Goal: Contribute content: Contribute content

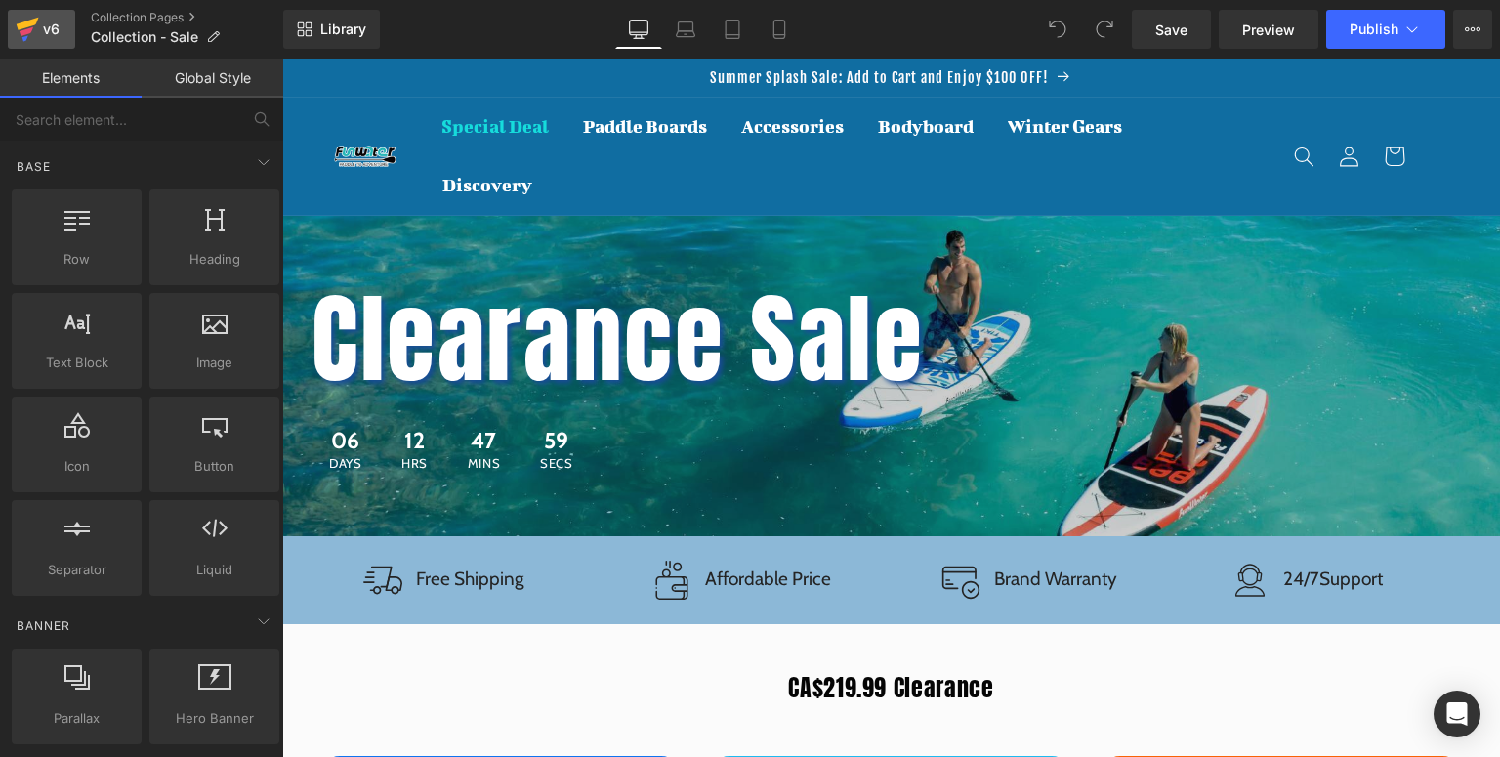
drag, startPoint x: 62, startPoint y: 22, endPoint x: 73, endPoint y: 27, distance: 12.7
click at [61, 22] on div "v6" at bounding box center [51, 29] width 24 height 25
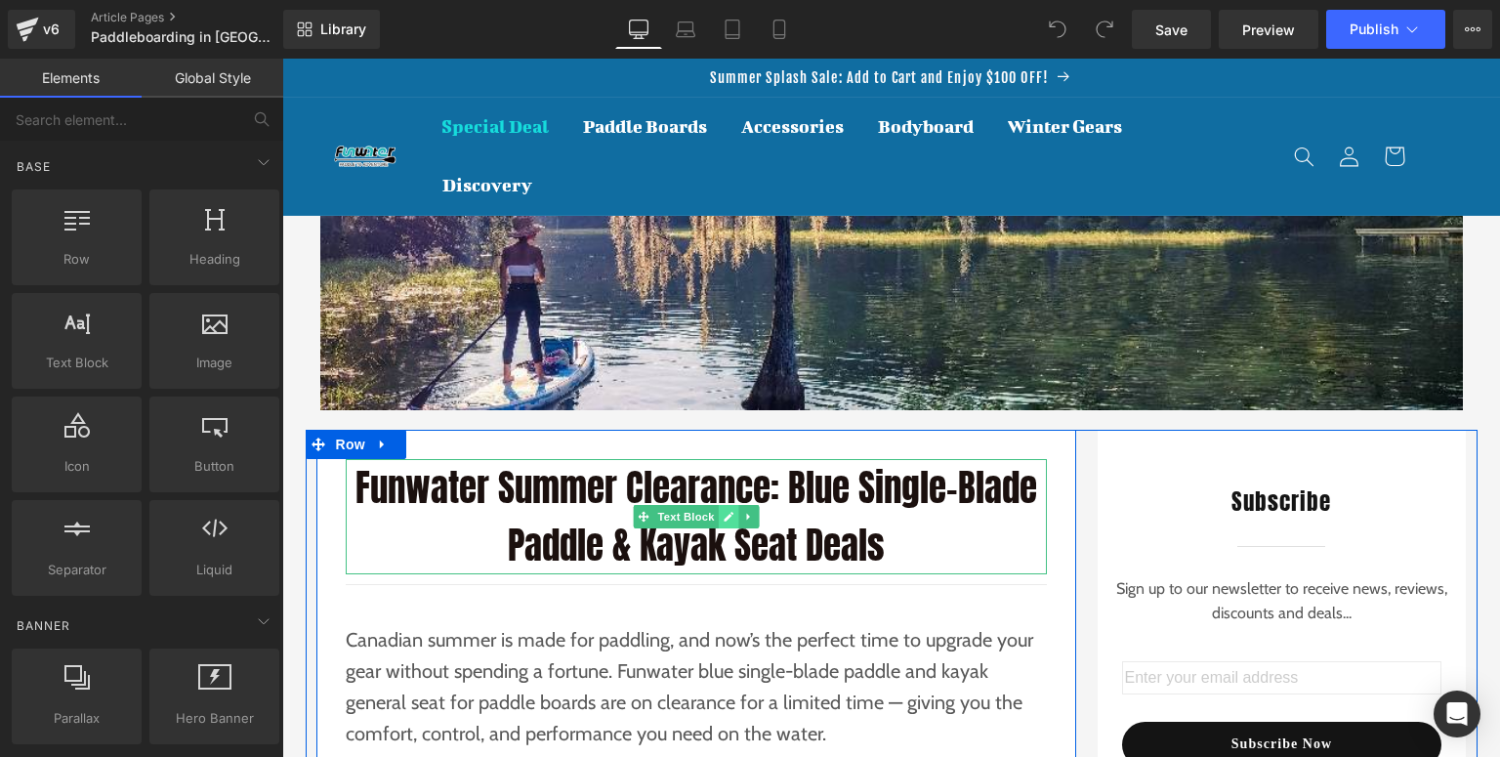
click at [724, 517] on icon at bounding box center [729, 517] width 10 height 10
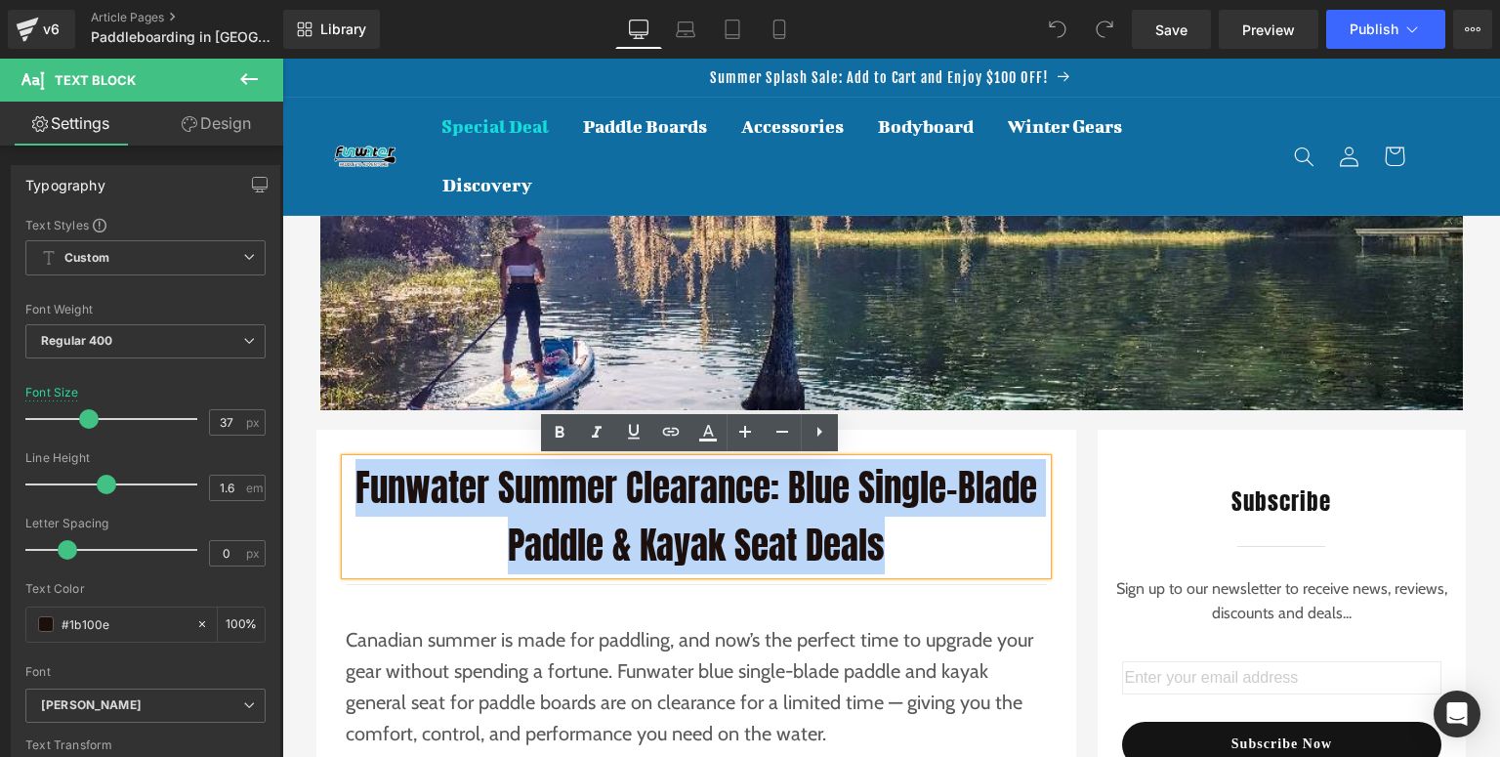
drag, startPoint x: 899, startPoint y: 555, endPoint x: 353, endPoint y: 491, distance: 549.7
click at [353, 491] on p "Funwater Summer Clearance: Blue Single-Blade Paddle & Kayak Seat Deals" at bounding box center [696, 516] width 701 height 115
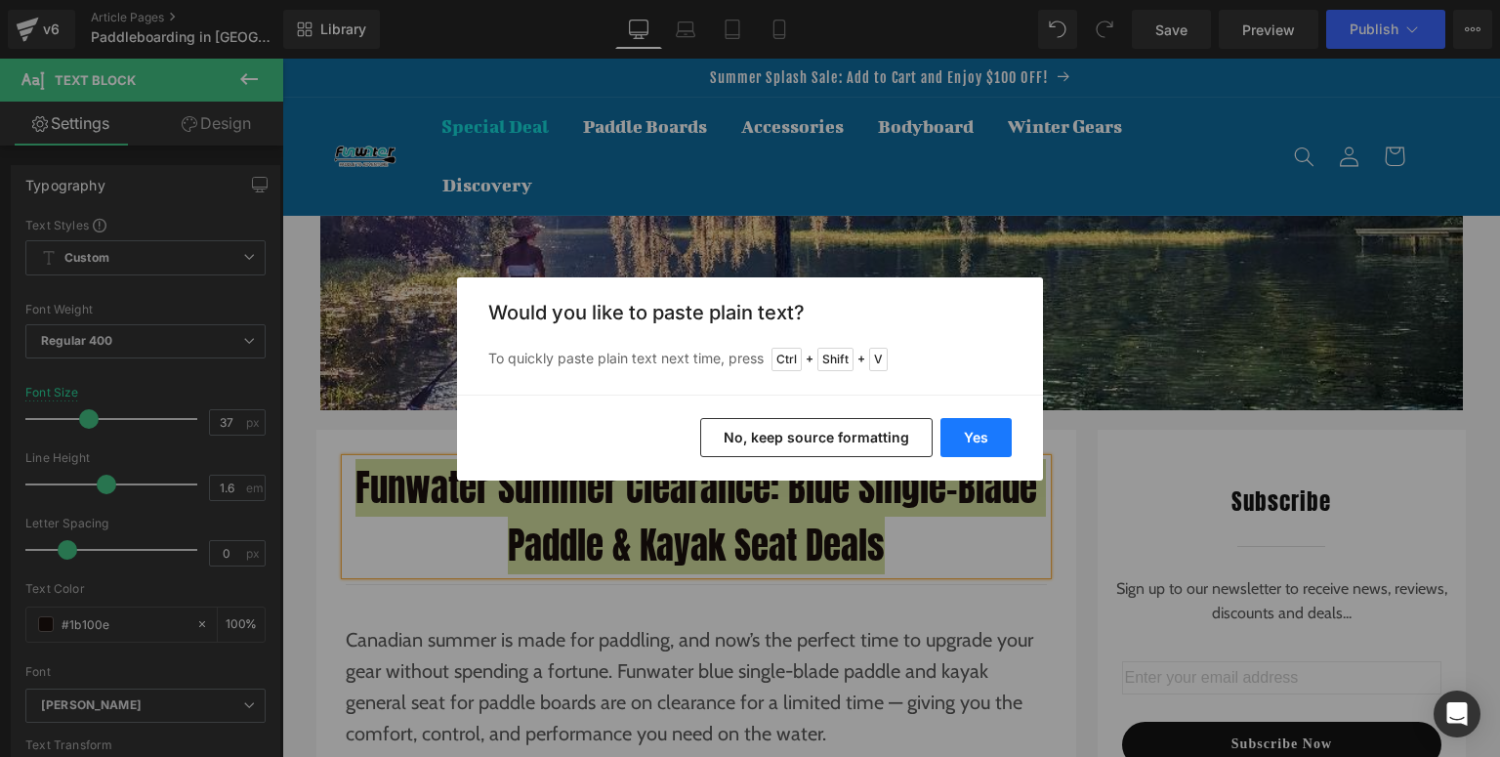
click at [989, 439] on button "Yes" at bounding box center [976, 437] width 71 height 39
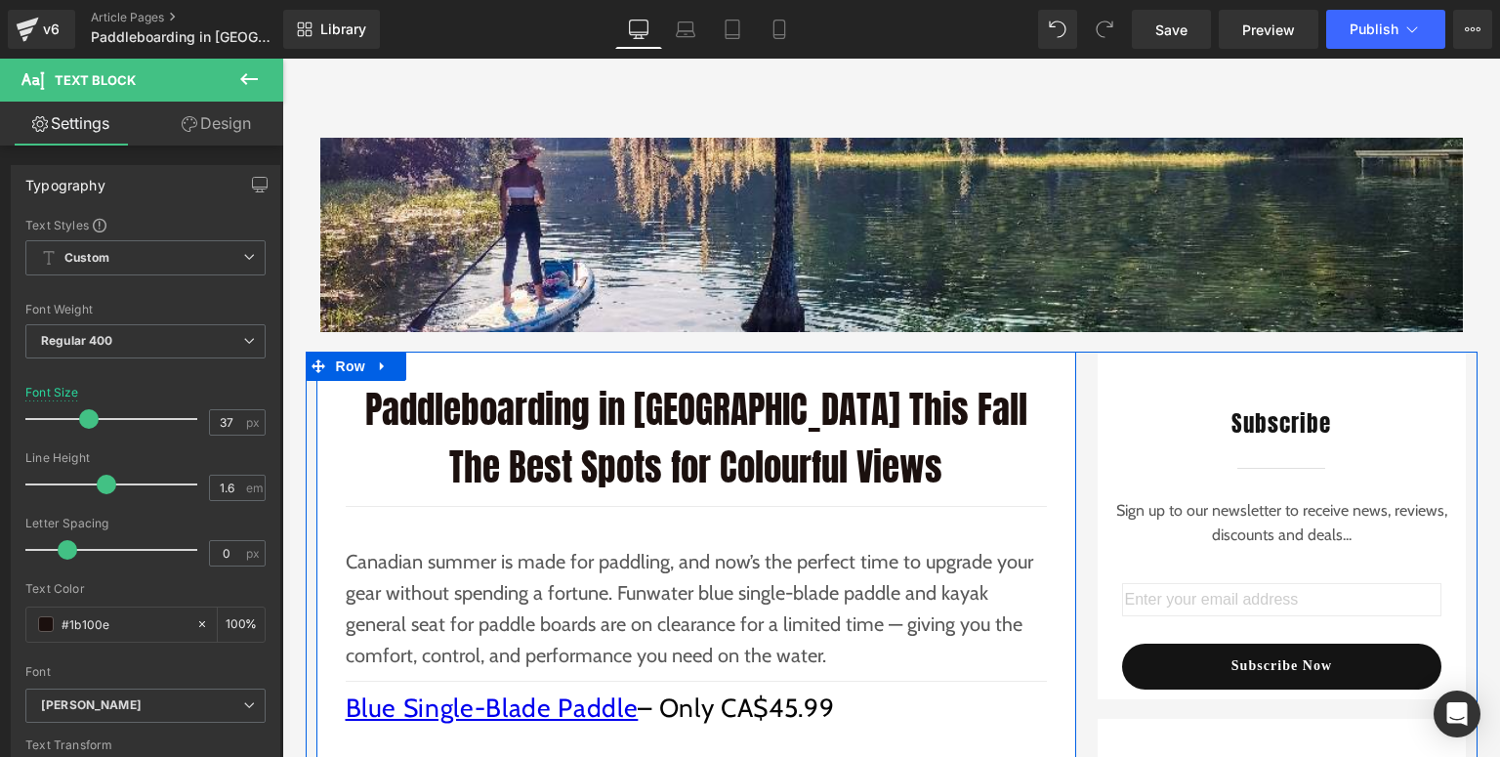
scroll to position [234, 0]
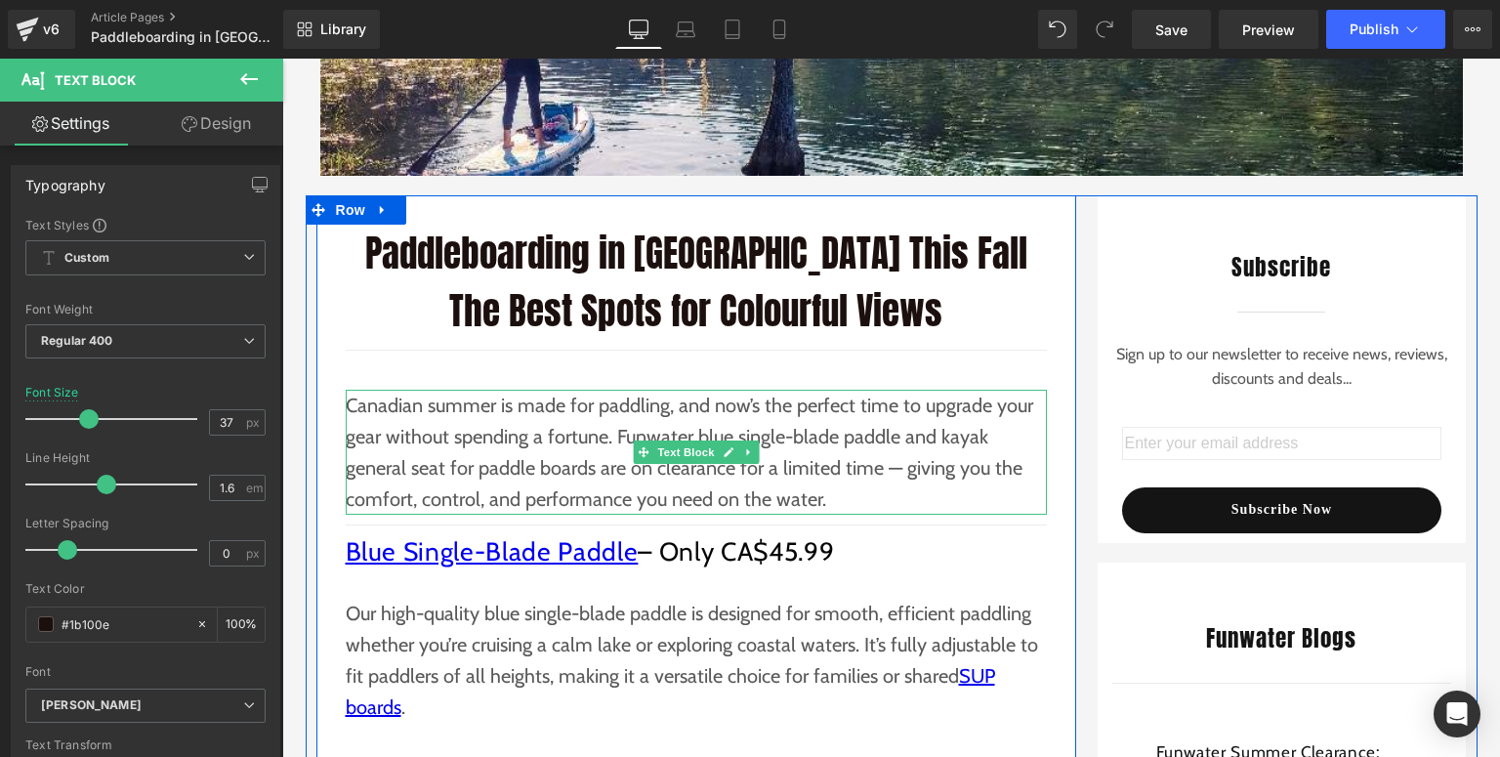
click at [658, 474] on p "Canadian summer is made for paddling, and now’s the perfect time to upgrade you…" at bounding box center [696, 452] width 701 height 125
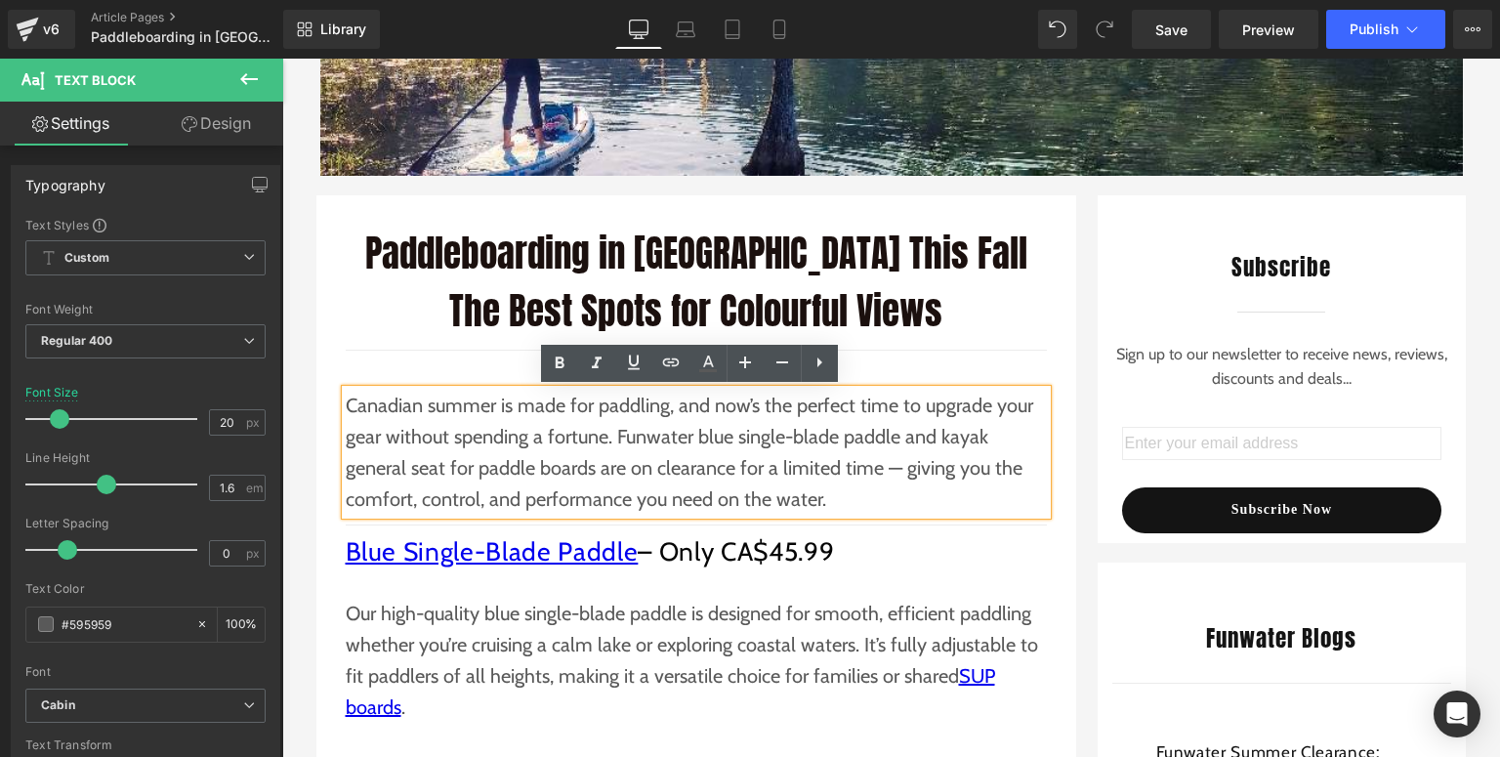
click at [826, 509] on p "Canadian summer is made for paddling, and now’s the perfect time to upgrade you…" at bounding box center [696, 452] width 701 height 125
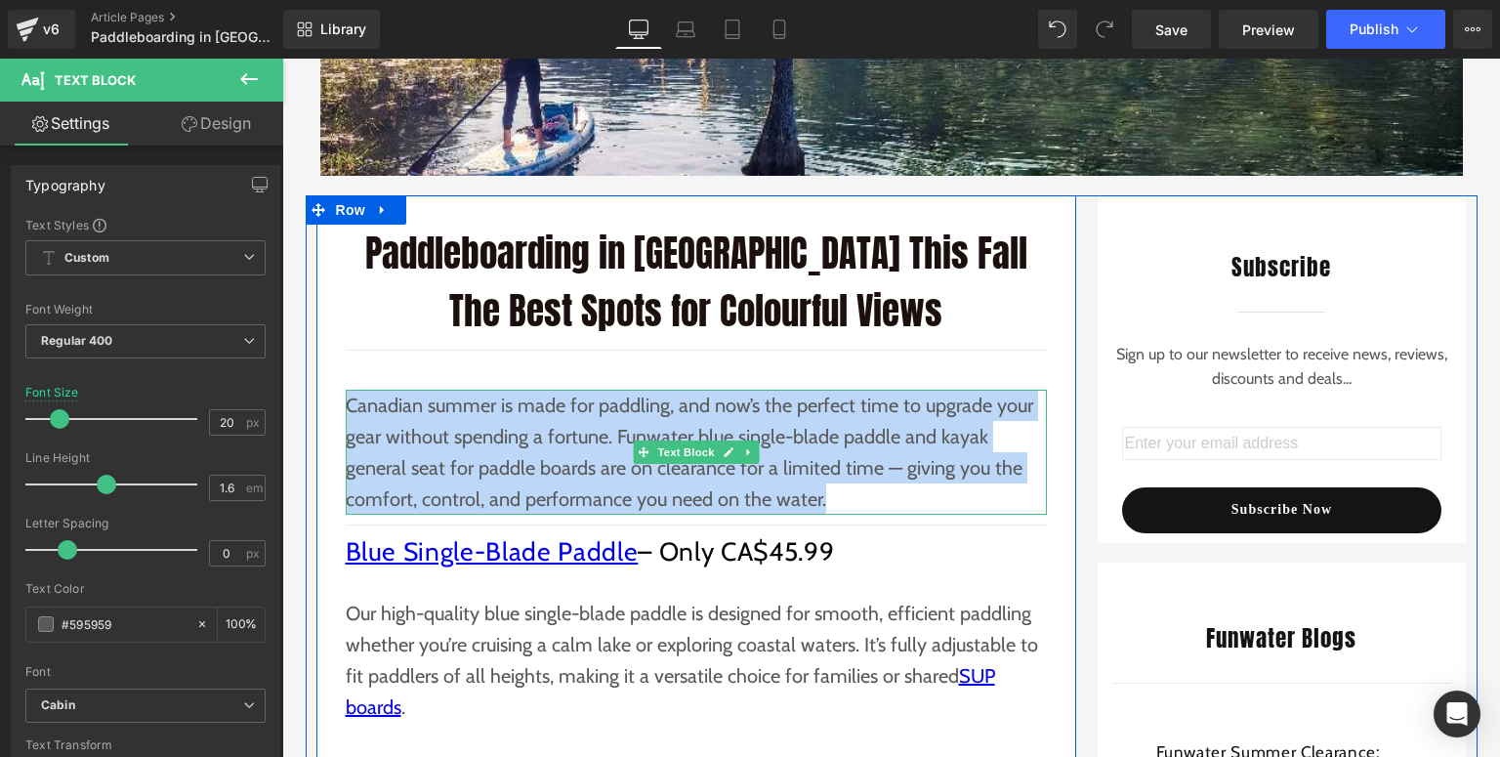
drag, startPoint x: 841, startPoint y: 508, endPoint x: 344, endPoint y: 410, distance: 506.7
click at [346, 410] on p "Canadian summer is made for paddling, and now’s the perfect time to upgrade you…" at bounding box center [696, 452] width 701 height 125
paste div
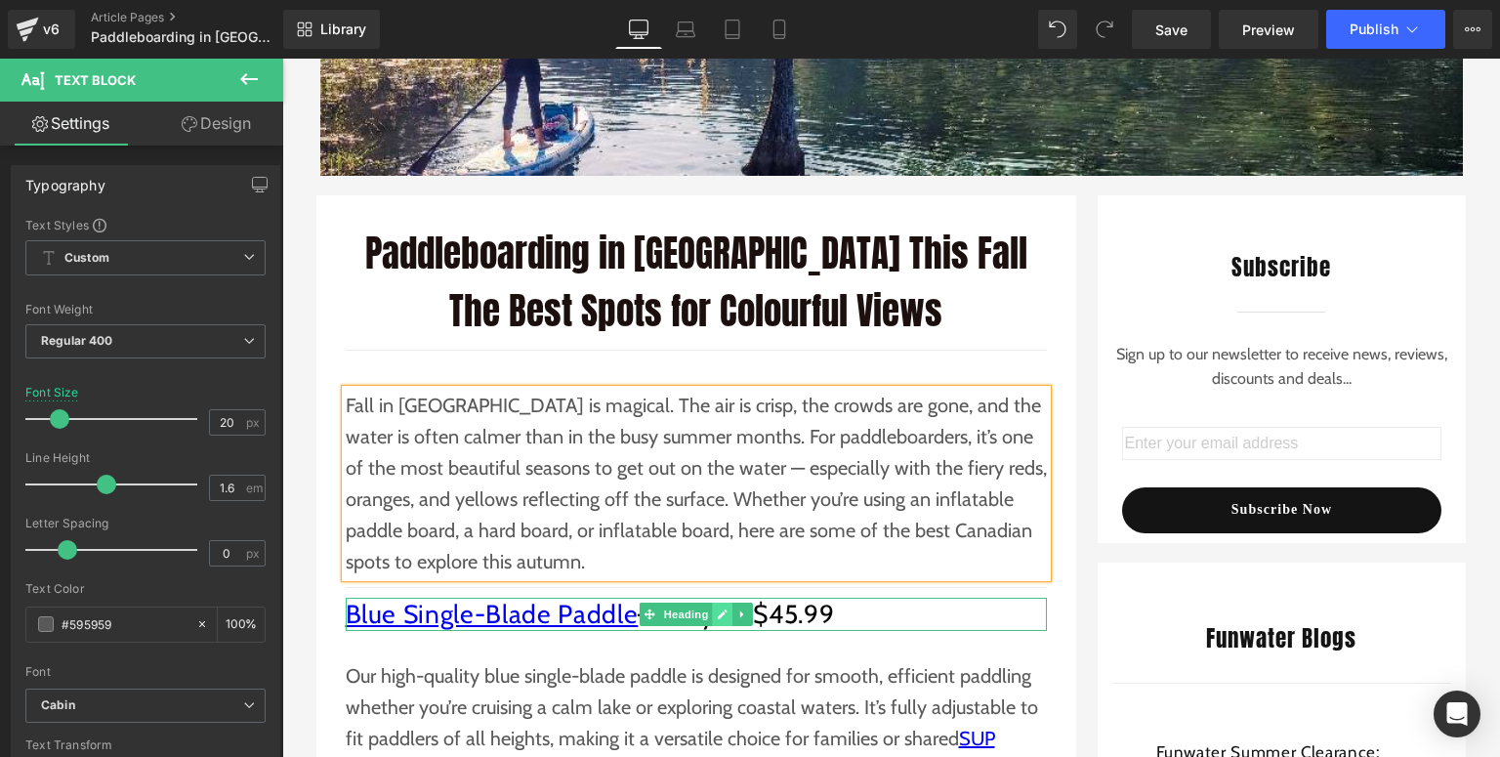
click at [723, 615] on icon at bounding box center [722, 615] width 11 height 12
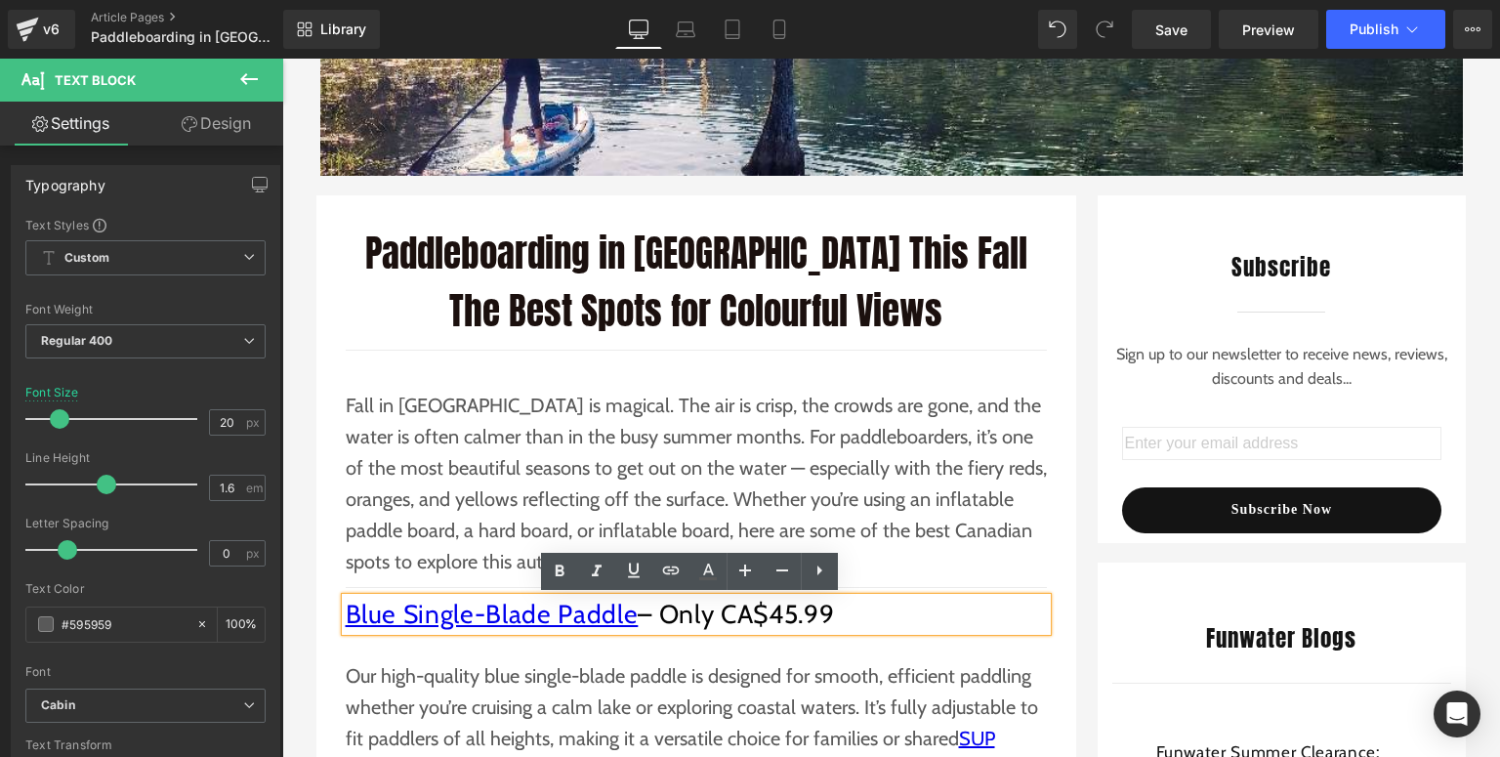
click at [868, 615] on h2 "Blue Single-Blade Paddle – Only CA$45.99" at bounding box center [696, 614] width 701 height 33
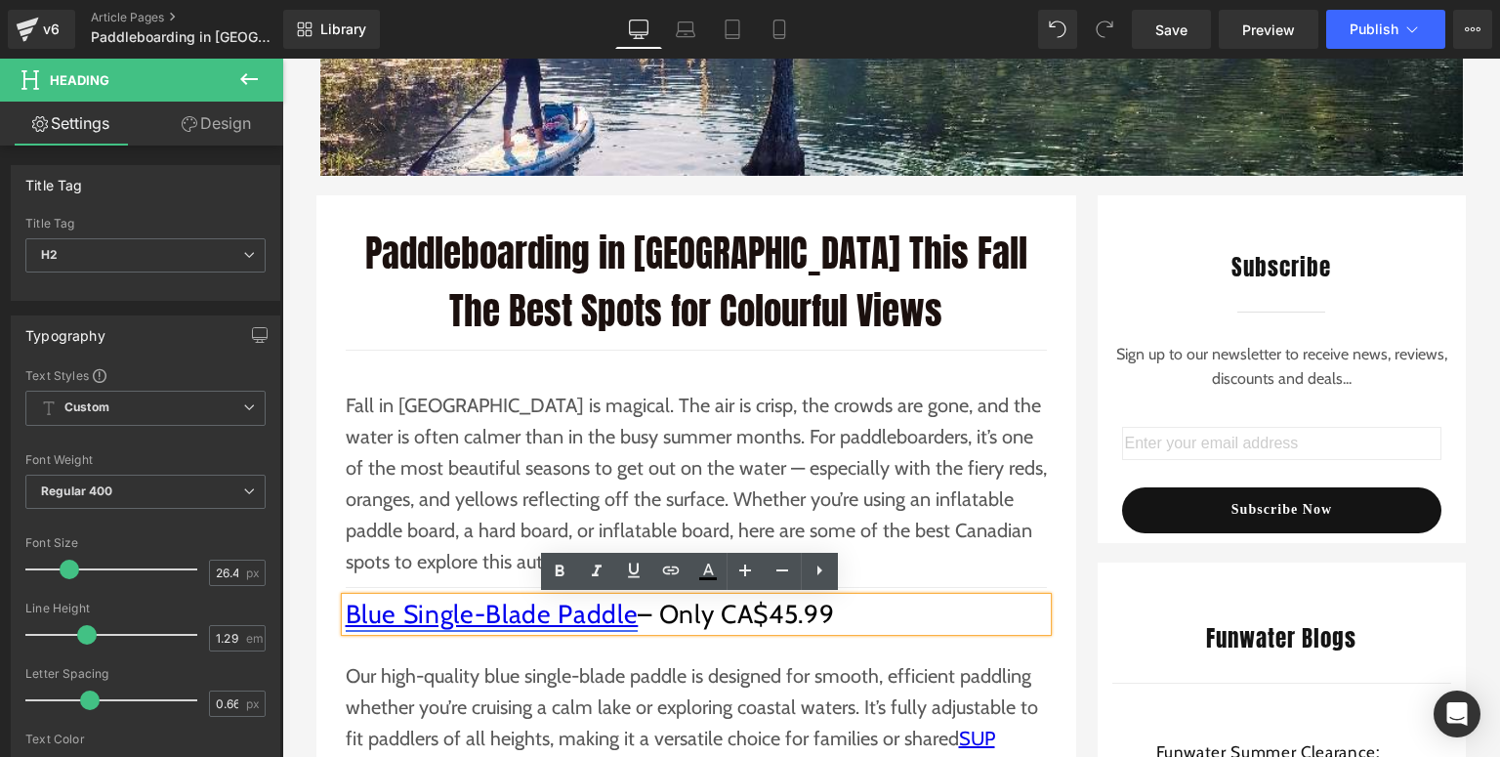
drag, startPoint x: 840, startPoint y: 610, endPoint x: 345, endPoint y: 621, distance: 495.4
click at [346, 621] on h2 "Blue Single-Blade Paddle – Only CA$45.99" at bounding box center [696, 614] width 701 height 33
paste div
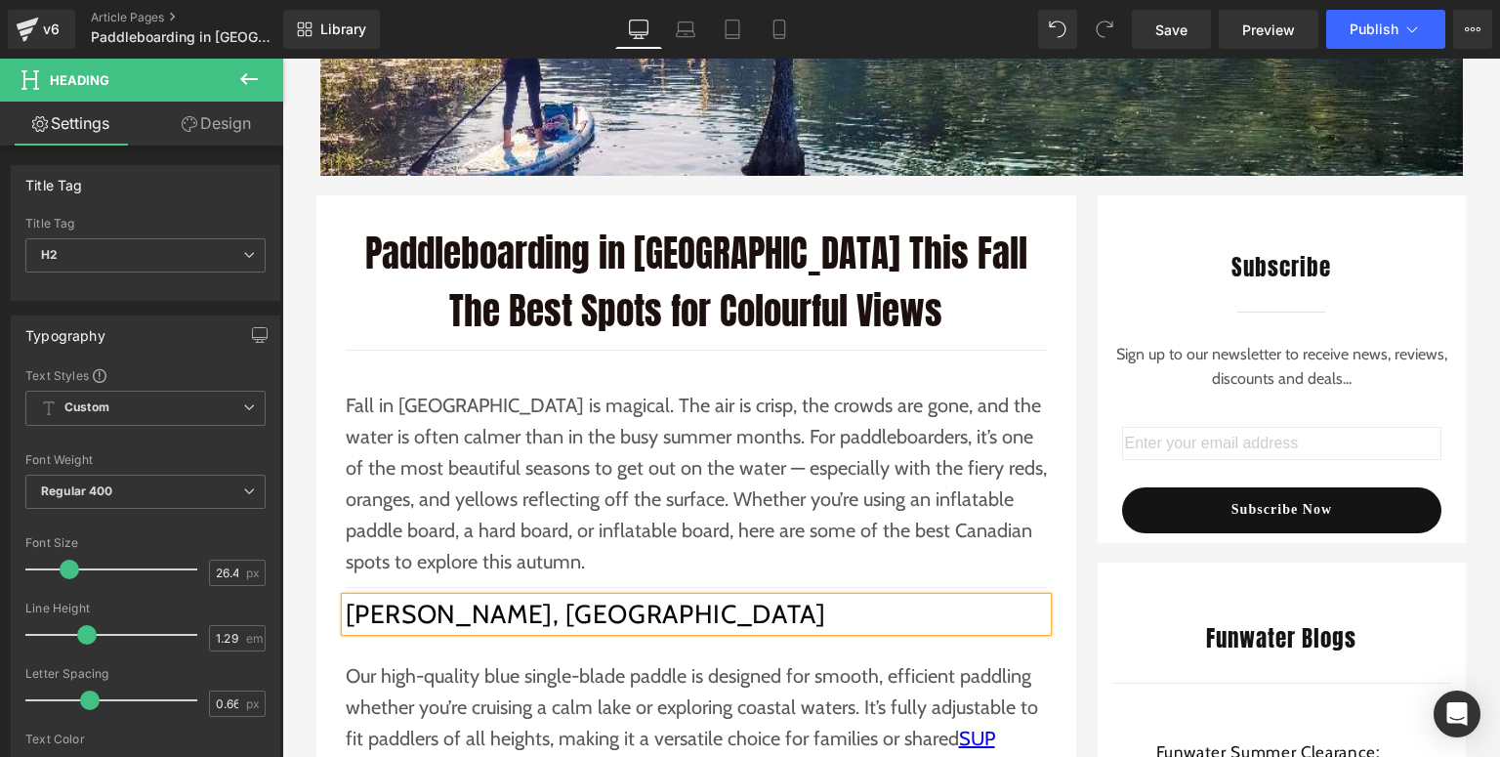
scroll to position [391, 0]
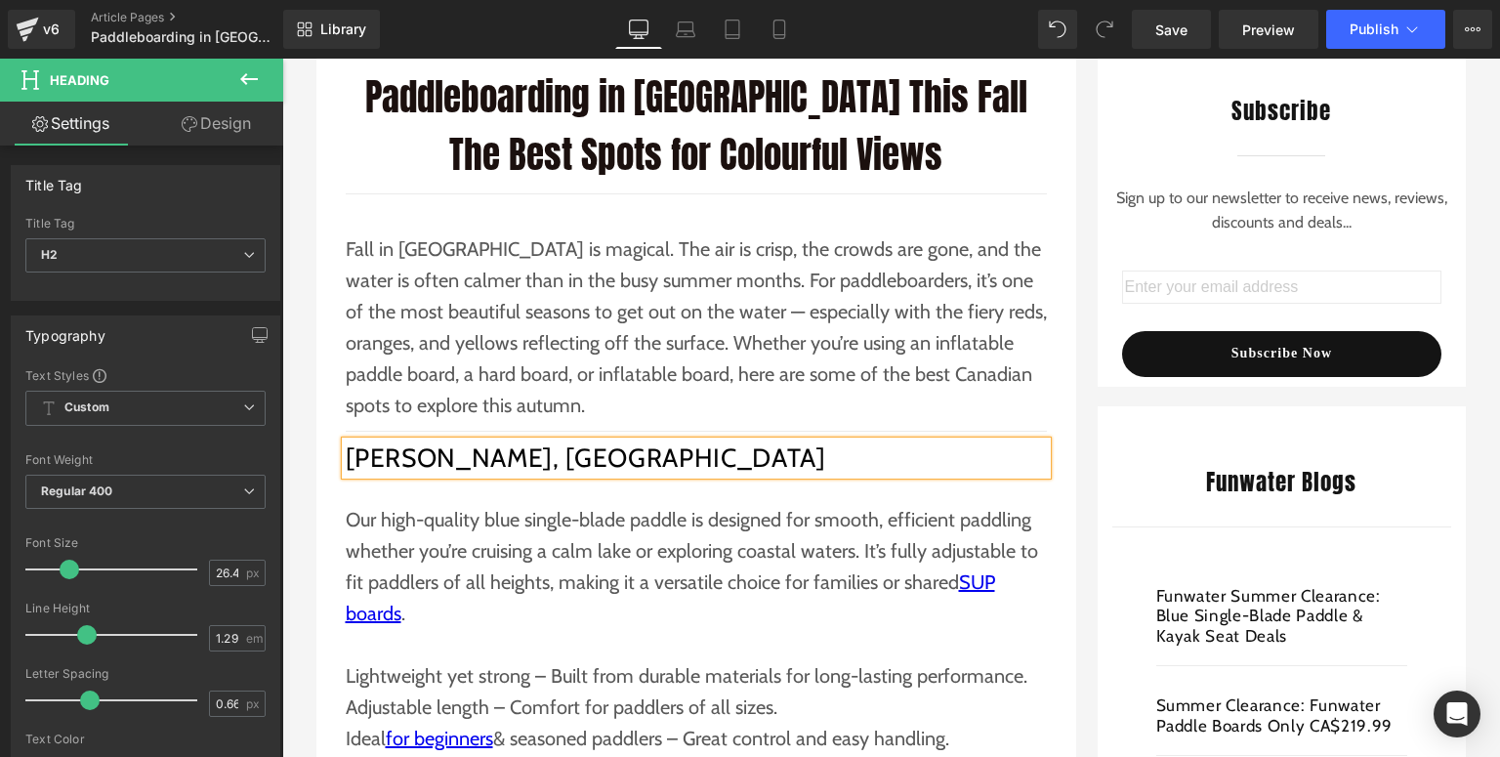
click at [486, 513] on p "Our high-quality blue single-blade paddle is designed for smooth, efficient pad…" at bounding box center [696, 566] width 701 height 125
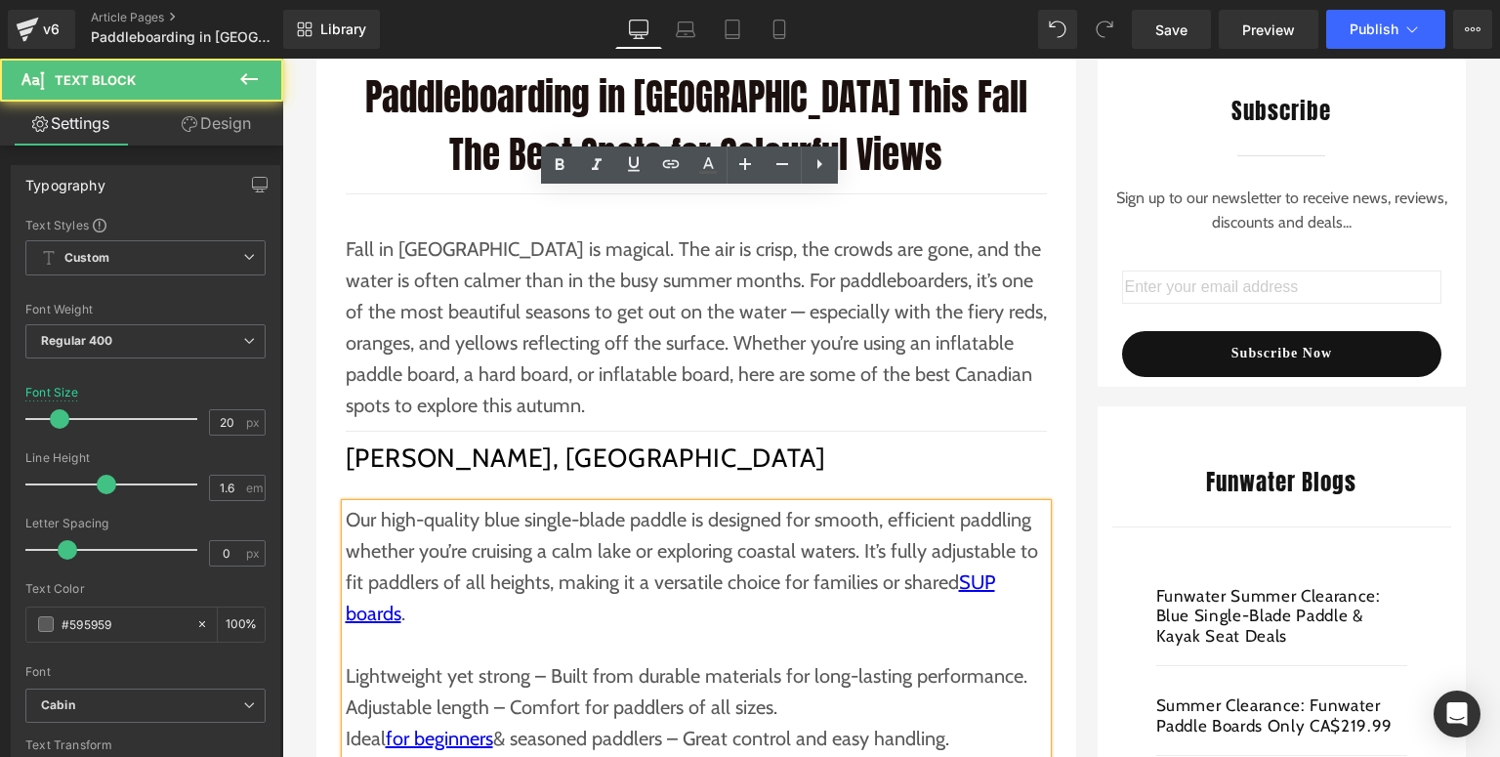
scroll to position [703, 0]
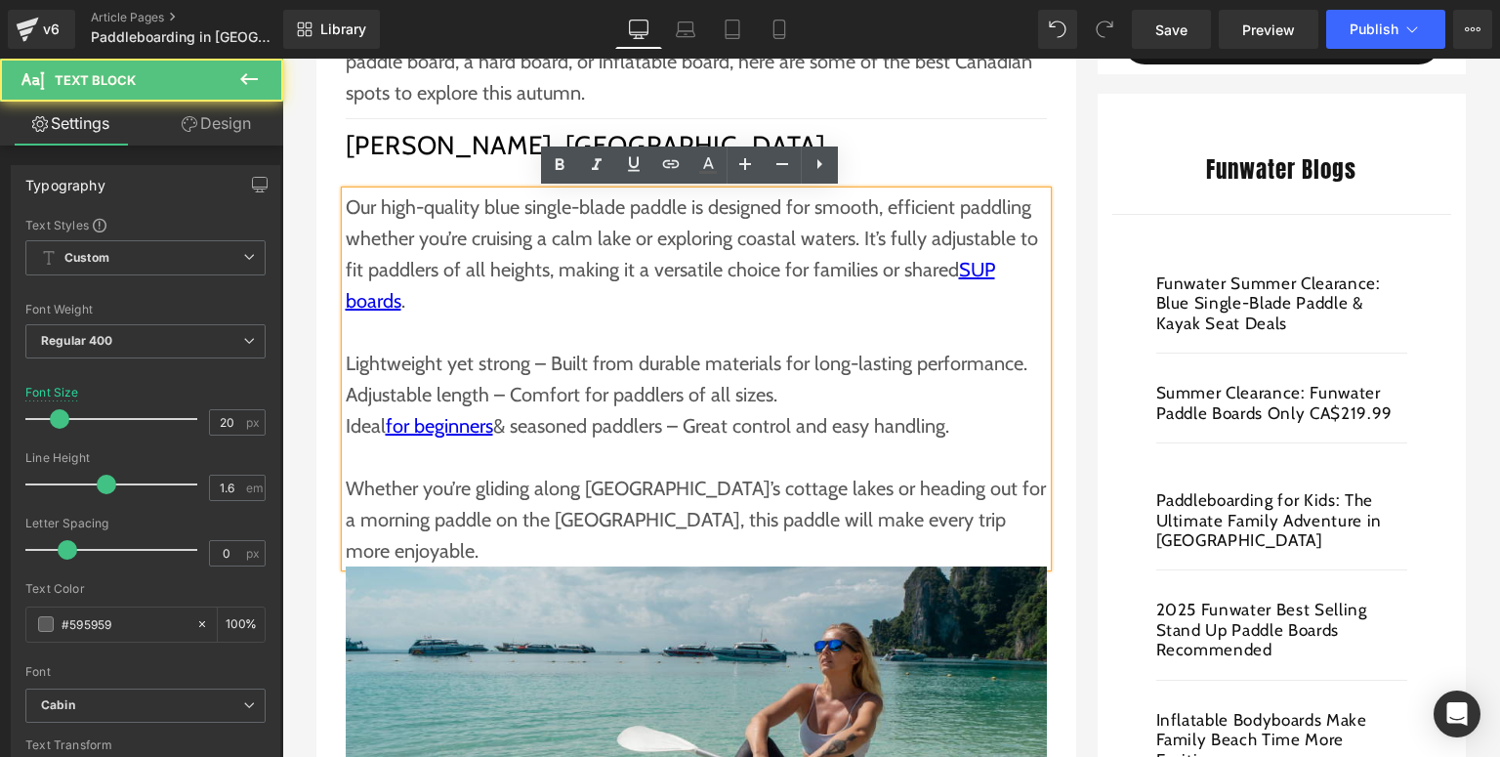
click at [493, 465] on p at bounding box center [696, 457] width 701 height 31
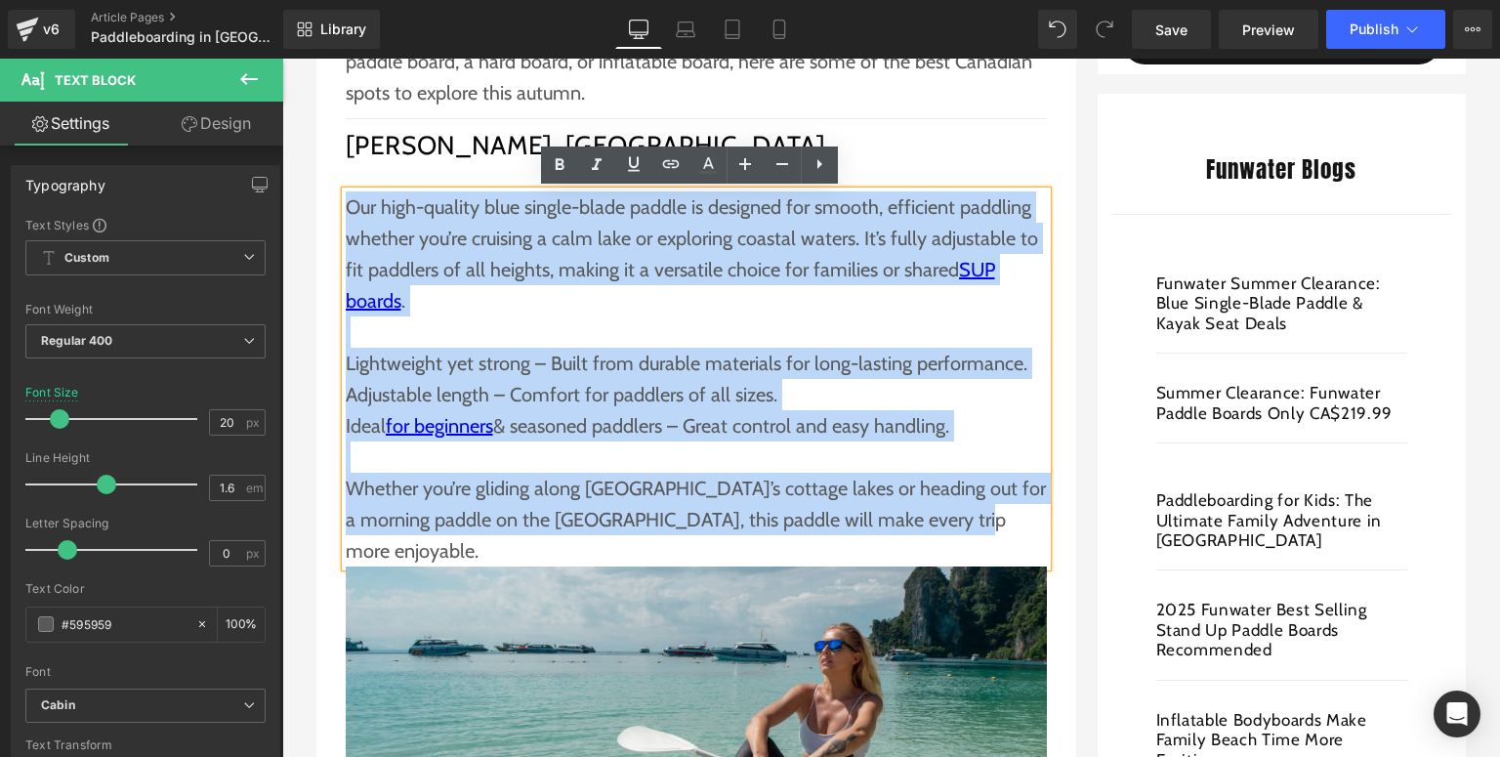
drag, startPoint x: 989, startPoint y: 522, endPoint x: 345, endPoint y: 206, distance: 716.9
click at [346, 206] on div "Our high-quality blue single-blade paddle is designed for smooth, efficient pad…" at bounding box center [696, 378] width 701 height 375
paste div
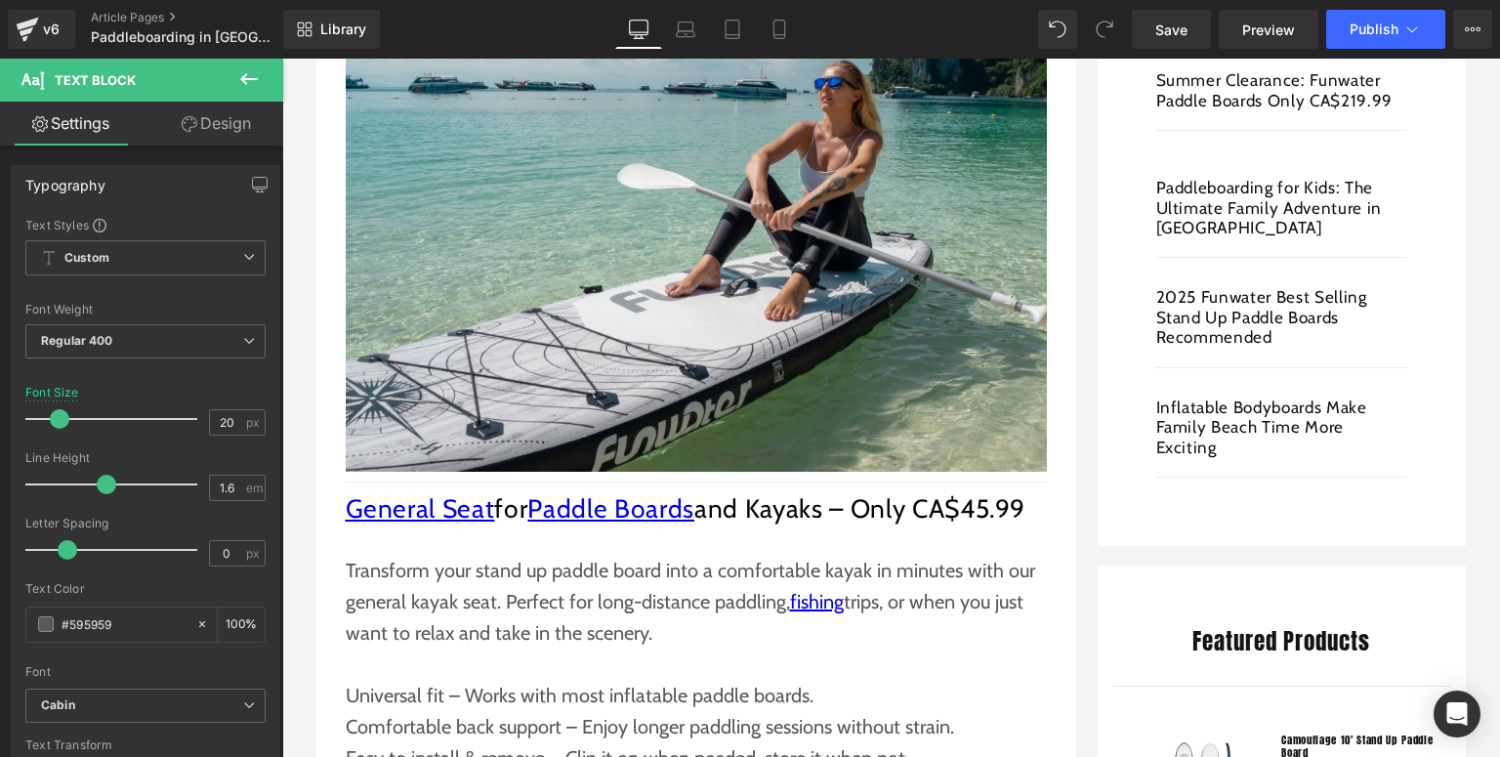
scroll to position [1172, 0]
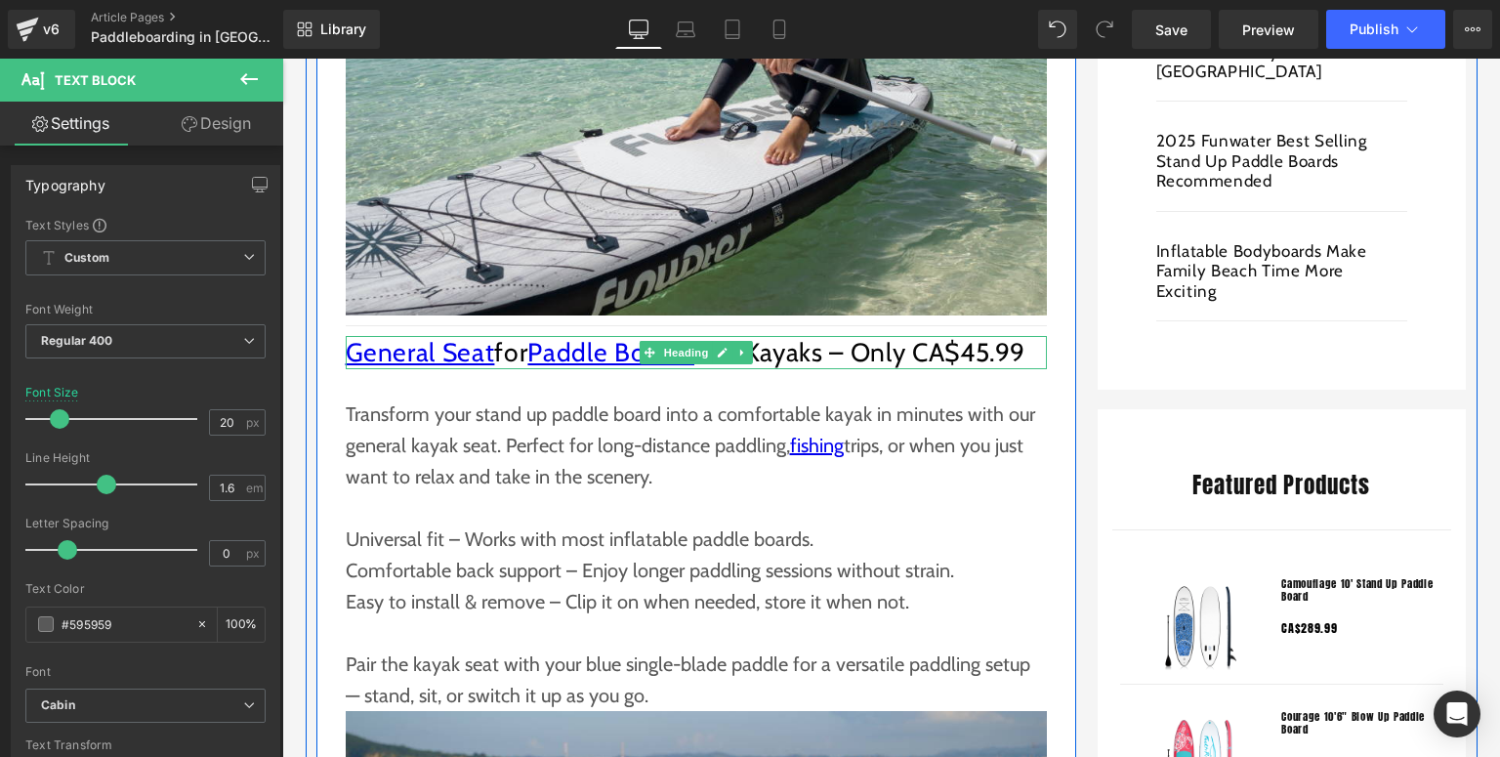
drag, startPoint x: 712, startPoint y: 352, endPoint x: 671, endPoint y: 327, distance: 47.7
click at [712, 351] on link at bounding box center [722, 352] width 21 height 23
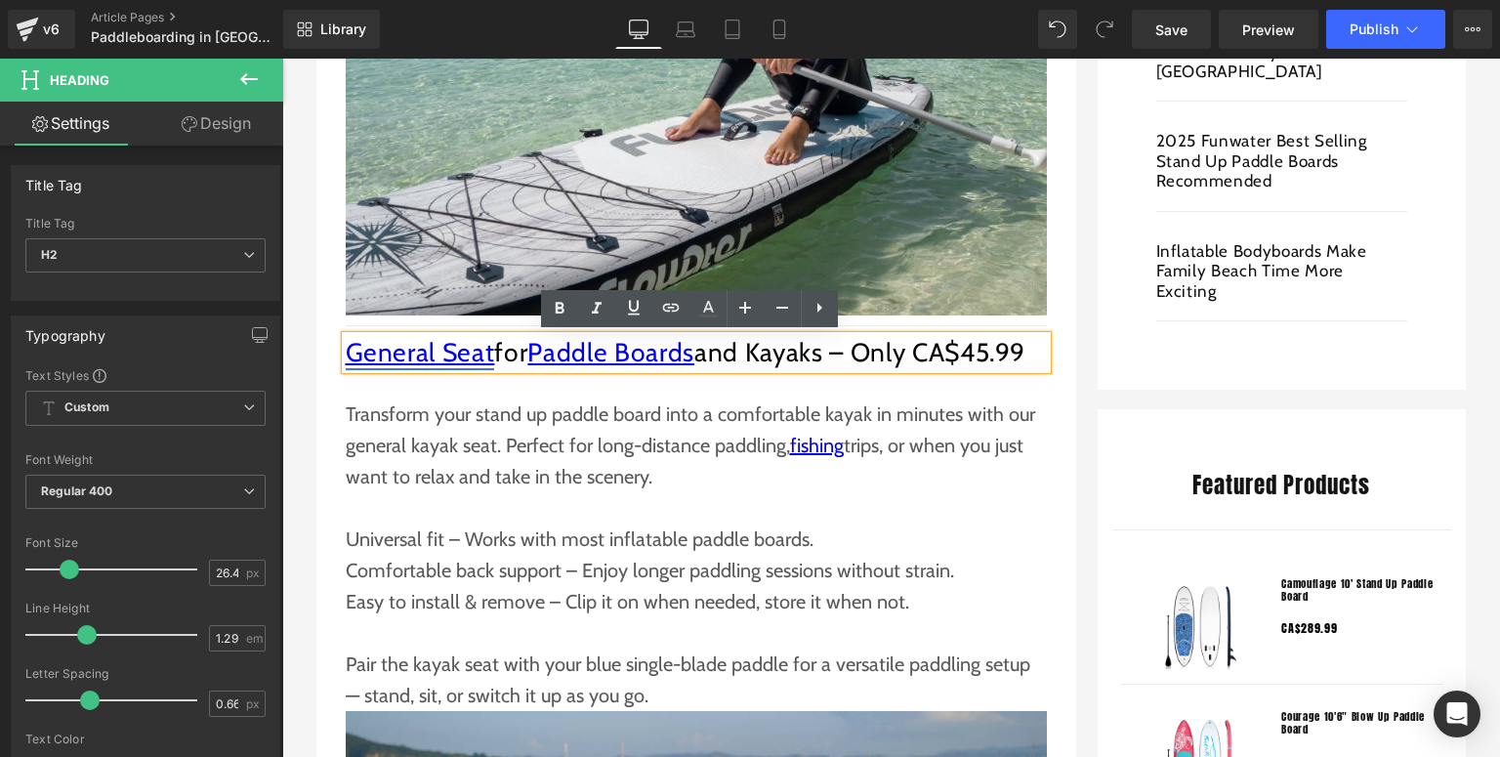
drag, startPoint x: 1028, startPoint y: 355, endPoint x: 344, endPoint y: 358, distance: 683.8
click at [346, 358] on h2 "General Seat for Paddle Boards and Kayaks – Only CA$45.99" at bounding box center [696, 352] width 701 height 33
paste div
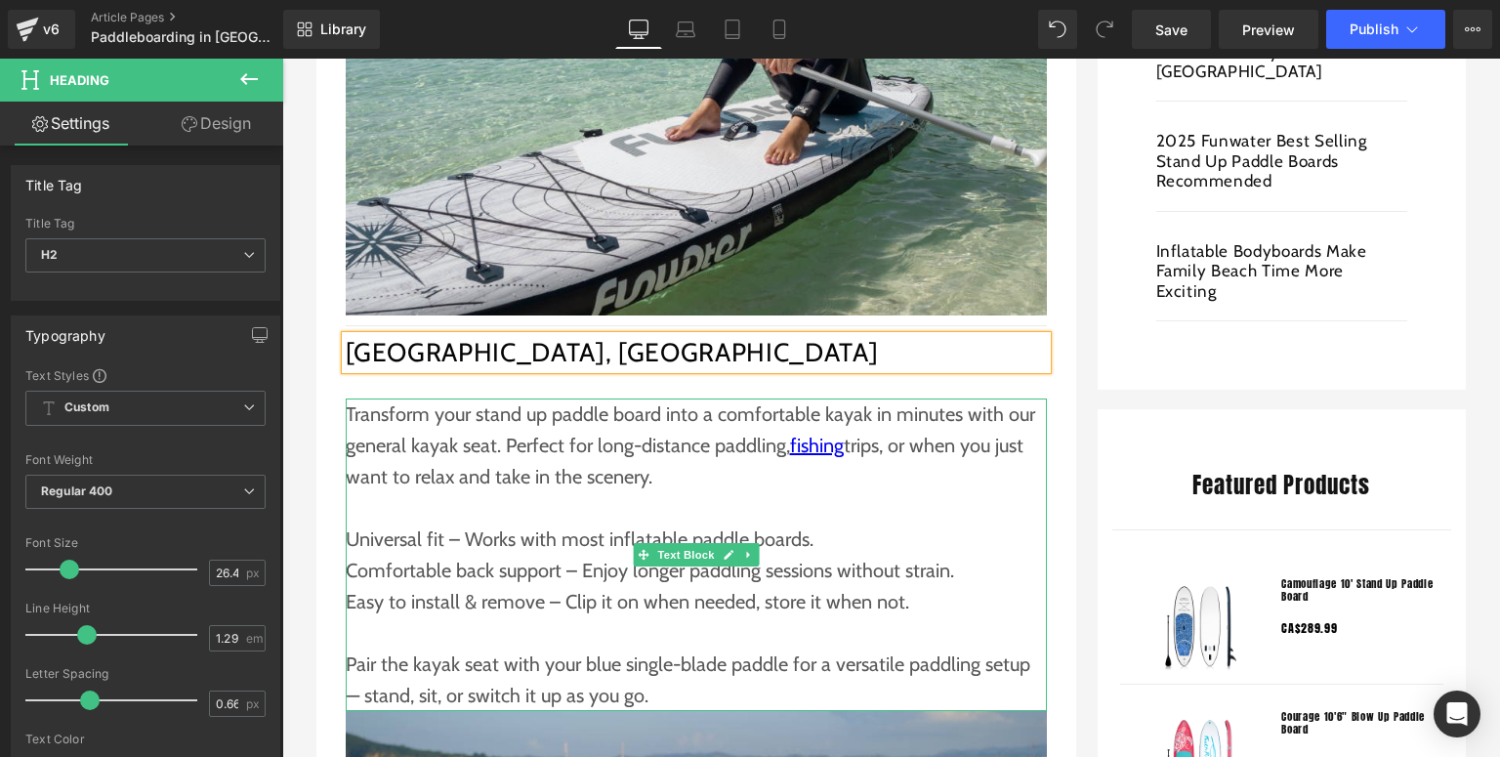
click at [383, 455] on p "Transform your stand up paddle board into a comfortable kayak in minutes with o…" at bounding box center [696, 446] width 701 height 94
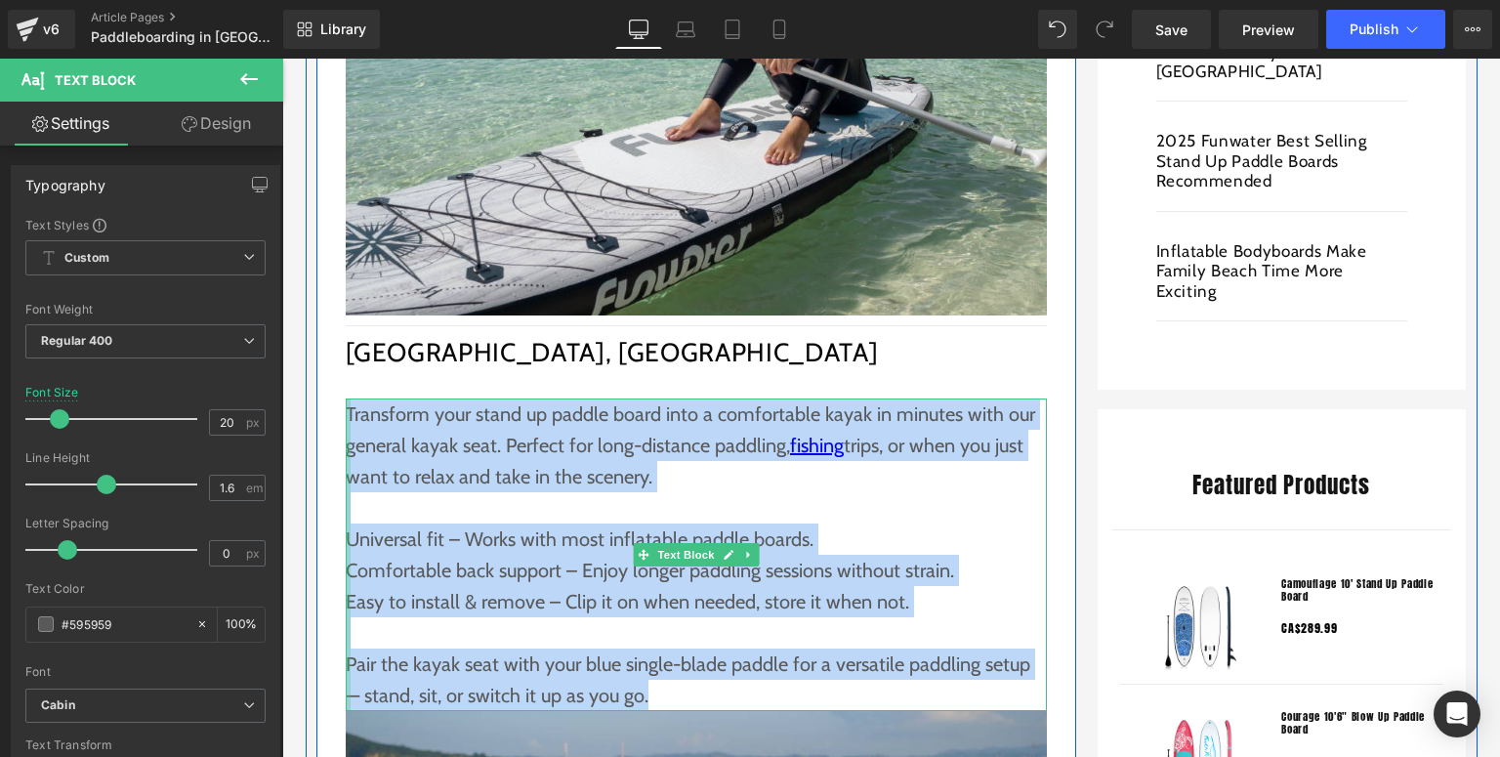
drag, startPoint x: 651, startPoint y: 695, endPoint x: 338, endPoint y: 417, distance: 417.9
click at [346, 417] on div "Transform your stand up paddle board into a comfortable kayak in minutes with o…" at bounding box center [696, 555] width 701 height 313
paste div
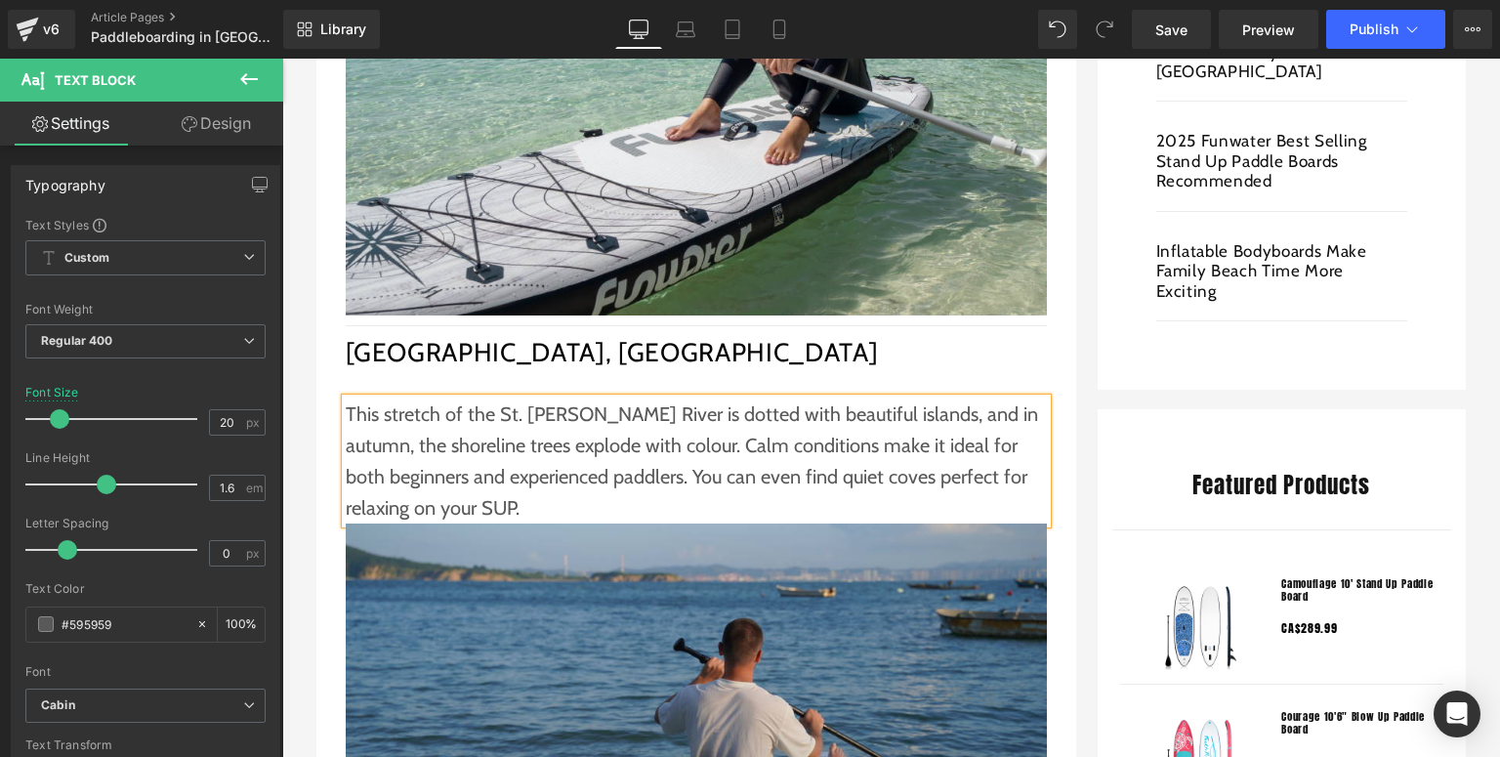
click at [316, 381] on div "Paddleboarding in Canada This Fall The Best Spots for Colourful Views Text Bloc…" at bounding box center [696, 278] width 760 height 1982
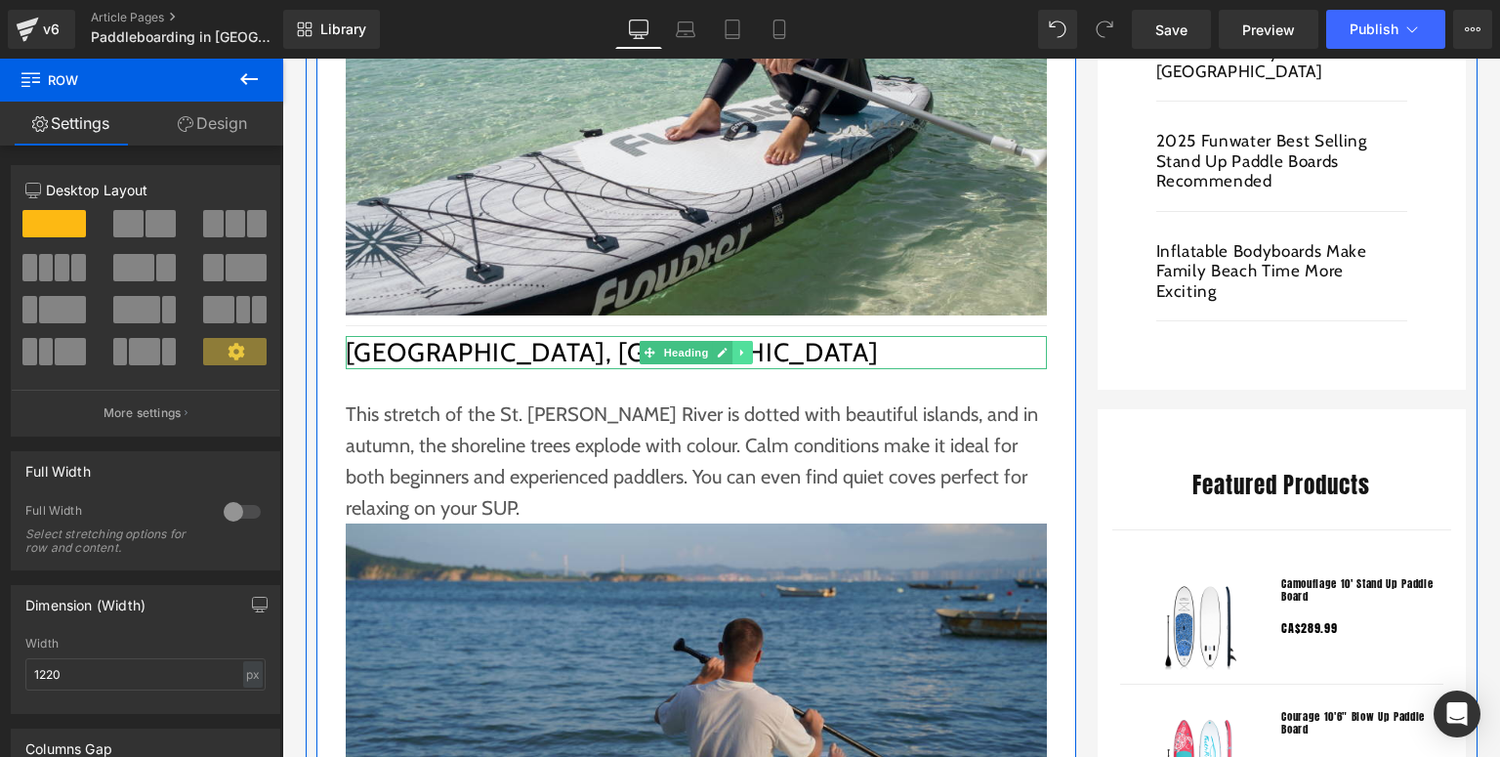
click at [745, 349] on link at bounding box center [743, 352] width 21 height 23
click at [722, 352] on link at bounding box center [732, 352] width 21 height 23
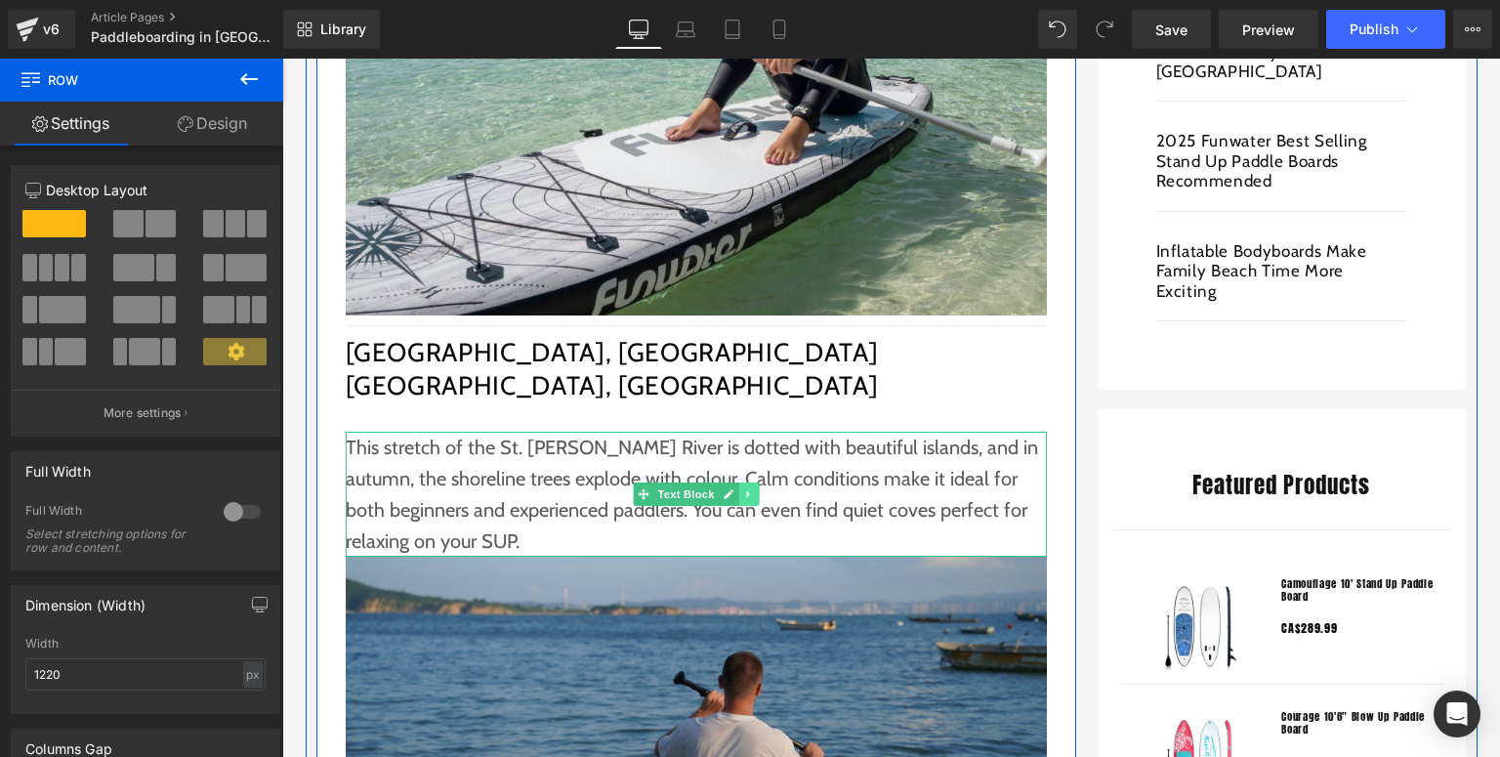
click at [739, 502] on link at bounding box center [748, 494] width 21 height 23
click at [737, 496] on icon at bounding box center [738, 494] width 11 height 11
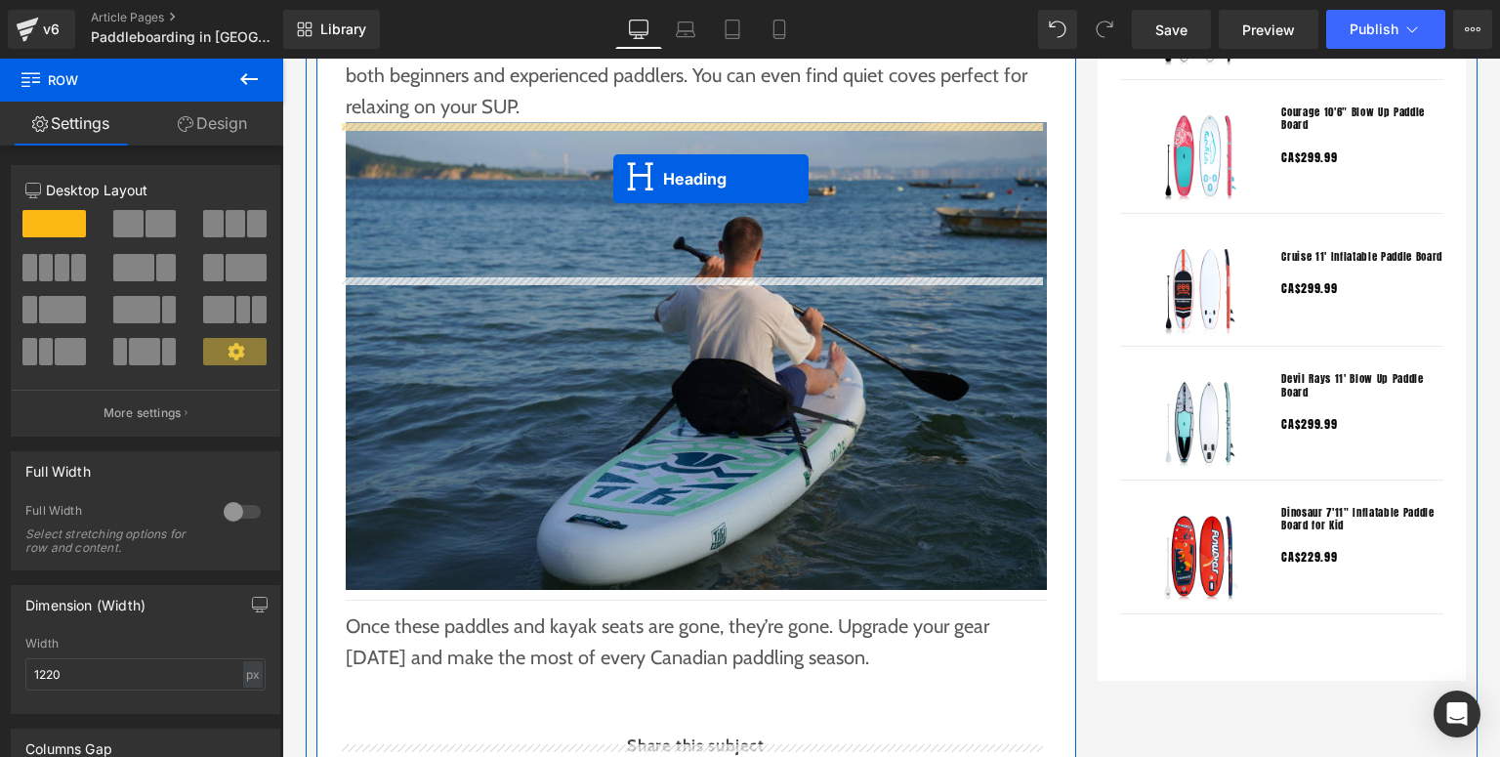
scroll to position [1855, 0]
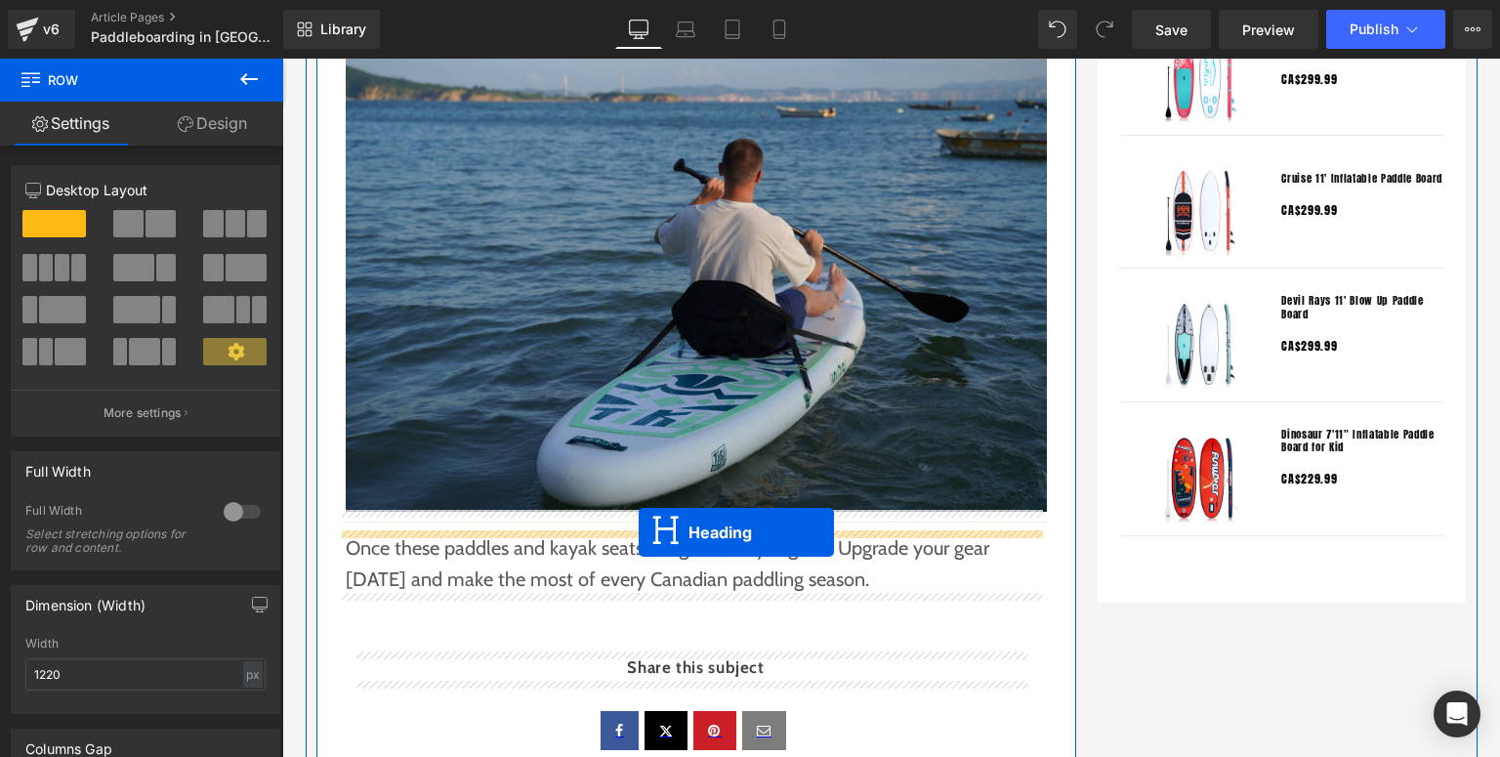
drag, startPoint x: 693, startPoint y: 325, endPoint x: 639, endPoint y: 532, distance: 213.9
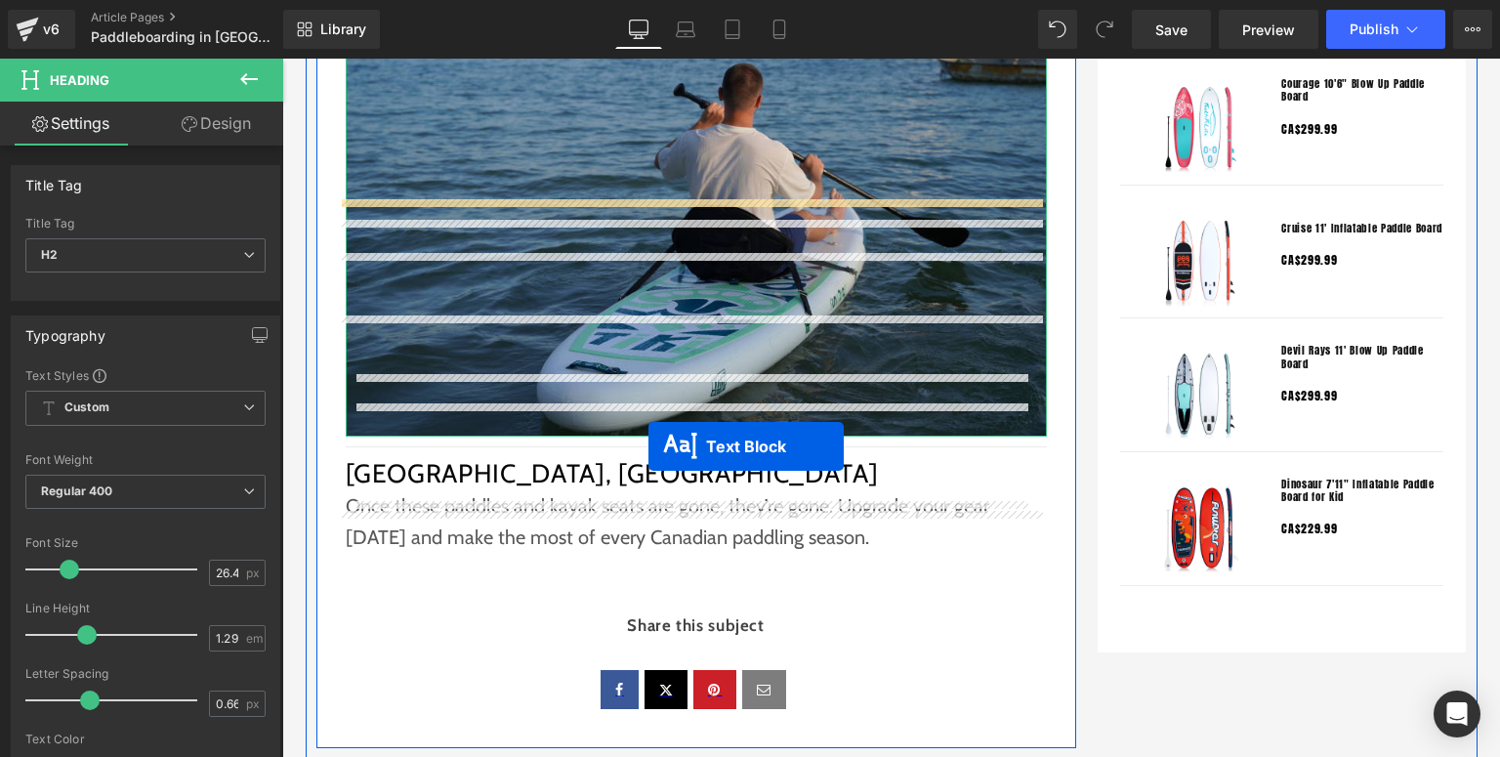
scroll to position [2040, 0]
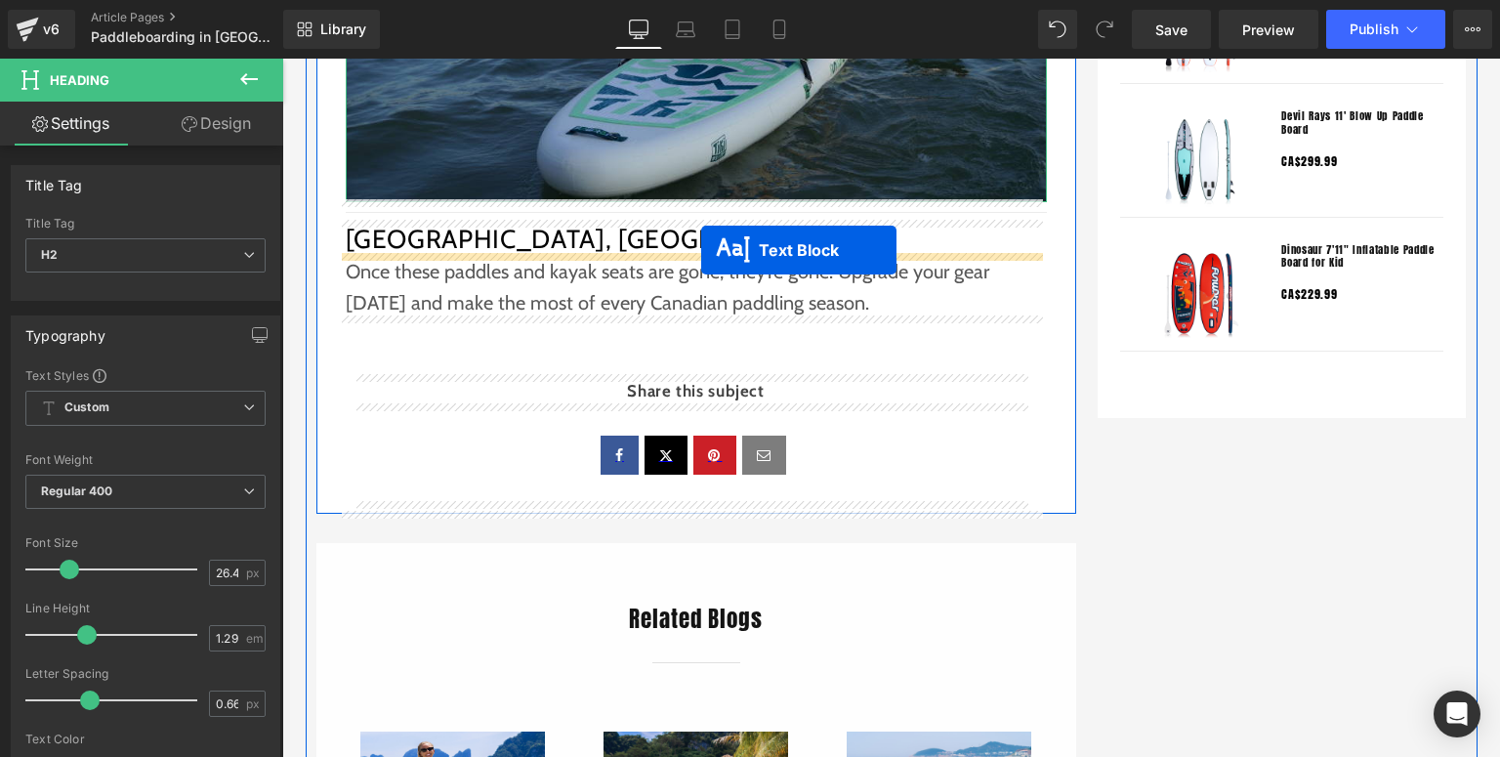
drag, startPoint x: 696, startPoint y: 214, endPoint x: 701, endPoint y: 250, distance: 36.6
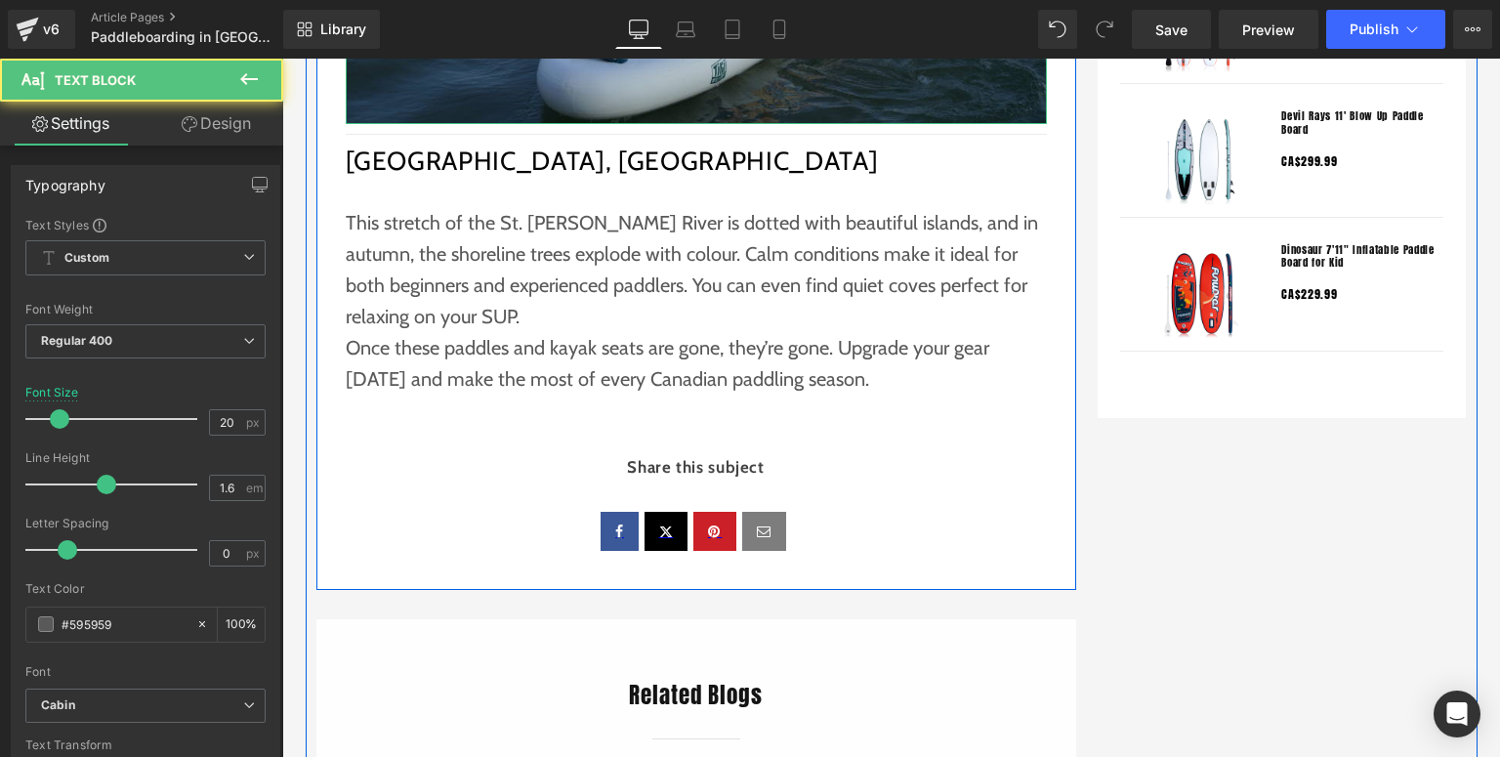
scroll to position [1961, 0]
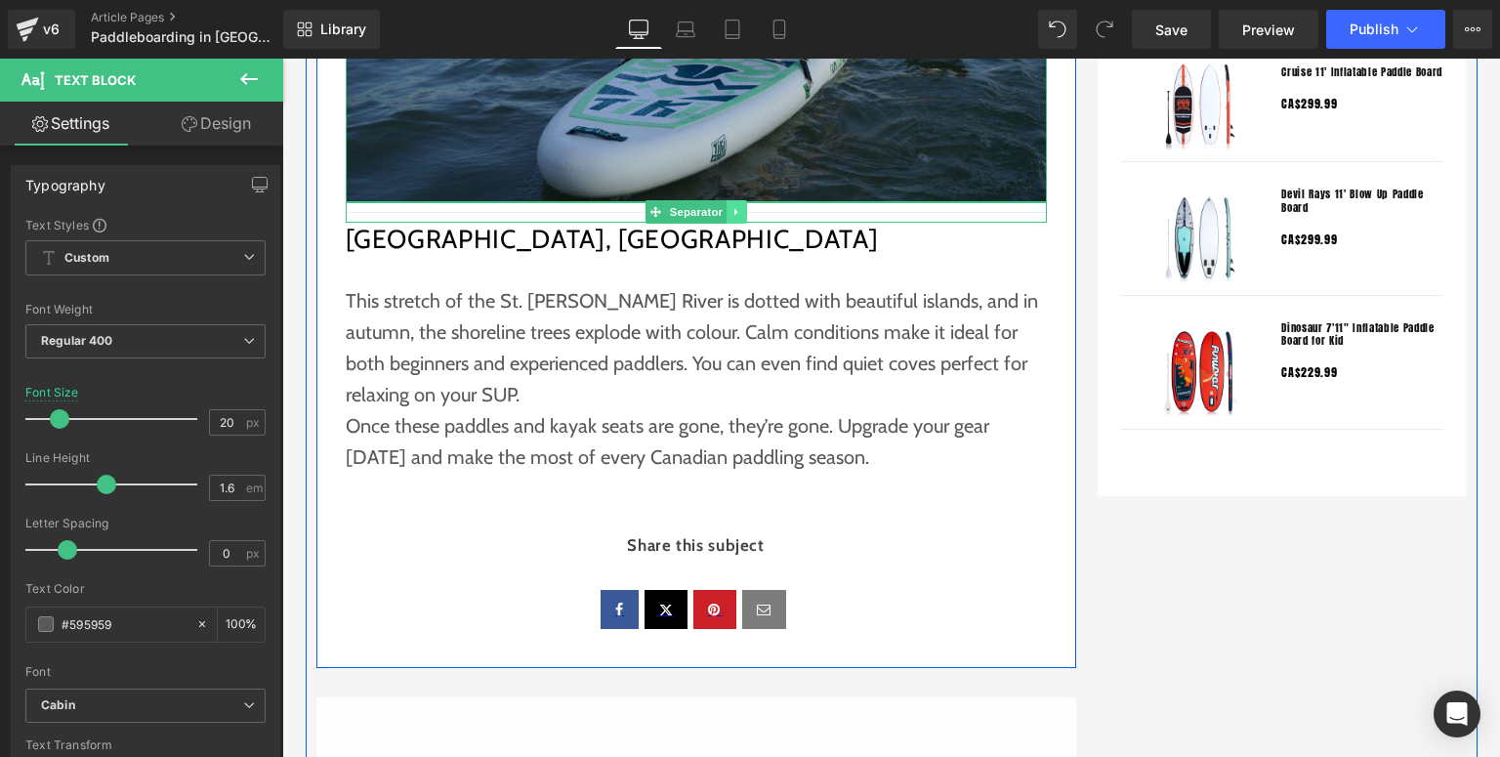
click at [732, 212] on icon at bounding box center [737, 212] width 11 height 12
click at [727, 209] on link at bounding box center [726, 211] width 21 height 23
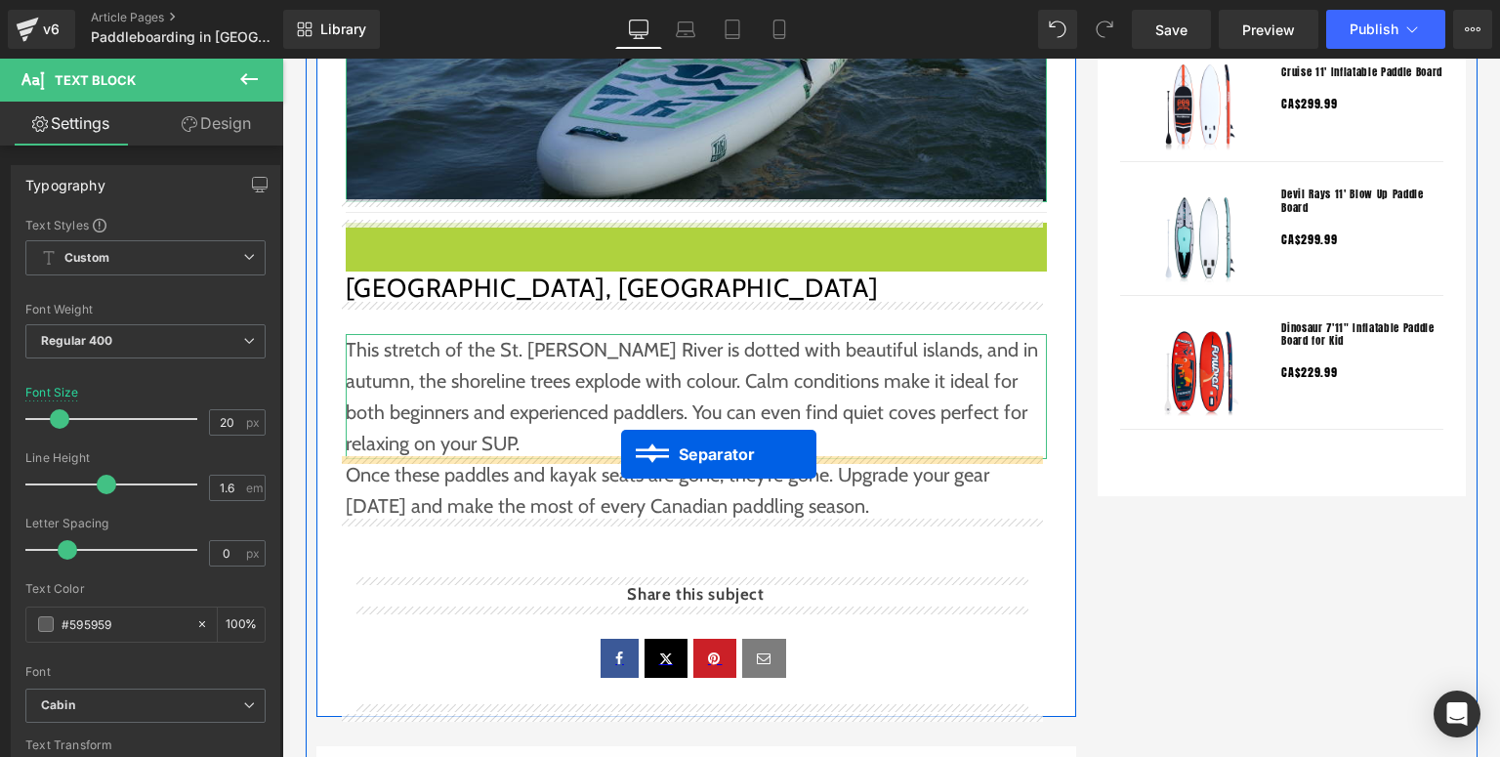
drag, startPoint x: 681, startPoint y: 226, endPoint x: 621, endPoint y: 454, distance: 236.2
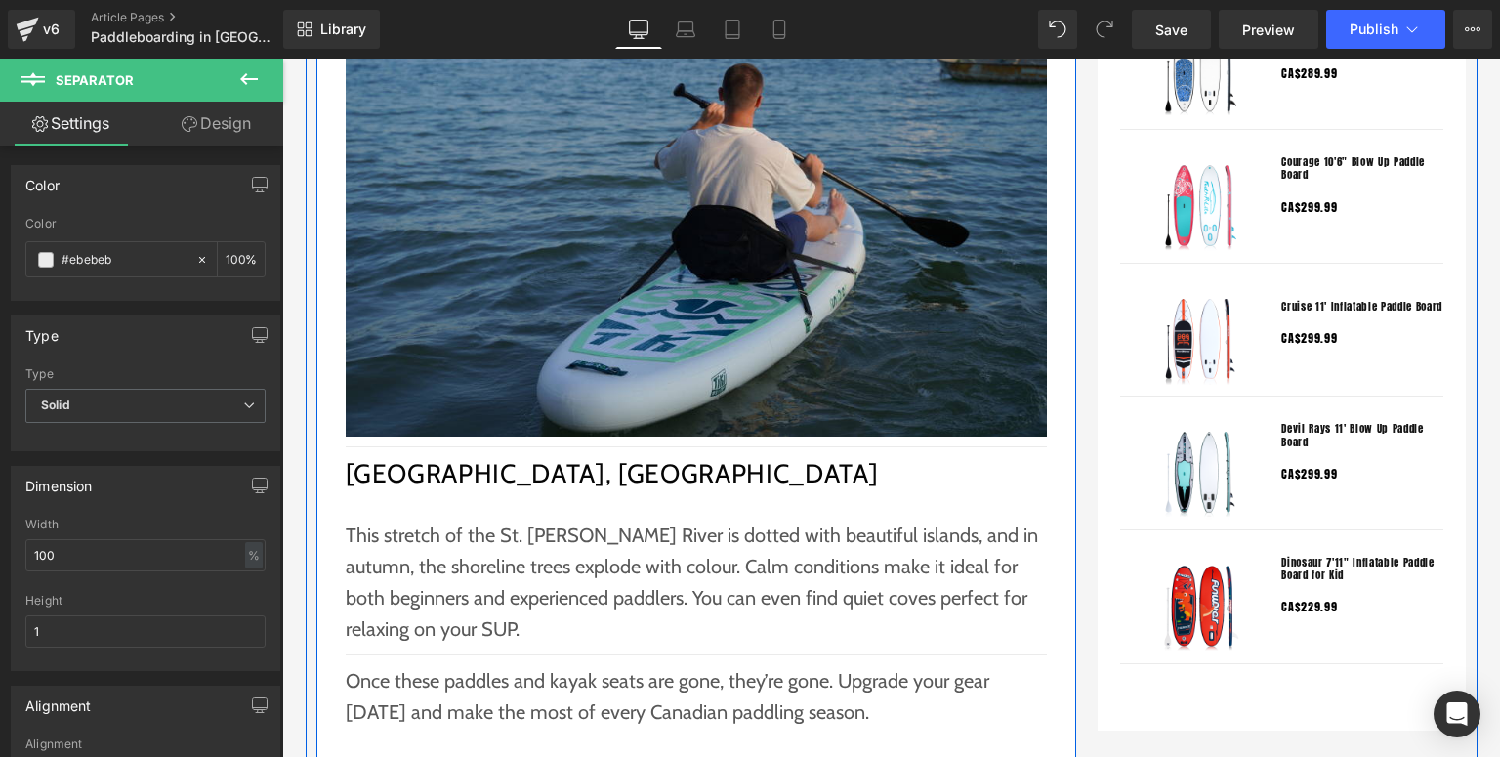
scroll to position [1883, 0]
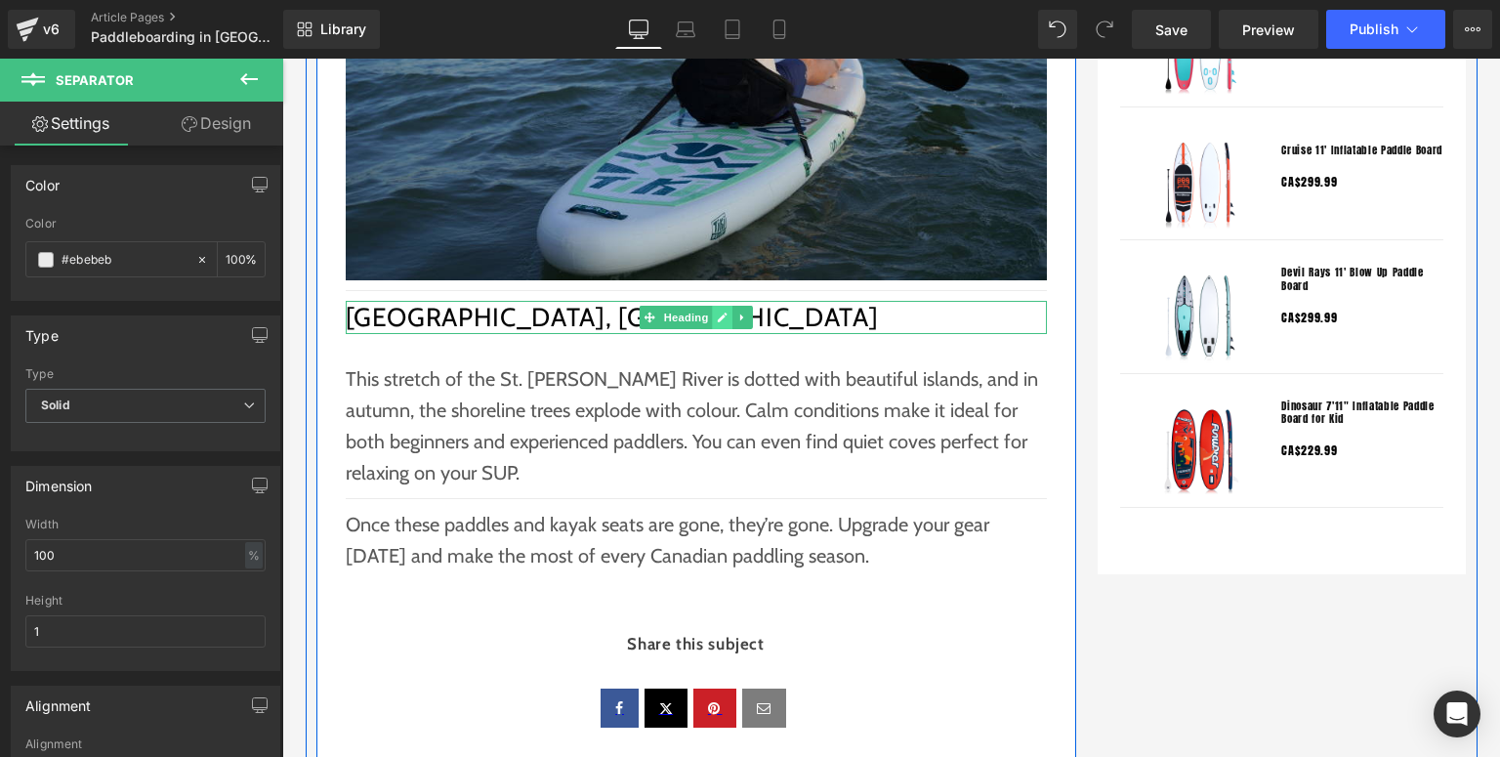
click at [712, 319] on link at bounding box center [722, 317] width 21 height 23
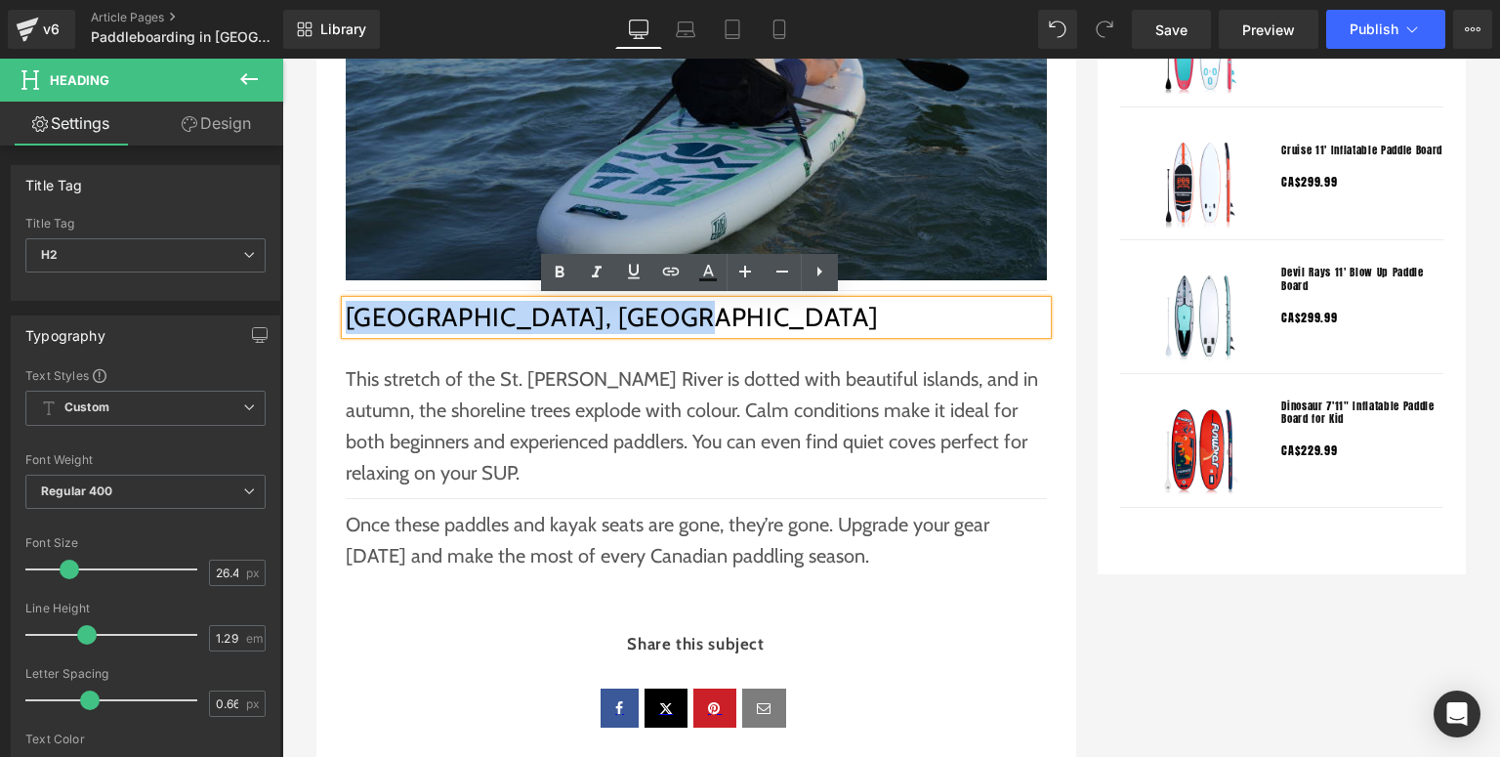
drag, startPoint x: 358, startPoint y: 316, endPoint x: 344, endPoint y: 317, distance: 14.8
click at [346, 317] on h2 "Thousand Islands, Ontario" at bounding box center [696, 317] width 701 height 33
paste div
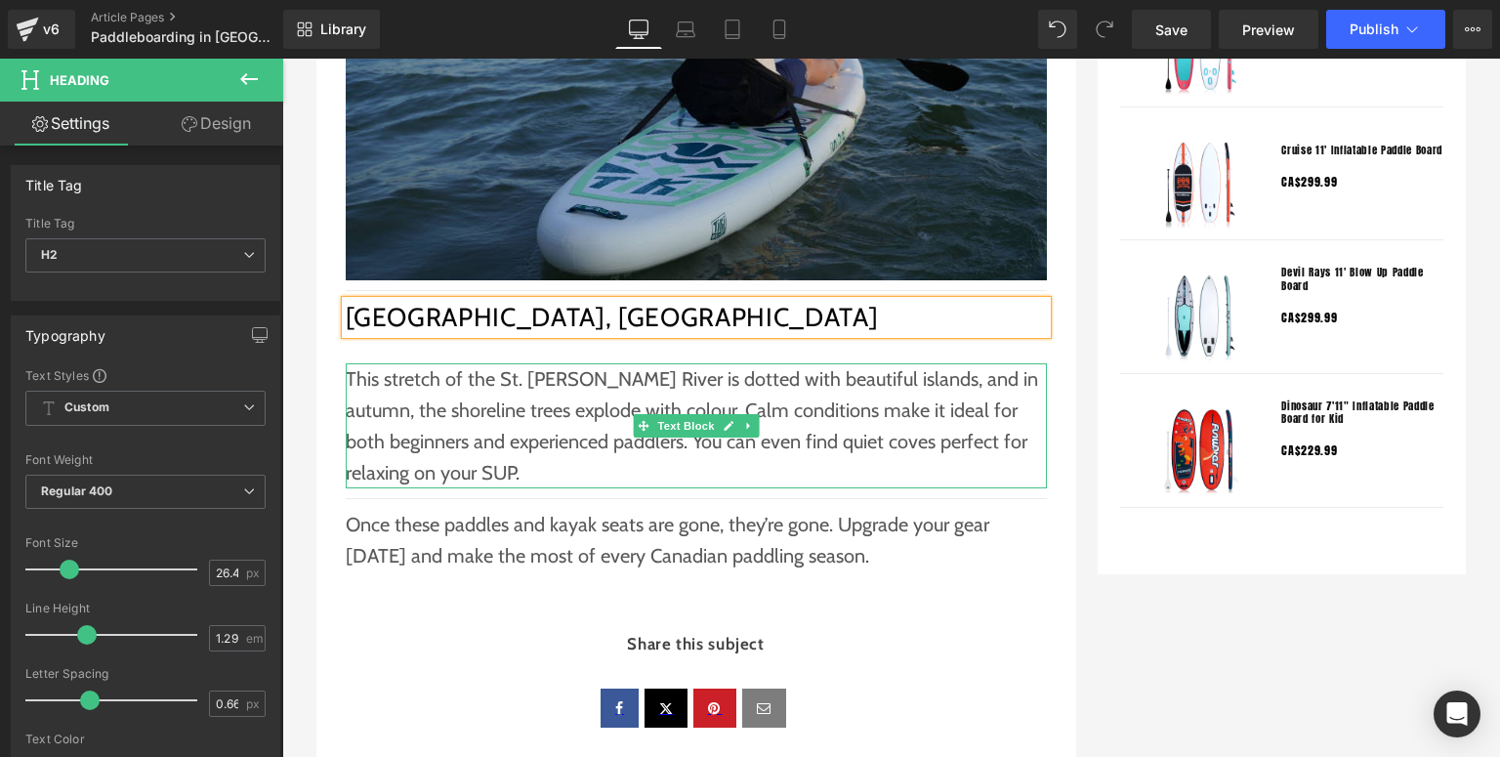
click at [461, 403] on p "This stretch of the St. Lawrence River is dotted with beautiful islands, and in…" at bounding box center [696, 425] width 701 height 125
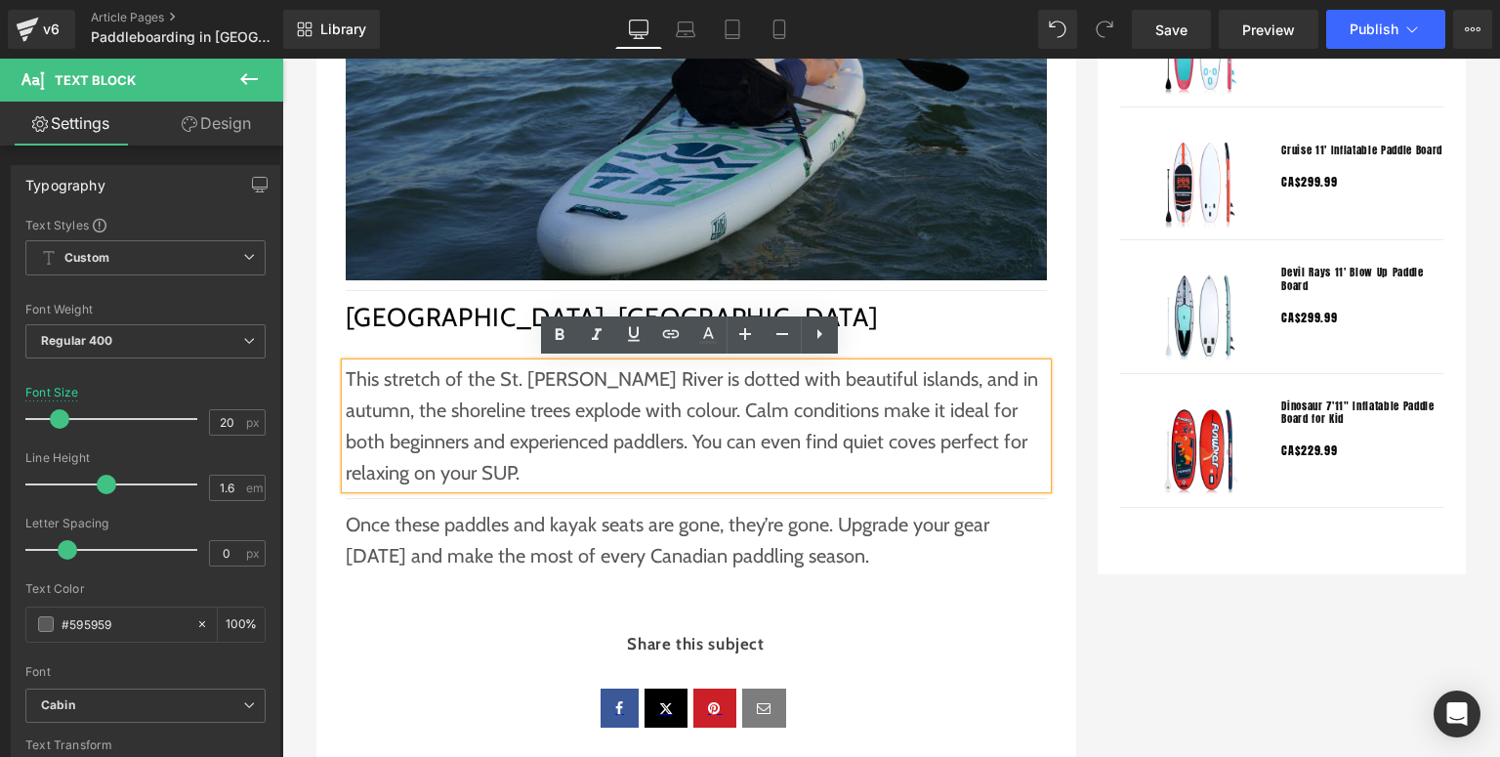
drag, startPoint x: 543, startPoint y: 455, endPoint x: 538, endPoint y: 464, distance: 10.1
click at [538, 464] on p "This stretch of the St. Lawrence River is dotted with beautiful islands, and in…" at bounding box center [696, 425] width 701 height 125
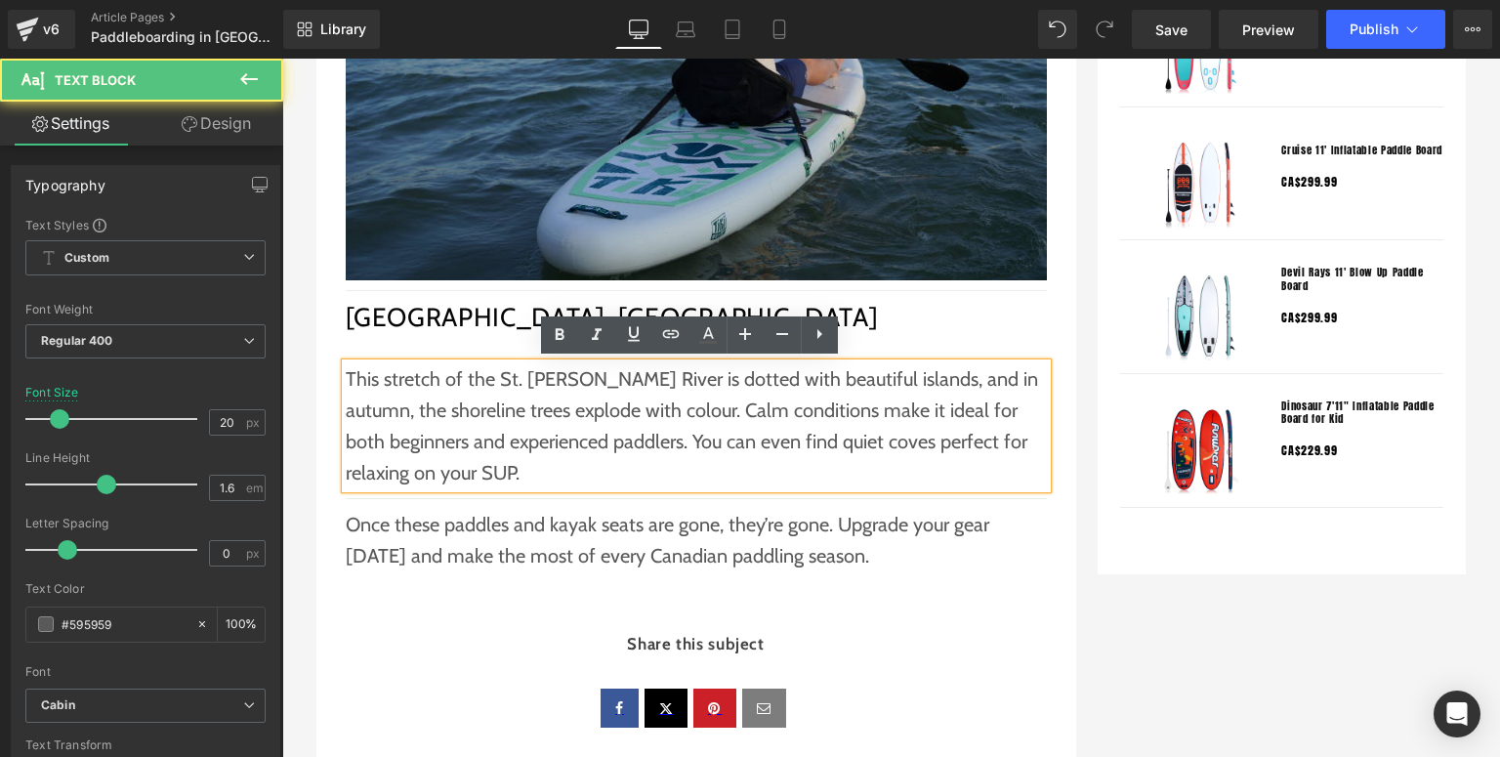
click at [538, 464] on p "This stretch of the St. Lawrence River is dotted with beautiful islands, and in…" at bounding box center [696, 425] width 701 height 125
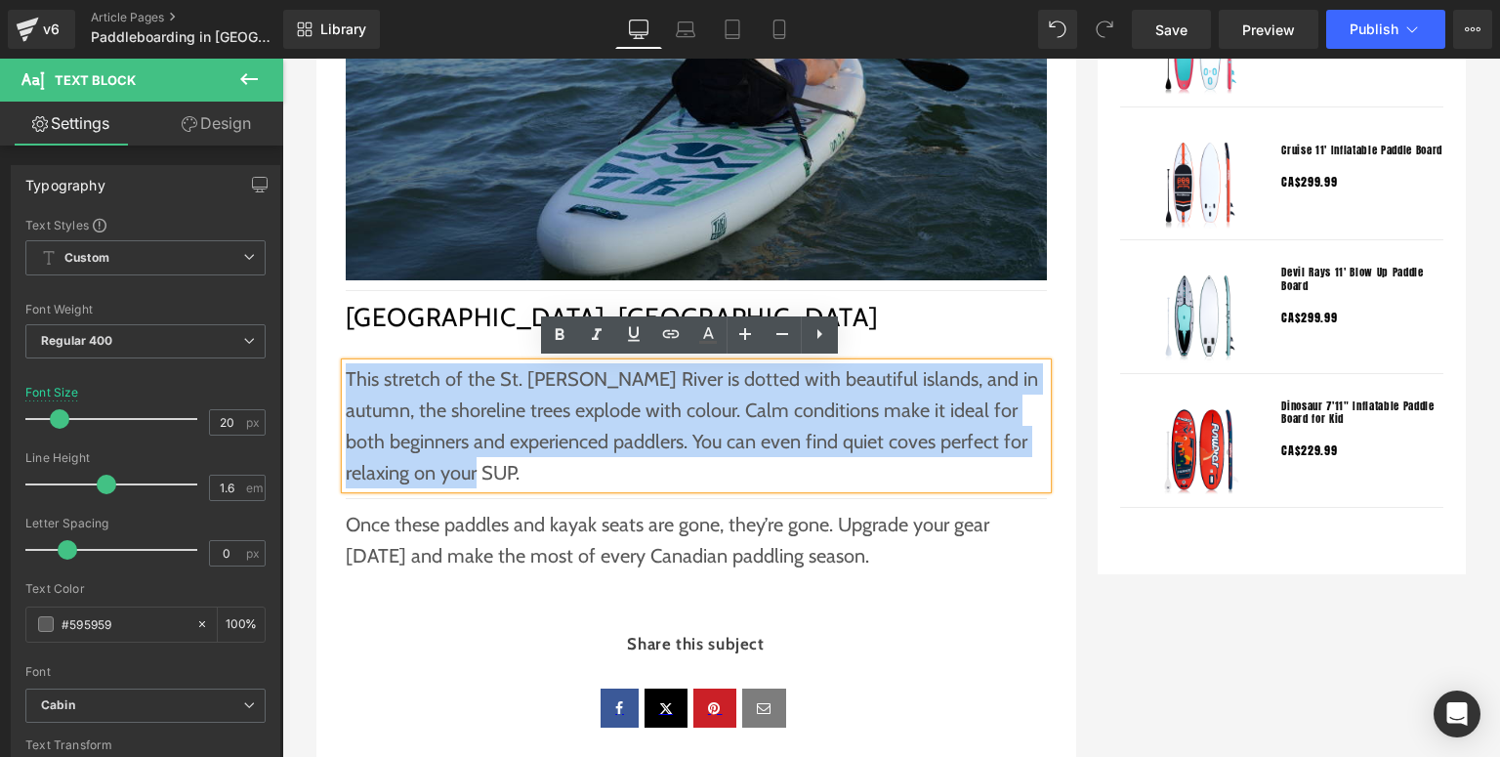
drag, startPoint x: 539, startPoint y: 472, endPoint x: 342, endPoint y: 381, distance: 217.2
click at [346, 381] on p "This stretch of the St. Lawrence River is dotted with beautiful islands, and in…" at bounding box center [696, 425] width 701 height 125
paste div
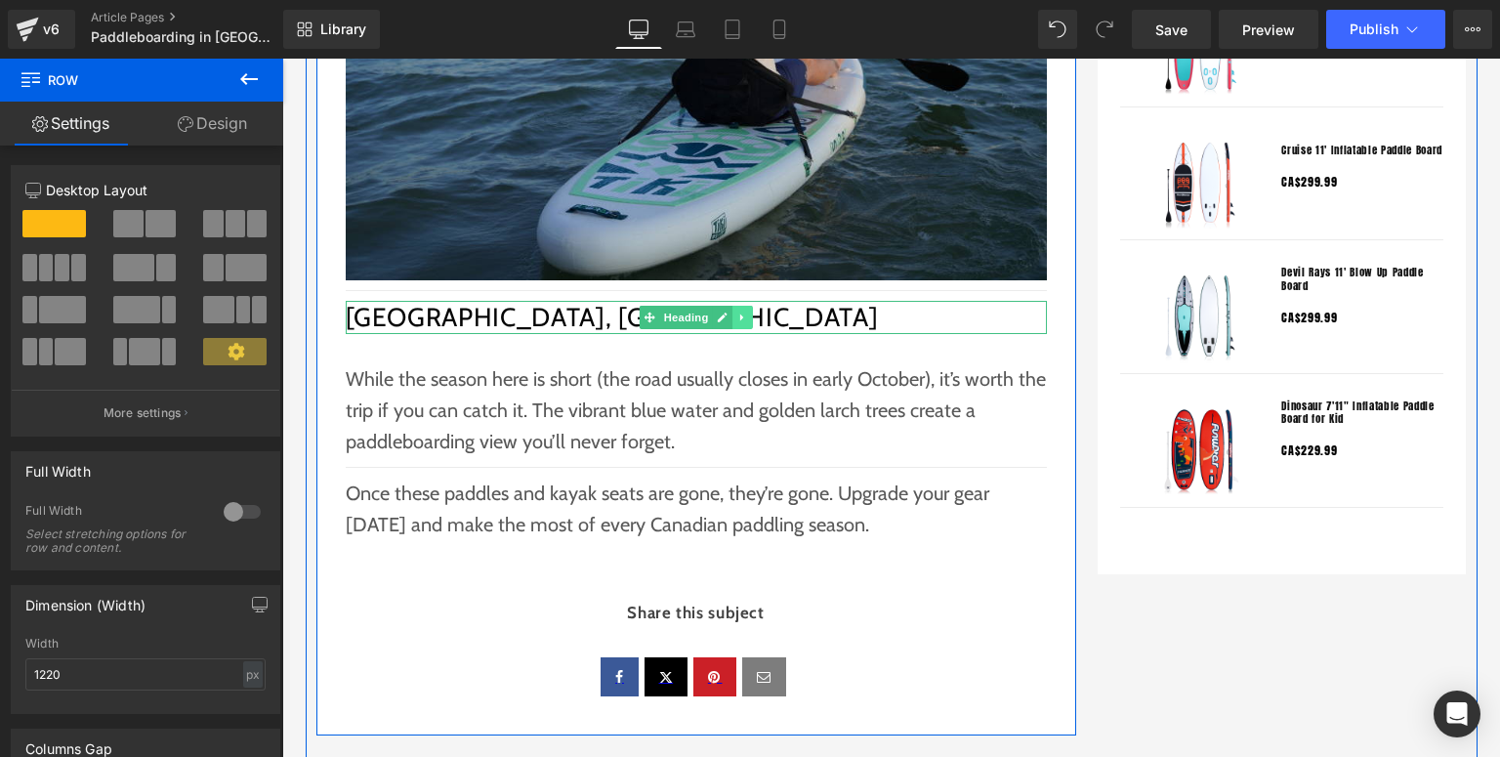
click at [738, 320] on icon at bounding box center [743, 318] width 11 height 12
click at [727, 316] on icon at bounding box center [732, 317] width 11 height 11
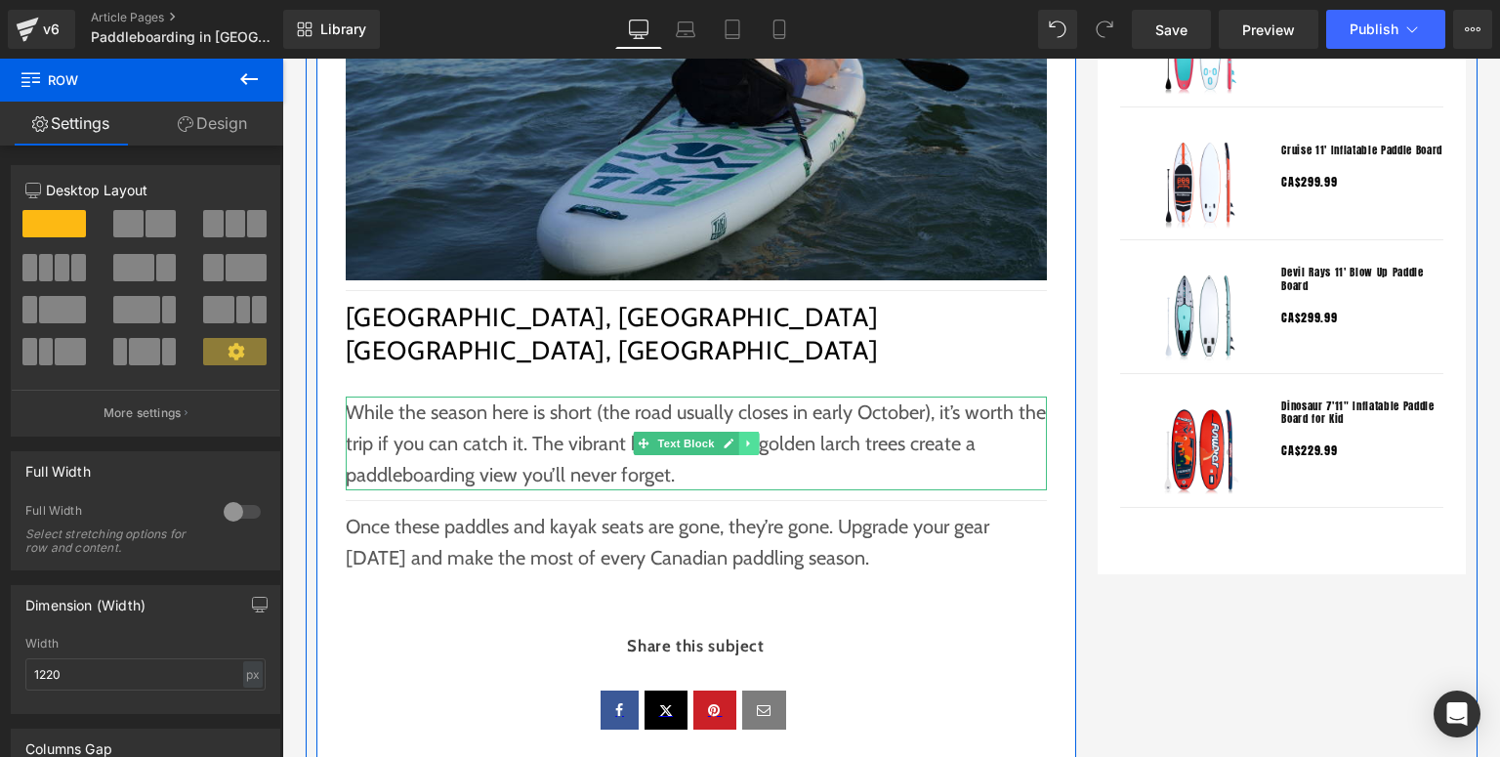
click at [746, 438] on icon at bounding box center [748, 444] width 11 height 12
click at [738, 441] on icon at bounding box center [738, 443] width 11 height 11
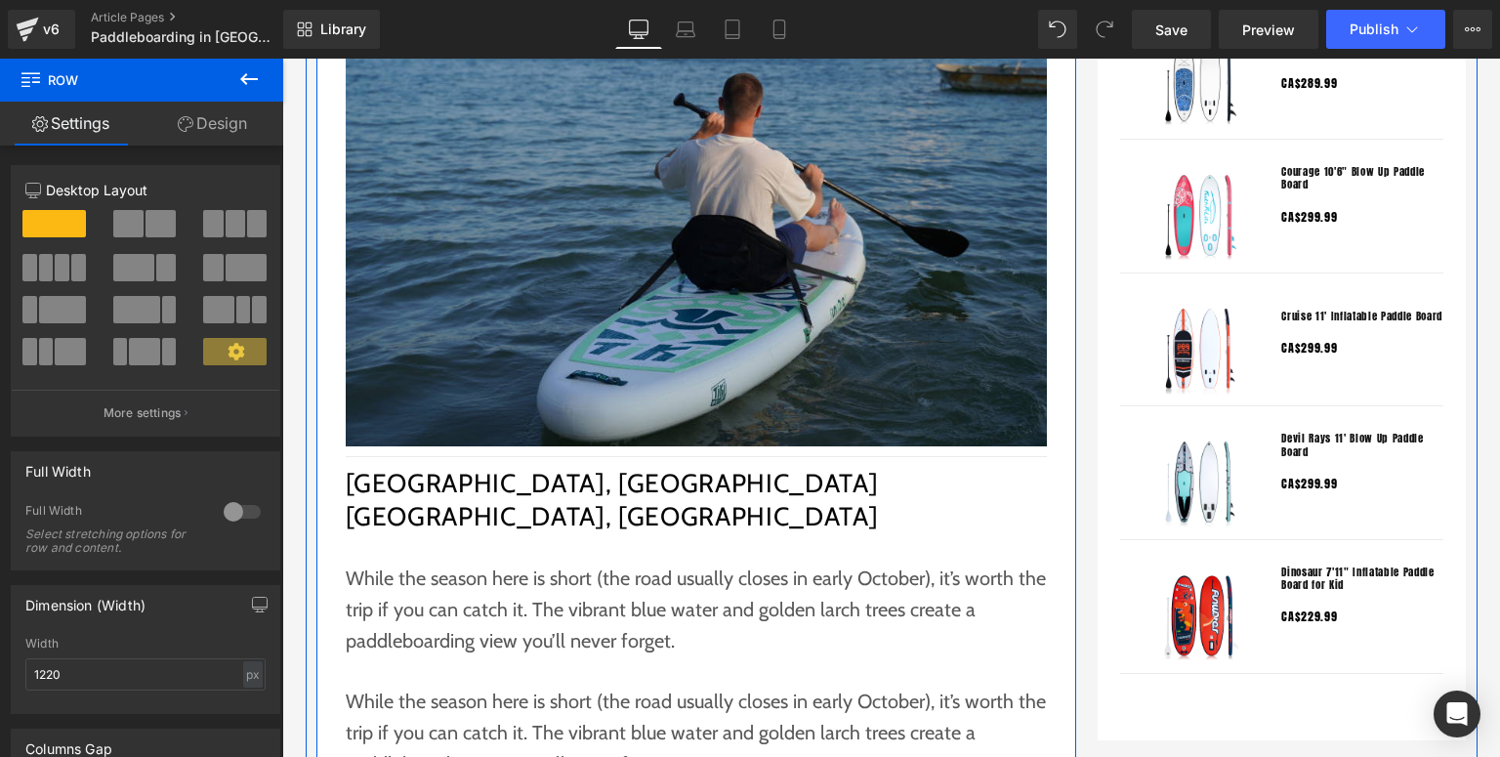
scroll to position [1874, 0]
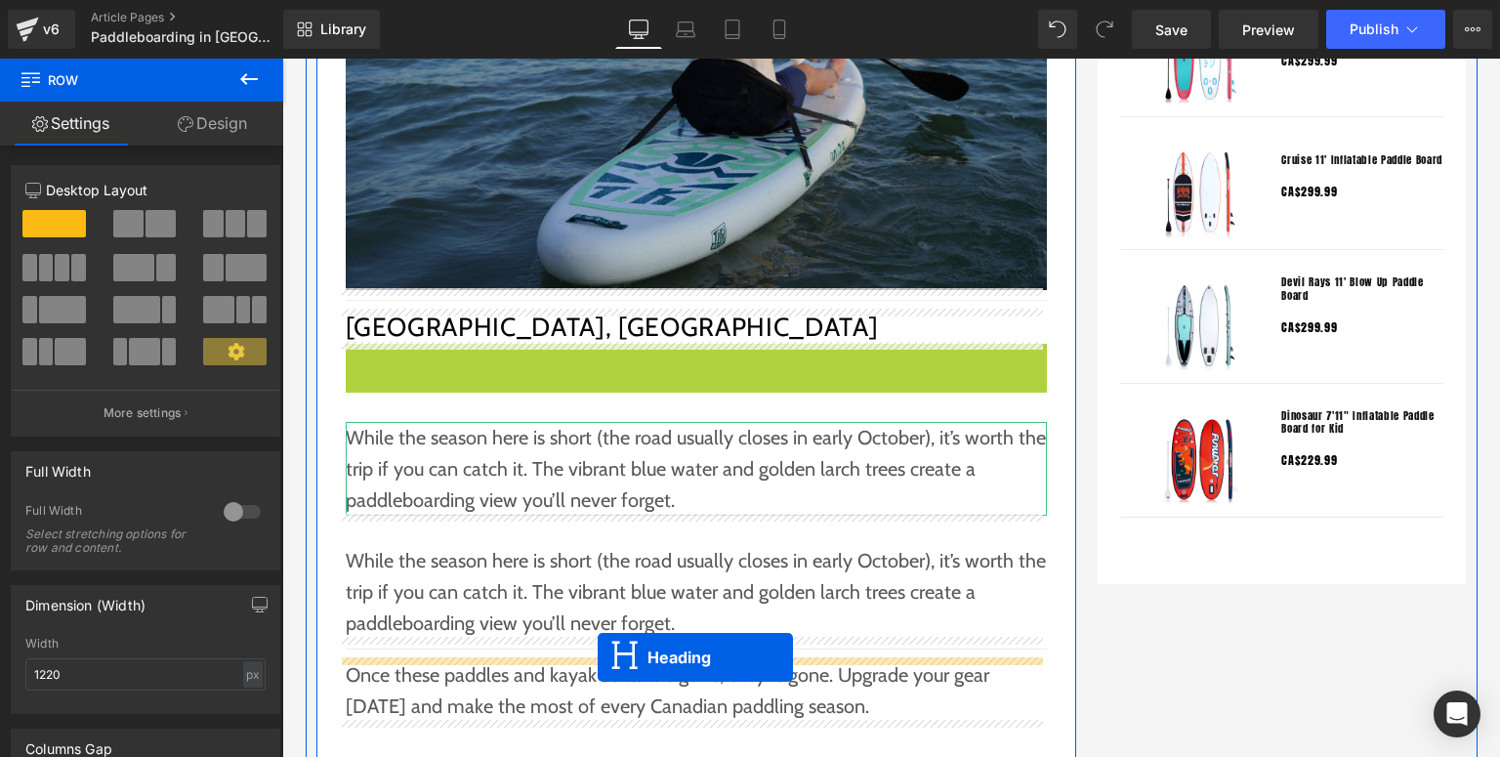
drag, startPoint x: 697, startPoint y: 355, endPoint x: 598, endPoint y: 656, distance: 317.9
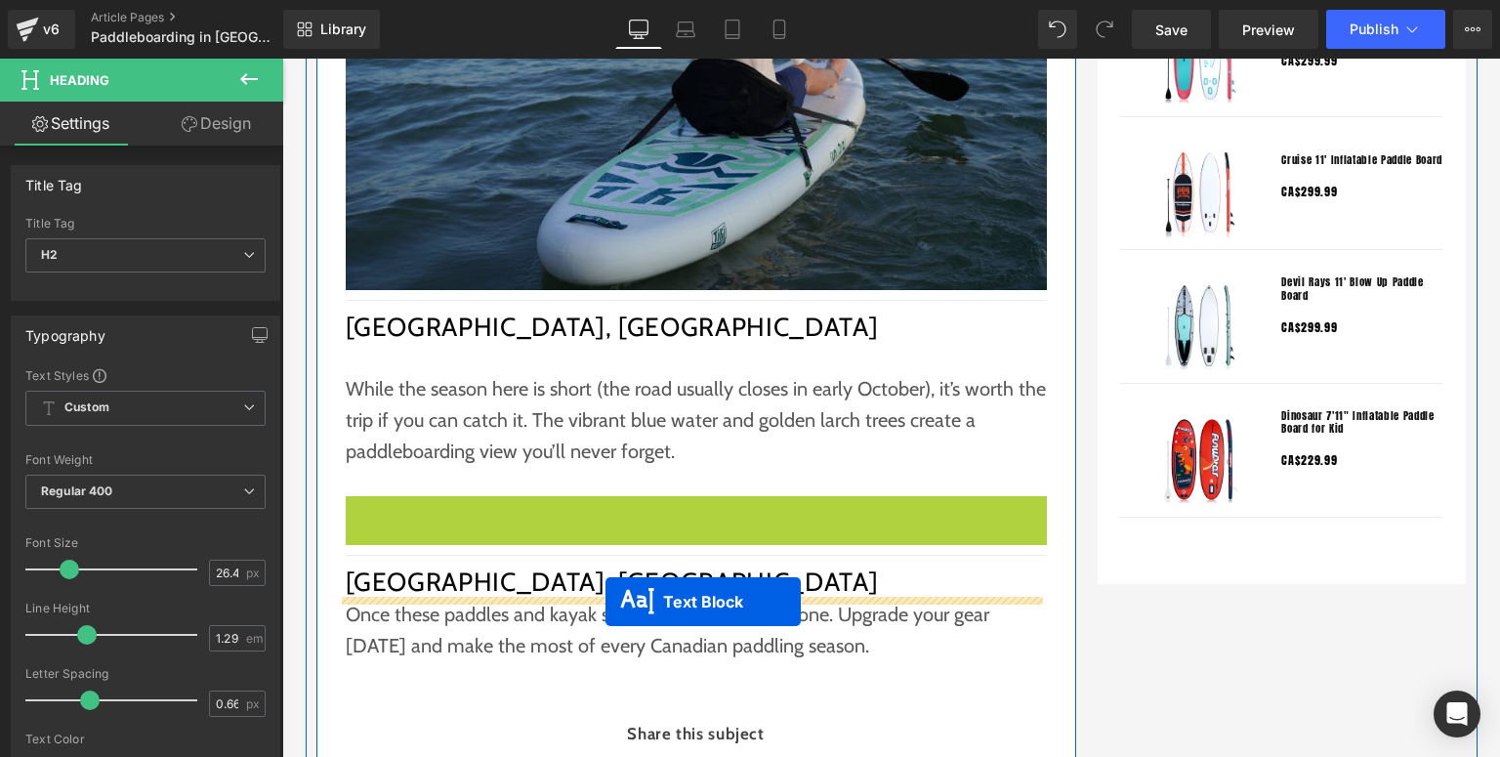
drag, startPoint x: 669, startPoint y: 543, endPoint x: 606, endPoint y: 602, distance: 86.4
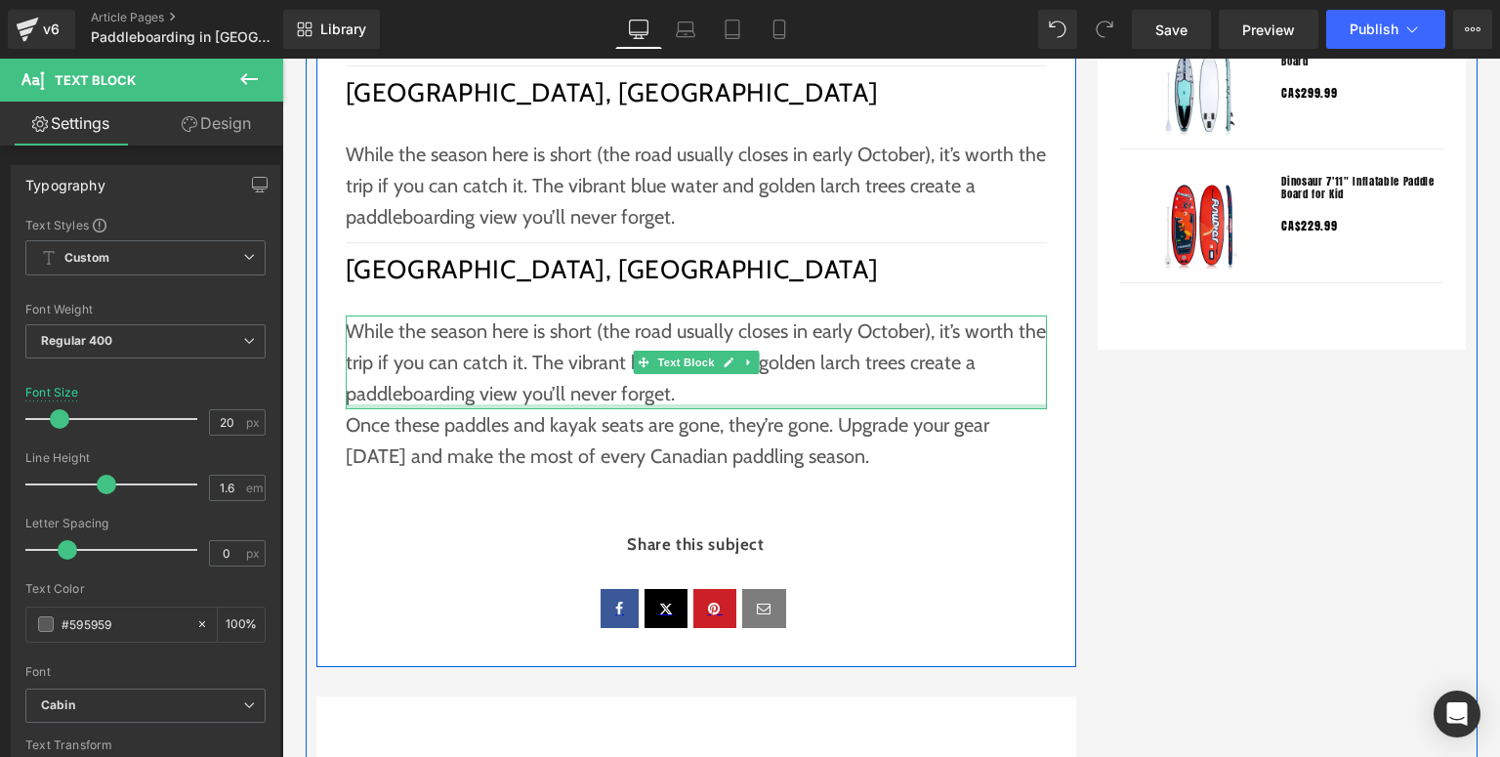
scroll to position [1952, 0]
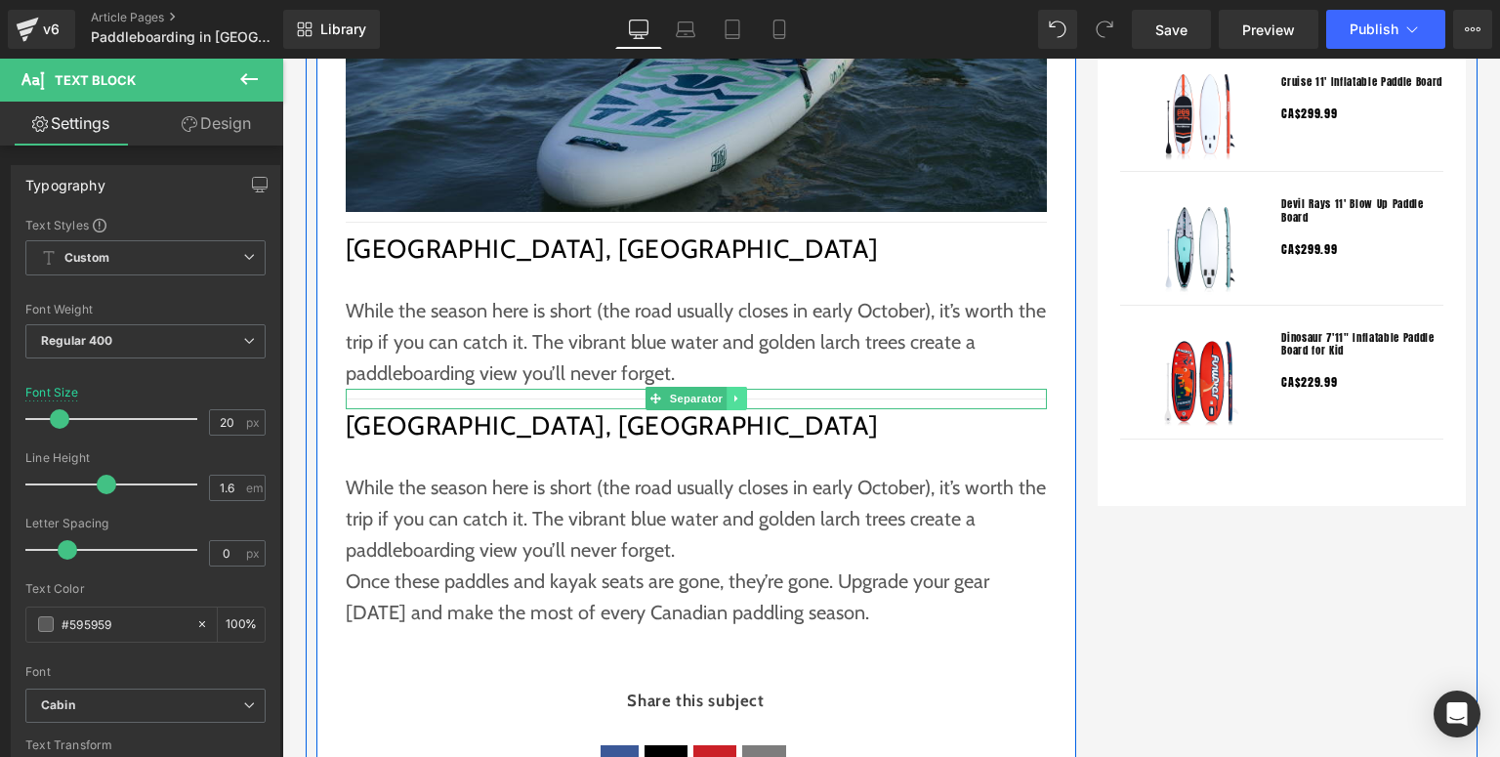
click at [735, 395] on icon at bounding box center [737, 399] width 11 height 12
click at [723, 397] on icon at bounding box center [726, 399] width 11 height 11
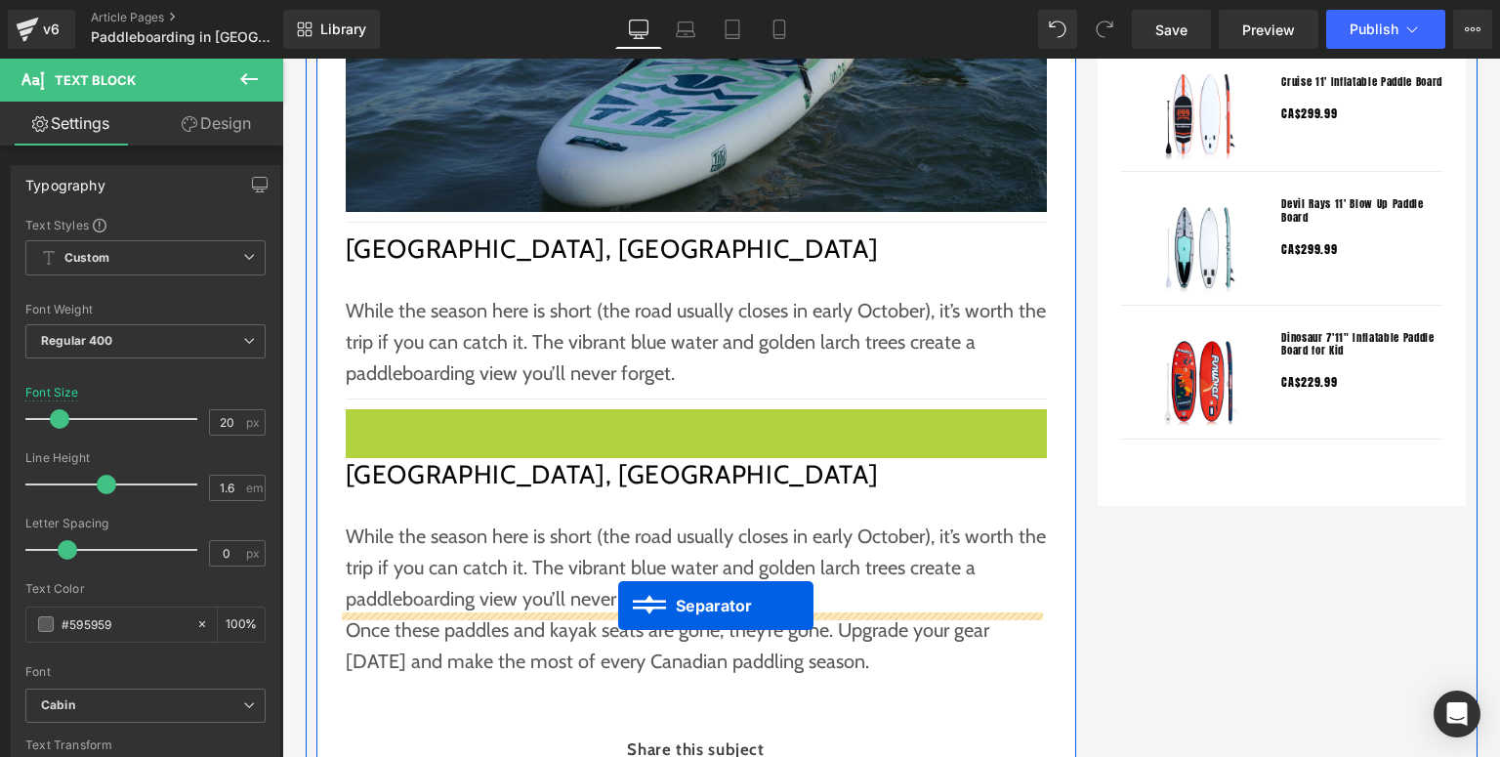
drag, startPoint x: 673, startPoint y: 414, endPoint x: 618, endPoint y: 606, distance: 199.1
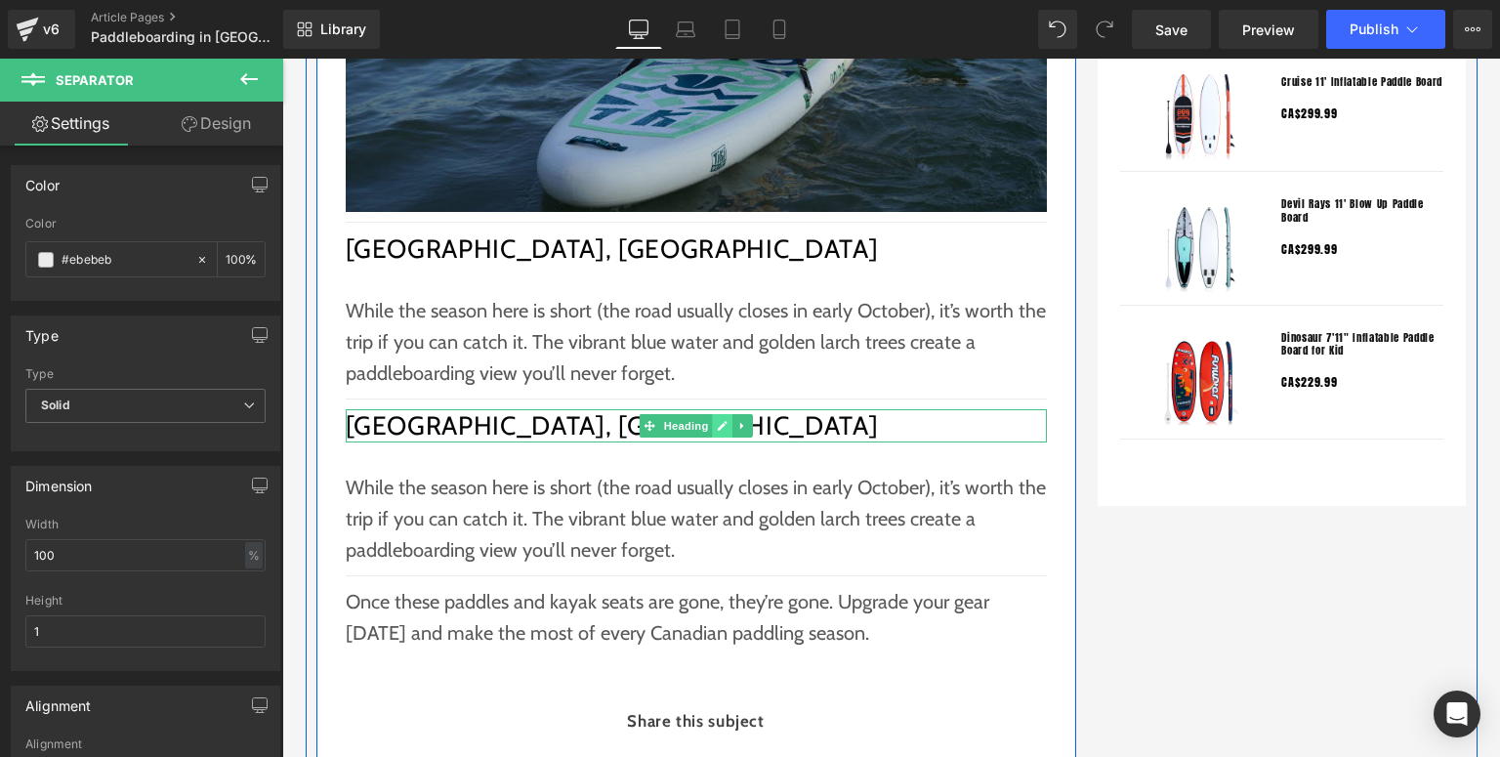
click at [717, 425] on icon at bounding box center [722, 426] width 11 height 12
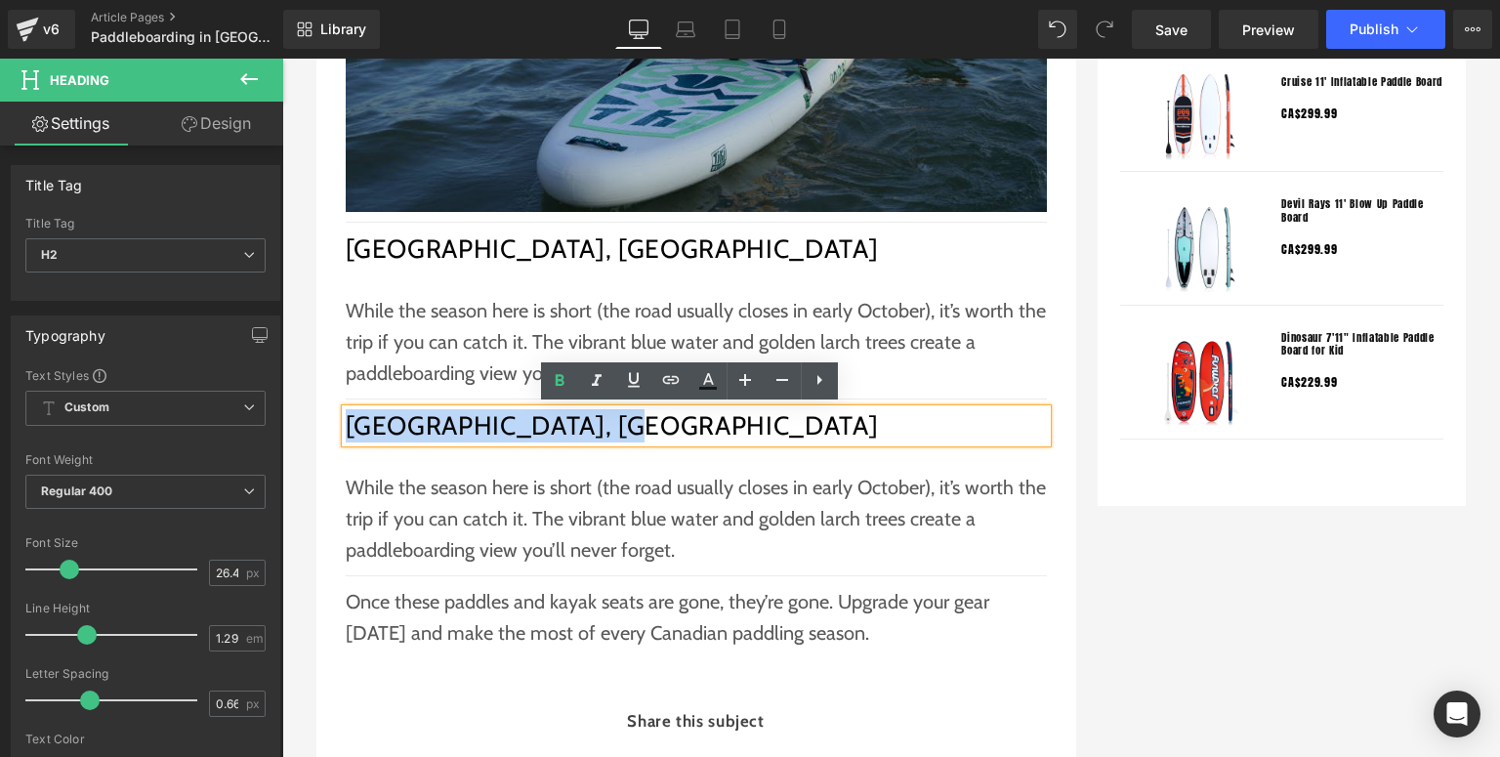
drag, startPoint x: 613, startPoint y: 439, endPoint x: 348, endPoint y: 430, distance: 265.8
click at [348, 430] on h2 "Moraine Lake, Alberta" at bounding box center [696, 425] width 701 height 33
paste div
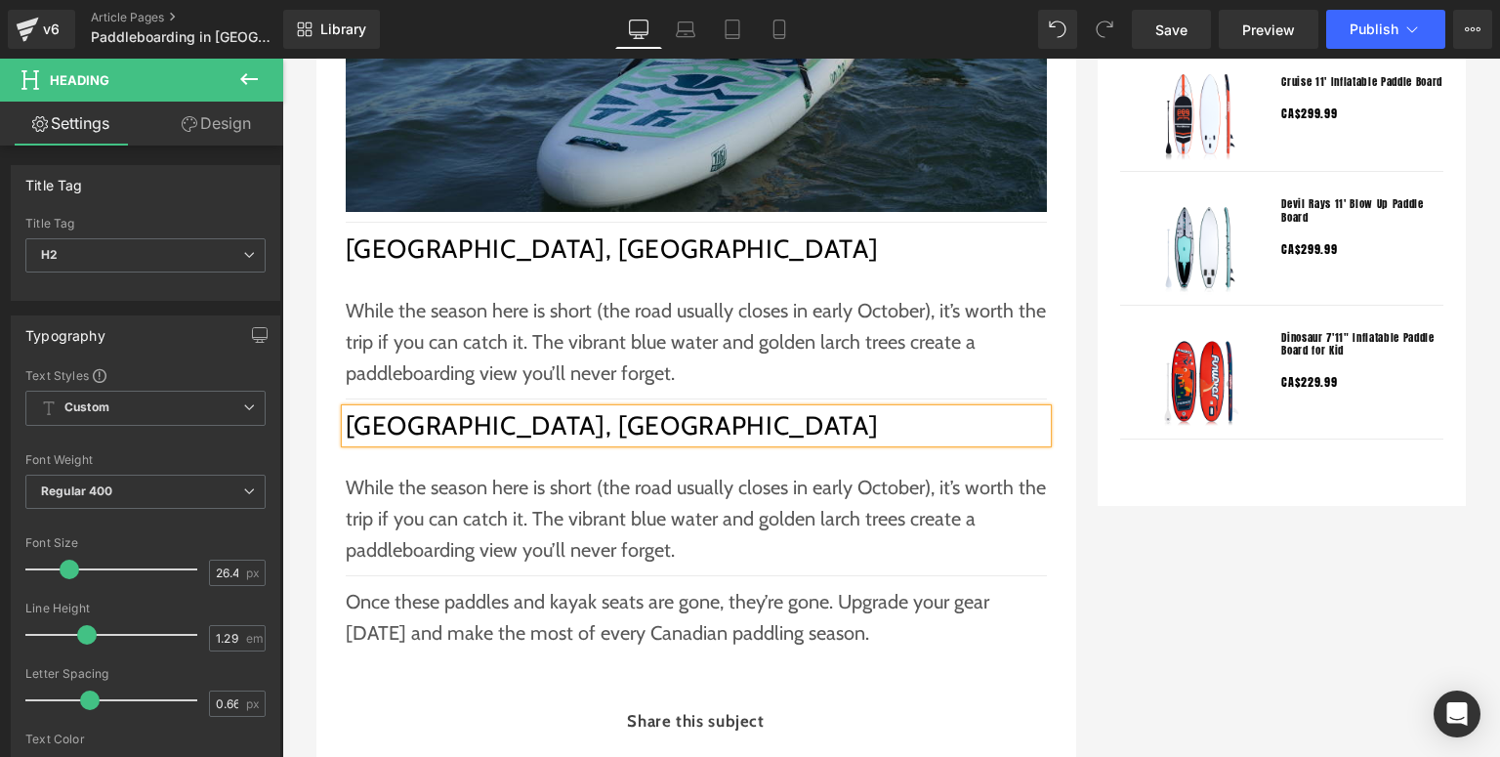
click at [492, 511] on p "While the season here is short (the road usually closes in early October), it’s…" at bounding box center [696, 519] width 701 height 94
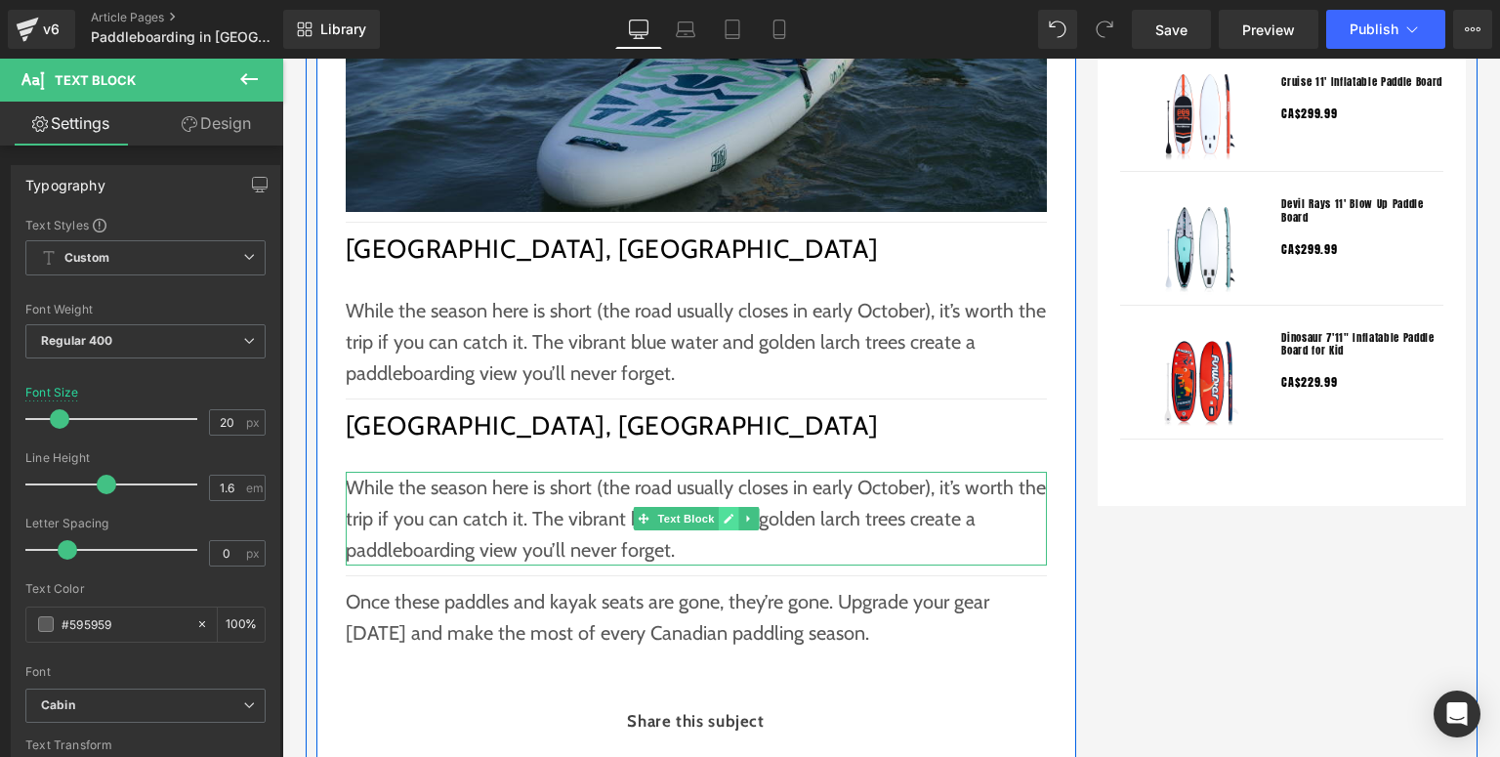
click at [723, 514] on icon at bounding box center [728, 519] width 11 height 12
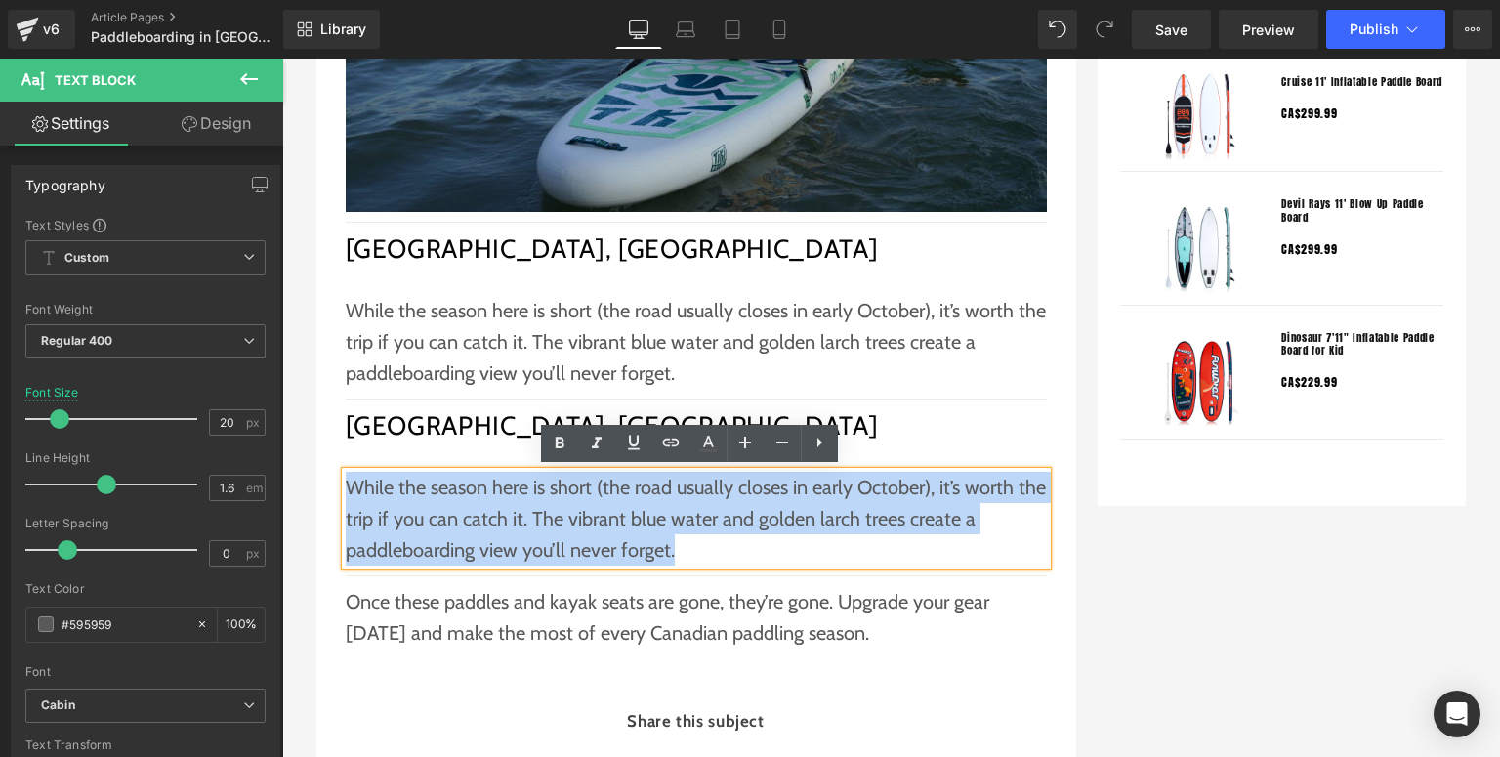
drag, startPoint x: 696, startPoint y: 551, endPoint x: 338, endPoint y: 485, distance: 363.6
click at [346, 485] on p "While the season here is short (the road usually closes in early October), it’s…" at bounding box center [696, 519] width 701 height 94
paste div
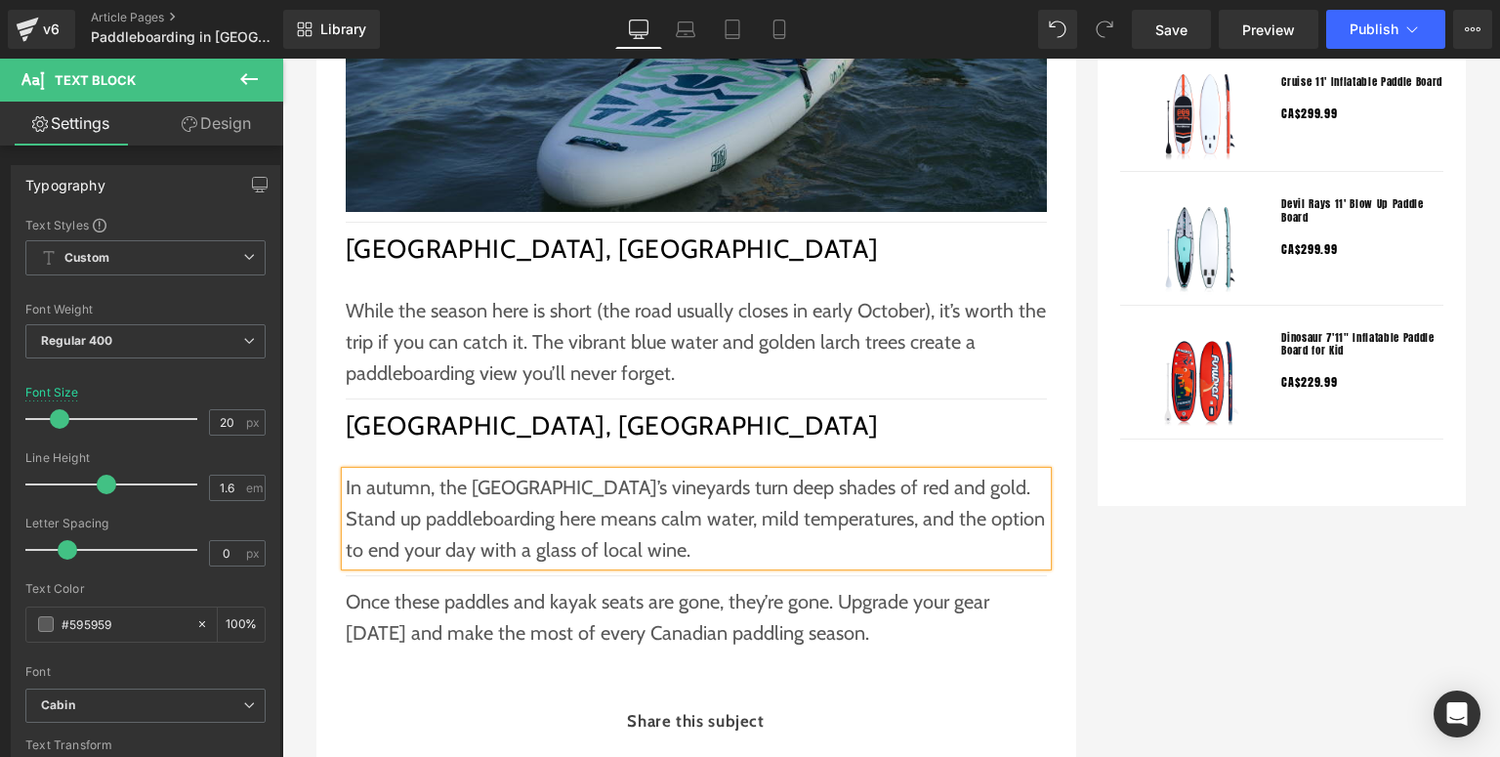
scroll to position [2030, 0]
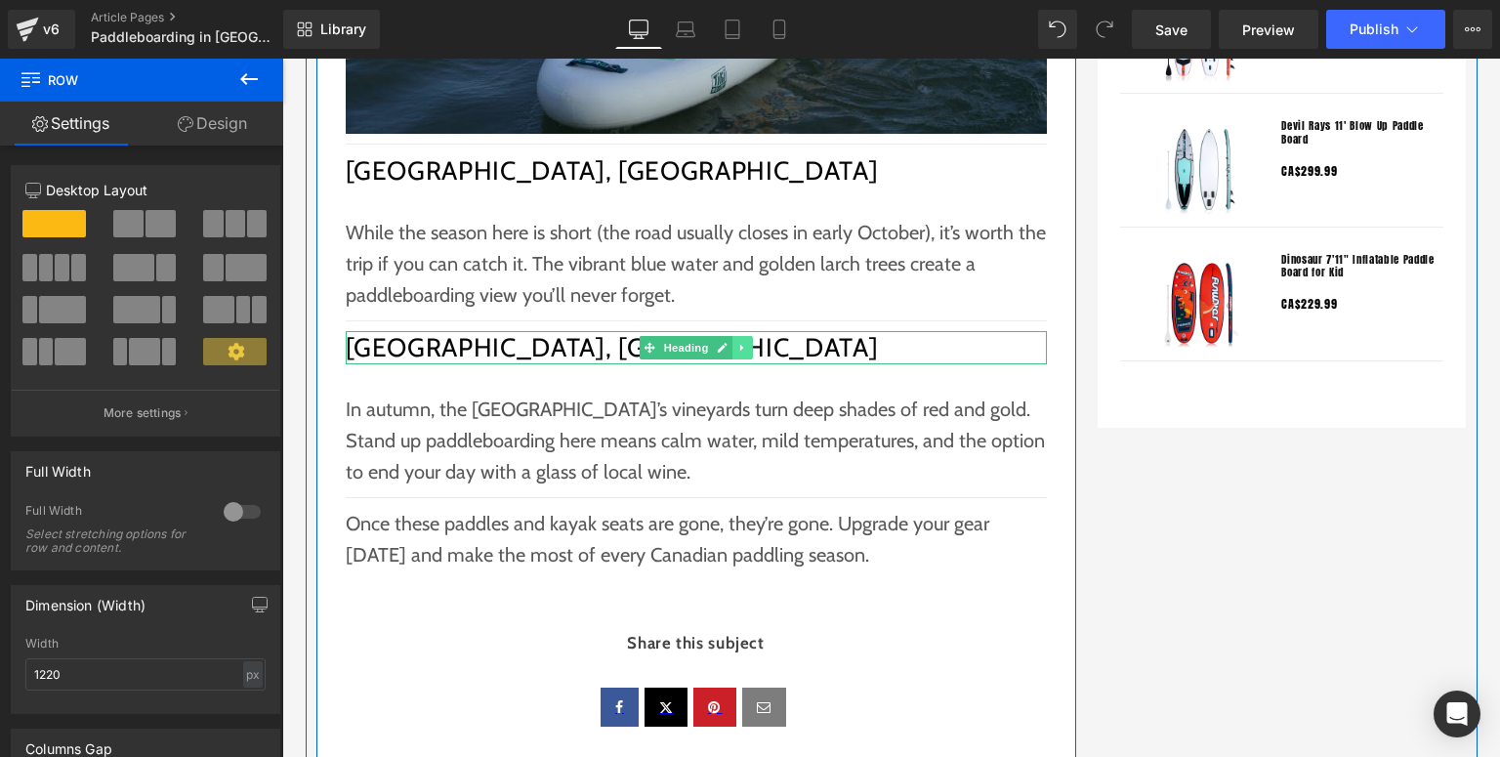
click at [741, 345] on icon at bounding box center [743, 348] width 11 height 12
click at [731, 346] on icon at bounding box center [732, 347] width 11 height 11
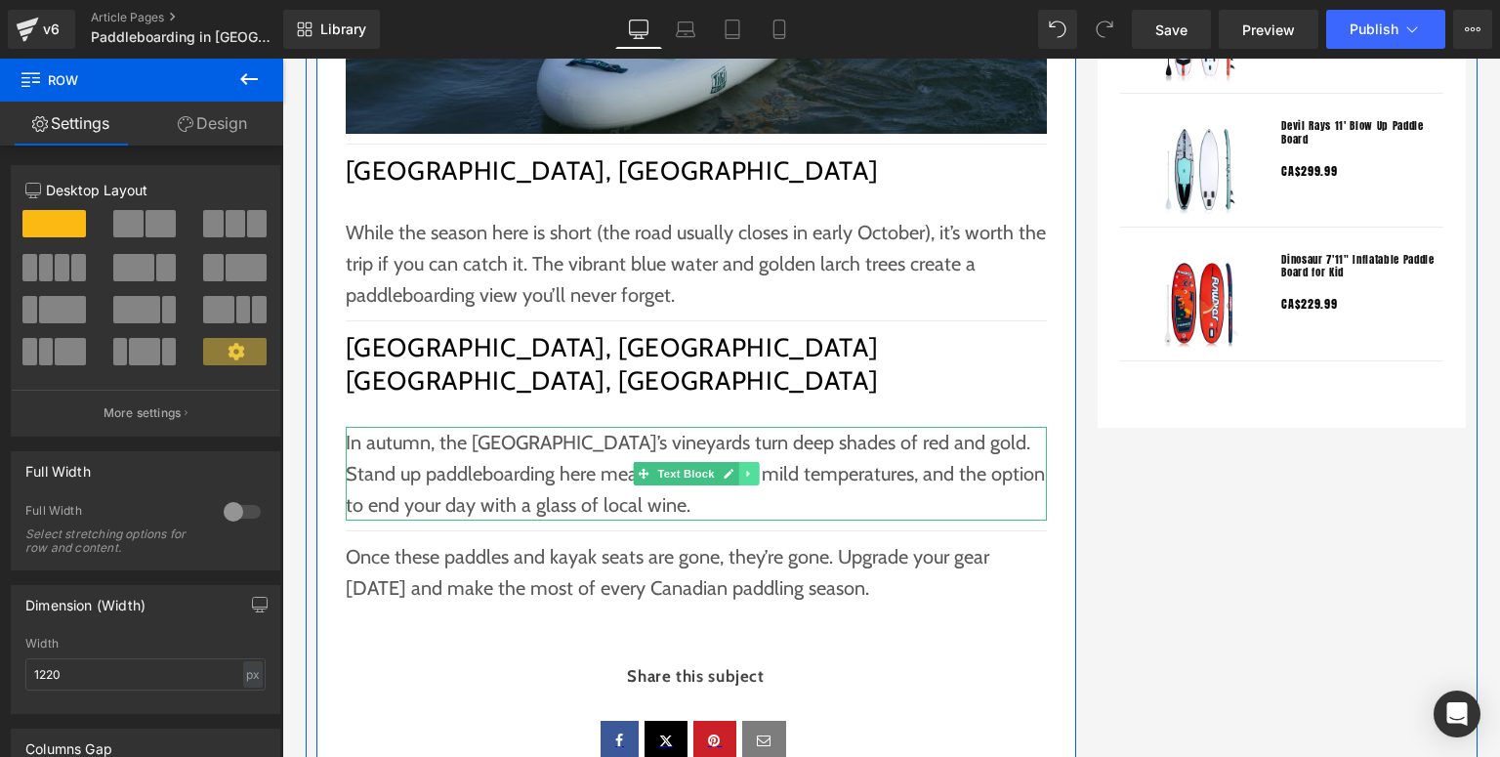
click at [745, 473] on icon at bounding box center [748, 474] width 11 height 12
click at [733, 473] on icon at bounding box center [738, 473] width 11 height 11
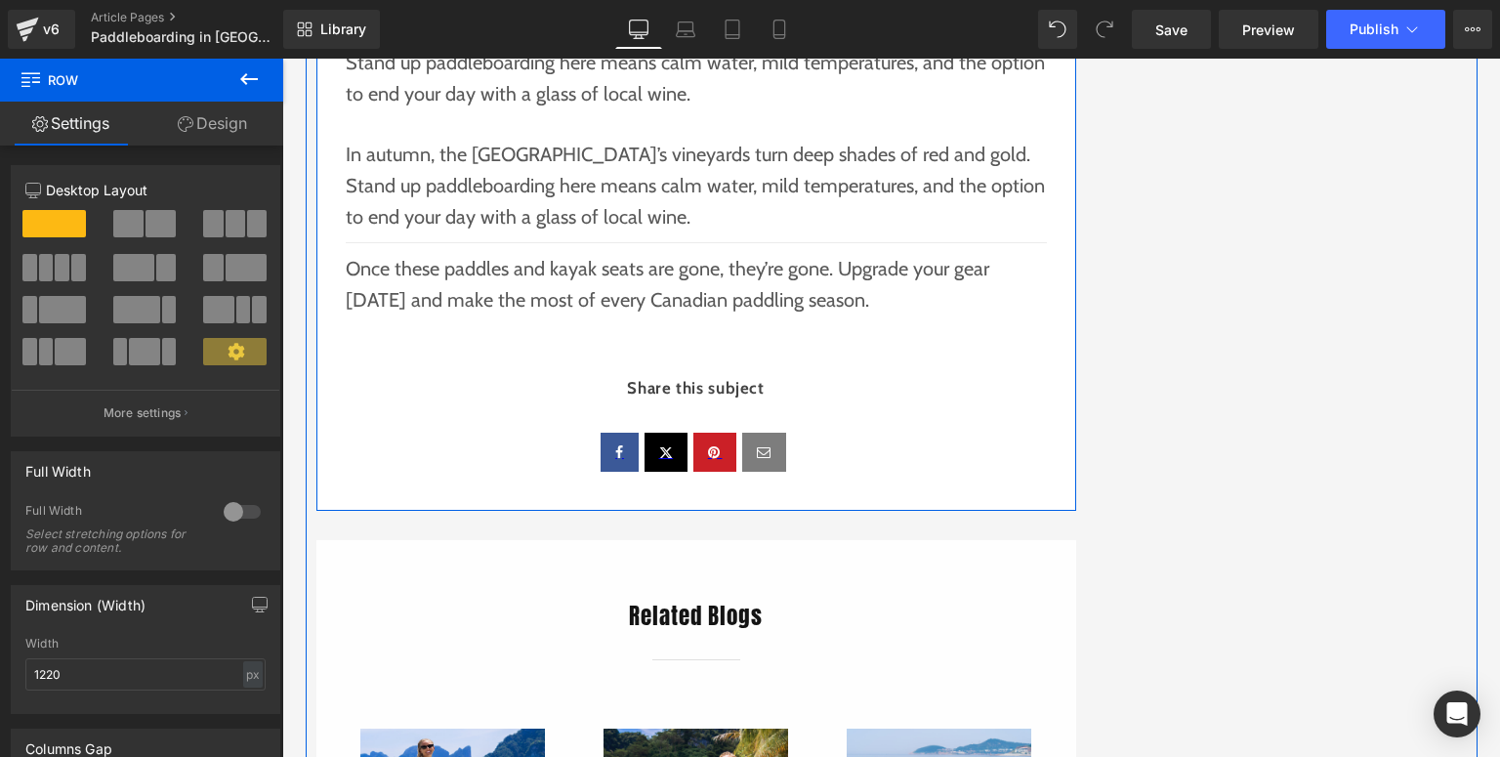
scroll to position [2207, 0]
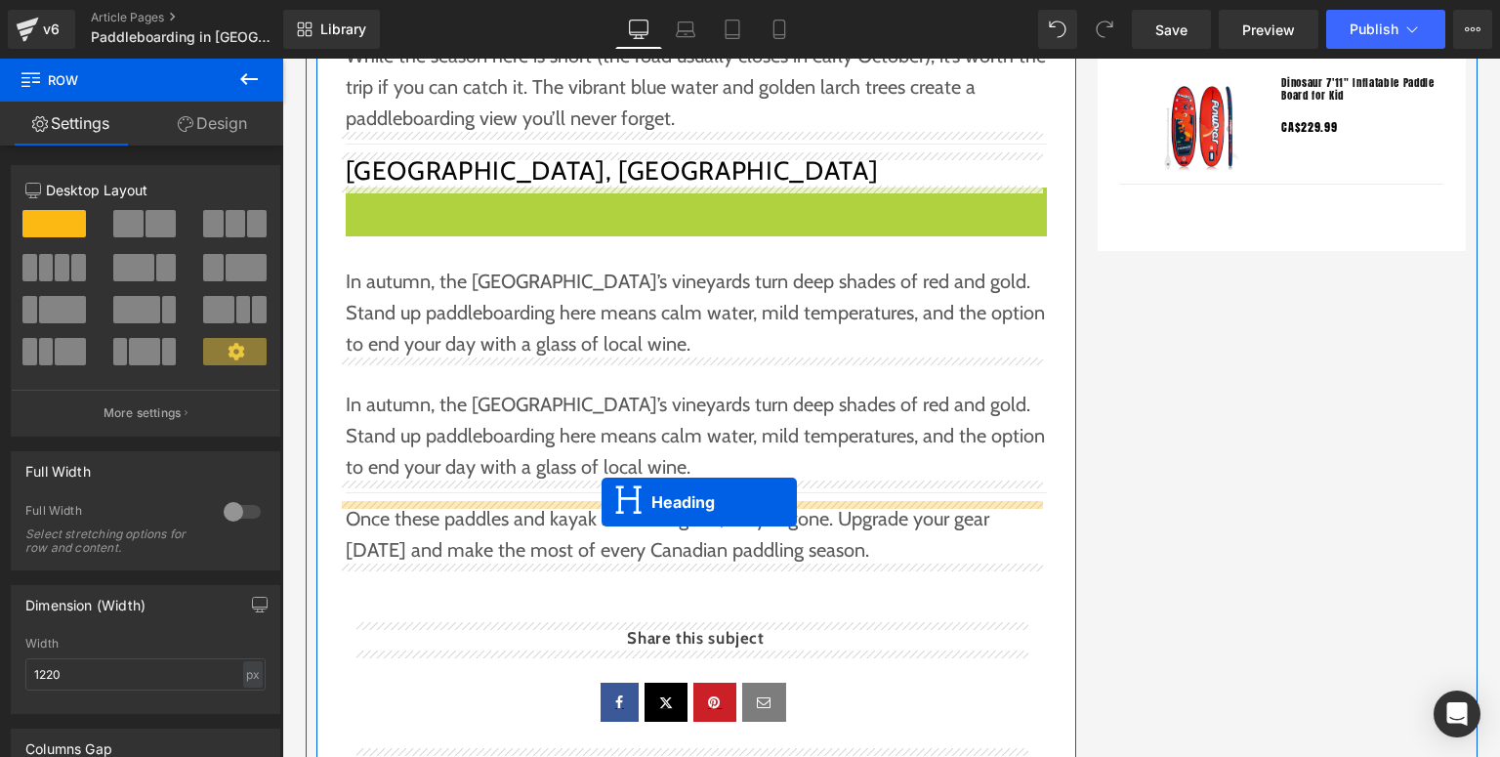
drag, startPoint x: 662, startPoint y: 194, endPoint x: 602, endPoint y: 502, distance: 313.6
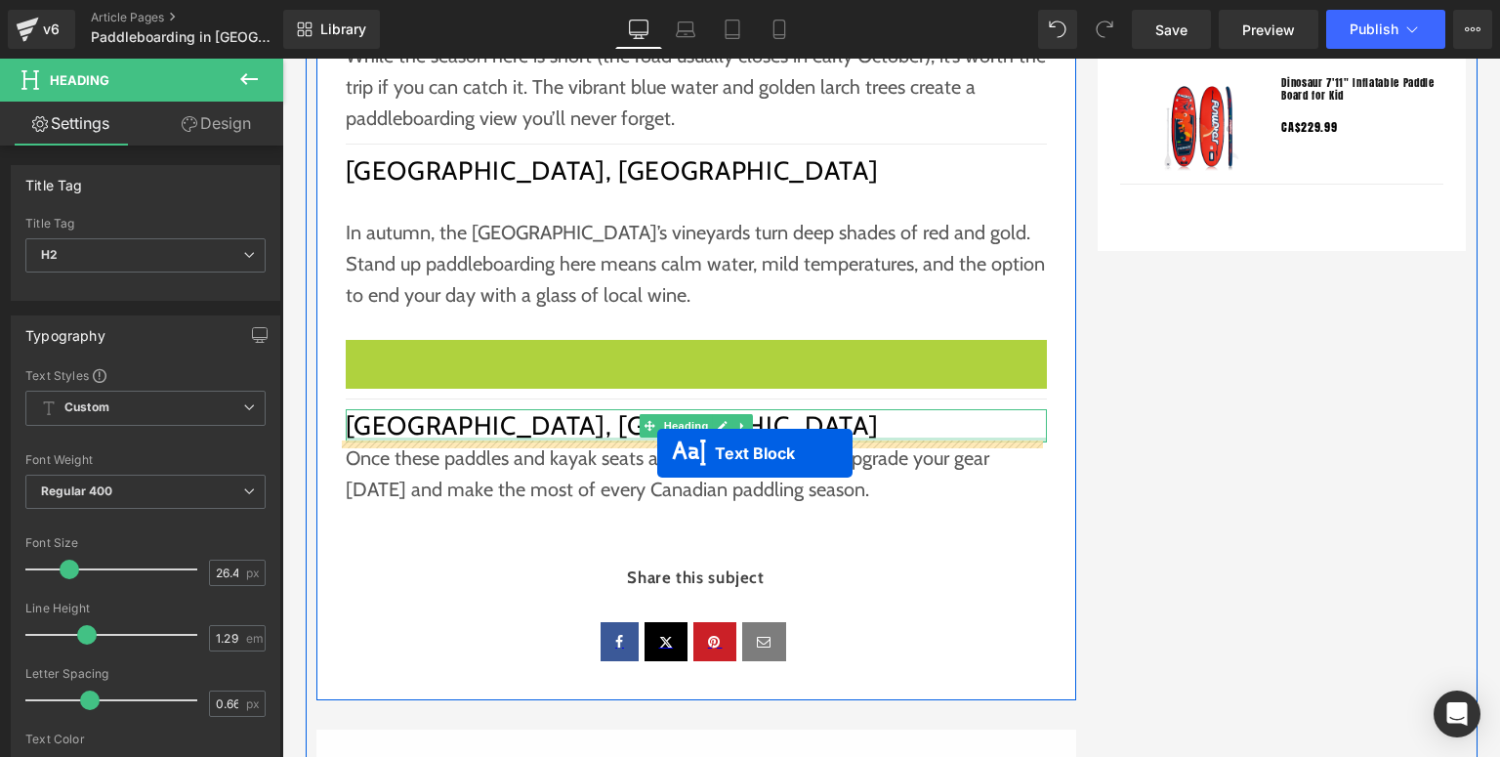
drag, startPoint x: 676, startPoint y: 377, endPoint x: 657, endPoint y: 453, distance: 78.4
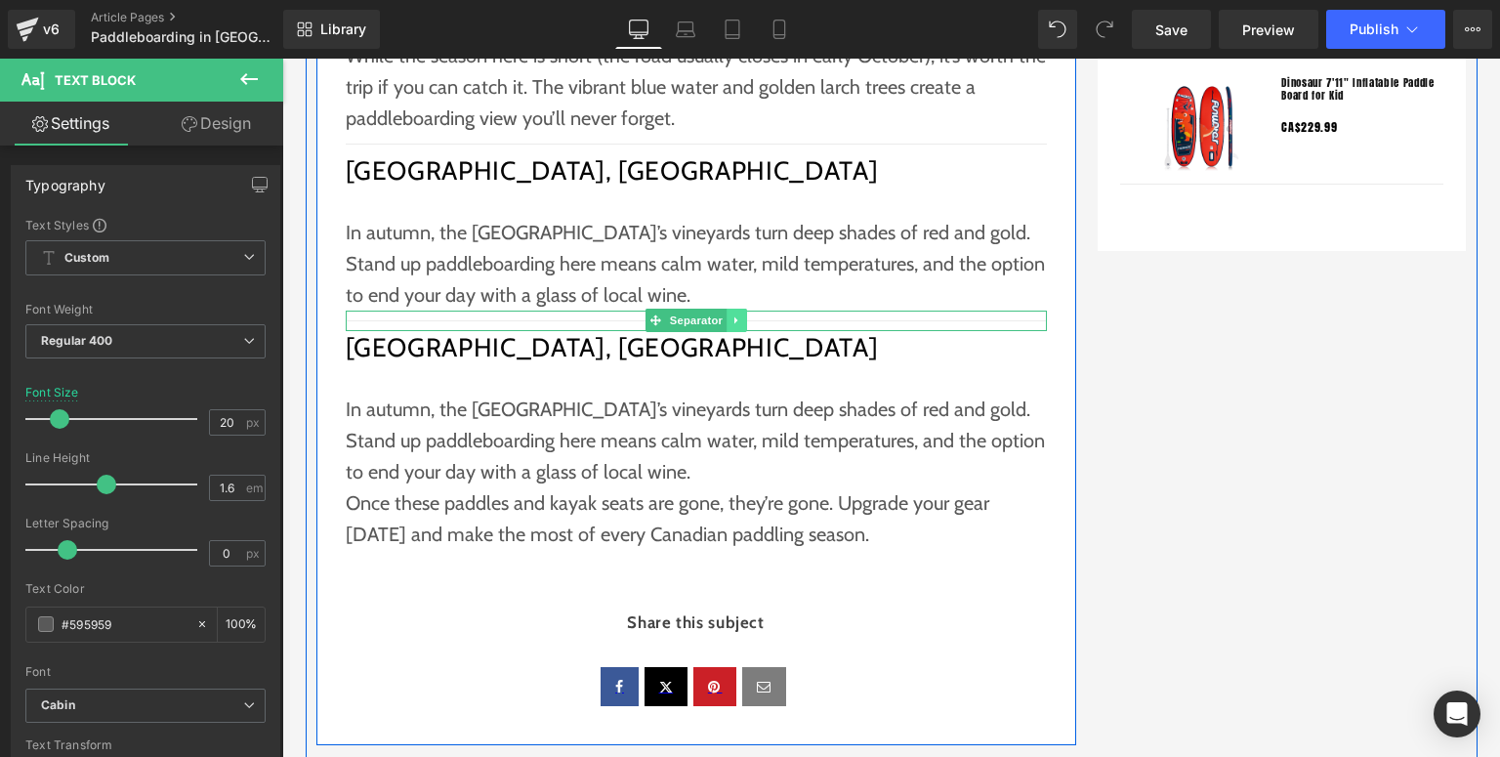
click at [734, 317] on icon at bounding box center [737, 321] width 11 height 12
click at [723, 315] on icon at bounding box center [726, 321] width 11 height 12
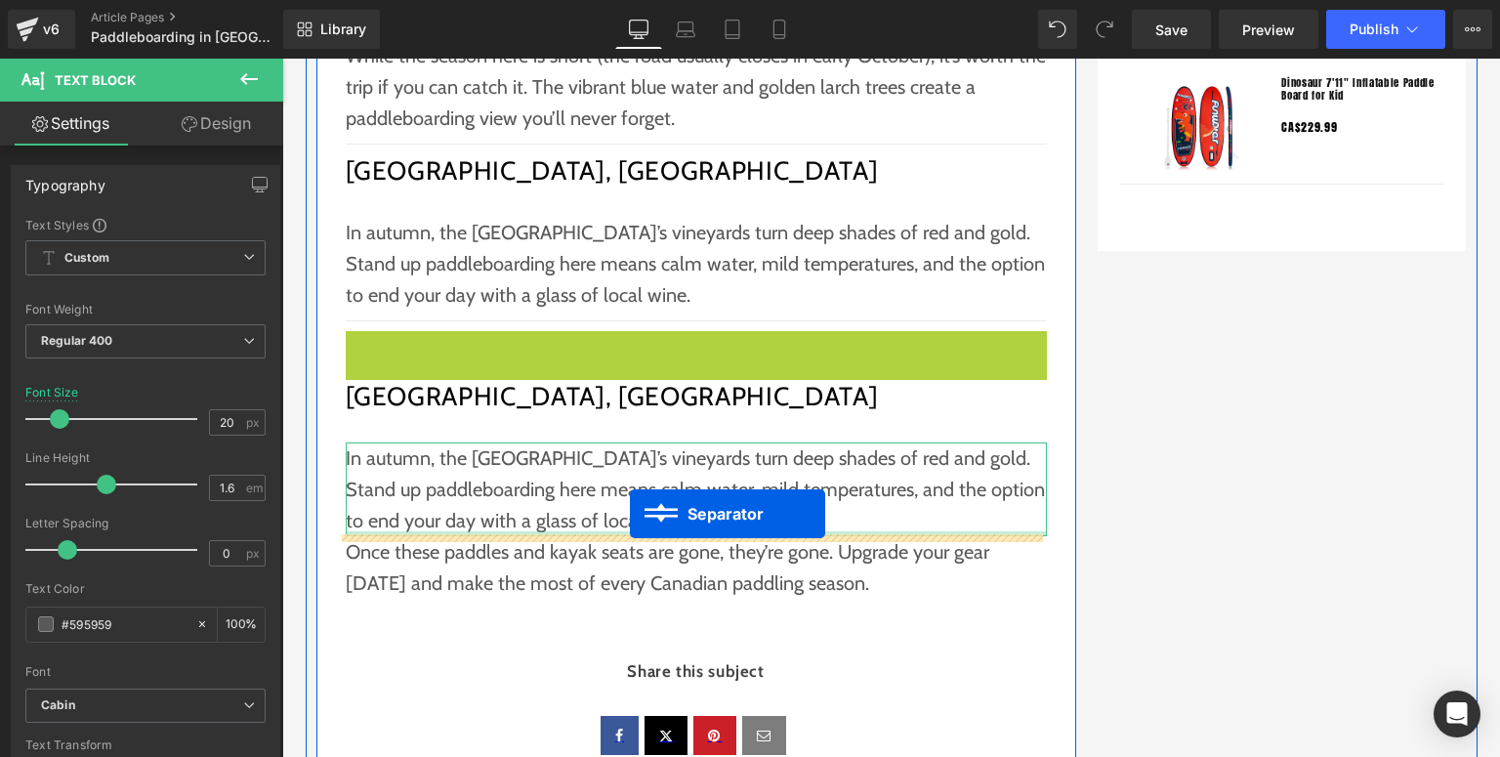
drag, startPoint x: 690, startPoint y: 335, endPoint x: 630, endPoint y: 514, distance: 188.4
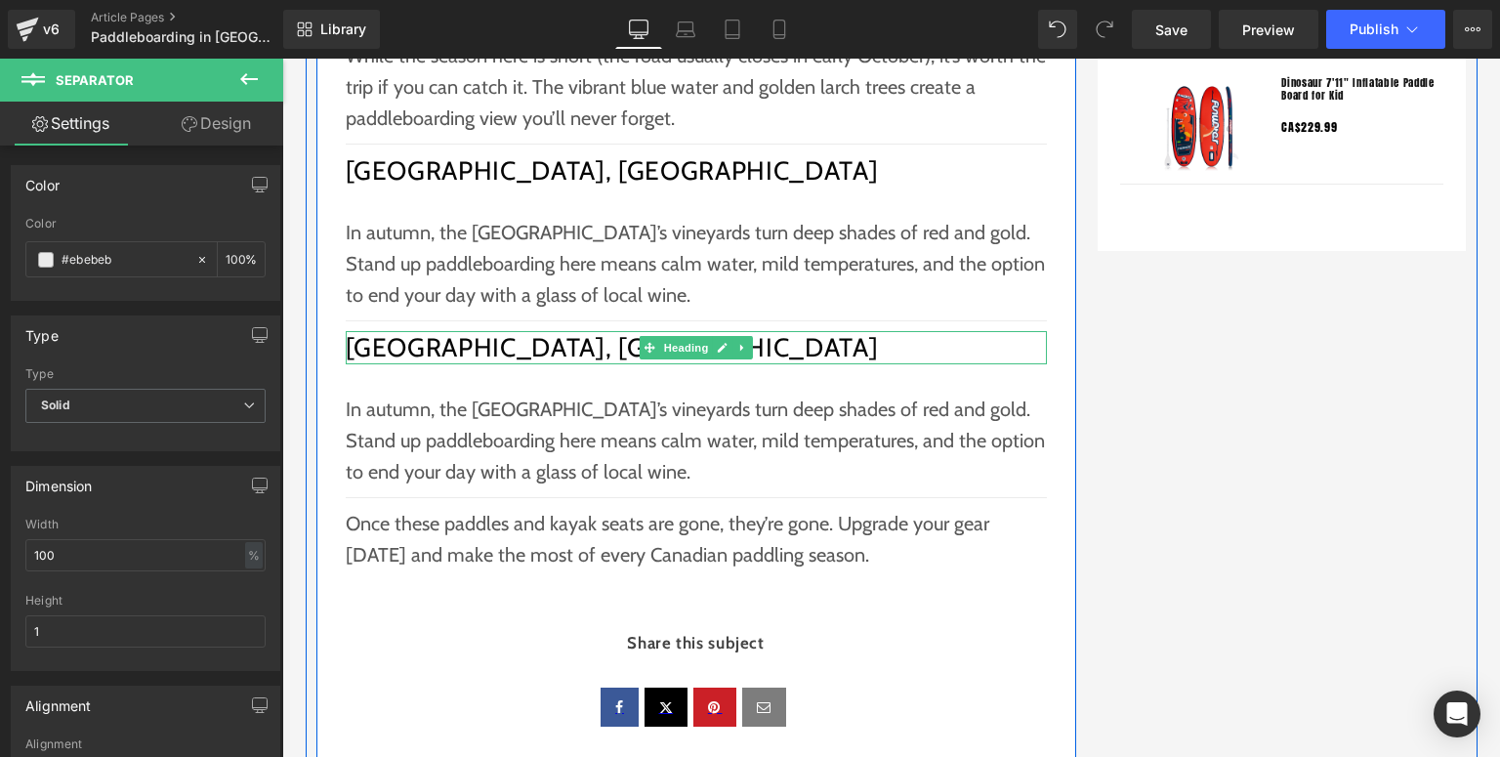
click at [461, 345] on h2 "Okanagan Lake, British Columbia" at bounding box center [696, 347] width 701 height 33
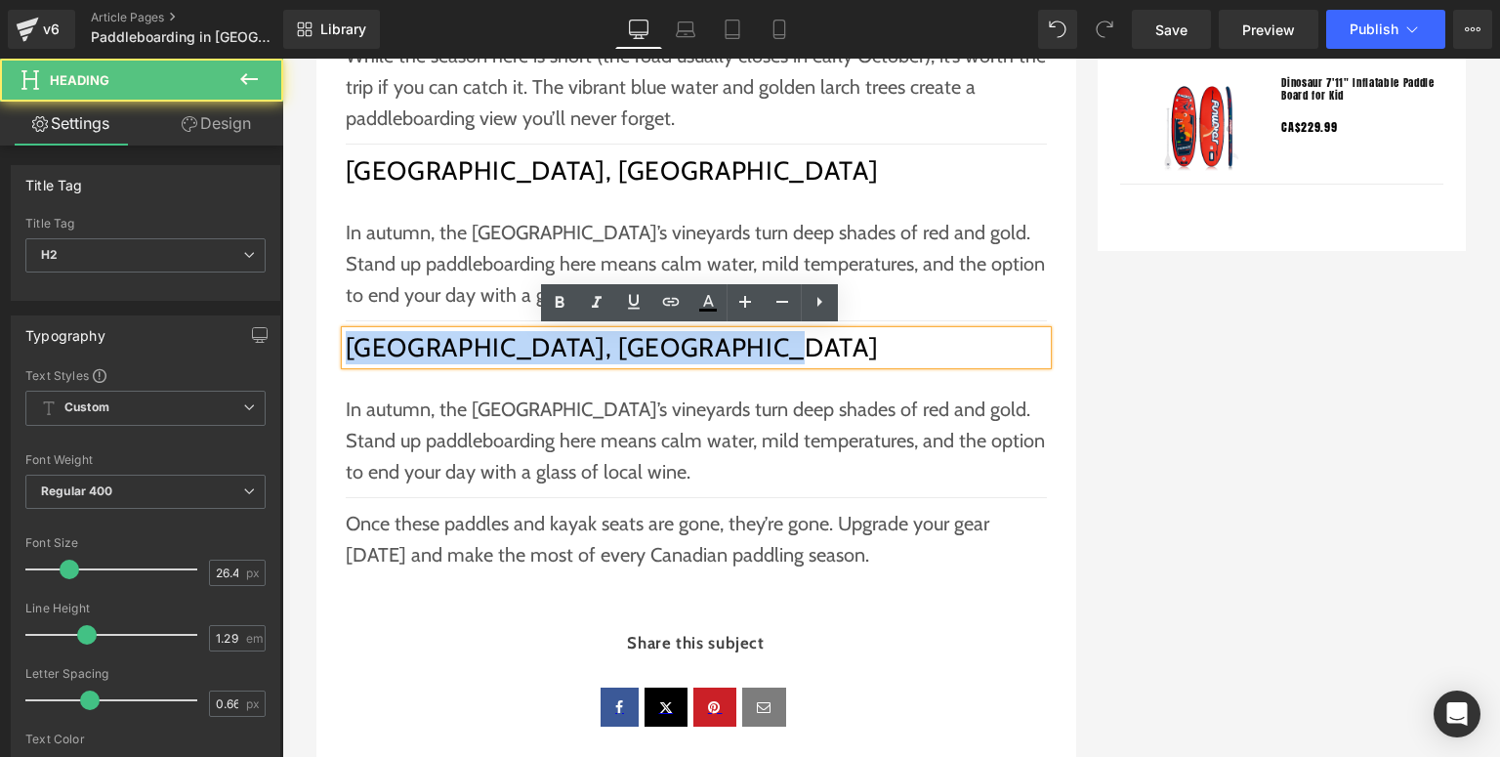
drag, startPoint x: 727, startPoint y: 355, endPoint x: 348, endPoint y: 346, distance: 379.1
click at [348, 346] on h2 "Okanagan Lake, British Columbia" at bounding box center [696, 347] width 701 height 33
paste div
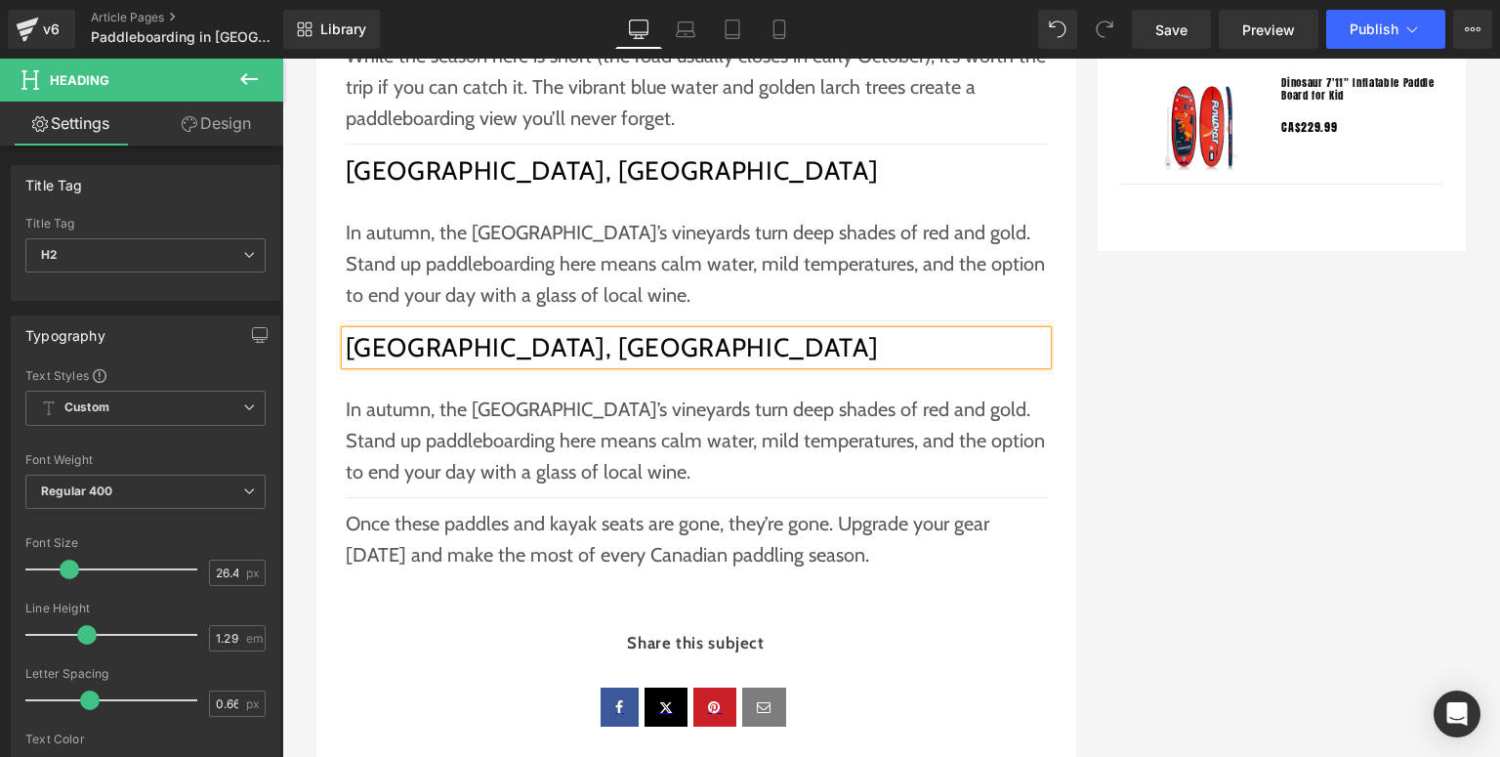
click at [480, 457] on p "In autumn, the Okanagan Valley’s vineyards turn deep shades of red and gold. St…" at bounding box center [696, 441] width 701 height 94
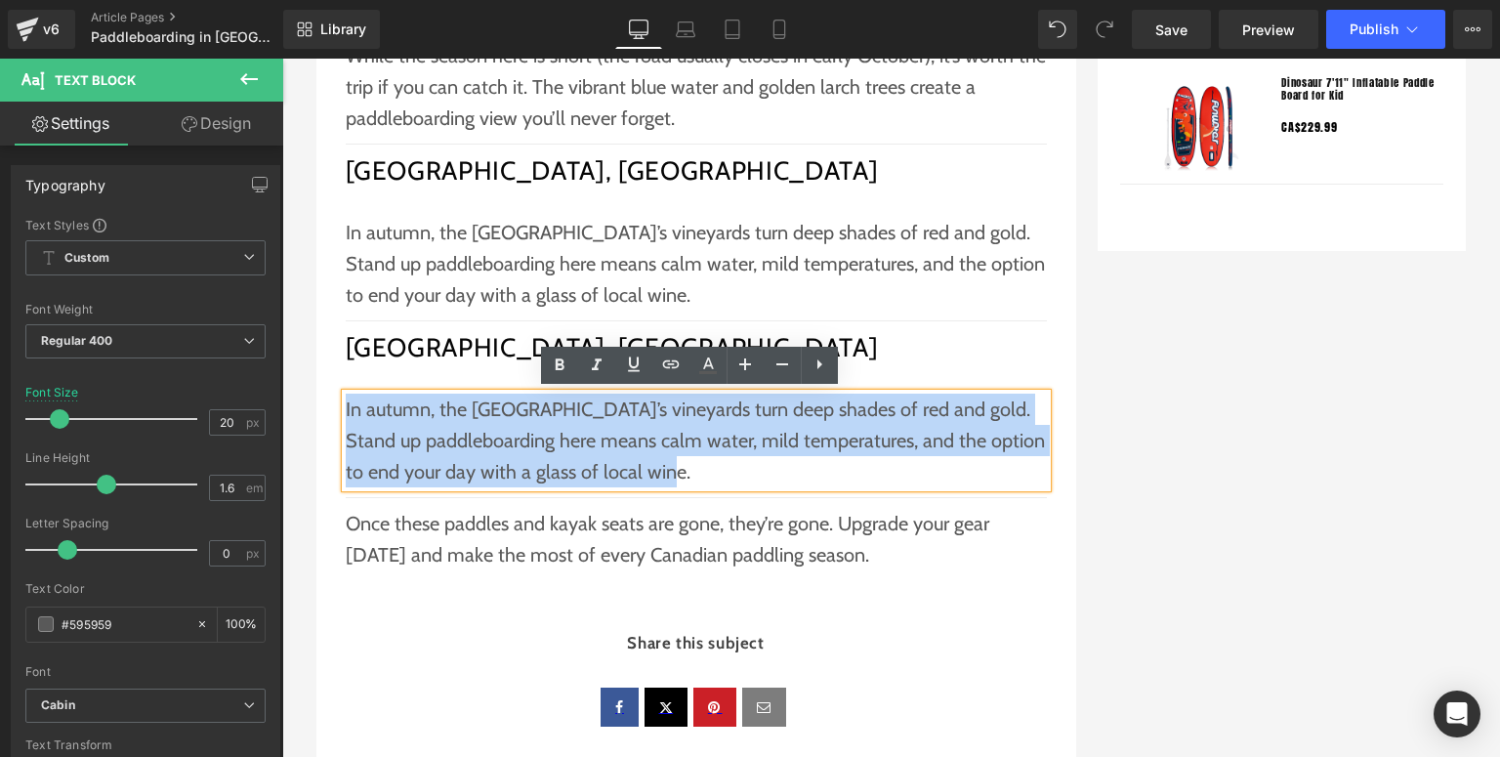
drag, startPoint x: 689, startPoint y: 480, endPoint x: 340, endPoint y: 414, distance: 354.8
click at [346, 414] on p "In autumn, the Okanagan Valley’s vineyards turn deep shades of red and gold. St…" at bounding box center [696, 441] width 701 height 94
paste div
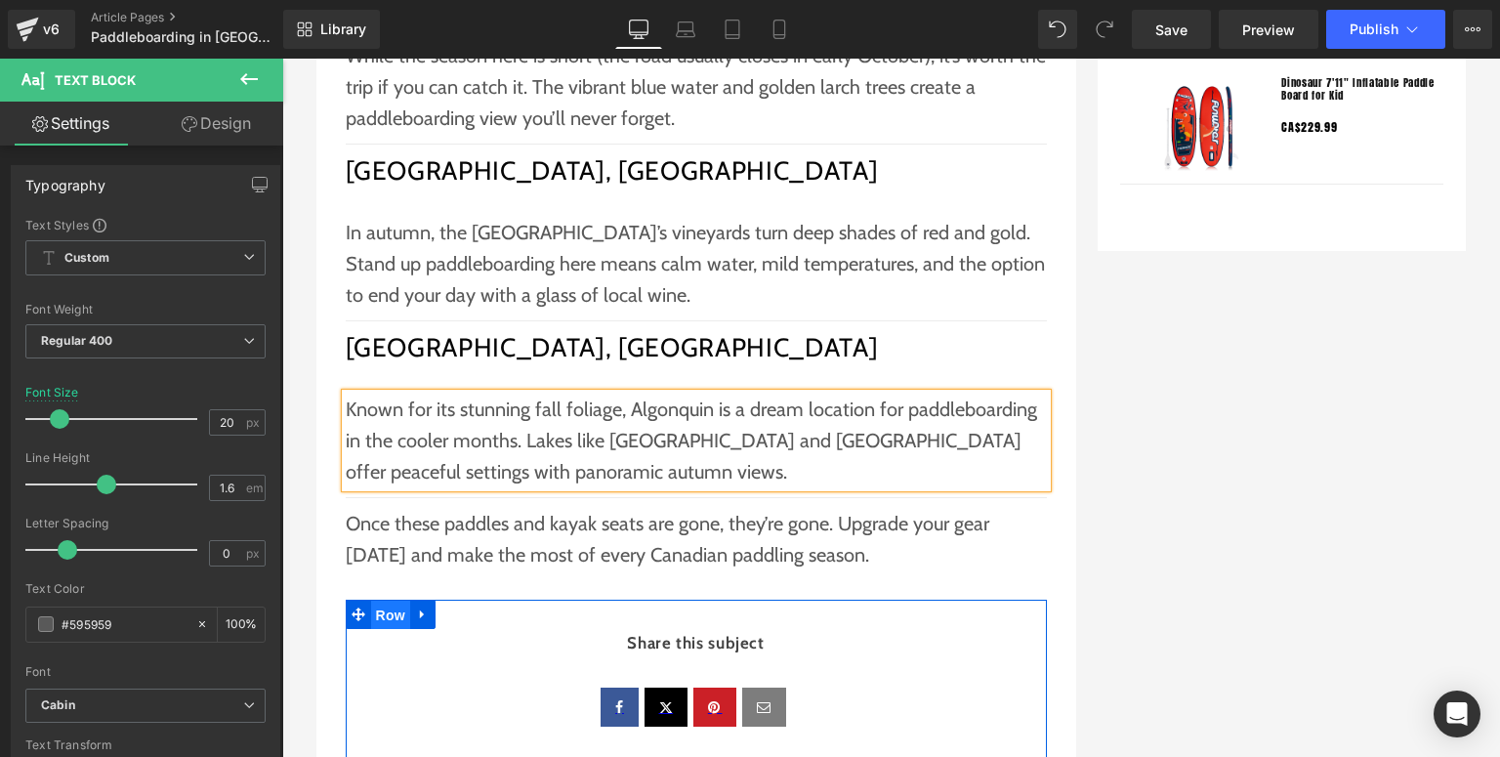
click at [382, 623] on span "Row" at bounding box center [390, 615] width 39 height 29
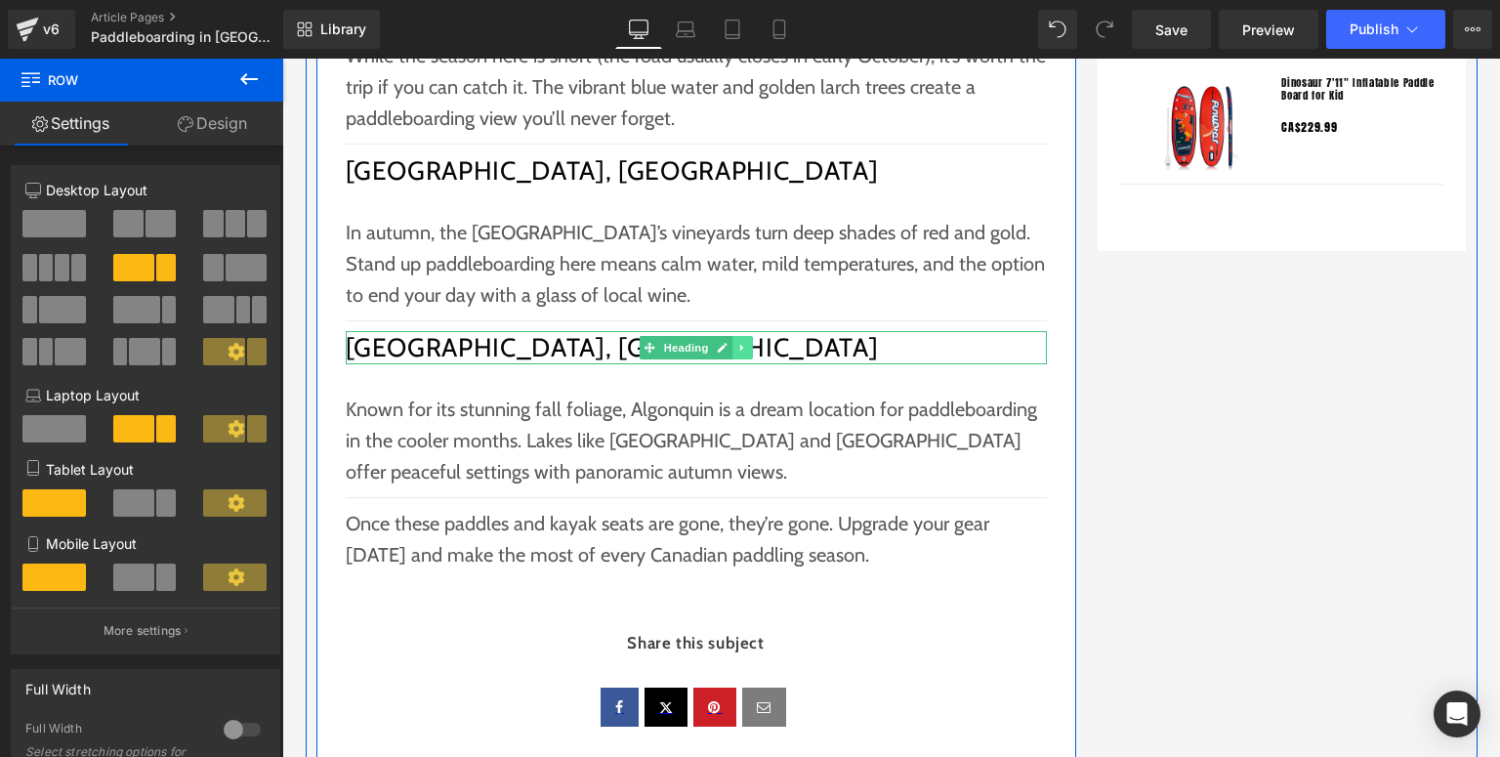
click at [740, 345] on icon at bounding box center [741, 348] width 3 height 7
click at [727, 347] on icon at bounding box center [732, 347] width 11 height 11
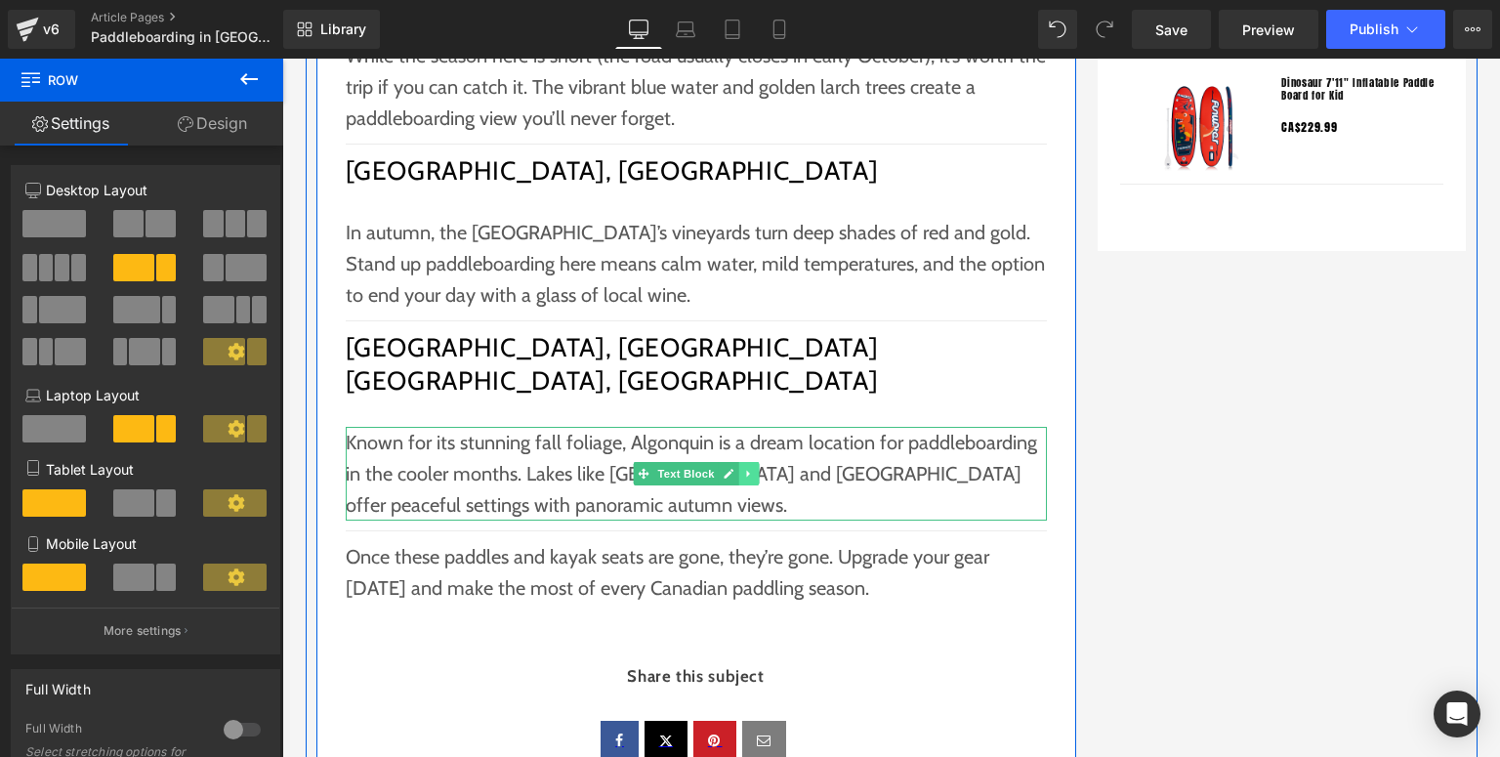
click at [745, 475] on icon at bounding box center [748, 474] width 11 height 12
click at [736, 475] on icon at bounding box center [738, 474] width 11 height 12
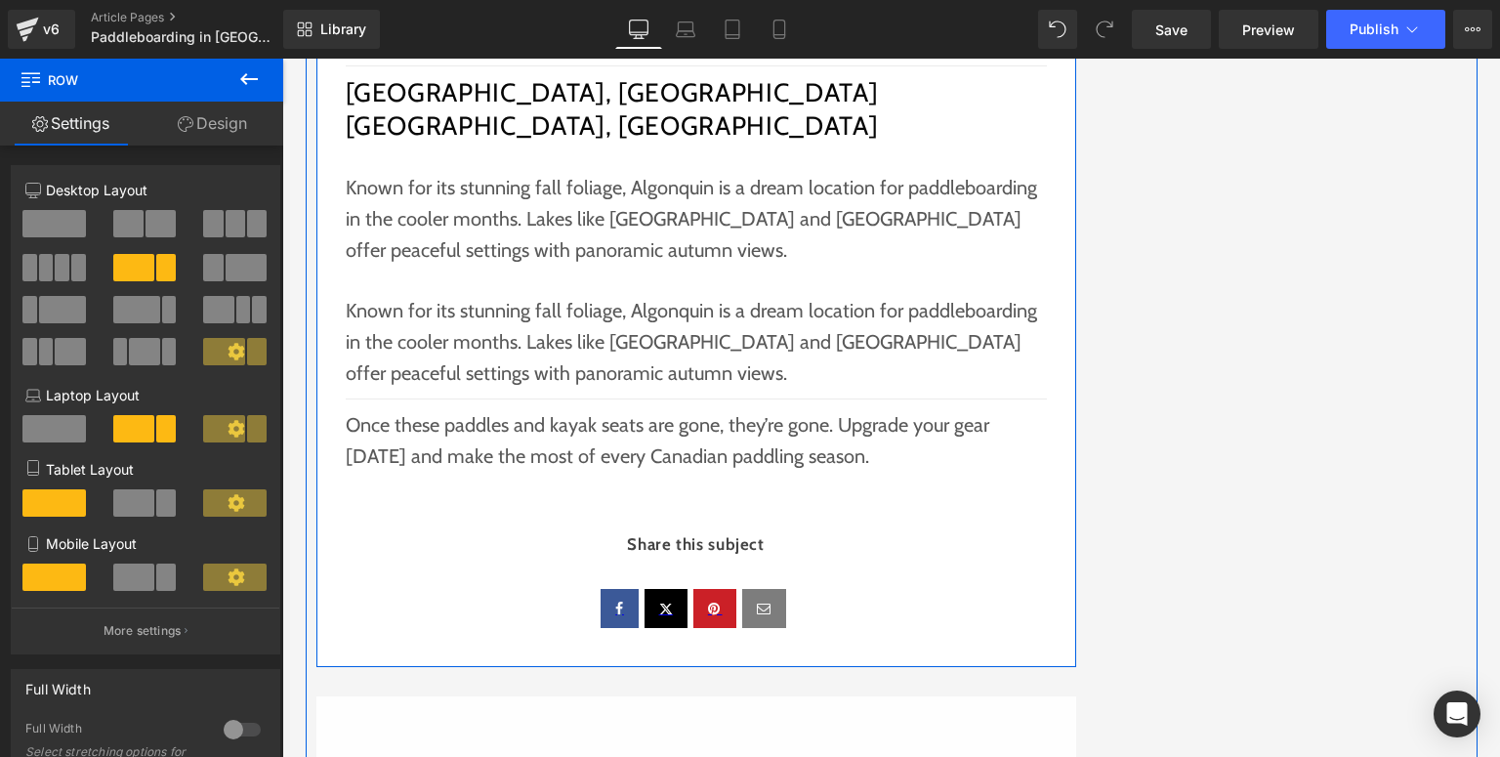
scroll to position [2383, 0]
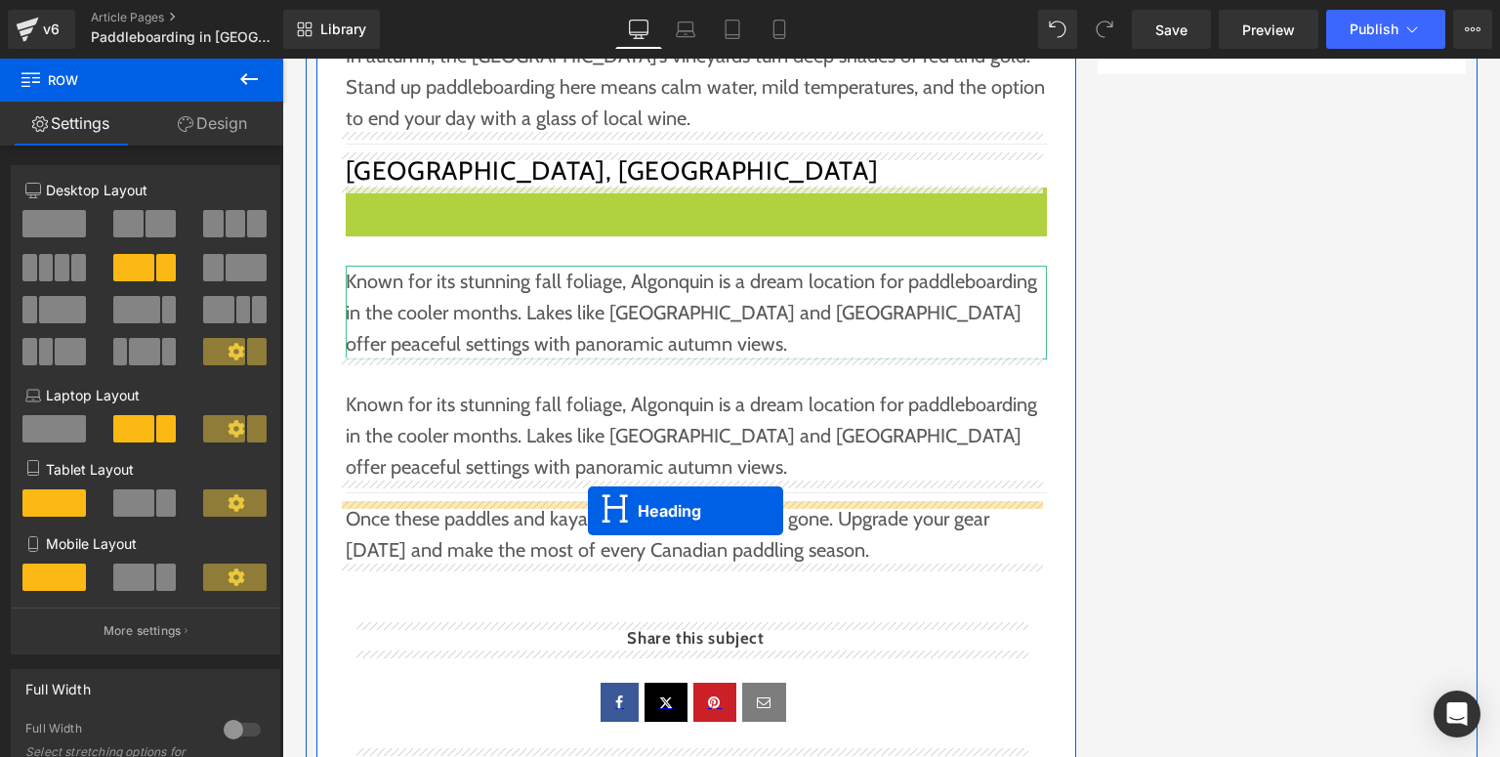
drag, startPoint x: 664, startPoint y: 199, endPoint x: 588, endPoint y: 511, distance: 320.8
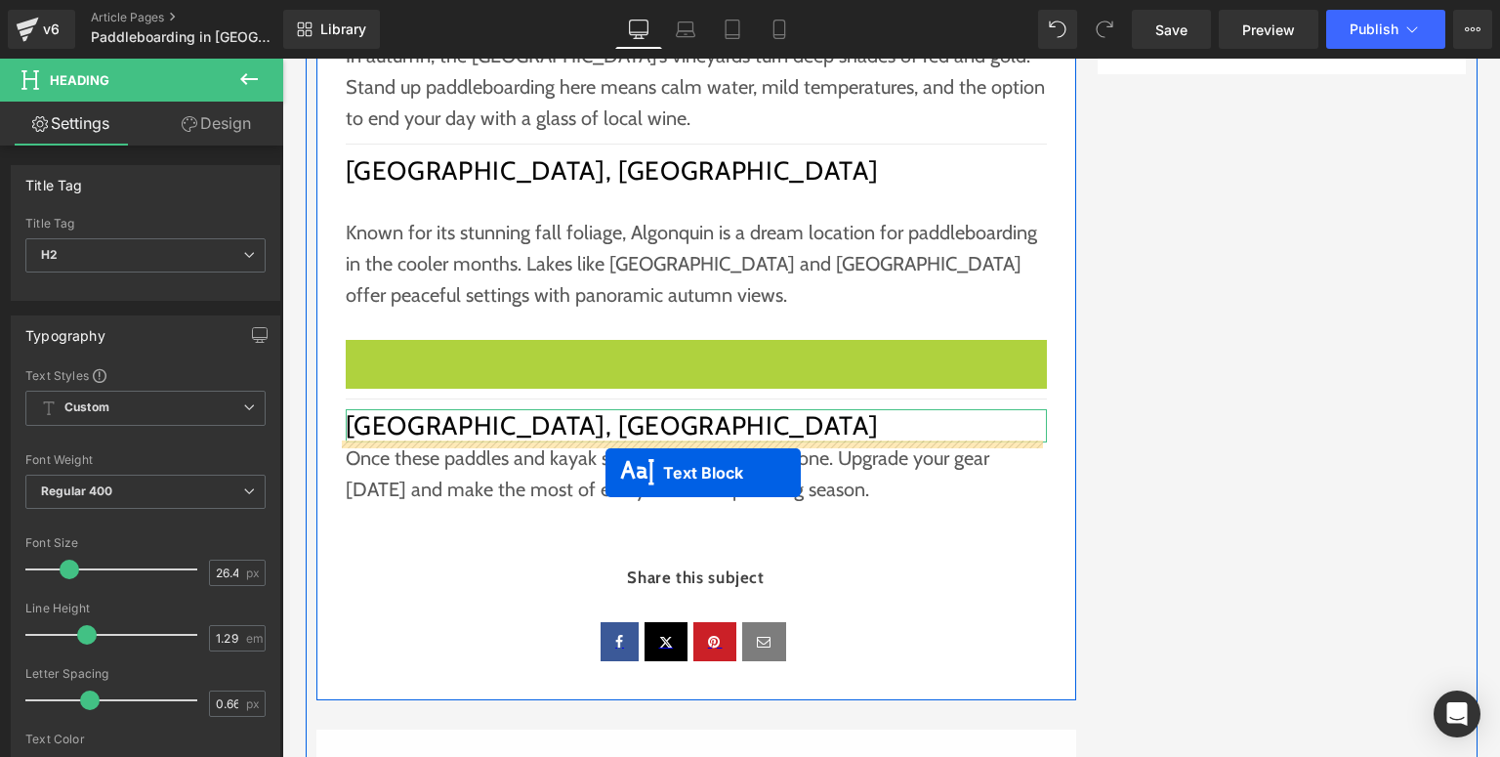
drag, startPoint x: 658, startPoint y: 376, endPoint x: 606, endPoint y: 473, distance: 110.2
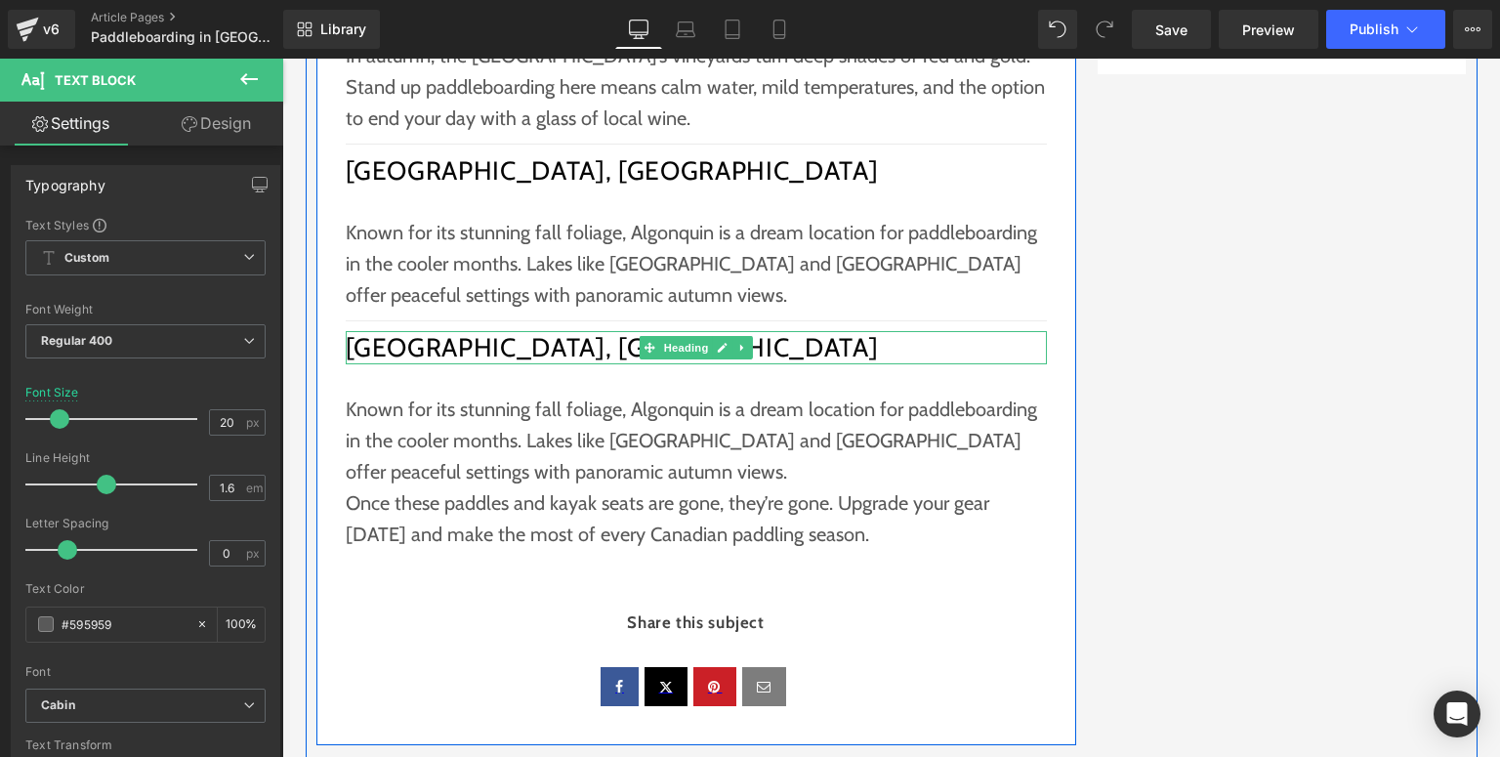
click at [615, 352] on h2 "Algonquin Park, Ontario" at bounding box center [696, 347] width 701 height 33
click at [615, 344] on h2 "Algonquin Park, Ontario" at bounding box center [696, 347] width 701 height 33
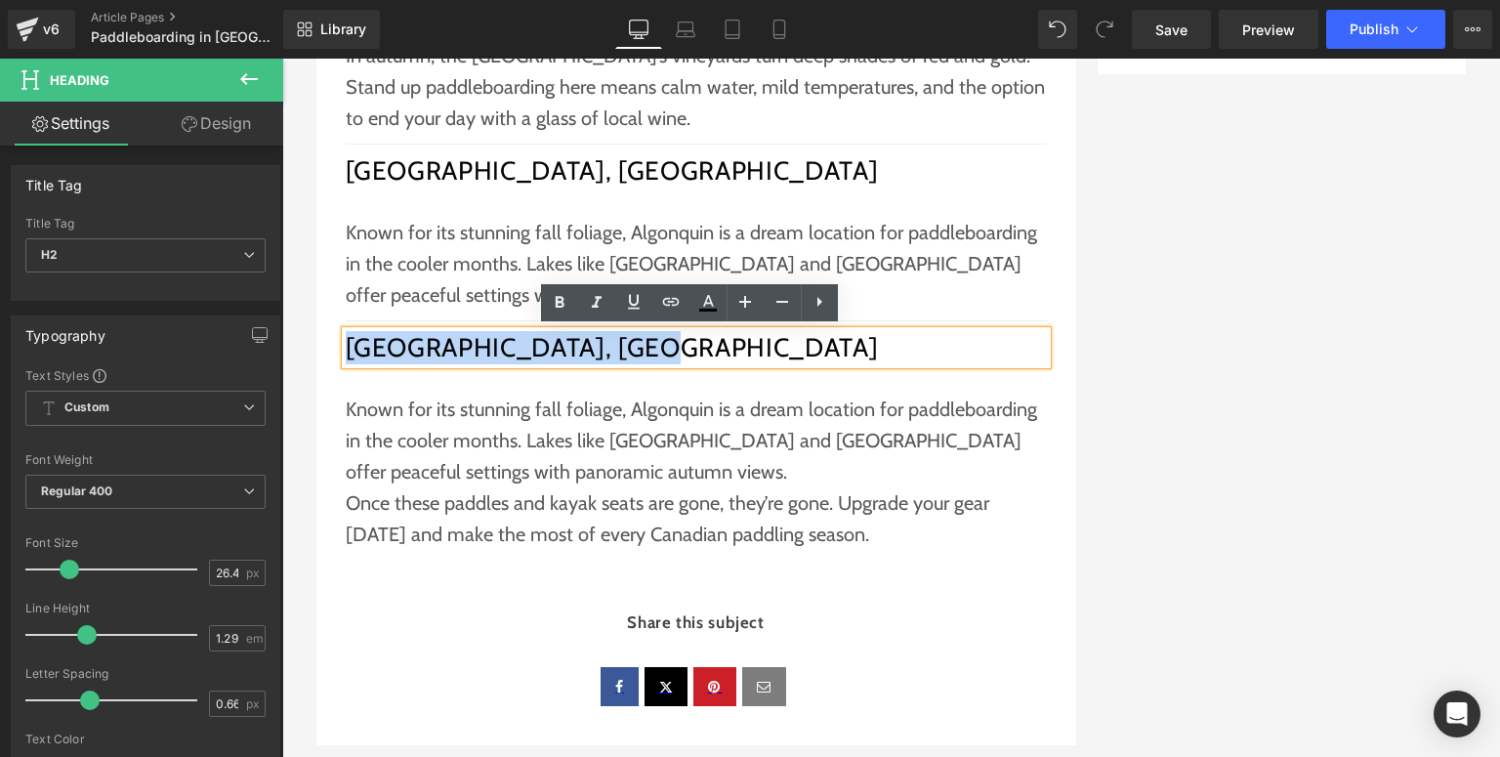
drag, startPoint x: 613, startPoint y: 347, endPoint x: 344, endPoint y: 358, distance: 269.8
click at [346, 358] on h2 "Algonquin Park, Ontario" at bounding box center [696, 347] width 701 height 33
paste div
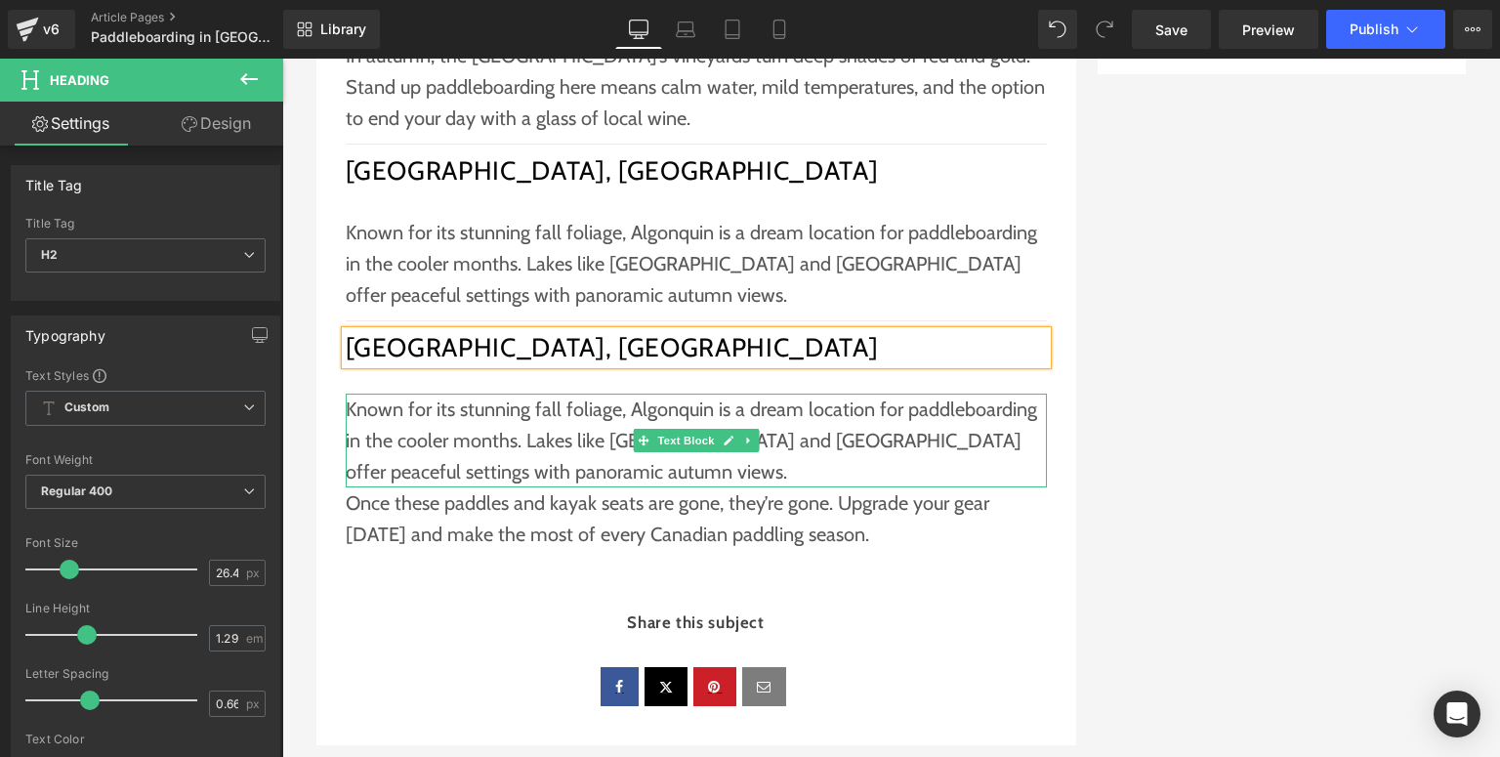
click at [570, 447] on p "Known for its stunning fall foliage, Algonquin is a dream location for paddlebo…" at bounding box center [696, 441] width 701 height 94
click at [606, 465] on p "Known for its stunning fall foliage, Algonquin is a dream location for paddlebo…" at bounding box center [696, 441] width 701 height 94
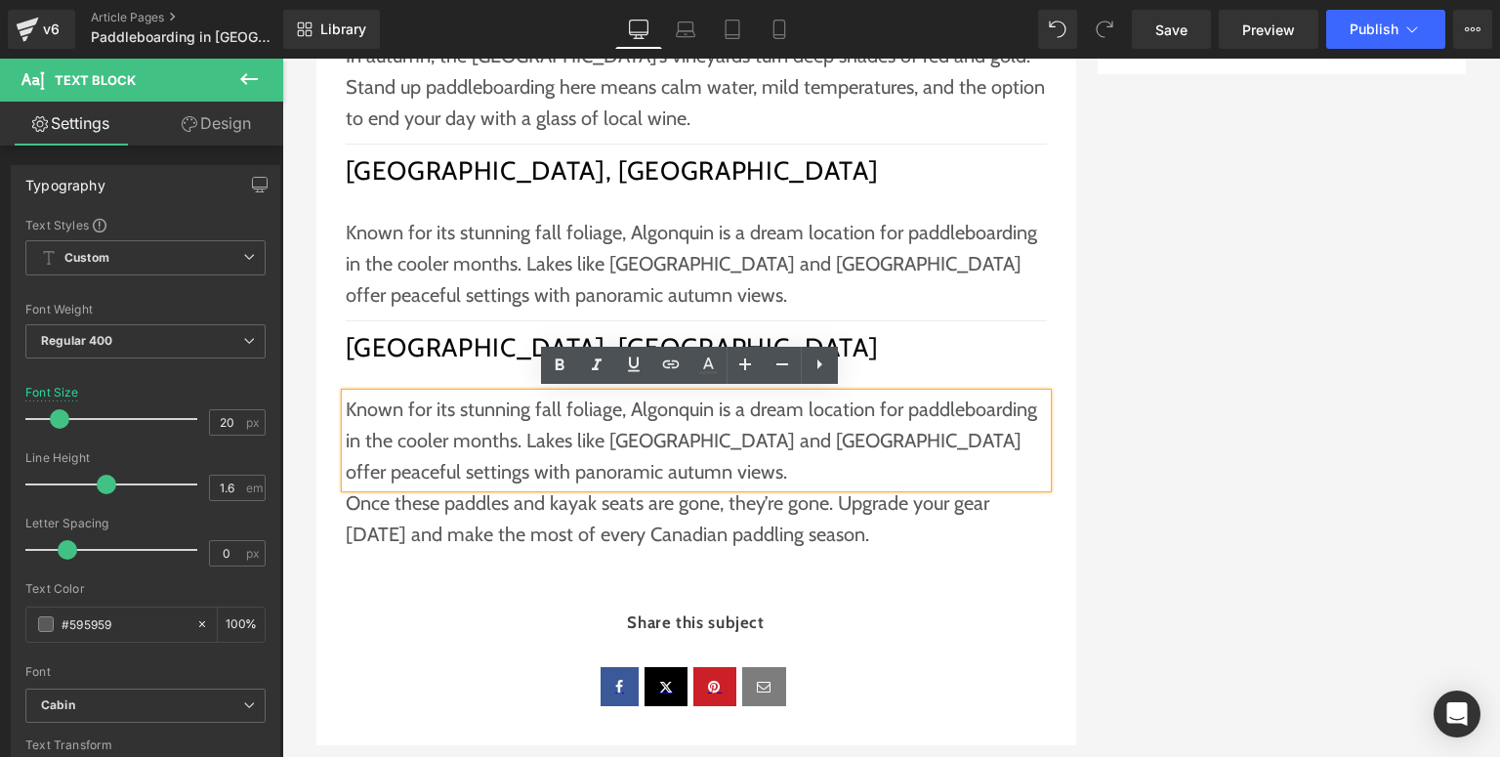
drag, startPoint x: 620, startPoint y: 477, endPoint x: 335, endPoint y: 418, distance: 291.2
click at [346, 418] on div "Known for its stunning fall foliage, Algonquin is a dream location for paddlebo…" at bounding box center [696, 441] width 701 height 94
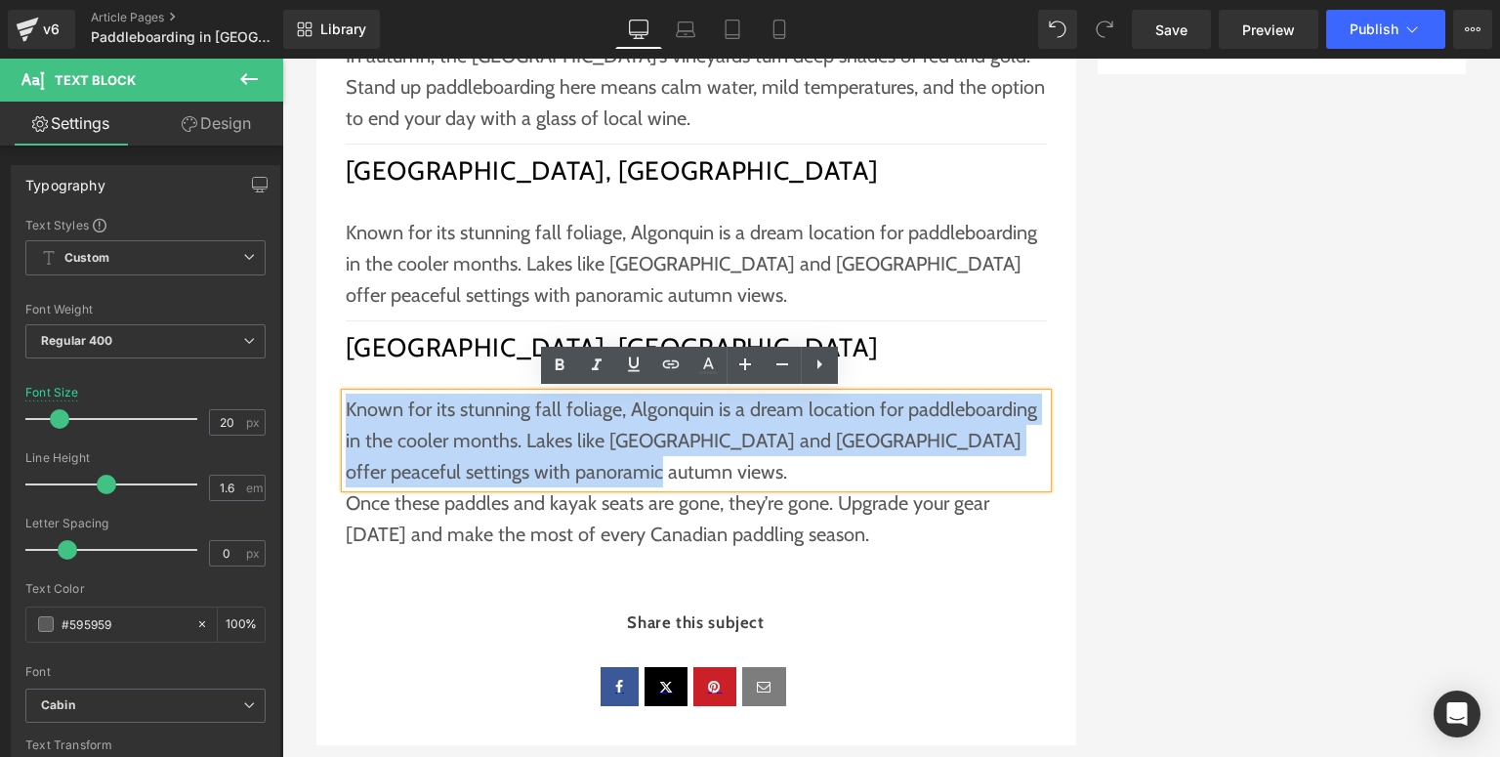
drag, startPoint x: 649, startPoint y: 472, endPoint x: 341, endPoint y: 411, distance: 313.6
click at [346, 411] on p "Known for its stunning fall foliage, Algonquin is a dream location for paddlebo…" at bounding box center [696, 441] width 701 height 94
paste div
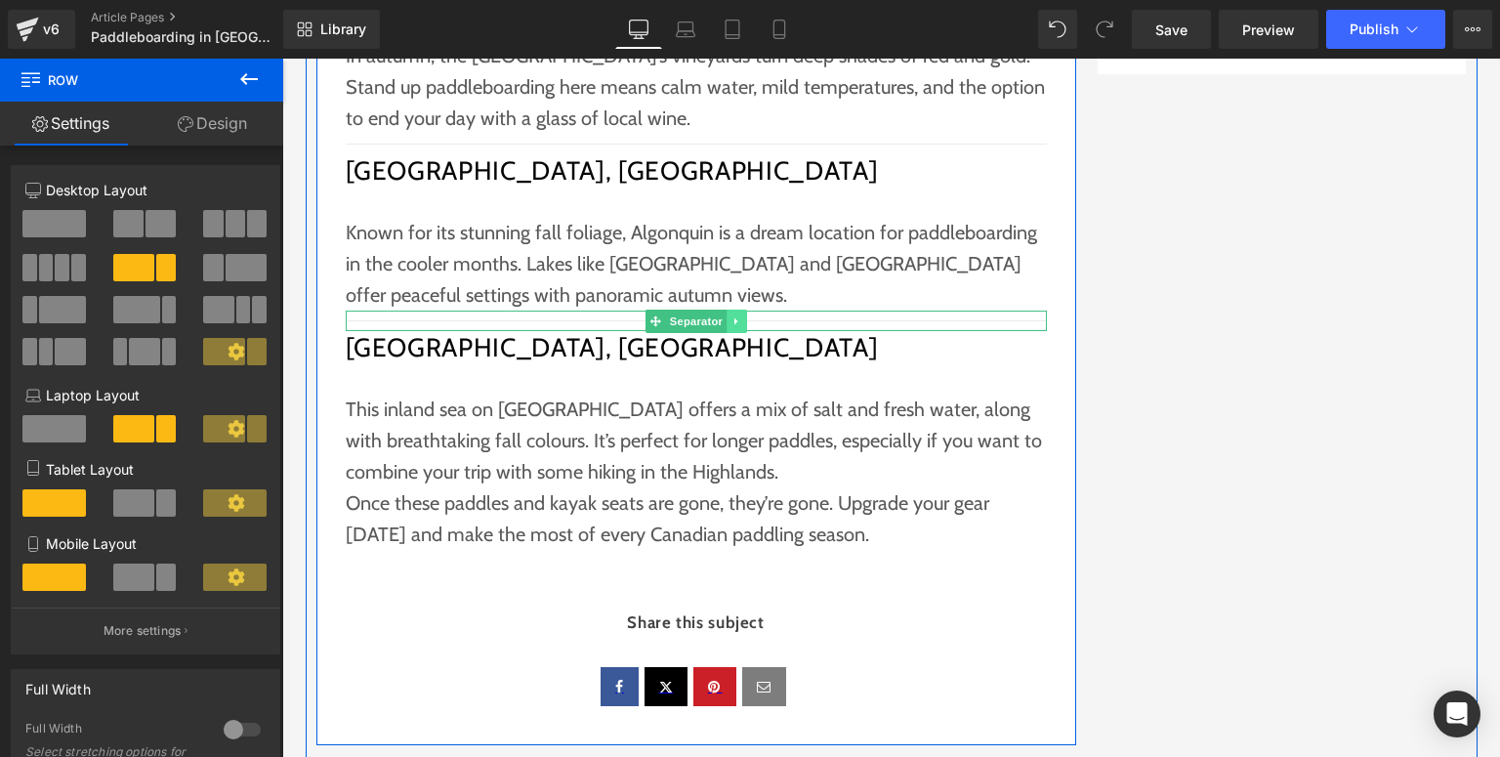
click at [732, 317] on icon at bounding box center [737, 322] width 11 height 12
click at [726, 318] on icon at bounding box center [726, 321] width 11 height 11
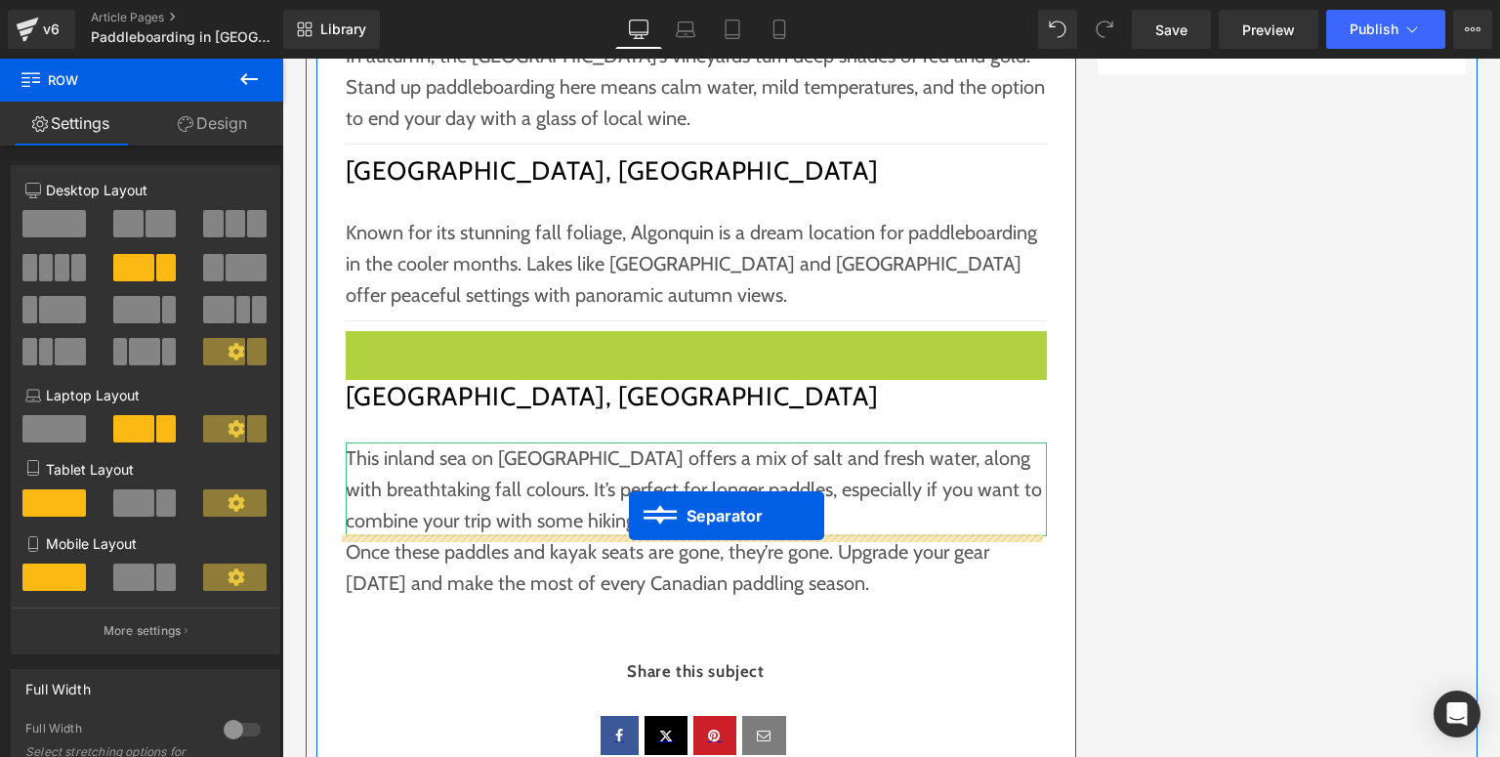
drag, startPoint x: 694, startPoint y: 336, endPoint x: 629, endPoint y: 516, distance: 191.0
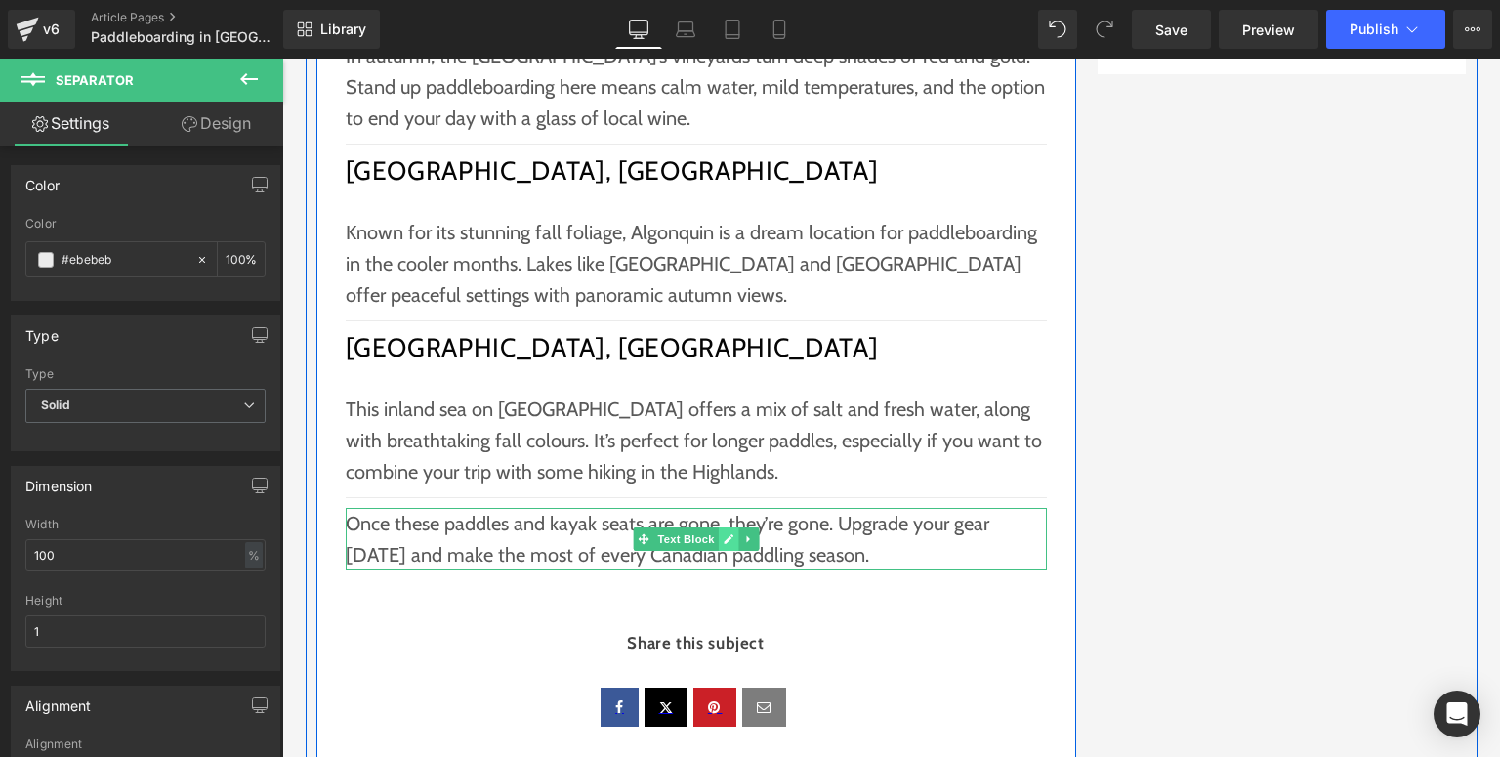
click at [730, 535] on link at bounding box center [728, 538] width 21 height 23
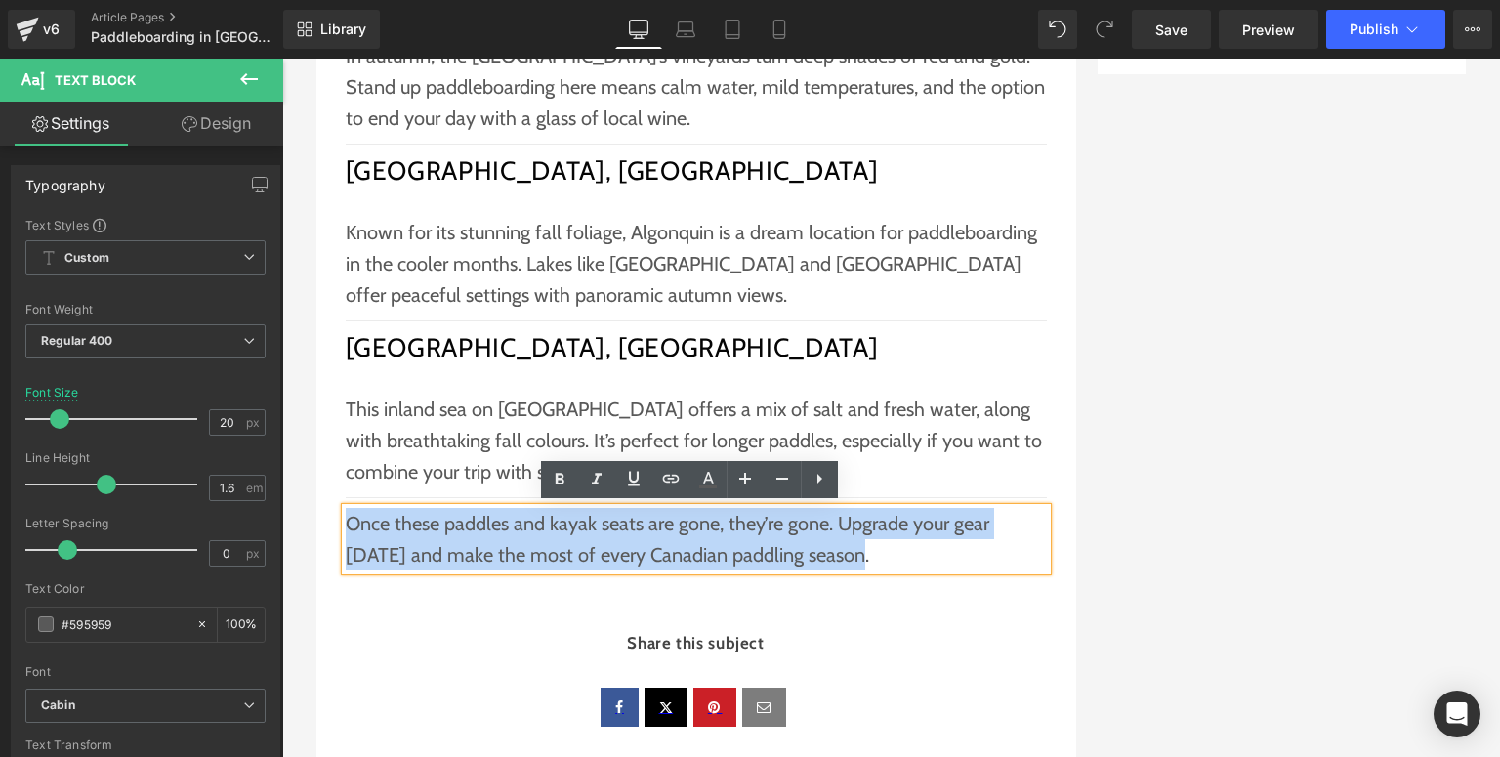
drag, startPoint x: 838, startPoint y: 551, endPoint x: 343, endPoint y: 526, distance: 495.9
click at [346, 526] on p "Once these paddles and kayak seats are gone, they’re gone. Upgrade your gear to…" at bounding box center [696, 539] width 701 height 63
paste div
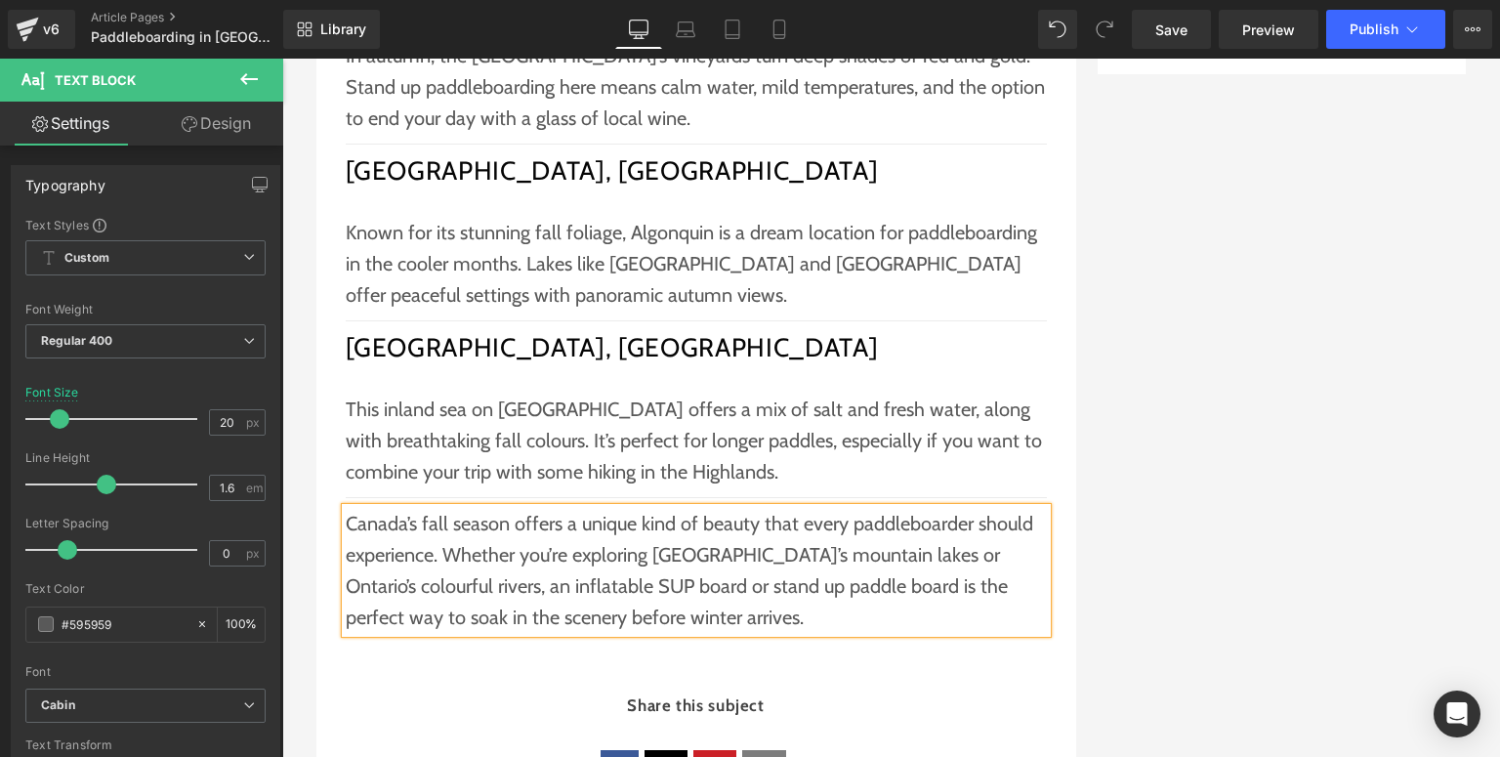
scroll to position [2462, 0]
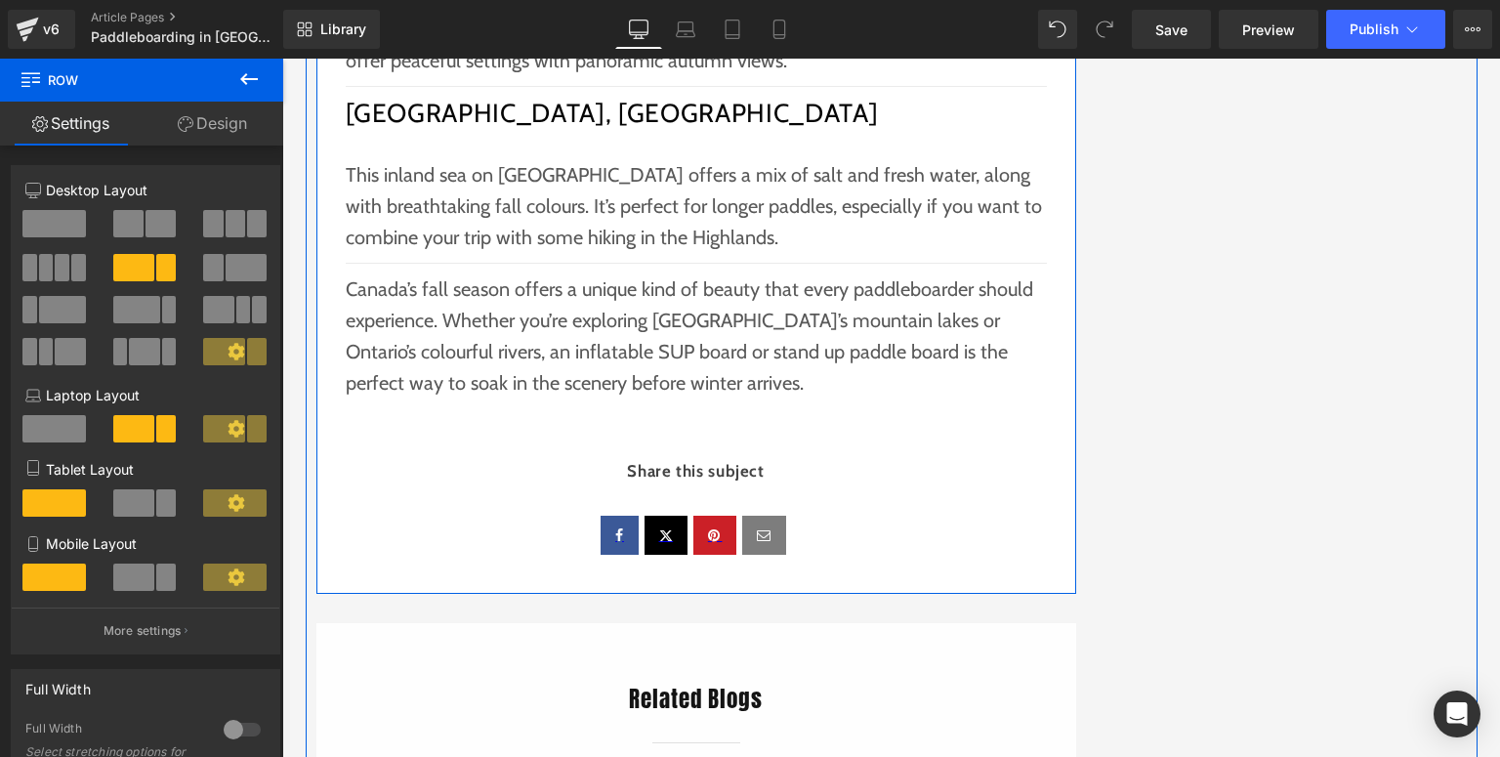
scroll to position [2852, 0]
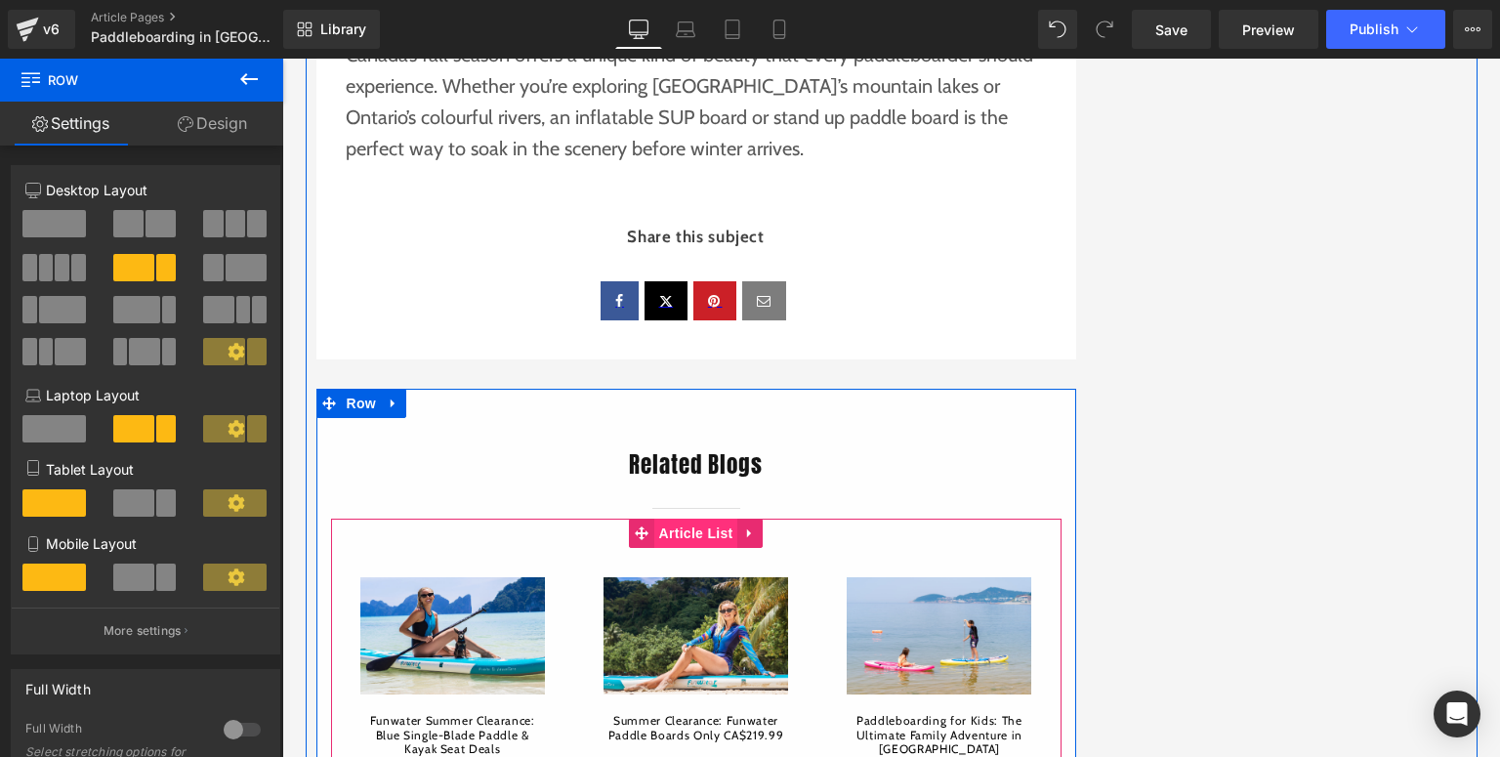
click at [689, 539] on span "Article List" at bounding box center [696, 533] width 84 height 29
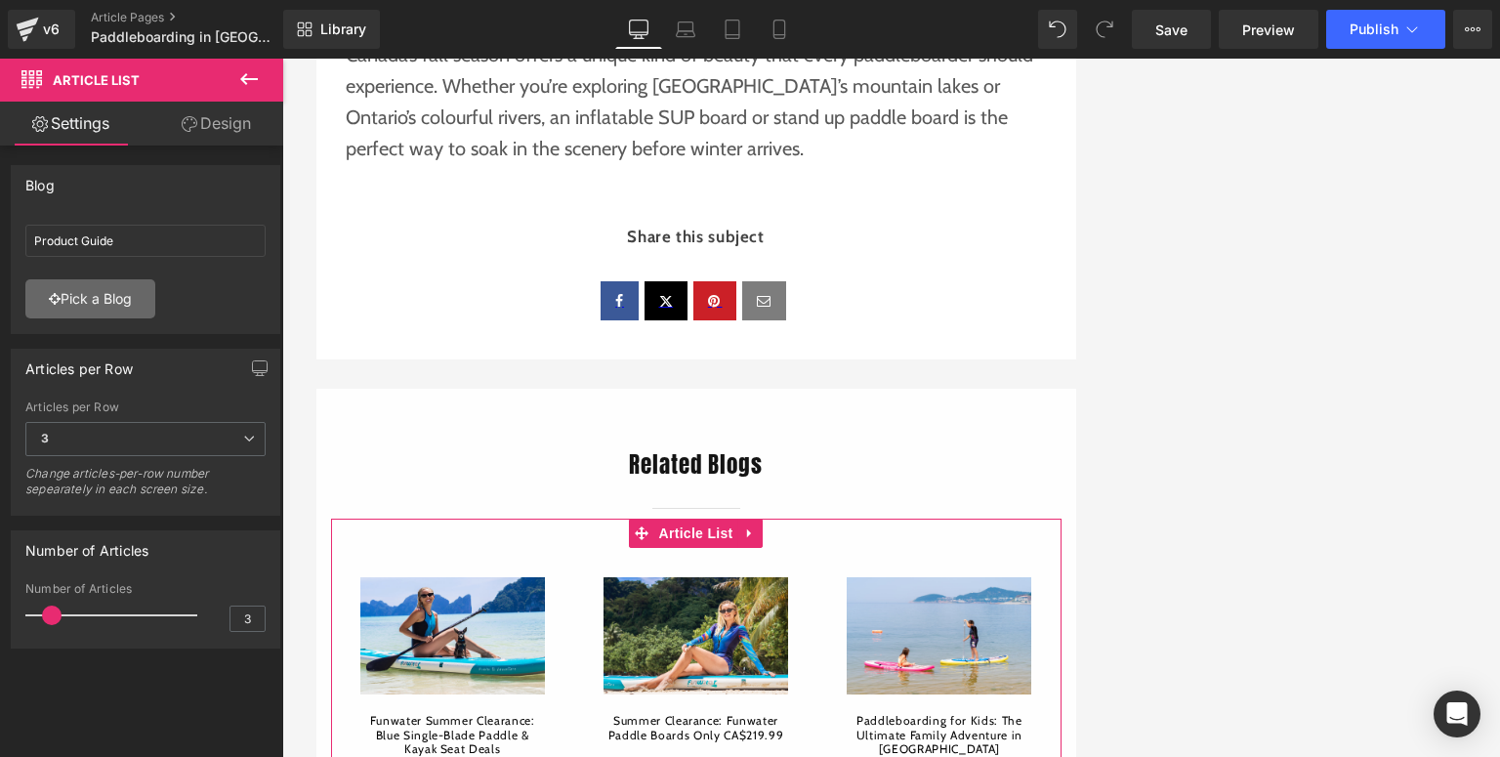
click at [49, 305] on icon at bounding box center [55, 299] width 12 height 14
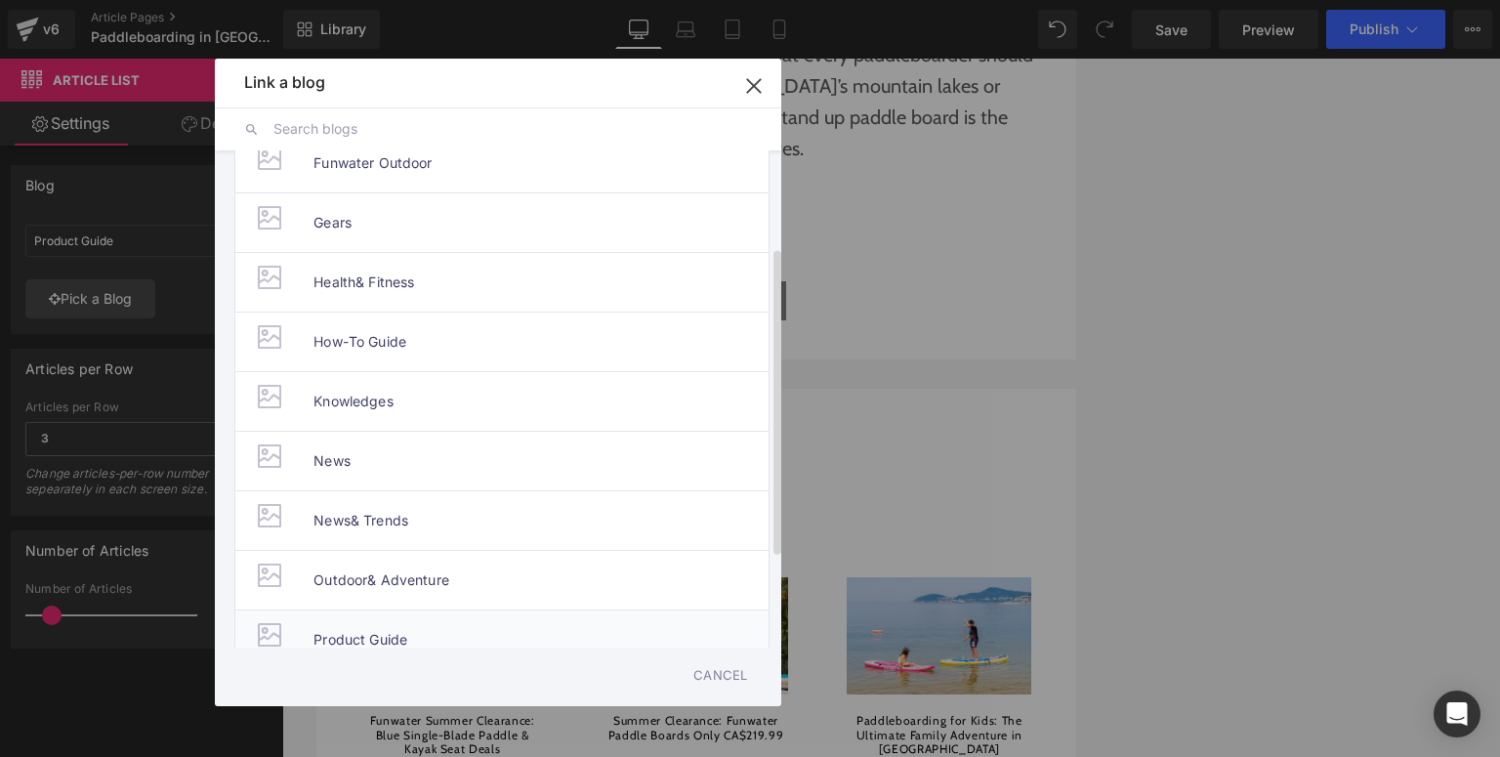
scroll to position [301, 0]
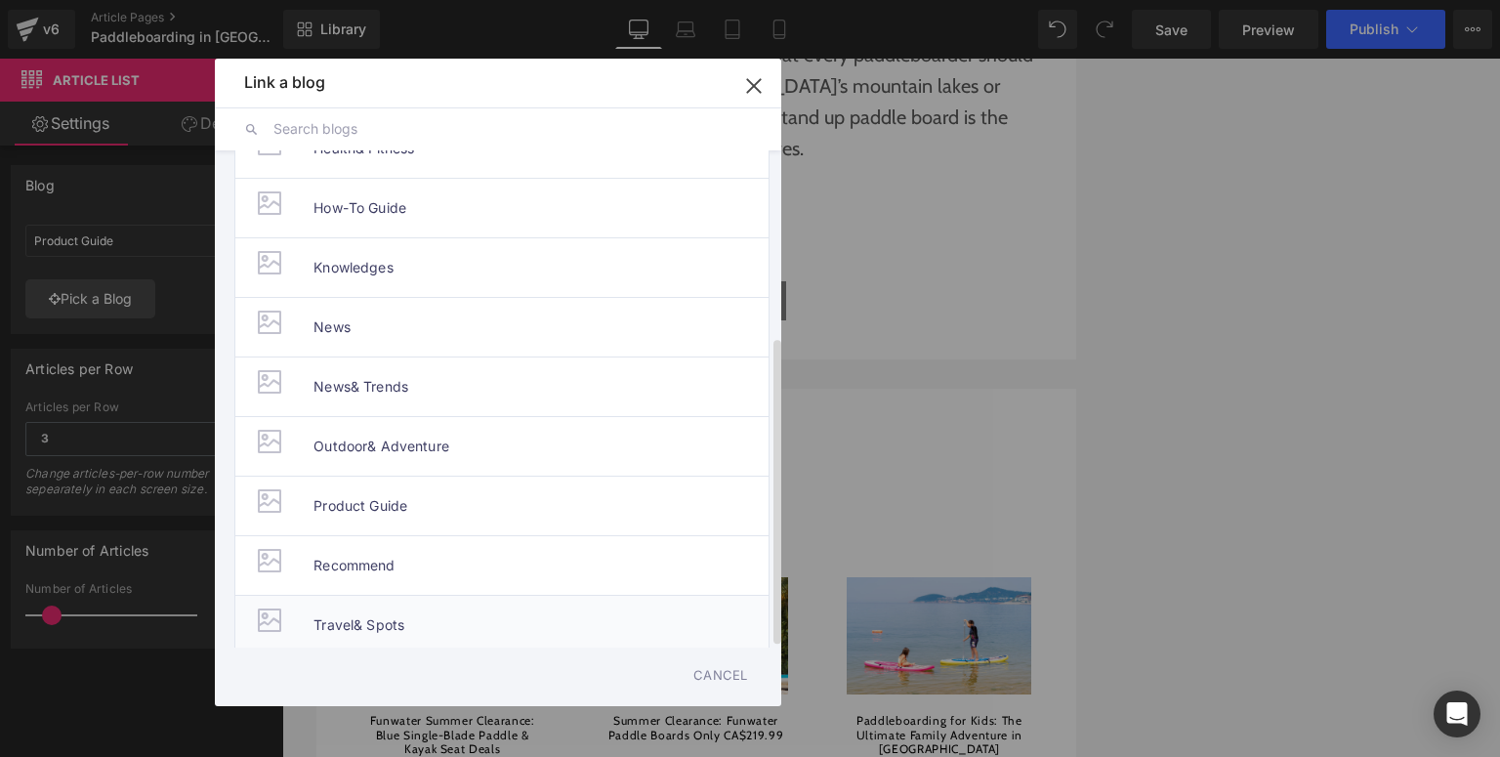
click at [422, 614] on li "Travel& Spots" at bounding box center [501, 625] width 535 height 61
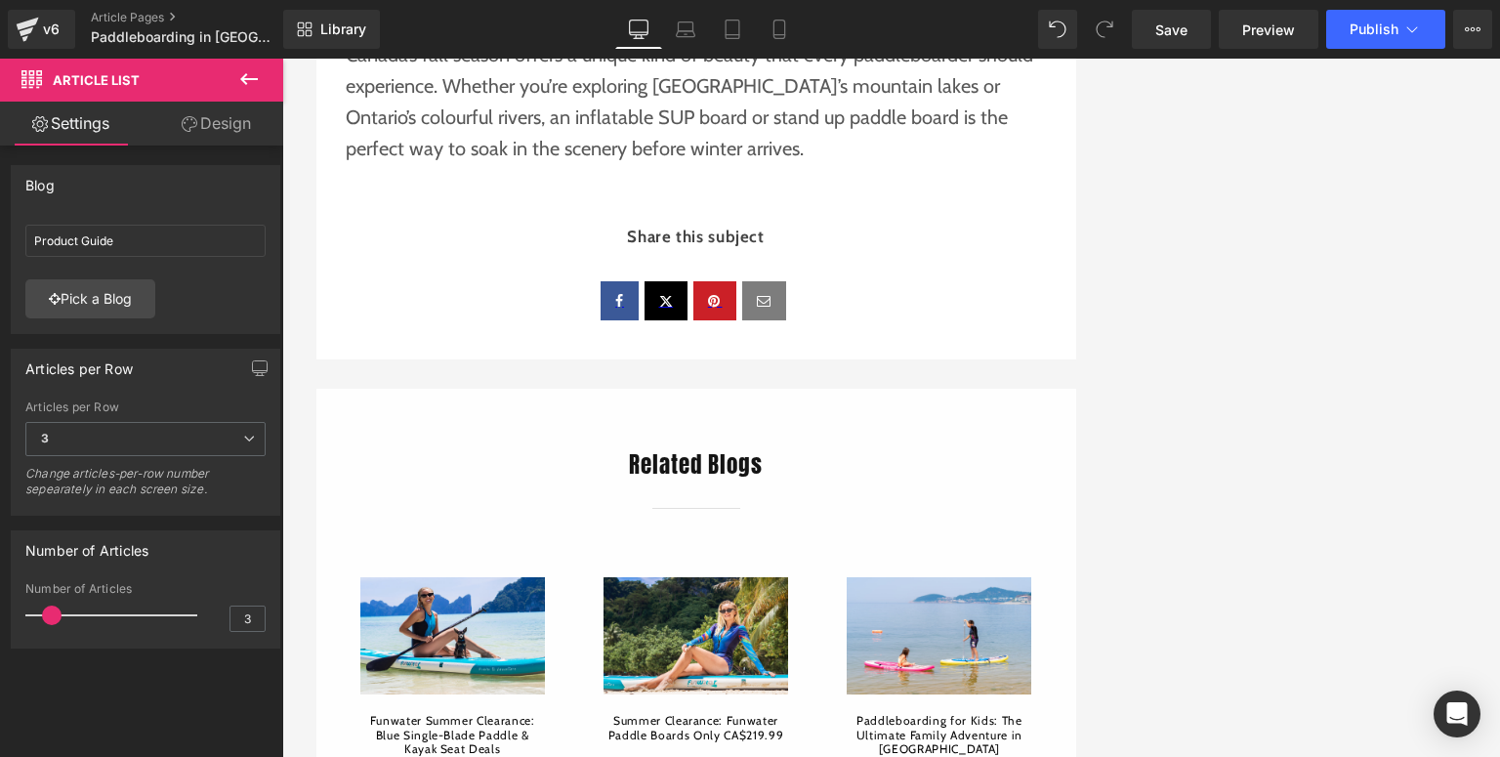
type input "Travel& Spots"
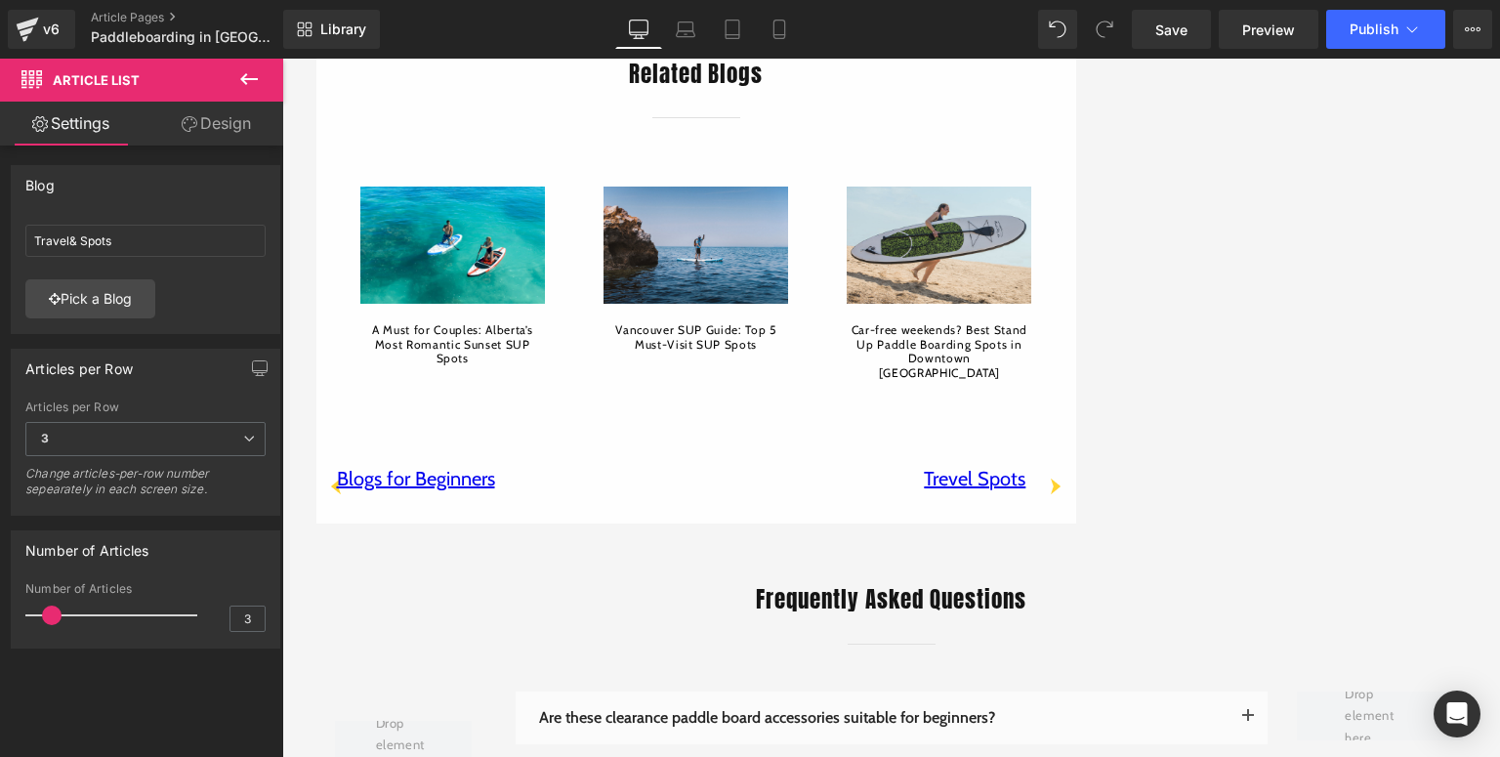
scroll to position [3556, 0]
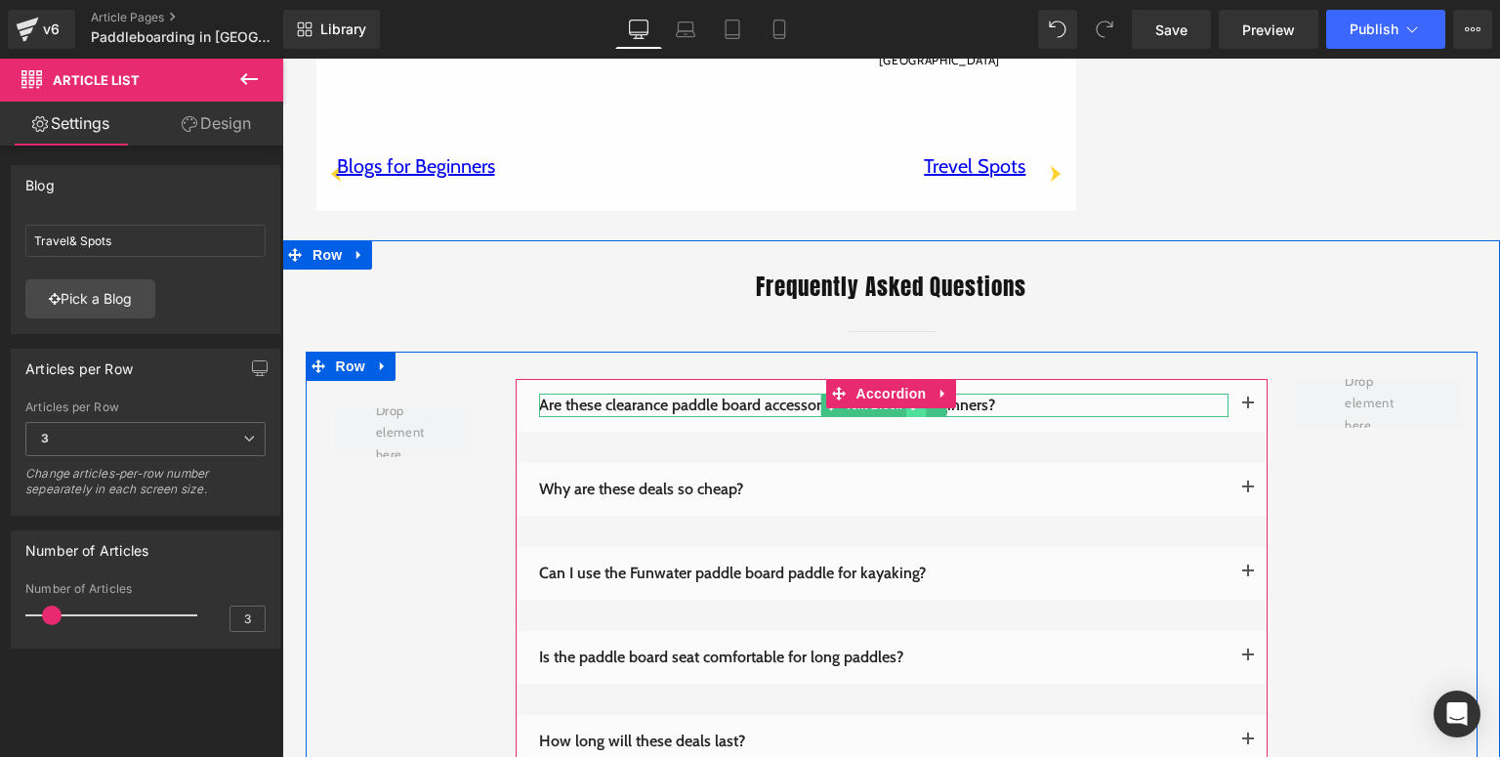
click at [908, 396] on link at bounding box center [916, 405] width 21 height 23
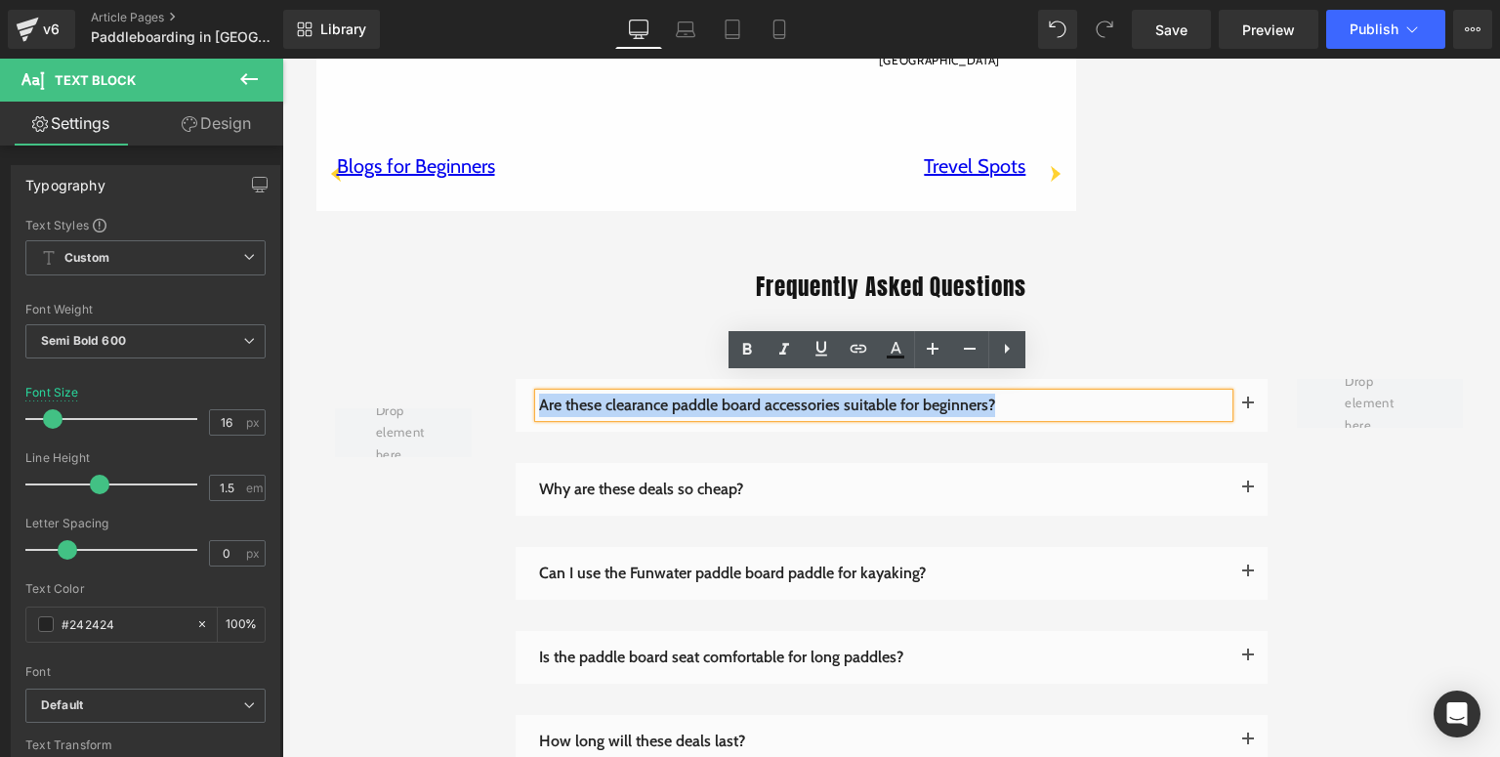
drag, startPoint x: 1000, startPoint y: 389, endPoint x: 533, endPoint y: 388, distance: 466.9
click at [539, 394] on p "Are these clearance paddle board accessories suitable for beginners?" at bounding box center [884, 405] width 690 height 23
paste div
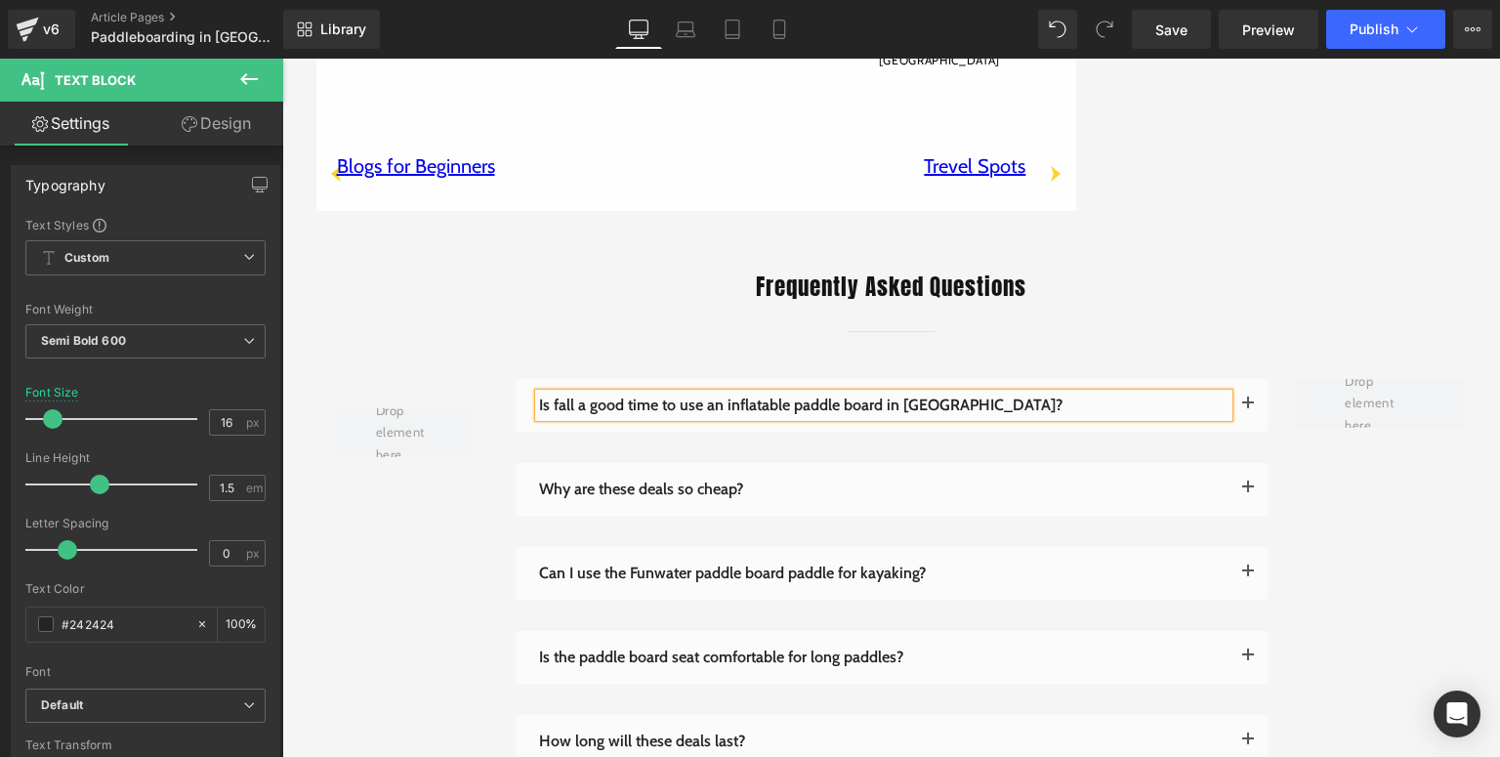
click at [1248, 409] on span "button" at bounding box center [1248, 409] width 0 height 0
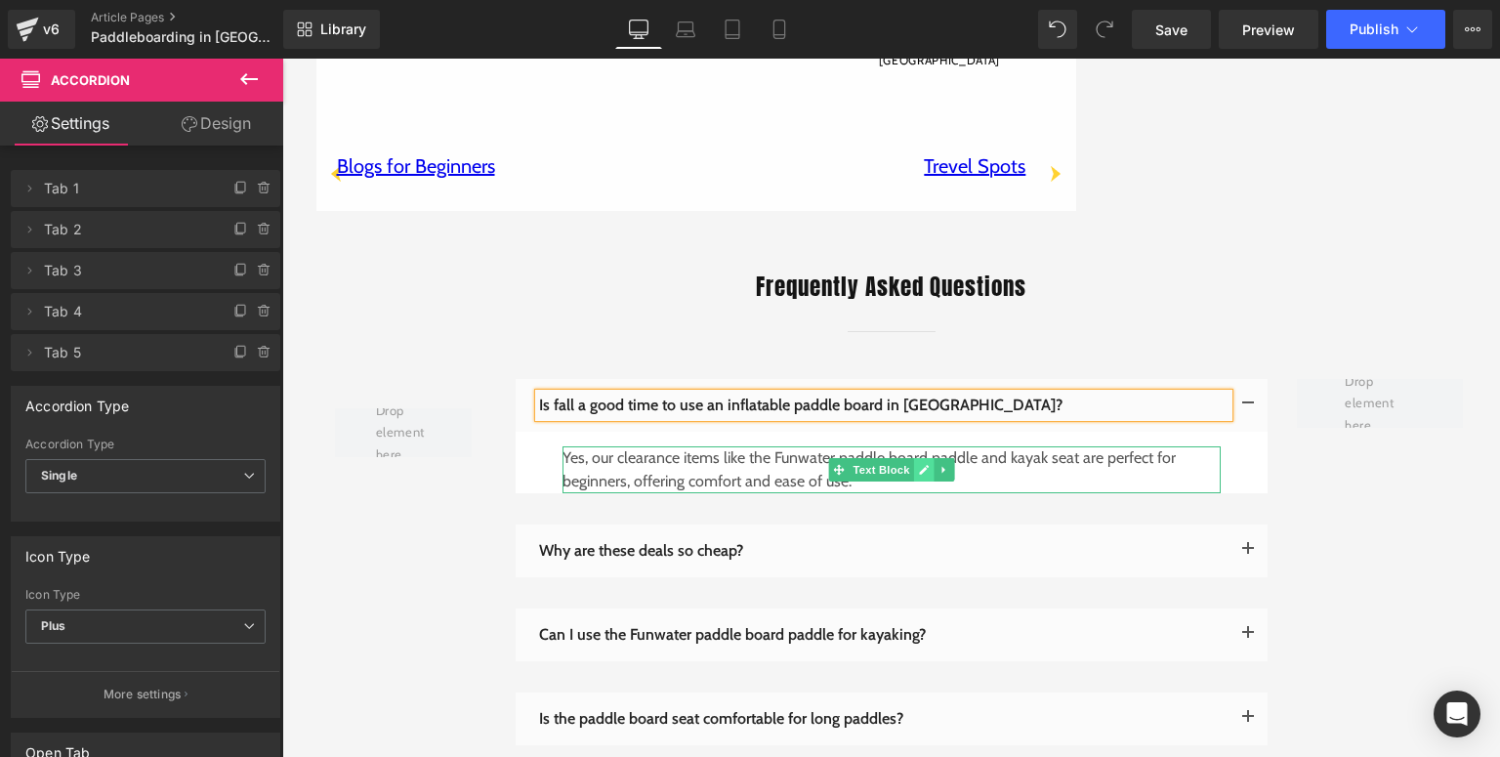
click at [919, 464] on icon at bounding box center [923, 470] width 11 height 12
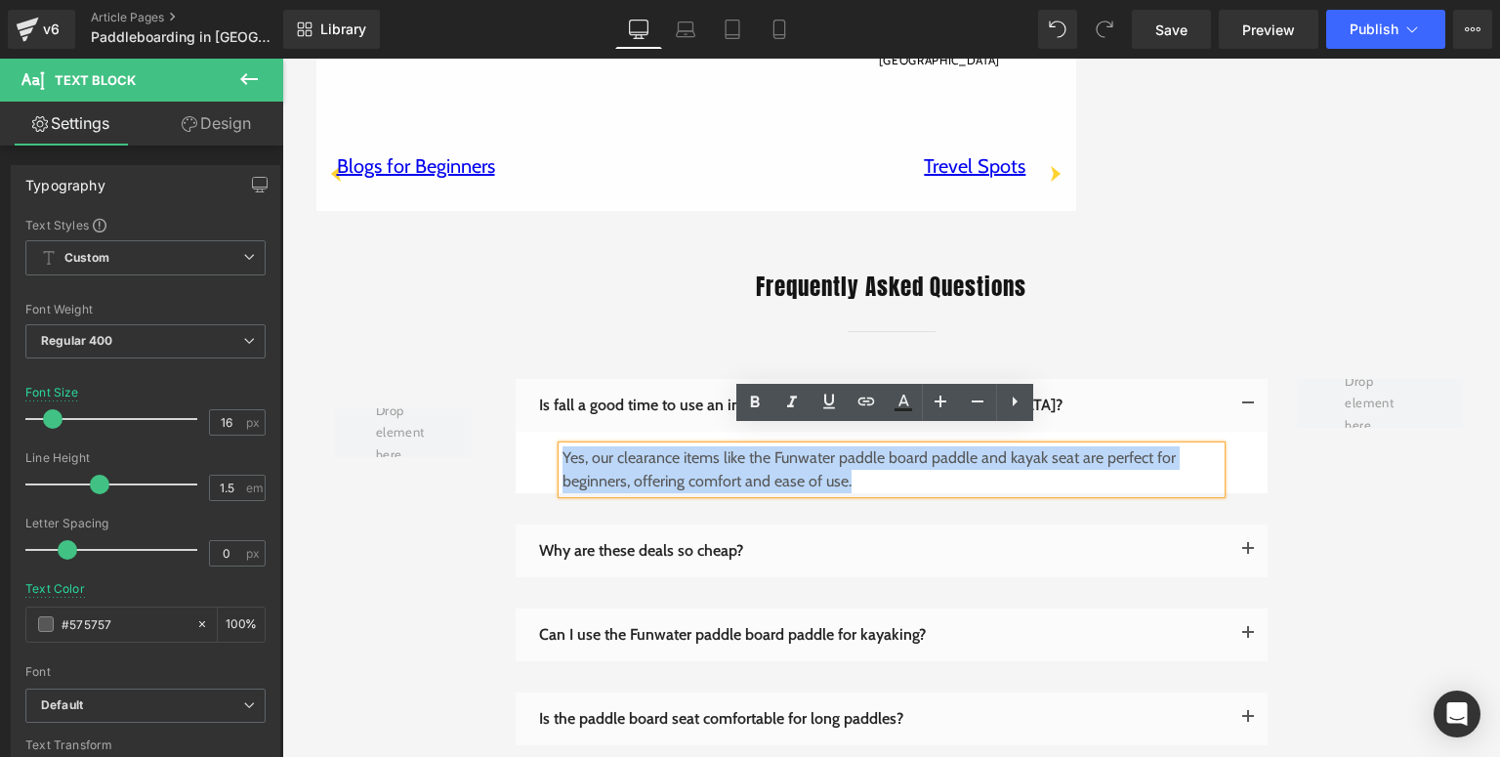
drag, startPoint x: 856, startPoint y: 468, endPoint x: 559, endPoint y: 444, distance: 297.9
click at [563, 446] on p "Yes, our clearance items like the Funwater paddle board paddle and kayak seat a…" at bounding box center [892, 469] width 658 height 47
paste div
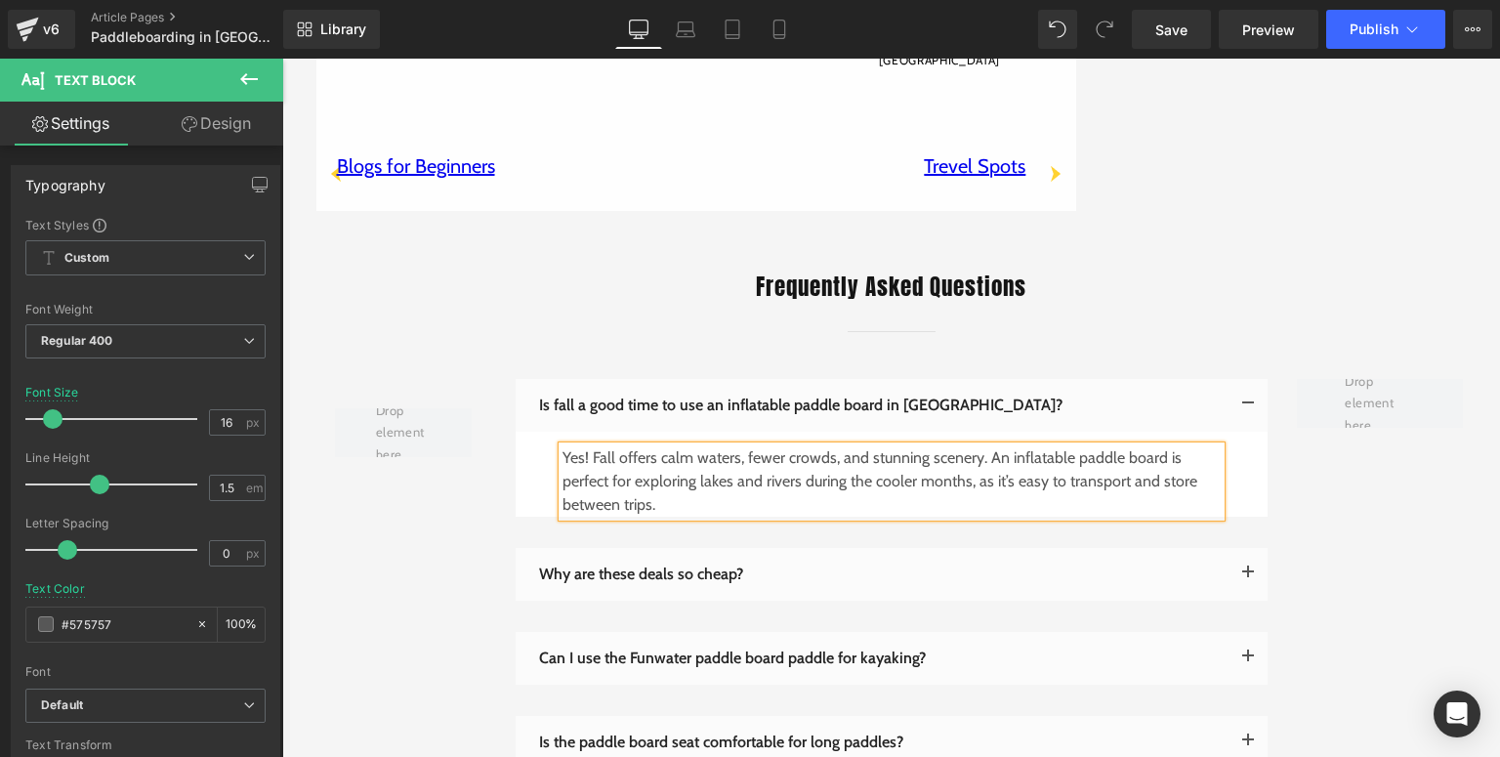
scroll to position [3712, 0]
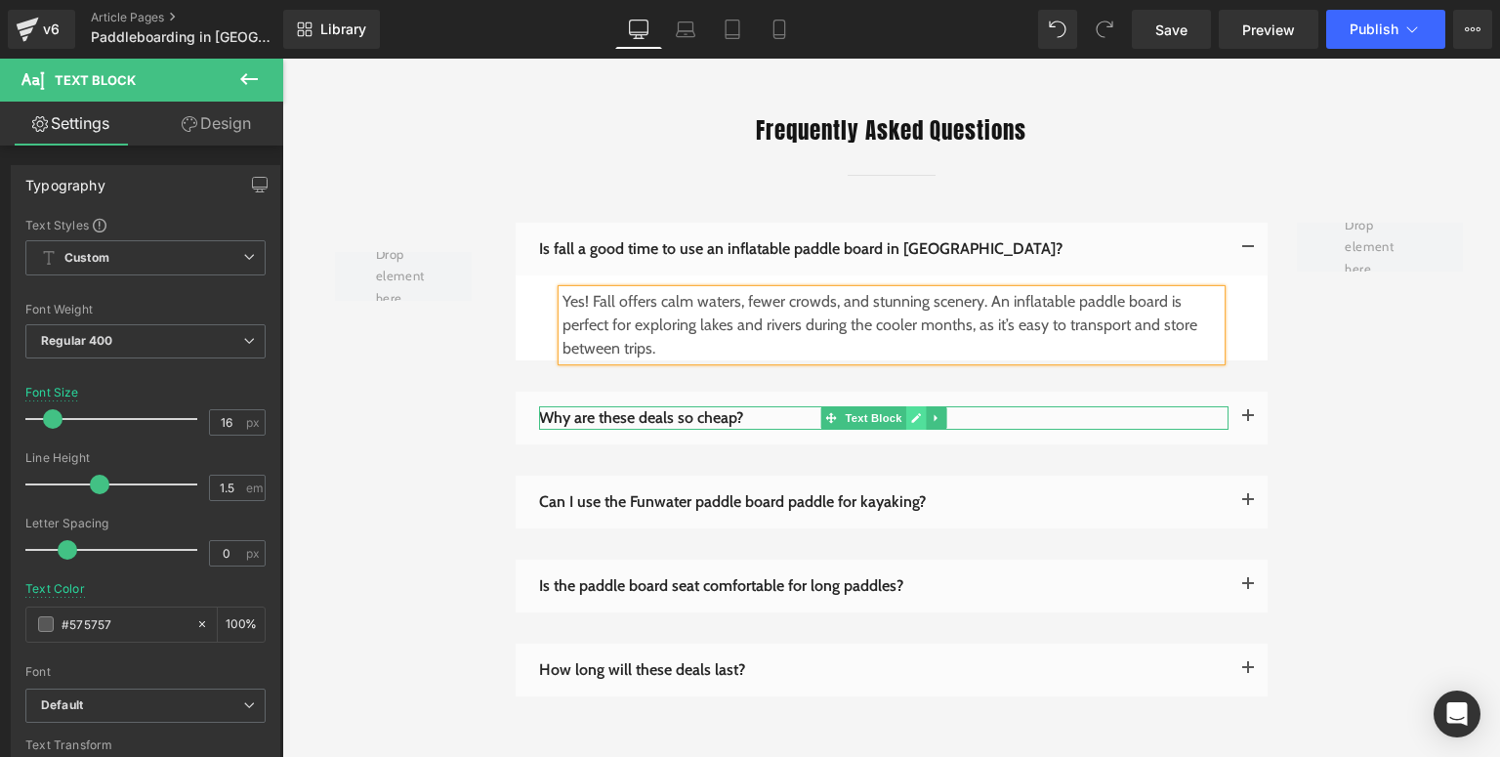
click at [906, 406] on link at bounding box center [916, 417] width 21 height 23
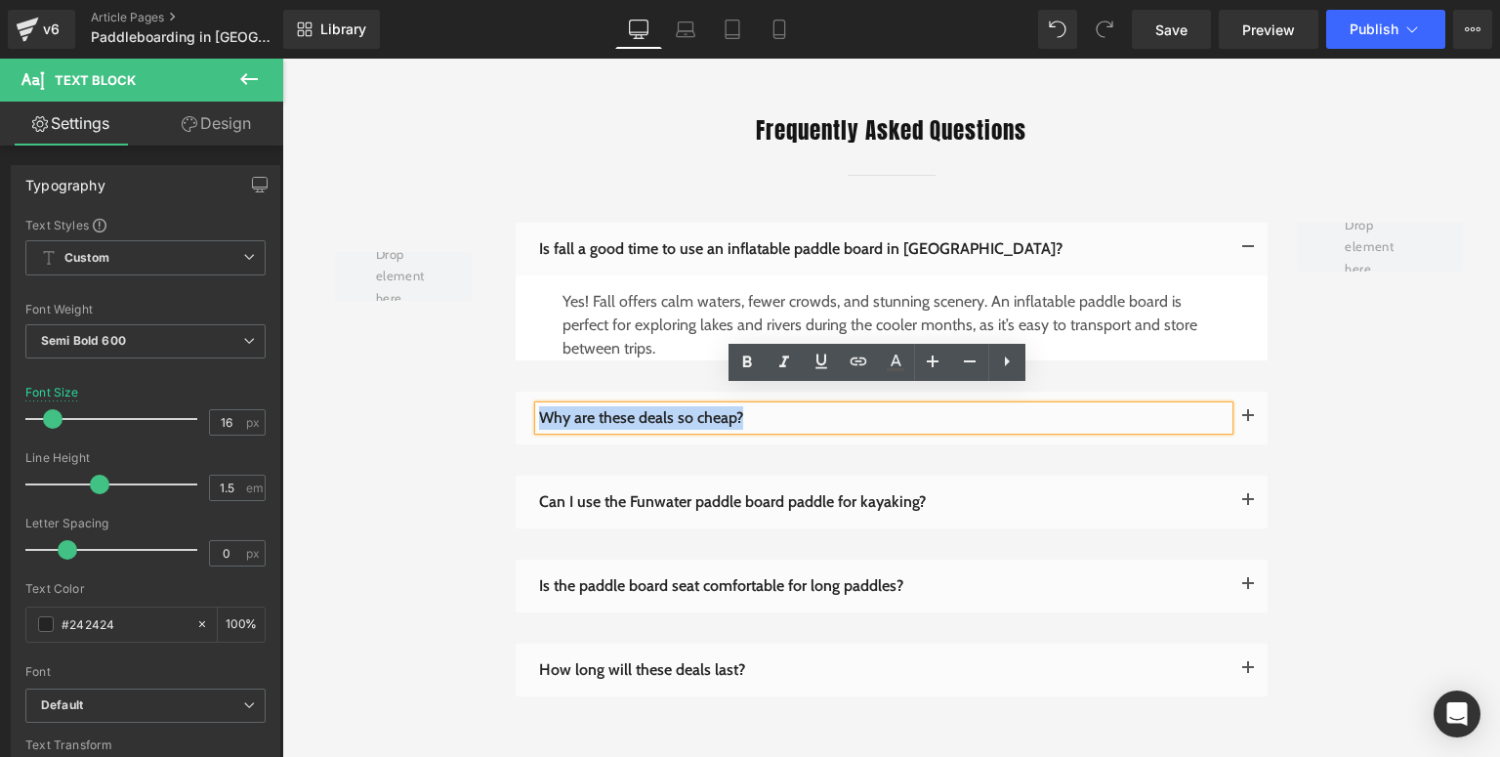
drag, startPoint x: 760, startPoint y: 399, endPoint x: 538, endPoint y: 396, distance: 221.8
click at [539, 406] on p "Why are these deals so cheap?" at bounding box center [884, 417] width 690 height 23
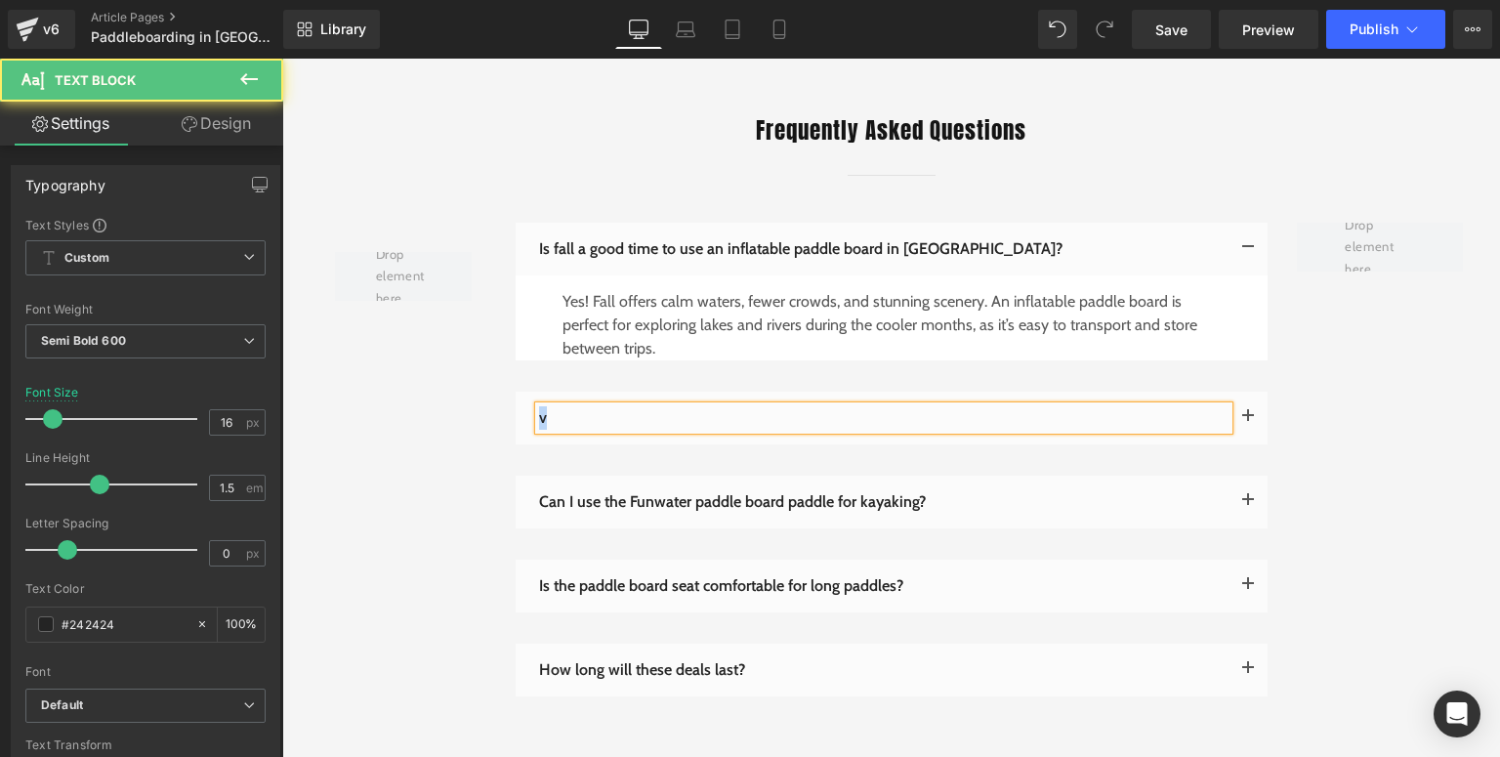
drag, startPoint x: 485, startPoint y: 399, endPoint x: 474, endPoint y: 399, distance: 10.7
click at [474, 399] on div "Row Is fall a good time to use an inflatable paddle board in Canada? Text Block" at bounding box center [892, 466] width 1172 height 542
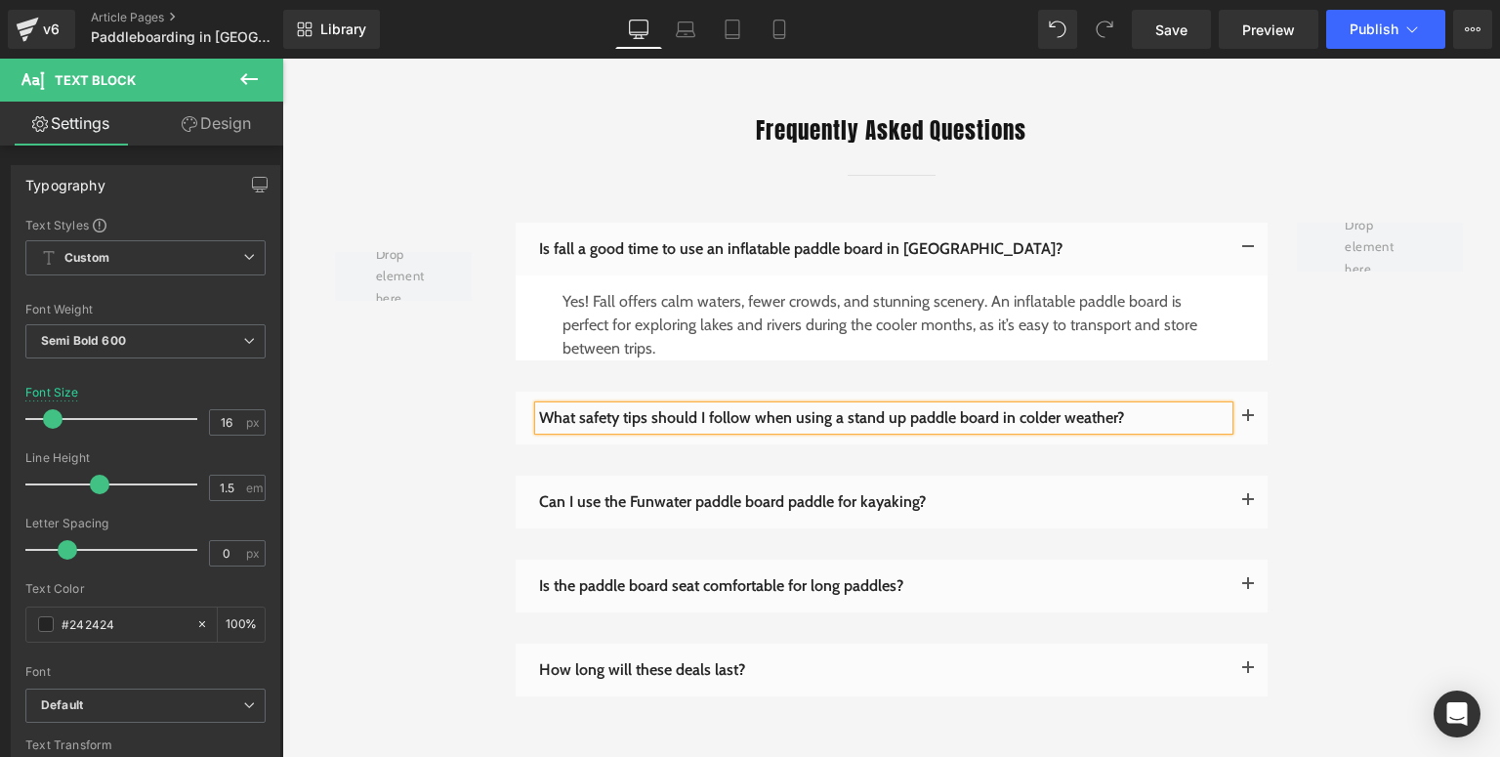
click at [1248, 422] on span "button" at bounding box center [1248, 422] width 0 height 0
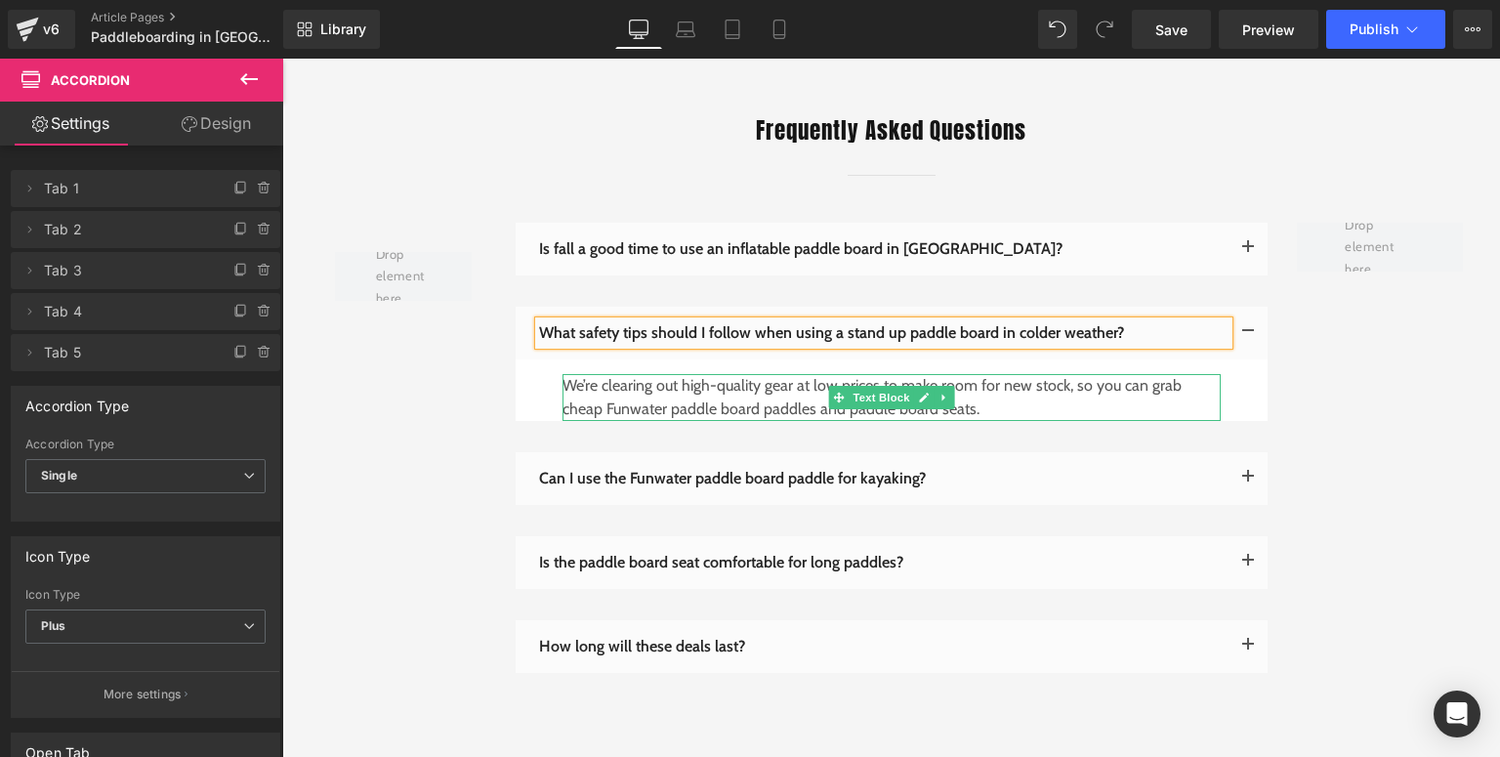
drag, startPoint x: 916, startPoint y: 381, endPoint x: 968, endPoint y: 381, distance: 51.8
click at [919, 393] on icon at bounding box center [924, 398] width 10 height 10
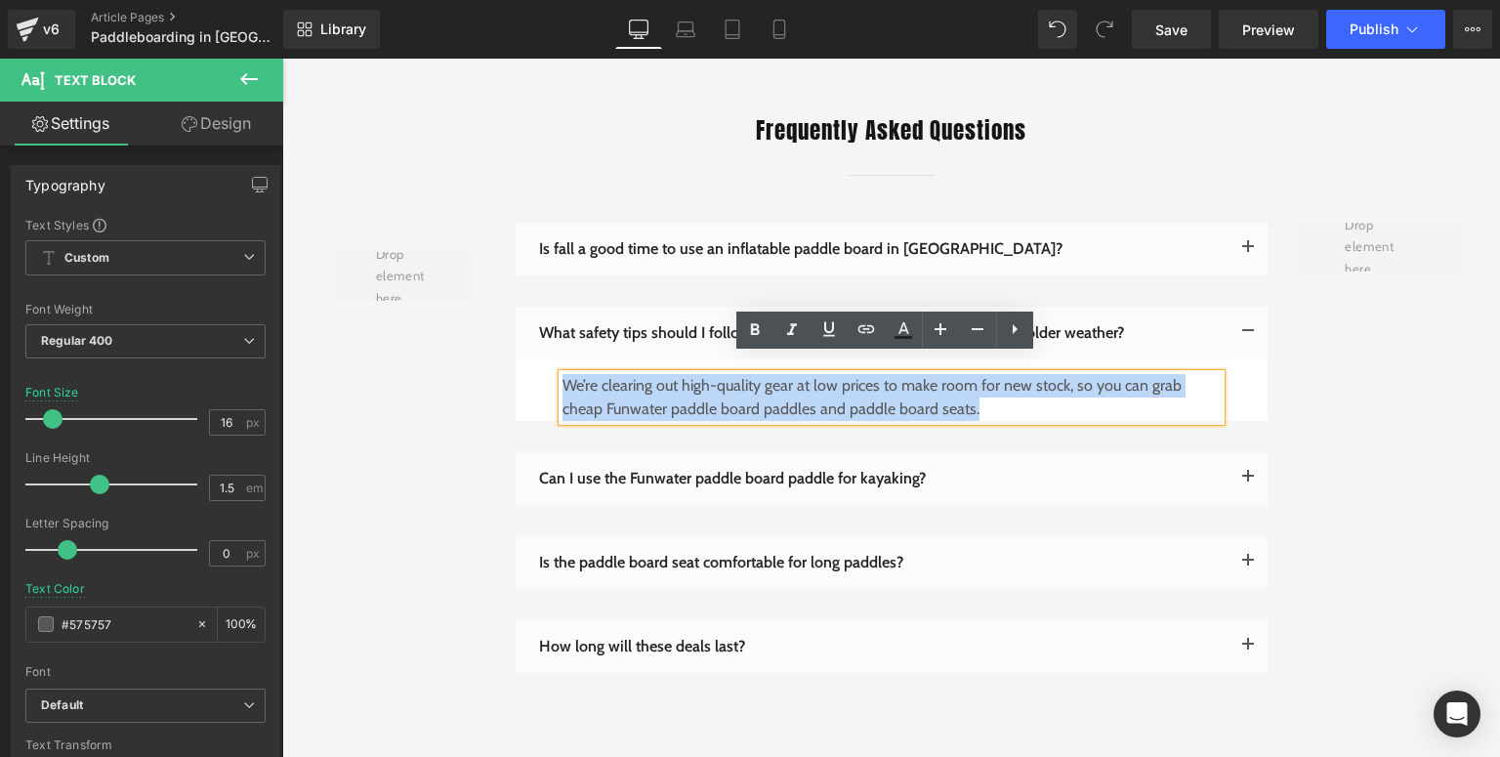
click at [563, 374] on p "We’re clearing out high-quality gear at low prices to make room for new stock, …" at bounding box center [892, 397] width 658 height 47
paste div
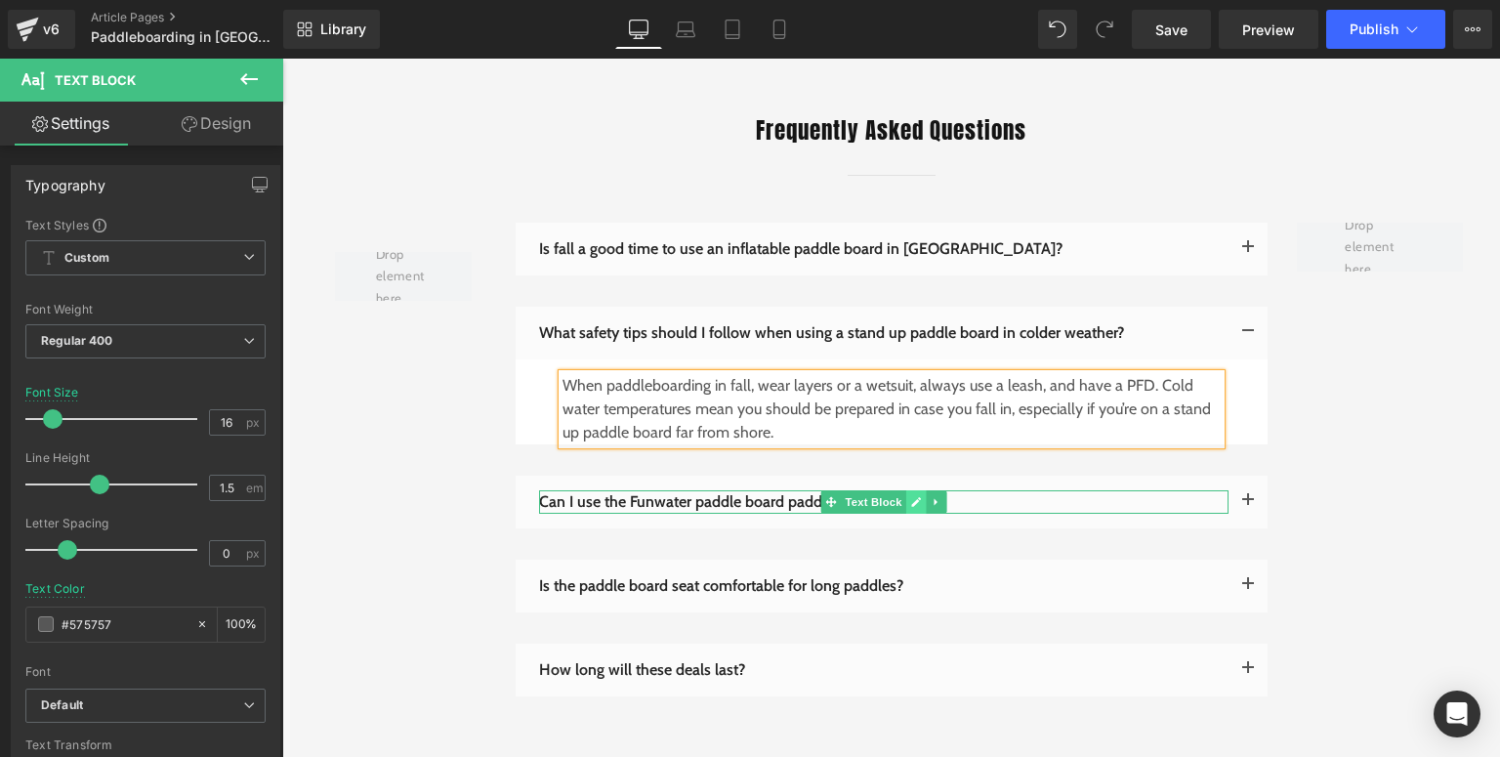
click at [910, 496] on icon at bounding box center [915, 502] width 11 height 12
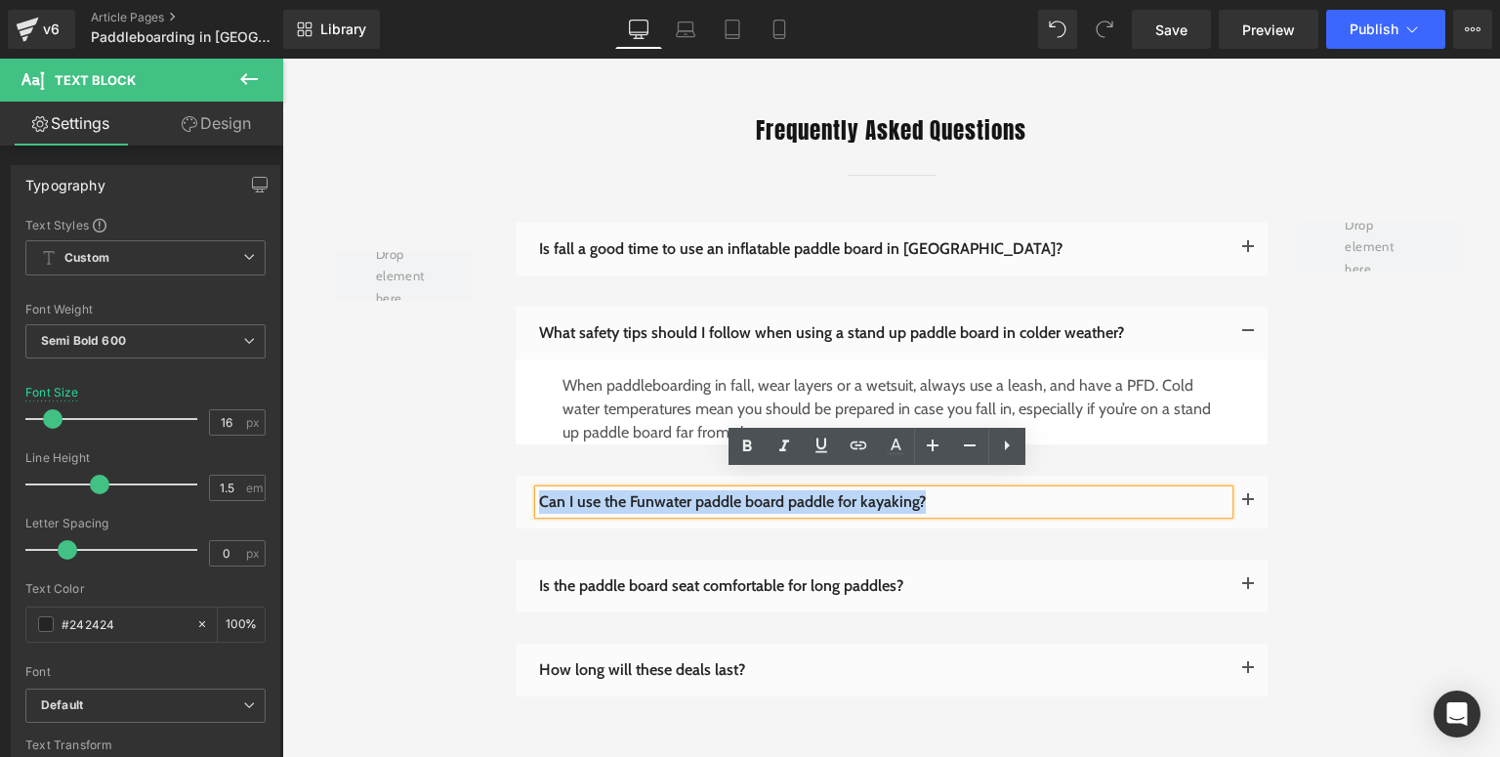
drag, startPoint x: 527, startPoint y: 477, endPoint x: 535, endPoint y: 485, distance: 11.1
click at [539, 490] on div "Can I use the Funwater paddle board paddle for kayaking?" at bounding box center [884, 501] width 690 height 23
paste div
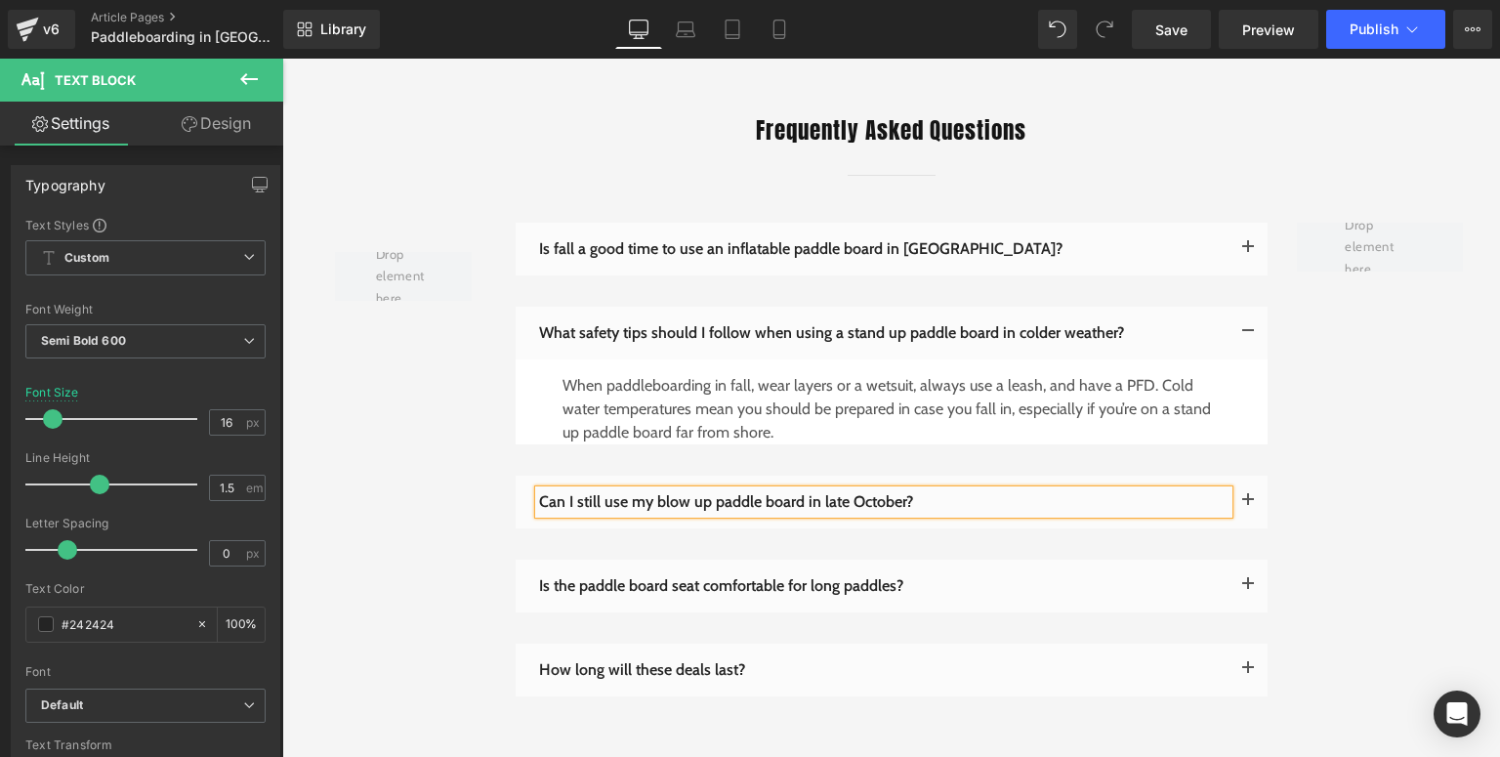
click at [1248, 506] on span "button" at bounding box center [1248, 506] width 0 height 0
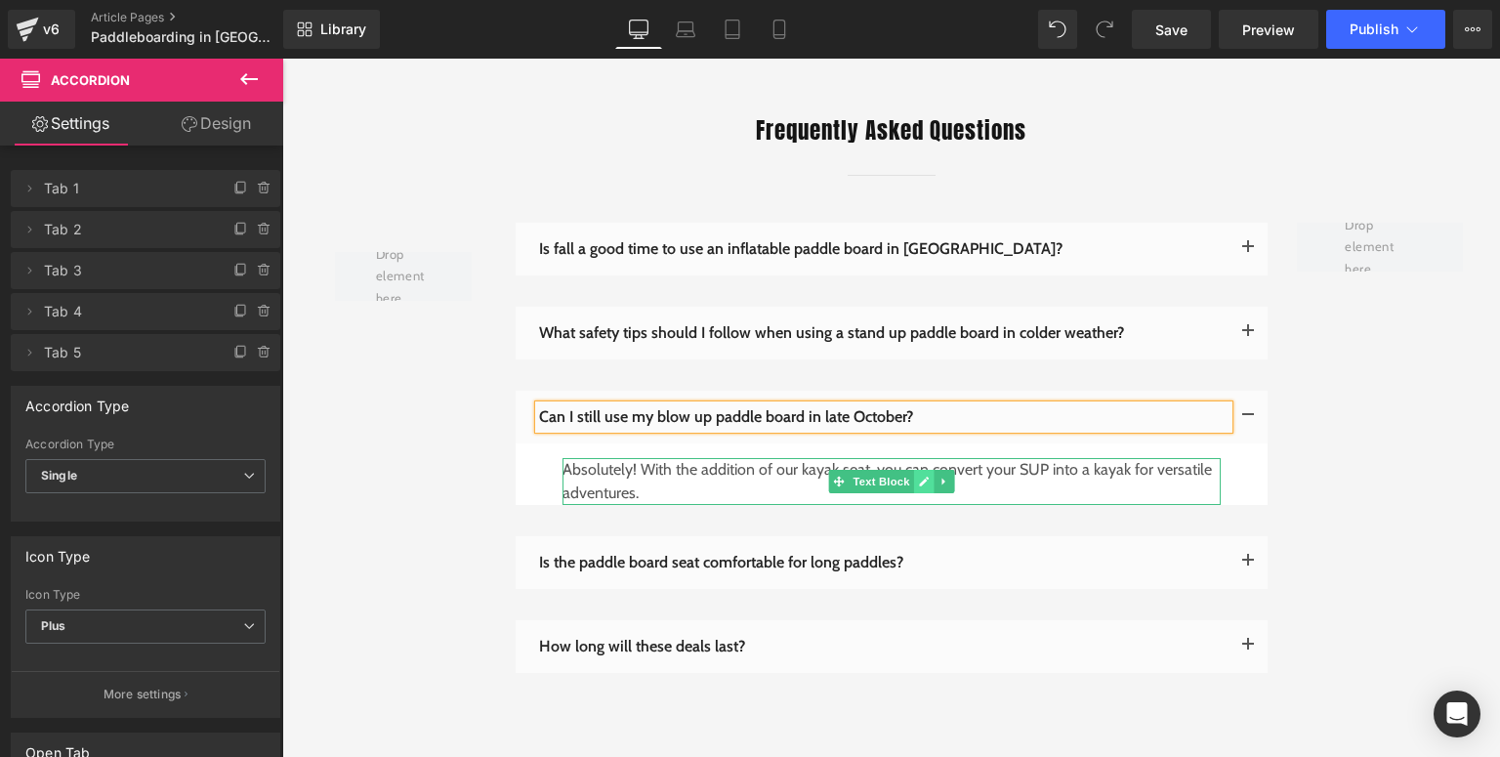
click at [913, 470] on link at bounding box center [923, 481] width 21 height 23
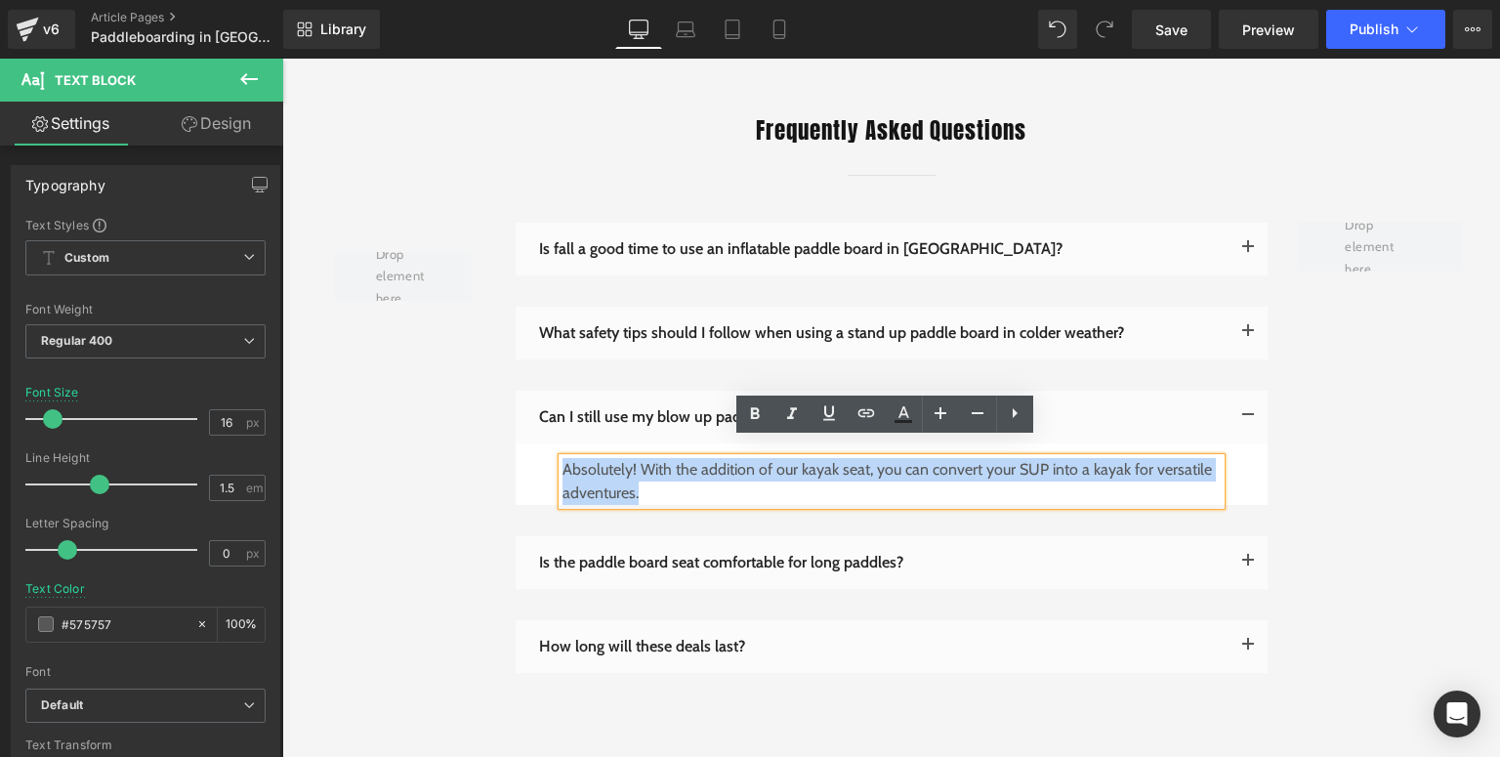
drag, startPoint x: 648, startPoint y: 473, endPoint x: 559, endPoint y: 456, distance: 90.4
click at [563, 458] on p "Absolutely! With the addition of our kayak seat, you can convert your SUP into …" at bounding box center [892, 481] width 658 height 47
paste div
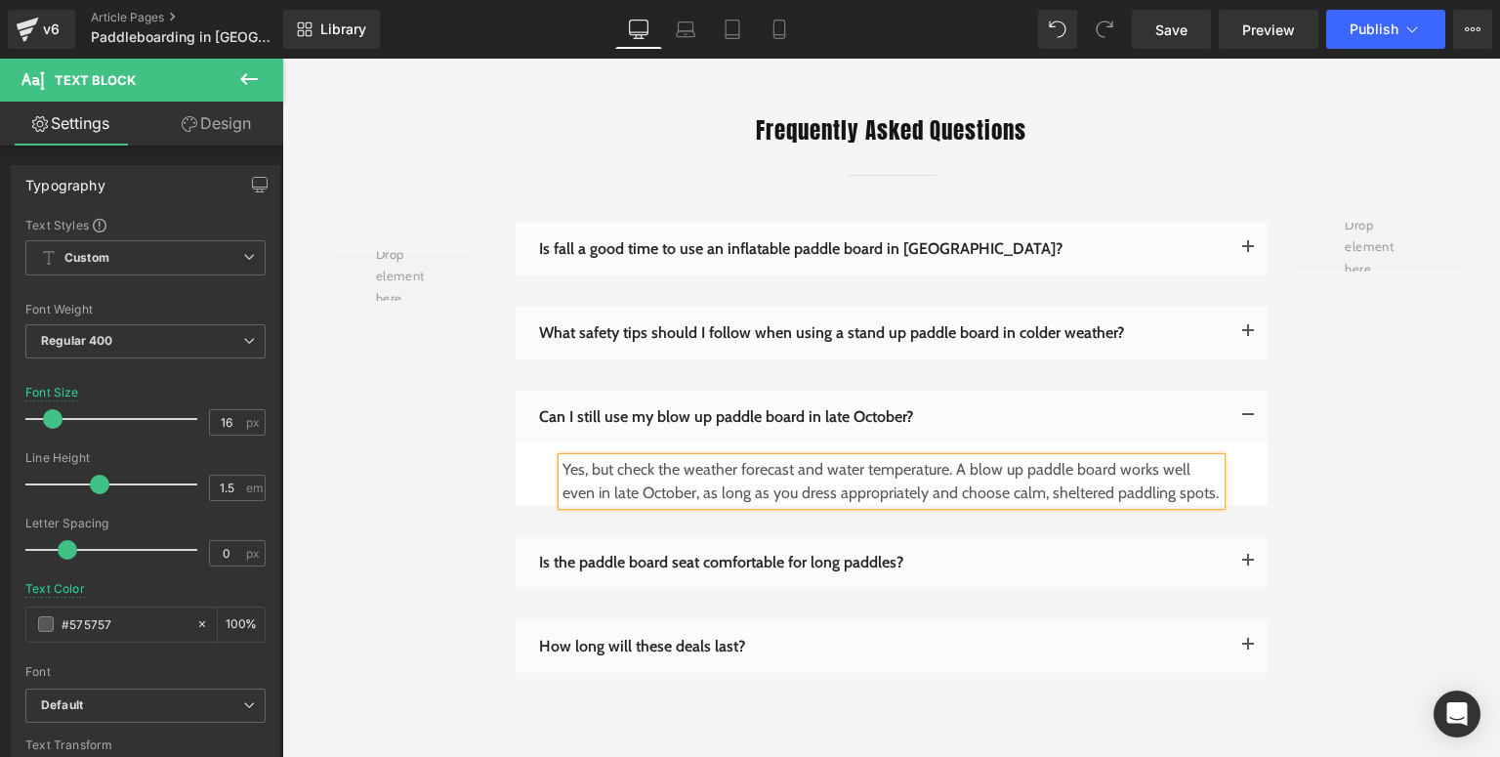
scroll to position [3868, 0]
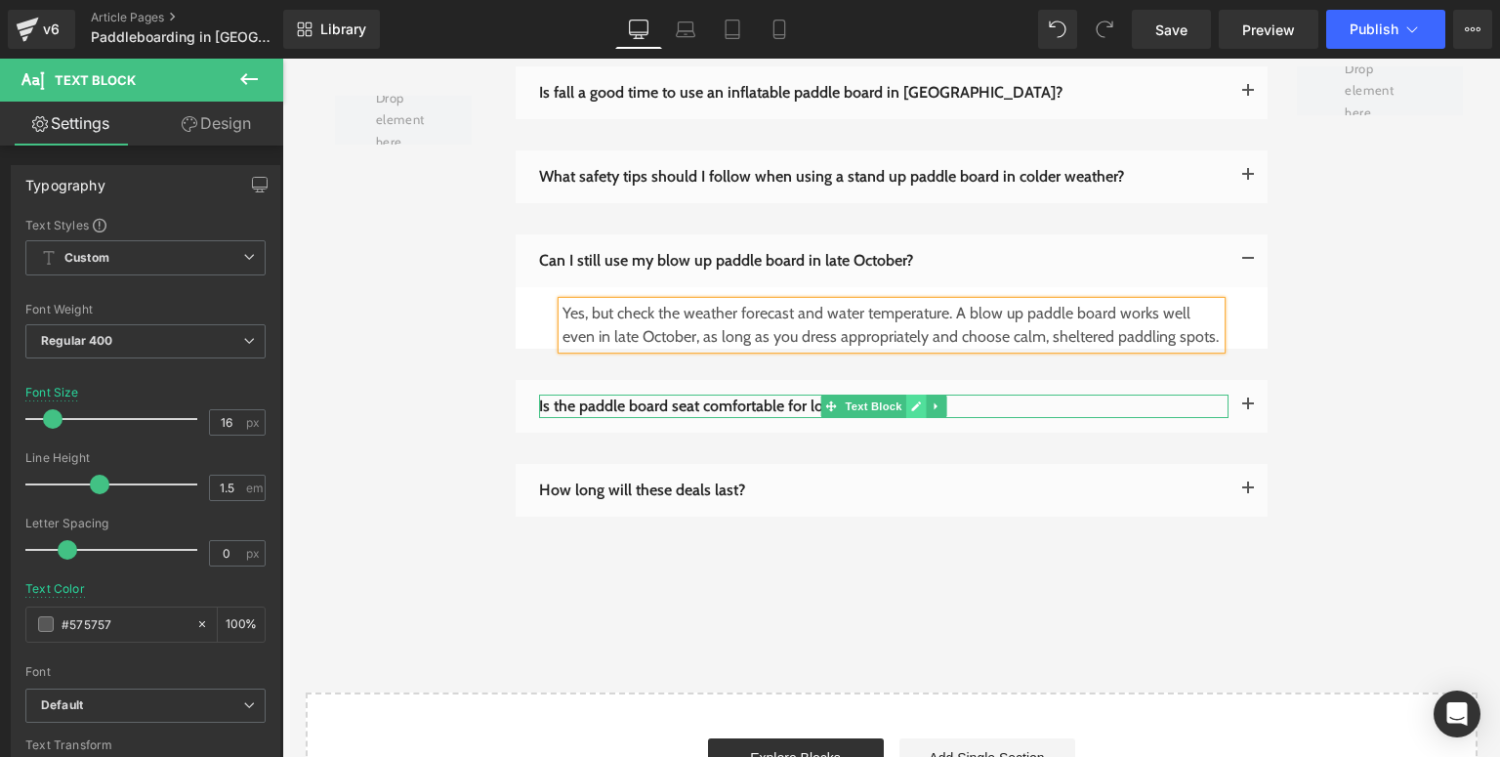
click at [910, 401] on icon at bounding box center [915, 407] width 11 height 12
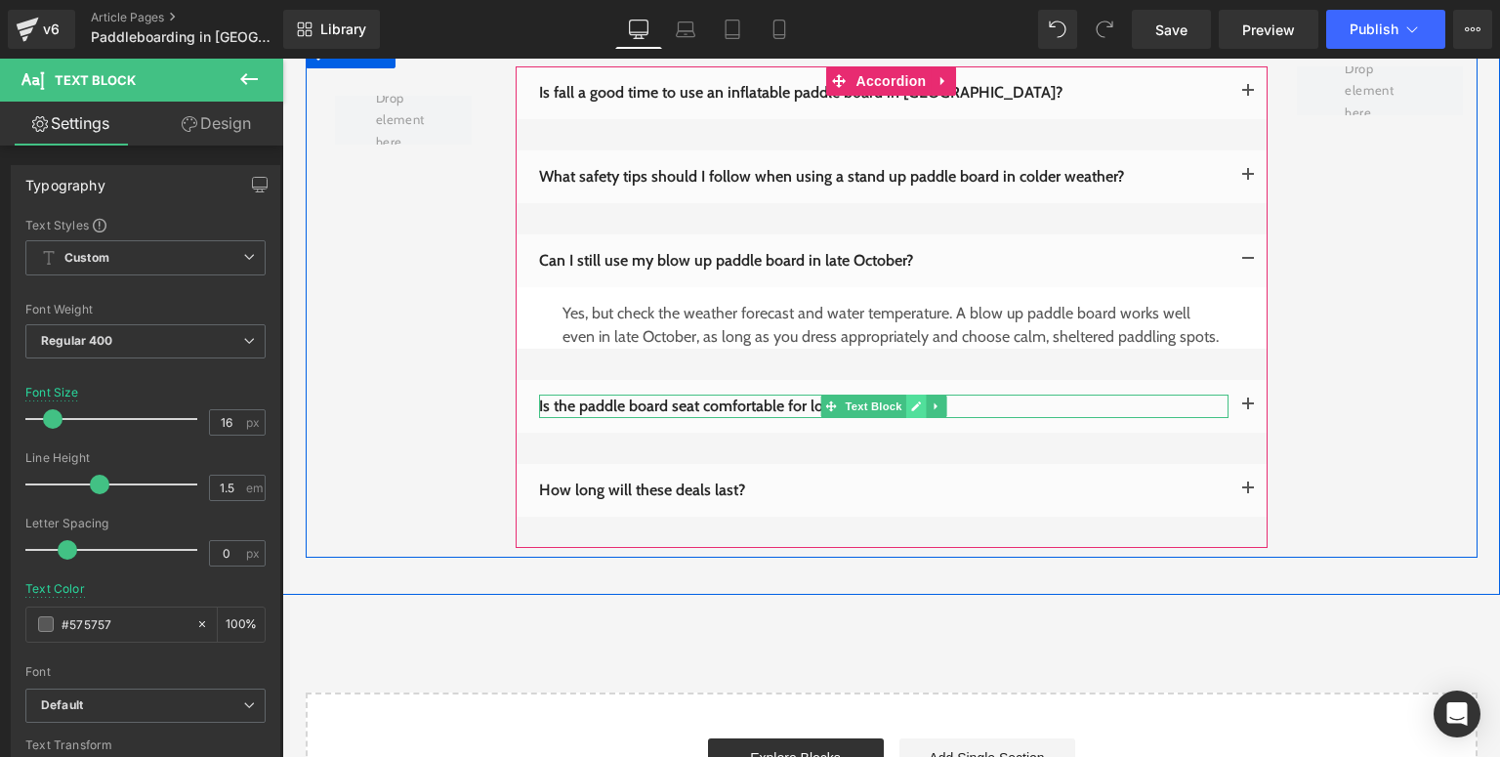
click at [915, 395] on link at bounding box center [916, 406] width 21 height 23
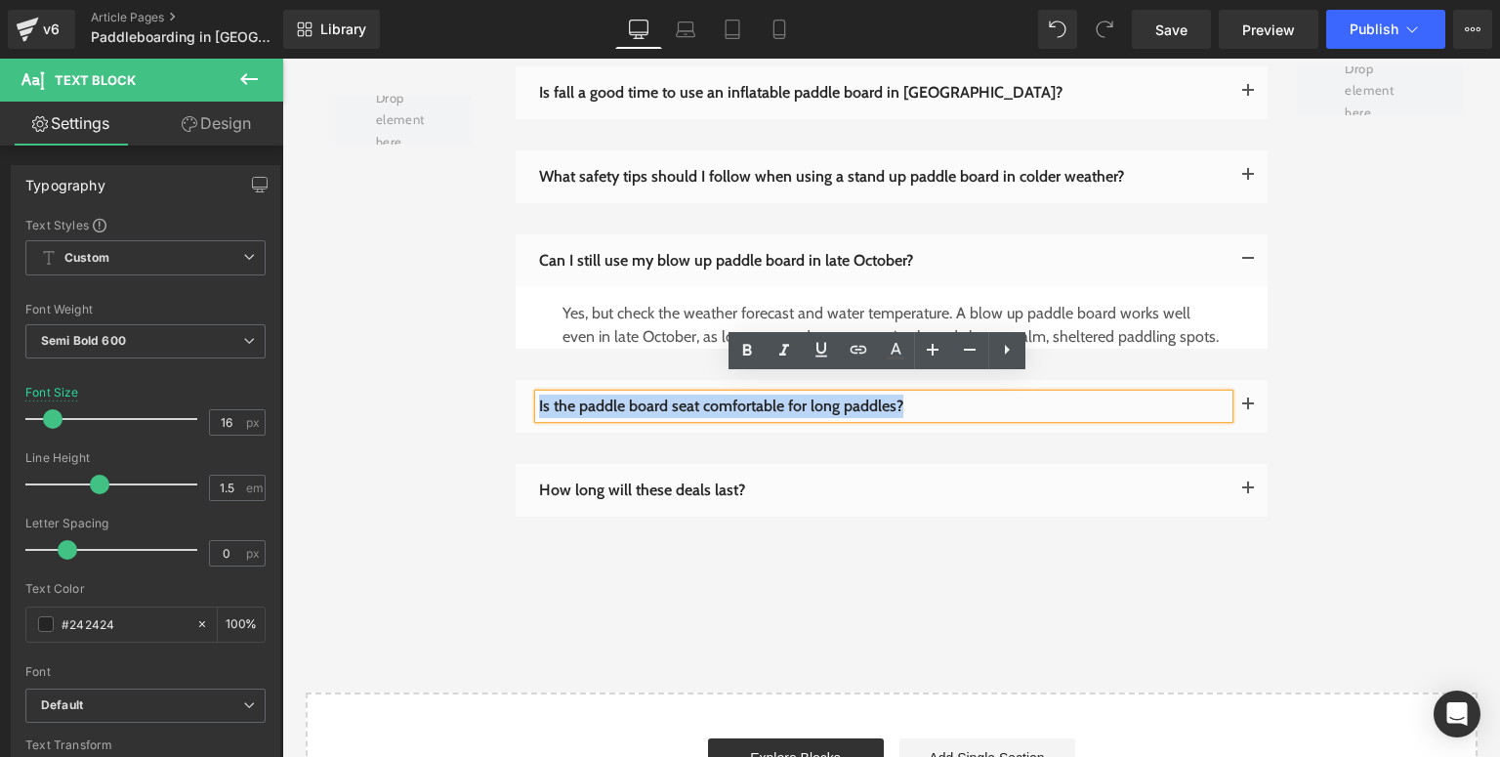
drag, startPoint x: 925, startPoint y: 386, endPoint x: 532, endPoint y: 389, distance: 392.7
click at [539, 395] on p "Is the paddle board seat comfortable for long paddles?" at bounding box center [884, 406] width 690 height 23
paste div
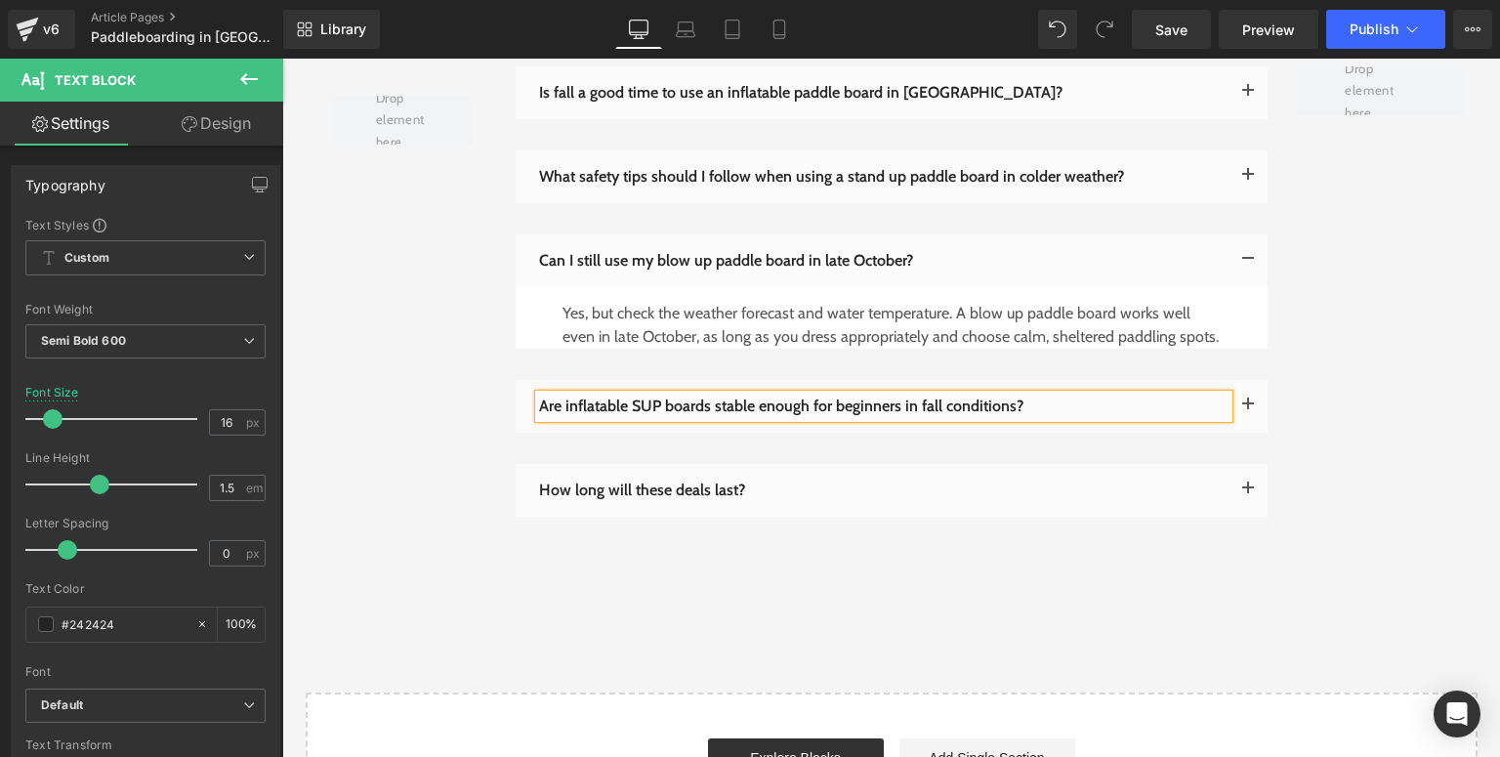
click at [1244, 383] on button "button" at bounding box center [1248, 406] width 39 height 53
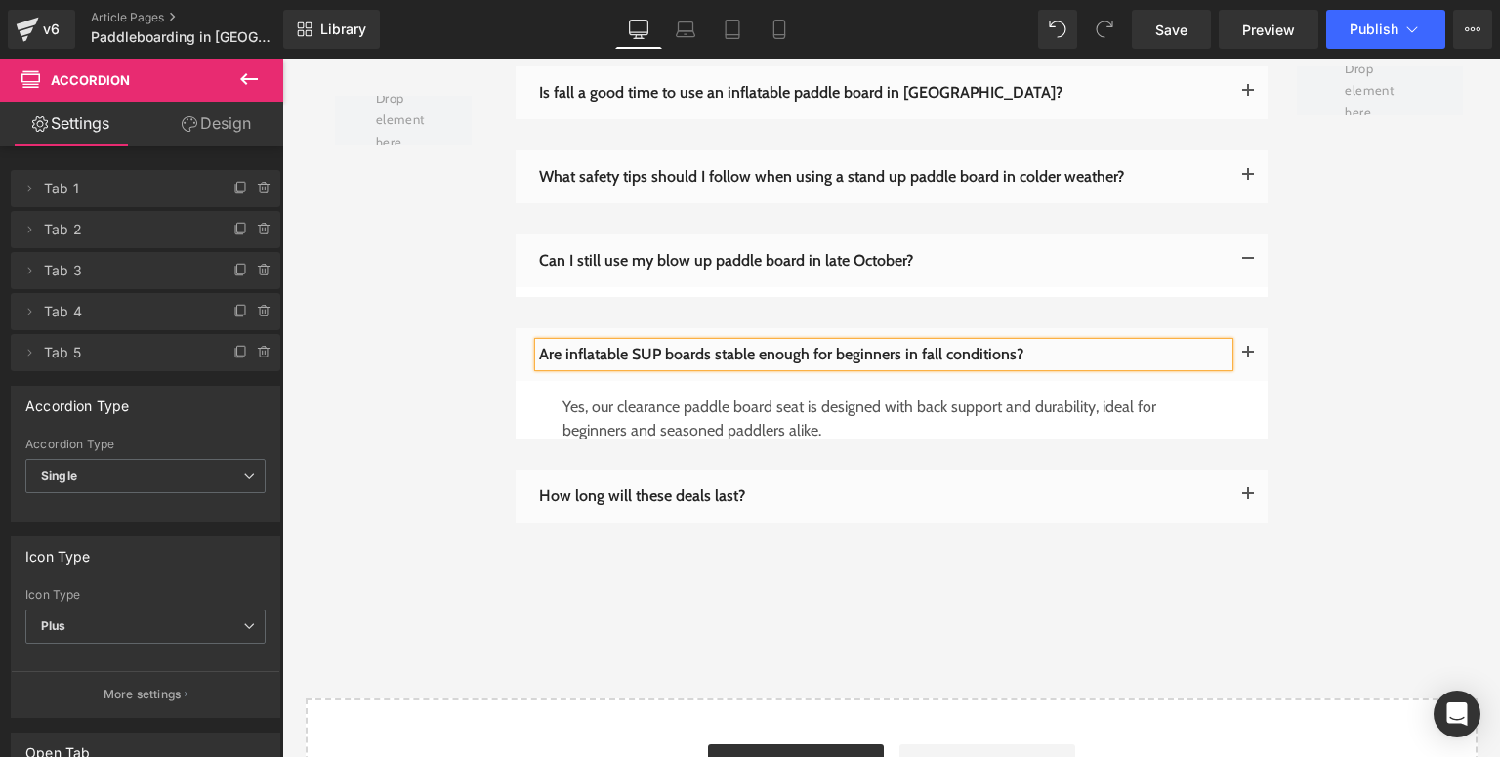
scroll to position [3806, 0]
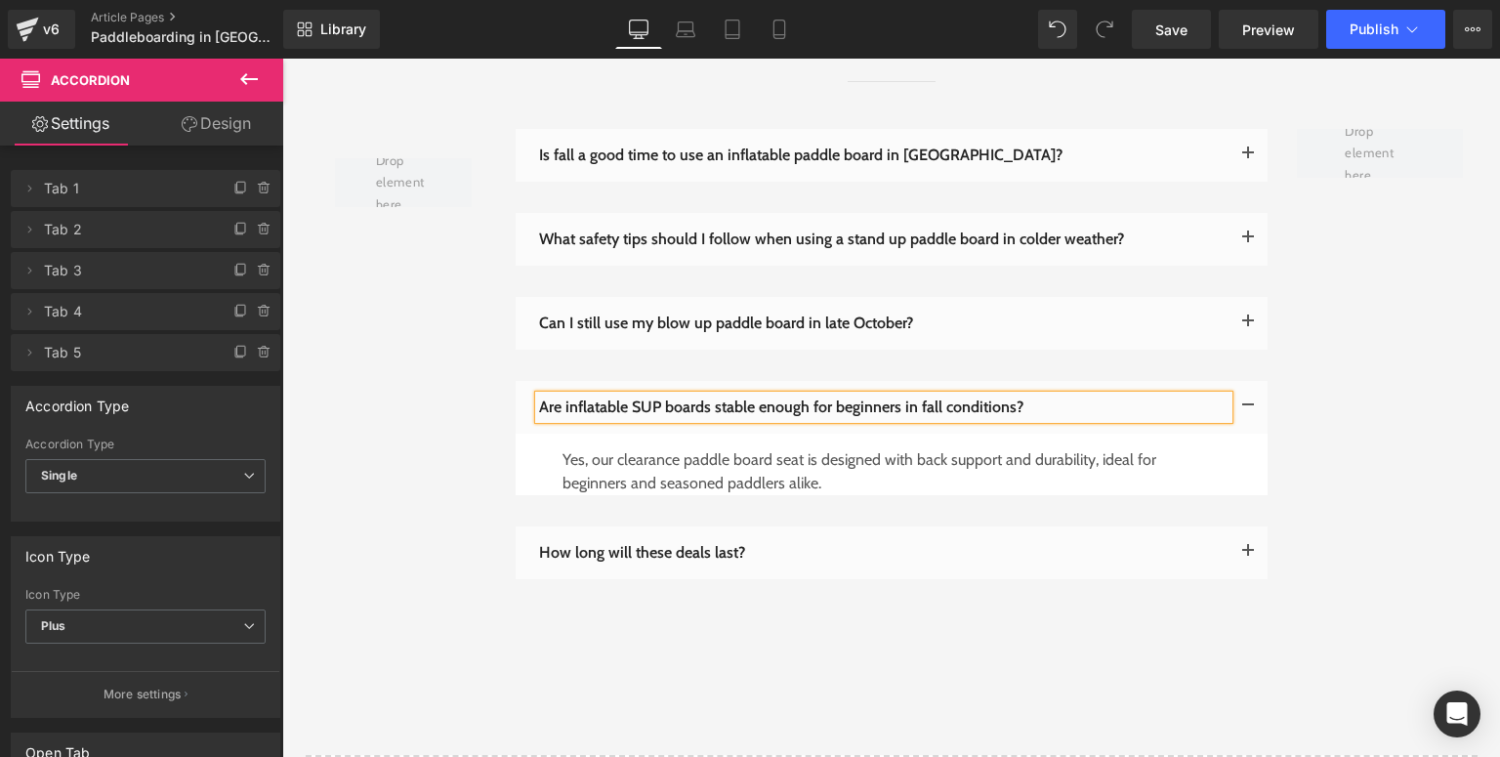
click at [779, 453] on p "Yes, our clearance paddle board seat is designed with back support and durabili…" at bounding box center [892, 471] width 658 height 47
click at [653, 457] on p "Yes, our clearance paddle board seat is designed with back support and durabili…" at bounding box center [892, 471] width 658 height 47
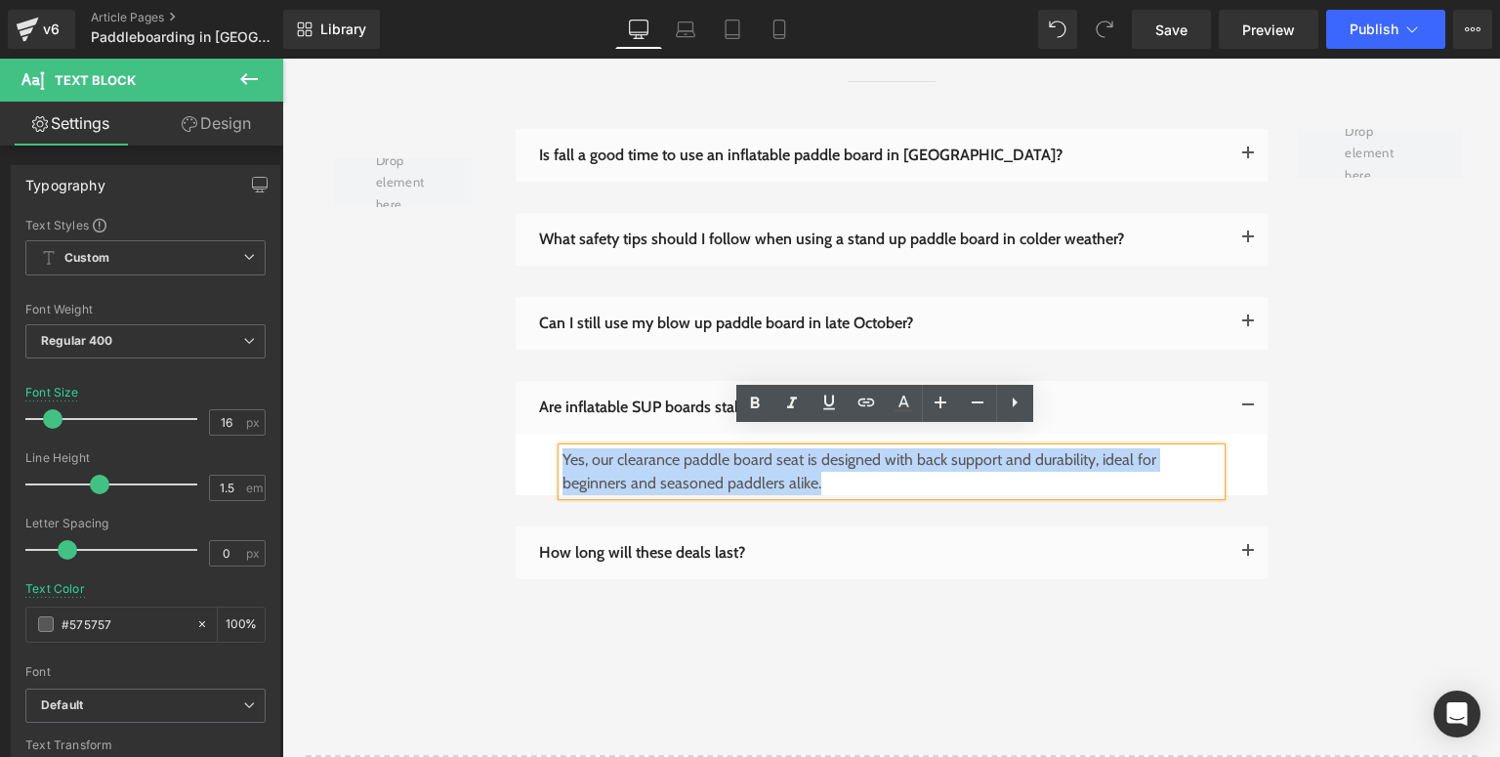
drag, startPoint x: 770, startPoint y: 474, endPoint x: 556, endPoint y: 444, distance: 215.9
click at [563, 448] on p "Yes, our clearance paddle board seat is designed with back support and durabili…" at bounding box center [892, 471] width 658 height 47
paste div
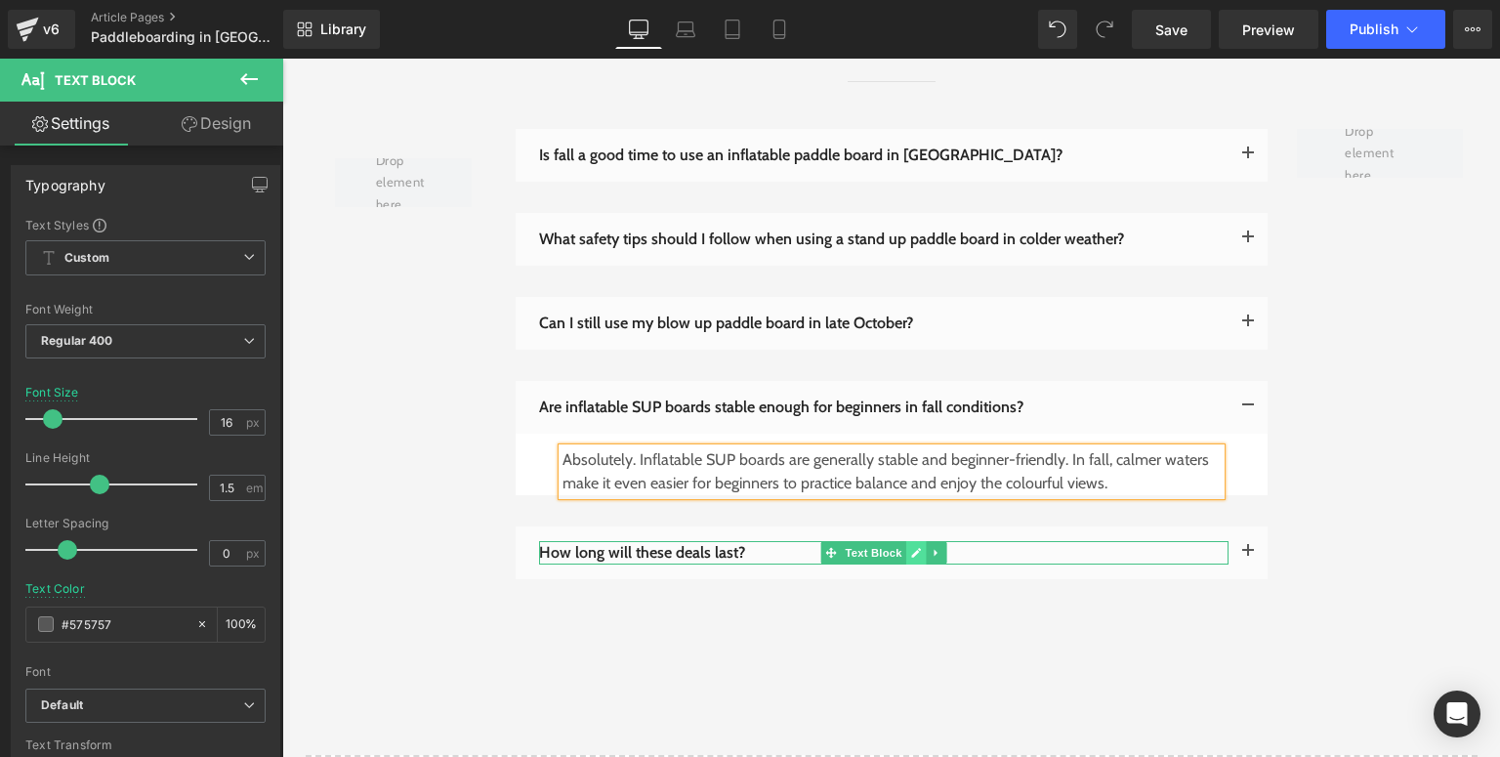
click at [911, 548] on icon at bounding box center [916, 553] width 10 height 10
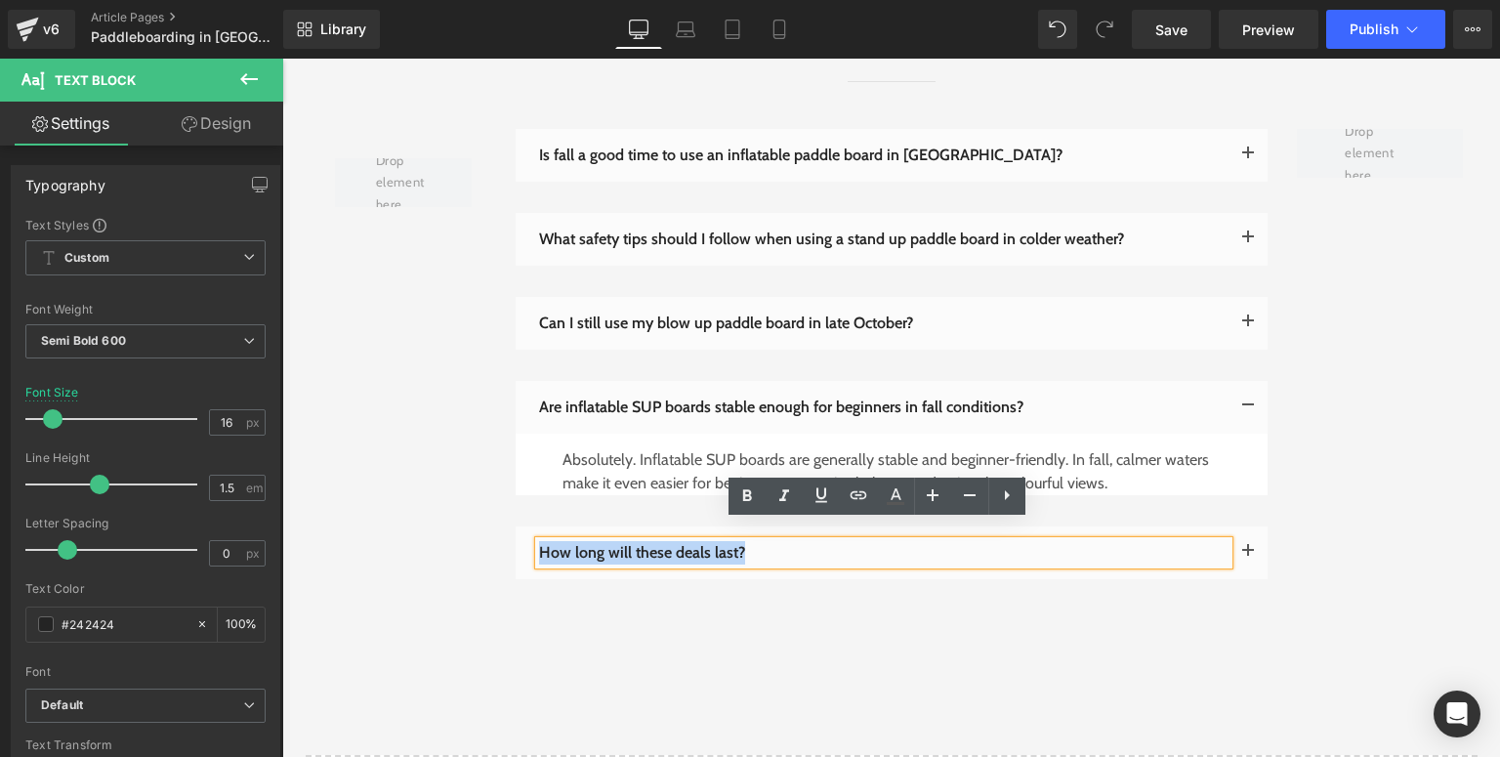
drag, startPoint x: 754, startPoint y: 540, endPoint x: 535, endPoint y: 535, distance: 218.9
click at [539, 541] on p "How long will these deals last?" at bounding box center [884, 552] width 690 height 23
paste div
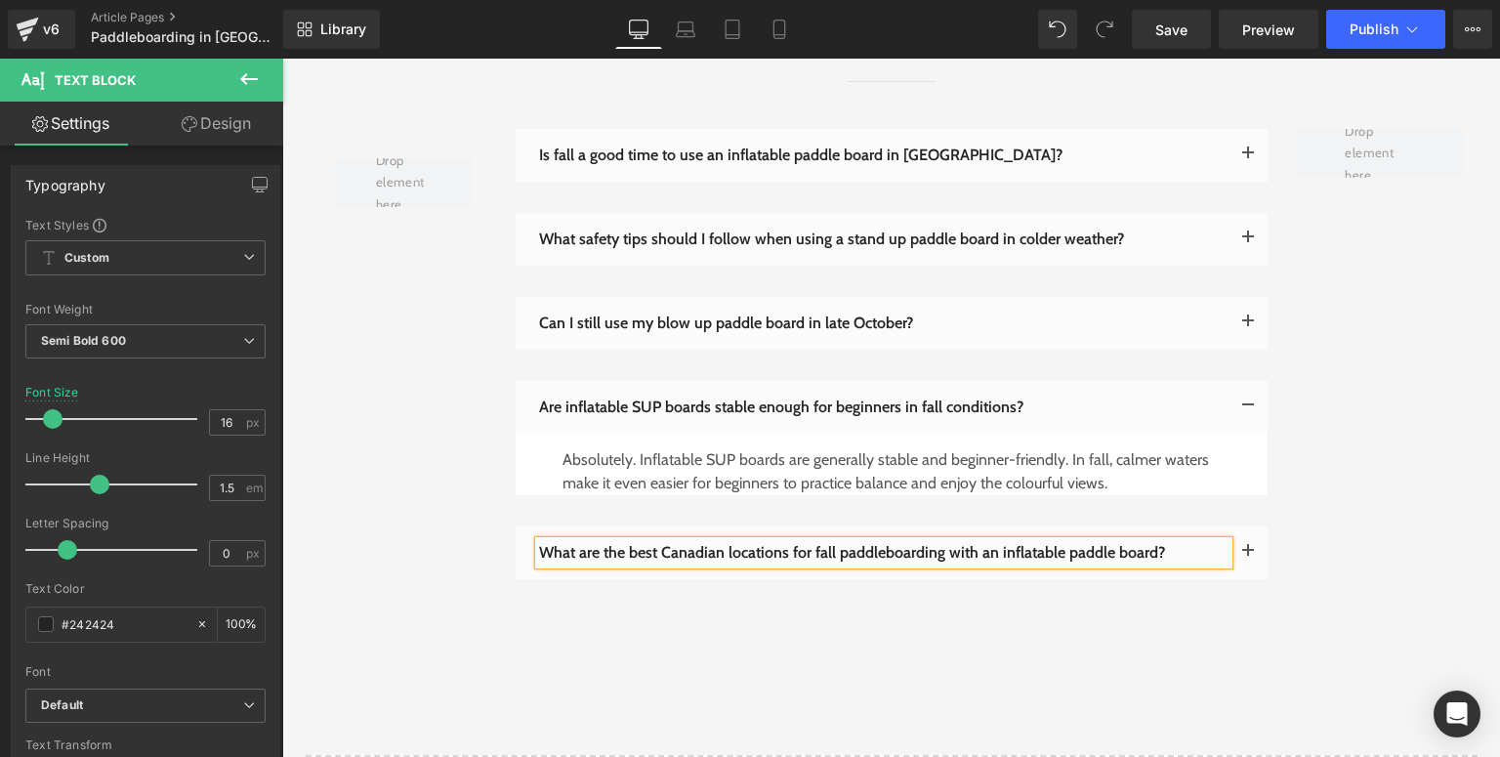
drag, startPoint x: 475, startPoint y: 72, endPoint x: 1237, endPoint y: 533, distance: 890.6
click at [1237, 533] on button "button" at bounding box center [1248, 553] width 39 height 53
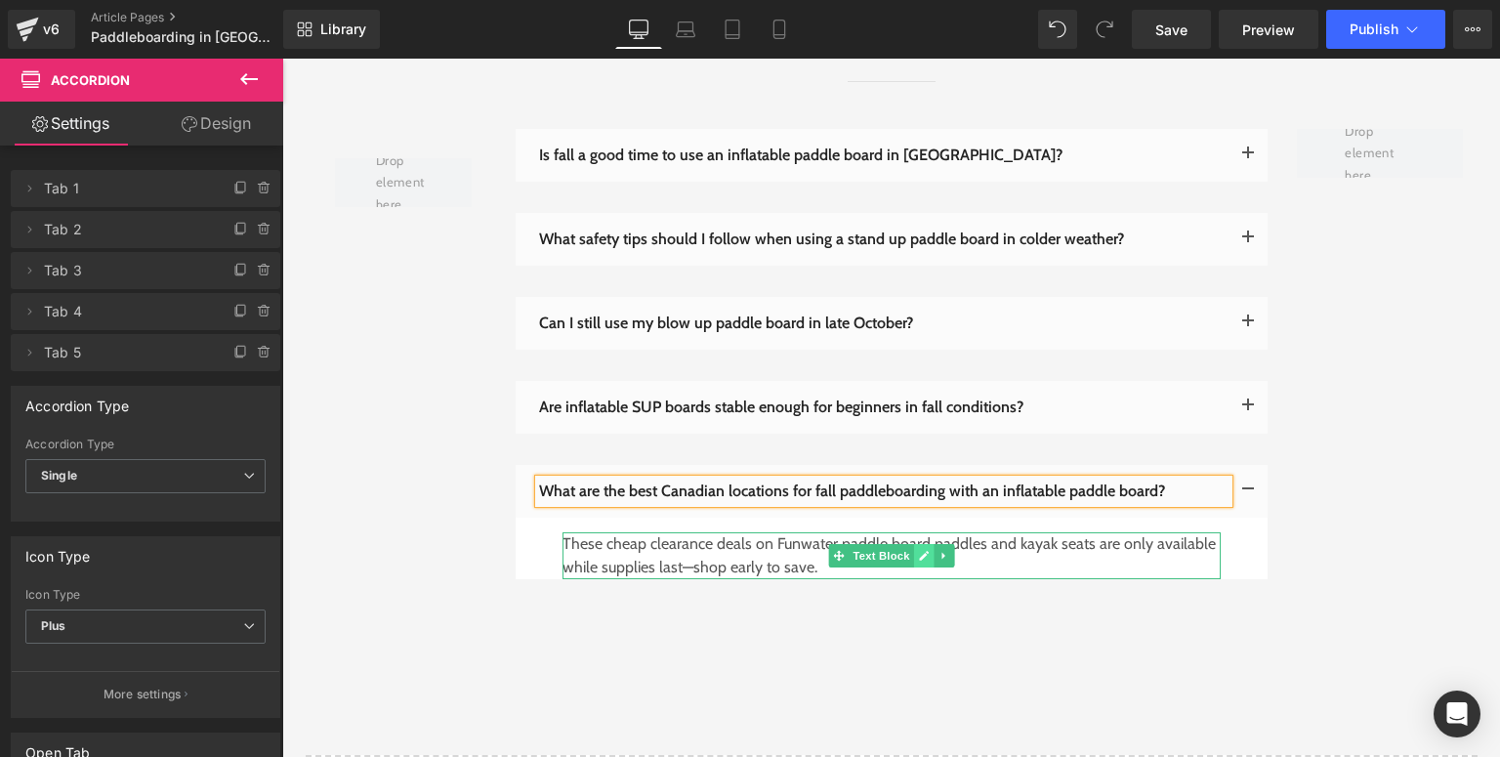
click at [913, 544] on link at bounding box center [923, 555] width 21 height 23
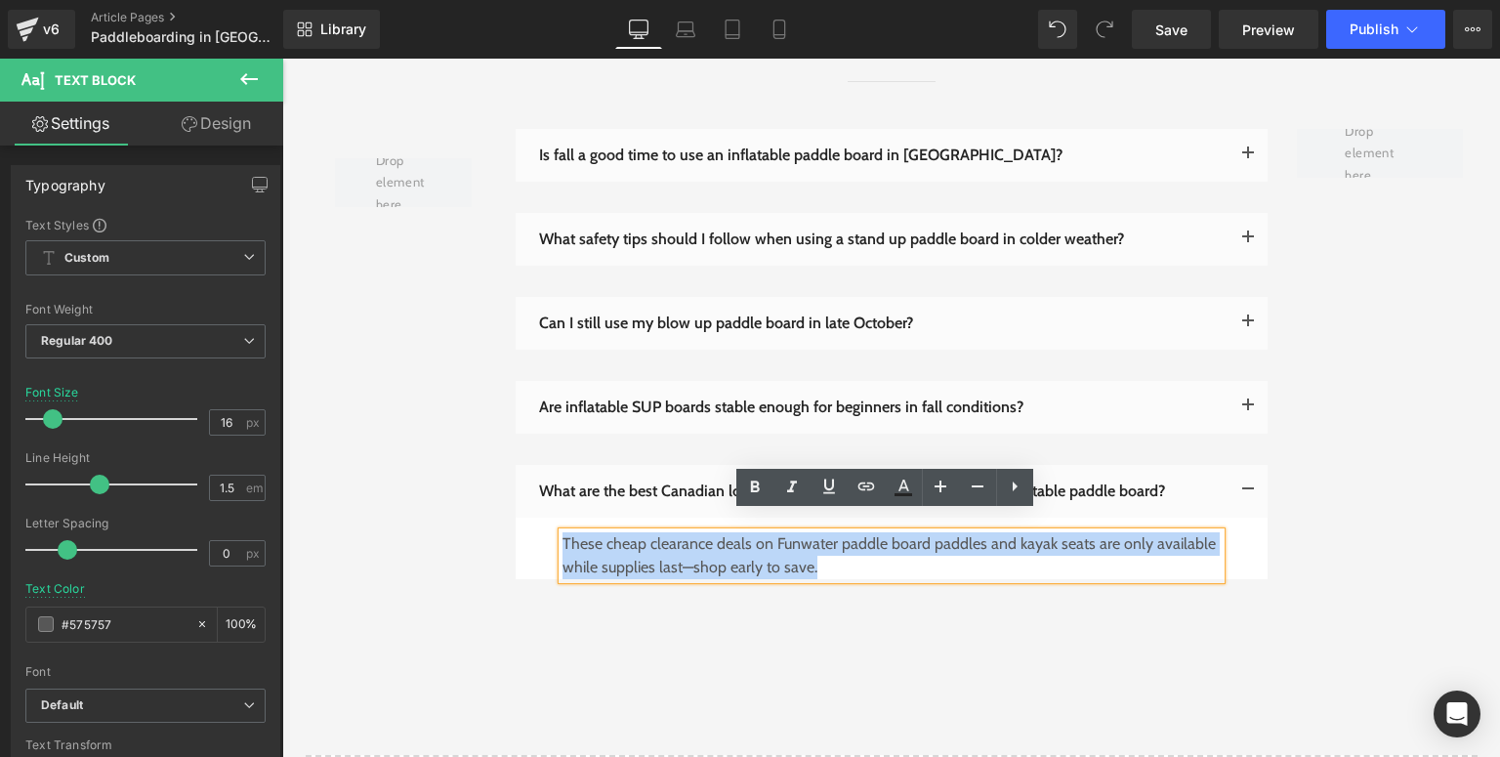
drag, startPoint x: 836, startPoint y: 552, endPoint x: 559, endPoint y: 527, distance: 278.5
click at [563, 532] on p "These cheap clearance deals on Funwater paddle board paddles and kayak seats ar…" at bounding box center [892, 555] width 658 height 47
paste div
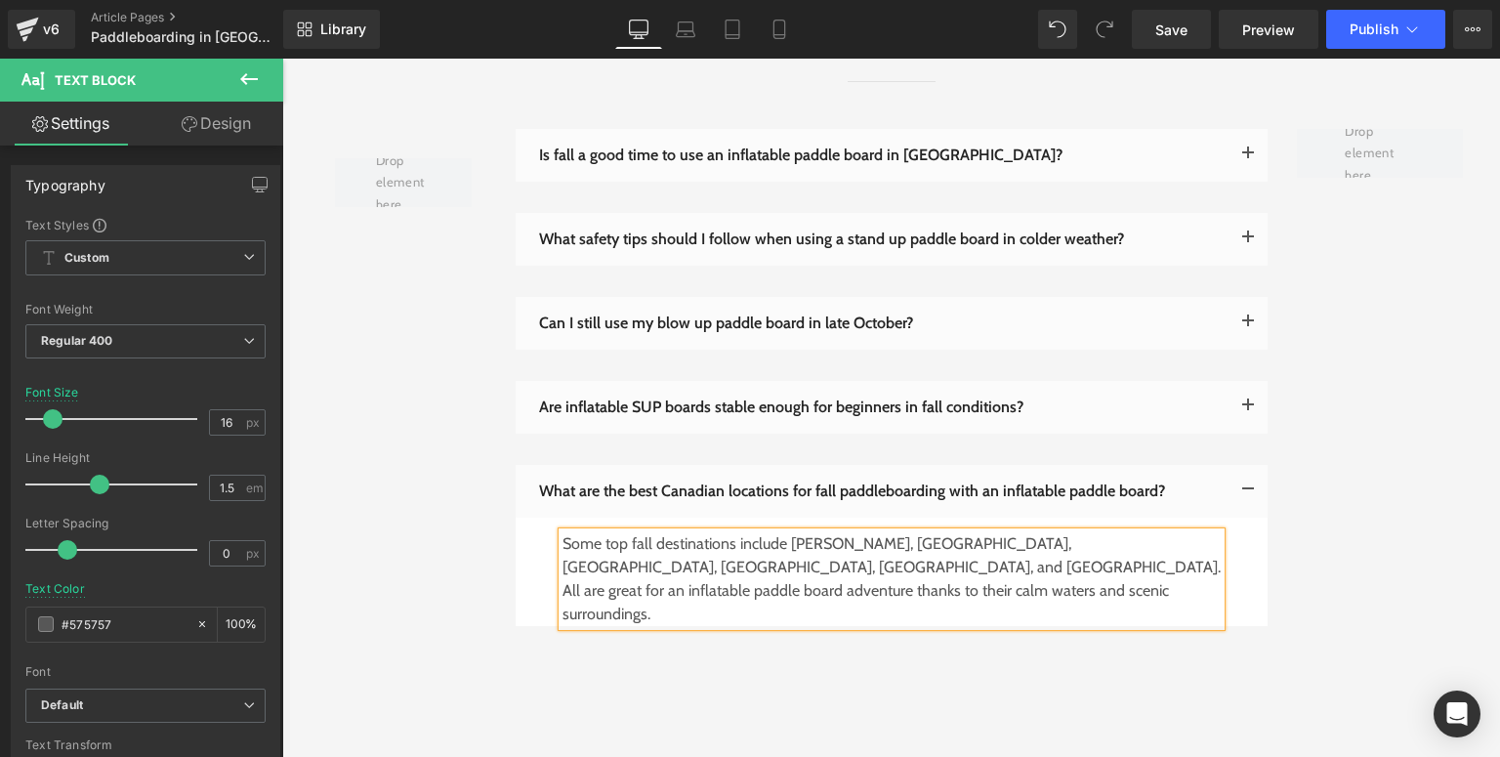
click at [434, 627] on div "Frequently Asked Questions Text Block Separator Row Row Is fall a good time to …" at bounding box center [891, 347] width 1218 height 714
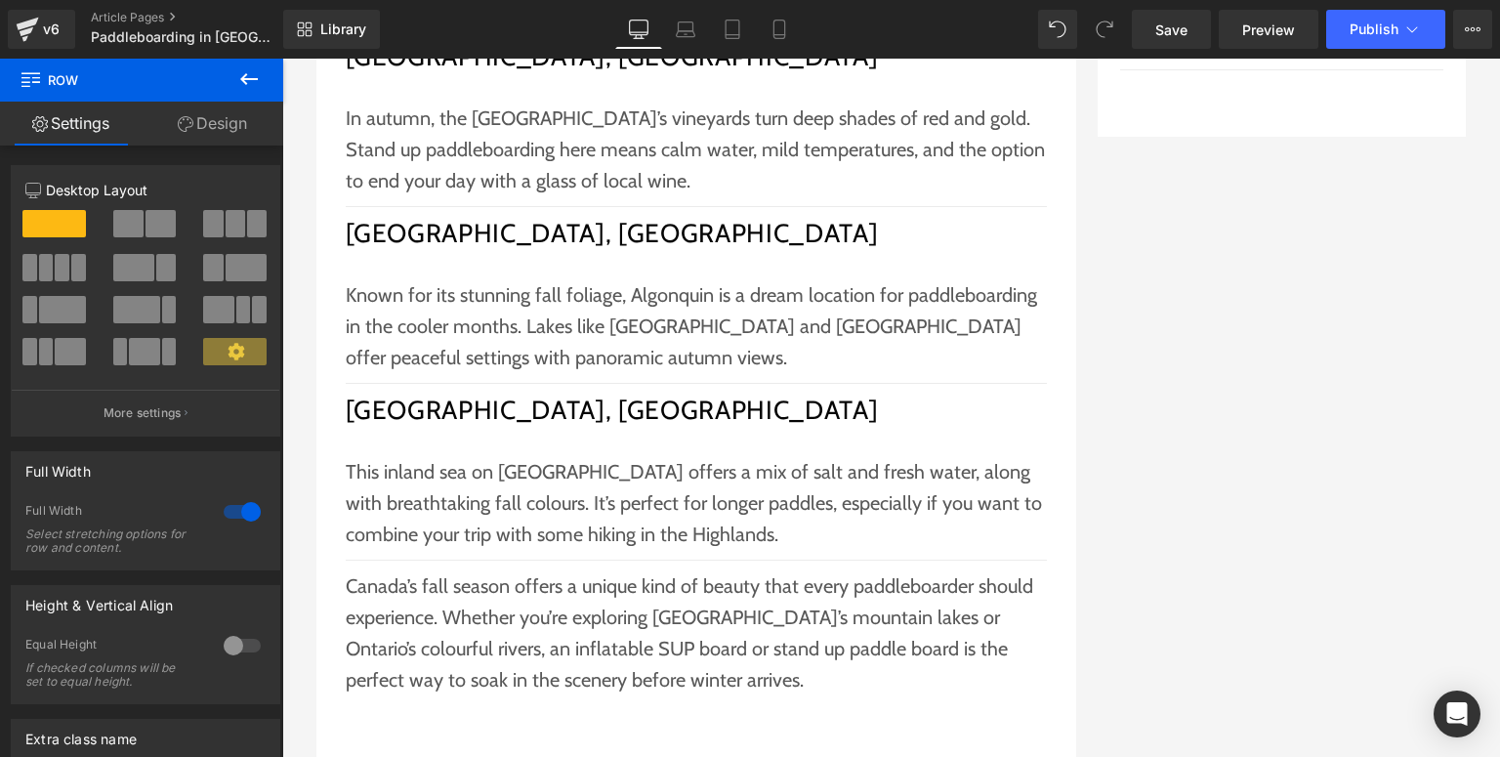
scroll to position [1930, 0]
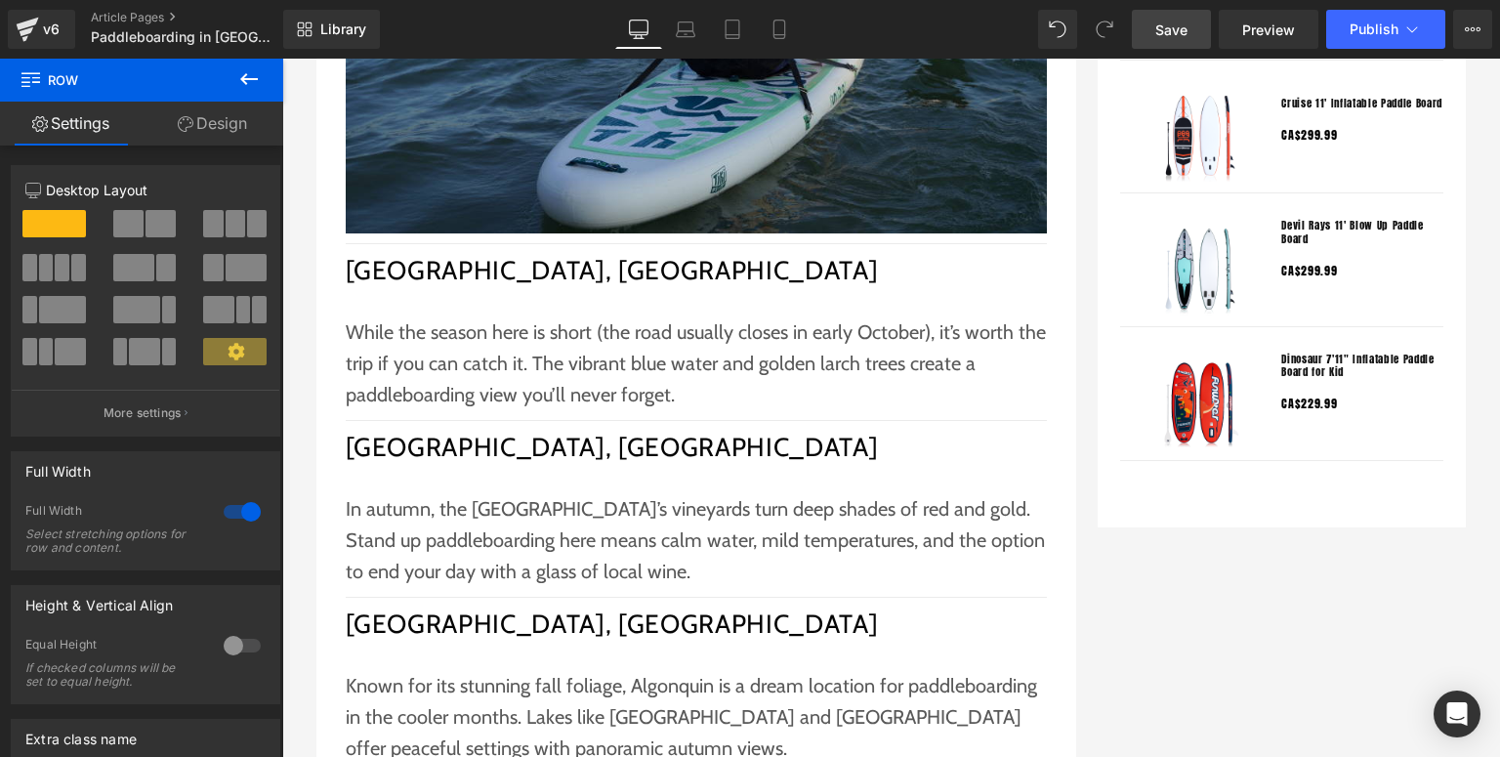
click at [1165, 24] on span "Save" at bounding box center [1172, 30] width 32 height 21
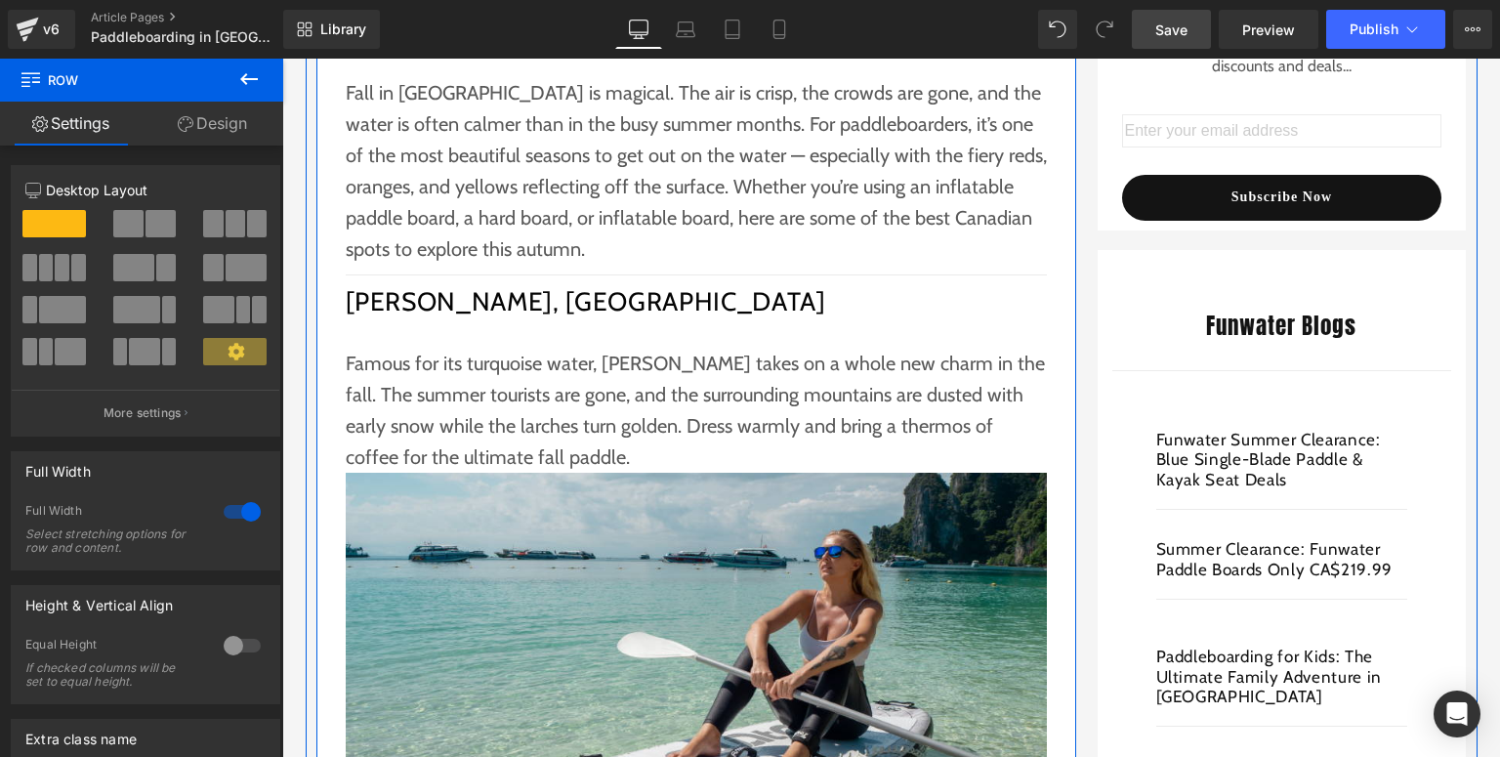
scroll to position [391, 0]
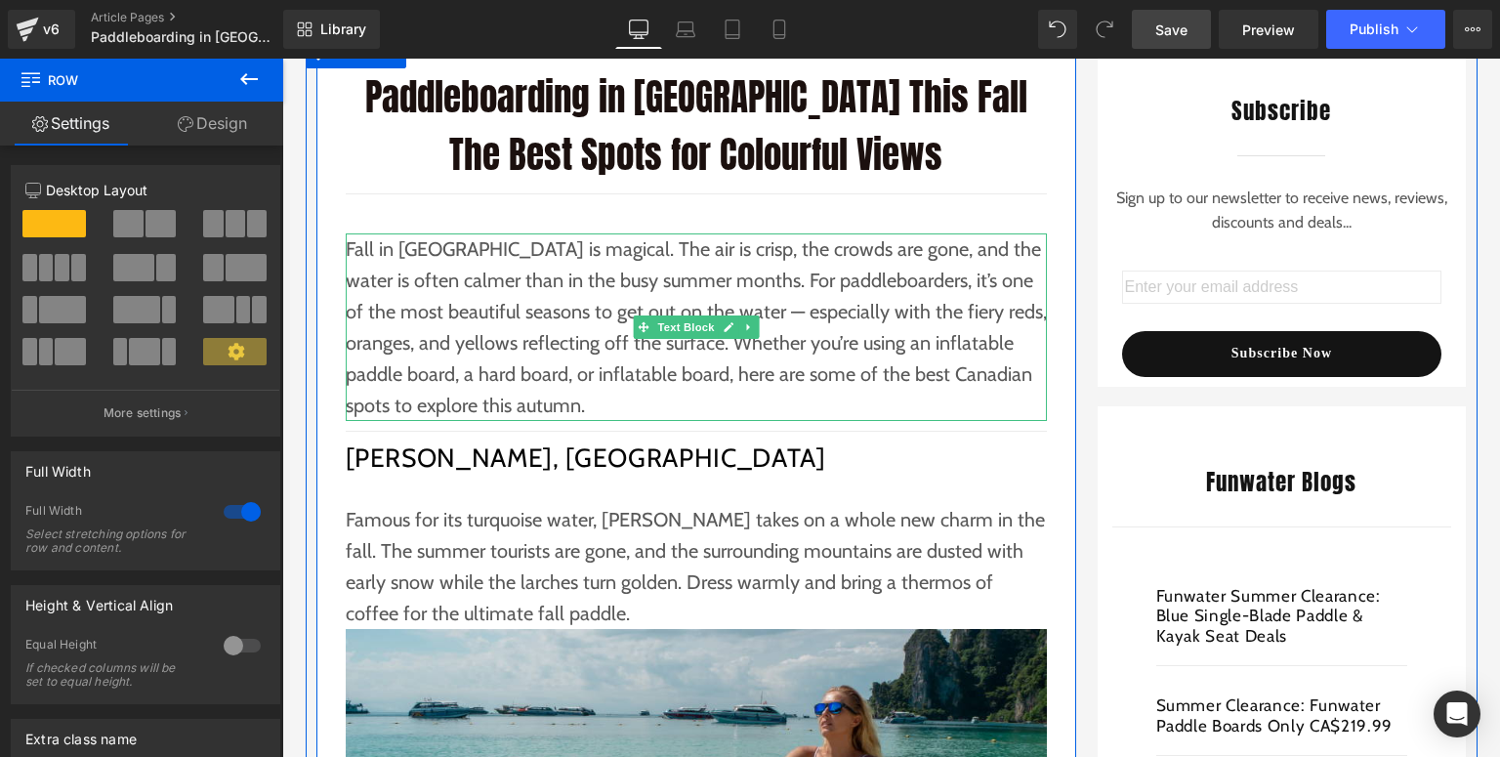
click at [613, 376] on p "Fall in Canada is magical. The air is crisp, the crowds are gone, and the water…" at bounding box center [696, 327] width 701 height 188
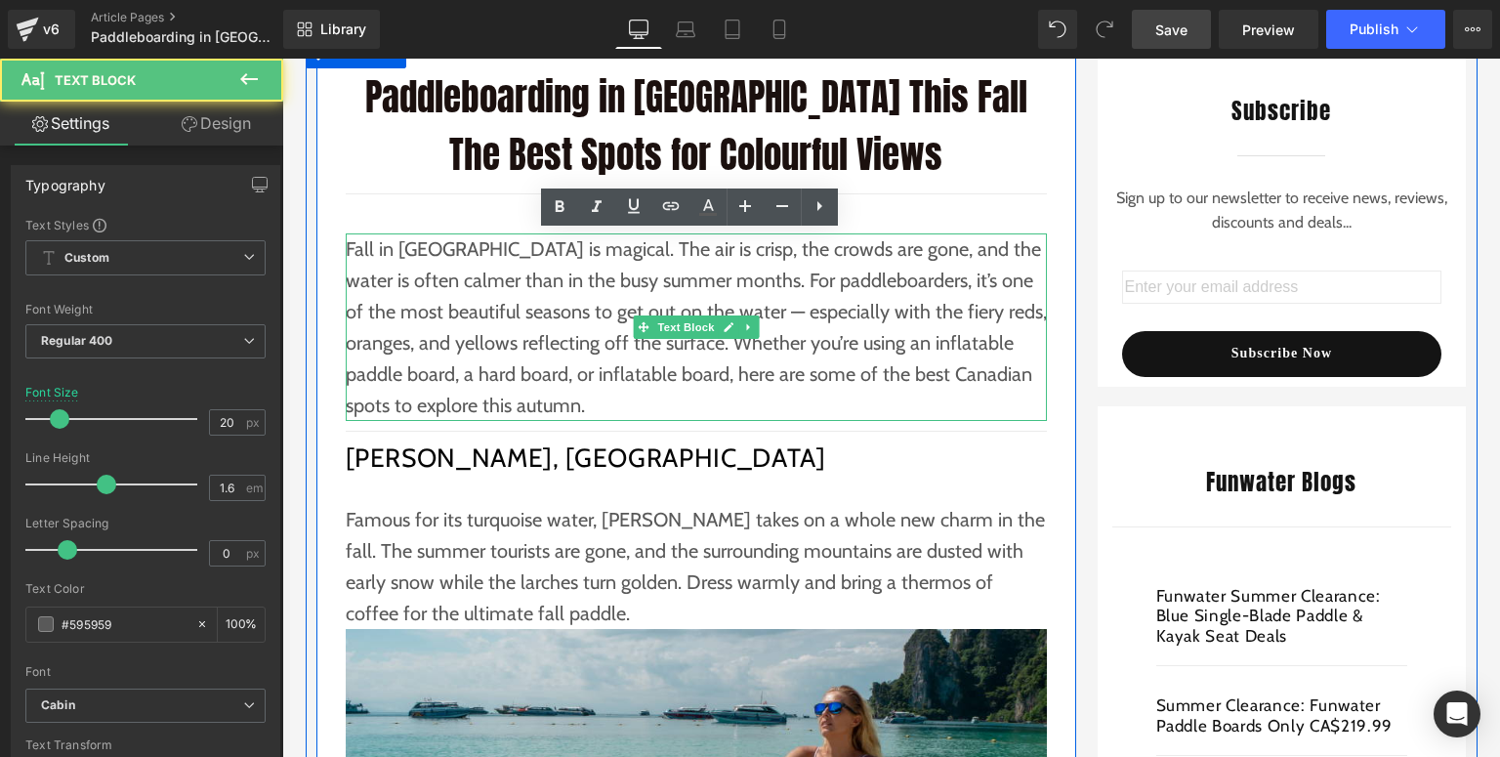
click at [613, 376] on p "Fall in Canada is magical. The air is crisp, the crowds are gone, and the water…" at bounding box center [696, 327] width 701 height 188
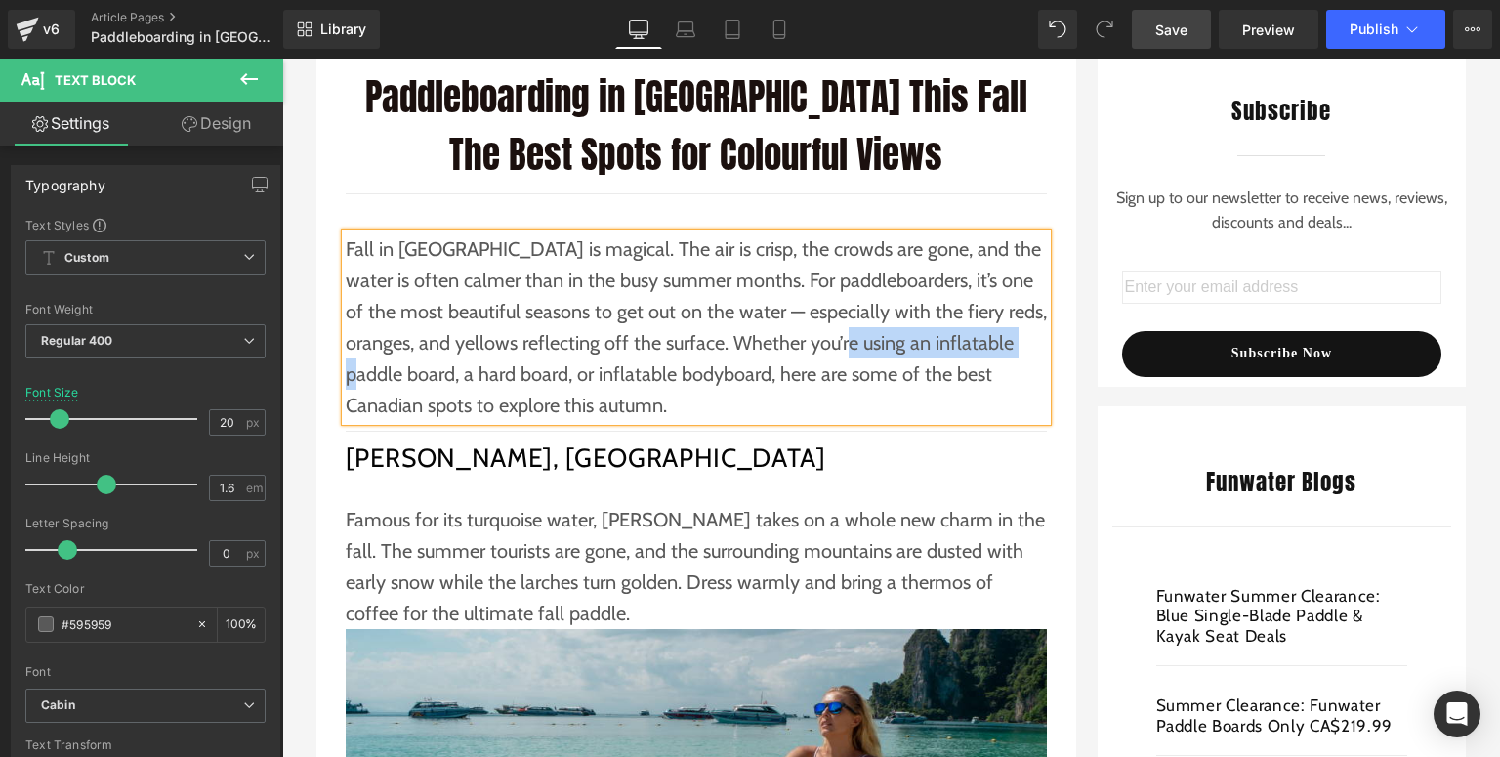
drag, startPoint x: 852, startPoint y: 341, endPoint x: 383, endPoint y: 374, distance: 470.1
click at [383, 374] on p "Fall in Canada is magical. The air is crisp, the crowds are gone, and the water…" at bounding box center [696, 327] width 701 height 188
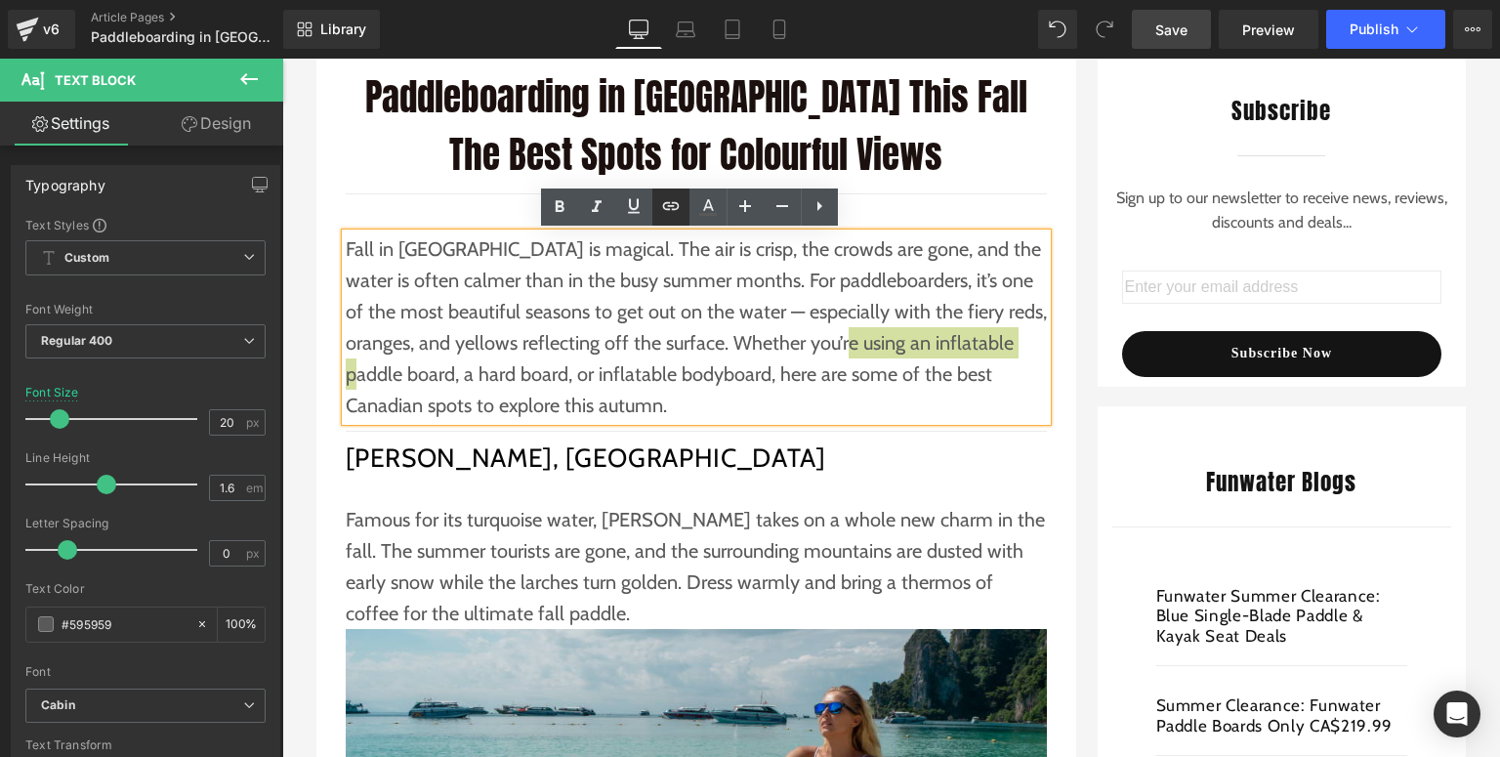
click at [660, 201] on icon at bounding box center [670, 205] width 23 height 23
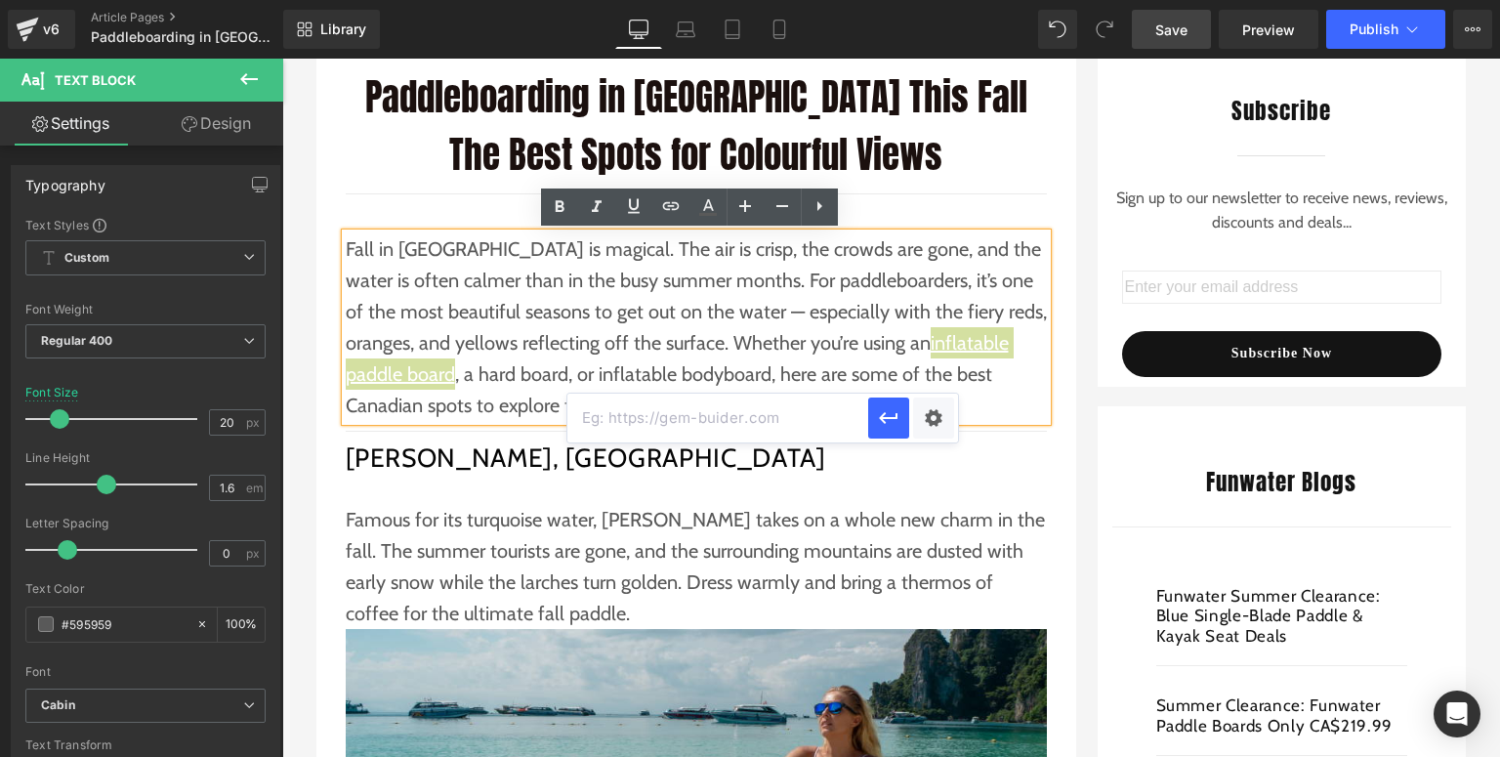
click at [778, 420] on input "text" at bounding box center [718, 418] width 301 height 49
paste input "https://funwaterboard.ca/collections/sup"
click at [881, 423] on icon "button" at bounding box center [888, 417] width 23 height 23
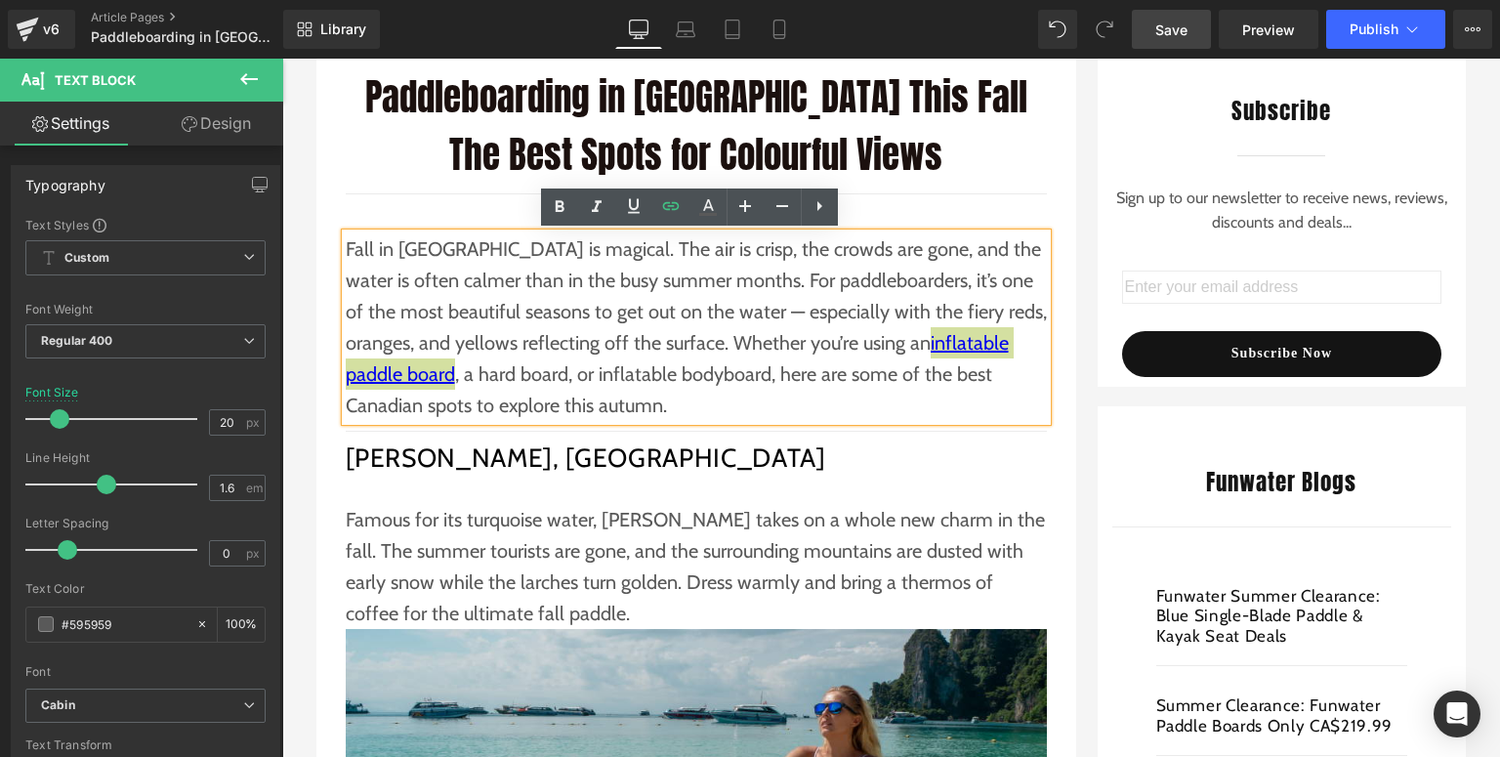
scroll to position [0, 0]
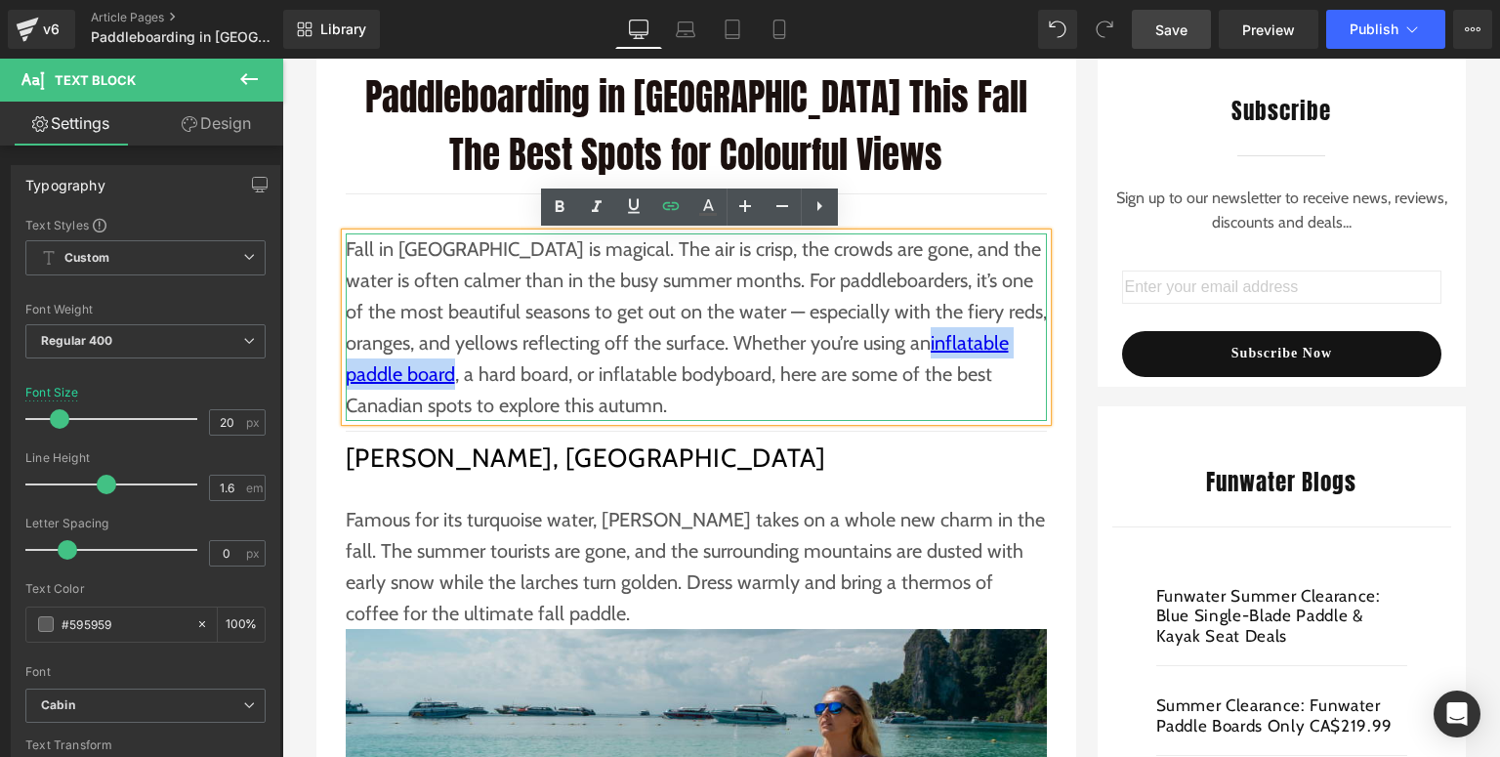
click at [555, 398] on p "Fall in Canada is magical. The air is crisp, the crowds are gone, and the water…" at bounding box center [696, 327] width 701 height 188
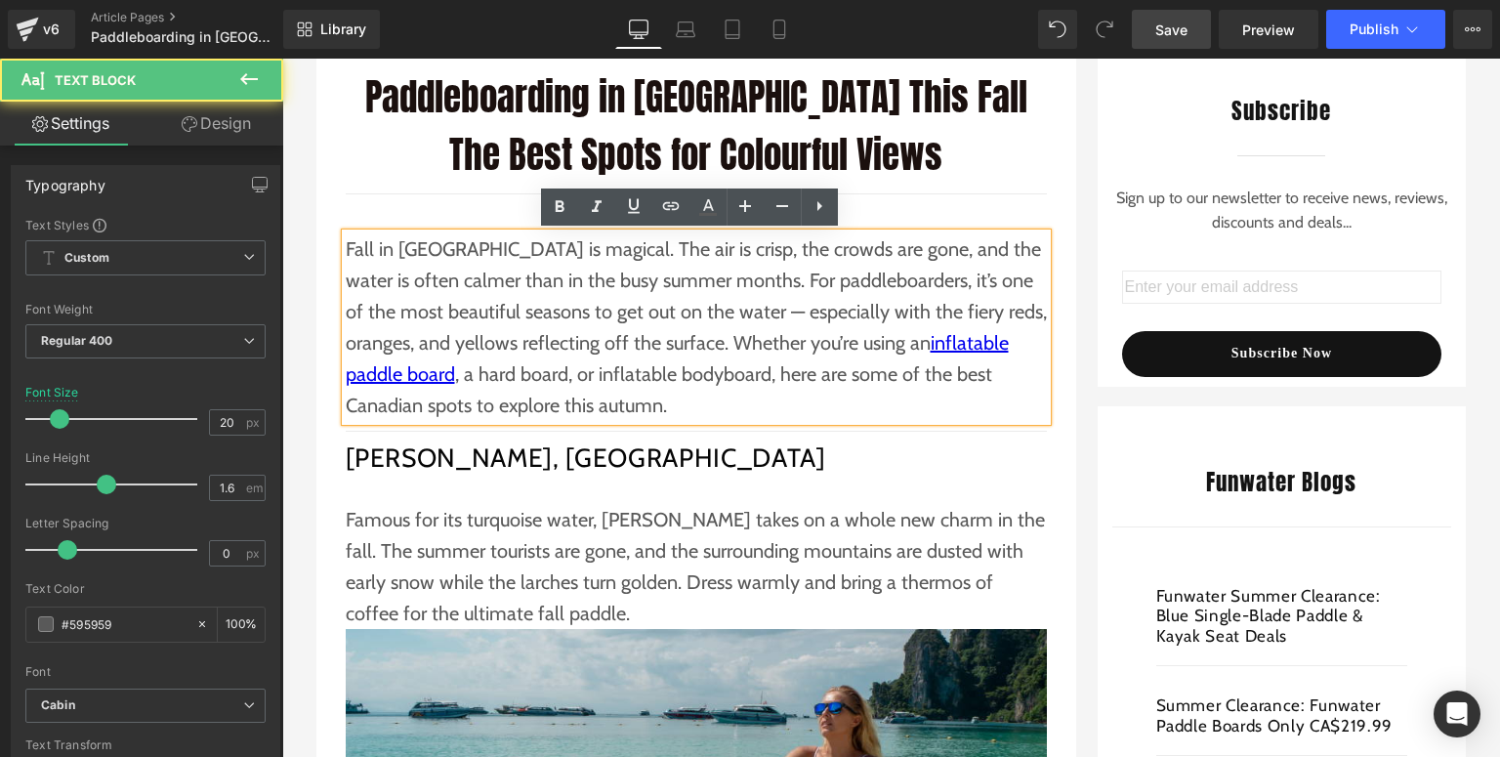
click at [629, 375] on p "Fall in Canada is magical. The air is crisp, the crowds are gone, and the water…" at bounding box center [696, 327] width 701 height 188
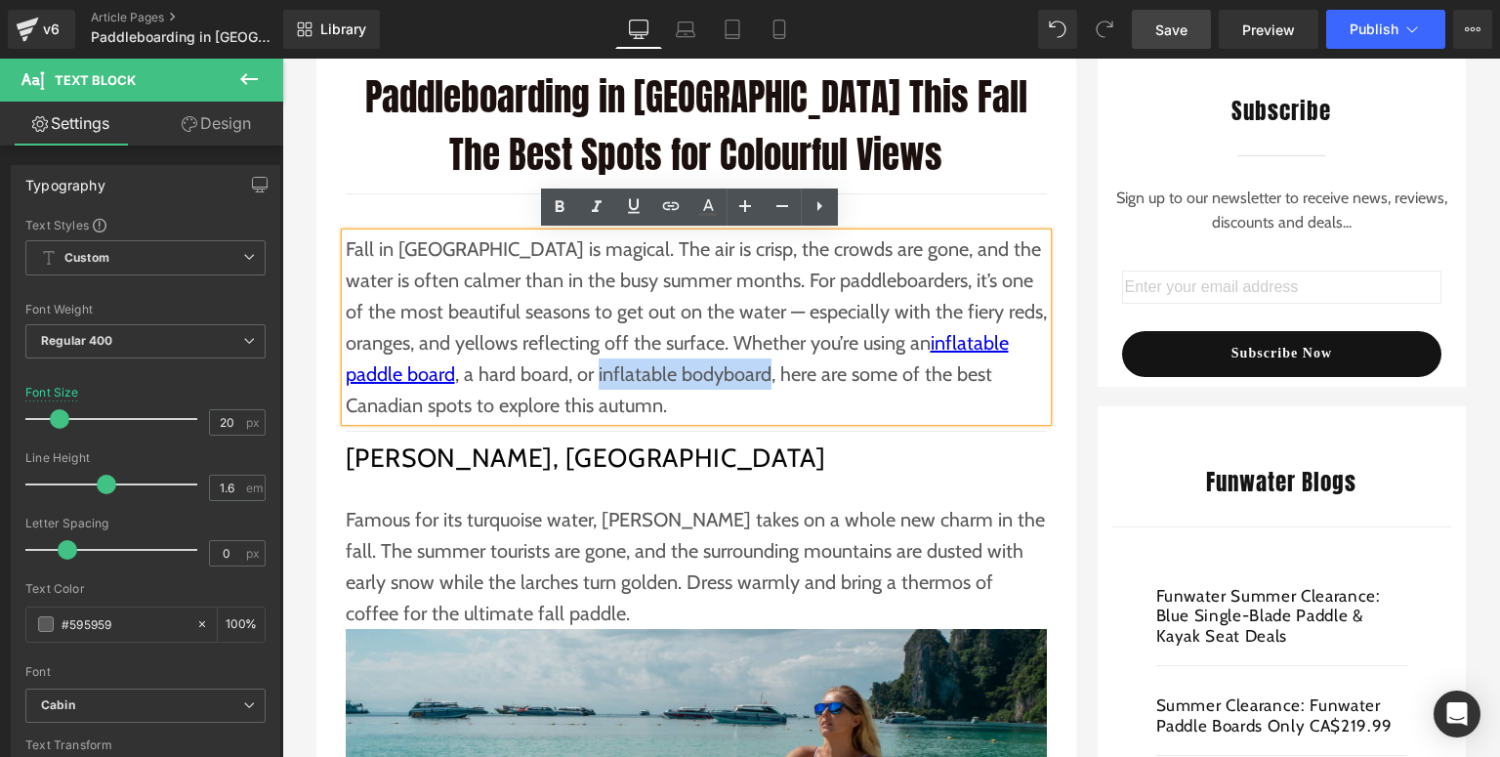
drag, startPoint x: 578, startPoint y: 373, endPoint x: 700, endPoint y: 374, distance: 122.1
click at [700, 374] on p "Fall in Canada is magical. The air is crisp, the crowds are gone, and the water…" at bounding box center [696, 327] width 701 height 188
drag, startPoint x: 672, startPoint y: 207, endPoint x: 376, endPoint y: 266, distance: 301.7
click at [672, 207] on icon at bounding box center [670, 205] width 23 height 23
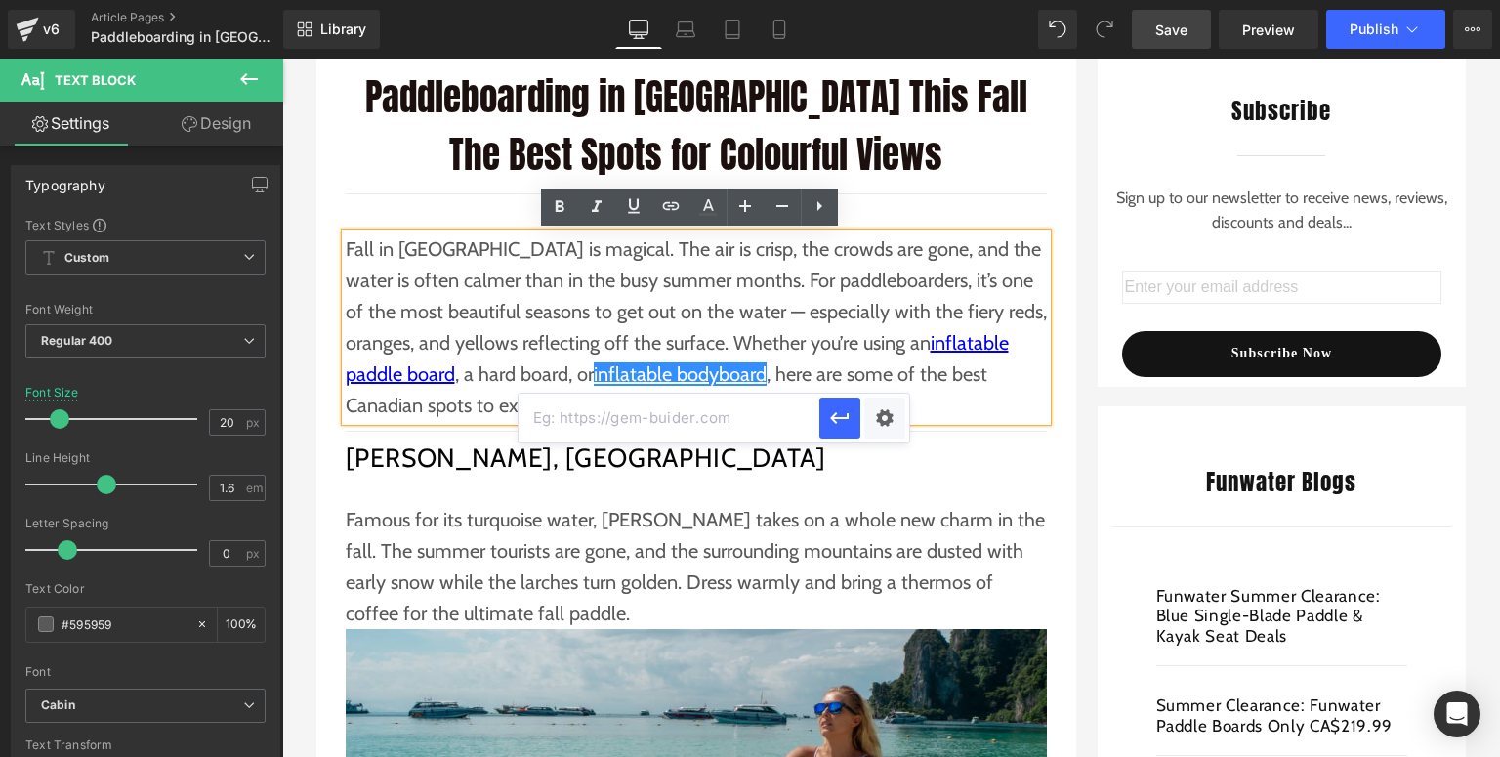
click at [645, 406] on input "text" at bounding box center [669, 418] width 301 height 49
paste input "https://funwaterboard.ca/collections/bodyboard"
type input "https://funwaterboard.ca/collections/bodyboard"
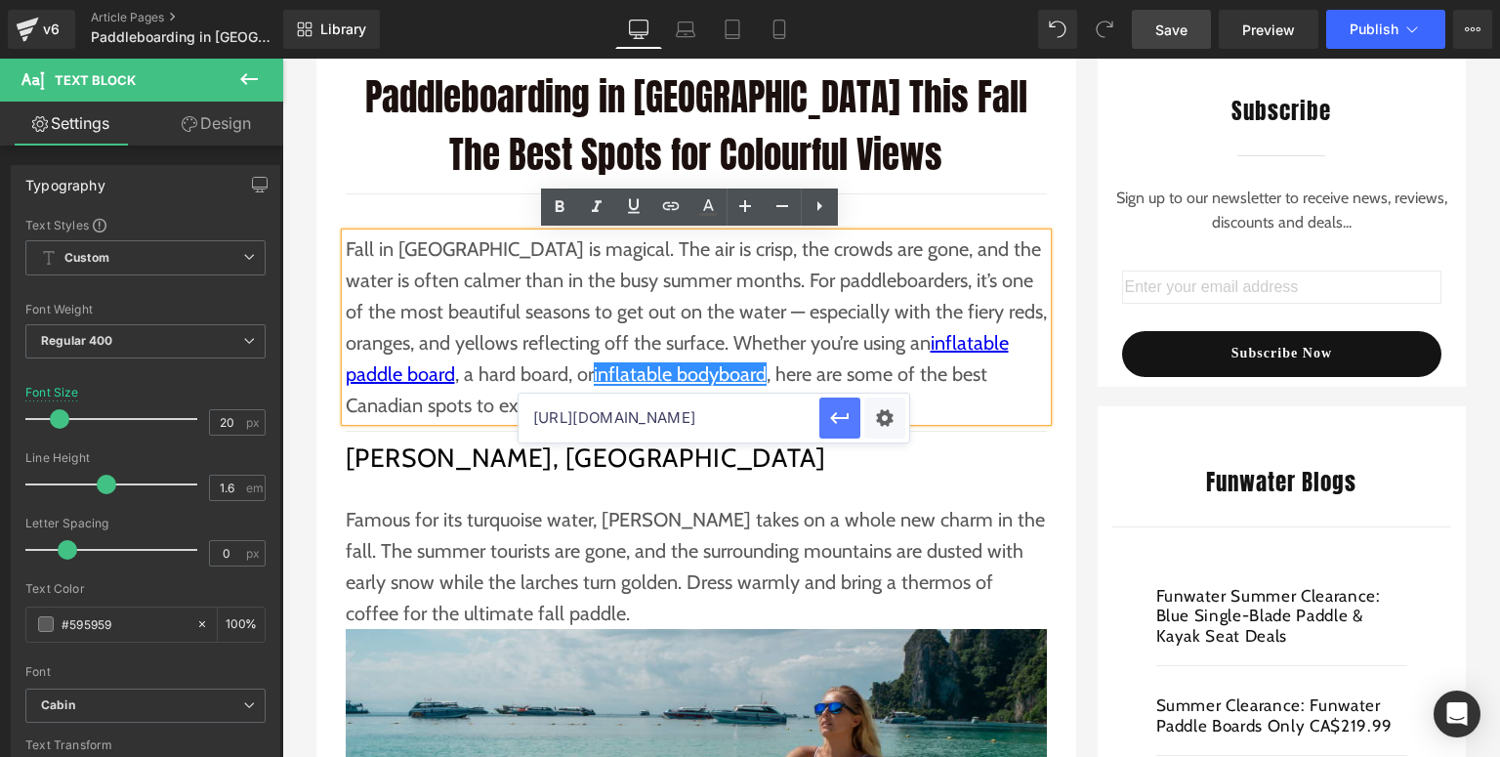
click at [832, 411] on icon "button" at bounding box center [839, 417] width 23 height 23
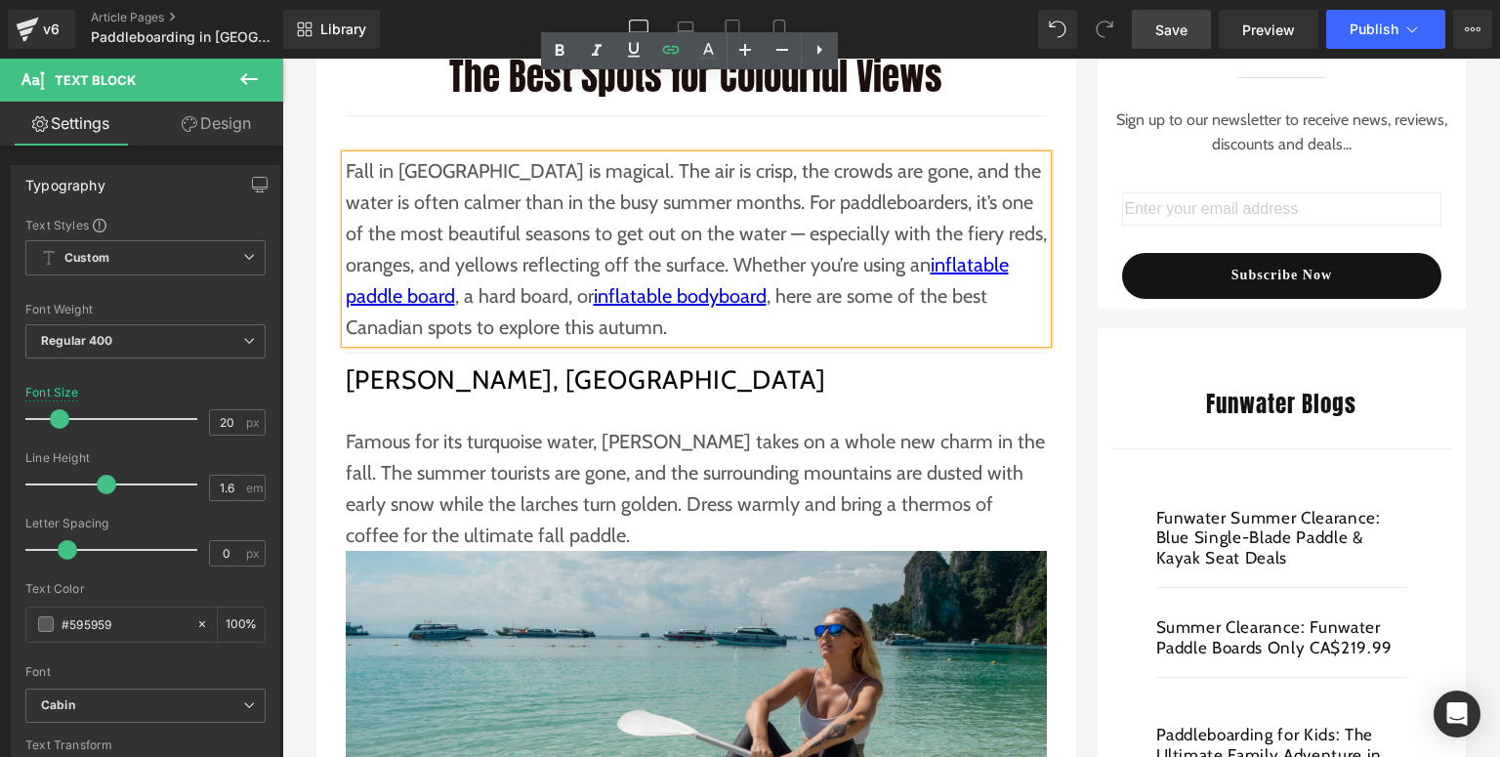
scroll to position [547, 0]
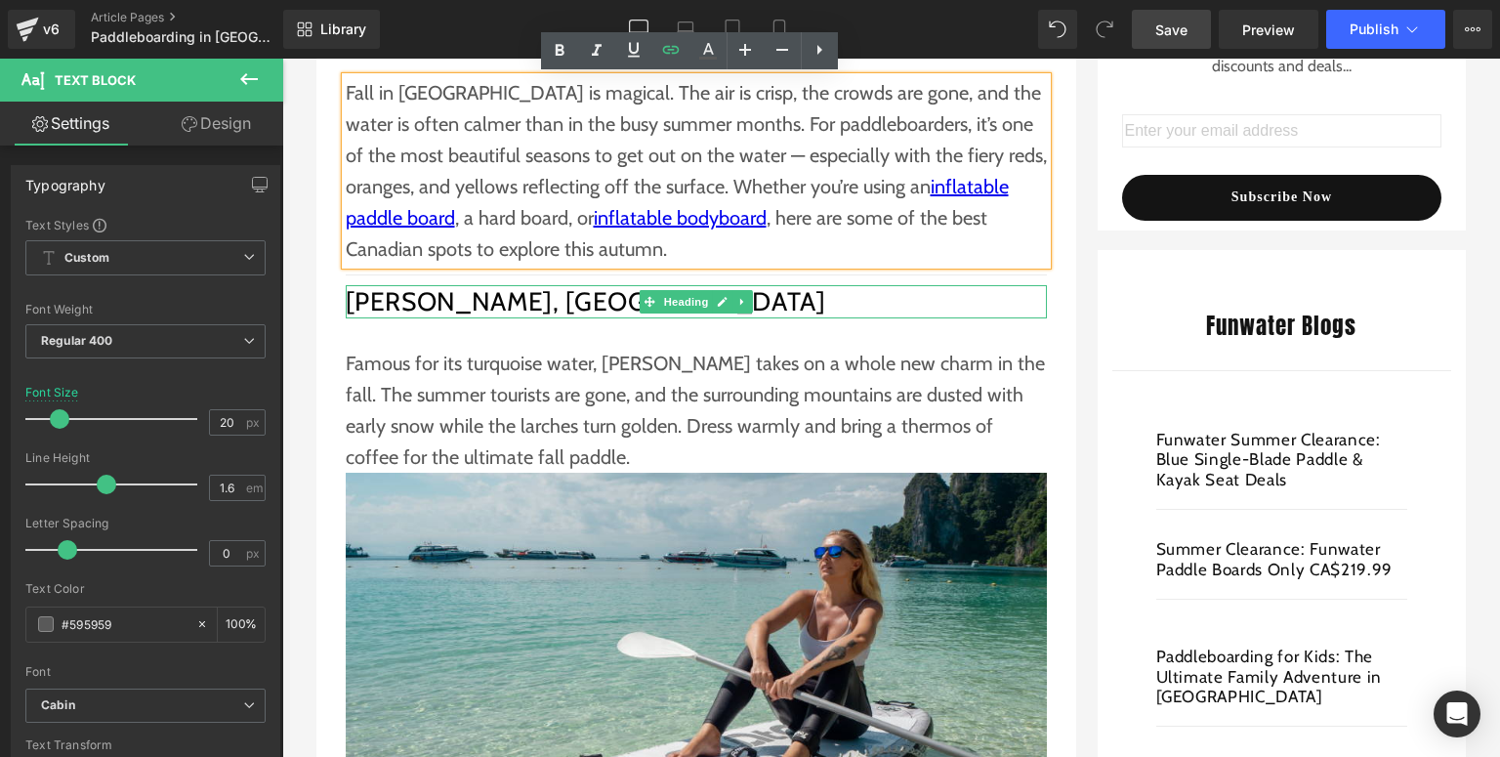
click at [451, 298] on h2 "Lake Louise, Alberta" at bounding box center [696, 301] width 701 height 33
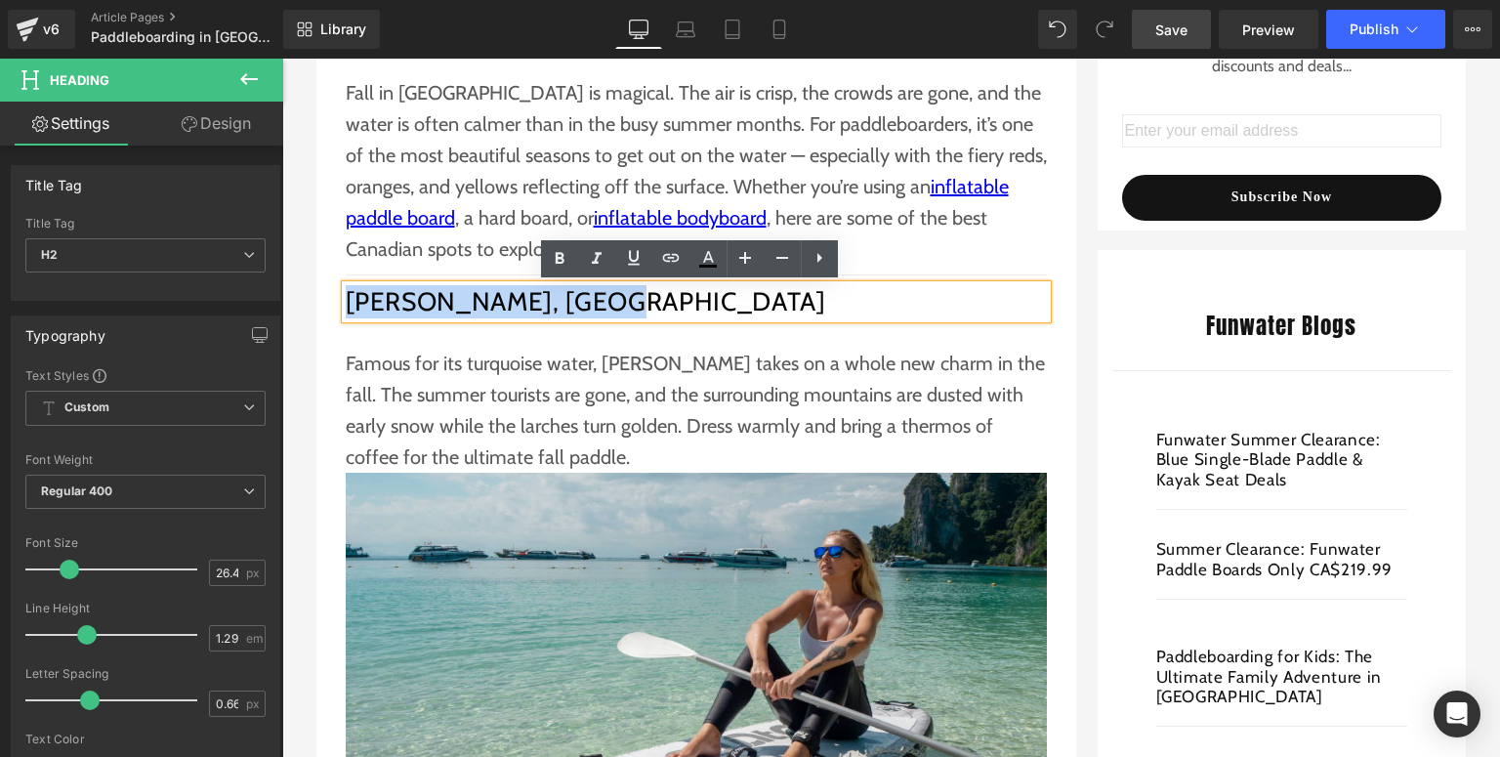
drag, startPoint x: 565, startPoint y: 302, endPoint x: 343, endPoint y: 298, distance: 221.8
click at [346, 298] on h2 "Lake Louise, Alberta" at bounding box center [696, 301] width 701 height 33
copy h2 "Lake Louise, Alberta"
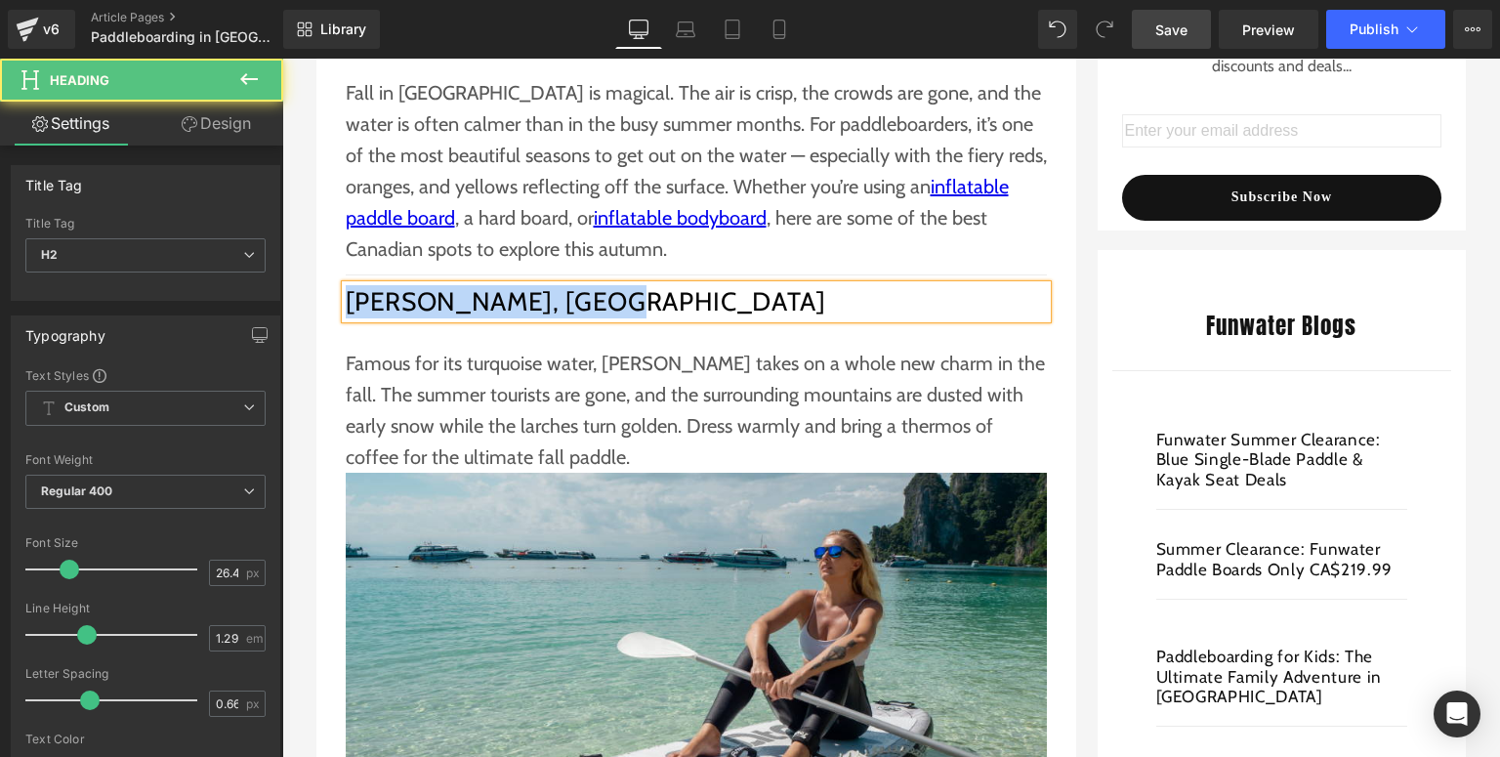
click at [582, 305] on h2 "Lake Louise, Alberta" at bounding box center [696, 301] width 701 height 33
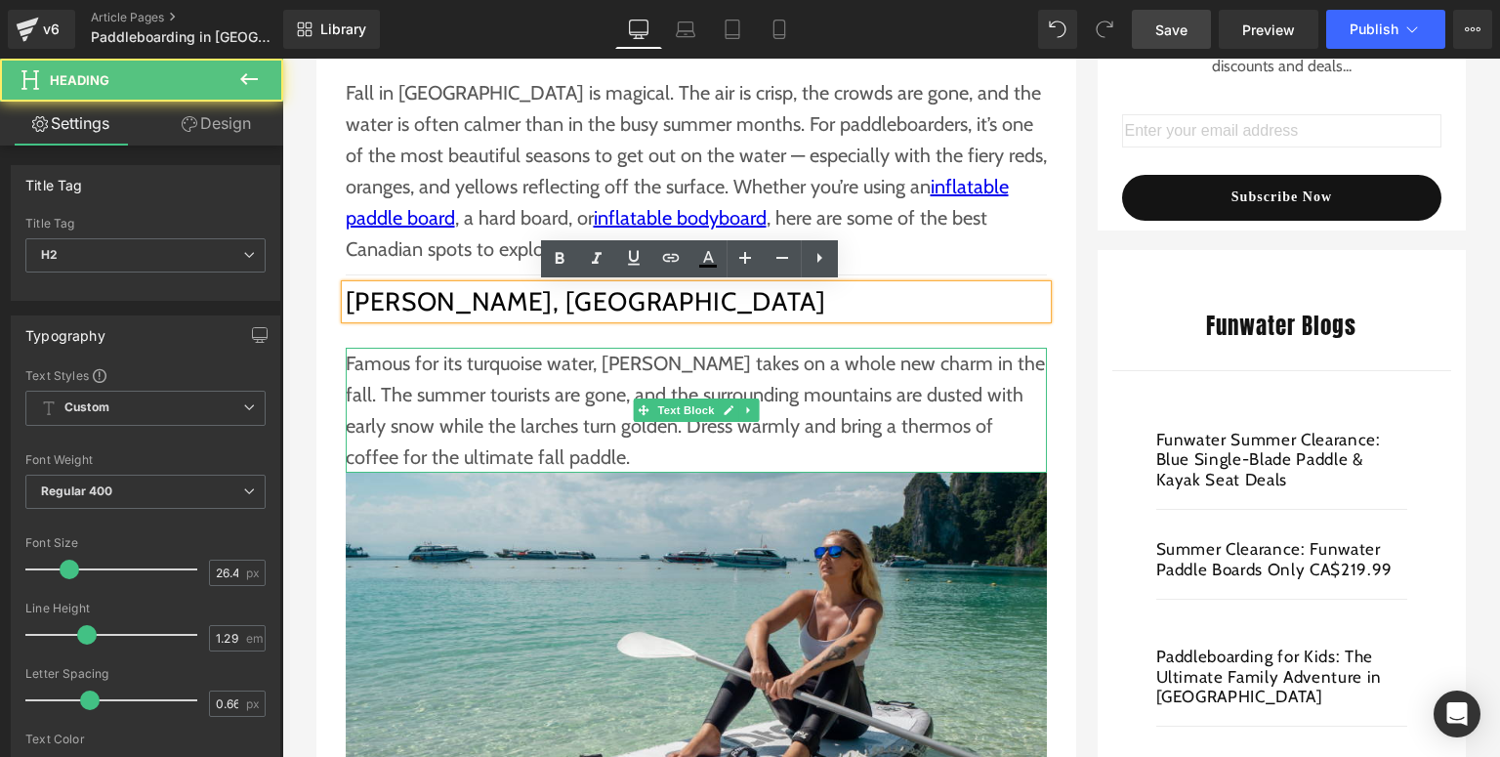
click at [621, 367] on p "Famous for its turquoise water, Lake Louise takes on a whole new charm in the f…" at bounding box center [696, 410] width 701 height 125
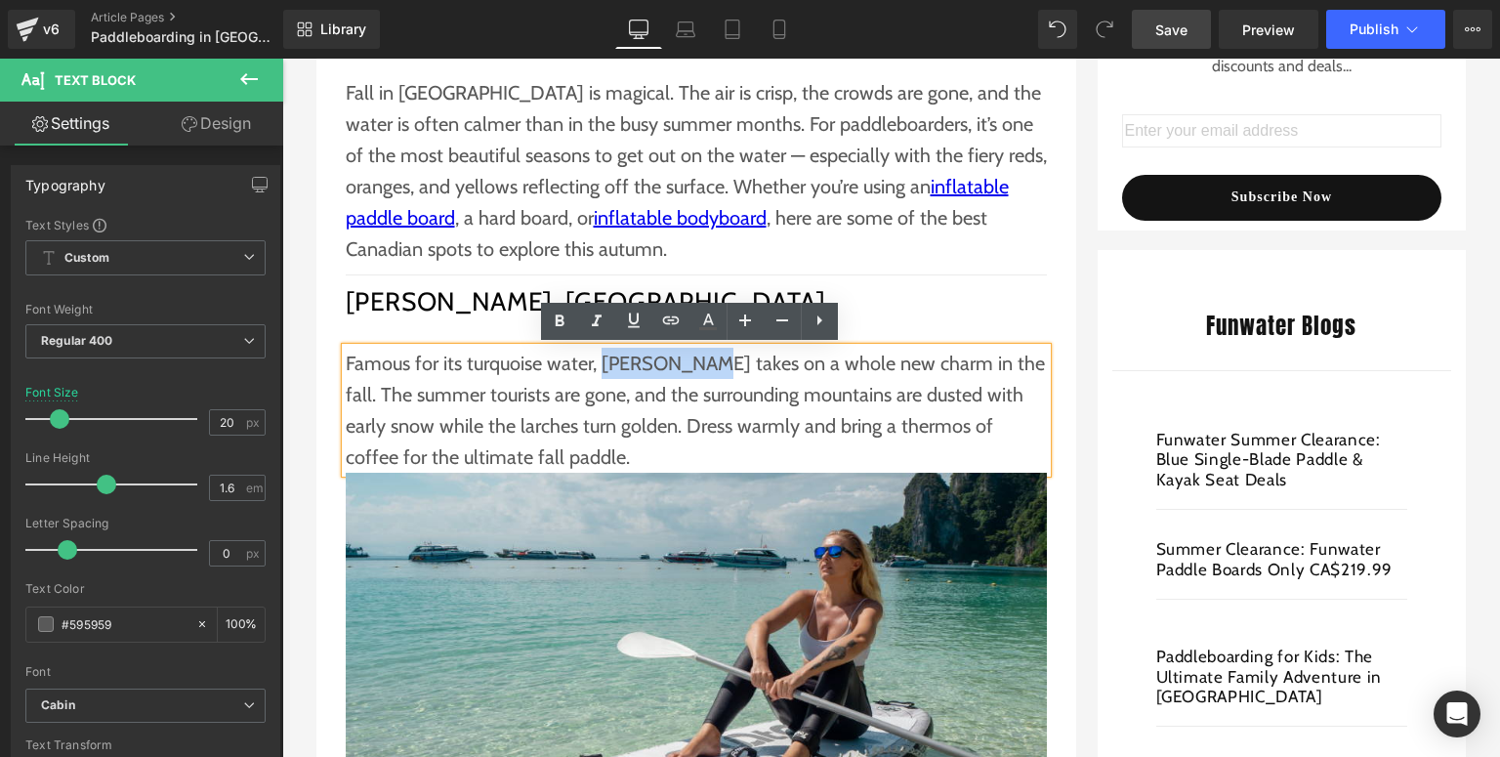
click at [685, 360] on p "Famous for its turquoise water, Lake Louise takes on a whole new charm in the f…" at bounding box center [696, 410] width 701 height 125
click at [673, 316] on icon at bounding box center [670, 320] width 17 height 8
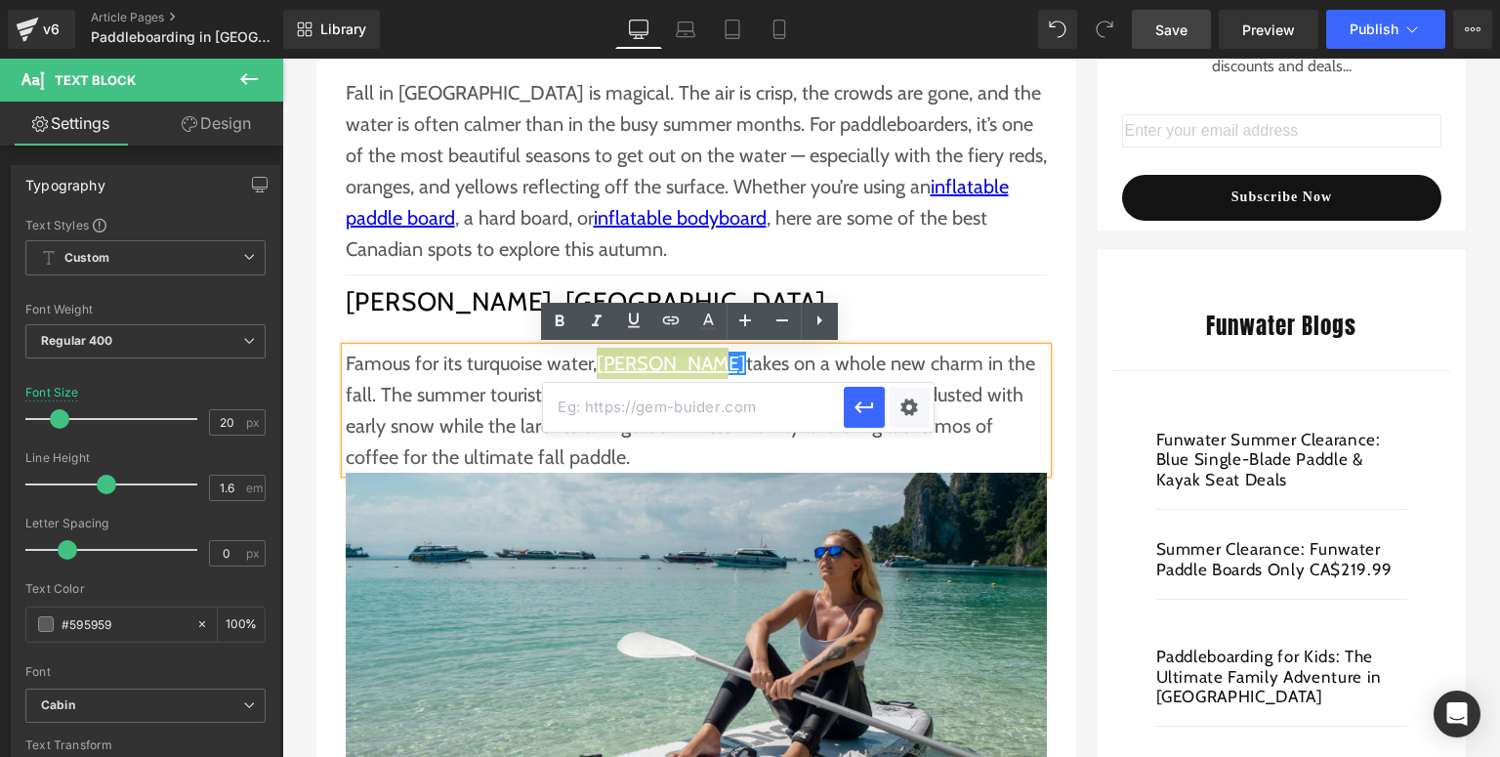
click at [649, 406] on input "text" at bounding box center [693, 407] width 301 height 49
paste input "https://en.wikipedia.org/wiki/Lake_Louise,_Alberta"
type input "https://en.wikipedia.org/wiki/Lake_Louise,_Alberta"
click at [867, 417] on icon "button" at bounding box center [864, 407] width 23 height 23
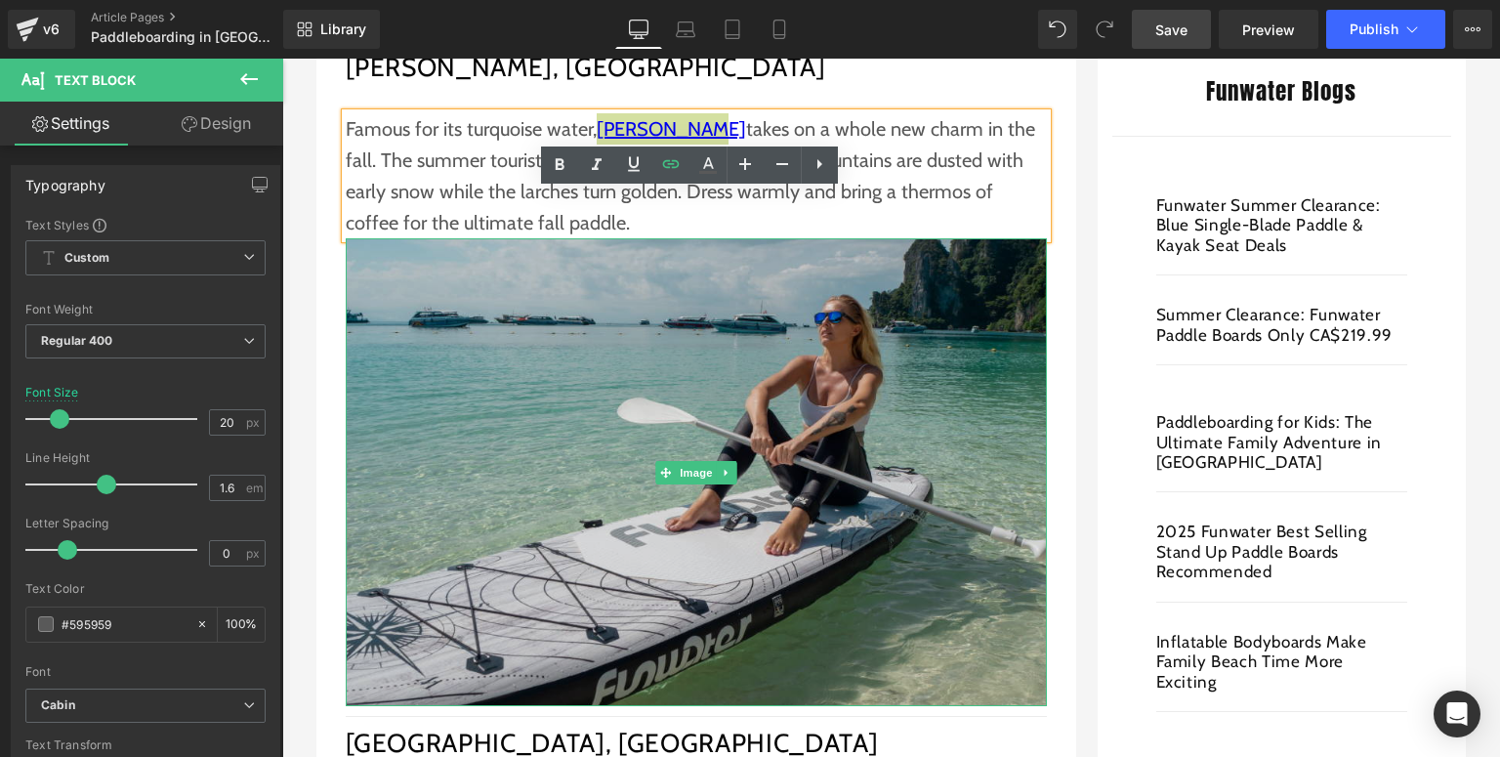
scroll to position [703, 0]
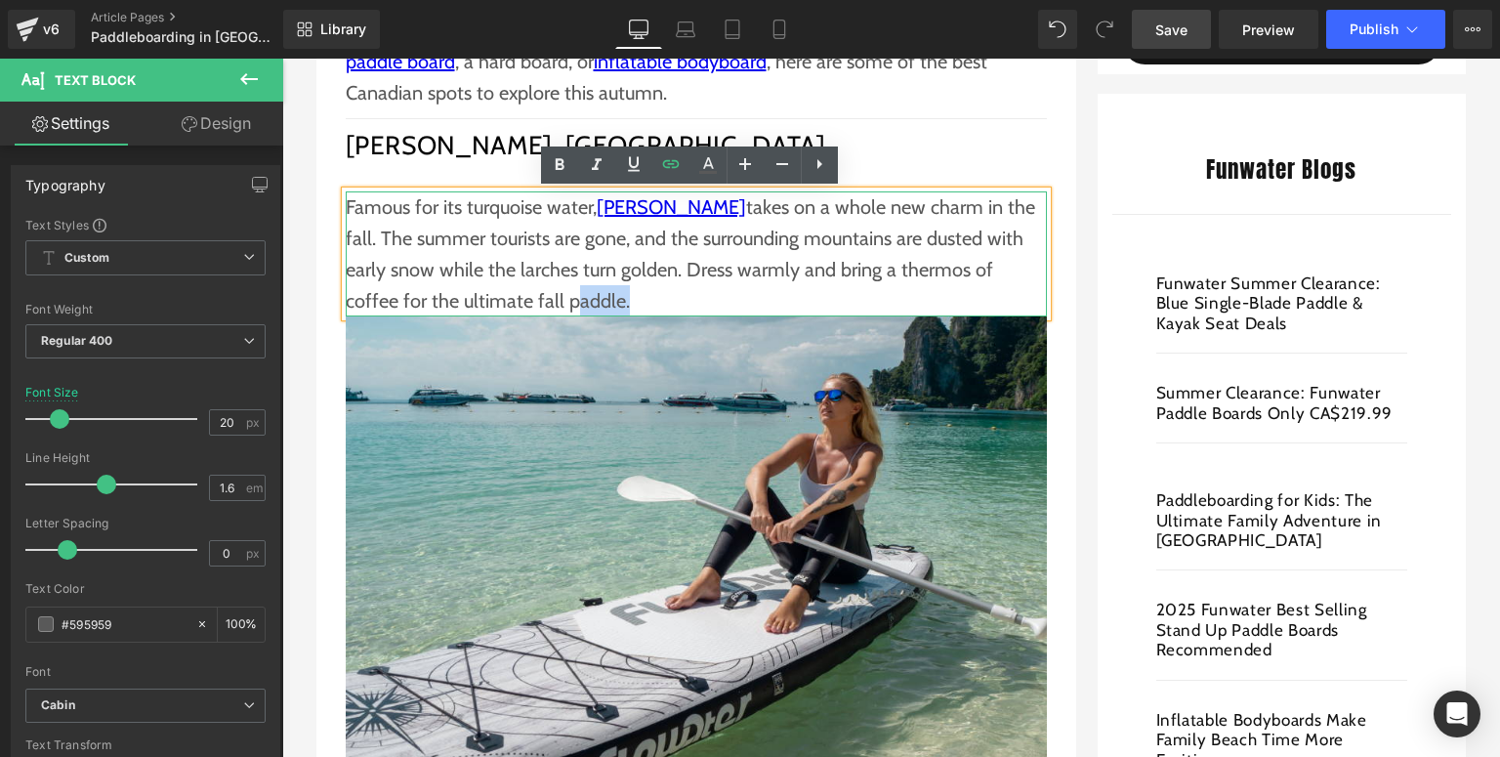
drag, startPoint x: 475, startPoint y: 305, endPoint x: 527, endPoint y: 301, distance: 52.9
click at [527, 301] on p "Famous for its turquoise water, Lake Louise takes on a whole new charm in the f…" at bounding box center [696, 253] width 701 height 125
click at [669, 159] on icon at bounding box center [670, 163] width 23 height 23
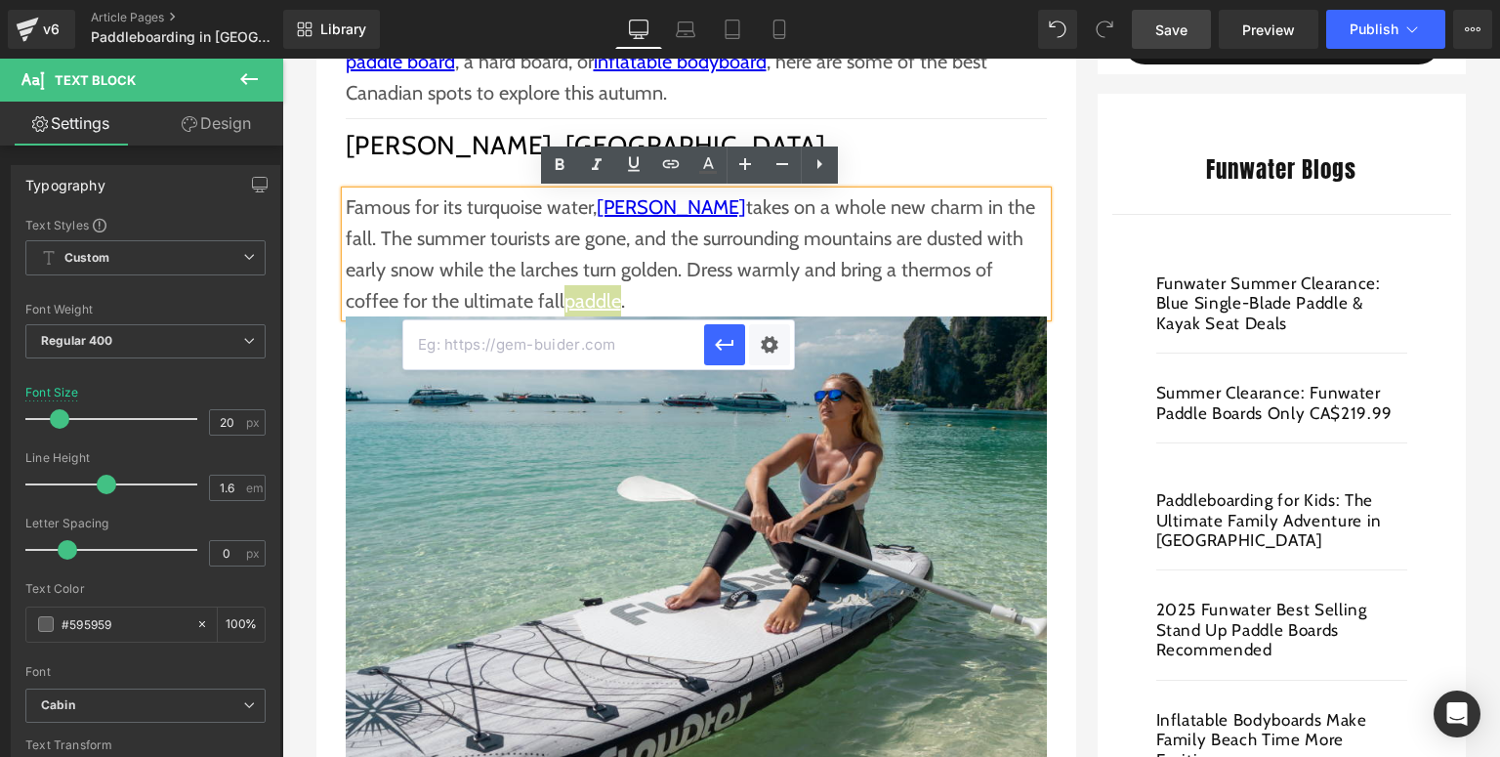
click at [593, 336] on input "text" at bounding box center [553, 344] width 301 height 49
paste input "https://funwaterboard.ca/collections/sup-board-single-blade-paddle"
type input "https://funwaterboard.ca/collections/sup-board-single-blade-paddle"
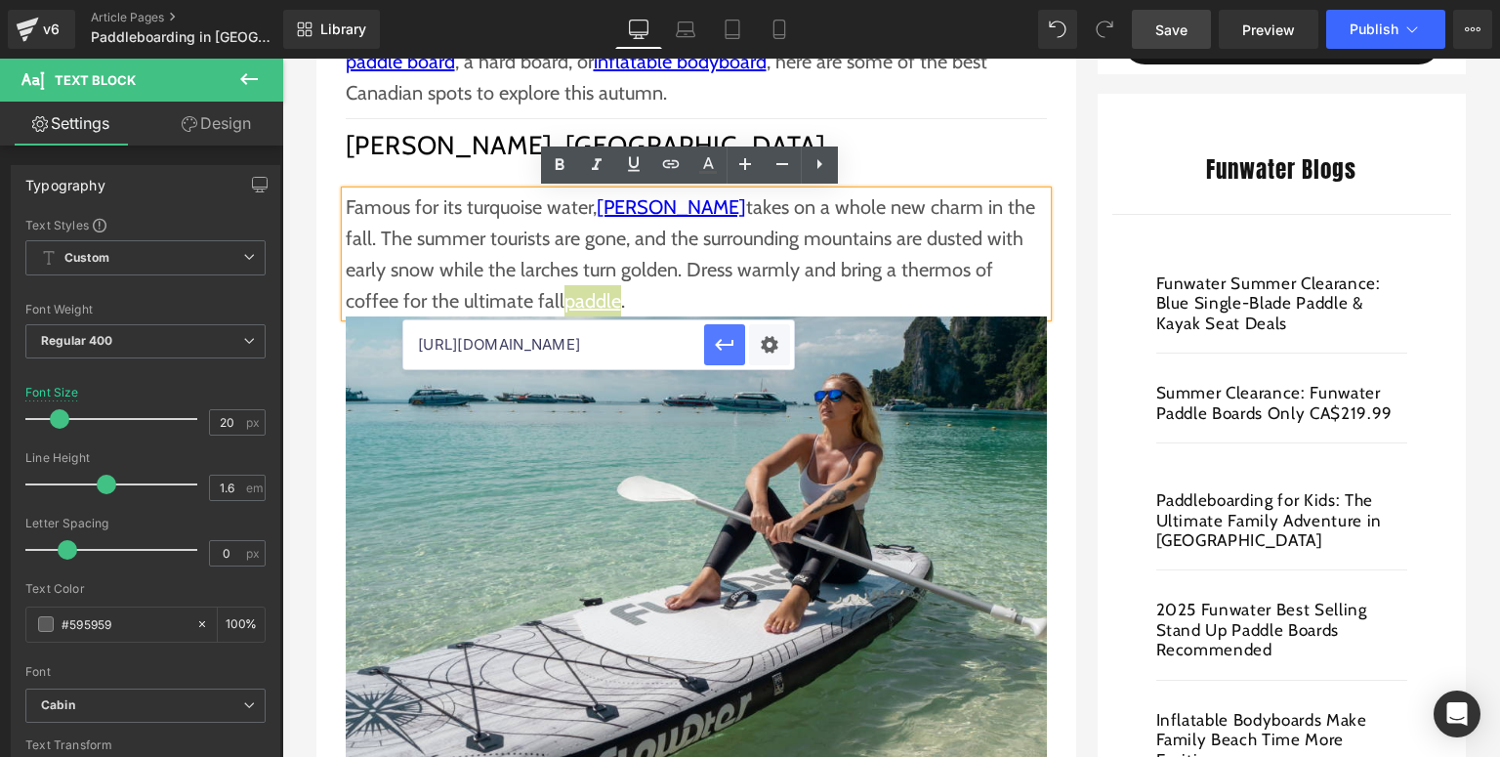
drag, startPoint x: 727, startPoint y: 342, endPoint x: 335, endPoint y: 316, distance: 392.5
click at [727, 342] on icon "button" at bounding box center [724, 344] width 23 height 23
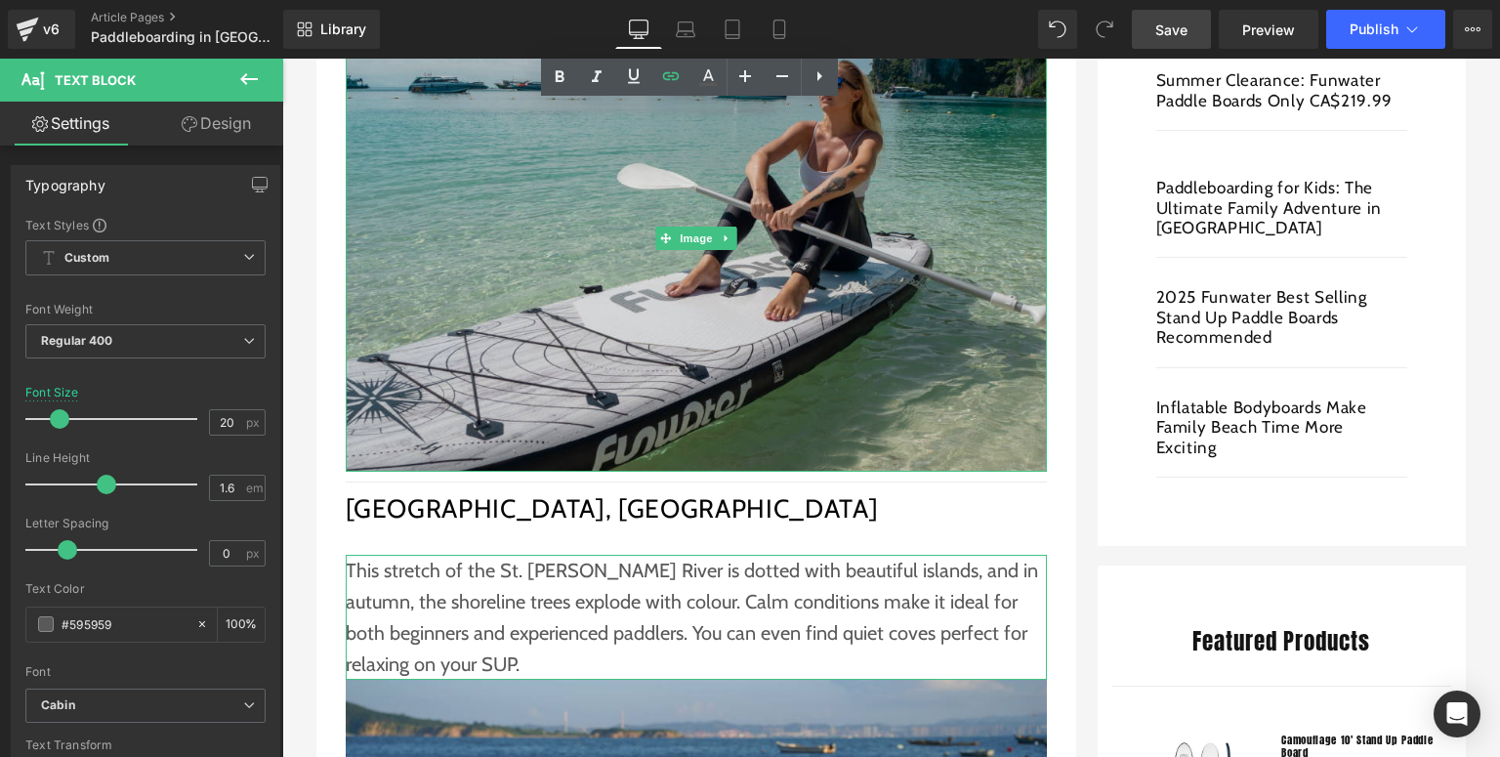
scroll to position [1250, 0]
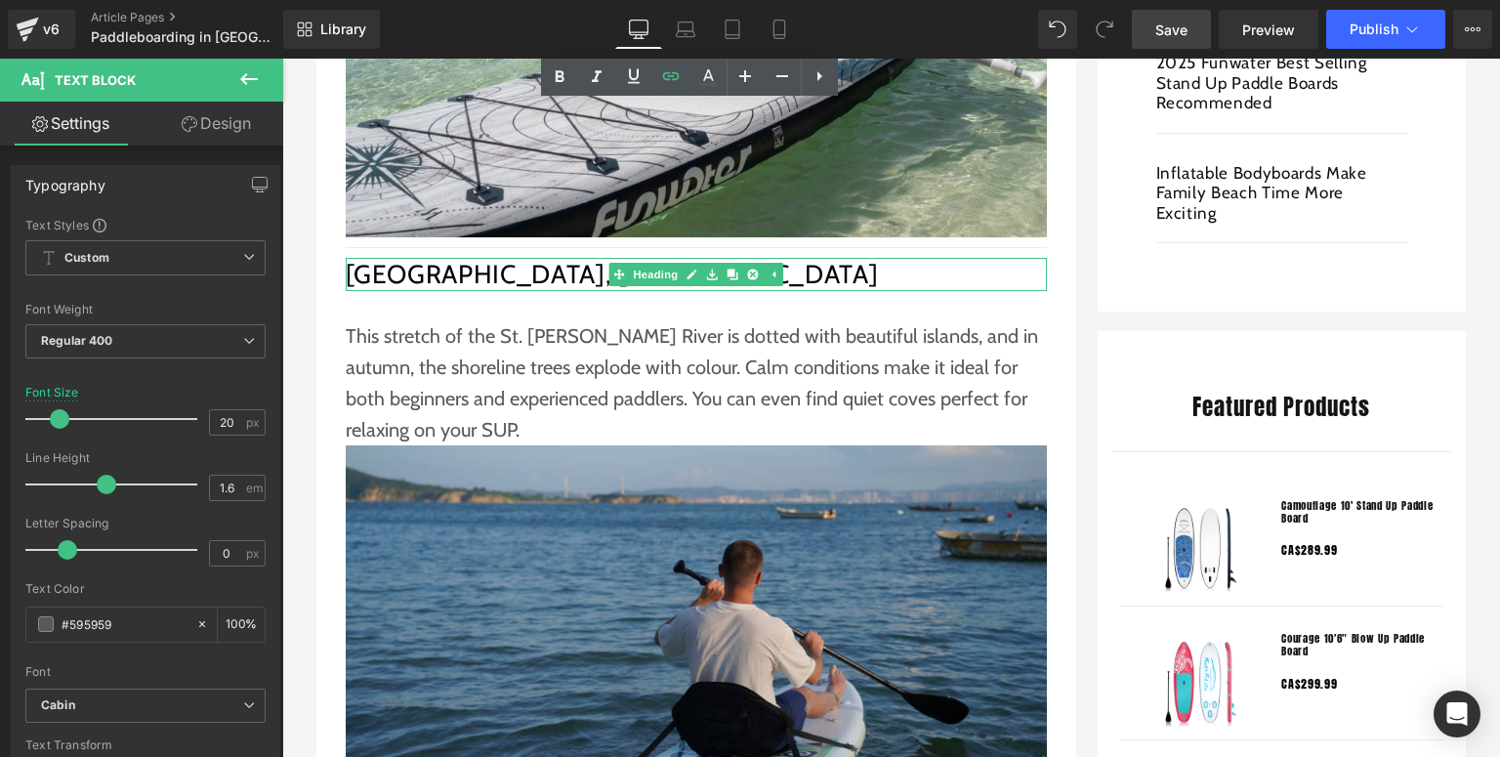
click at [511, 282] on h2 "Thousand Islands, Ontario" at bounding box center [696, 274] width 701 height 33
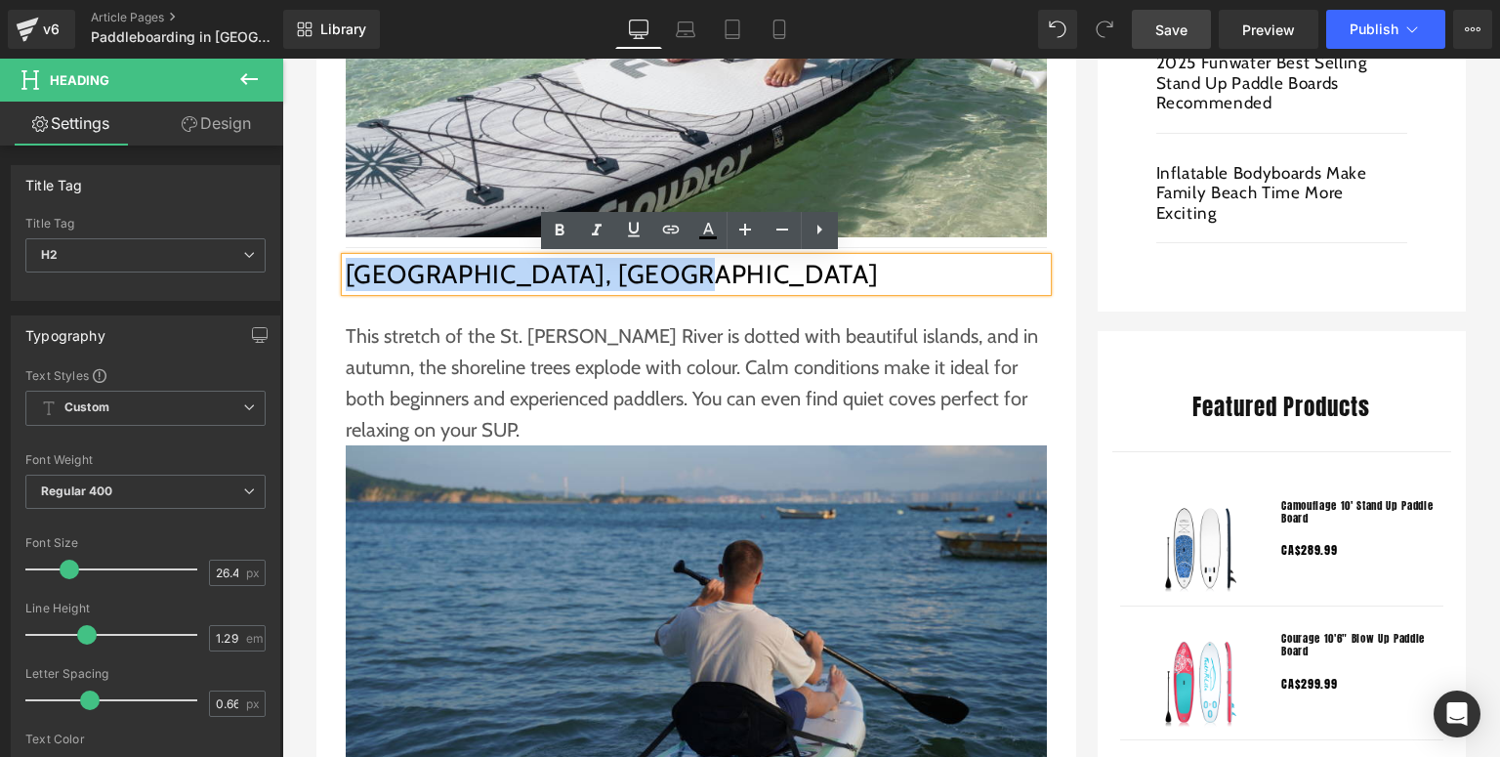
drag, startPoint x: 637, startPoint y: 276, endPoint x: 344, endPoint y: 274, distance: 293.1
click at [346, 274] on h2 "Thousand Islands, Ontario" at bounding box center [696, 274] width 701 height 33
copy h2 "Thousand Islands, Ontario"
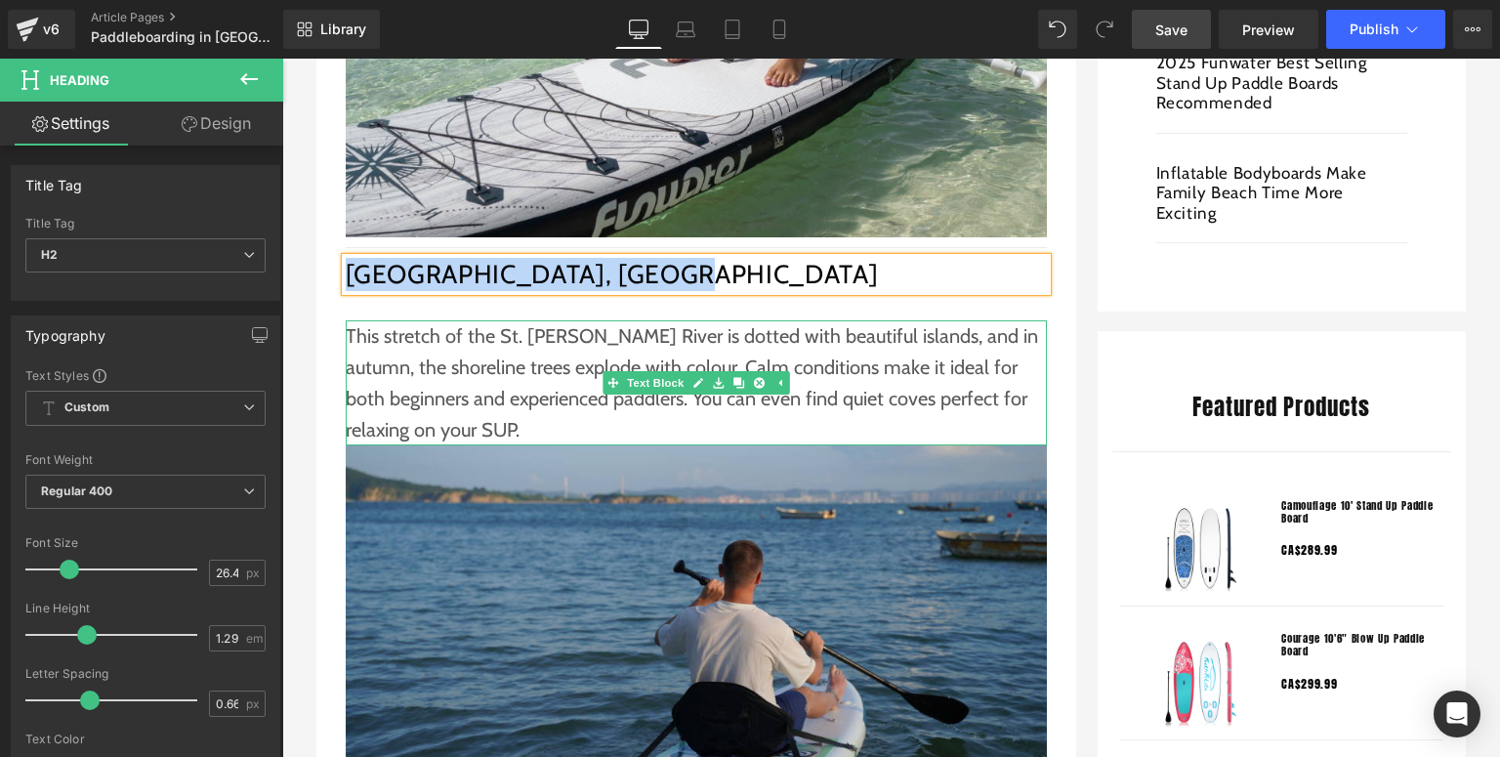
click at [561, 340] on p "This stretch of the St. Lawrence River is dotted with beautiful islands, and in…" at bounding box center [696, 382] width 701 height 125
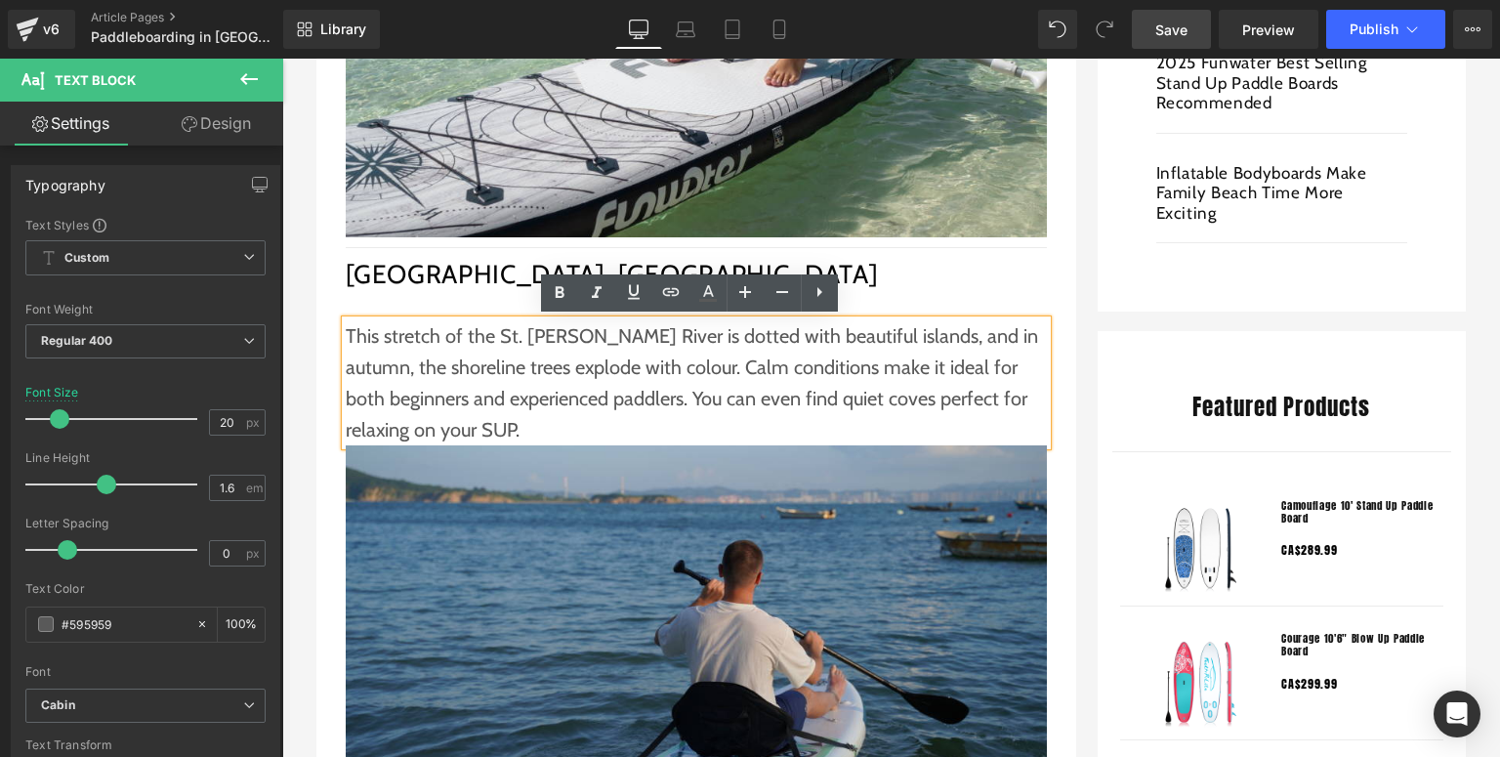
click at [493, 336] on p "This stretch of the St. Lawrence River is dotted with beautiful islands, and in…" at bounding box center [696, 382] width 701 height 125
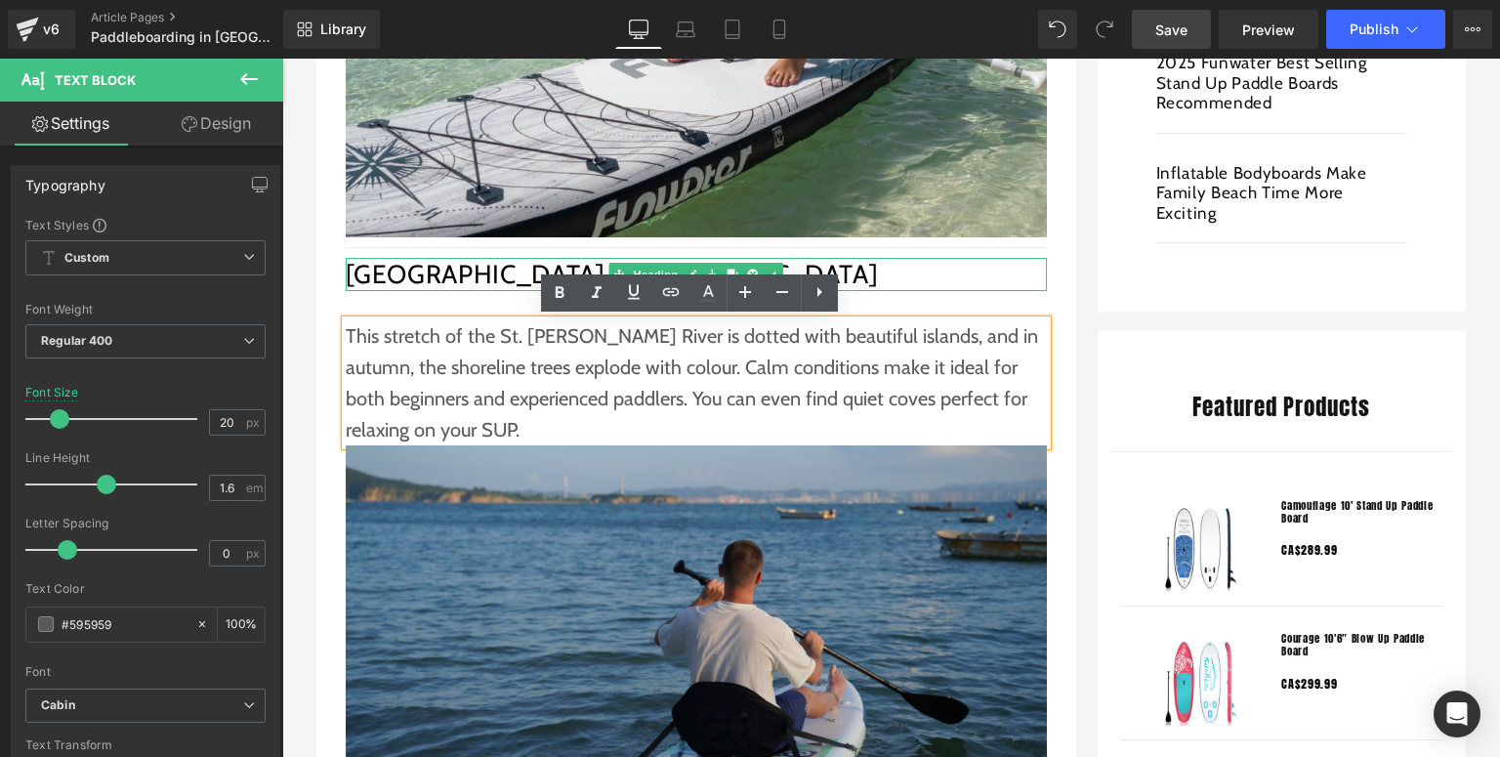
click at [475, 277] on h2 "Thousand Islands, Ontario" at bounding box center [696, 274] width 701 height 33
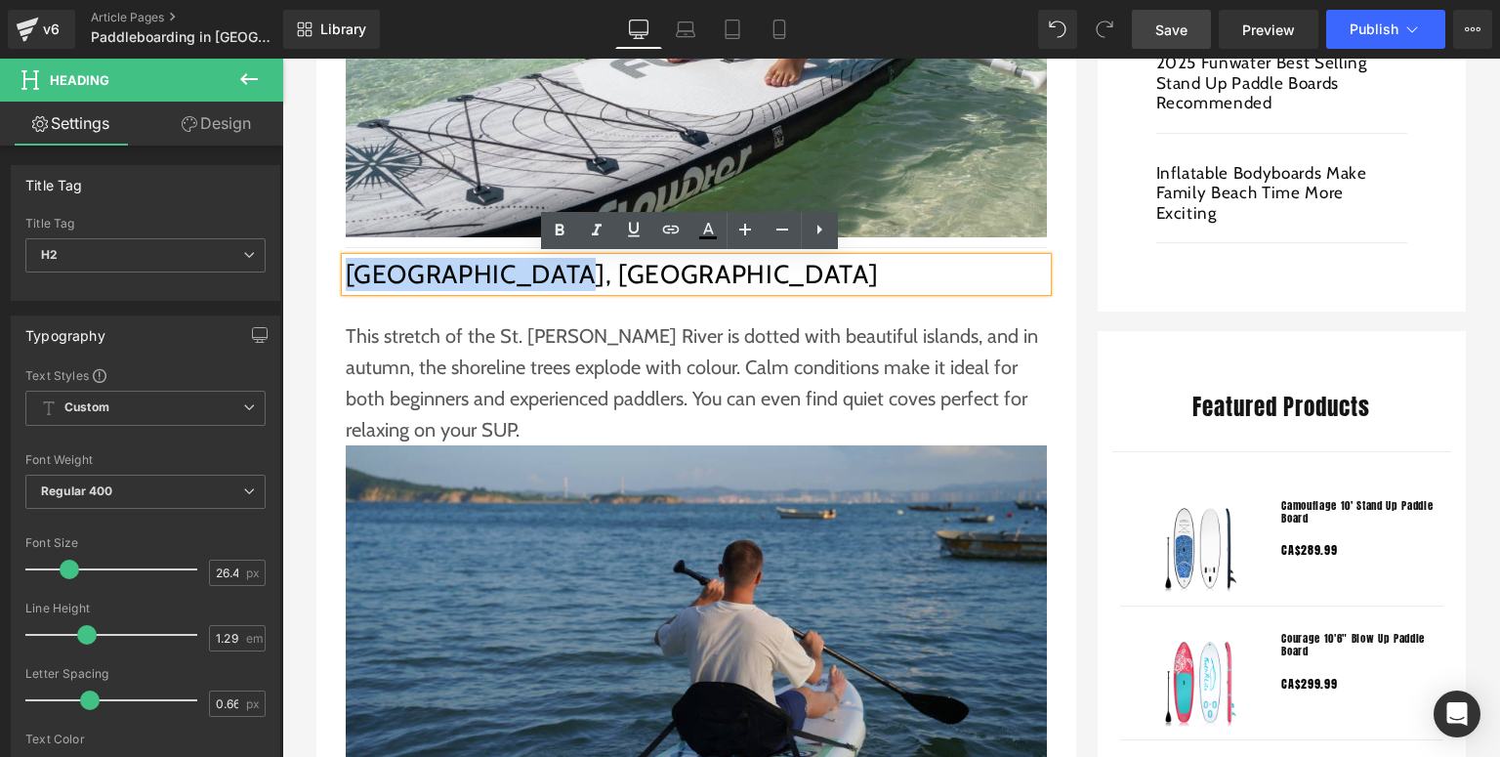
drag, startPoint x: 537, startPoint y: 278, endPoint x: 383, endPoint y: 267, distance: 154.8
click at [346, 277] on h2 "Thousand Islands, Ontario" at bounding box center [696, 274] width 701 height 33
click at [668, 224] on icon at bounding box center [670, 229] width 23 height 23
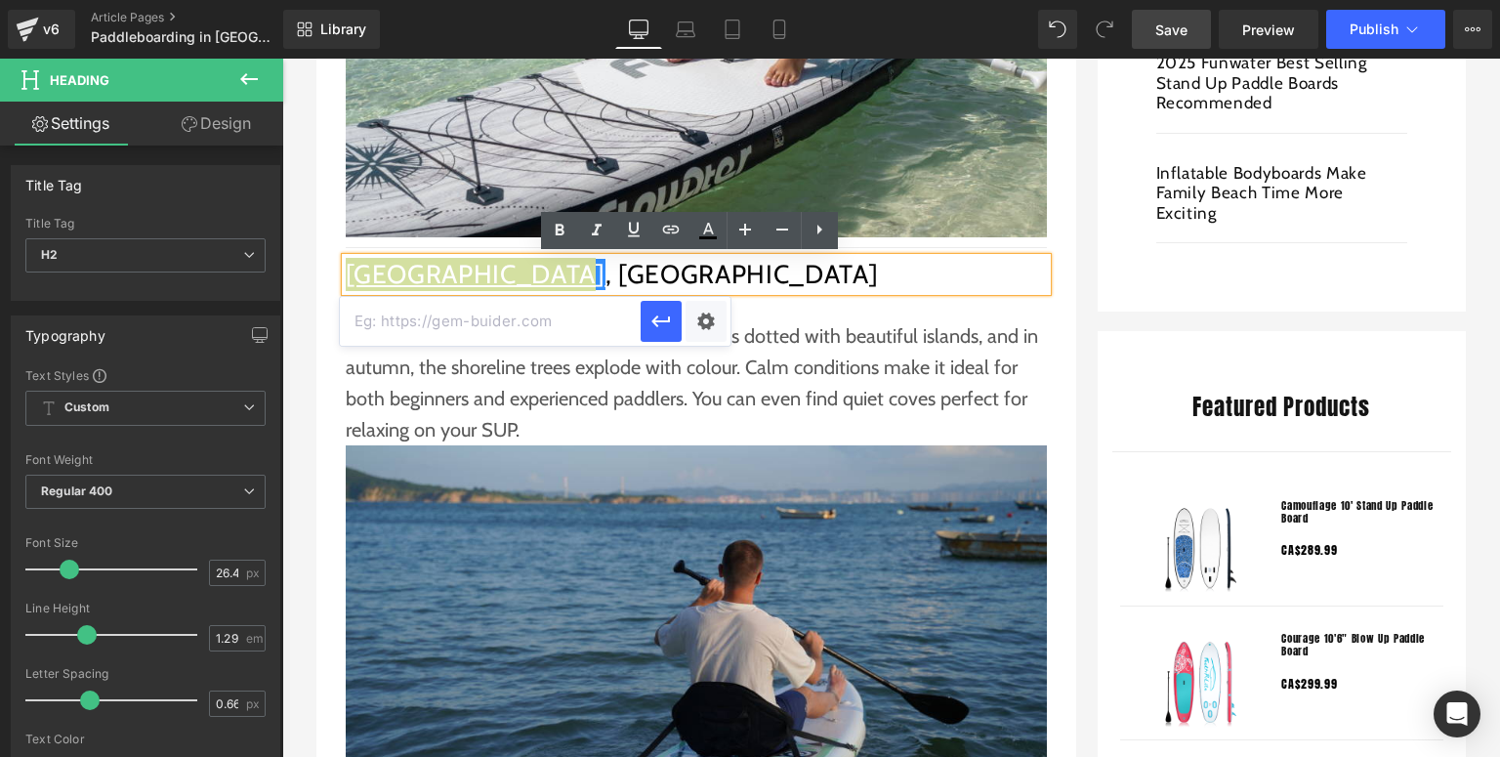
click at [520, 334] on input "text" at bounding box center [490, 321] width 301 height 49
paste input "https://en.wikipedia.org/wiki/Thousand_Islands_Bridge"
type input "https://en.wikipedia.org/wiki/Thousand_Islands_Bridge"
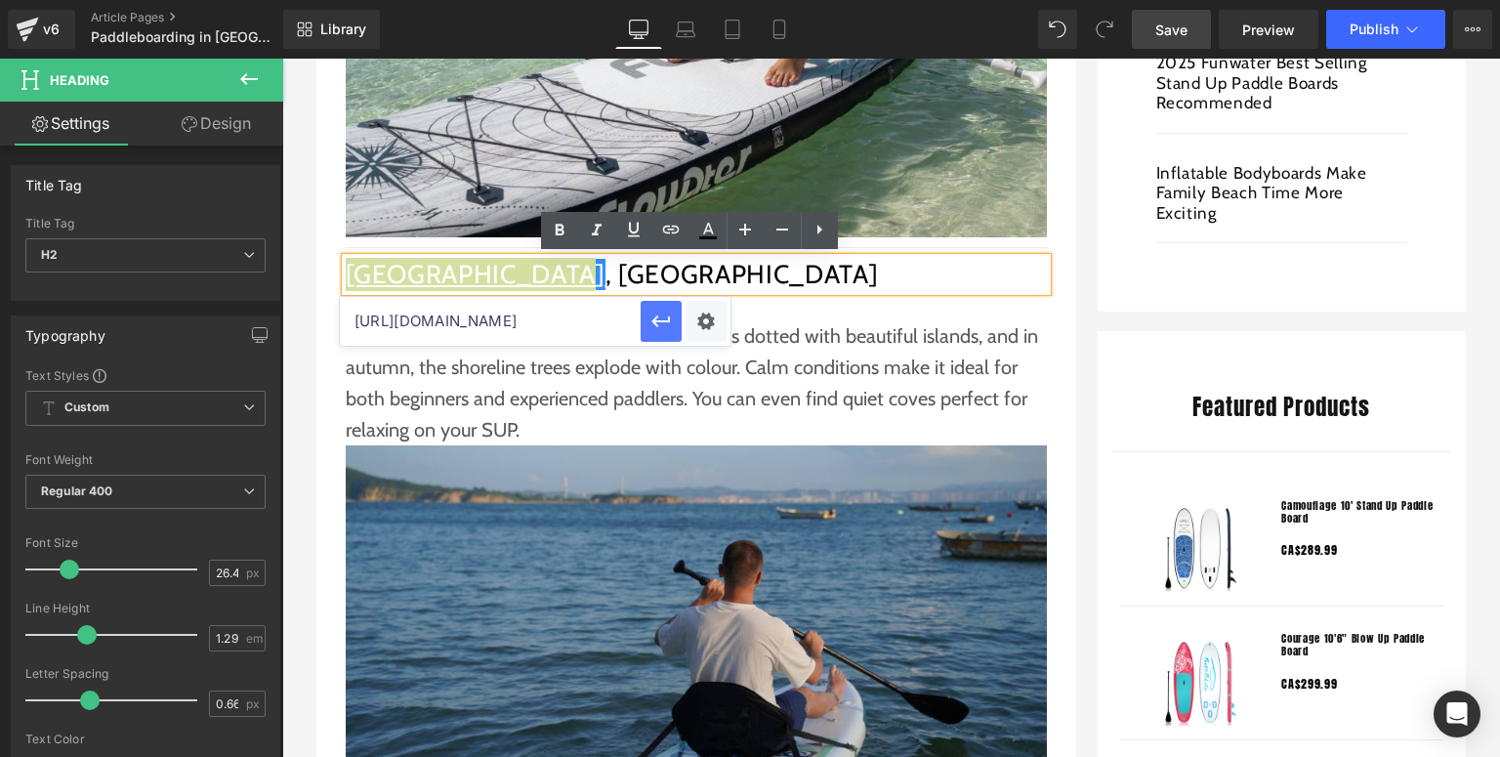
click at [660, 316] on icon "button" at bounding box center [661, 321] width 23 height 23
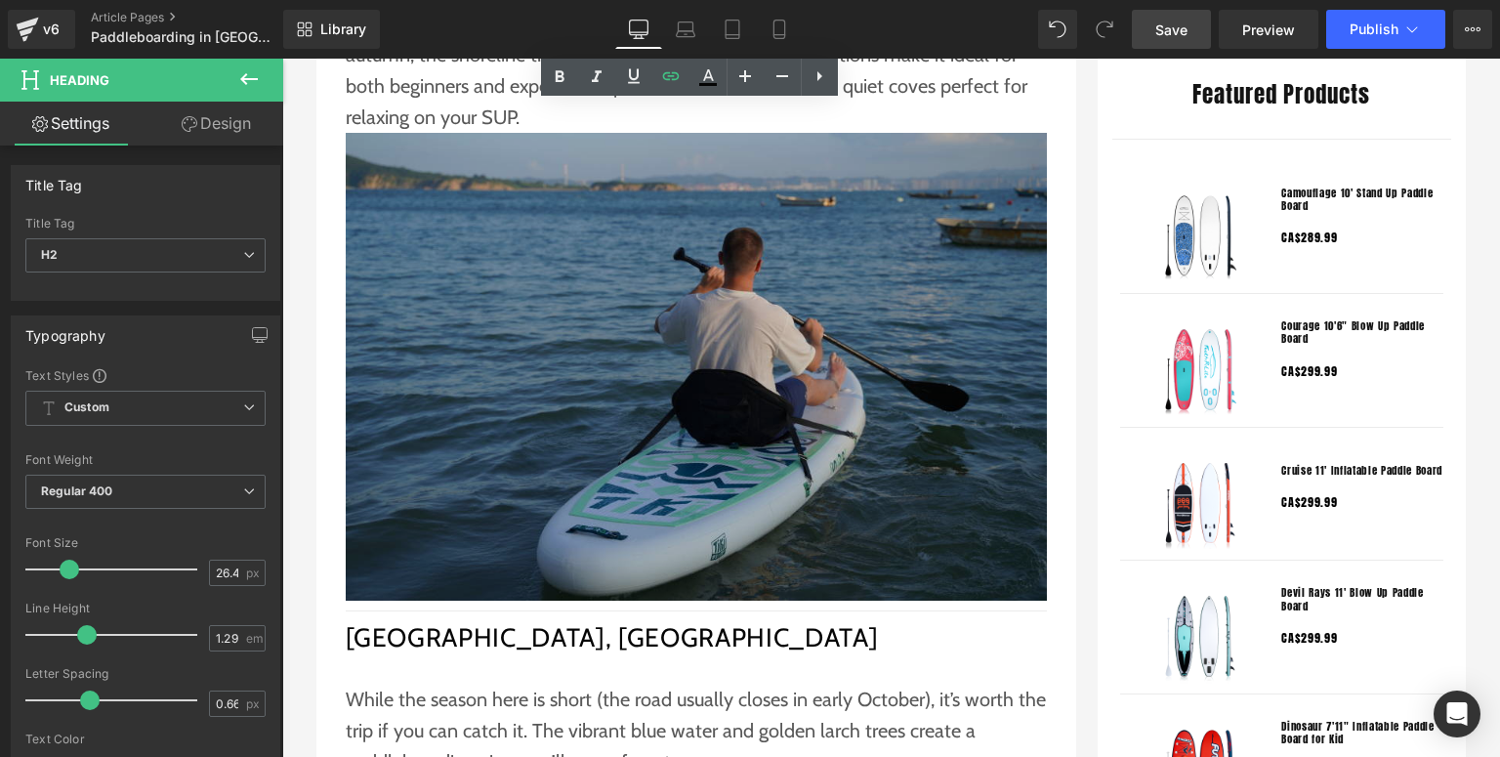
scroll to position [1719, 0]
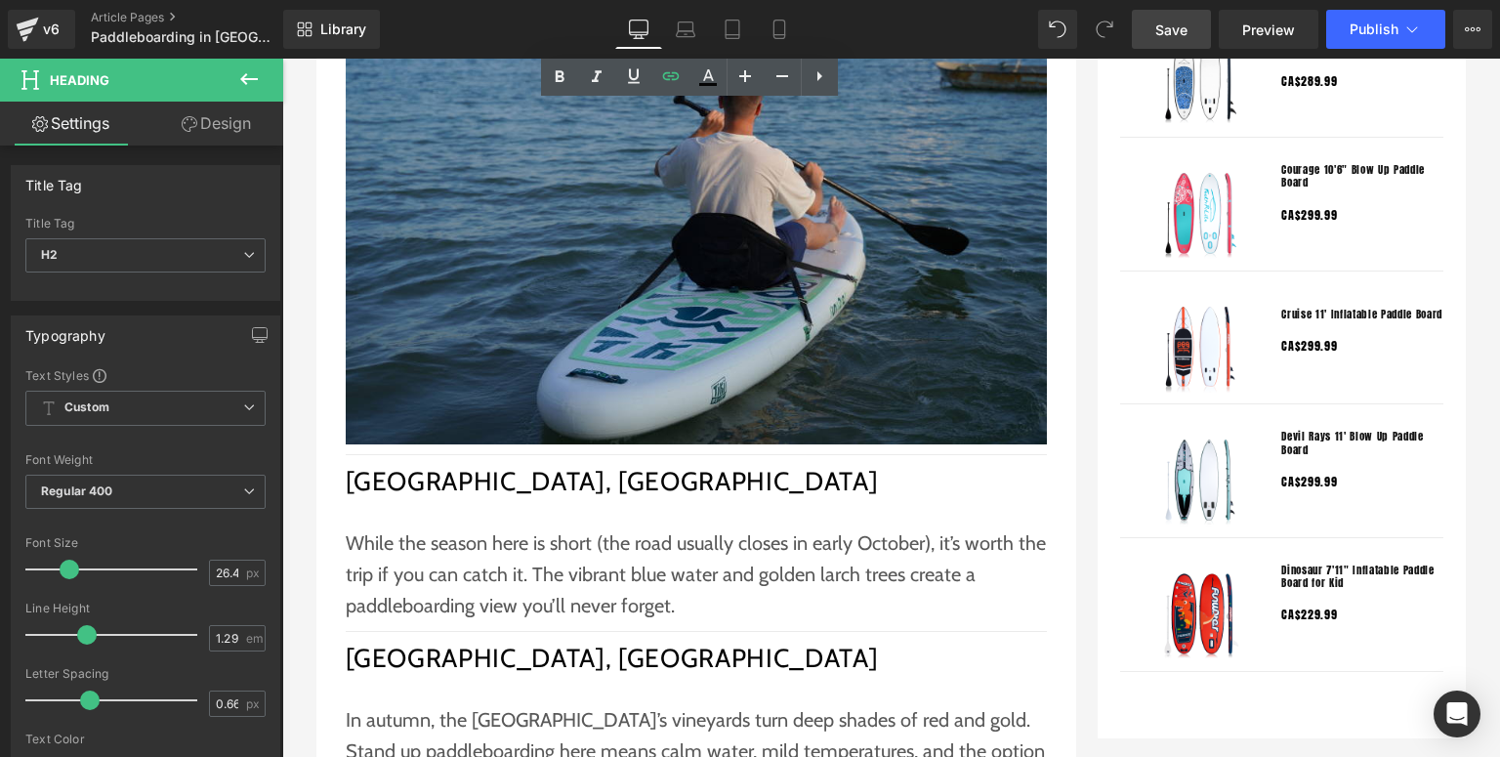
click at [443, 484] on h2 "Moraine Lake, Alberta" at bounding box center [696, 481] width 701 height 33
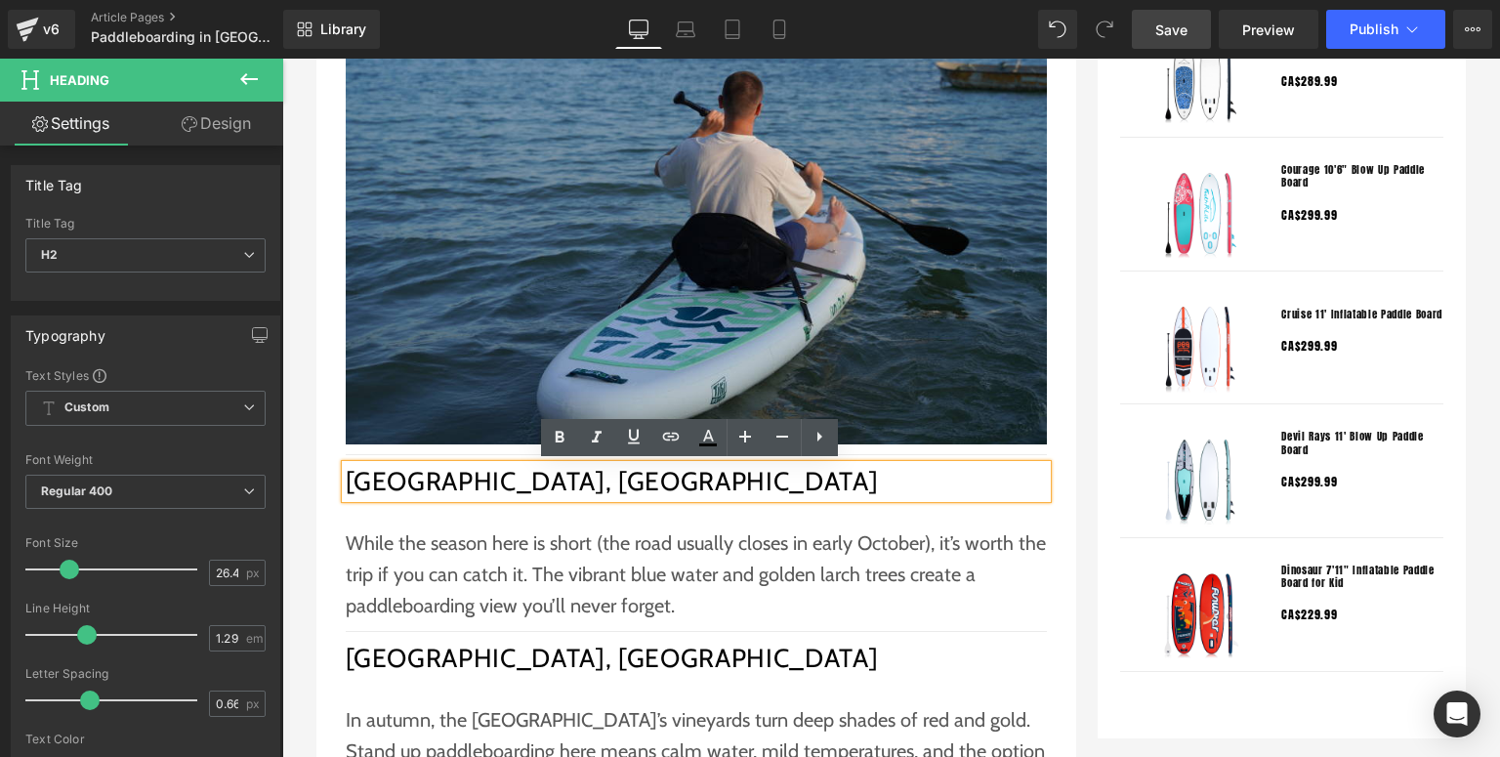
click at [577, 484] on h2 "Moraine Lake, Alberta" at bounding box center [696, 481] width 701 height 33
drag, startPoint x: 589, startPoint y: 485, endPoint x: 344, endPoint y: 484, distance: 245.2
click at [346, 484] on h2 "Moraine Lake, Alberta" at bounding box center [696, 481] width 701 height 33
copy h2 "Moraine Lake, Alberta"
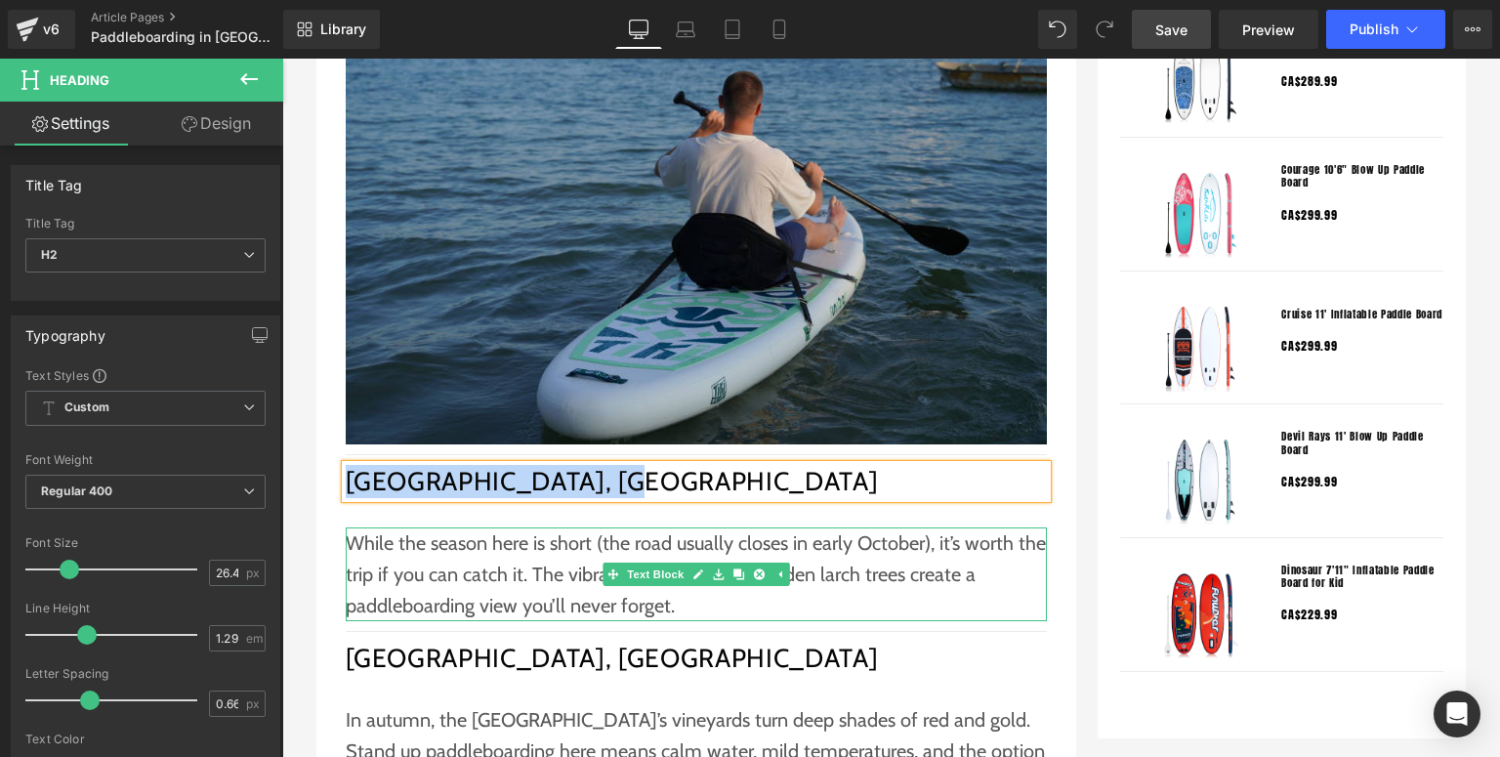
click at [465, 549] on p "While the season here is short (the road usually closes in early October), it’s…" at bounding box center [696, 574] width 701 height 94
click at [453, 476] on h2 "Moraine Lake, Alberta" at bounding box center [696, 481] width 701 height 33
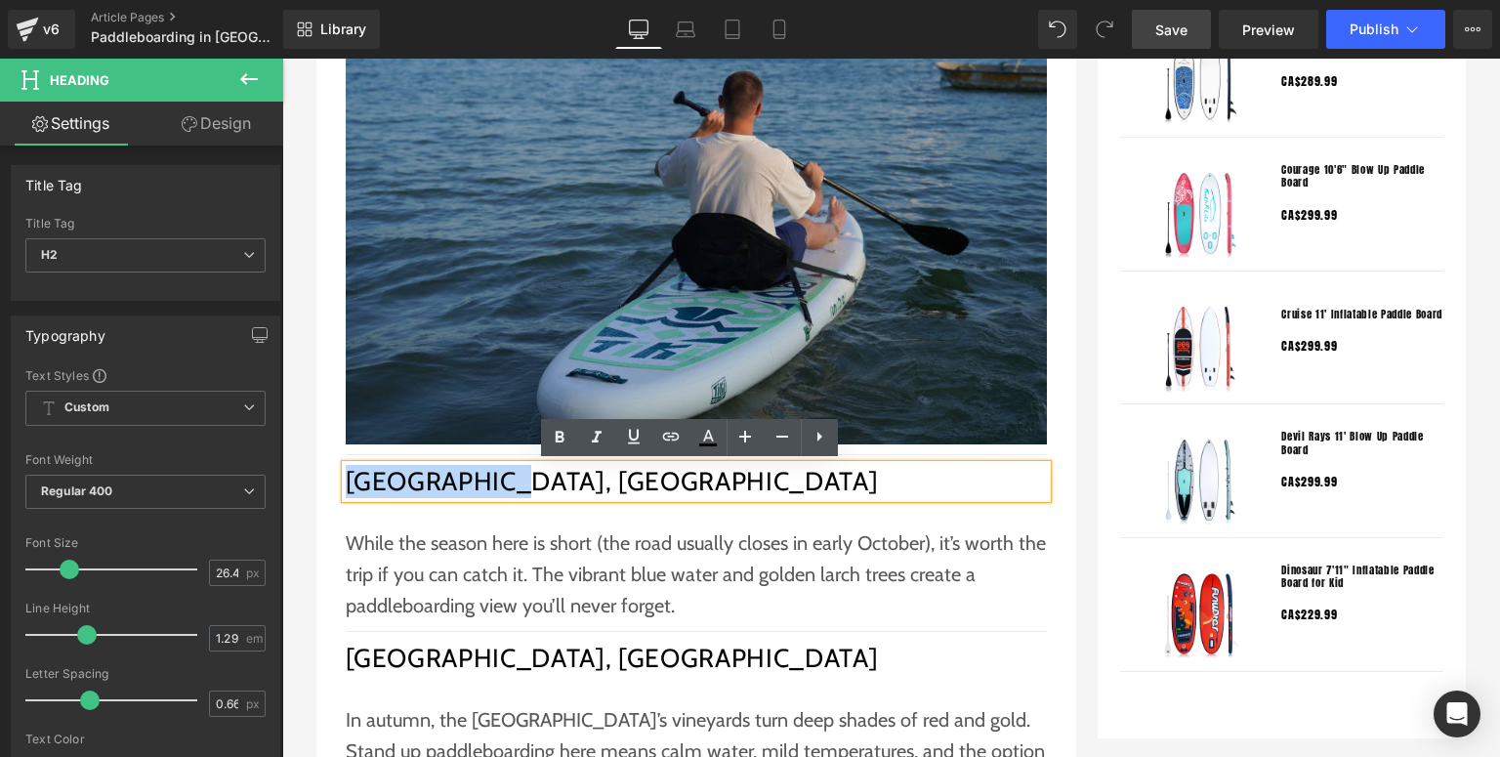
drag, startPoint x: 416, startPoint y: 485, endPoint x: 345, endPoint y: 485, distance: 71.3
click at [346, 485] on h2 "Moraine Lake, Alberta" at bounding box center [696, 481] width 701 height 33
click at [663, 435] on icon at bounding box center [670, 436] width 17 height 8
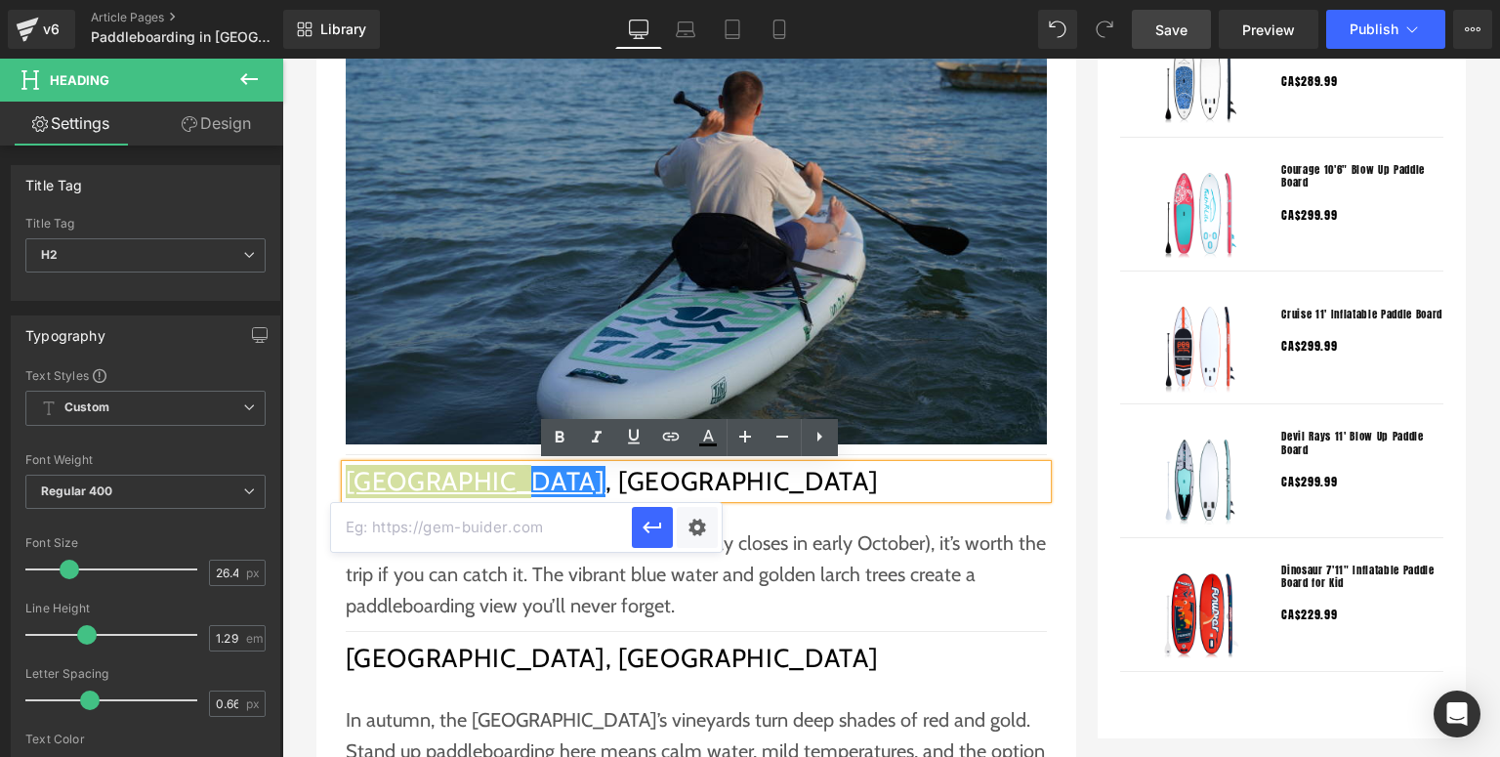
click at [538, 525] on input "text" at bounding box center [481, 527] width 301 height 49
paste input "https://en.wikipedia.org/wiki/Moraine_Lake"
click at [645, 535] on icon "button" at bounding box center [652, 527] width 23 height 23
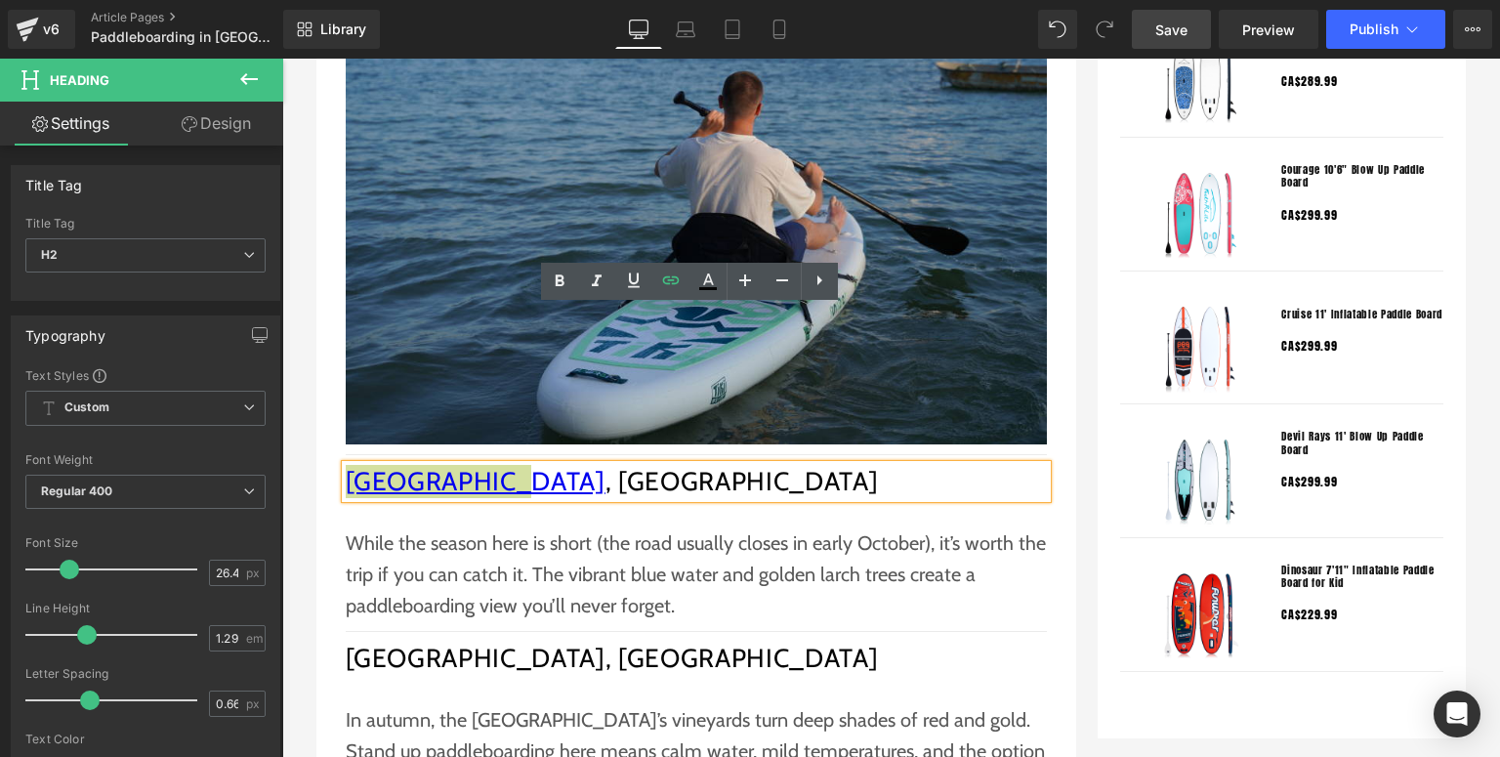
scroll to position [2032, 0]
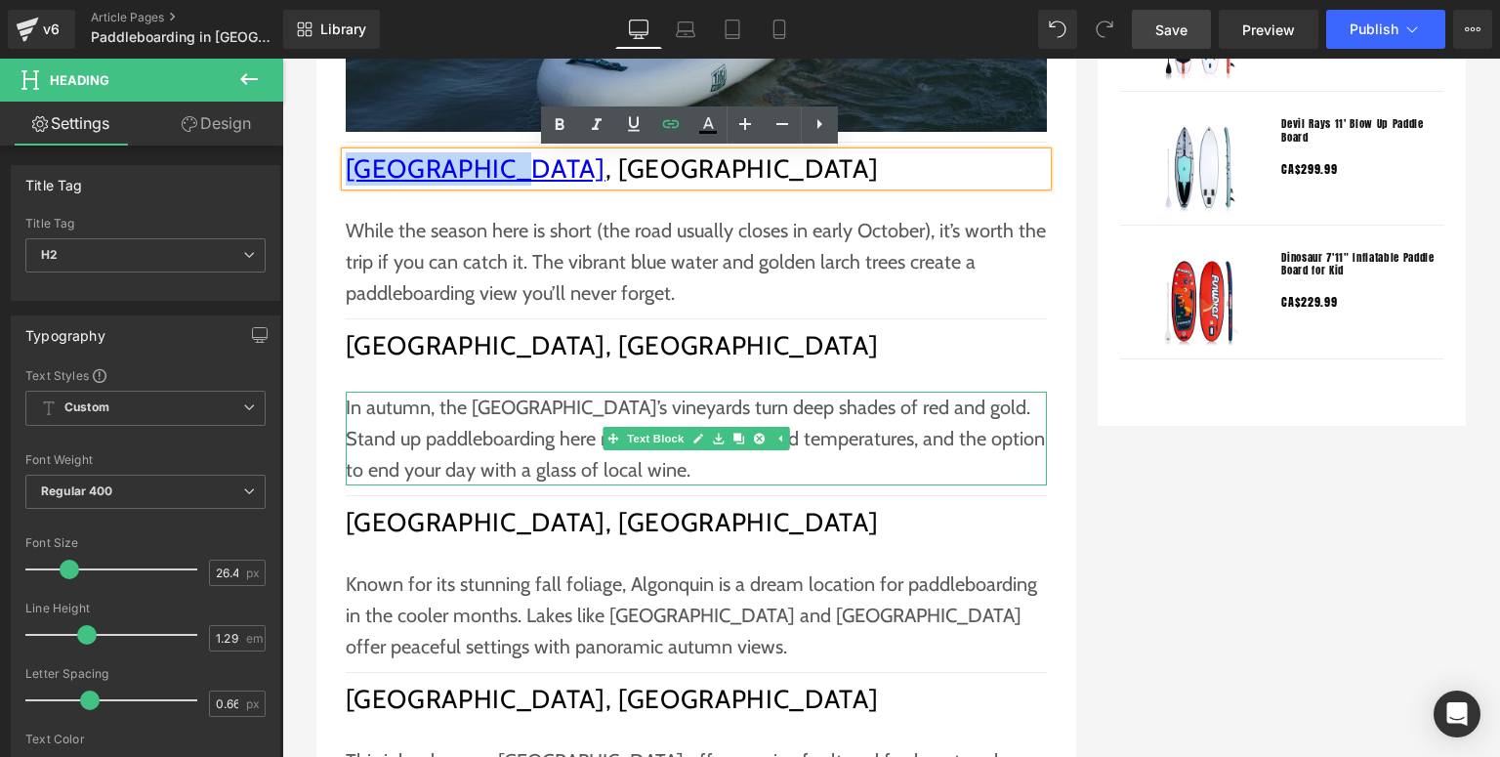
click at [453, 418] on p "In autumn, the Okanagan Valley’s vineyards turn deep shades of red and gold. St…" at bounding box center [696, 439] width 701 height 94
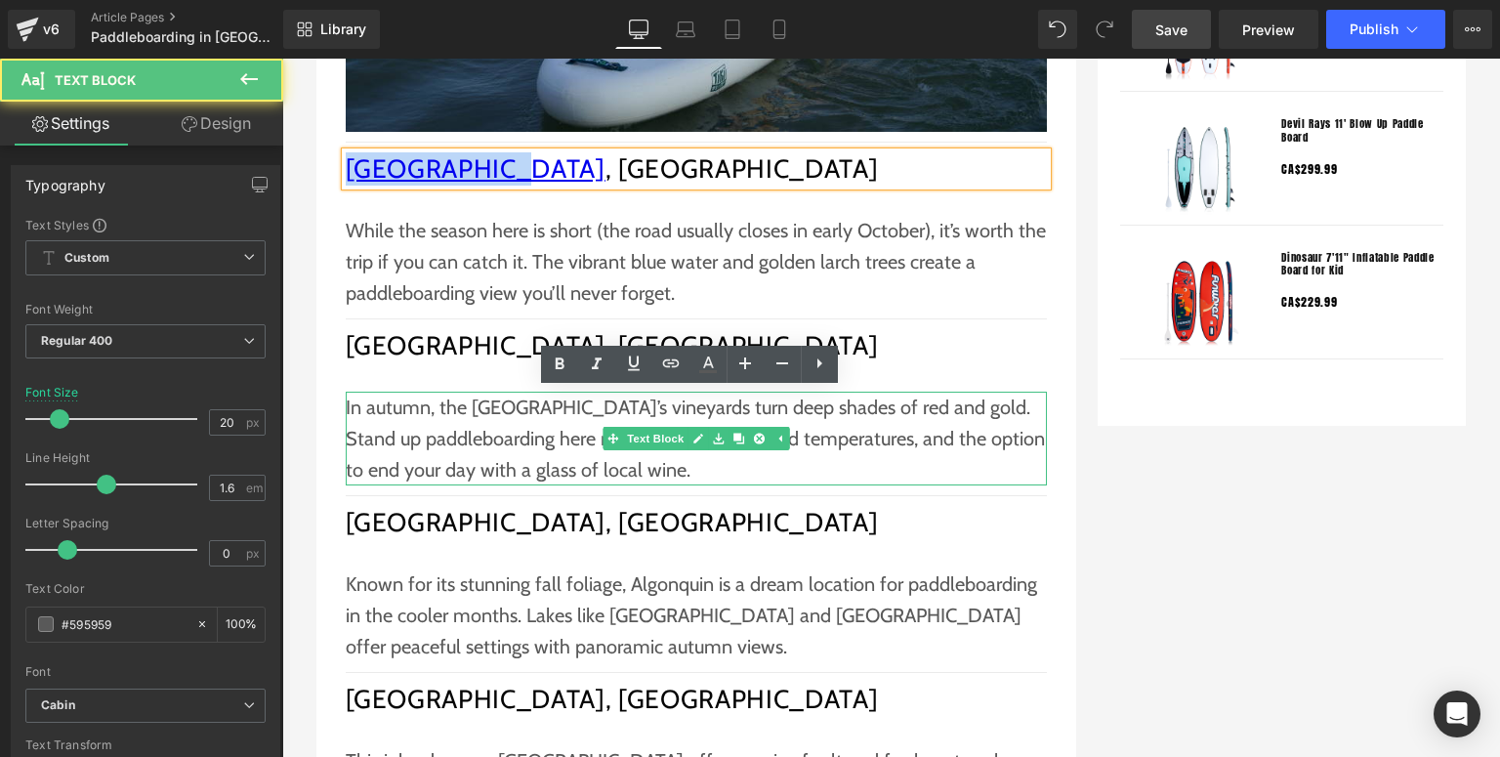
click at [410, 344] on h2 "Okanagan Lake, British Columbia" at bounding box center [696, 345] width 701 height 33
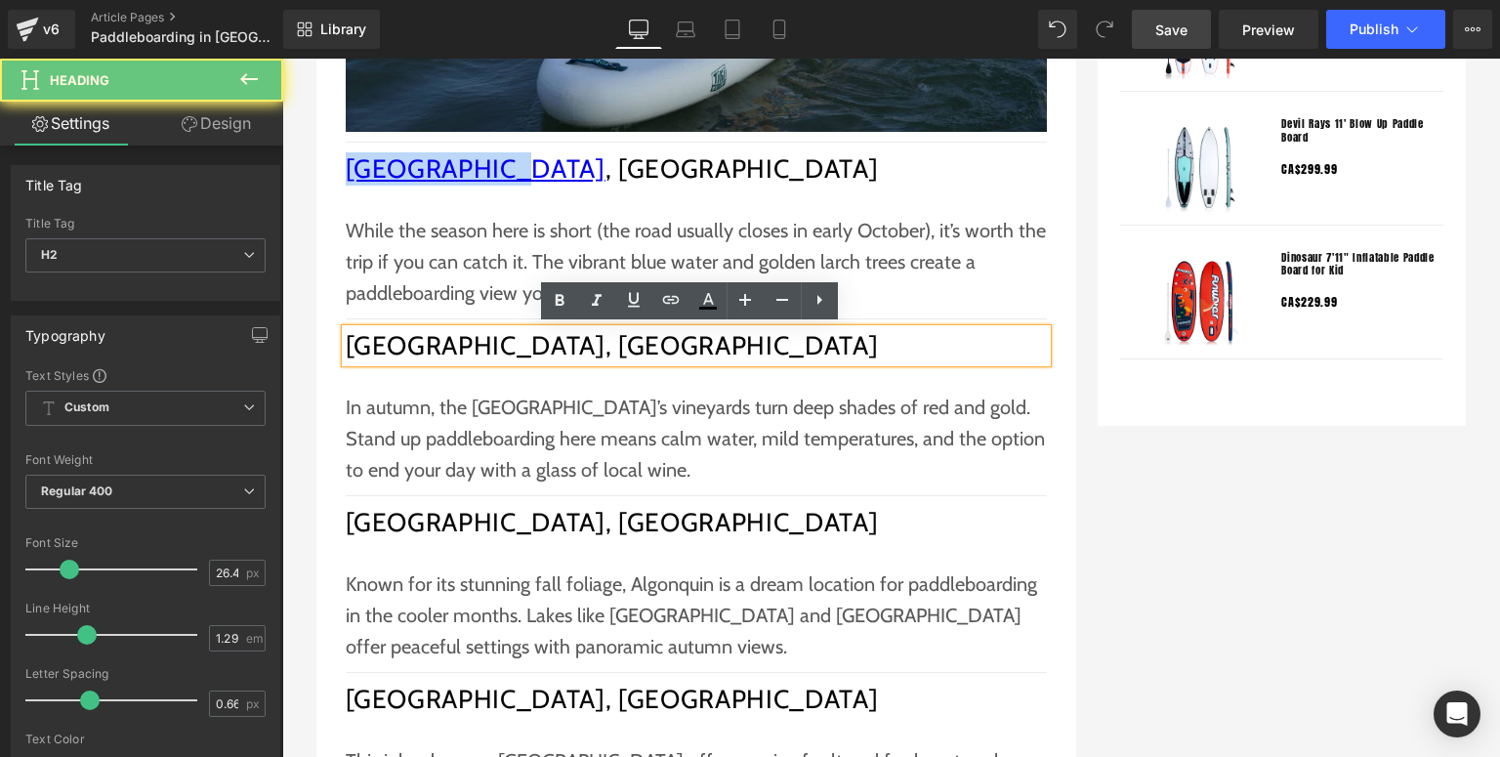
click at [535, 333] on h2 "Okanagan Lake, British Columbia" at bounding box center [696, 345] width 701 height 33
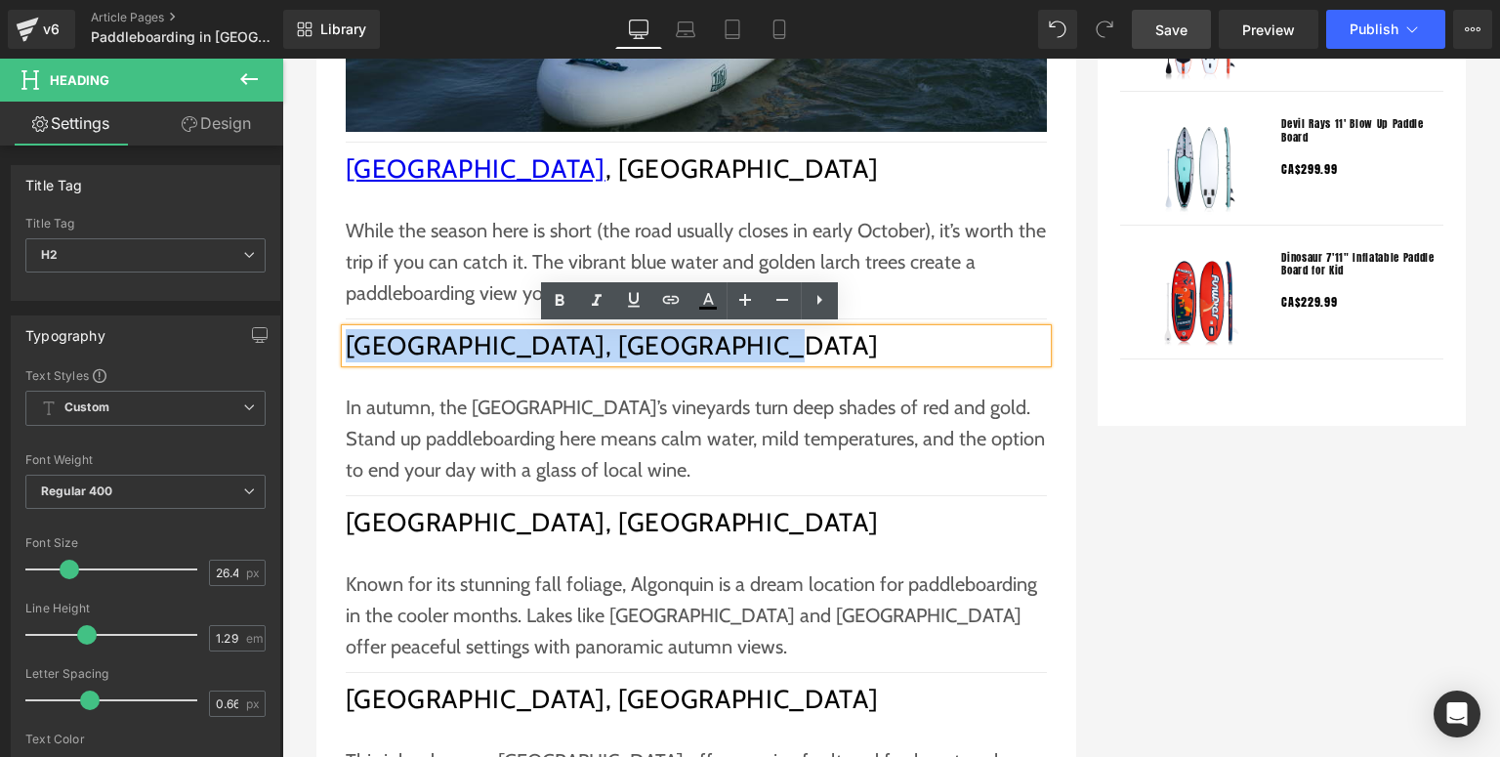
drag, startPoint x: 743, startPoint y: 341, endPoint x: 343, endPoint y: 356, distance: 400.8
click at [346, 356] on h2 "Okanagan Lake, British Columbia" at bounding box center [696, 345] width 701 height 33
copy h2 "Okanagan Lake, British Columbia"
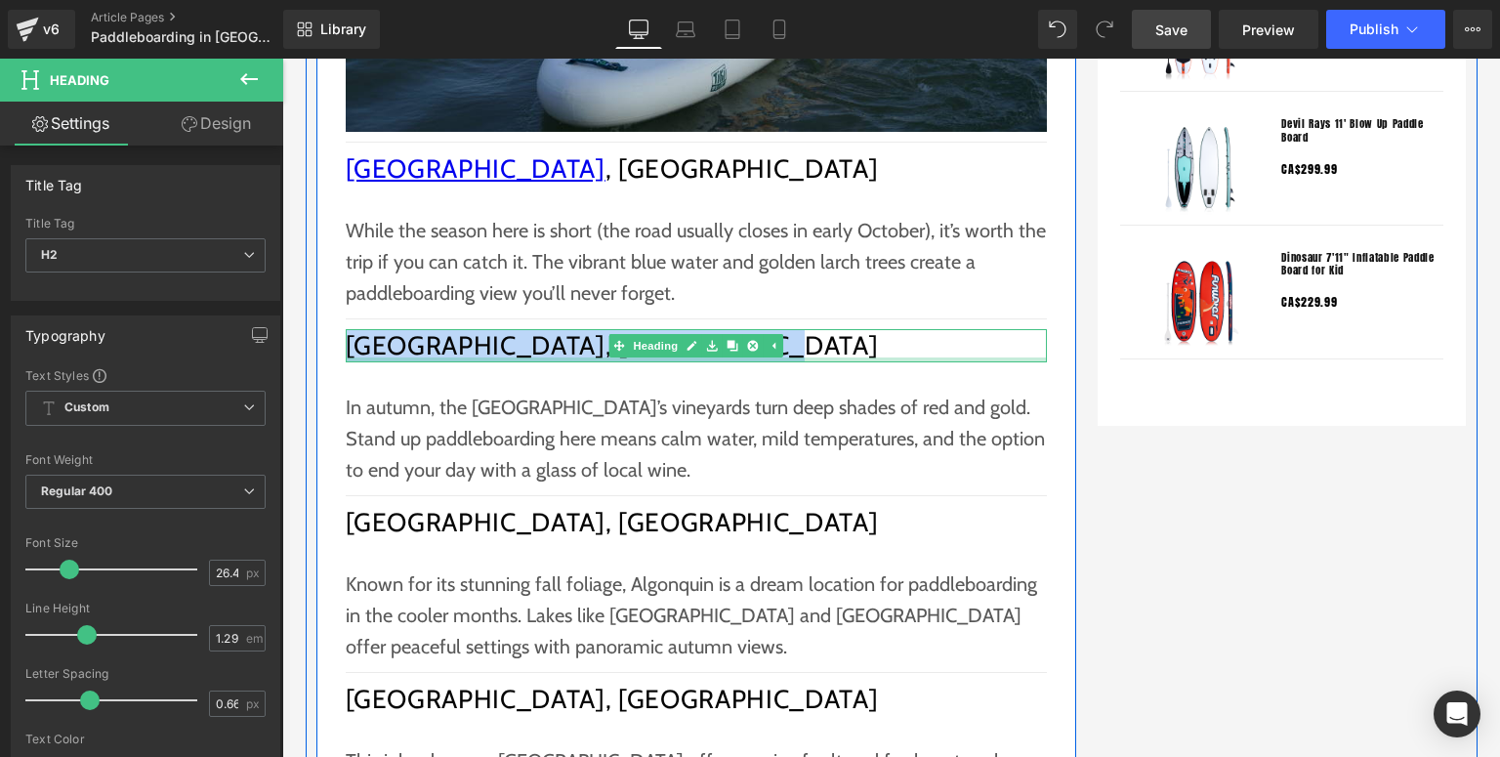
click at [471, 358] on div at bounding box center [696, 360] width 701 height 5
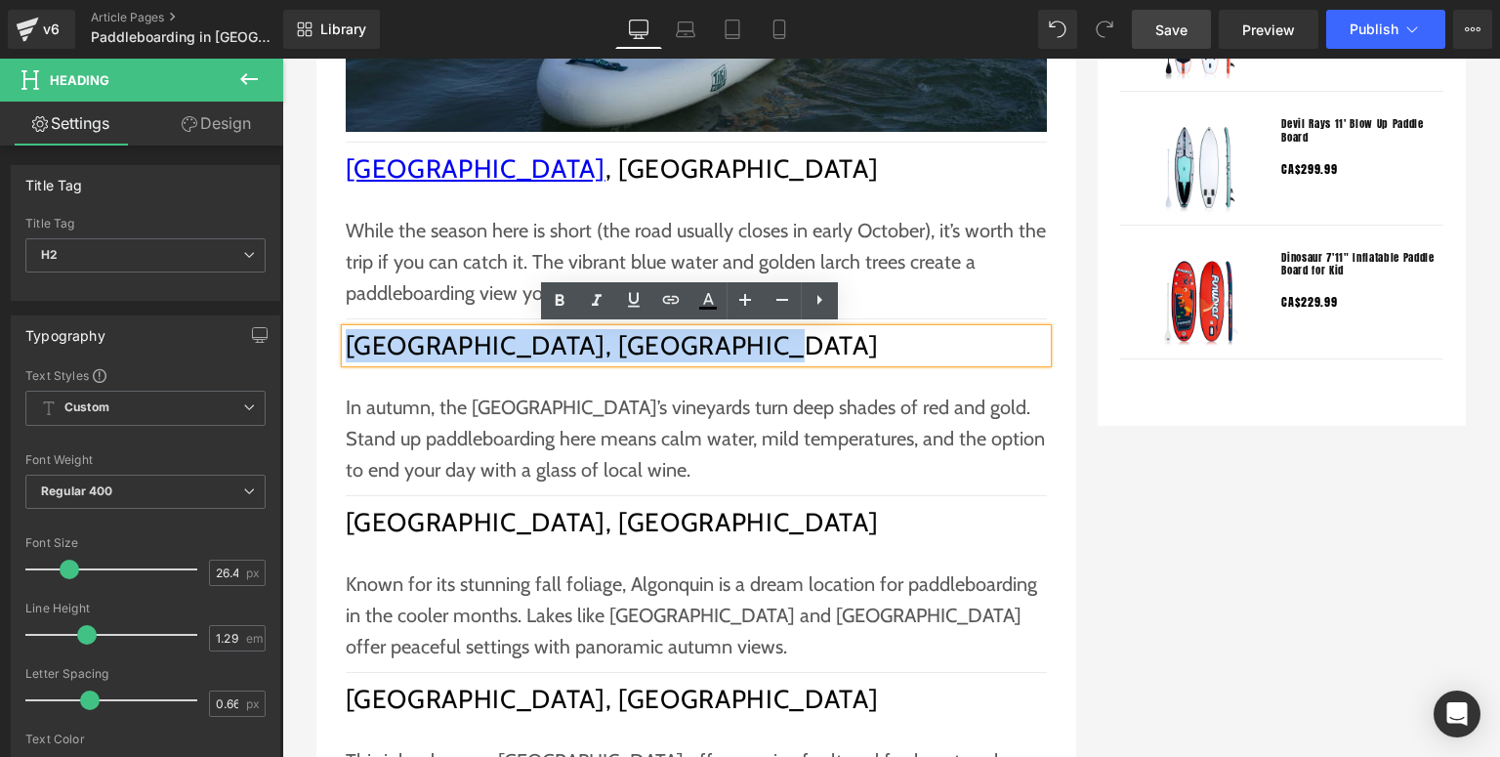
click at [508, 344] on h2 "Okanagan Lake, British Columbia" at bounding box center [696, 345] width 701 height 33
drag, startPoint x: 508, startPoint y: 345, endPoint x: 348, endPoint y: 344, distance: 160.2
click at [348, 344] on h2 "Okanagan Lake, British Columbia" at bounding box center [696, 345] width 701 height 33
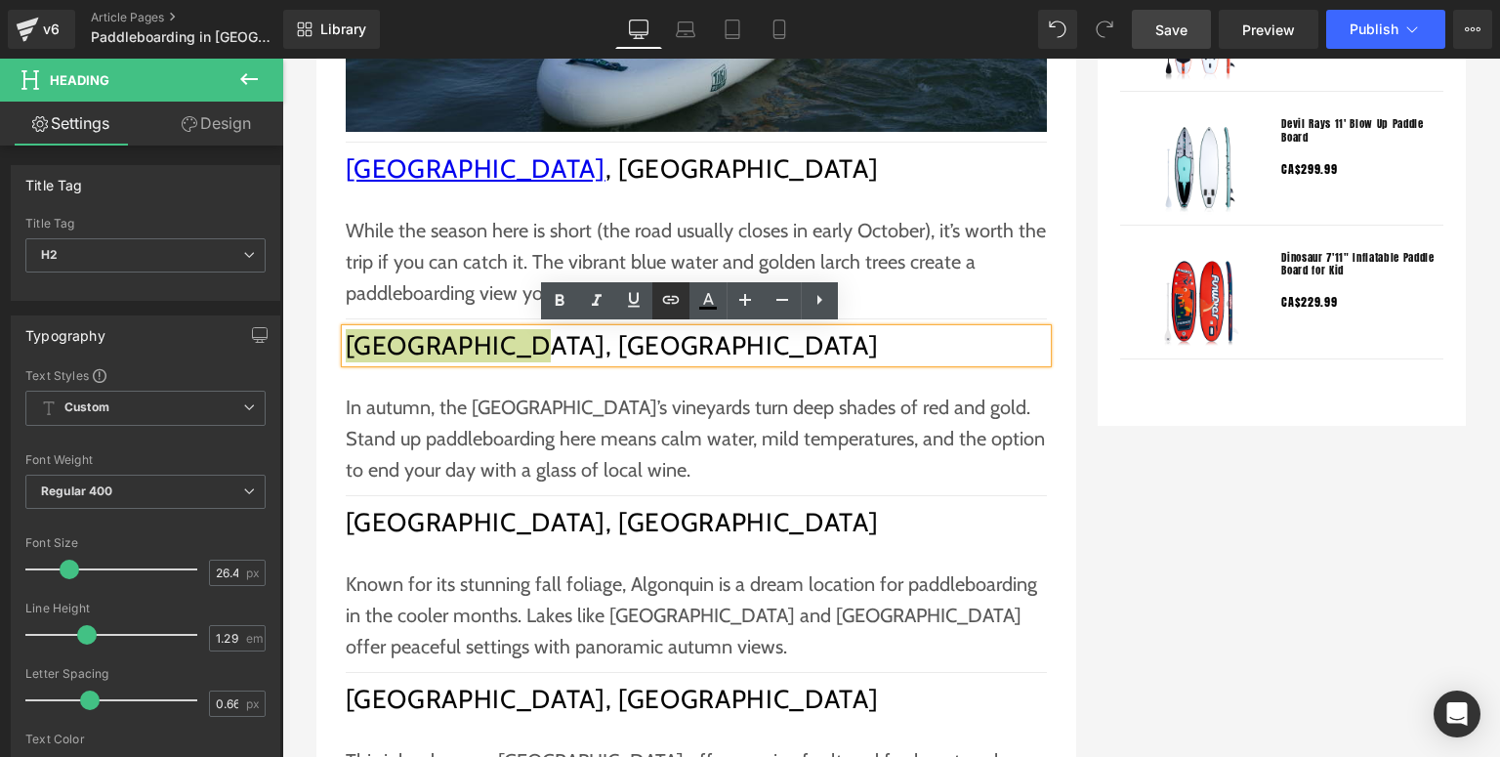
click at [663, 296] on icon at bounding box center [670, 299] width 23 height 23
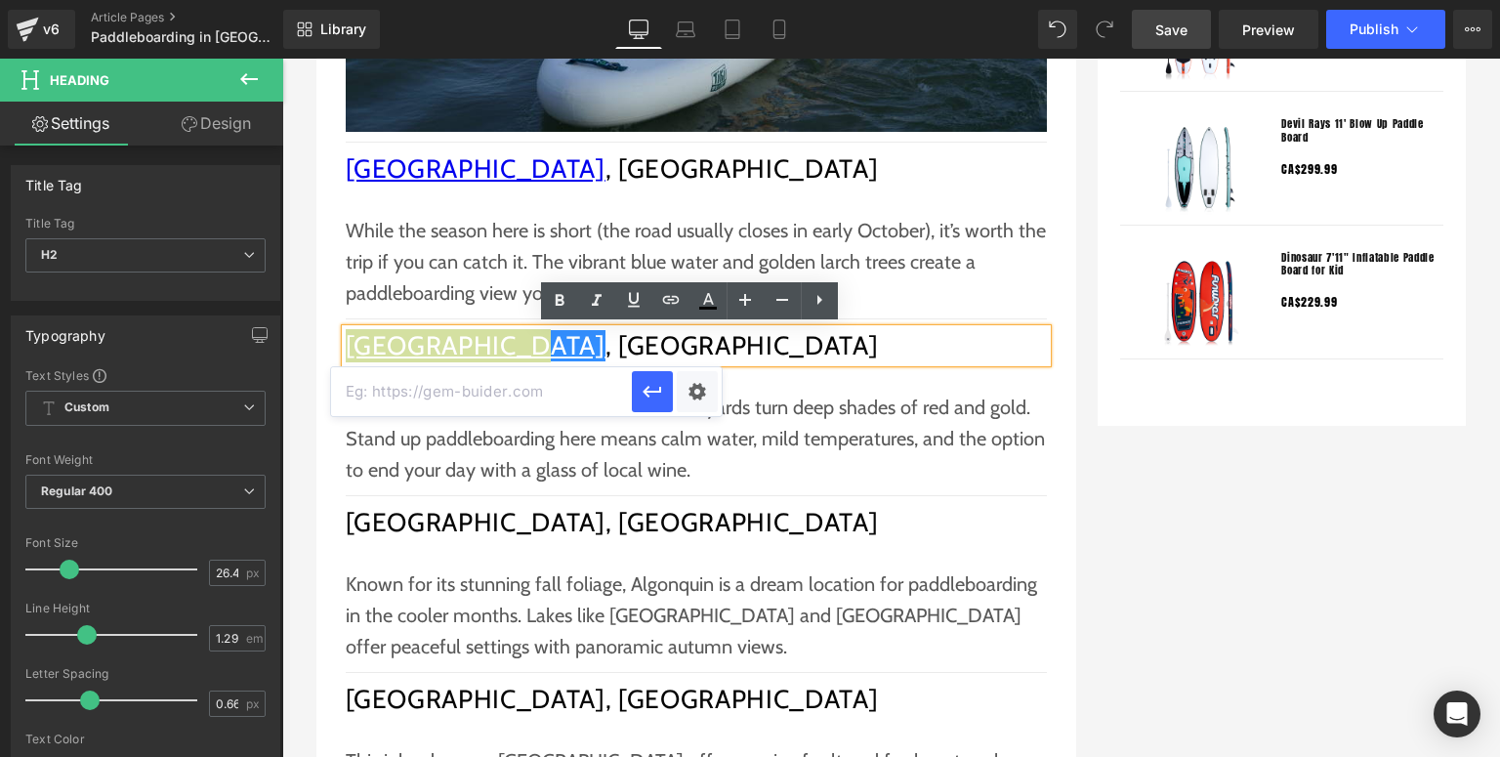
click at [575, 408] on input "text" at bounding box center [481, 391] width 301 height 49
paste input "https://en.wikipedia.org/wiki/Okanagan_Lake"
type input "https://en.wikipedia.org/wiki/Okanagan_Lake"
click at [633, 391] on button "button" at bounding box center [652, 391] width 41 height 41
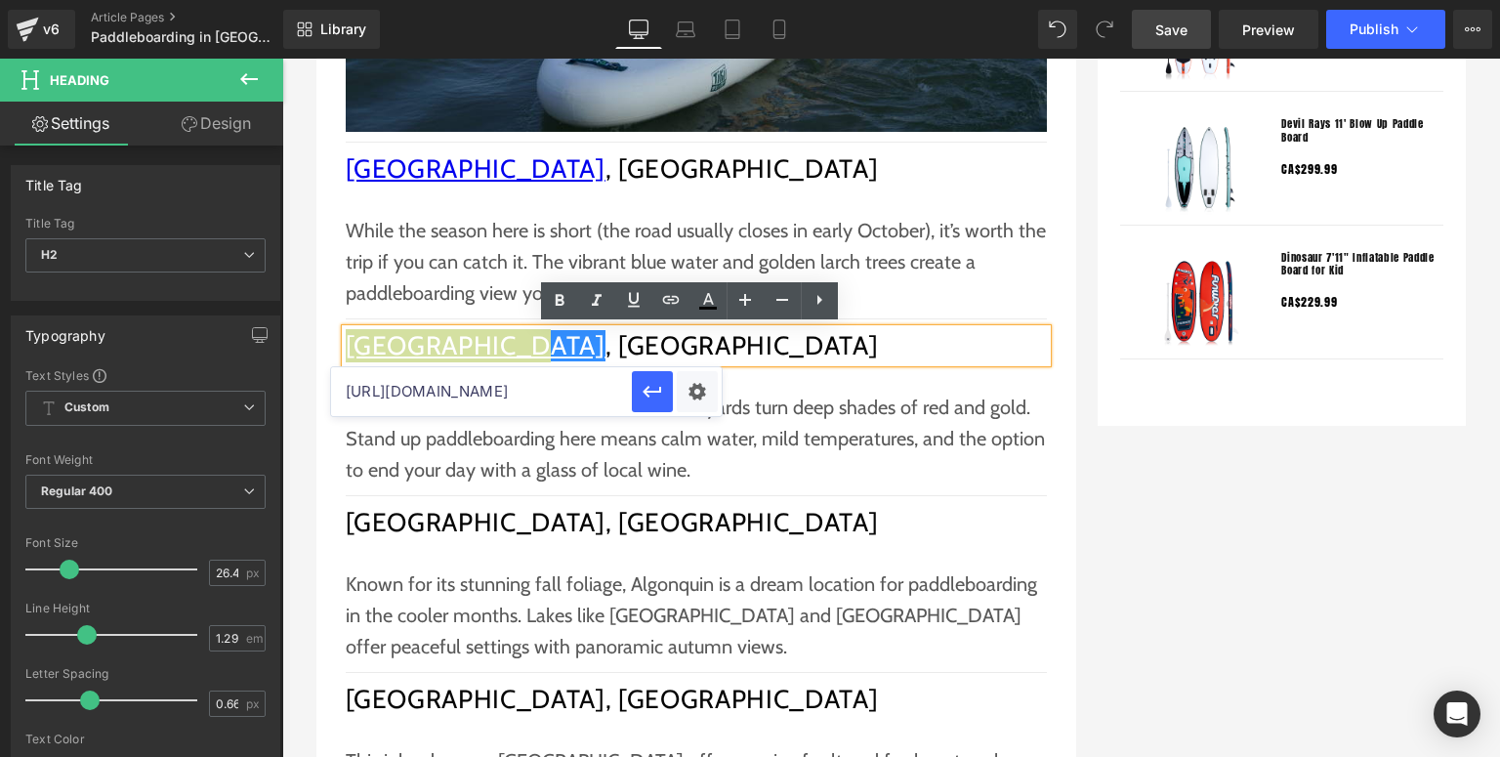
scroll to position [0, 0]
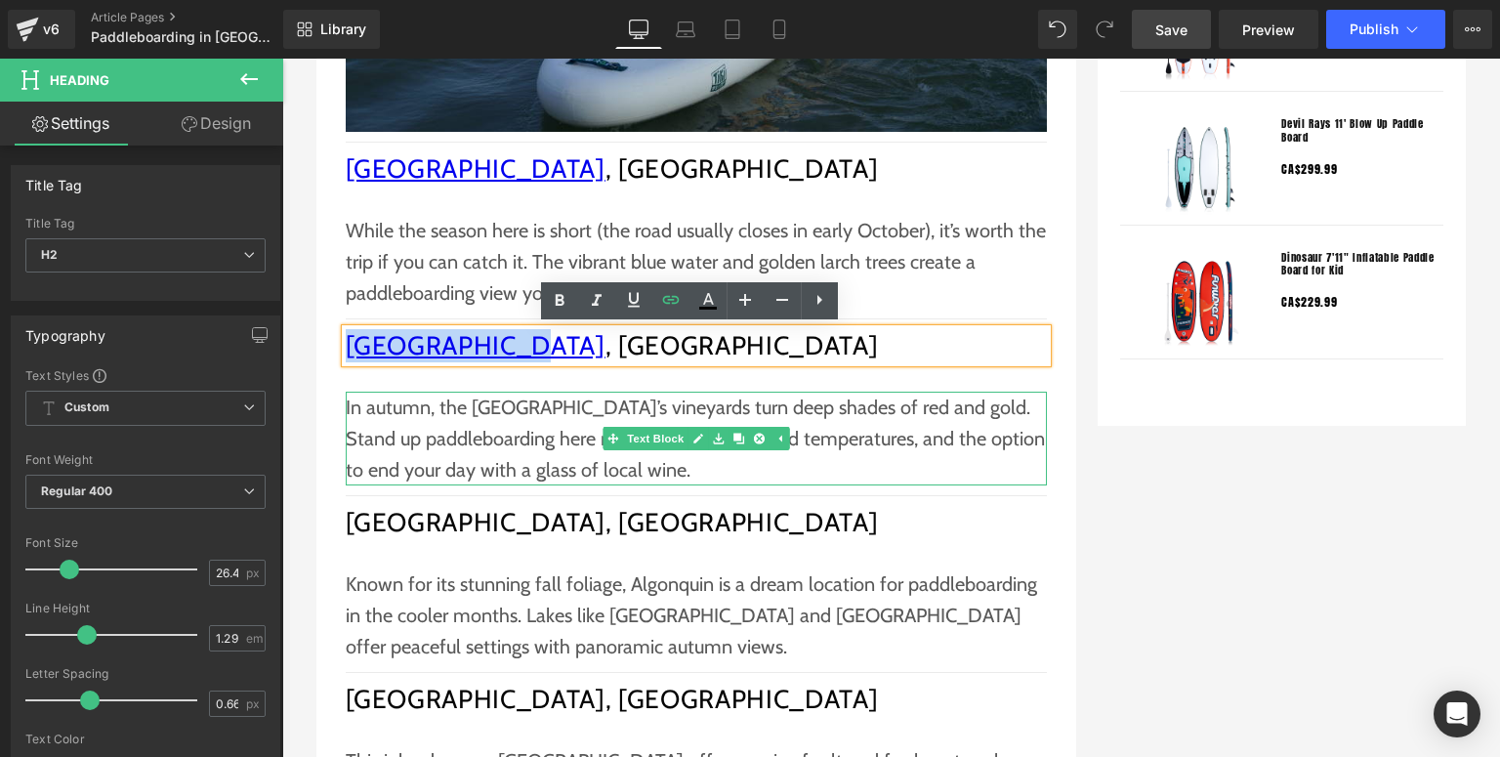
click at [494, 402] on p "In autumn, the Okanagan Valley’s vineyards turn deep shades of red and gold. St…" at bounding box center [696, 439] width 701 height 94
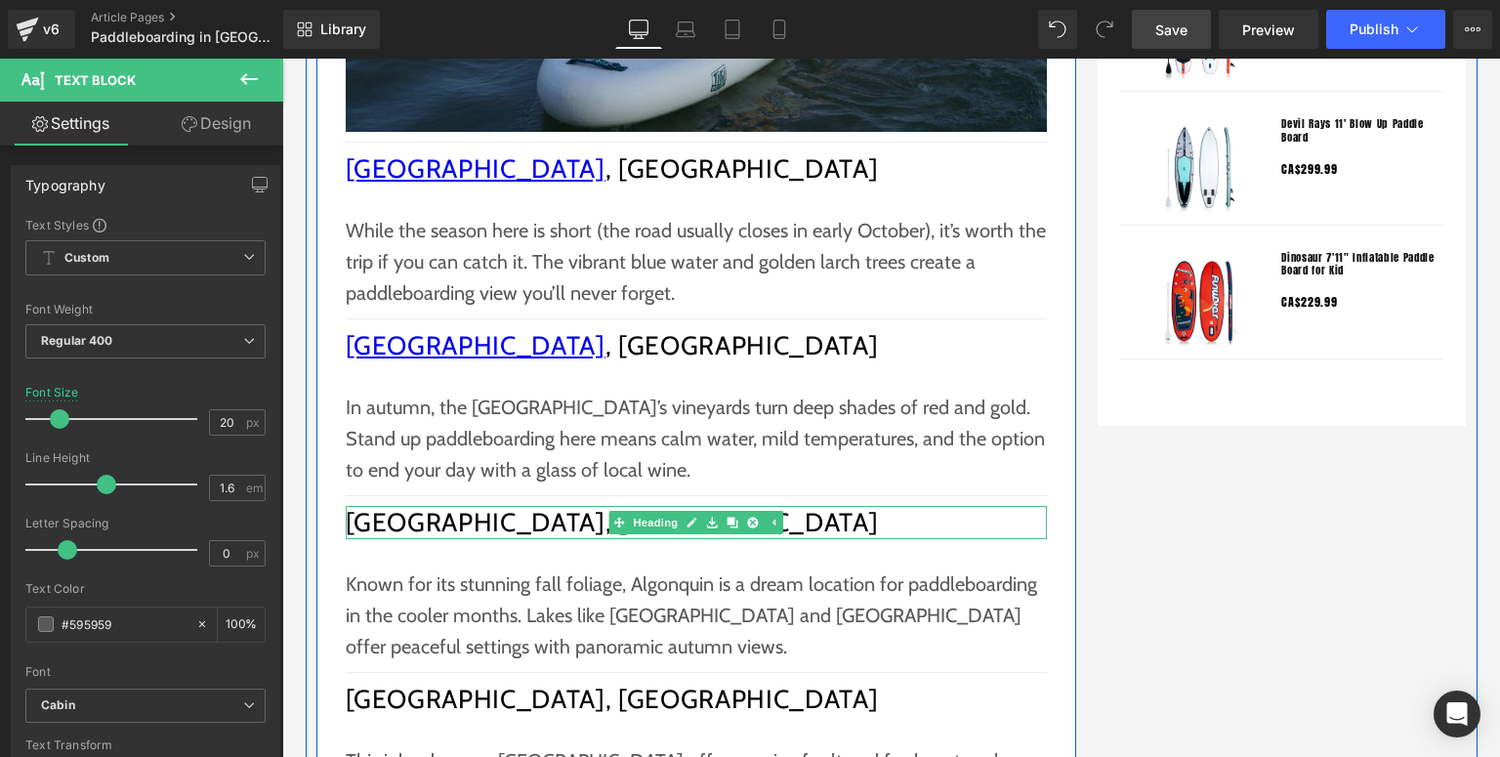
click at [523, 524] on h2 "Algonquin Park, Ontario" at bounding box center [696, 522] width 701 height 33
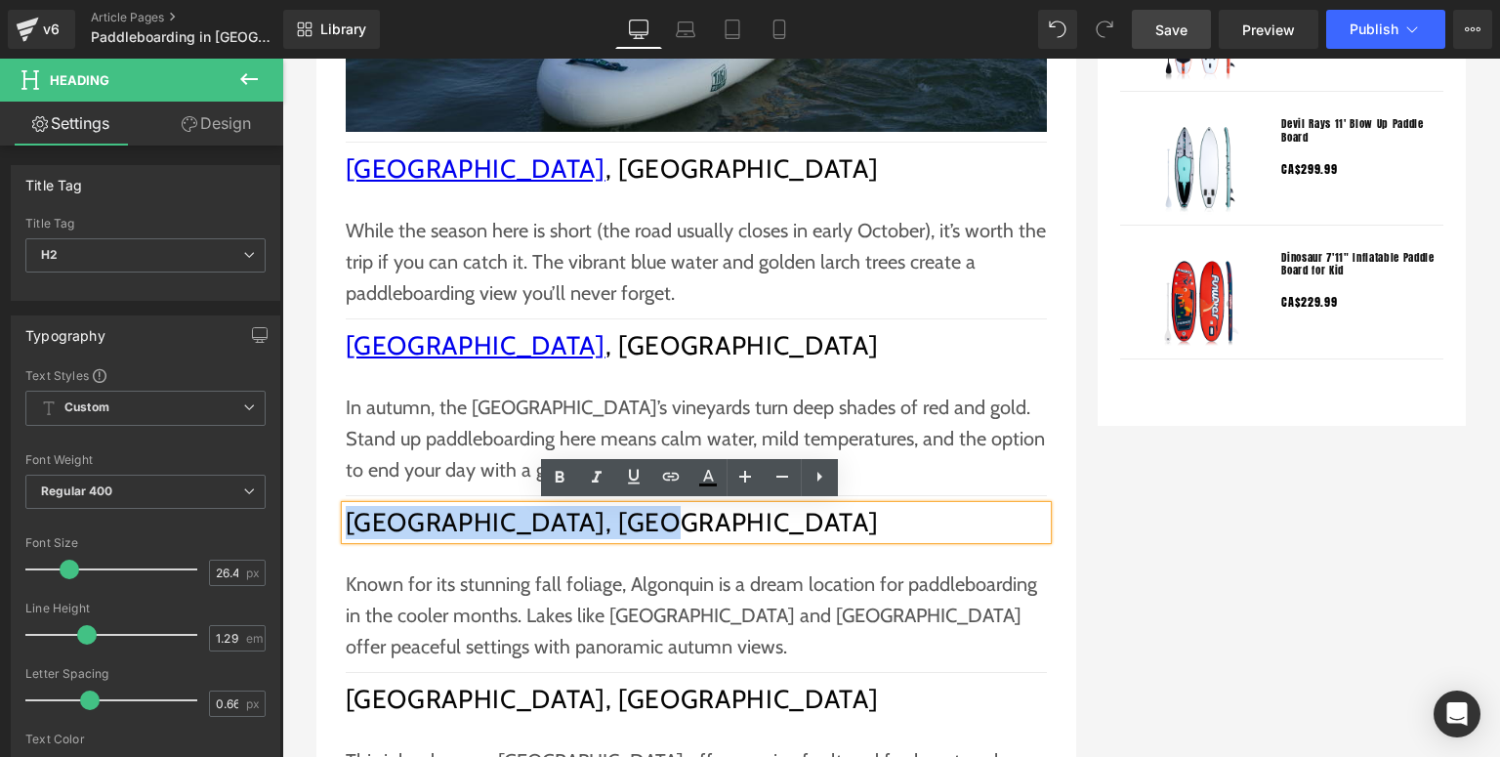
drag, startPoint x: 721, startPoint y: 519, endPoint x: 345, endPoint y: 528, distance: 376.2
click at [346, 528] on h2 "Algonquin Park, Ontario" at bounding box center [696, 522] width 701 height 33
copy h2 "Algonquin Park, Ontario"
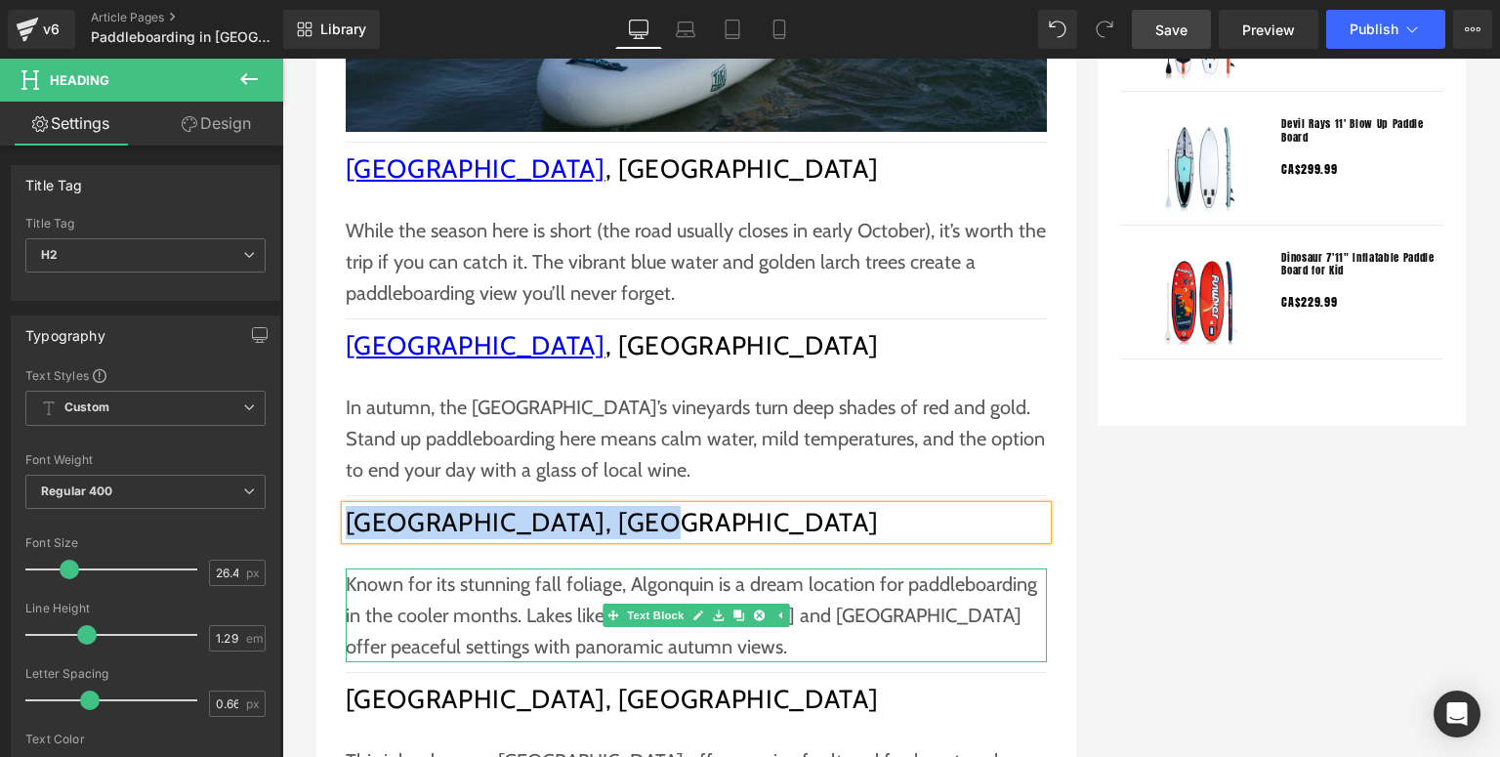
click at [512, 602] on p "Known for its stunning fall foliage, Algonquin is a dream location for paddlebo…" at bounding box center [696, 616] width 701 height 94
click at [636, 519] on div "Algonquin Park, Ontario Heading" at bounding box center [696, 522] width 701 height 33
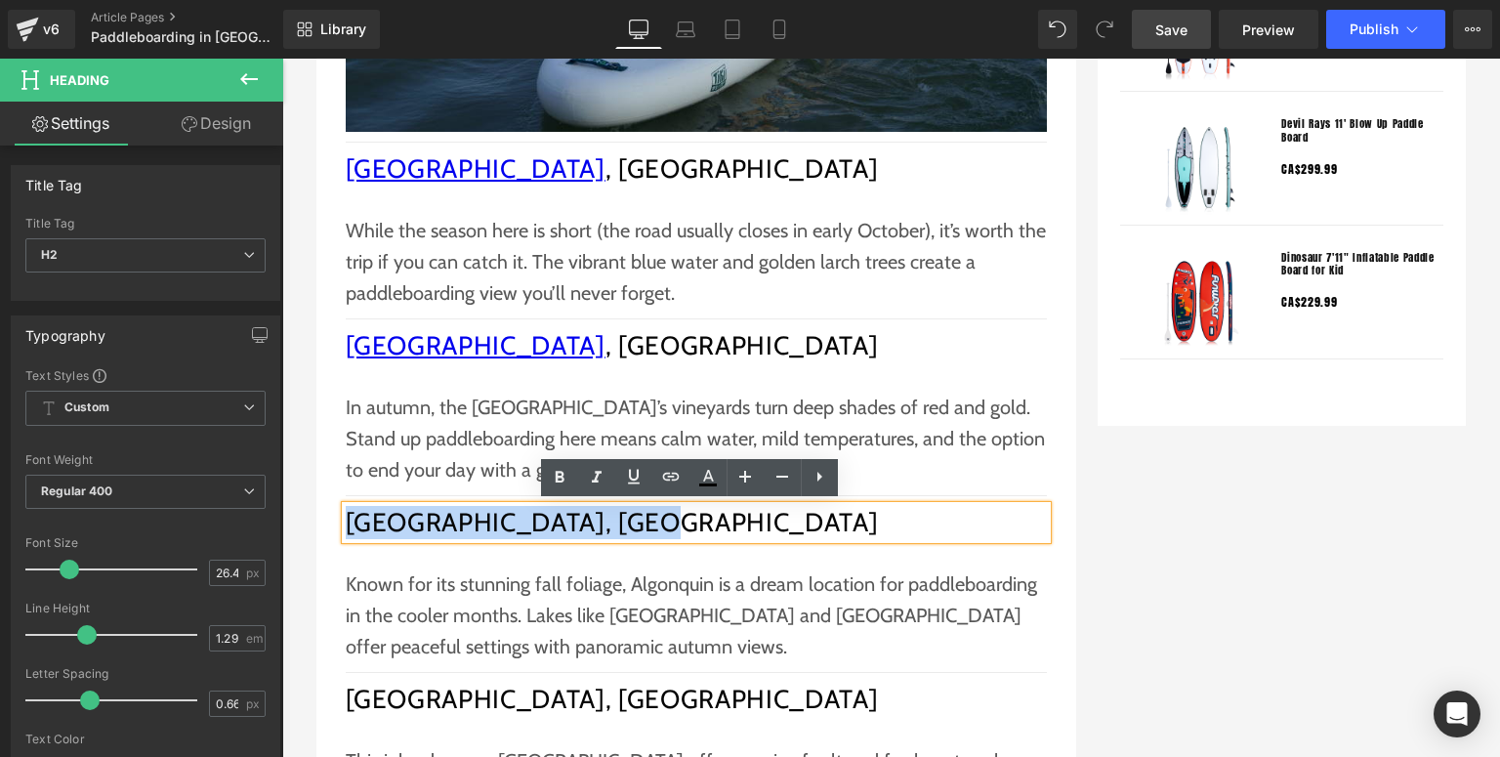
drag, startPoint x: 657, startPoint y: 521, endPoint x: 344, endPoint y: 531, distance: 313.7
click at [346, 531] on h2 "Algonquin Park, Ontario" at bounding box center [696, 522] width 701 height 33
copy h2 "Algonquin Park, Ontario"
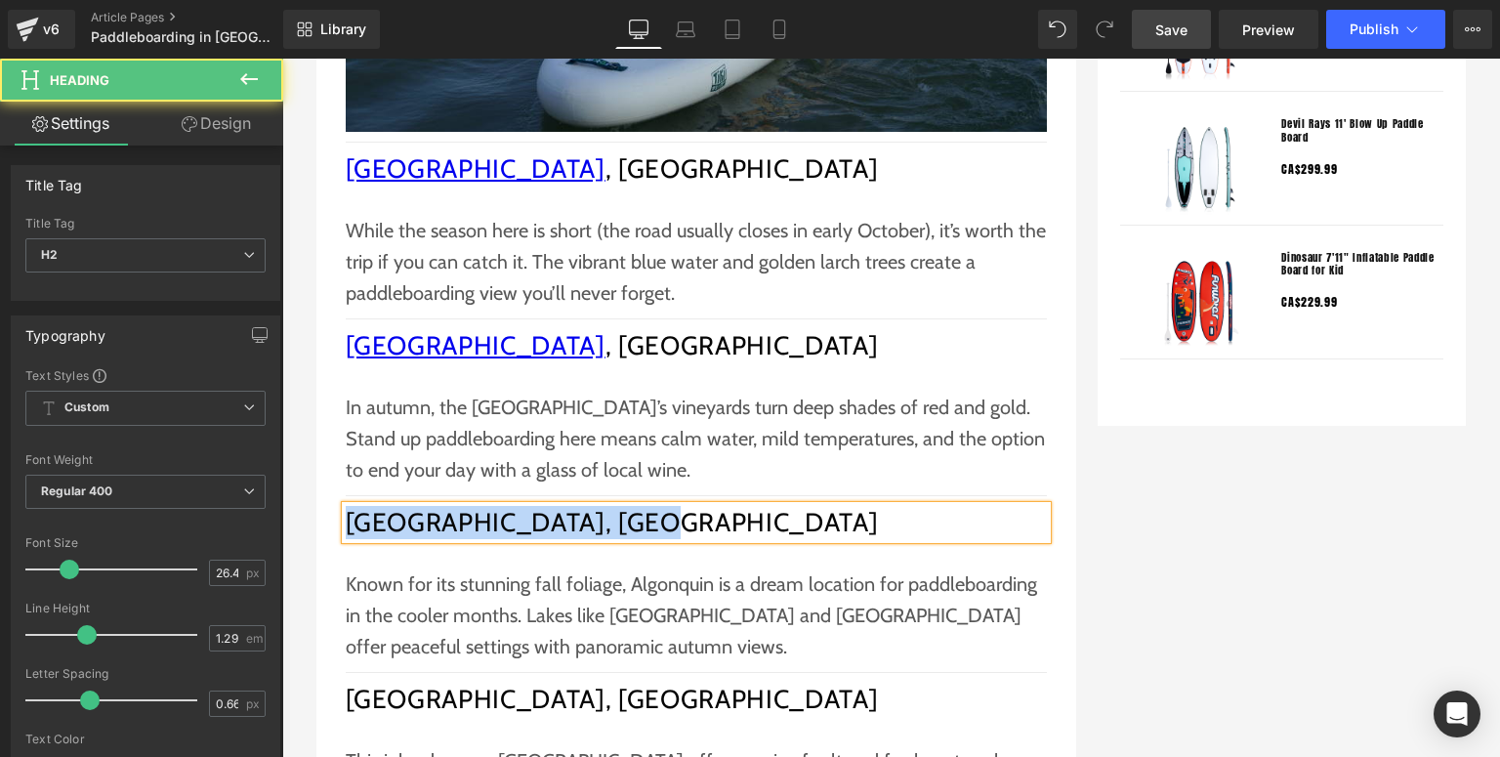
click at [481, 527] on h2 "Algonquin Park, Ontario" at bounding box center [696, 522] width 701 height 33
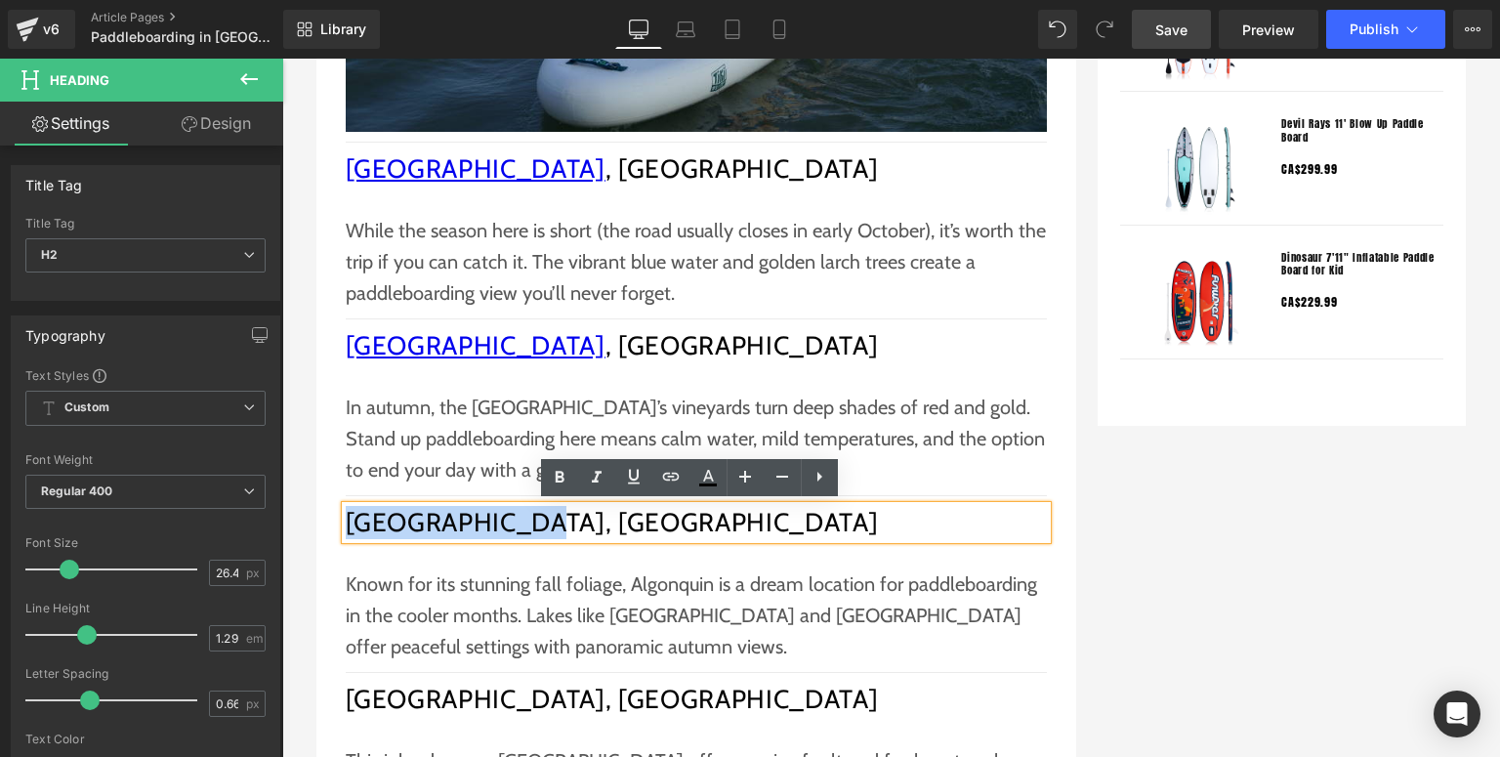
drag, startPoint x: 508, startPoint y: 521, endPoint x: 340, endPoint y: 516, distance: 168.1
click at [346, 516] on h2 "Algonquin Park, Ontario" at bounding box center [696, 522] width 701 height 33
click at [672, 473] on icon at bounding box center [670, 476] width 23 height 23
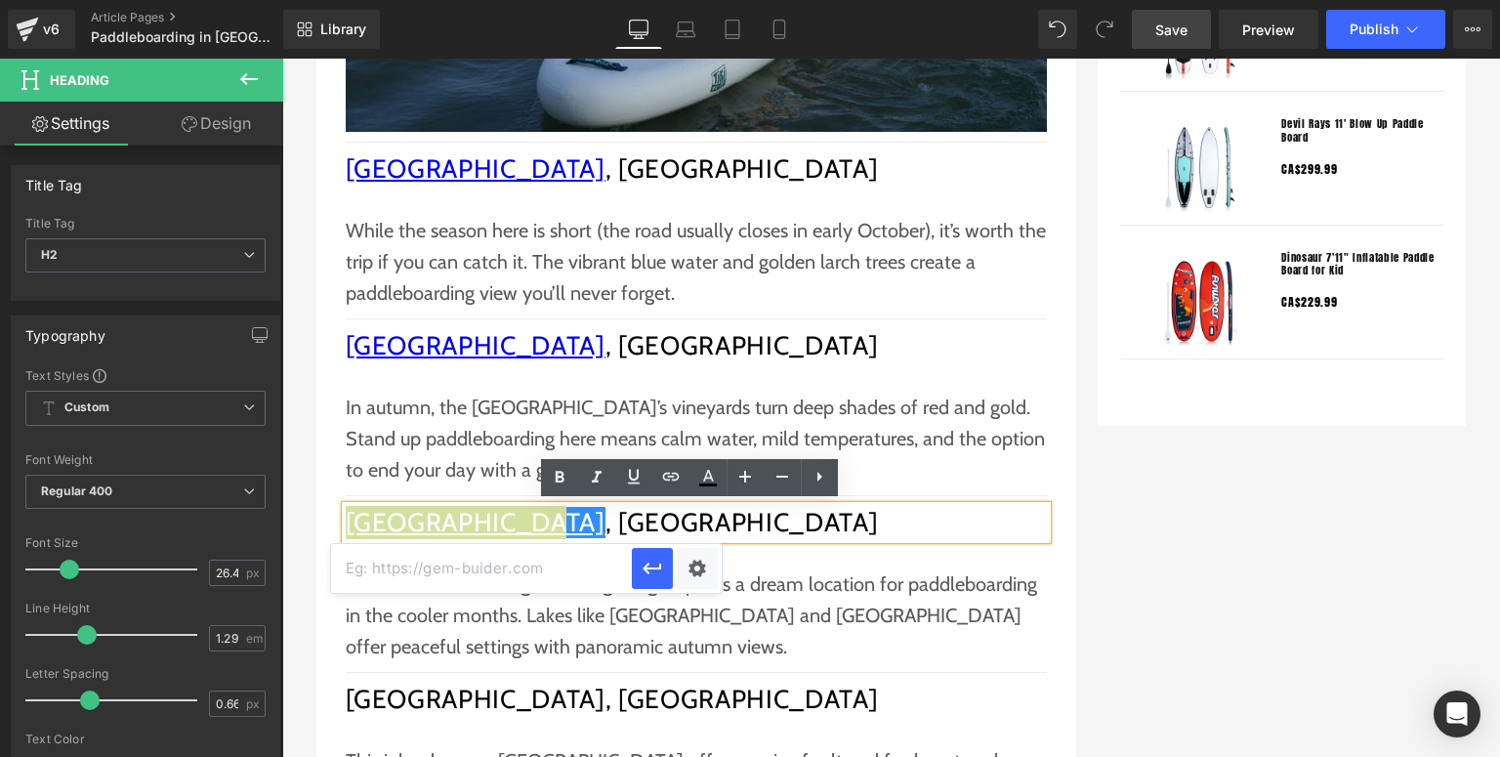
click at [520, 562] on input "text" at bounding box center [481, 568] width 301 height 49
paste input "https://en.wikipedia.org/wiki/Algonquin_Provincial_Park"
click at [645, 563] on icon "button" at bounding box center [652, 568] width 23 height 23
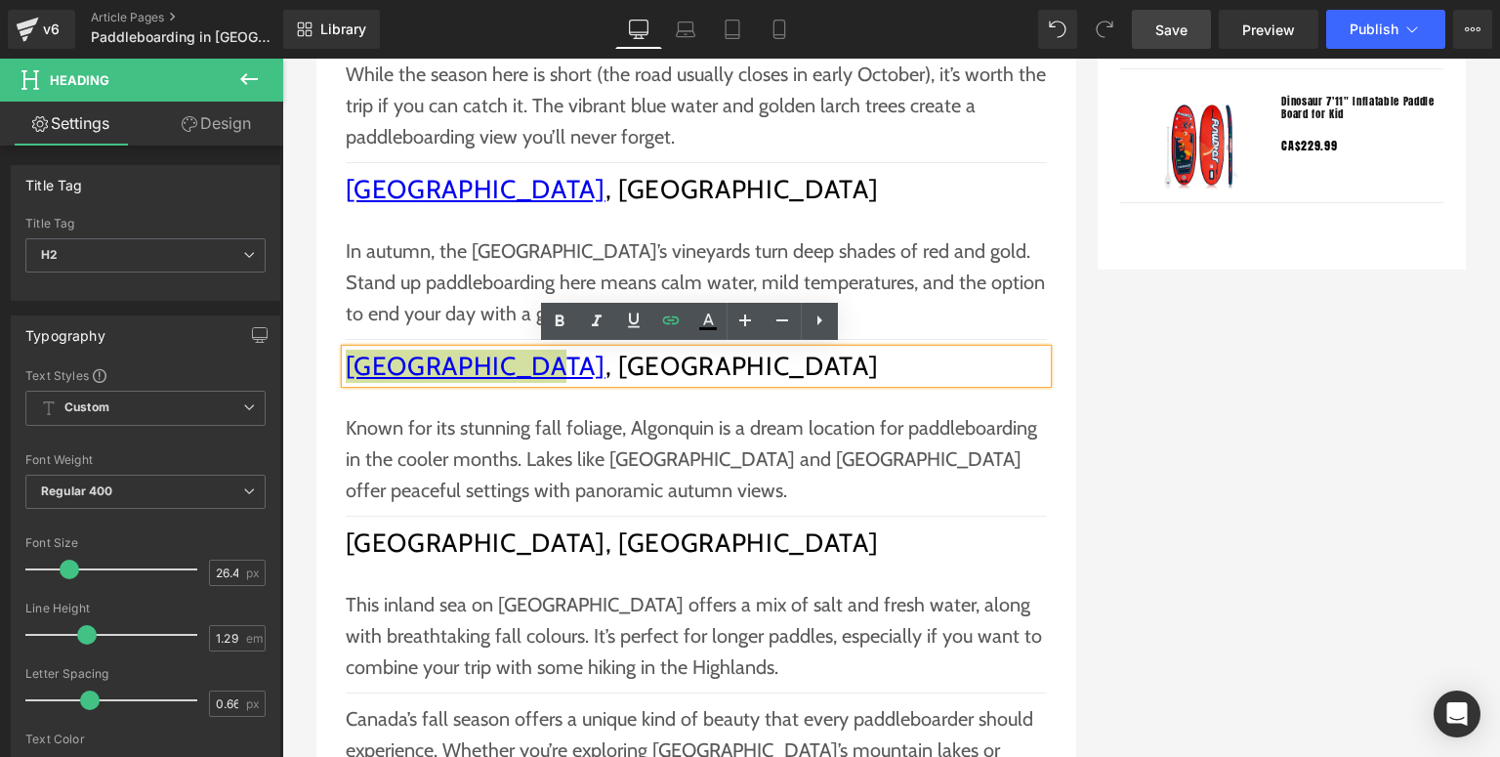
scroll to position [2266, 0]
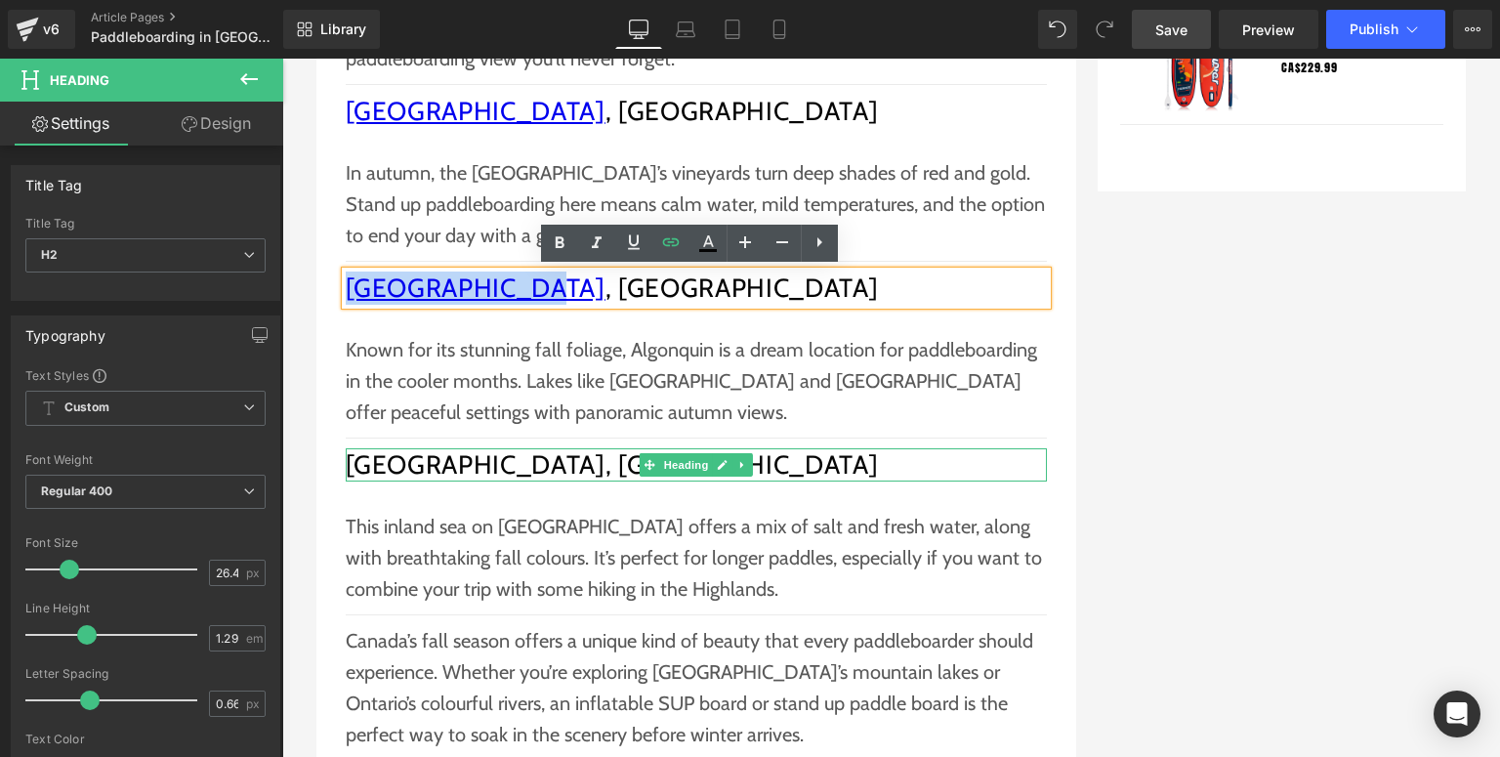
click at [582, 457] on h2 "Bras d’Or Lake, Nova Scotia" at bounding box center [696, 464] width 701 height 33
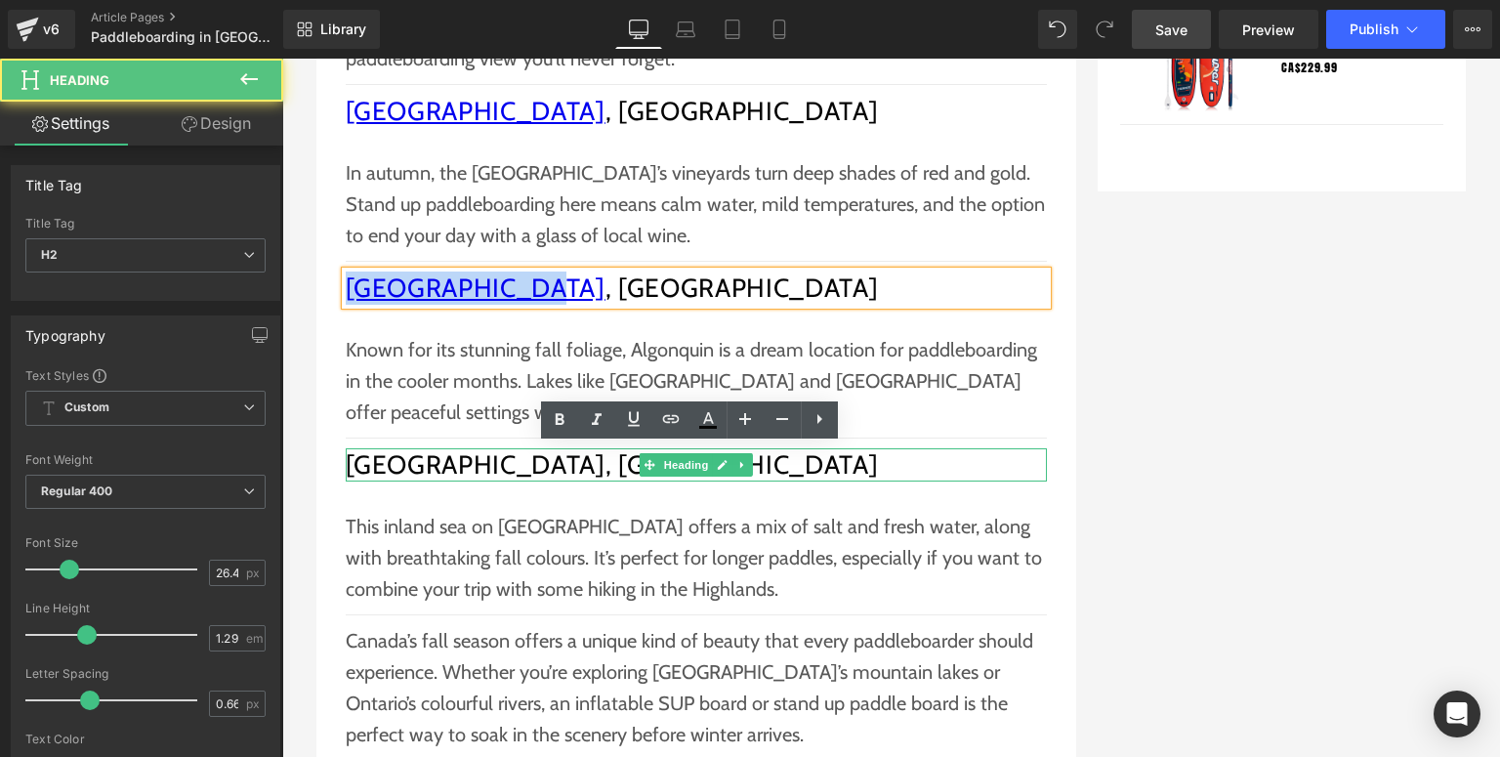
click at [582, 457] on h2 "Bras d’Or Lake, Nova Scotia" at bounding box center [696, 464] width 701 height 33
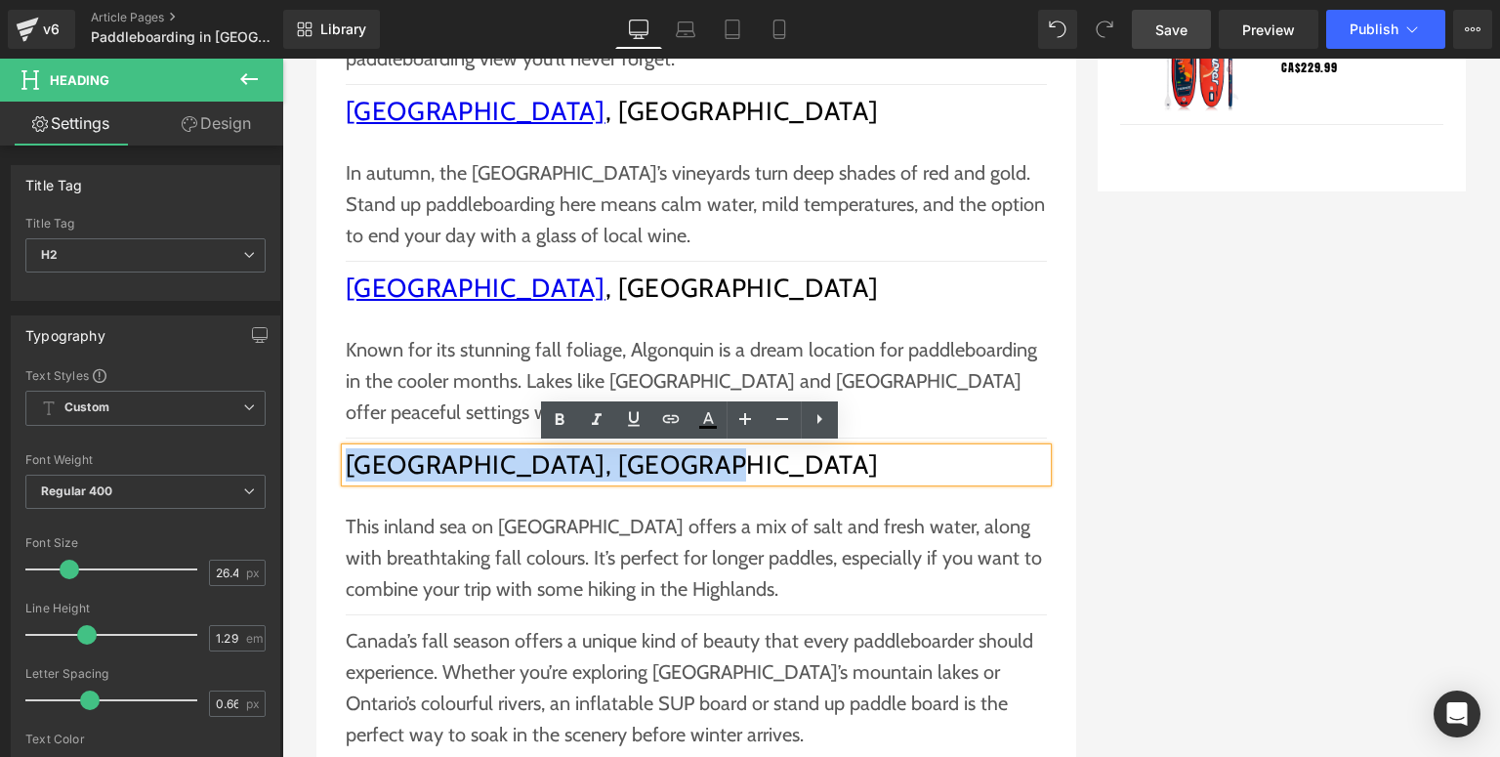
drag, startPoint x: 696, startPoint y: 458, endPoint x: 344, endPoint y: 471, distance: 351.9
click at [346, 471] on h2 "Bras d’Or Lake, Nova Scotia" at bounding box center [696, 464] width 701 height 33
copy h2 "Bras d’Or Lake, Nova Scotia"
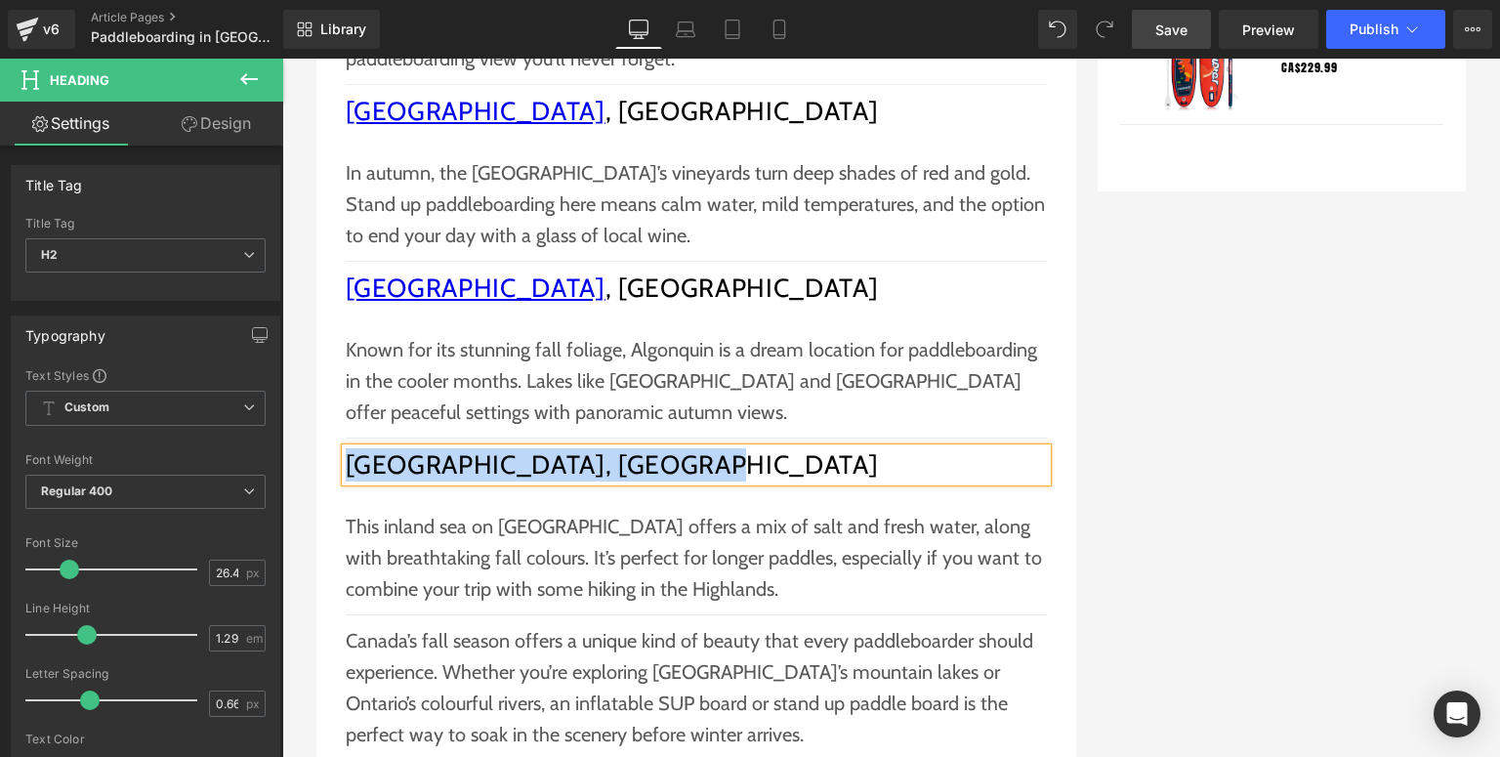
click at [534, 469] on h2 "Bras d’Or Lake, Nova Scotia" at bounding box center [696, 464] width 701 height 33
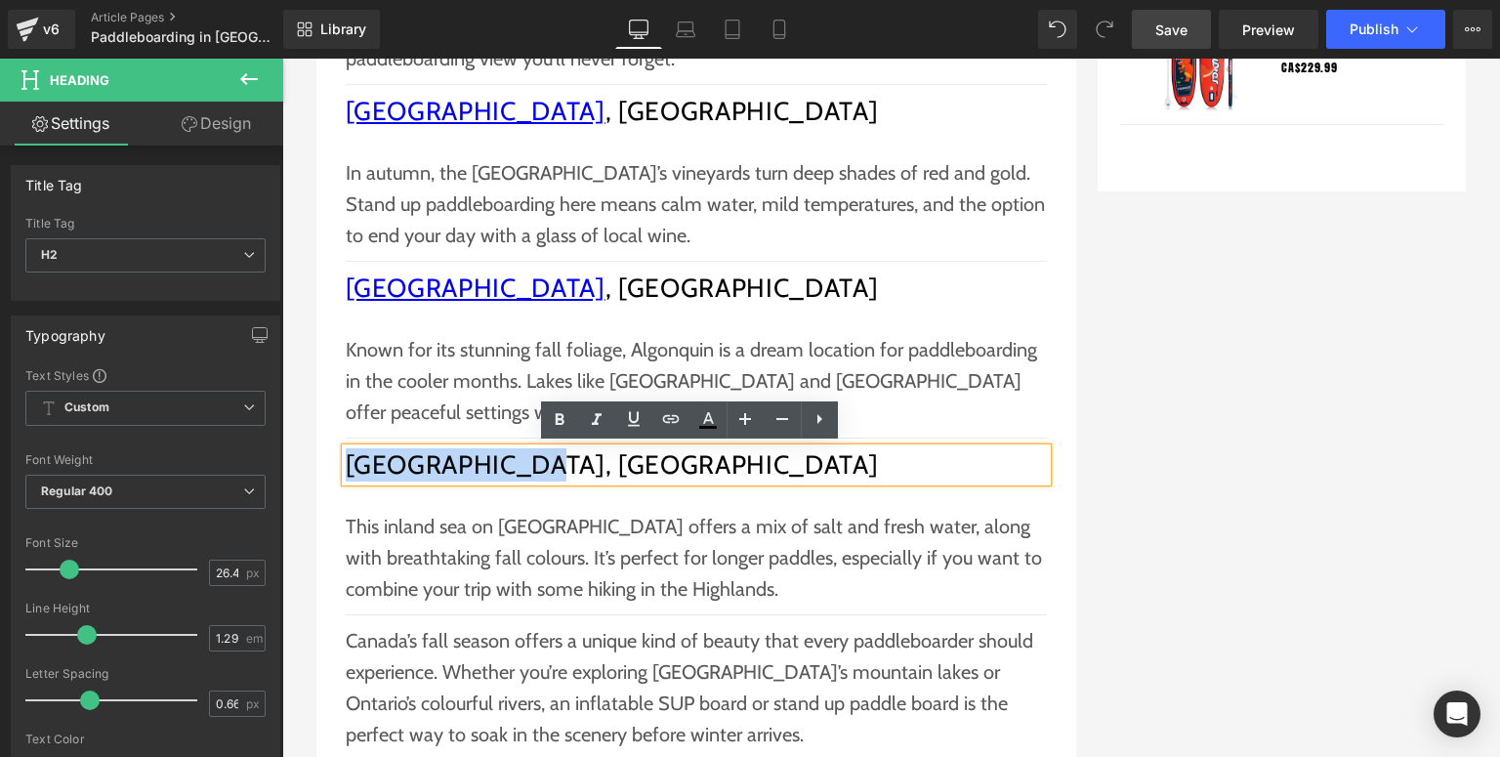
drag, startPoint x: 500, startPoint y: 466, endPoint x: 345, endPoint y: 465, distance: 155.3
click at [346, 465] on h2 "Bras d’Or Lake, Nova Scotia" at bounding box center [696, 464] width 701 height 33
click at [677, 428] on icon at bounding box center [670, 418] width 23 height 23
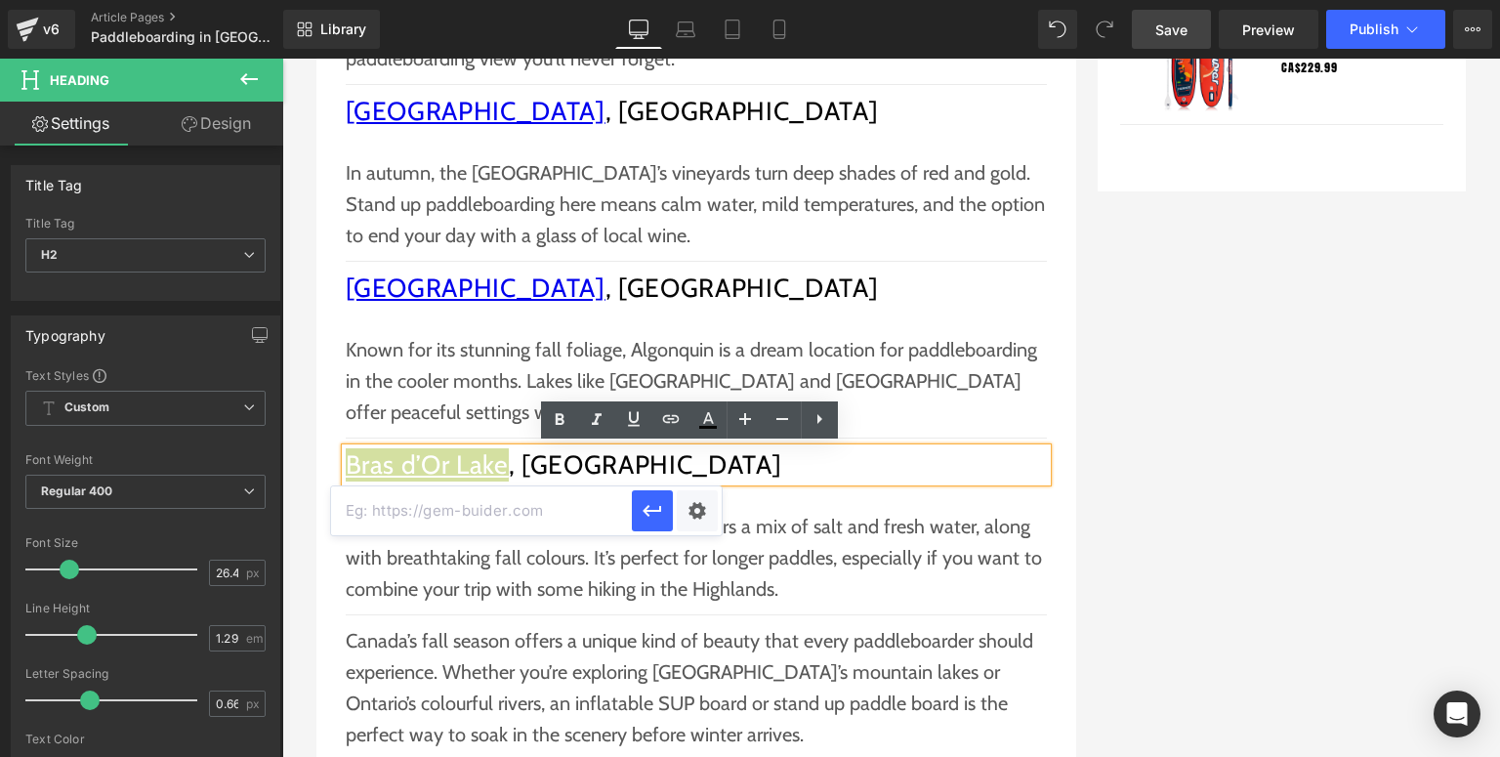
click at [533, 512] on input "text" at bounding box center [481, 510] width 301 height 49
paste input "https://en.wikipedia.org/wiki/Bras_d%27Or_Lake"
type input "https://en.wikipedia.org/wiki/Bras_d%27Or_Lake"
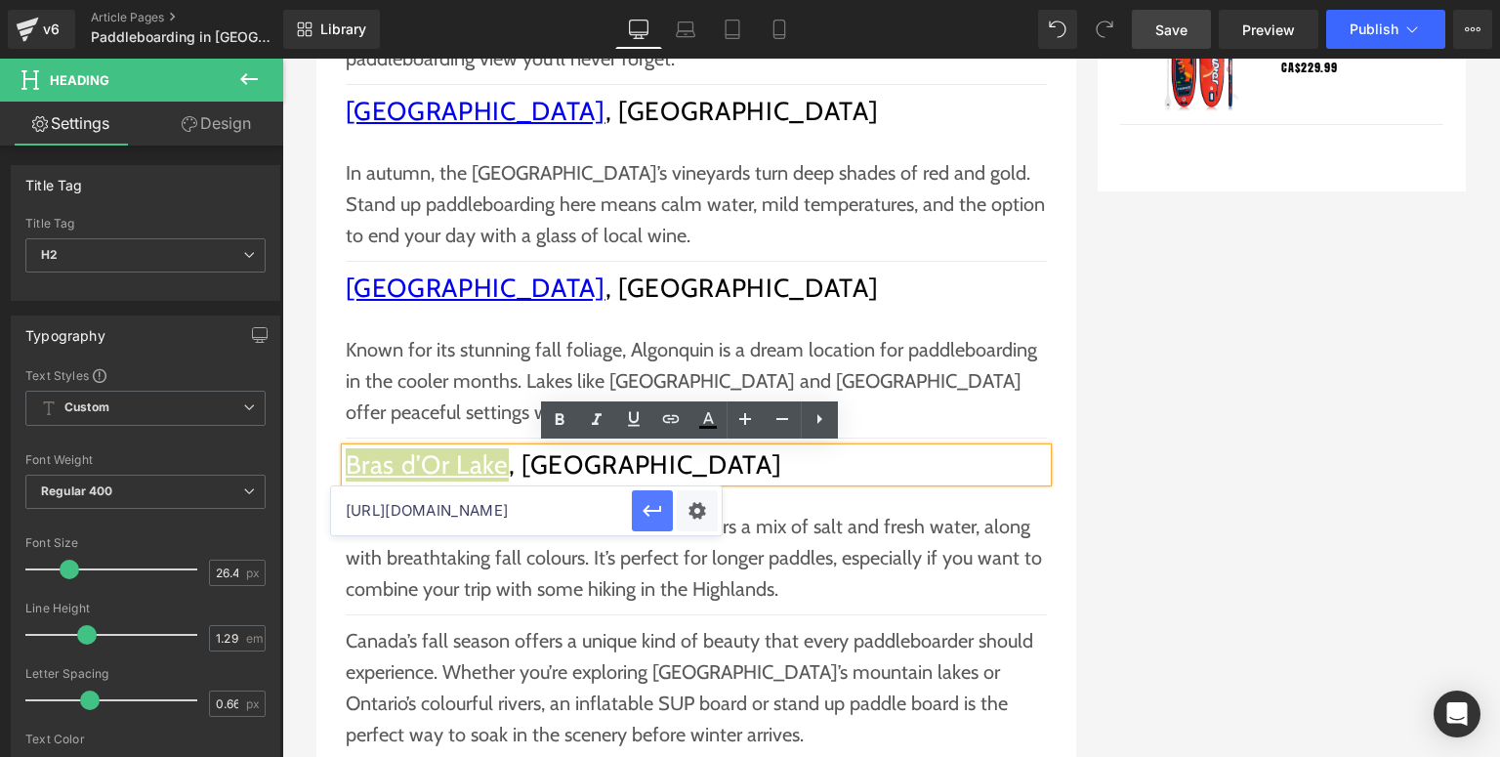
click at [637, 503] on button "button" at bounding box center [652, 510] width 41 height 41
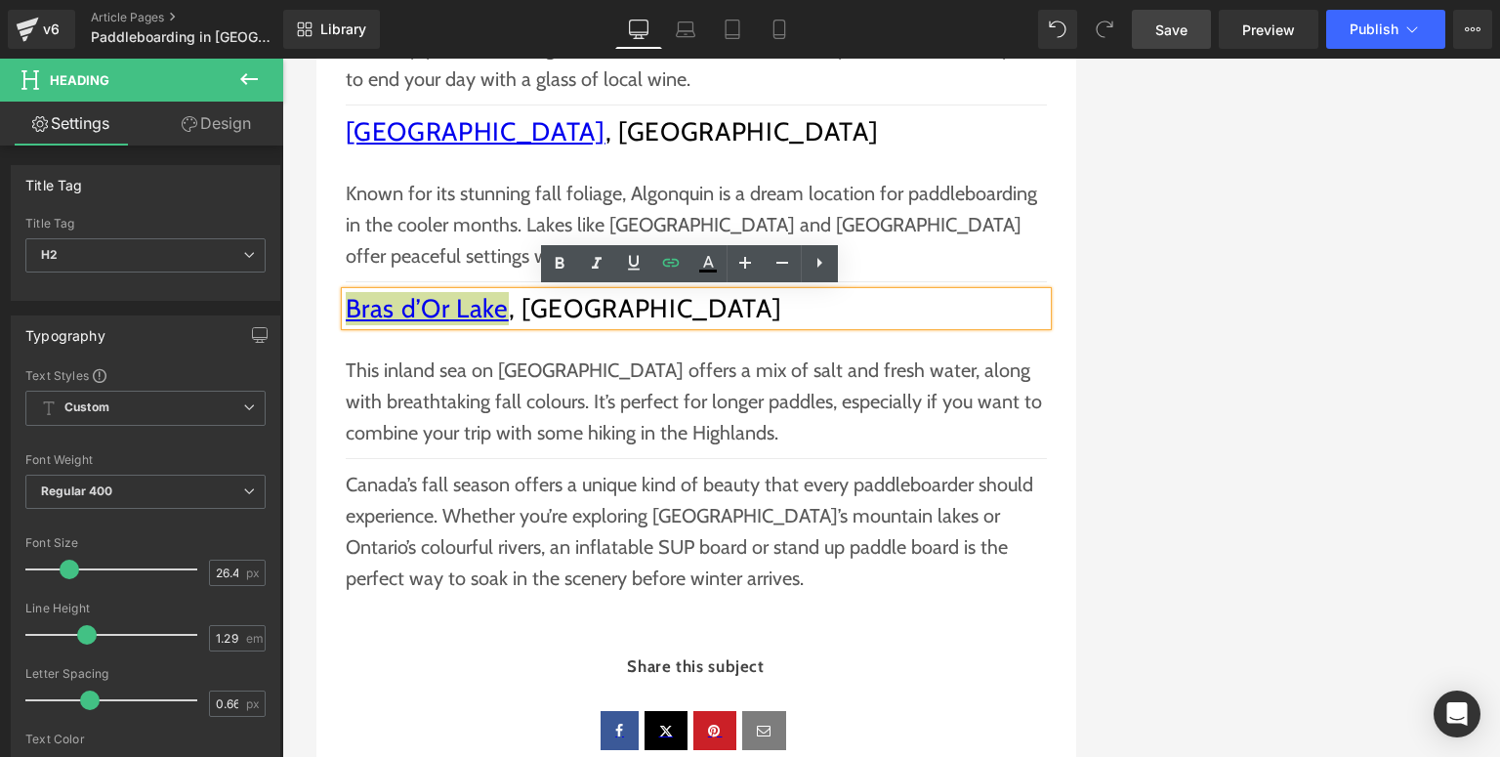
scroll to position [2501, 0]
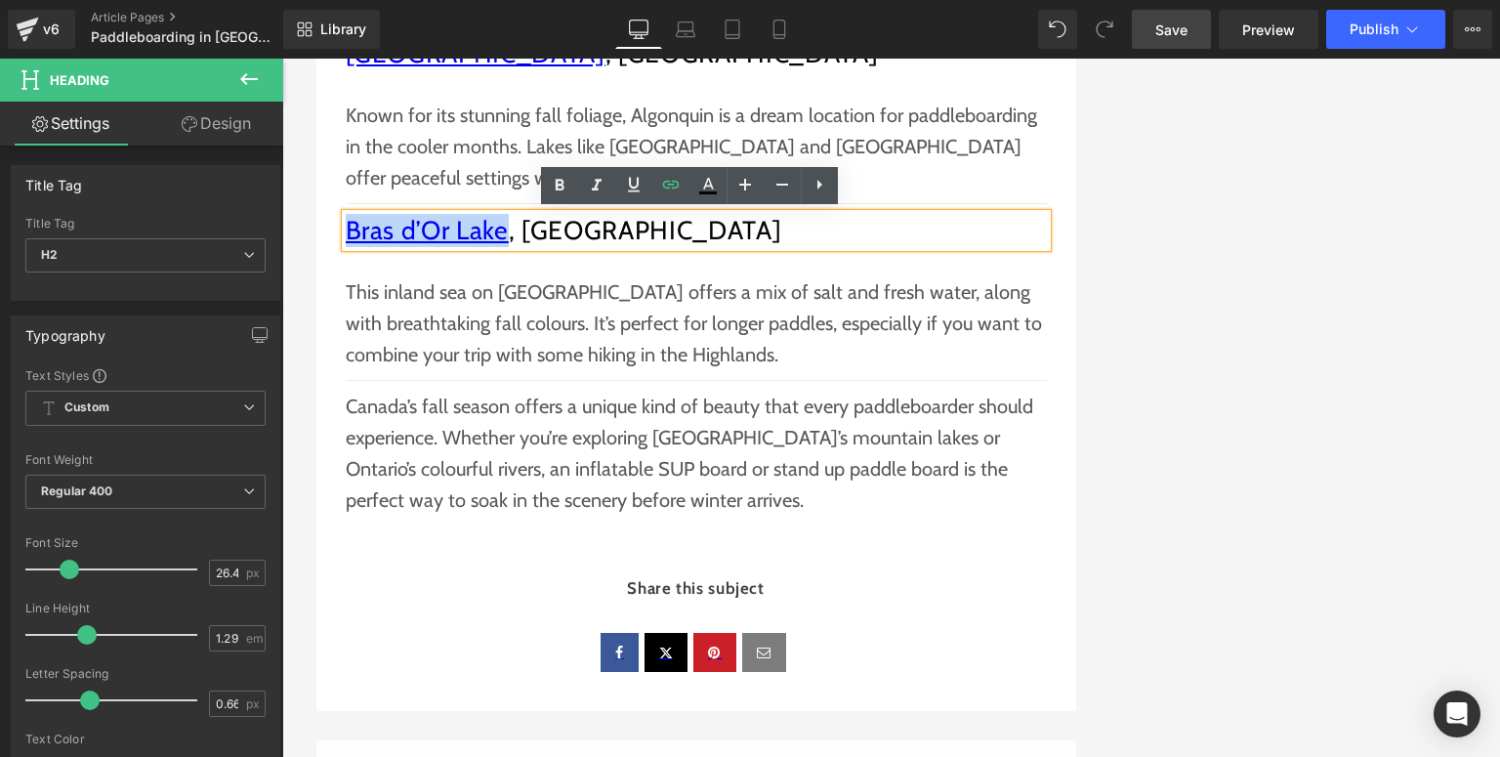
drag, startPoint x: 1270, startPoint y: 399, endPoint x: 598, endPoint y: 358, distance: 673.3
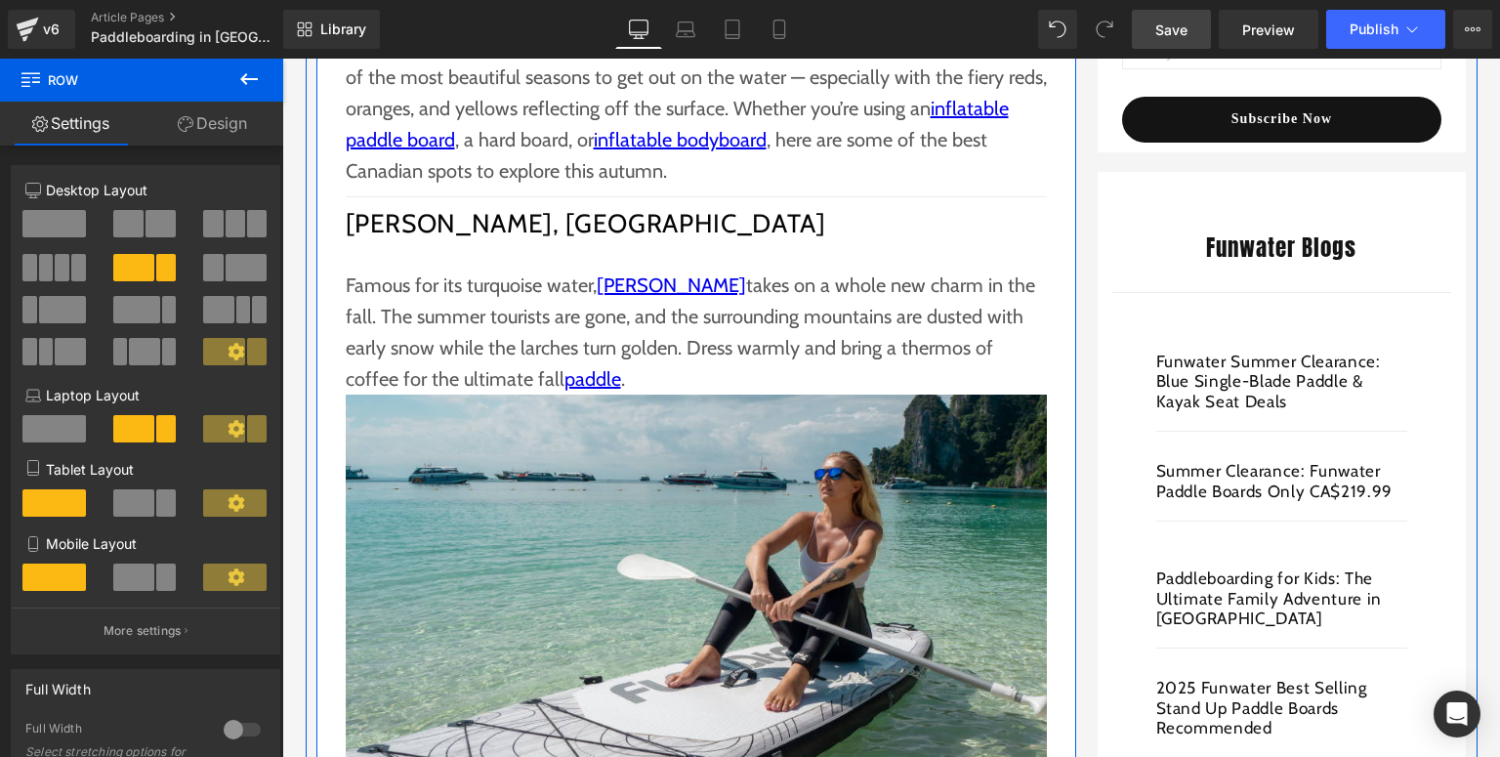
scroll to position [703, 0]
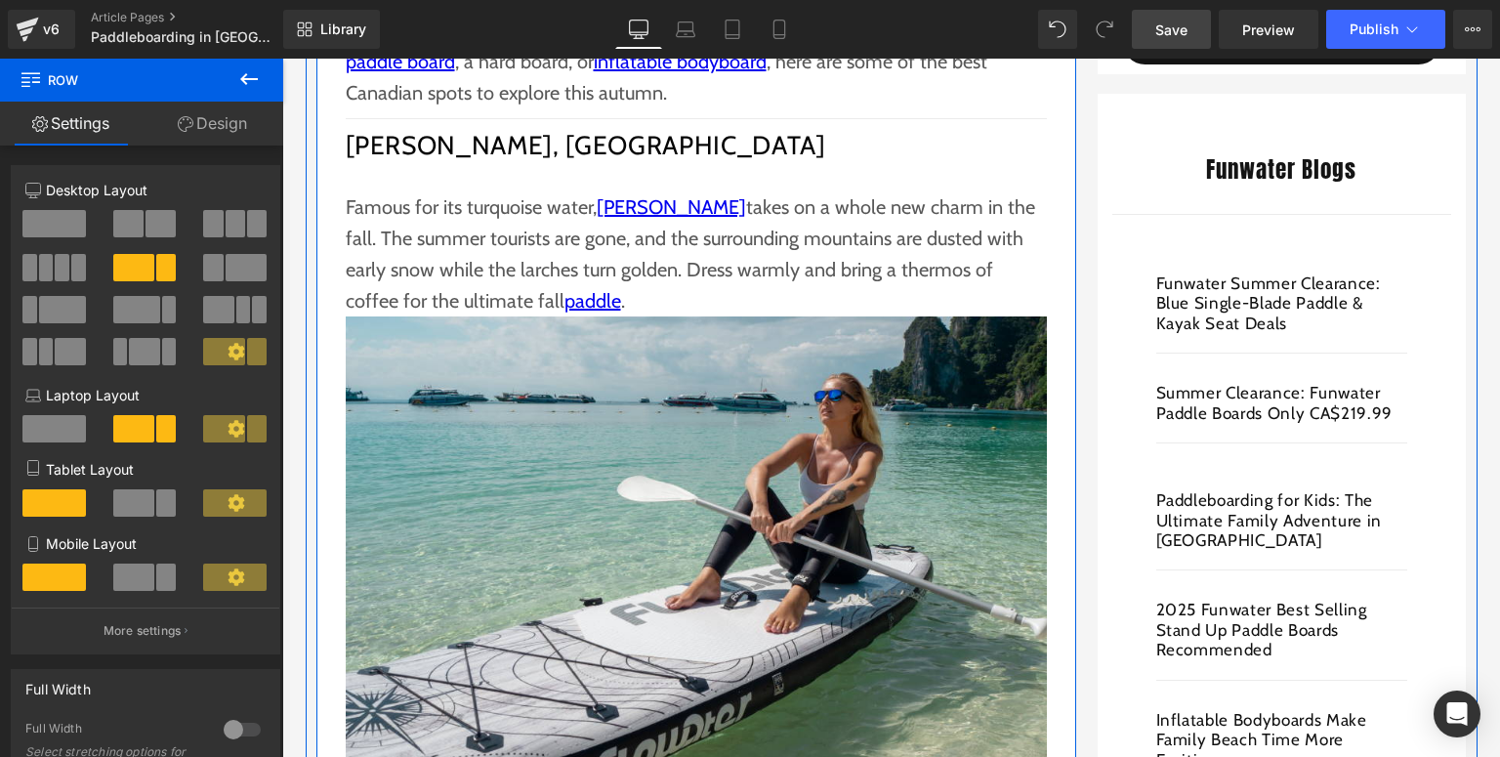
click at [598, 358] on img at bounding box center [696, 550] width 701 height 468
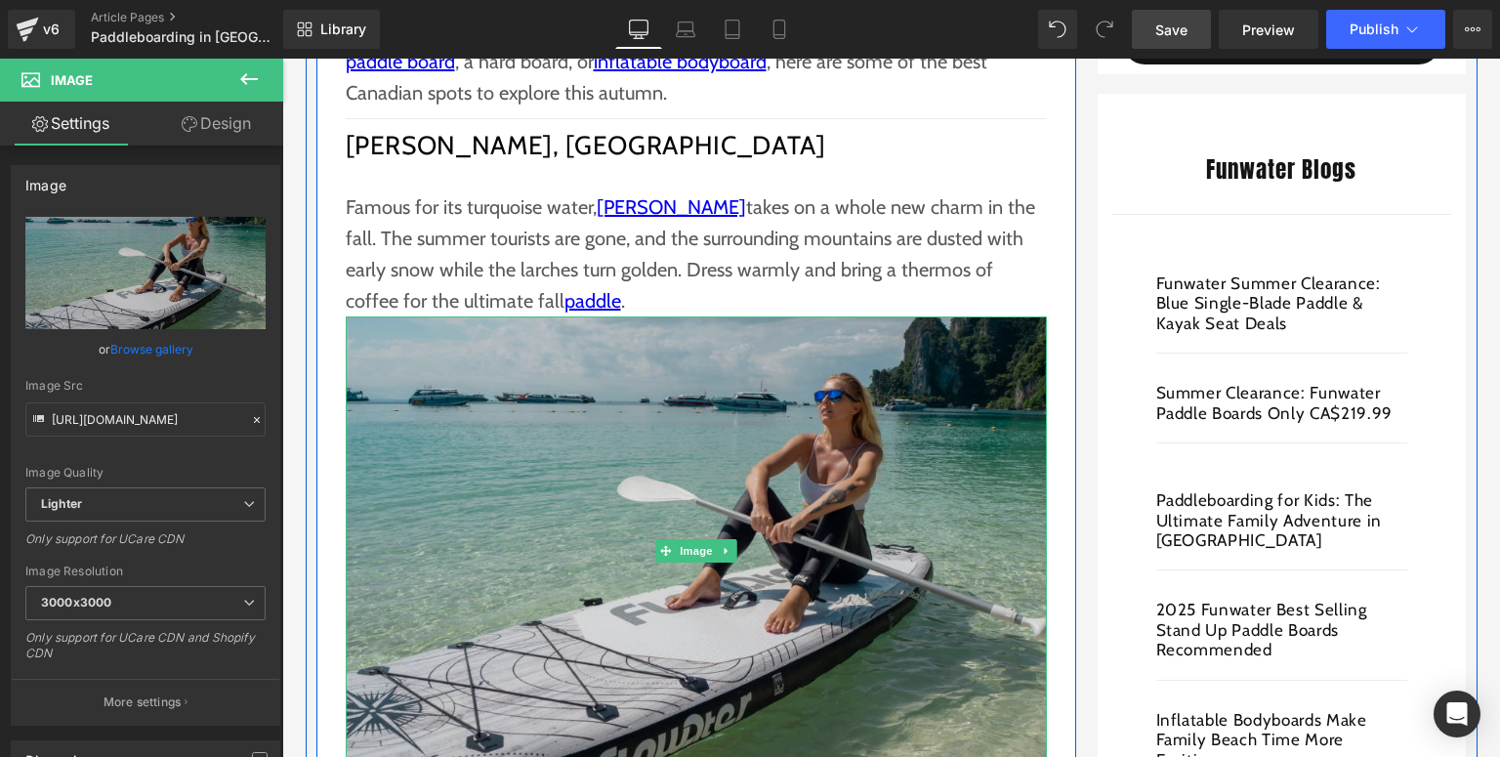
scroll to position [781, 0]
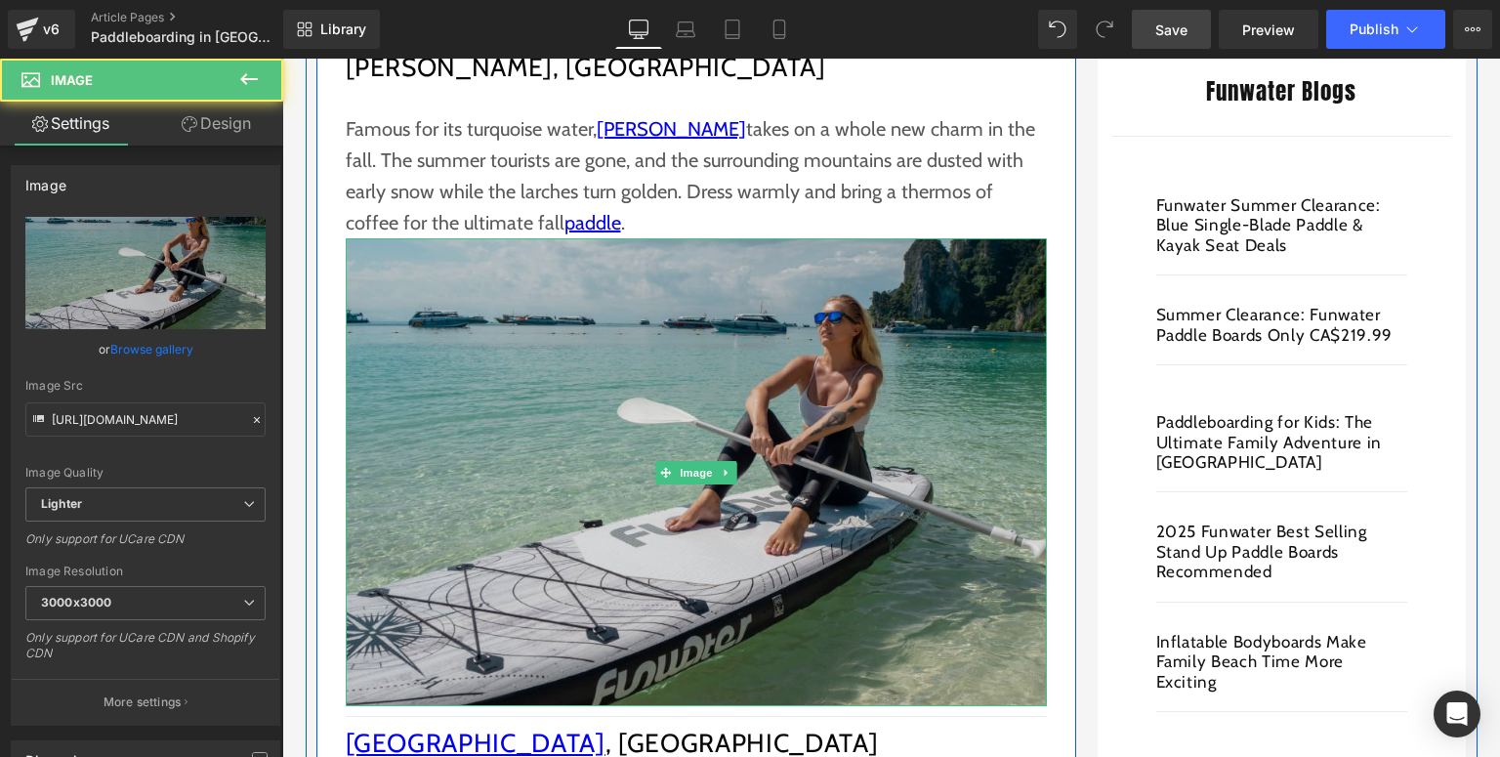
click at [447, 383] on img at bounding box center [696, 472] width 701 height 468
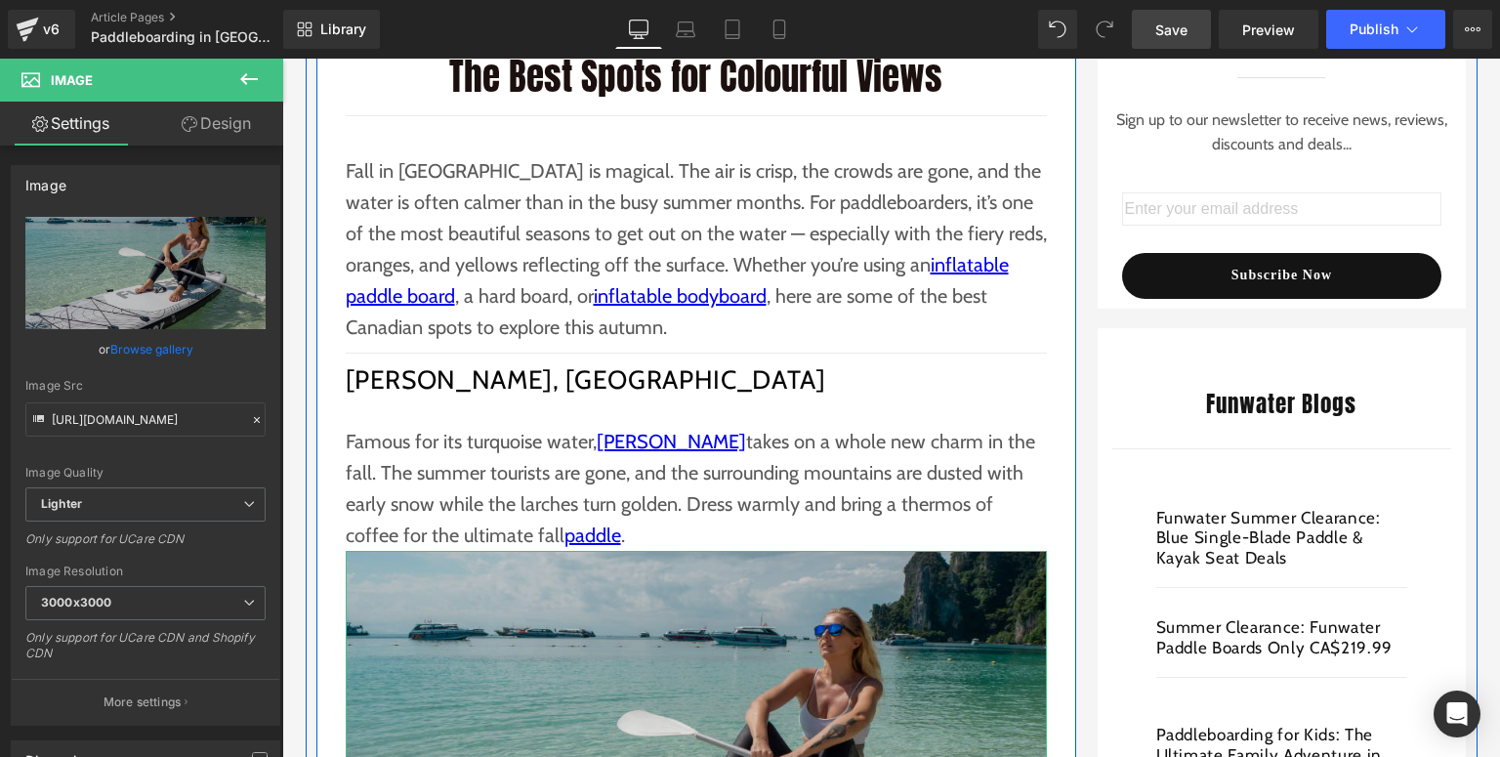
scroll to position [625, 0]
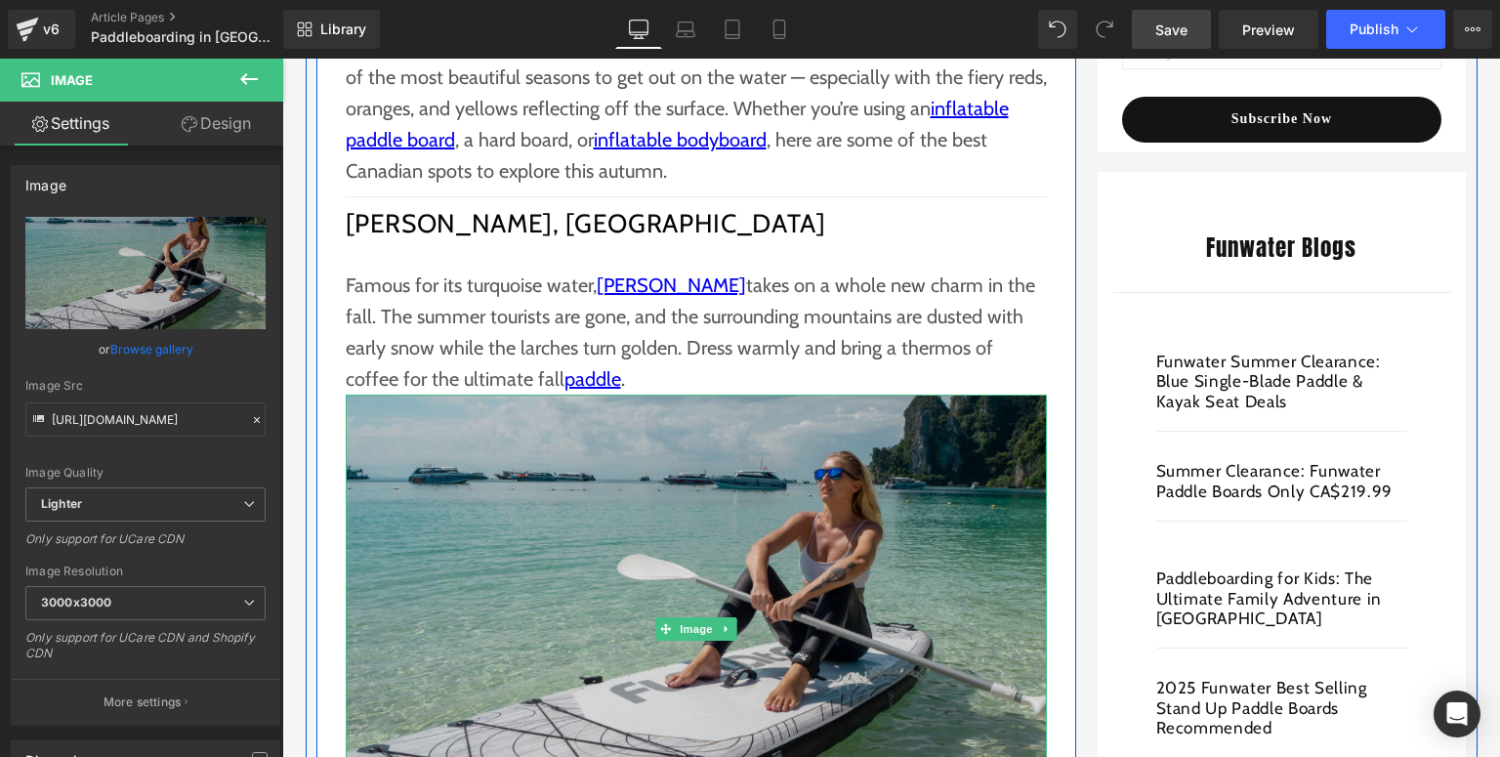
click at [531, 493] on img at bounding box center [696, 629] width 701 height 468
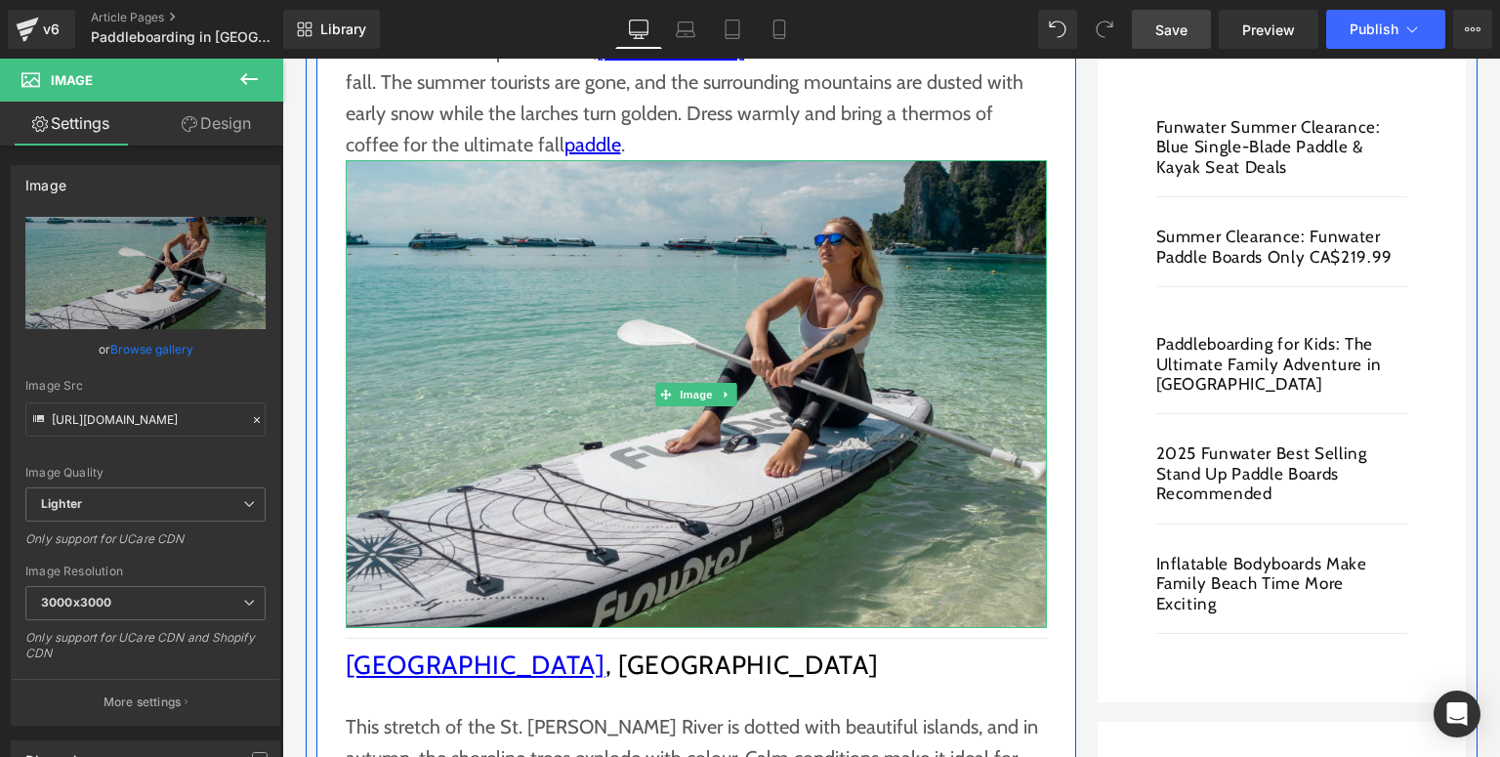
click at [726, 393] on icon at bounding box center [726, 395] width 11 height 12
click at [712, 395] on icon at bounding box center [716, 394] width 11 height 11
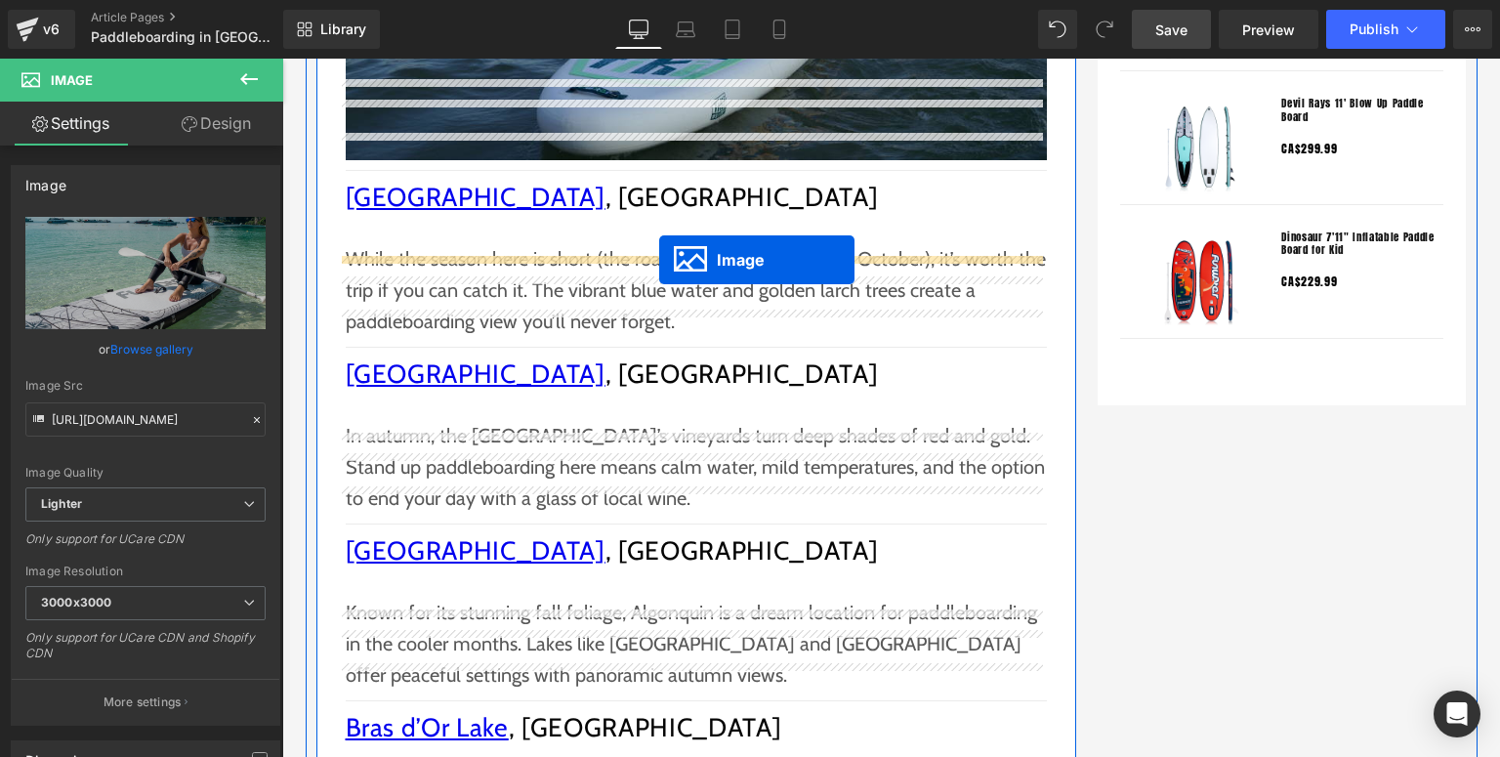
scroll to position [2130, 0]
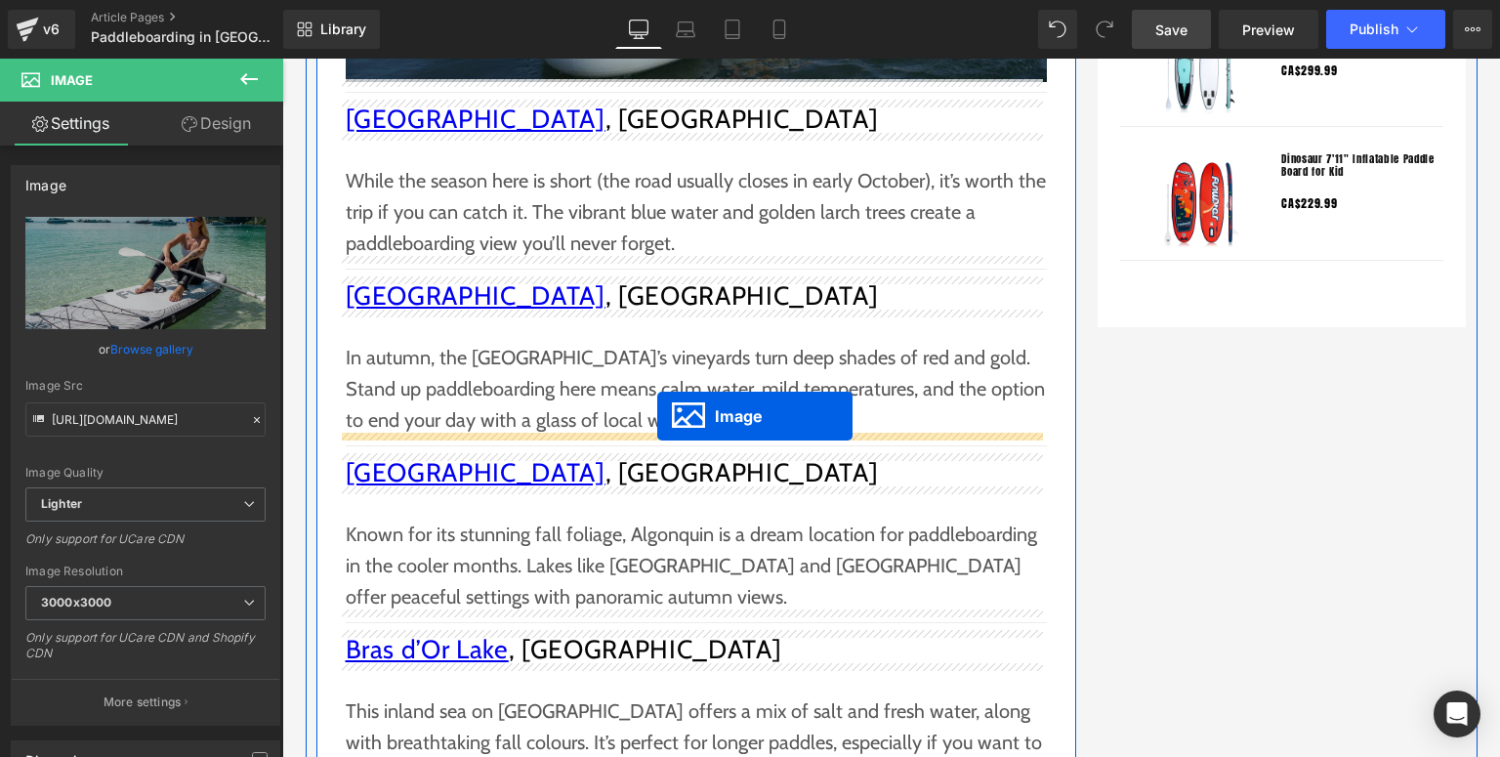
drag, startPoint x: 695, startPoint y: 368, endPoint x: 657, endPoint y: 416, distance: 60.6
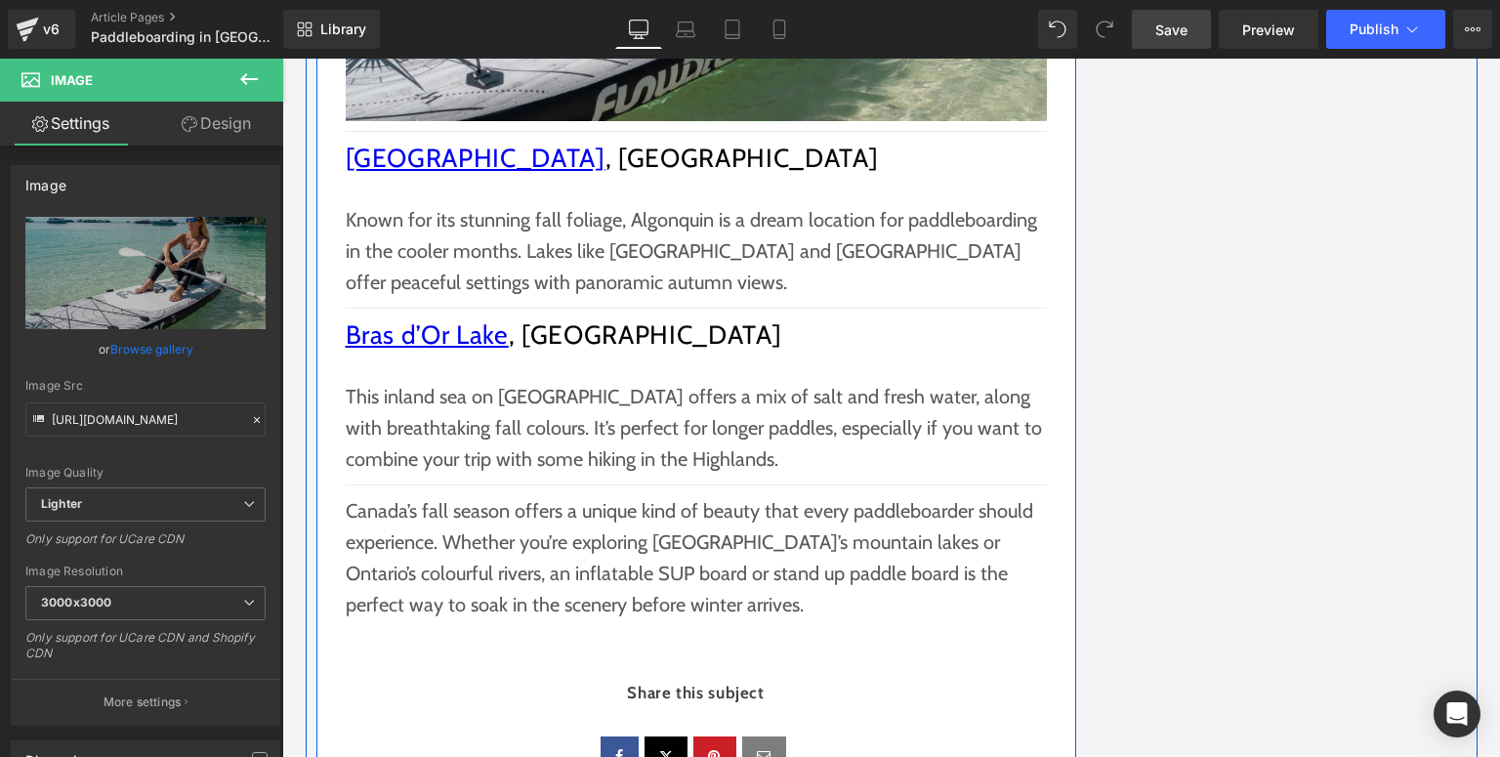
scroll to position [2395, 0]
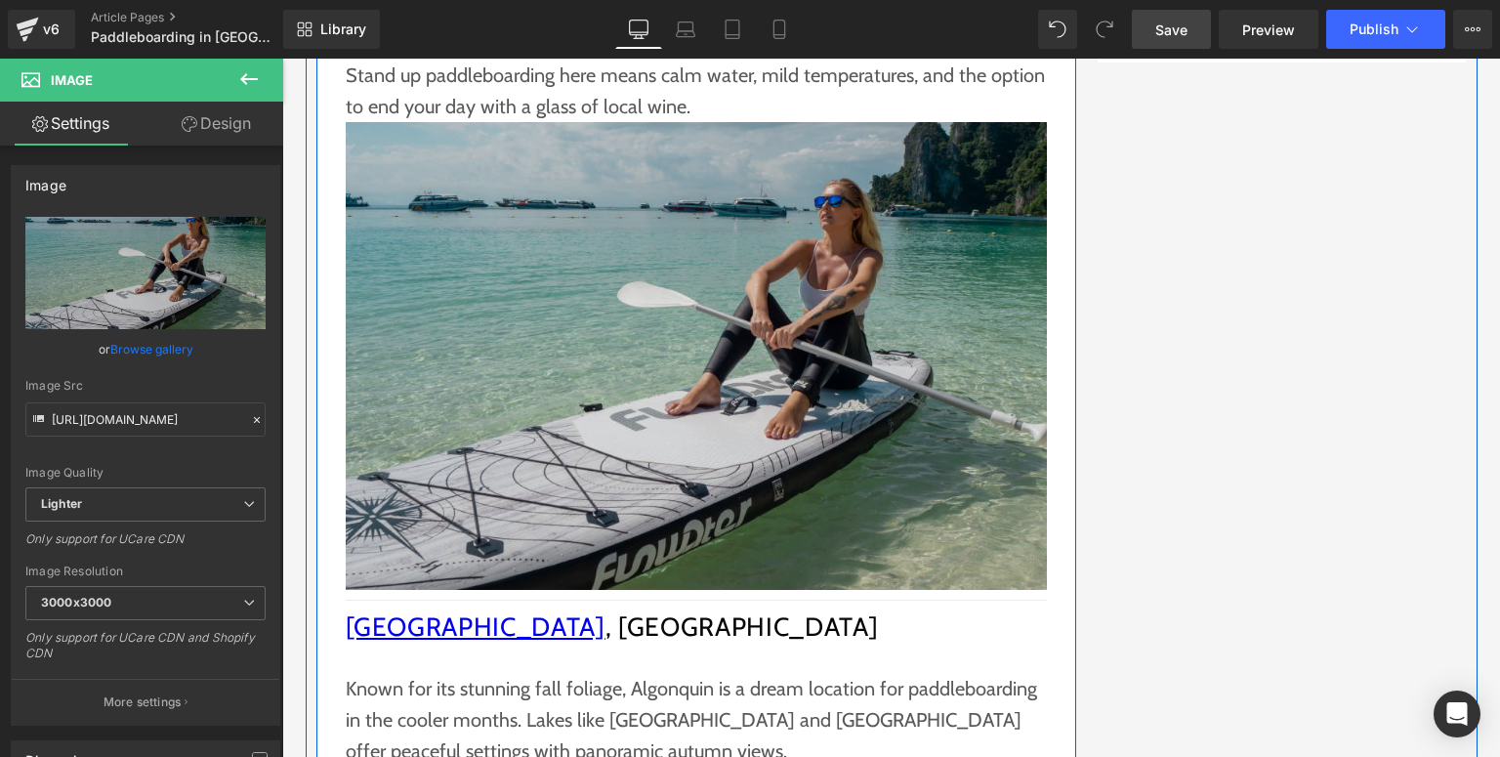
click at [641, 354] on img at bounding box center [696, 356] width 701 height 468
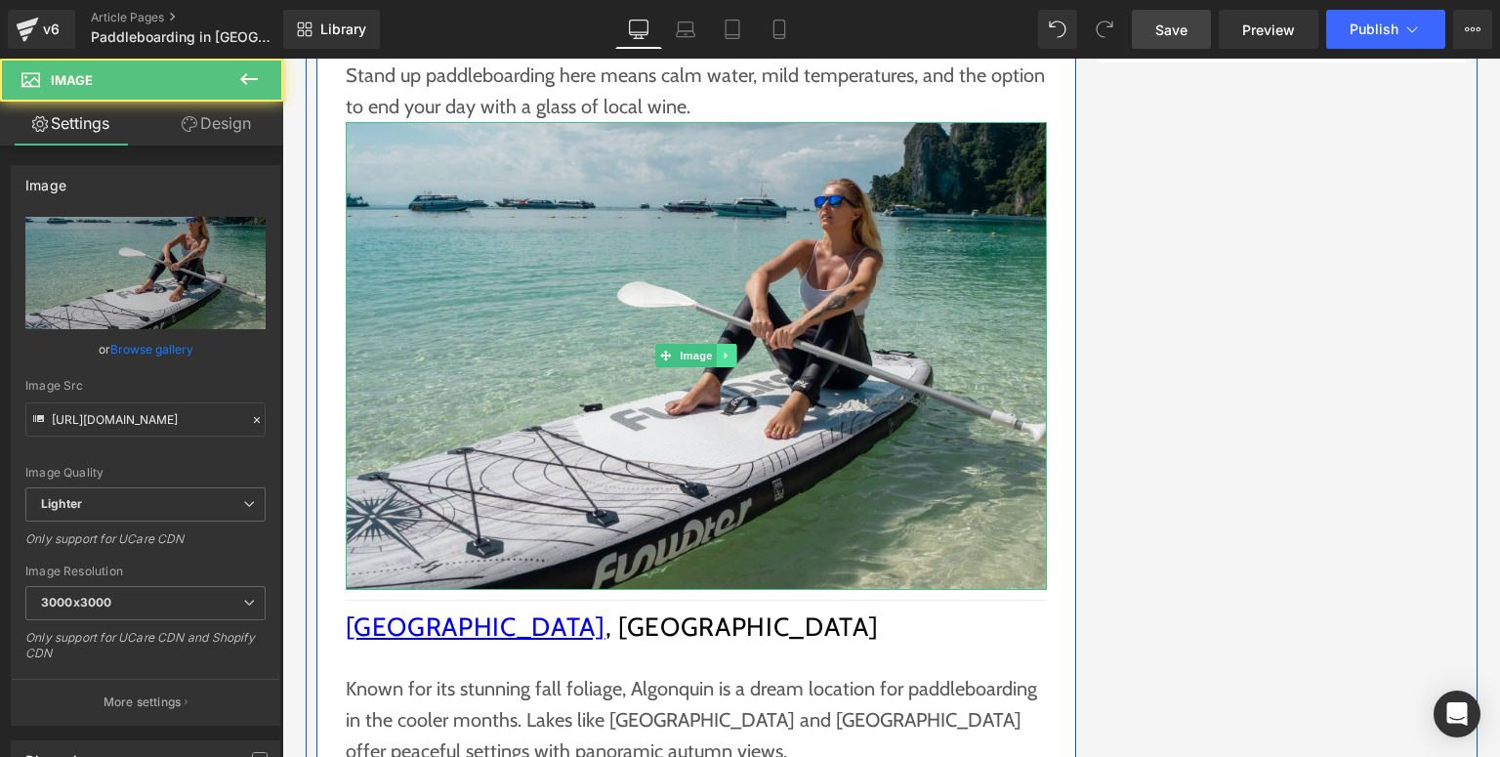
click at [721, 356] on icon at bounding box center [726, 356] width 11 height 12
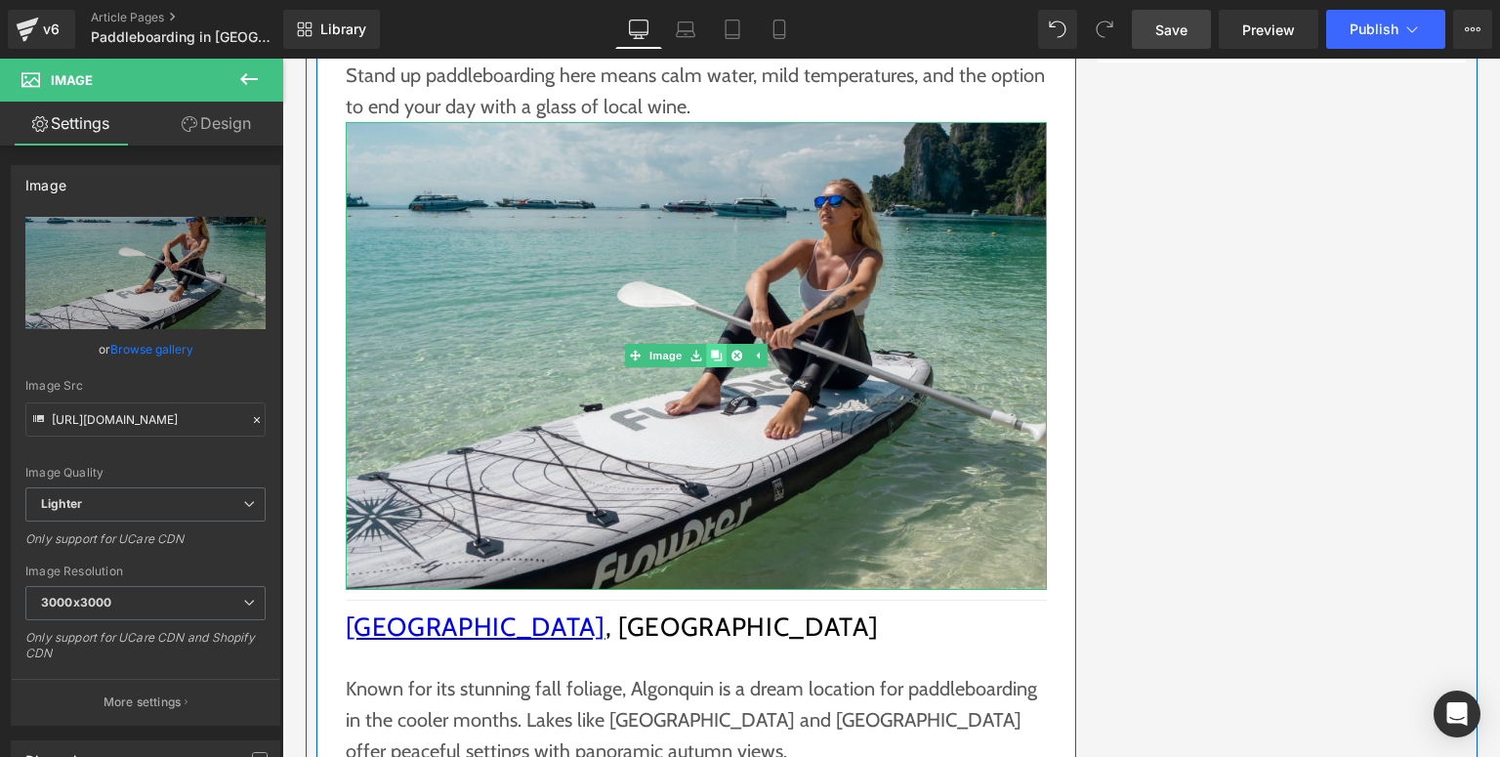
click at [711, 357] on icon at bounding box center [716, 356] width 11 height 11
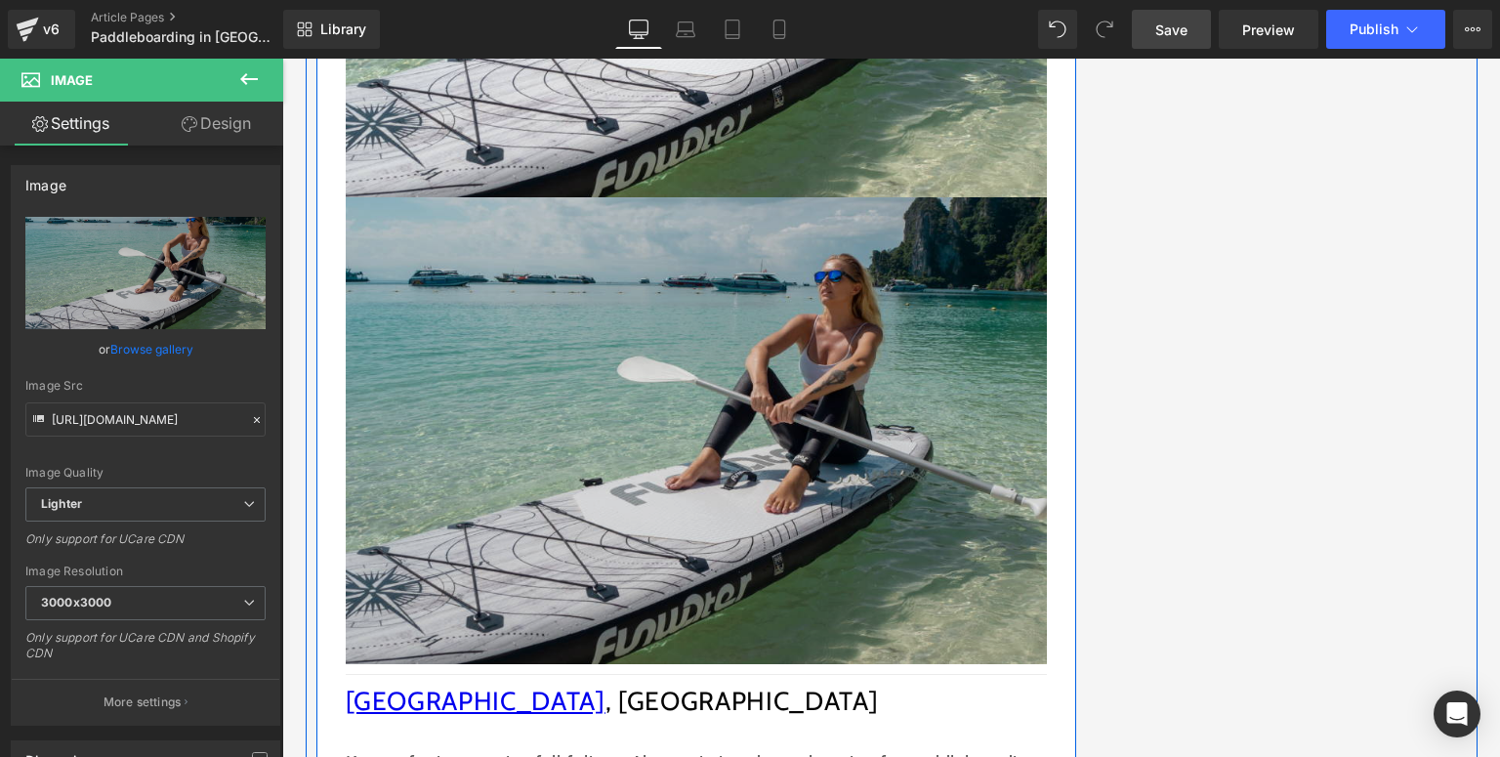
scroll to position [2846, 0]
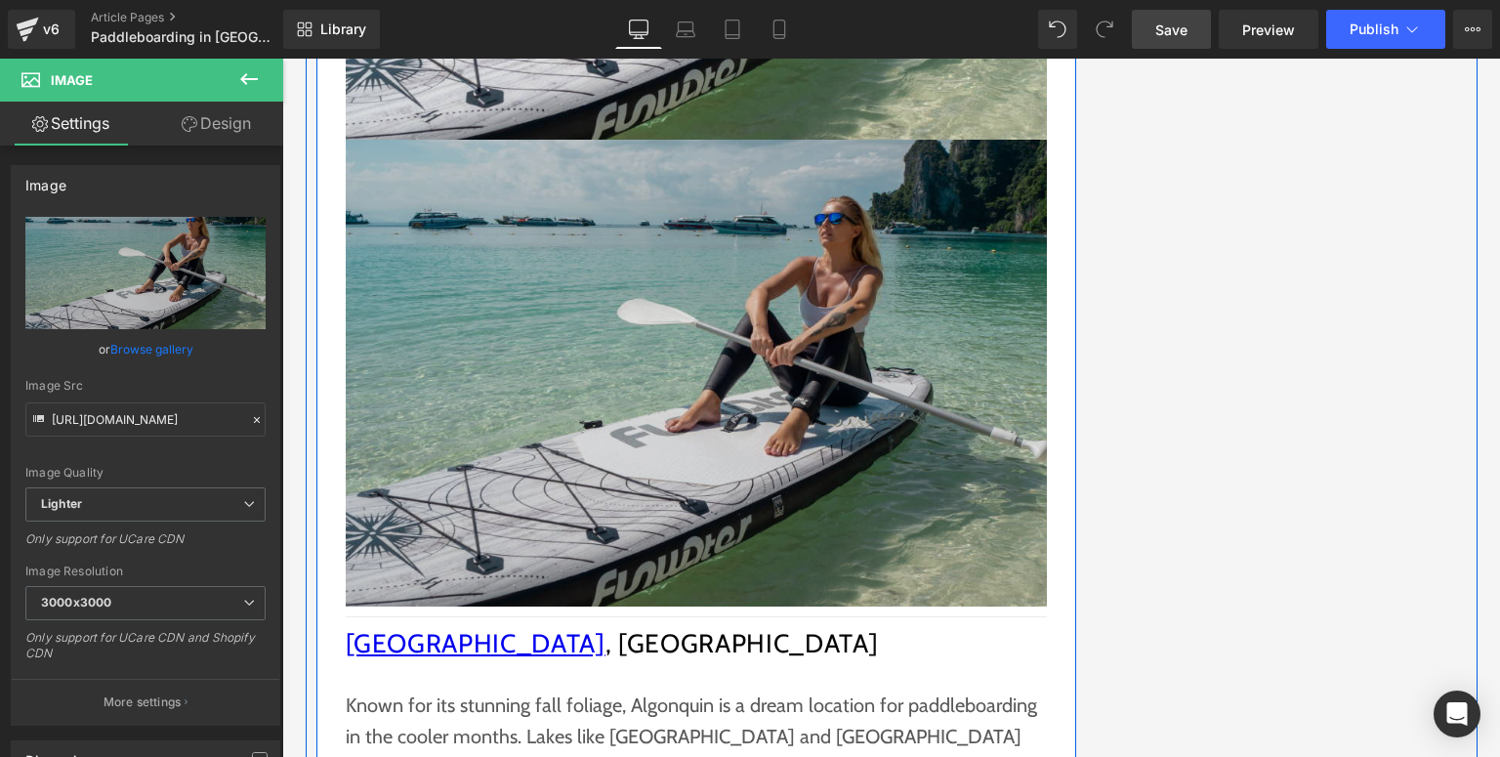
click at [629, 382] on img at bounding box center [696, 374] width 701 height 468
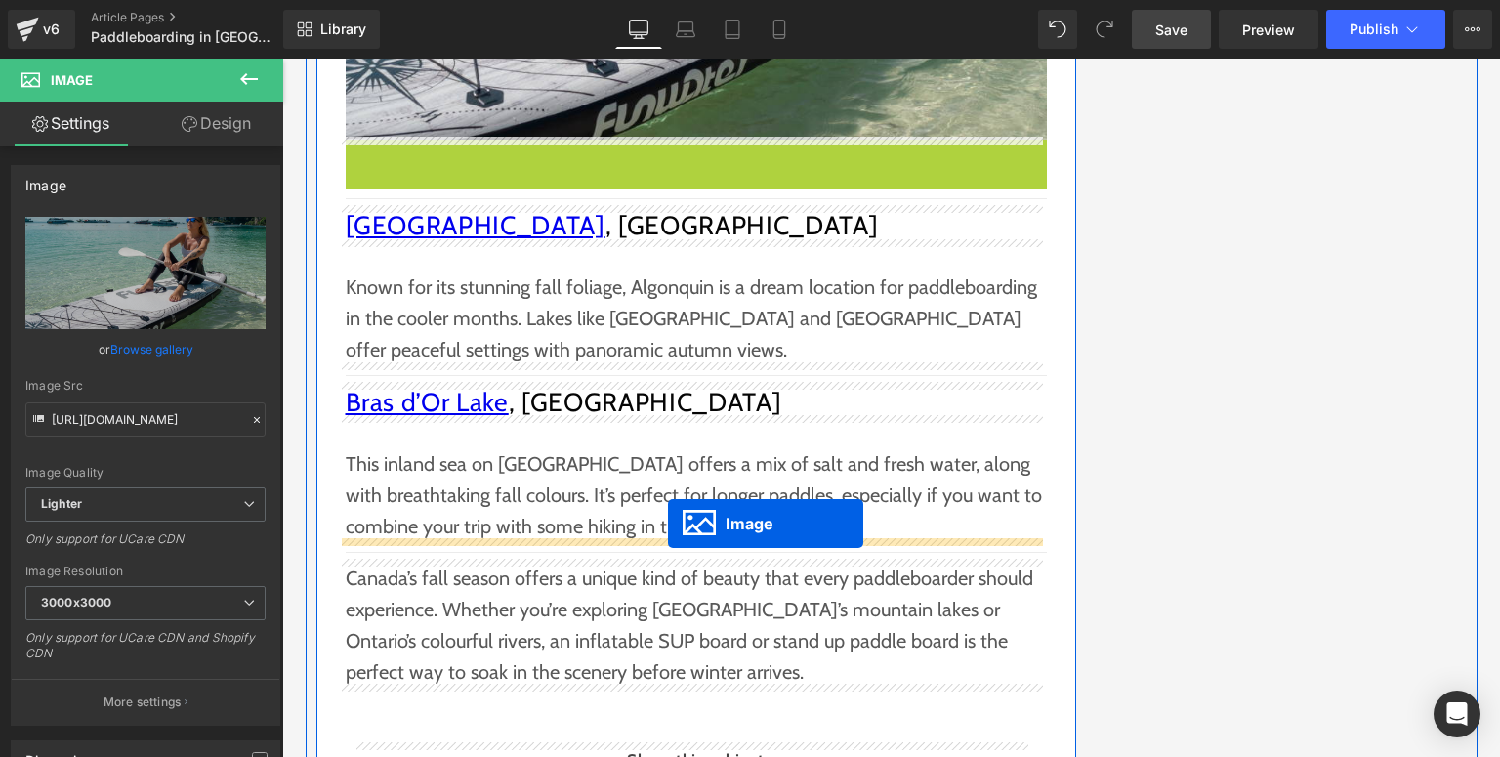
drag, startPoint x: 684, startPoint y: 367, endPoint x: 668, endPoint y: 524, distance: 157.1
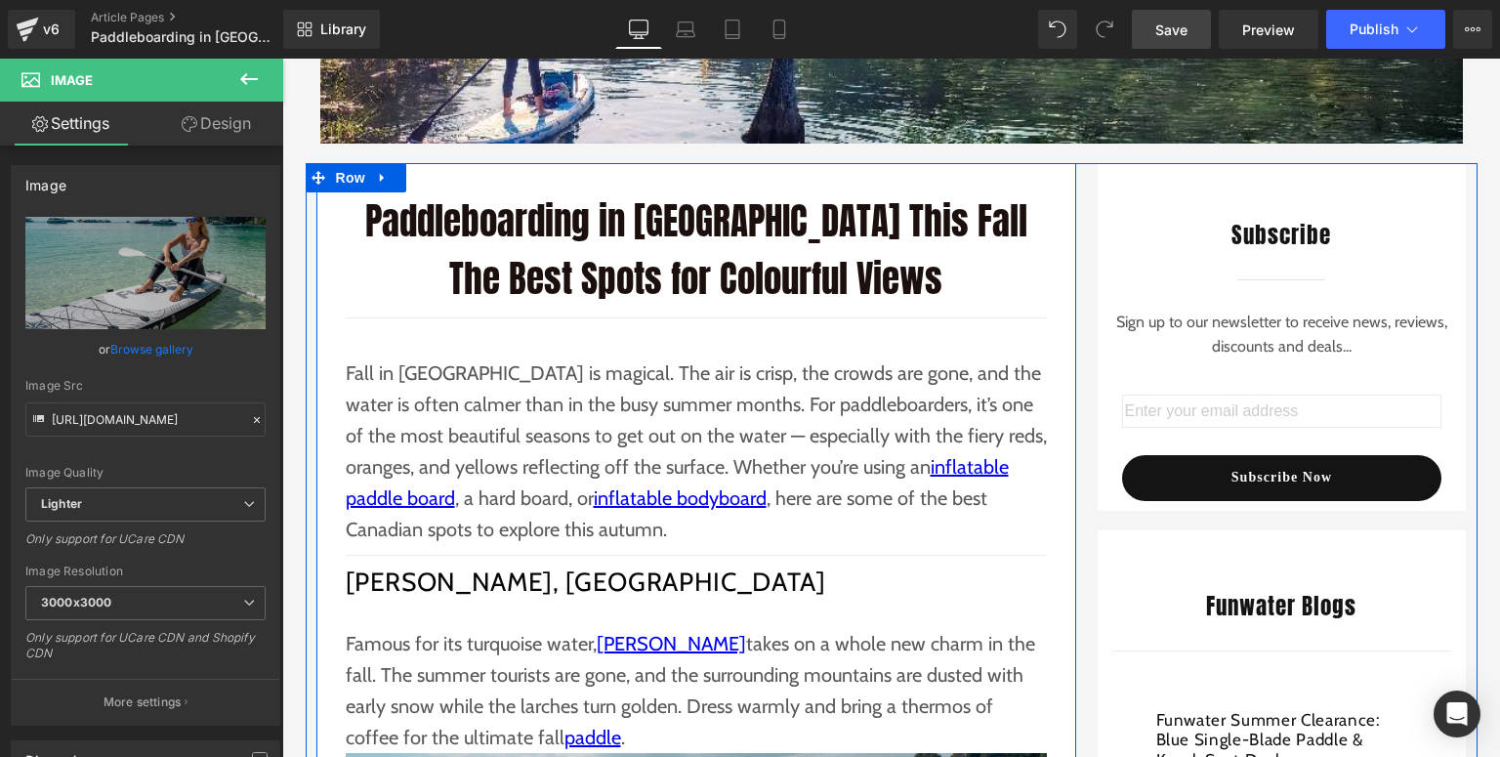
scroll to position [657, 0]
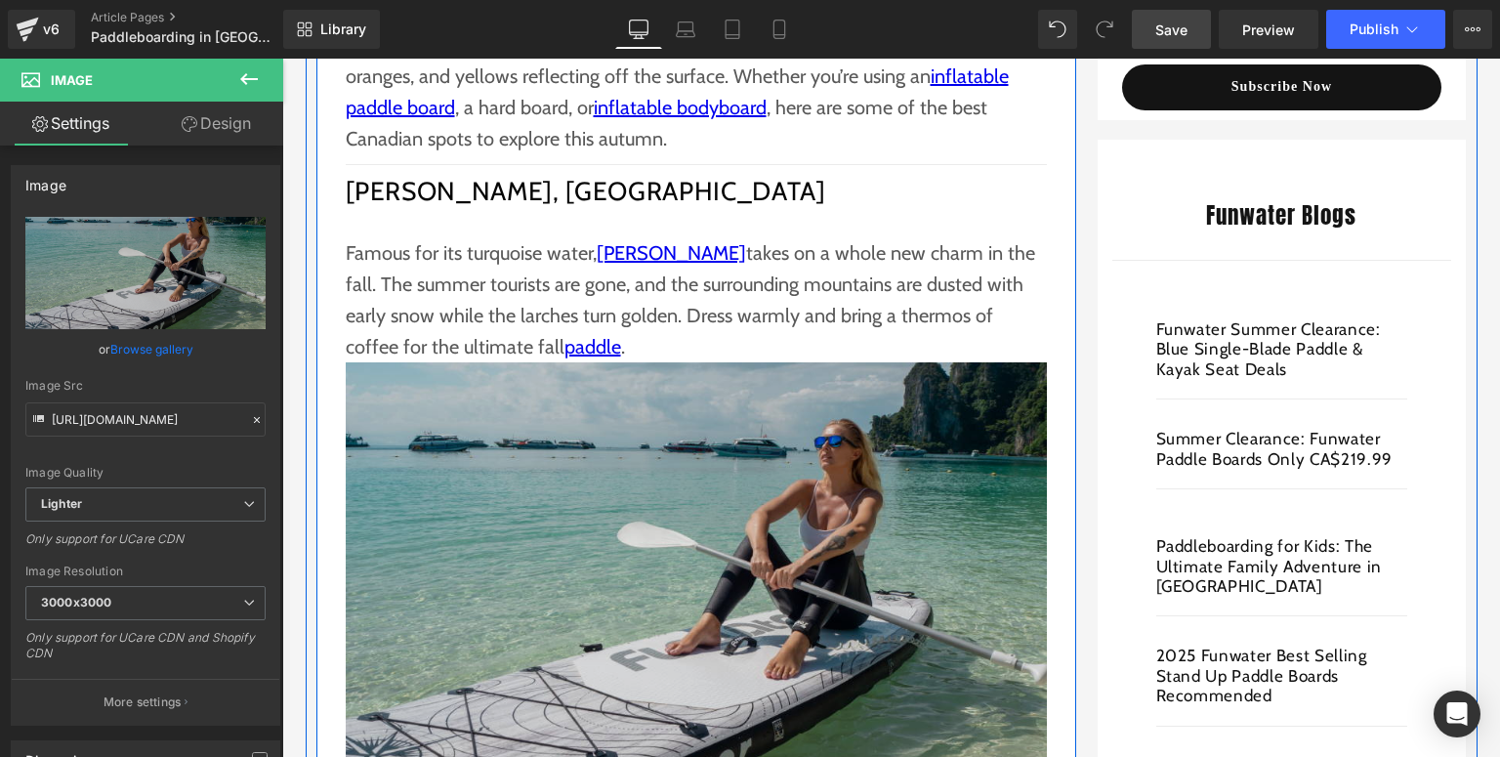
click at [648, 424] on img at bounding box center [696, 596] width 701 height 468
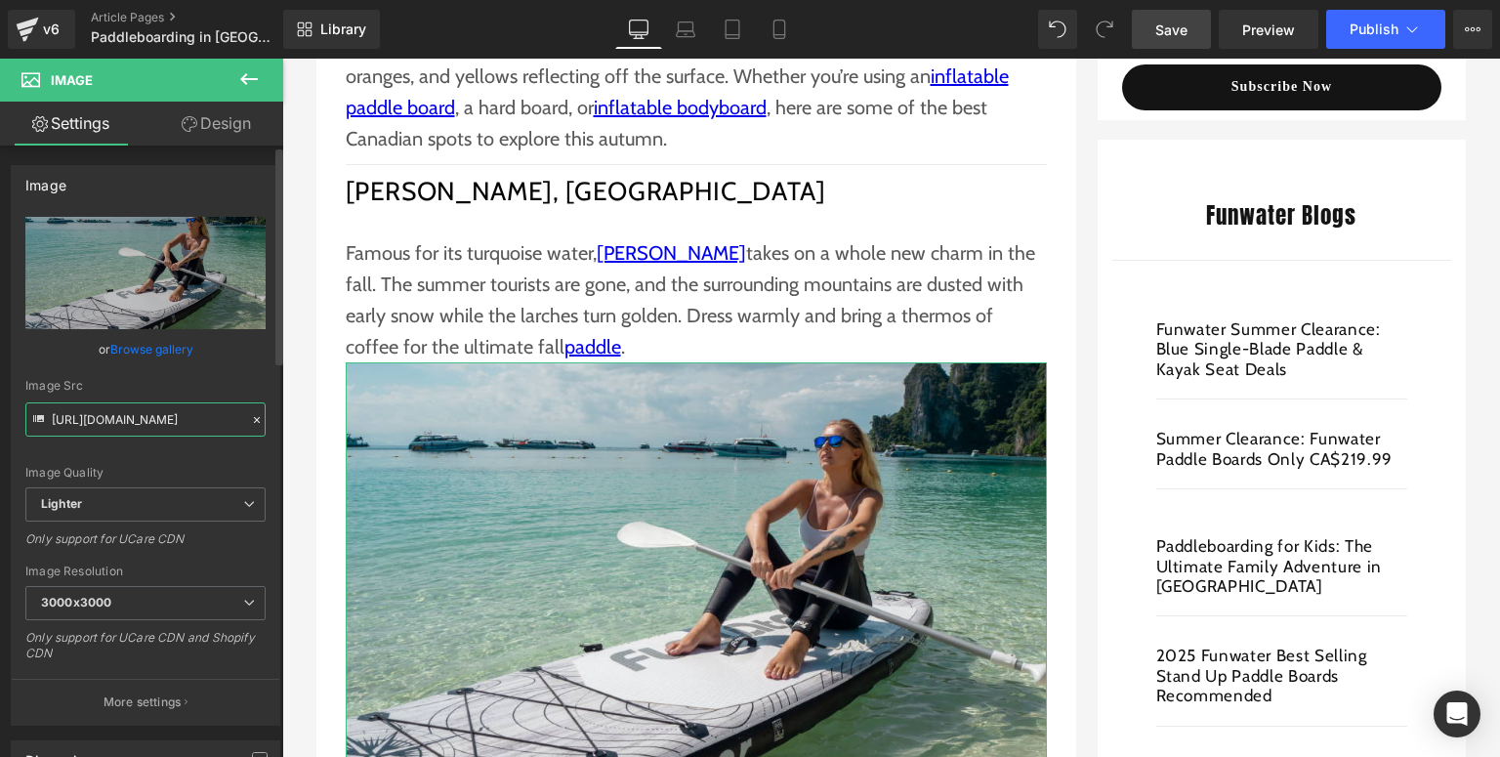
click at [176, 412] on input "https://ucarecdn.com/d590b39f-7050-4f6d-8289-90f46fffe55c/-/format/auto/-/previ…" at bounding box center [145, 419] width 240 height 34
drag, startPoint x: 51, startPoint y: 419, endPoint x: 254, endPoint y: 419, distance: 203.2
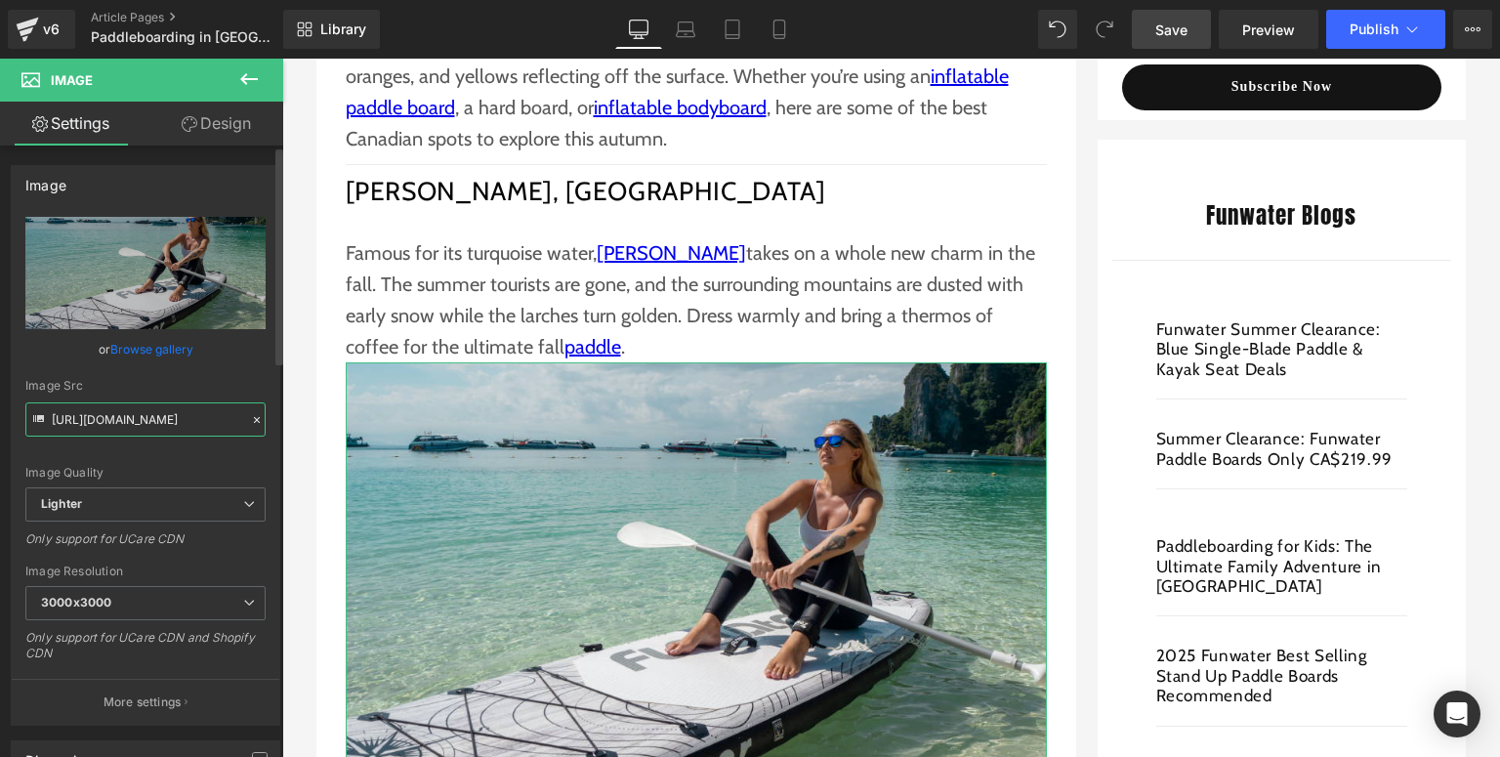
click at [254, 419] on div "Image Src https://ucarecdn.com/d590b39f-7050-4f6d-8289-90f46fffe55c/-/format/au…" at bounding box center [145, 408] width 240 height 58
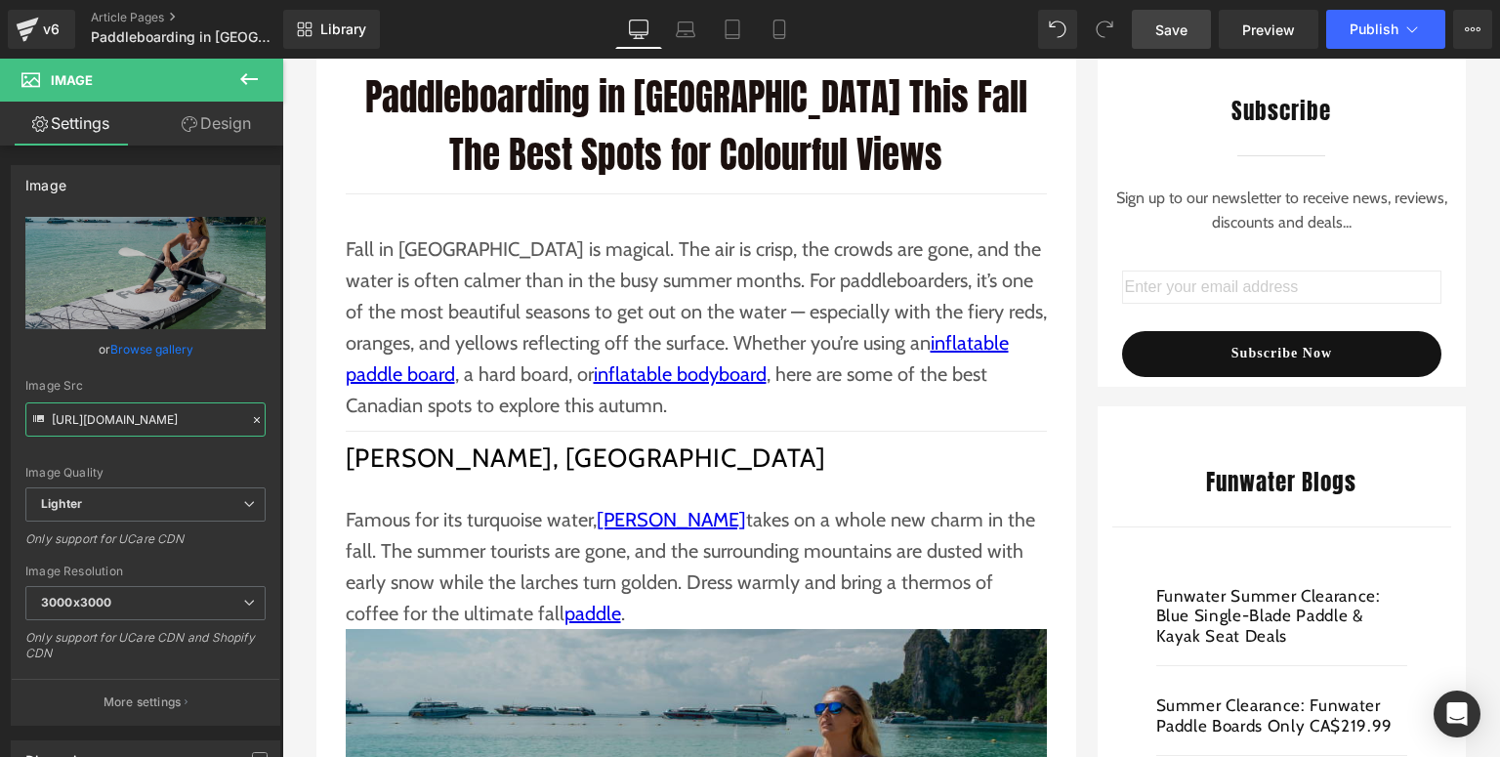
scroll to position [703, 0]
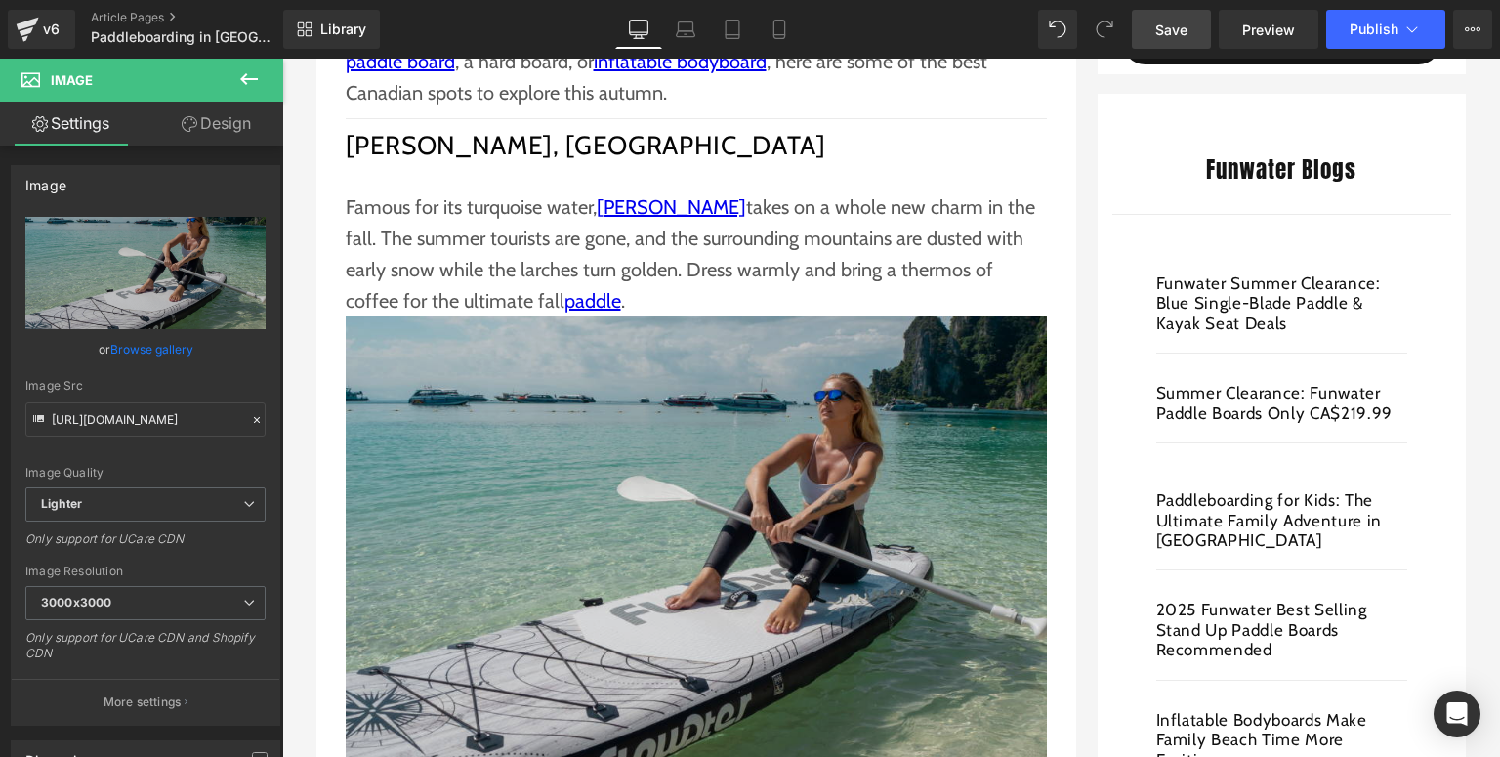
click at [637, 395] on img at bounding box center [696, 550] width 701 height 468
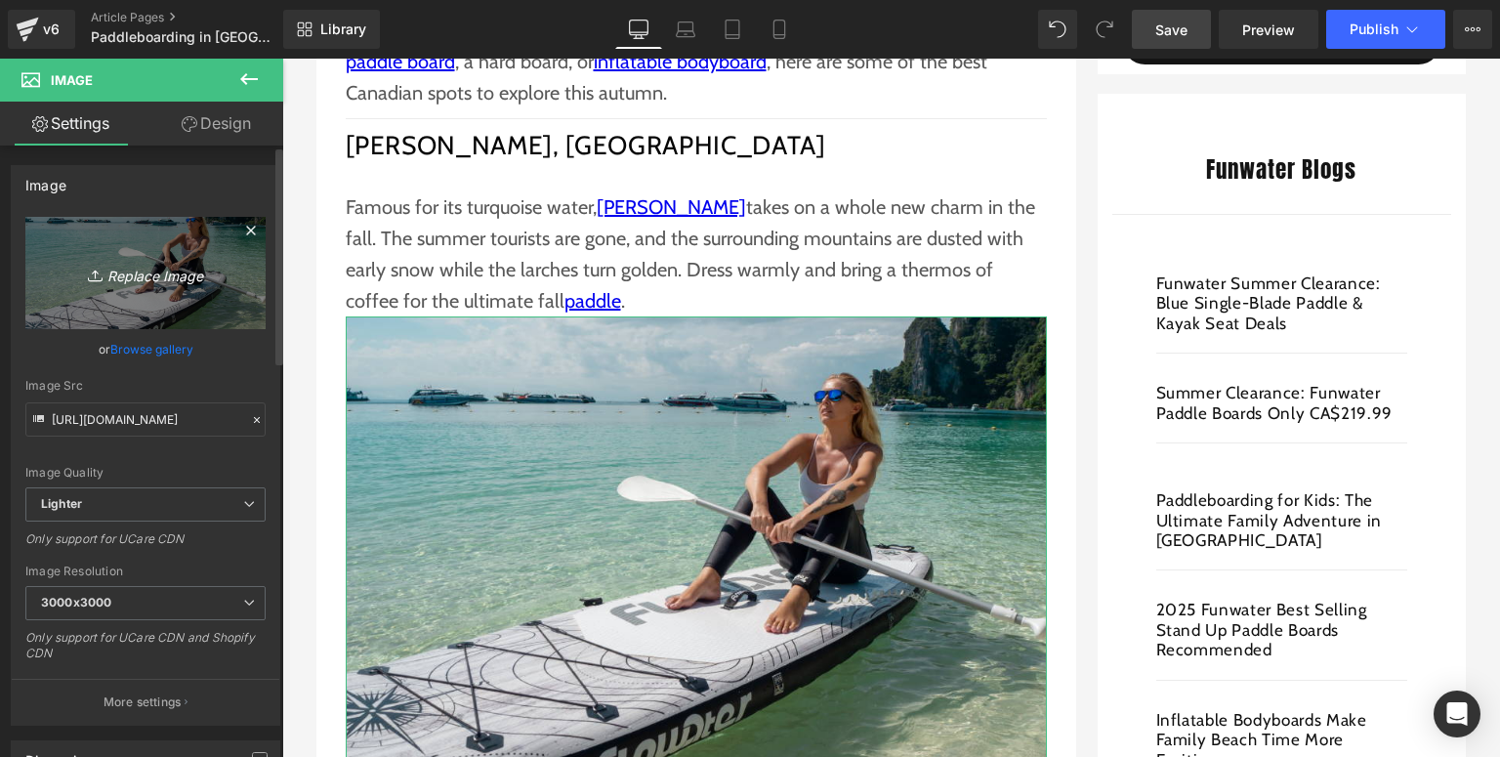
click at [82, 261] on icon "Replace Image" at bounding box center [145, 273] width 156 height 24
type input "C:\fakepath\Funwater paddle board (36).jpg"
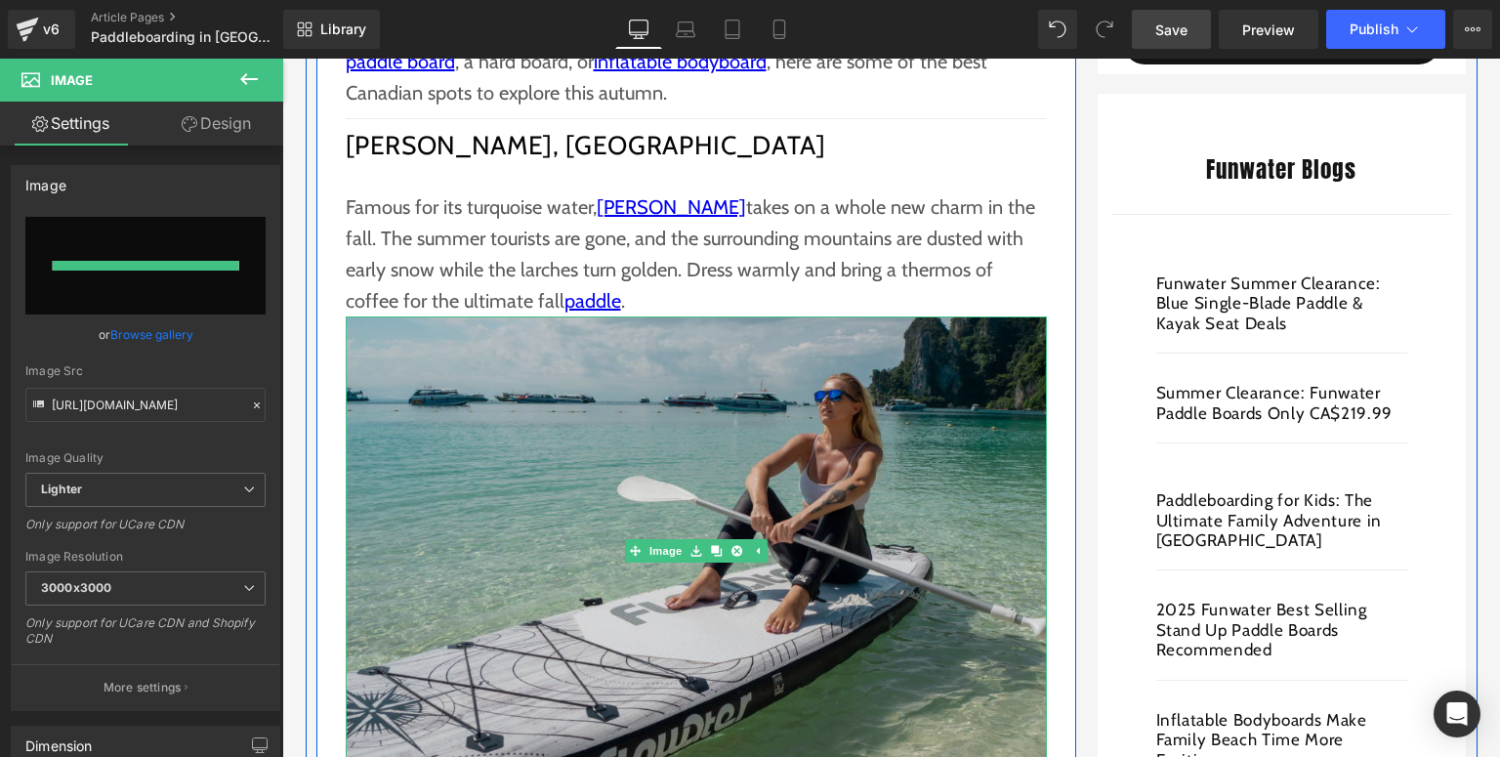
type input "https://ucarecdn.com/e5efaad5-2b9b-4ca8-808a-f55a988ac5a8/-/format/auto/-/previ…"
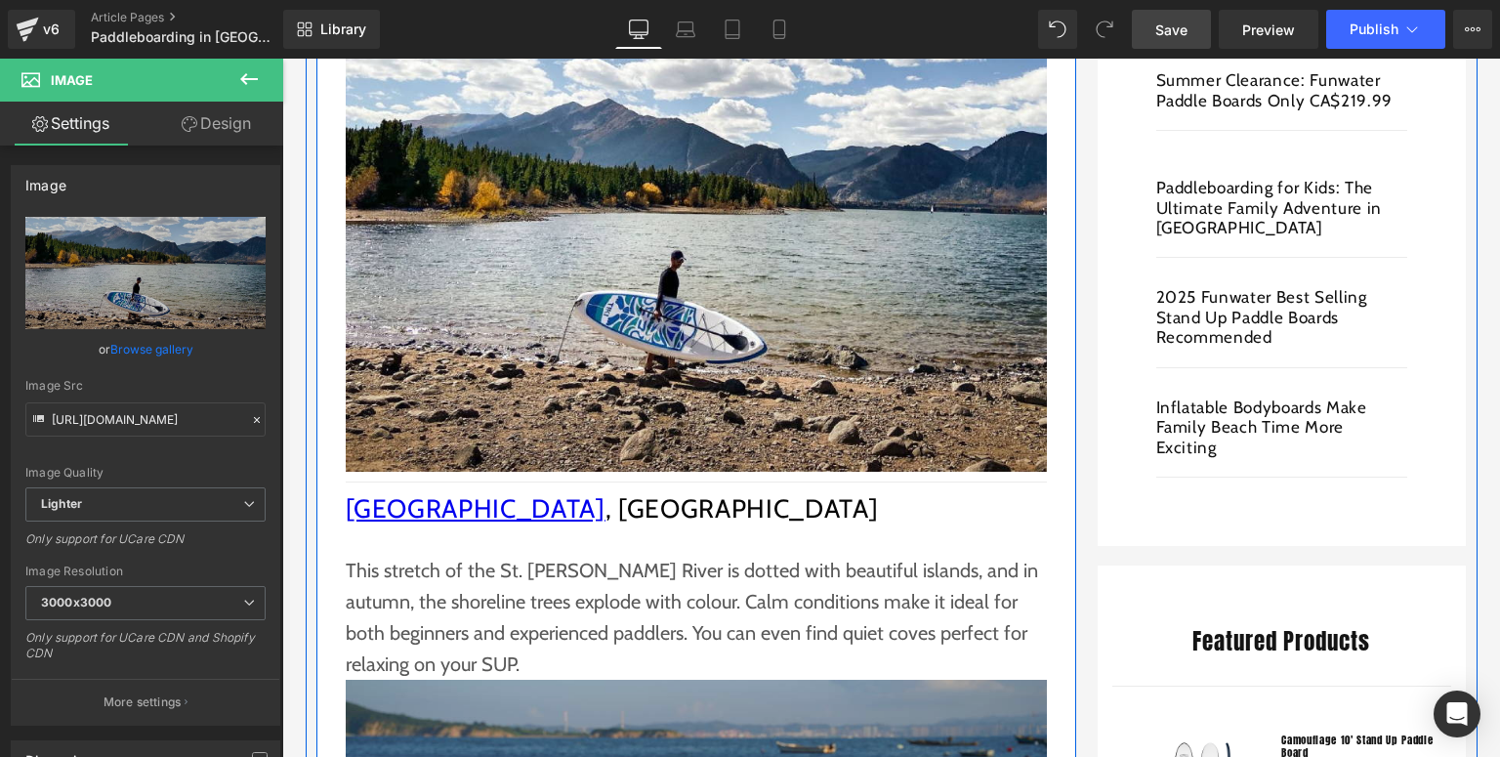
scroll to position [1328, 0]
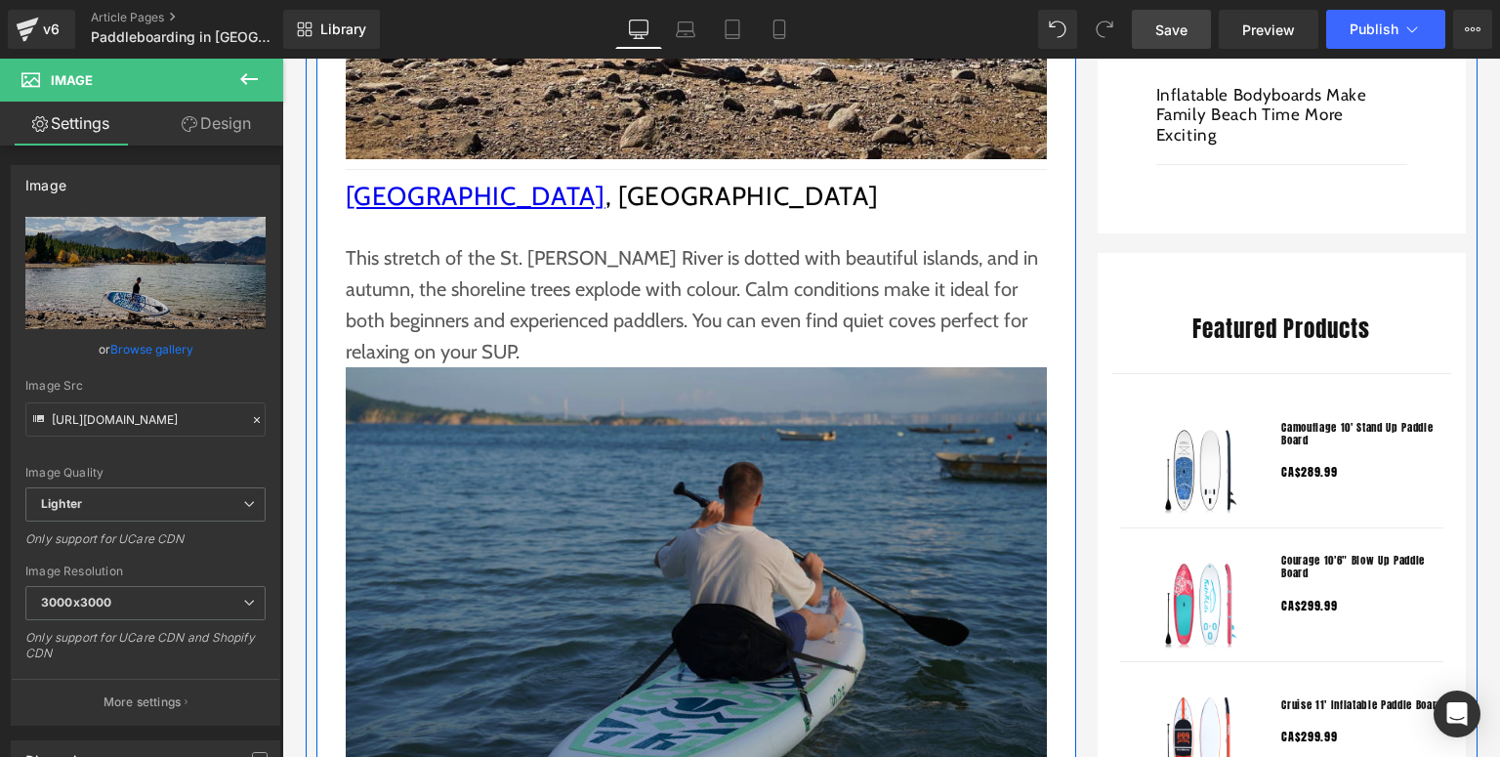
click at [620, 543] on img at bounding box center [696, 601] width 701 height 468
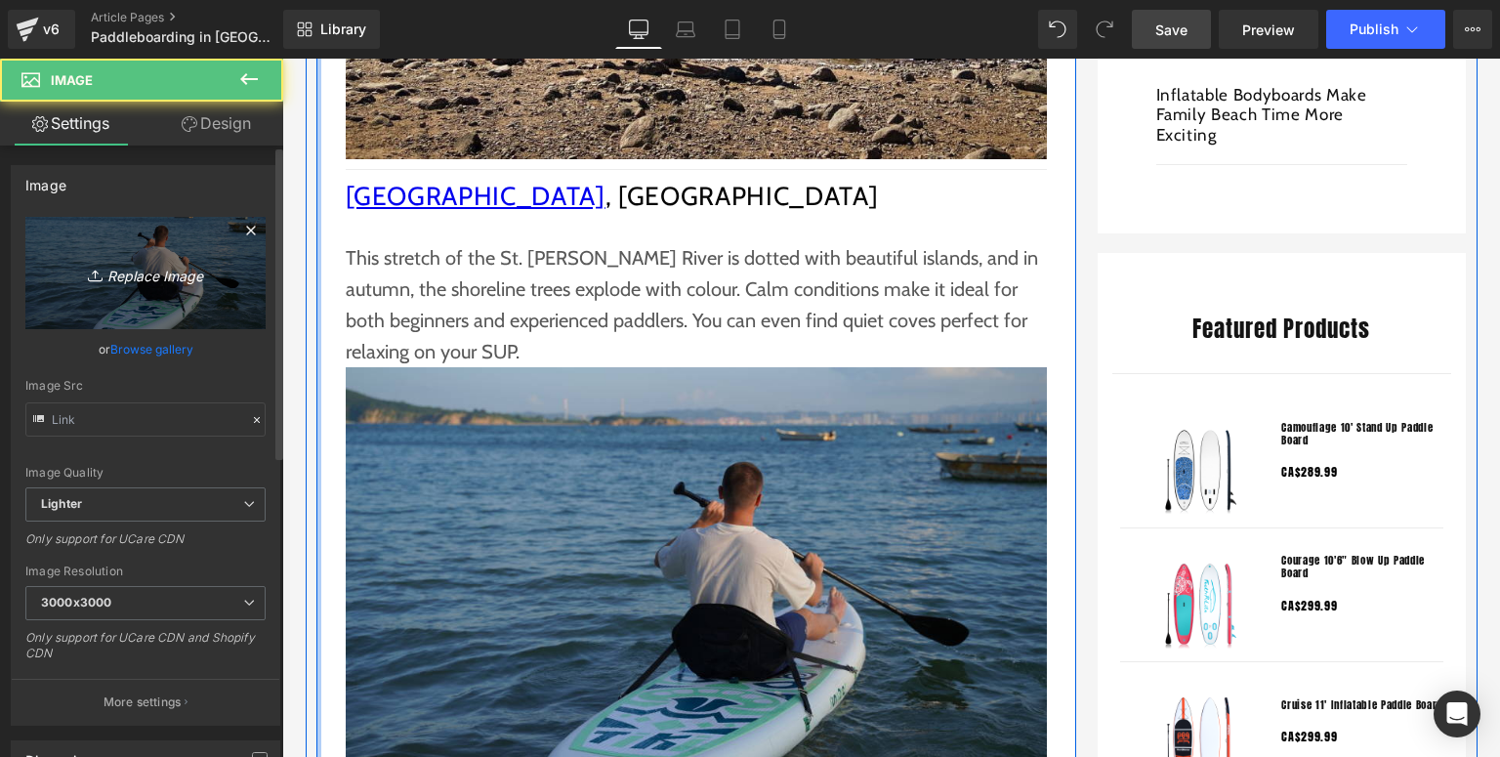
type input "https://ucarecdn.com/1f16470c-198e-4a9c-9c33-a2341a827373/-/format/auto/-/previ…"
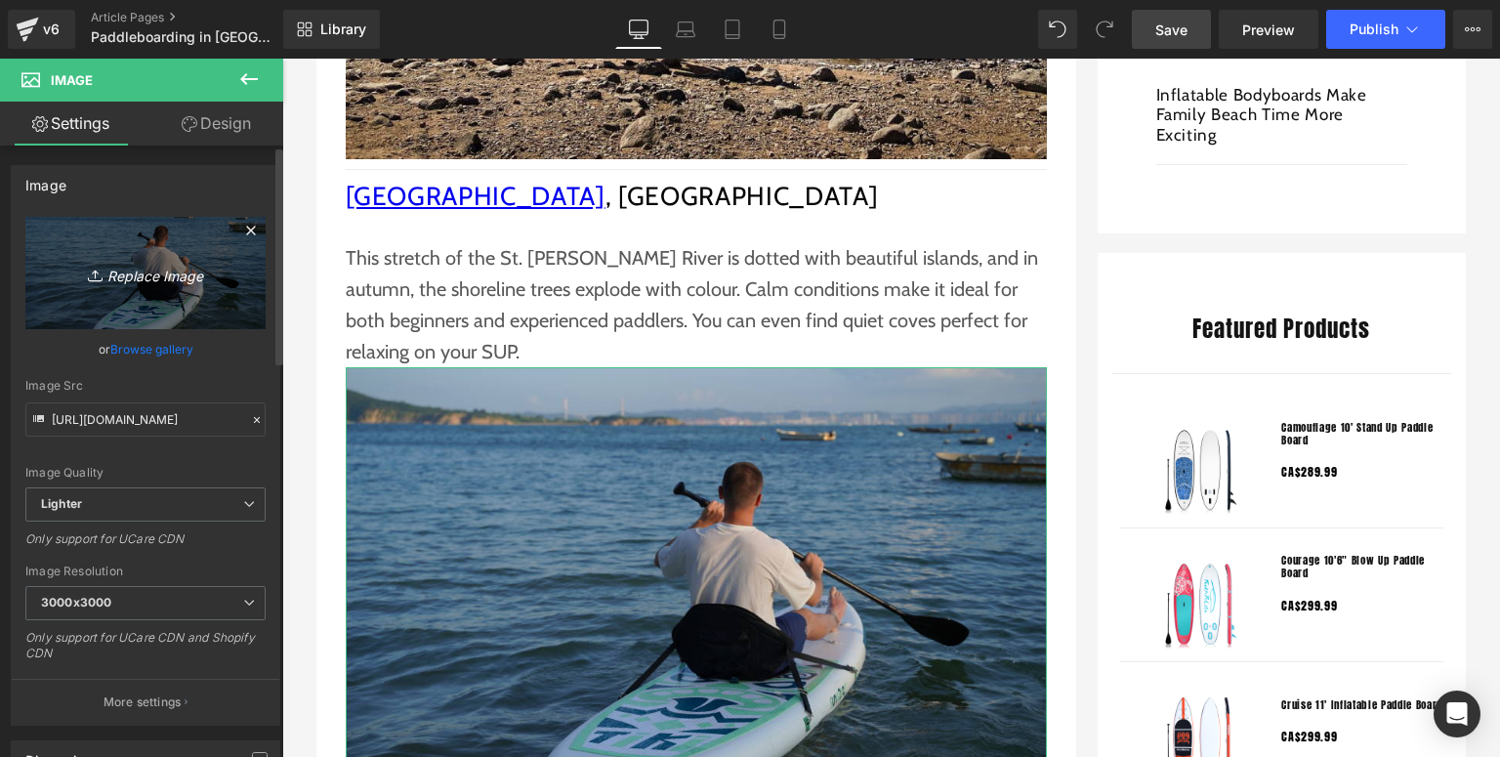
click at [166, 281] on icon "Replace Image" at bounding box center [145, 273] width 156 height 24
type input "C:\fakepath\Funwater paddle board (37).jpg"
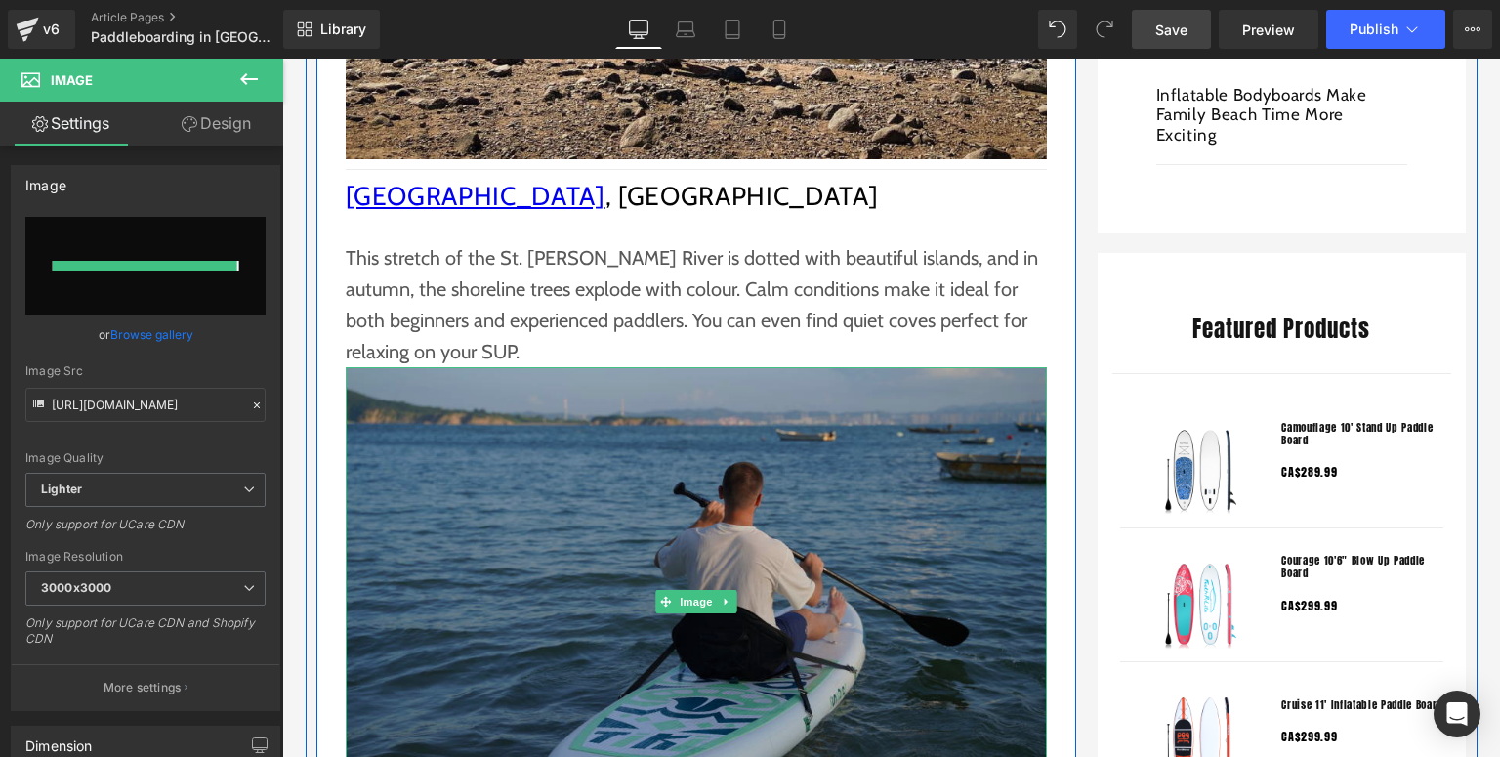
type input "https://ucarecdn.com/04cf98c8-1d74-4aac-a93d-0122e126c505/-/format/auto/-/previ…"
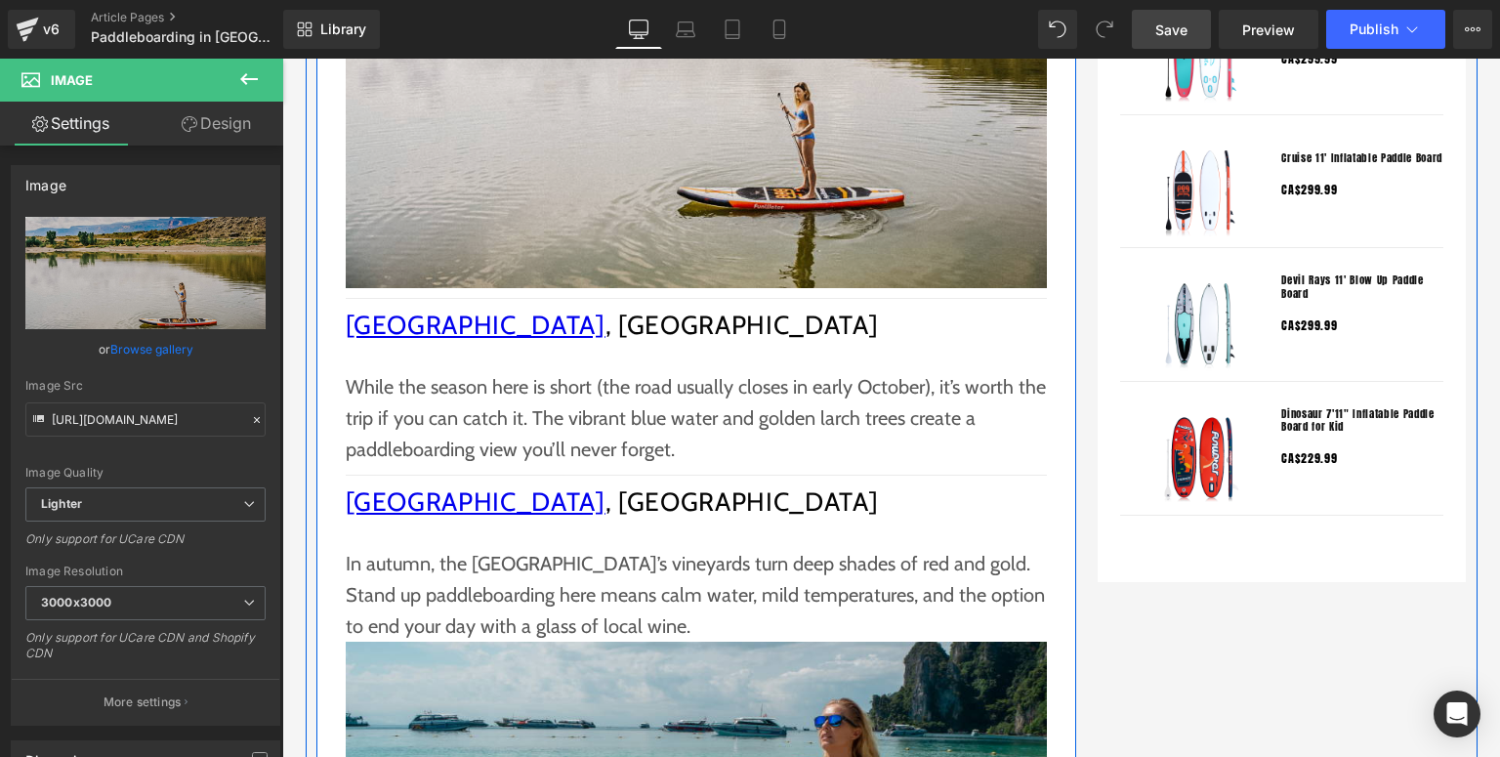
scroll to position [2032, 0]
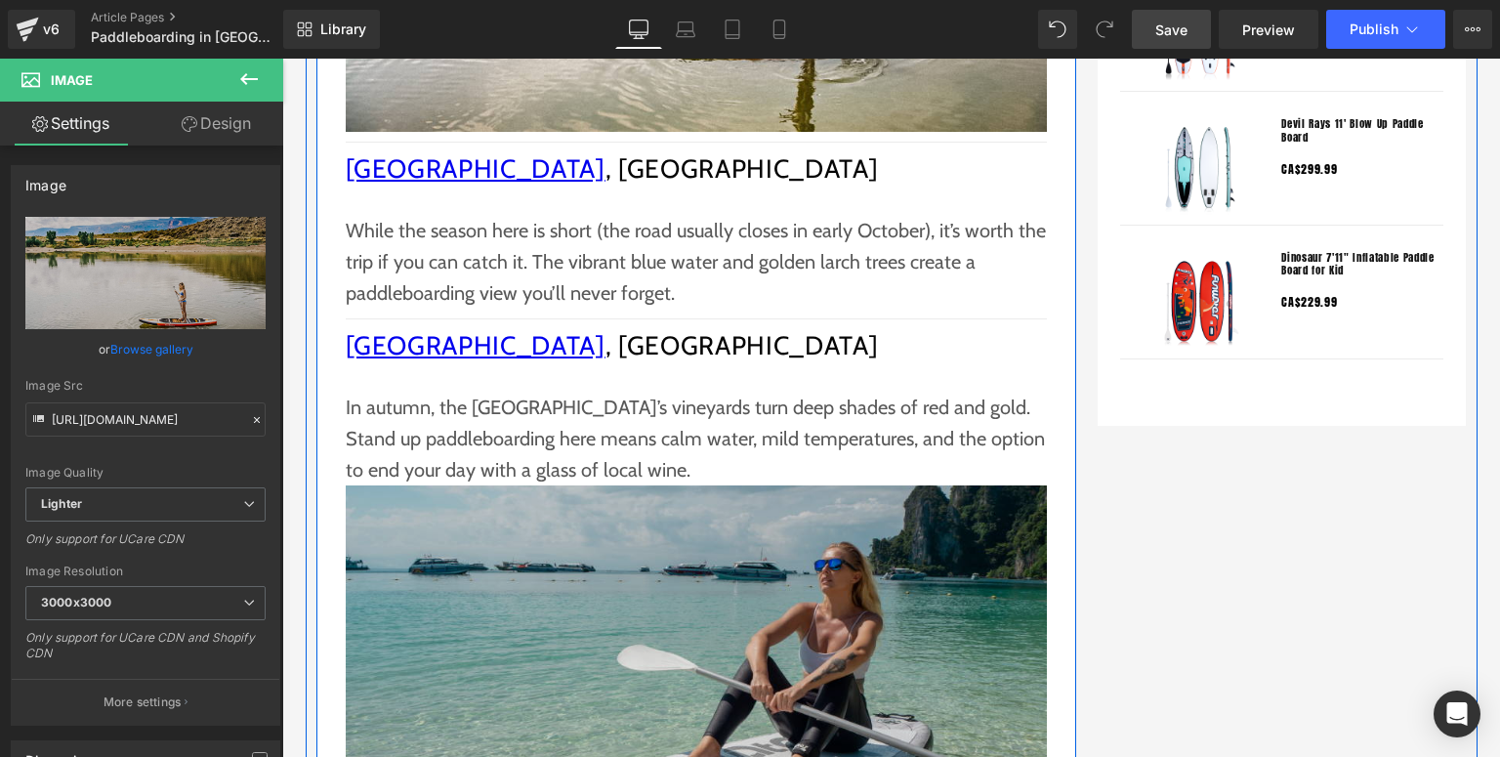
click at [621, 582] on img at bounding box center [696, 719] width 701 height 468
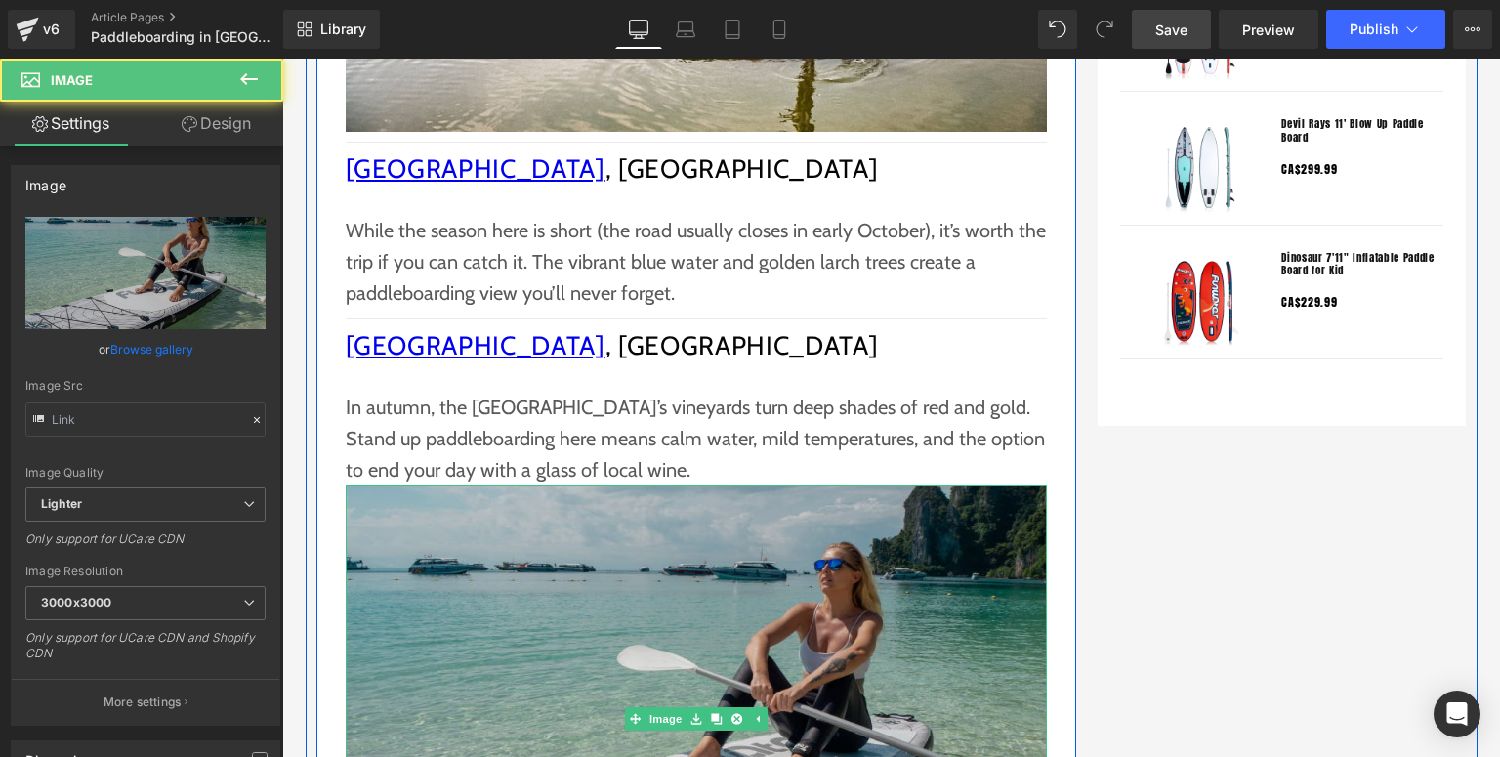
type input "https://ucarecdn.com/d590b39f-7050-4f6d-8289-90f46fffe55c/-/format/auto/-/previ…"
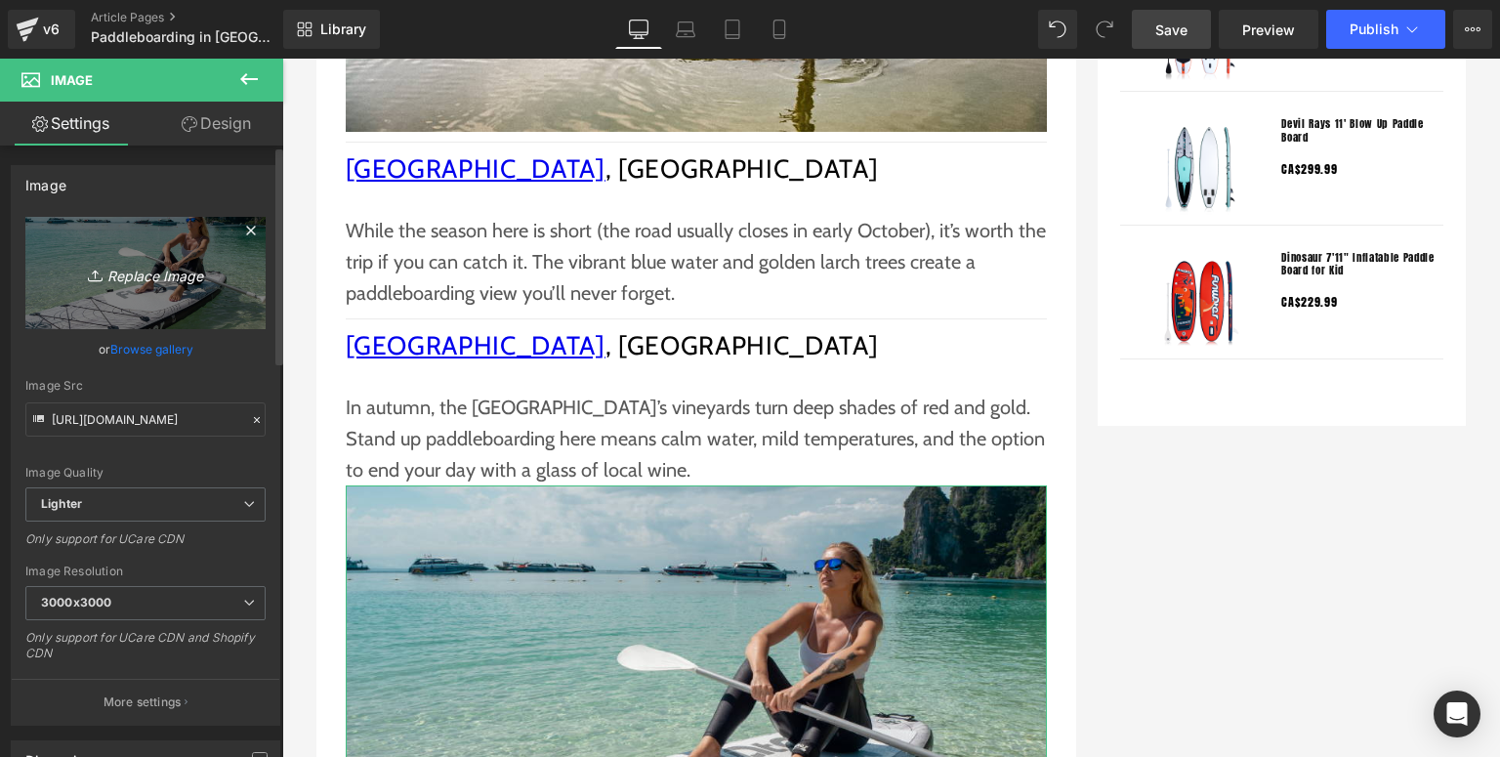
click at [178, 283] on icon "Replace Image" at bounding box center [145, 273] width 156 height 24
type input "C:\fakepath\Funwater paddle board (38).jpg"
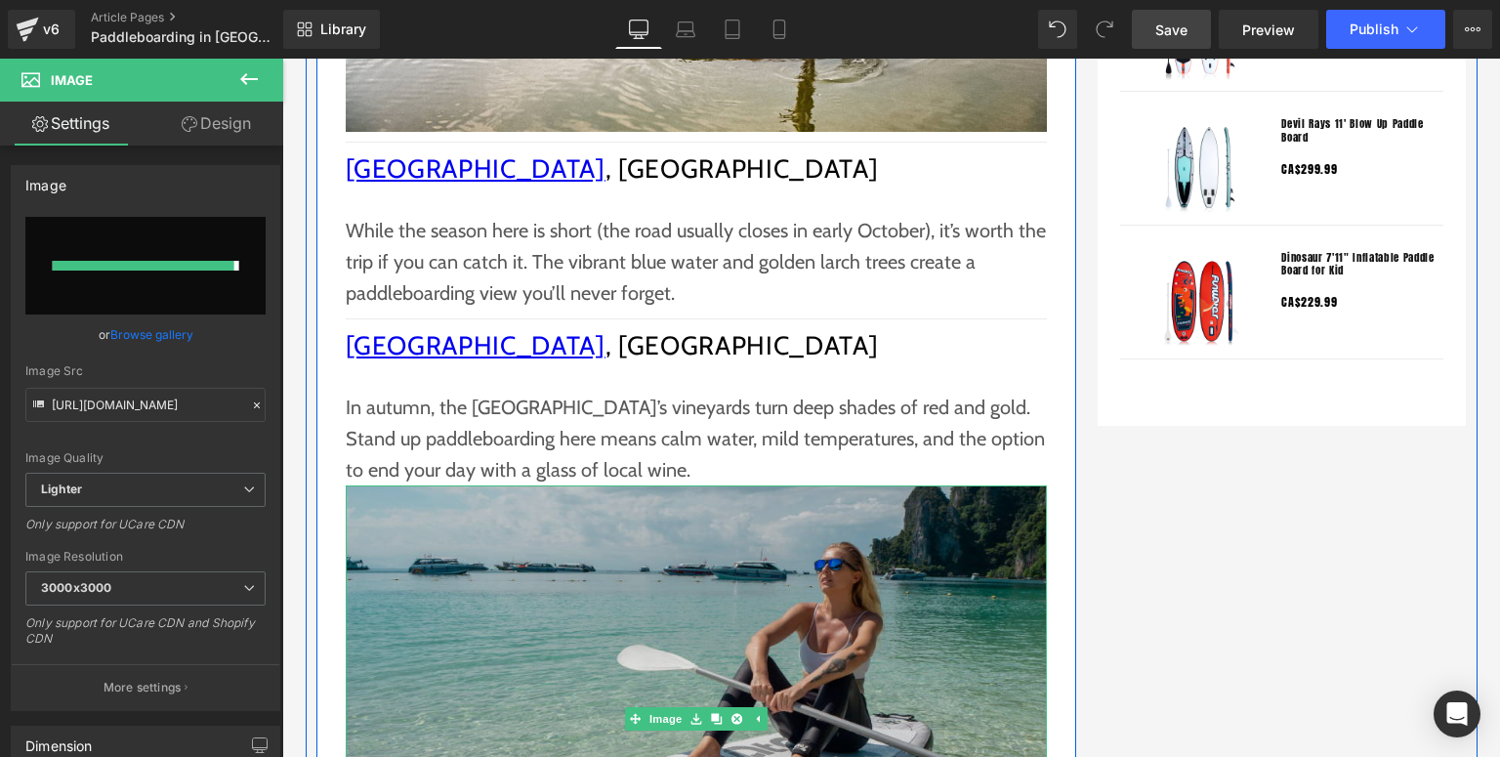
type input "https://ucarecdn.com/fb6df316-8aa1-4710-a78f-eeff0869245e/-/format/auto/-/previ…"
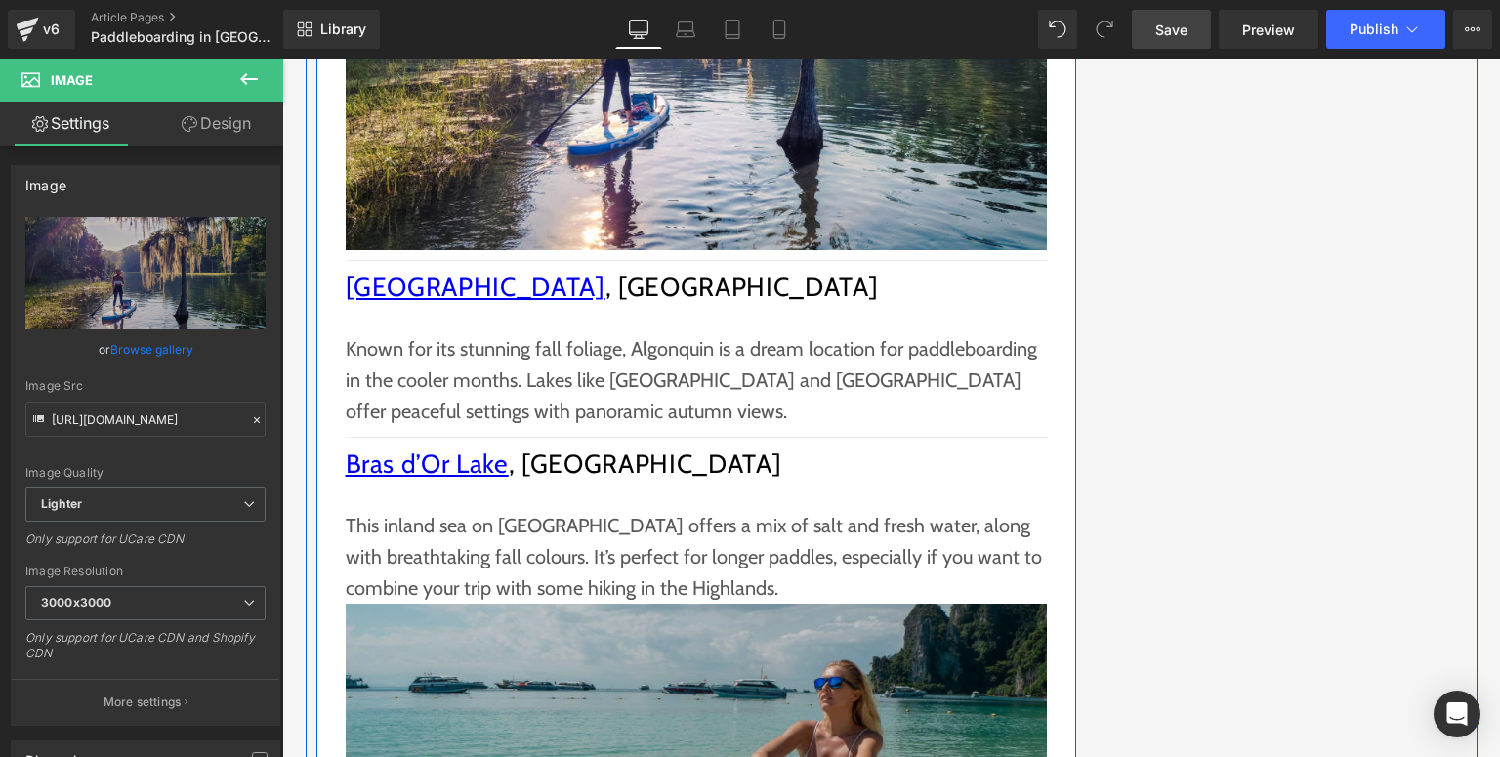
scroll to position [2970, 0]
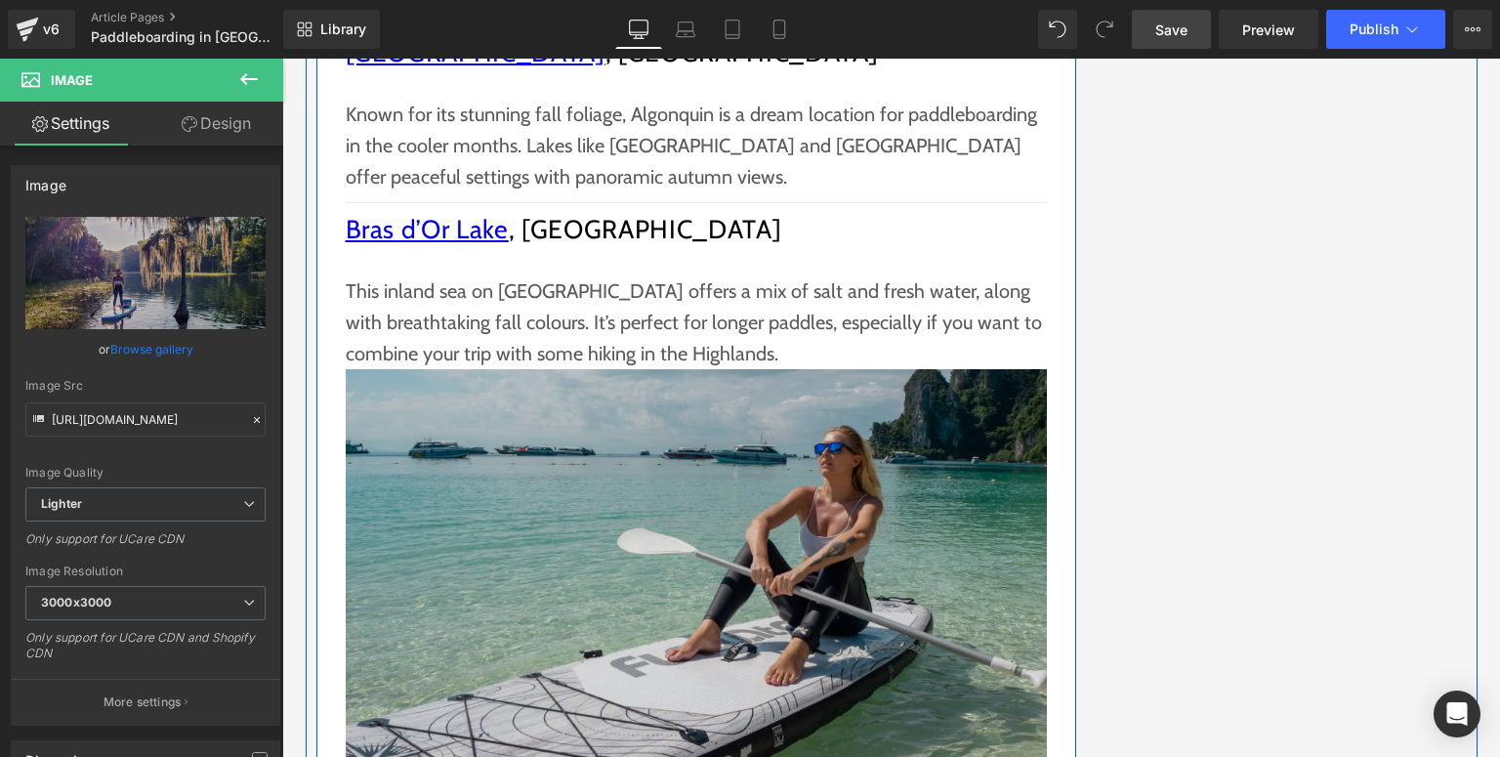
click at [631, 534] on img at bounding box center [696, 603] width 701 height 468
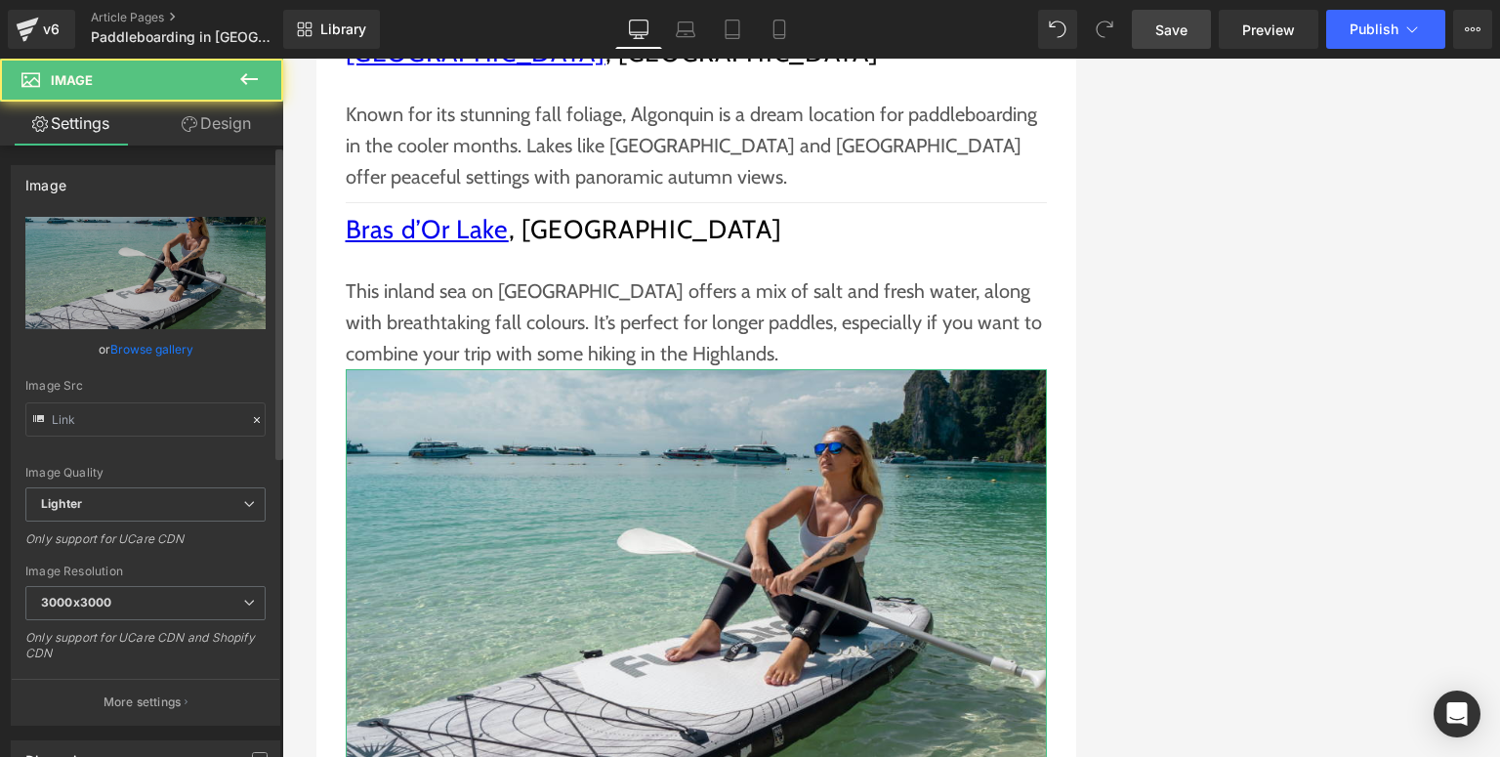
type input "https://ucarecdn.com/d590b39f-7050-4f6d-8289-90f46fffe55c/-/format/auto/-/previ…"
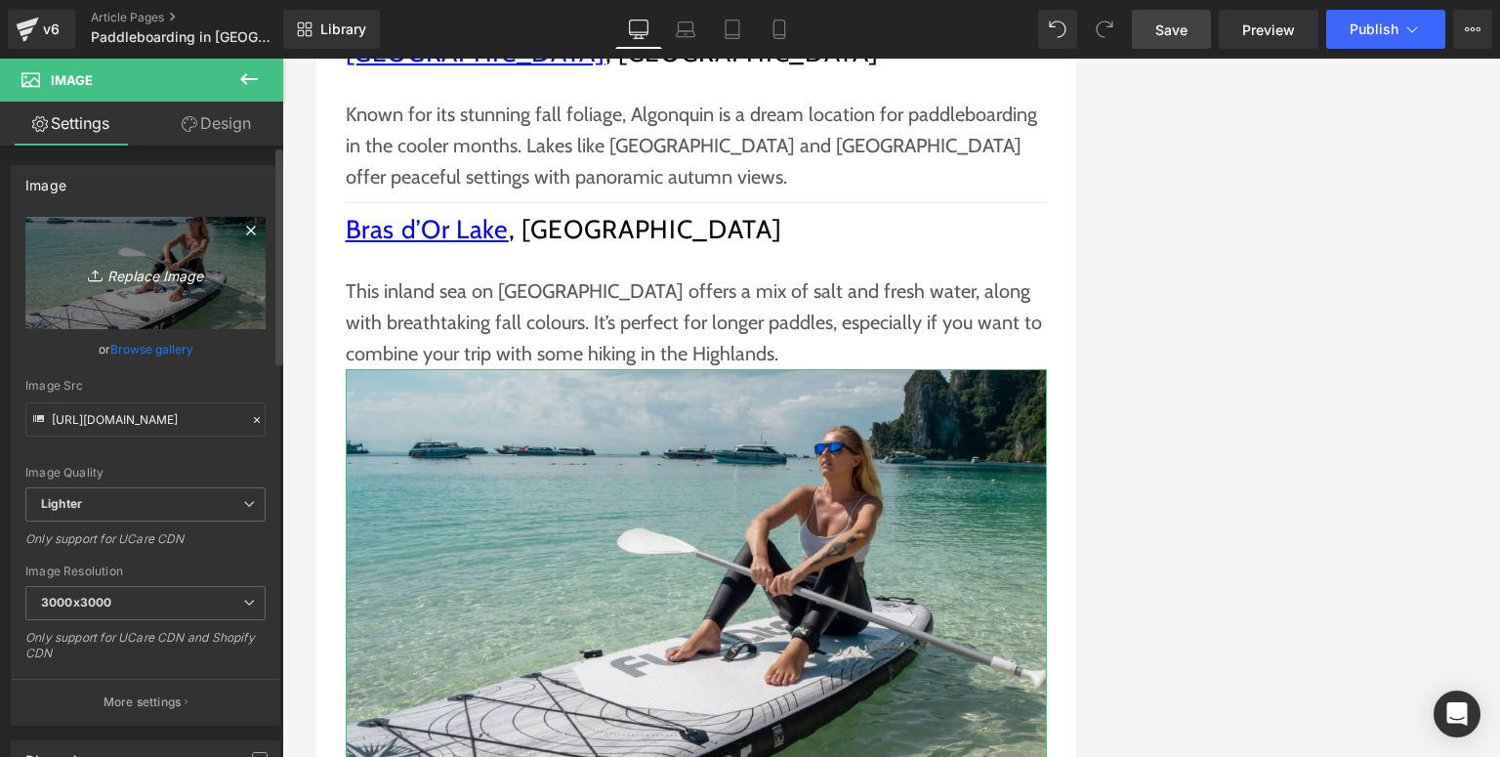
click at [134, 289] on link "Replace Image" at bounding box center [145, 273] width 240 height 112
type input "C:\fakepath\Funwater paddle board (38).jpg"
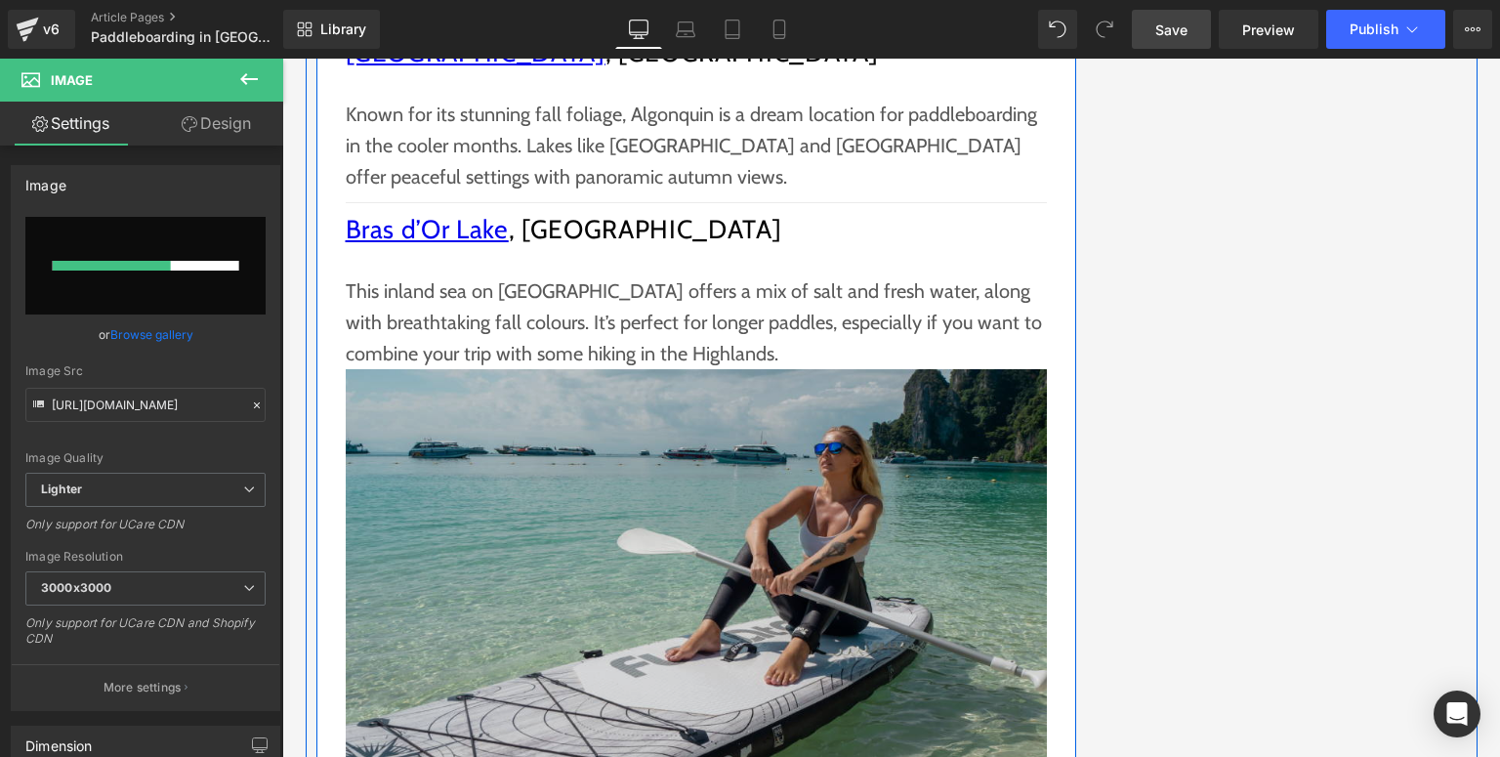
scroll to position [3048, 0]
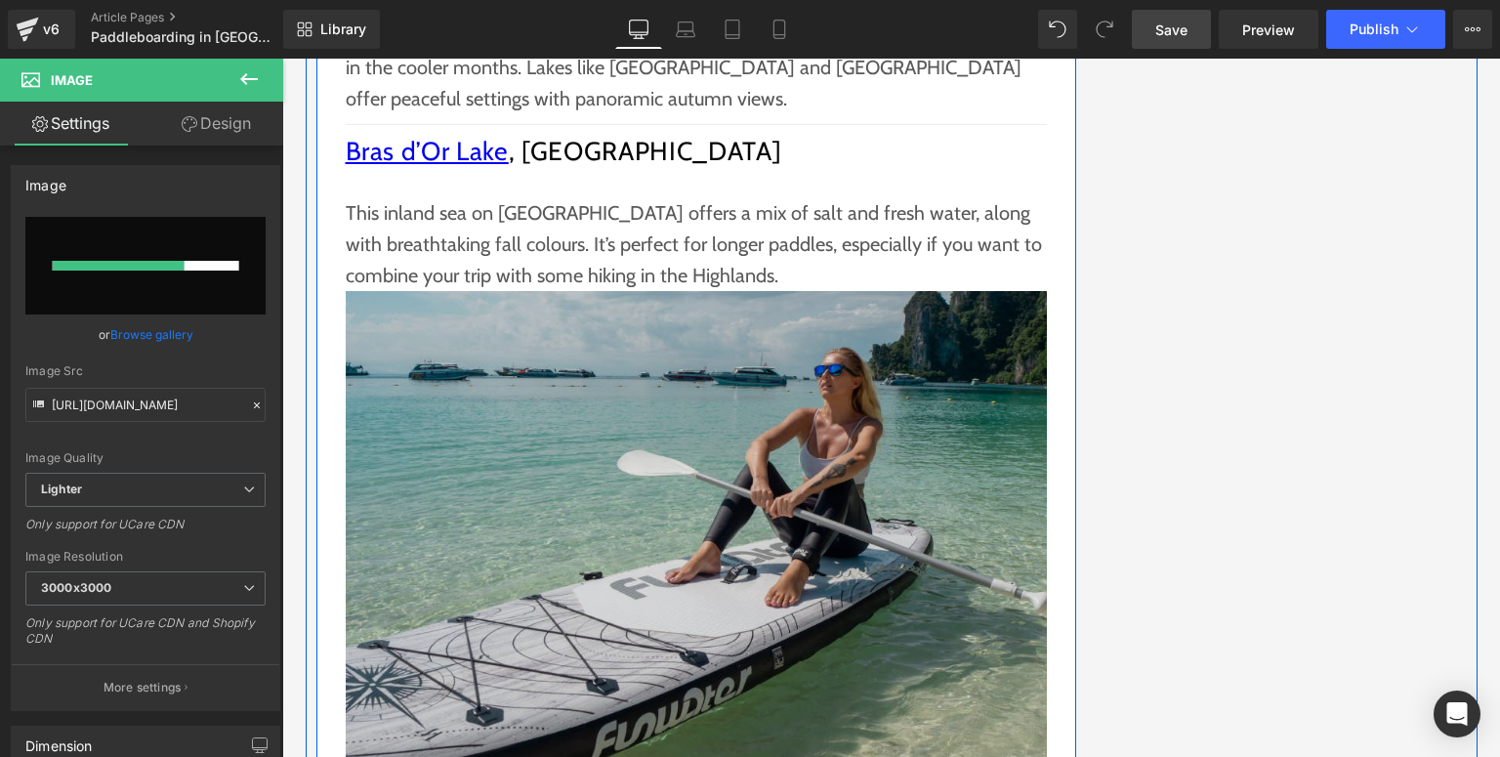
click at [718, 449] on img at bounding box center [696, 525] width 701 height 468
type input "https://ucarecdn.com/84b743bb-3314-4aa7-9235-0a13a33544fb/-/format/auto/-/previ…"
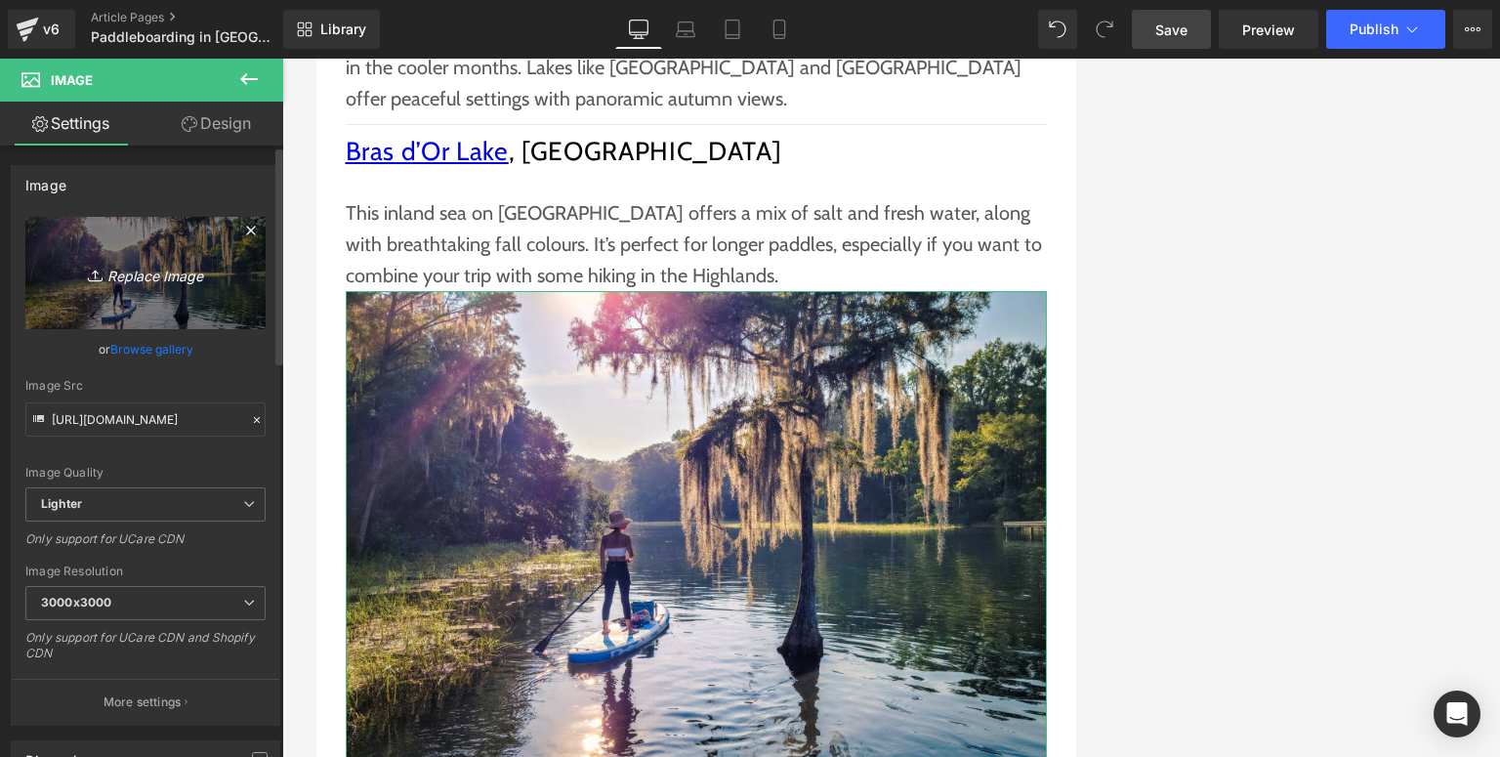
click at [101, 296] on link "Replace Image" at bounding box center [145, 273] width 240 height 112
type input "C:\fakepath\Funwater paddle board (39).jpg"
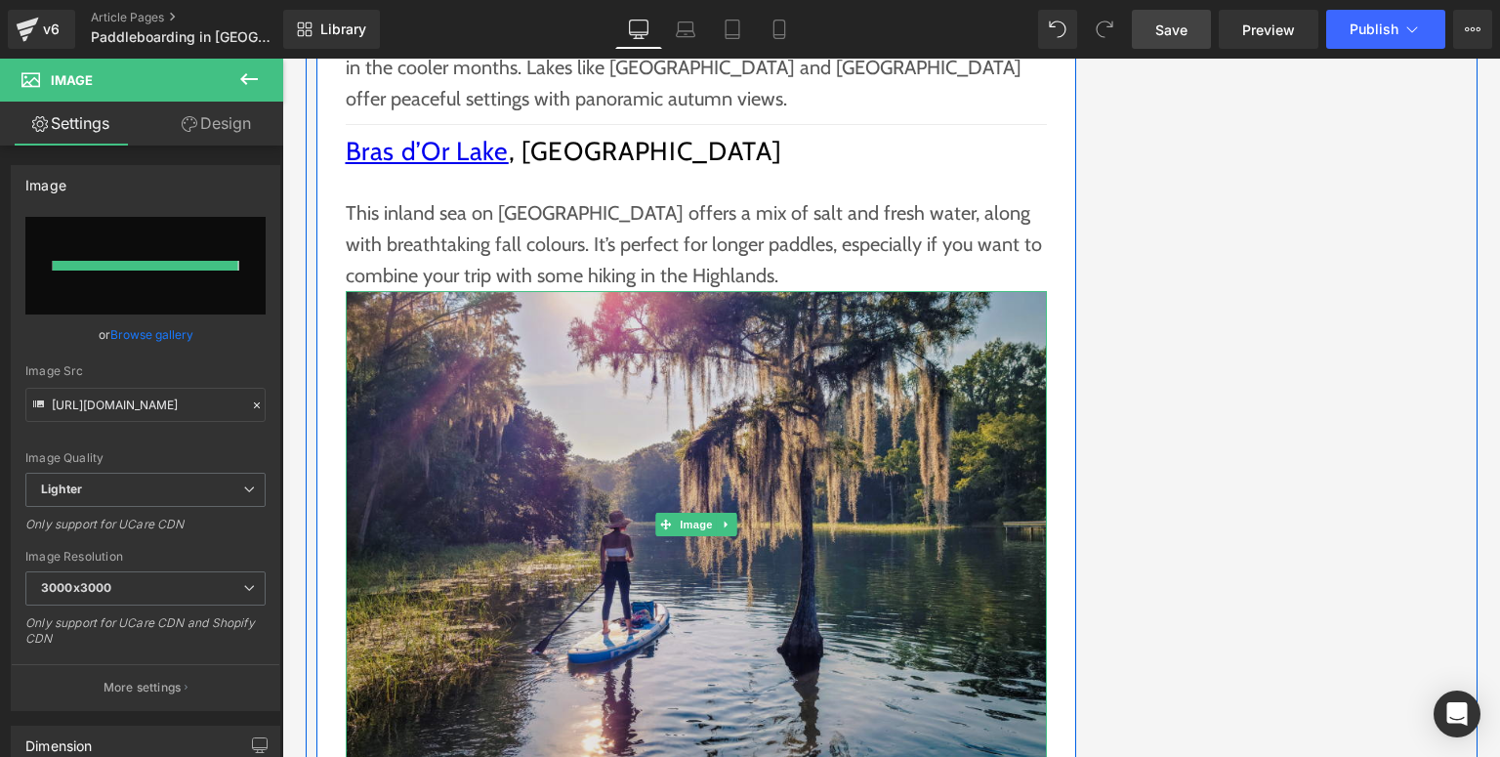
type input "https://ucarecdn.com/b61cf33b-4fed-4deb-b8c3-1c0bae78858b/-/format/auto/-/previ…"
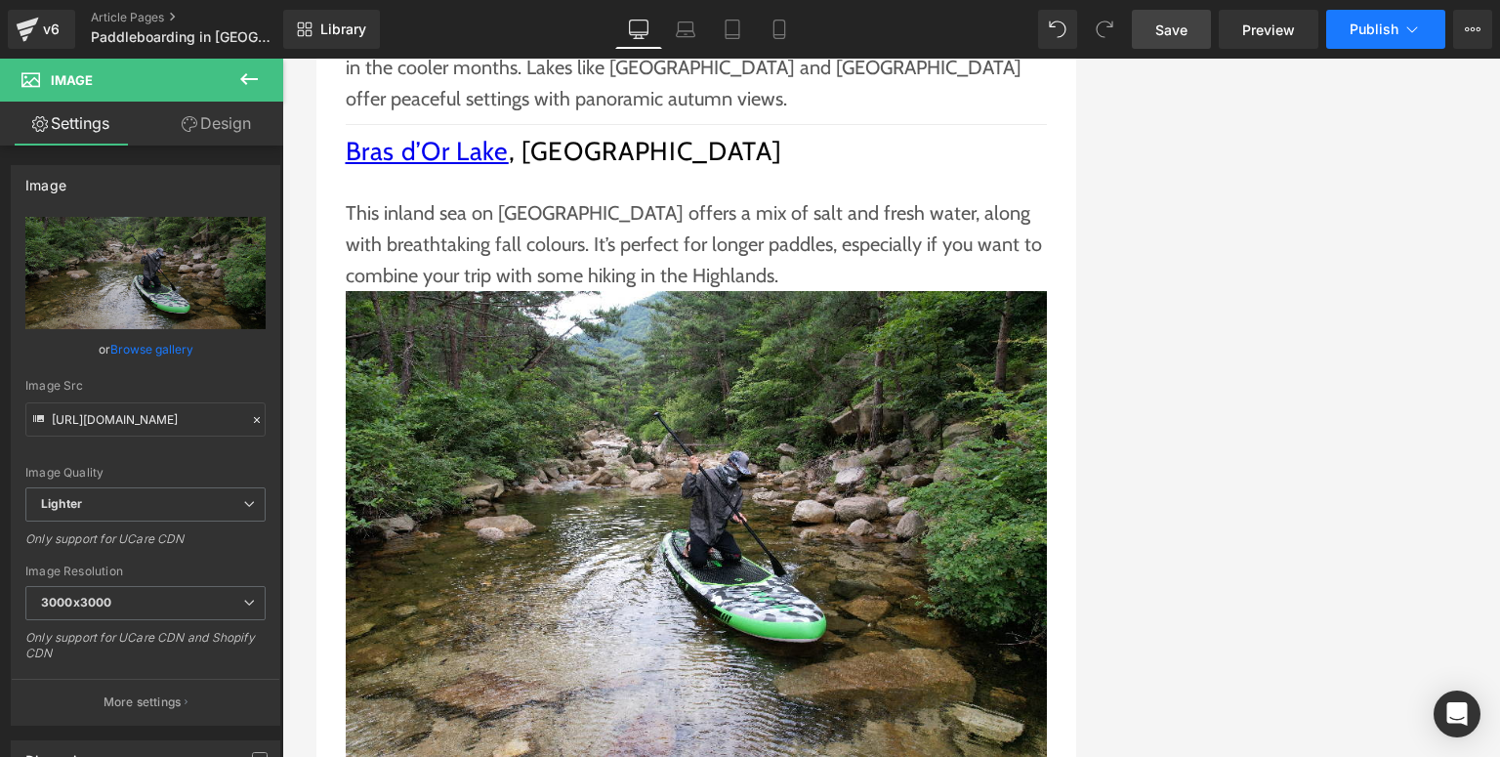
click at [1360, 31] on span "Publish" at bounding box center [1374, 29] width 49 height 16
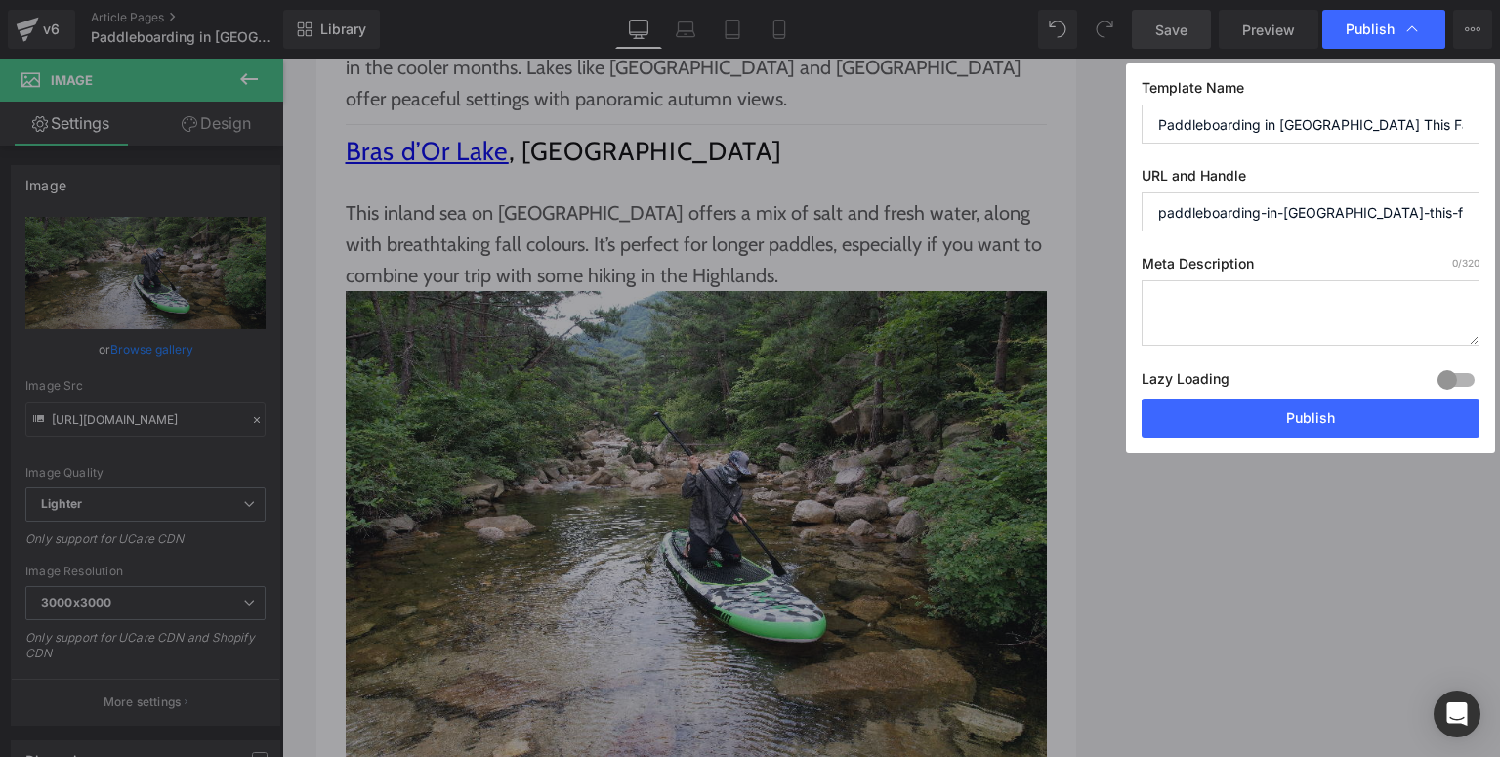
click at [1194, 310] on textarea at bounding box center [1311, 312] width 338 height 65
click at [1251, 322] on textarea at bounding box center [1311, 312] width 338 height 65
paste textarea "Discover the best Canadian fall paddleboarding spots for your inflatable SUP bo…"
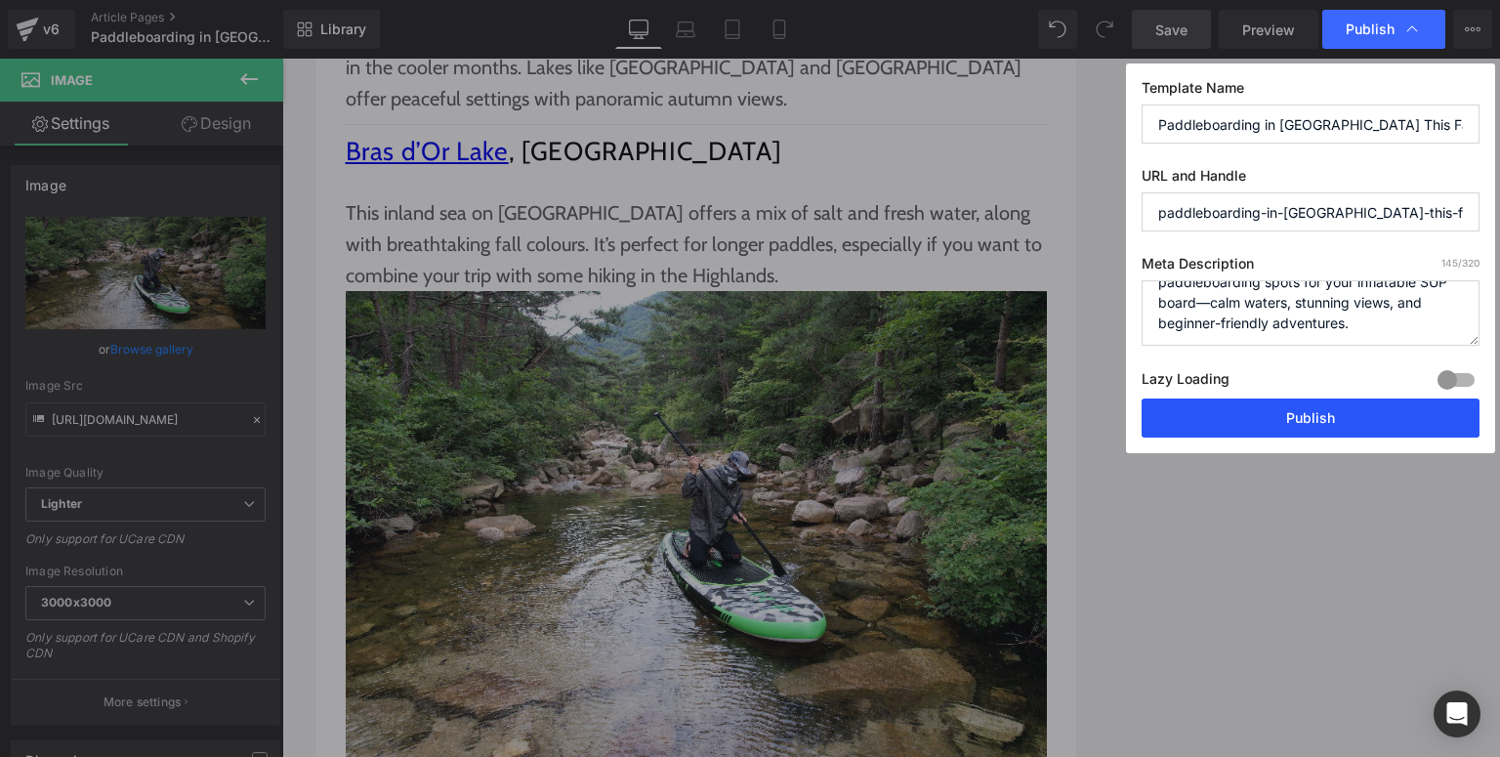
type textarea "Discover the best Canadian fall paddleboarding spots for your inflatable SUP bo…"
click at [1309, 421] on button "Publish" at bounding box center [1311, 418] width 338 height 39
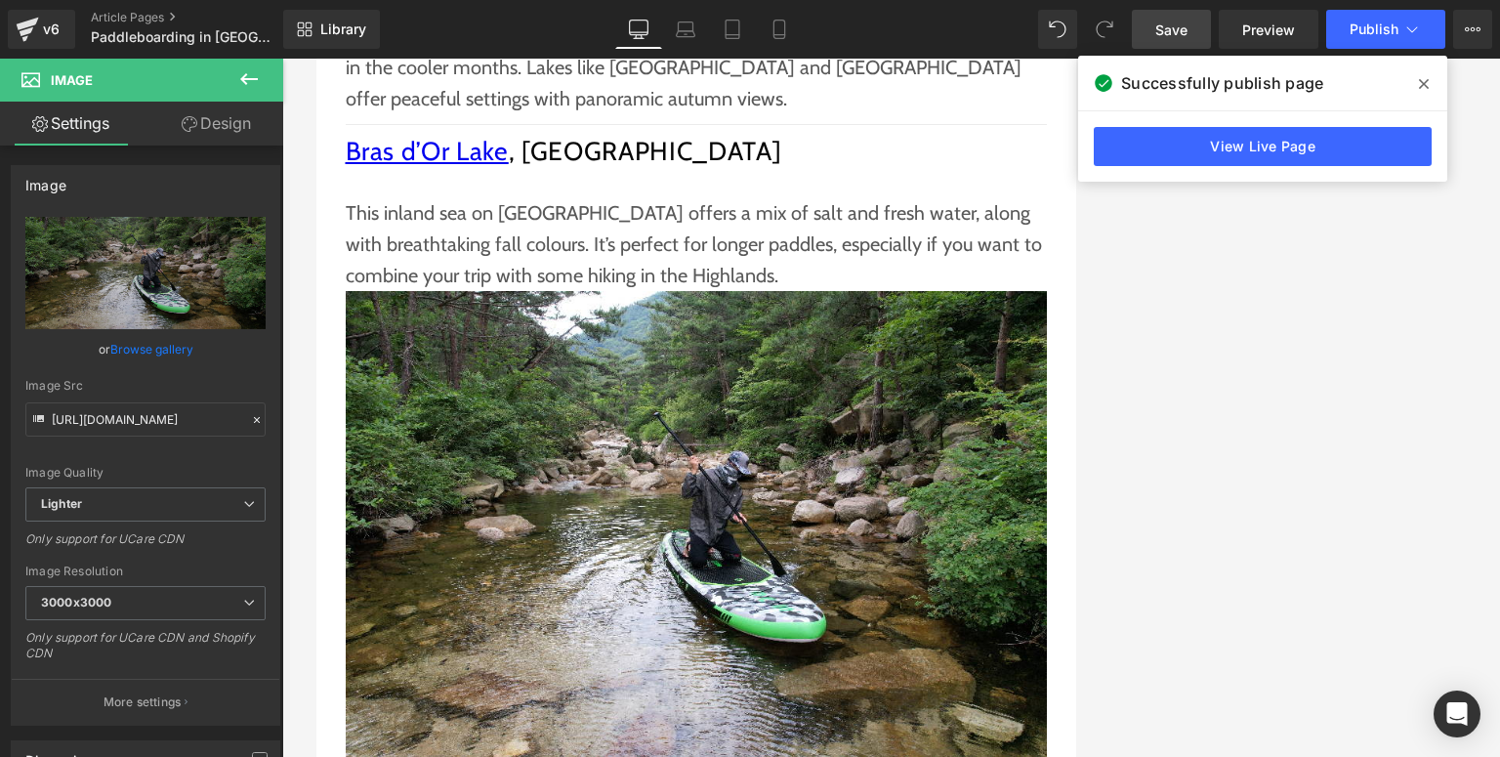
click at [1426, 86] on icon at bounding box center [1424, 84] width 10 height 10
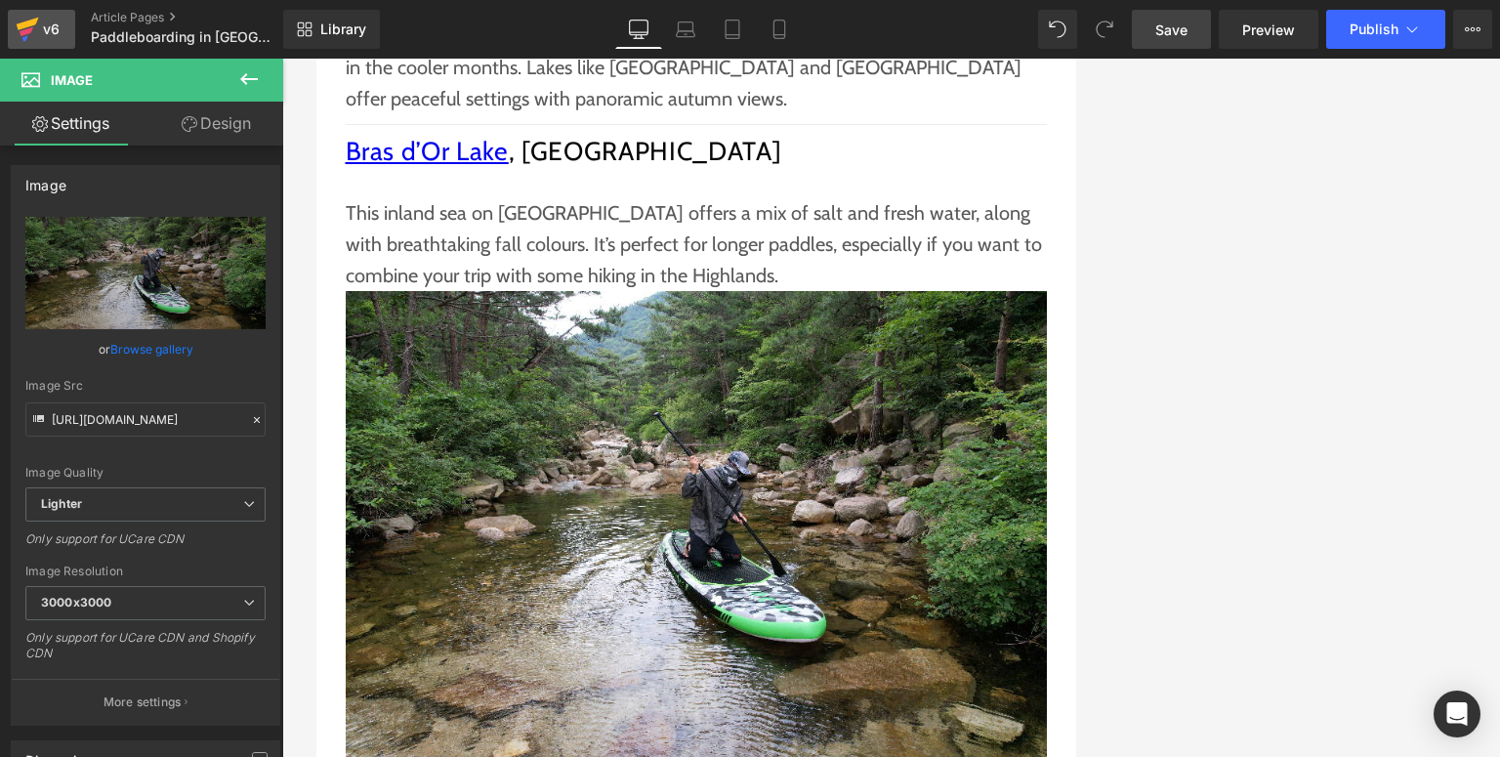
click at [35, 31] on icon at bounding box center [27, 29] width 23 height 49
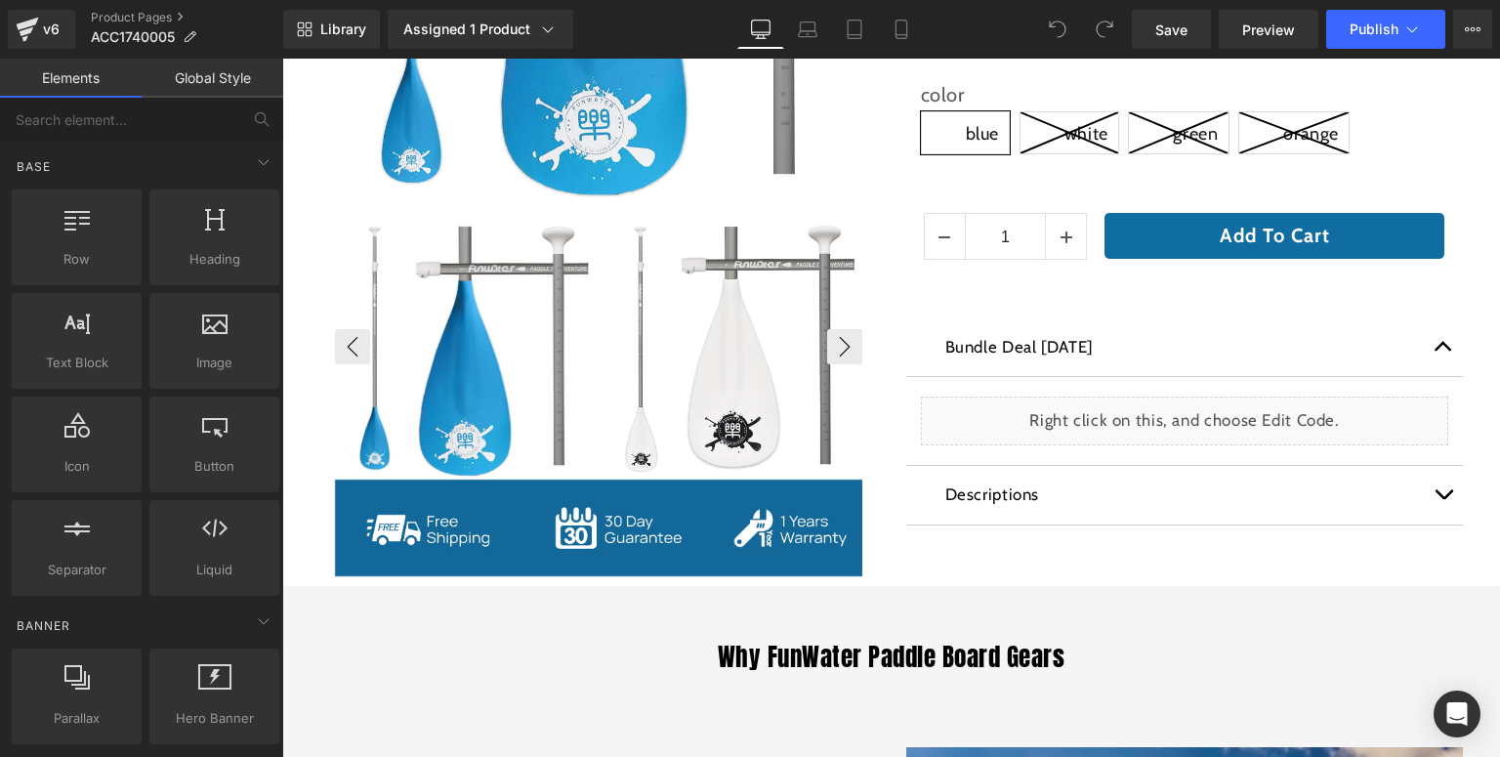
scroll to position [781, 0]
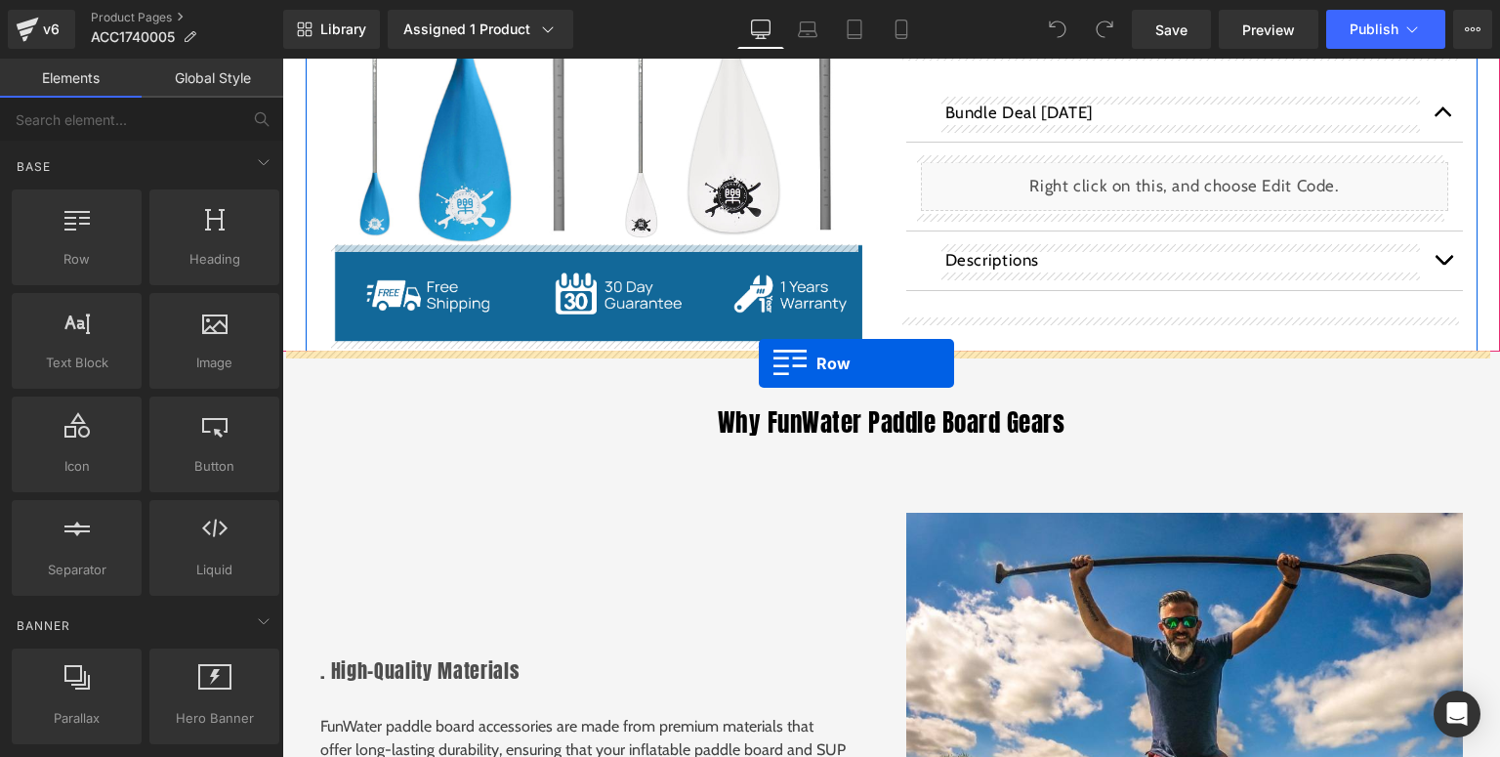
drag, startPoint x: 357, startPoint y: 295, endPoint x: 759, endPoint y: 363, distance: 408.2
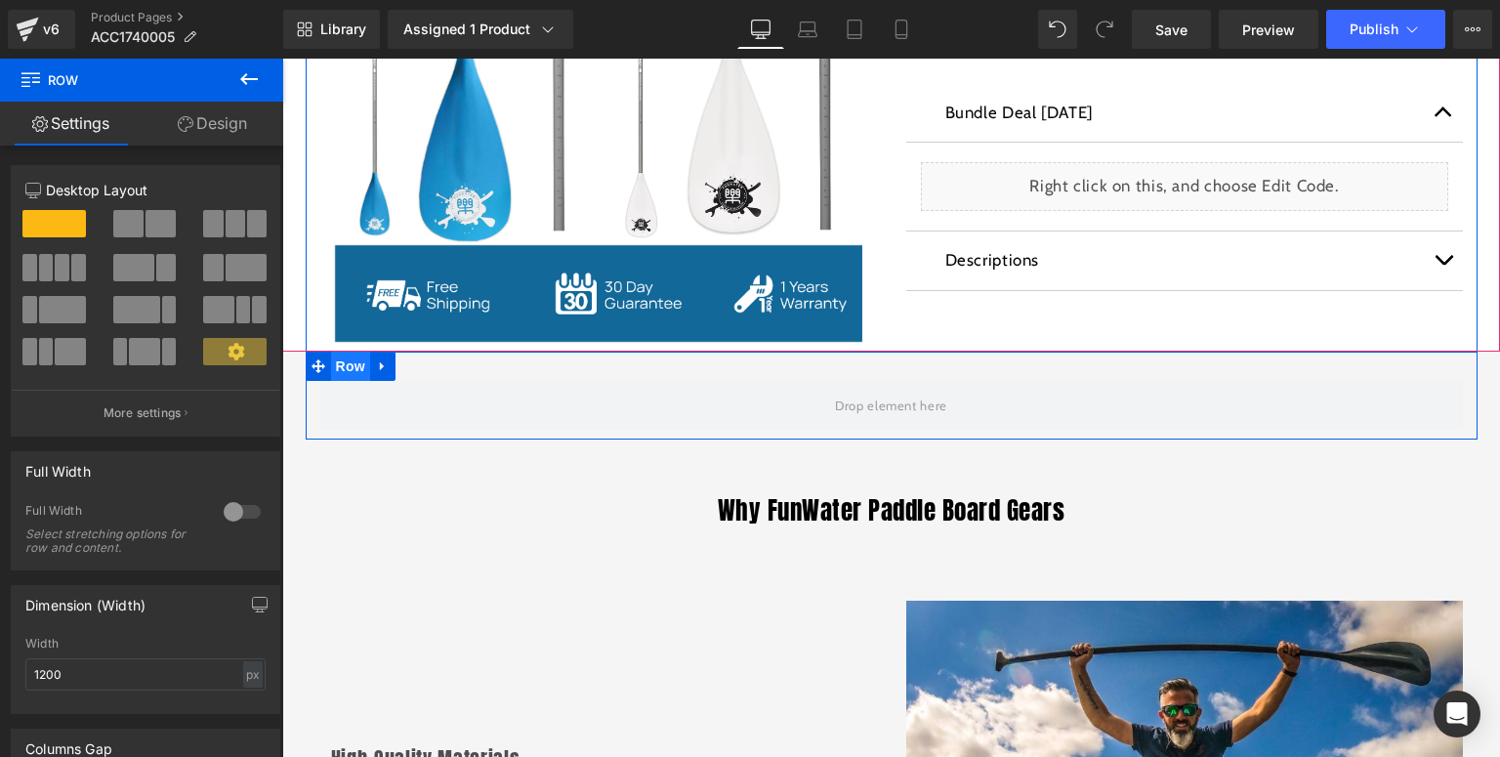
click at [360, 374] on span "Row" at bounding box center [350, 366] width 39 height 29
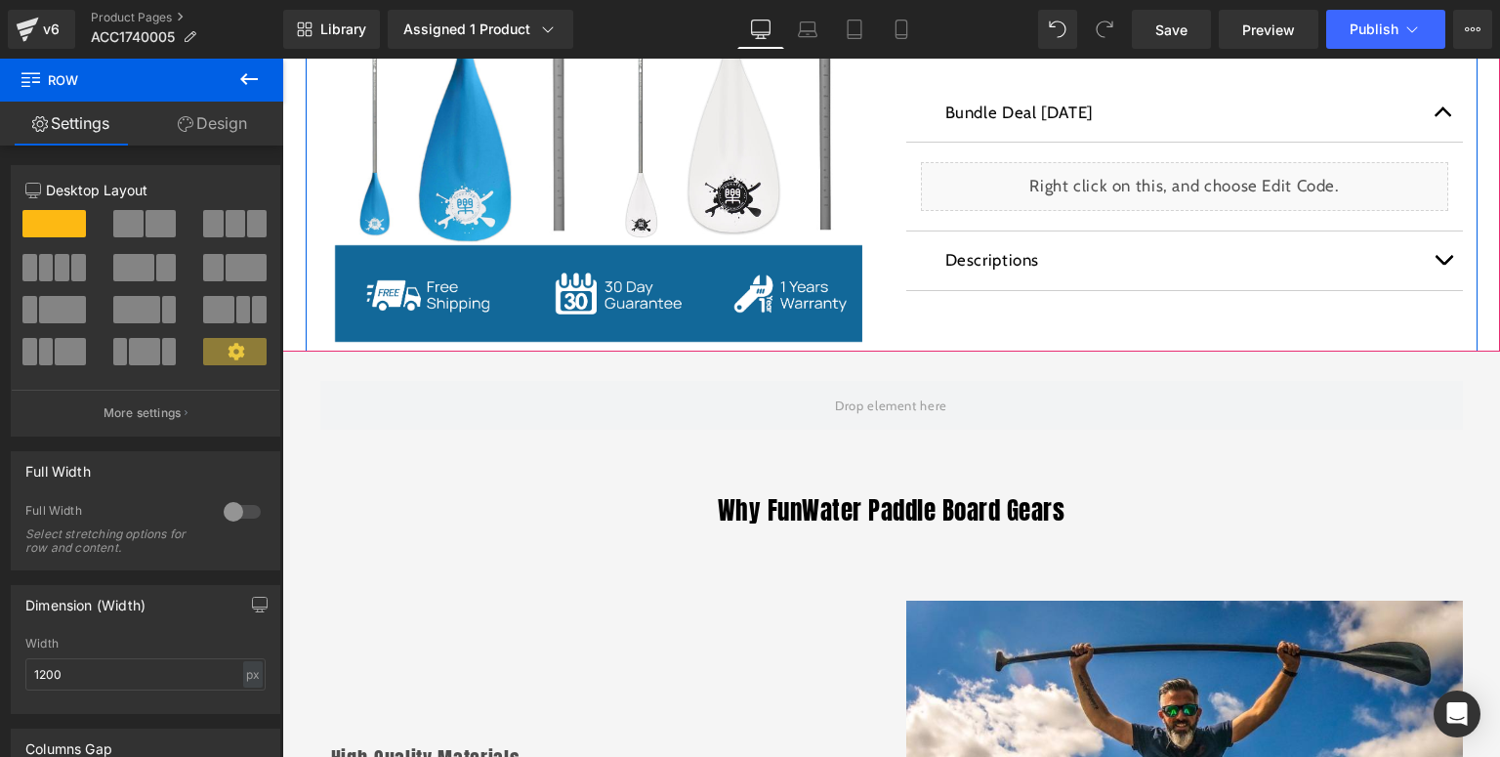
click at [241, 76] on icon at bounding box center [248, 78] width 23 height 23
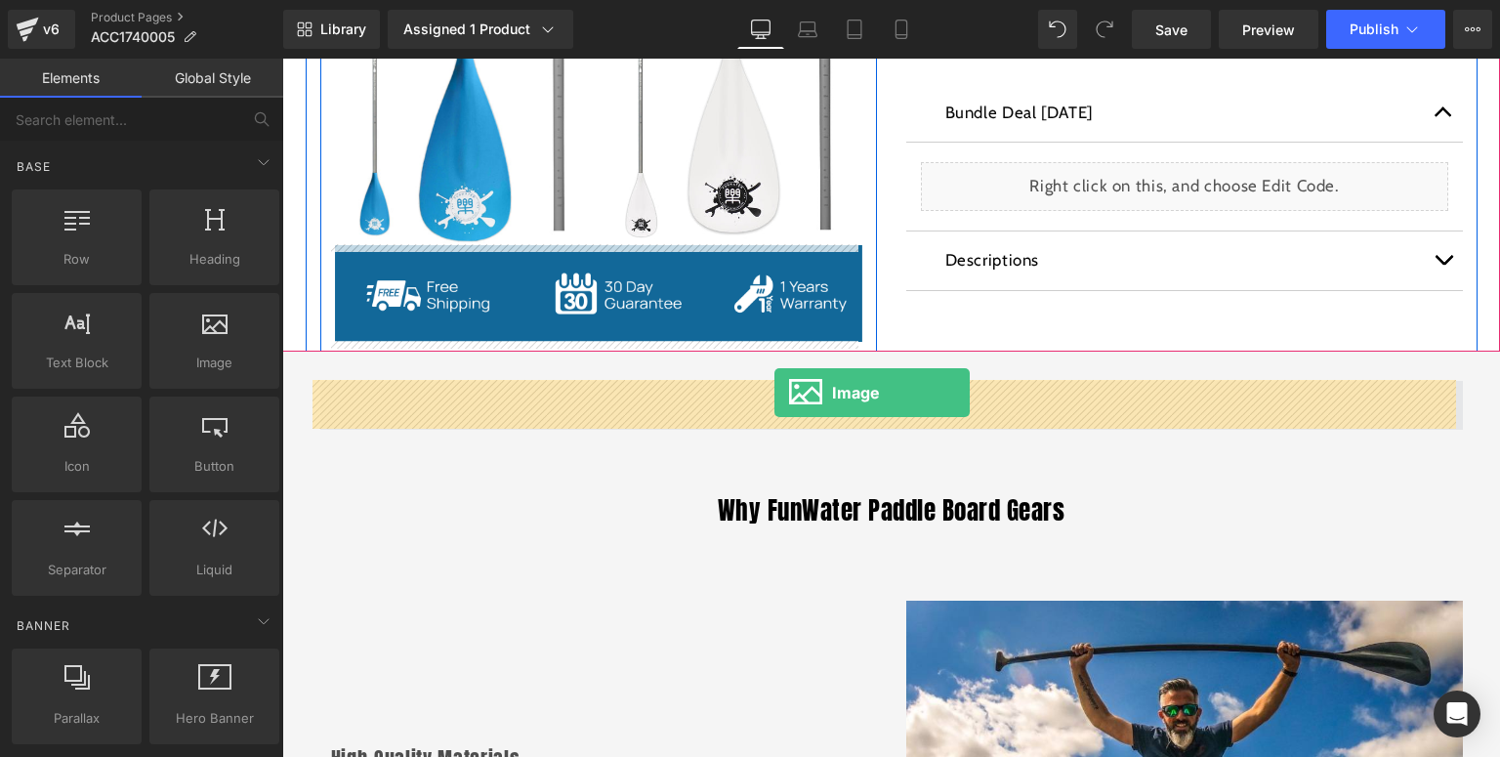
drag, startPoint x: 486, startPoint y: 399, endPoint x: 775, endPoint y: 393, distance: 288.2
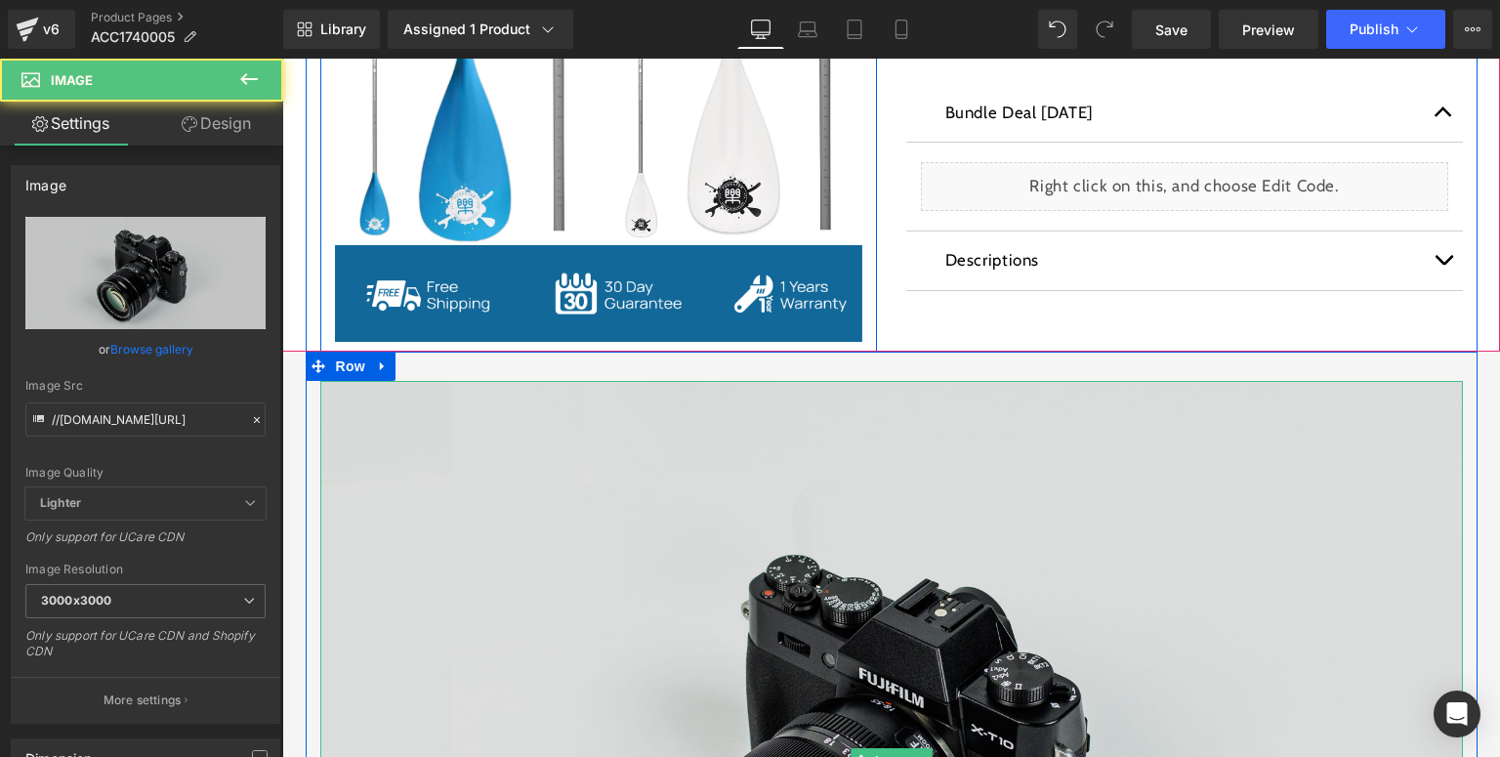
click at [558, 402] on img at bounding box center [891, 759] width 1143 height 757
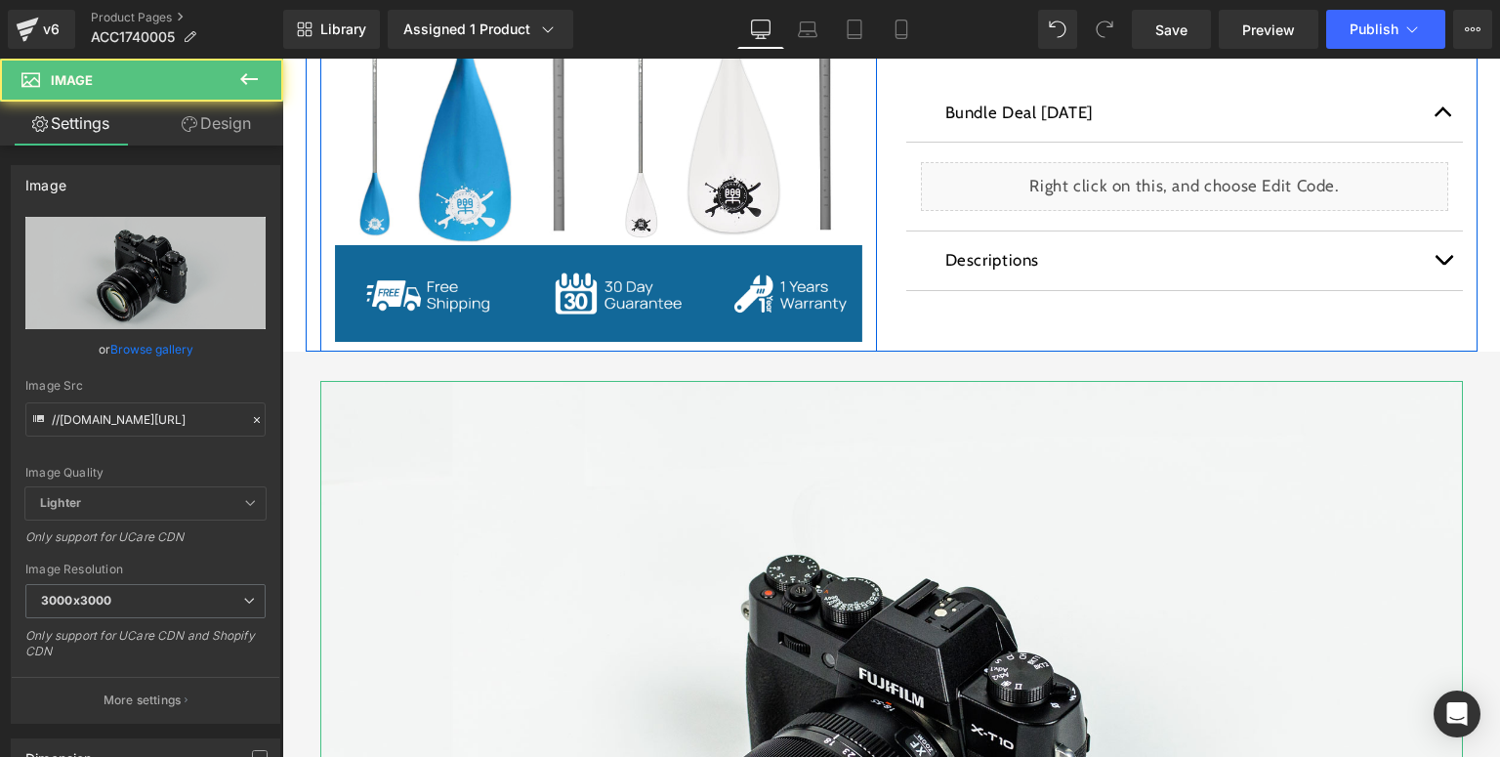
click at [225, 129] on link "Design" at bounding box center [217, 124] width 142 height 44
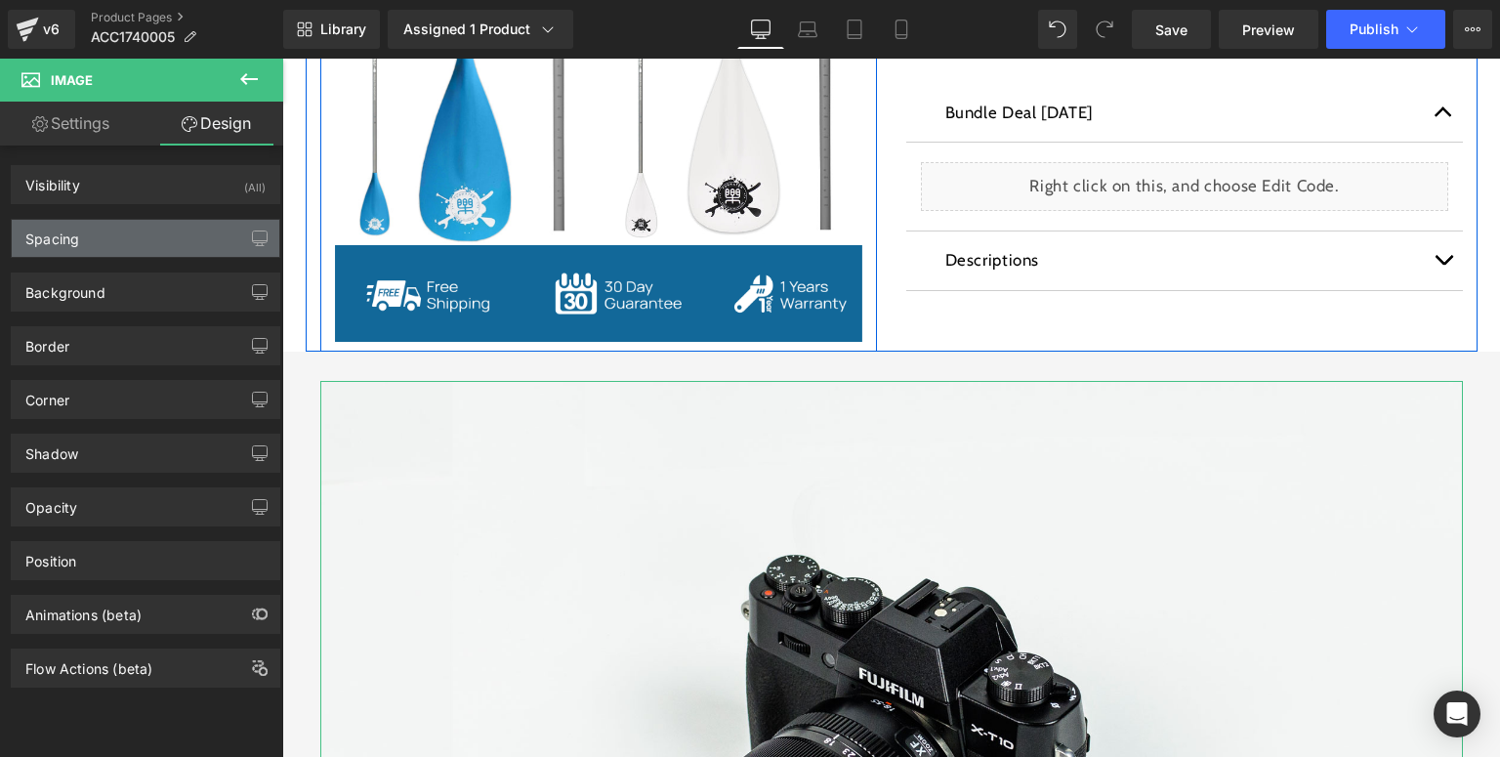
click at [109, 235] on div "Spacing" at bounding box center [146, 238] width 268 height 37
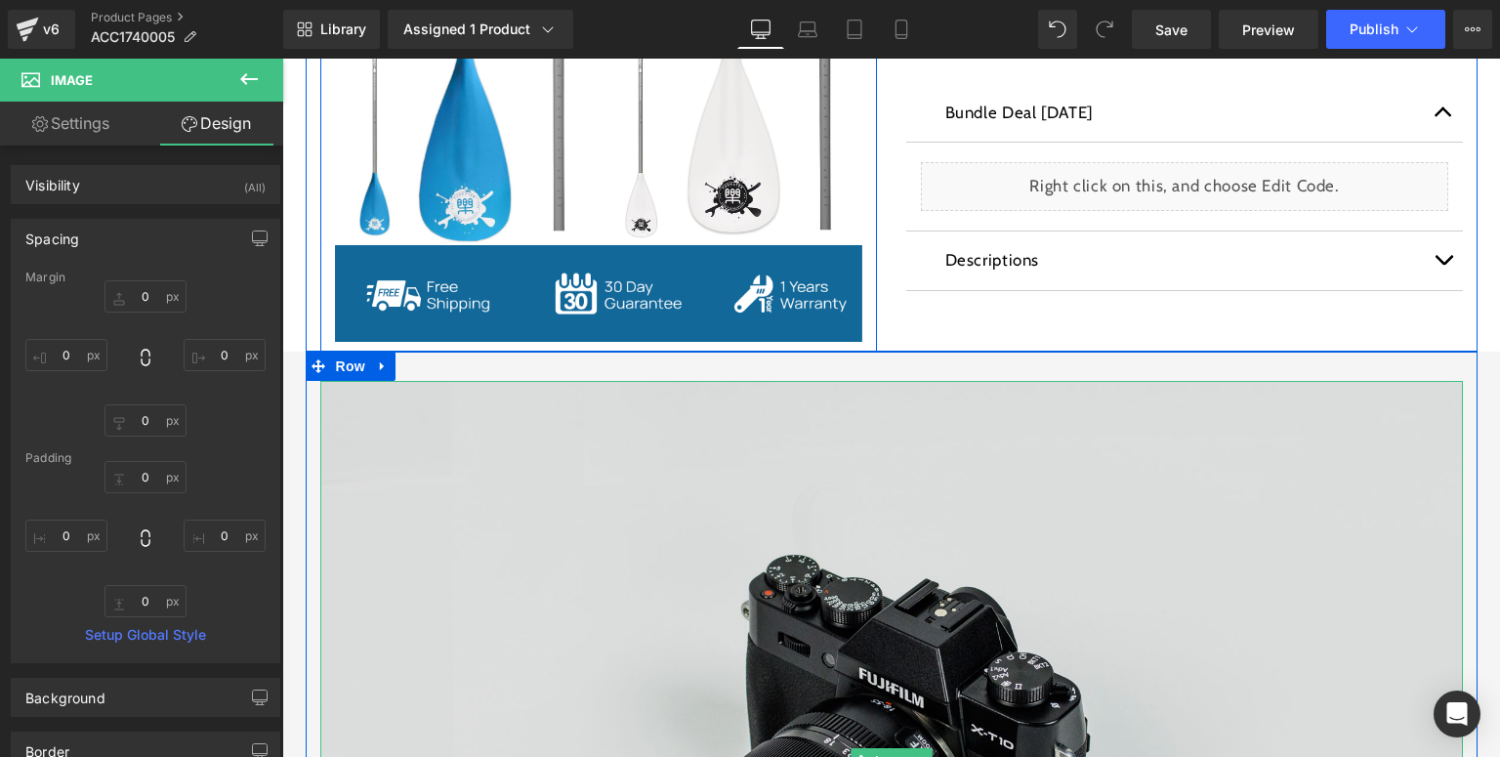
click at [630, 539] on img at bounding box center [891, 759] width 1143 height 757
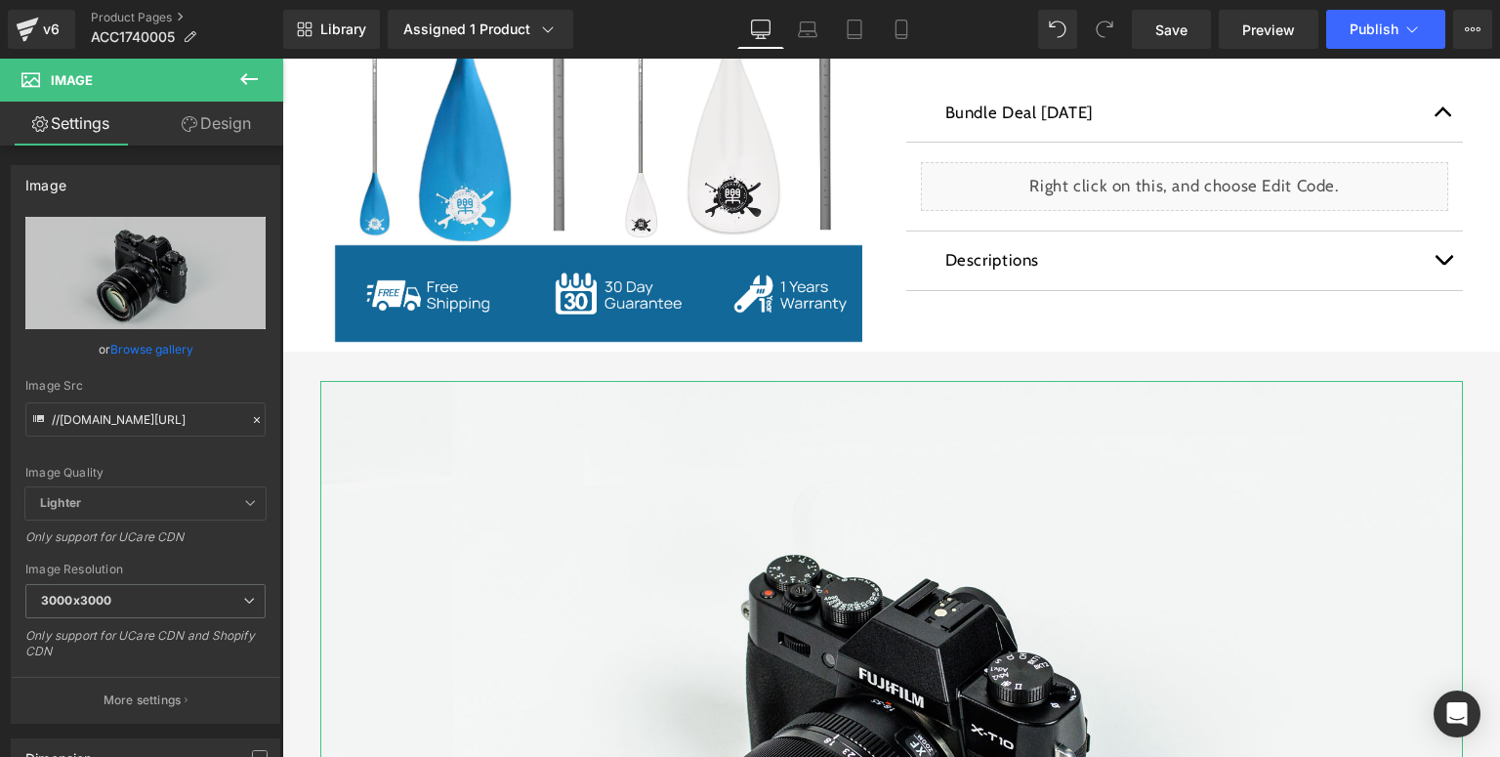
click at [197, 134] on link "Design" at bounding box center [217, 124] width 142 height 44
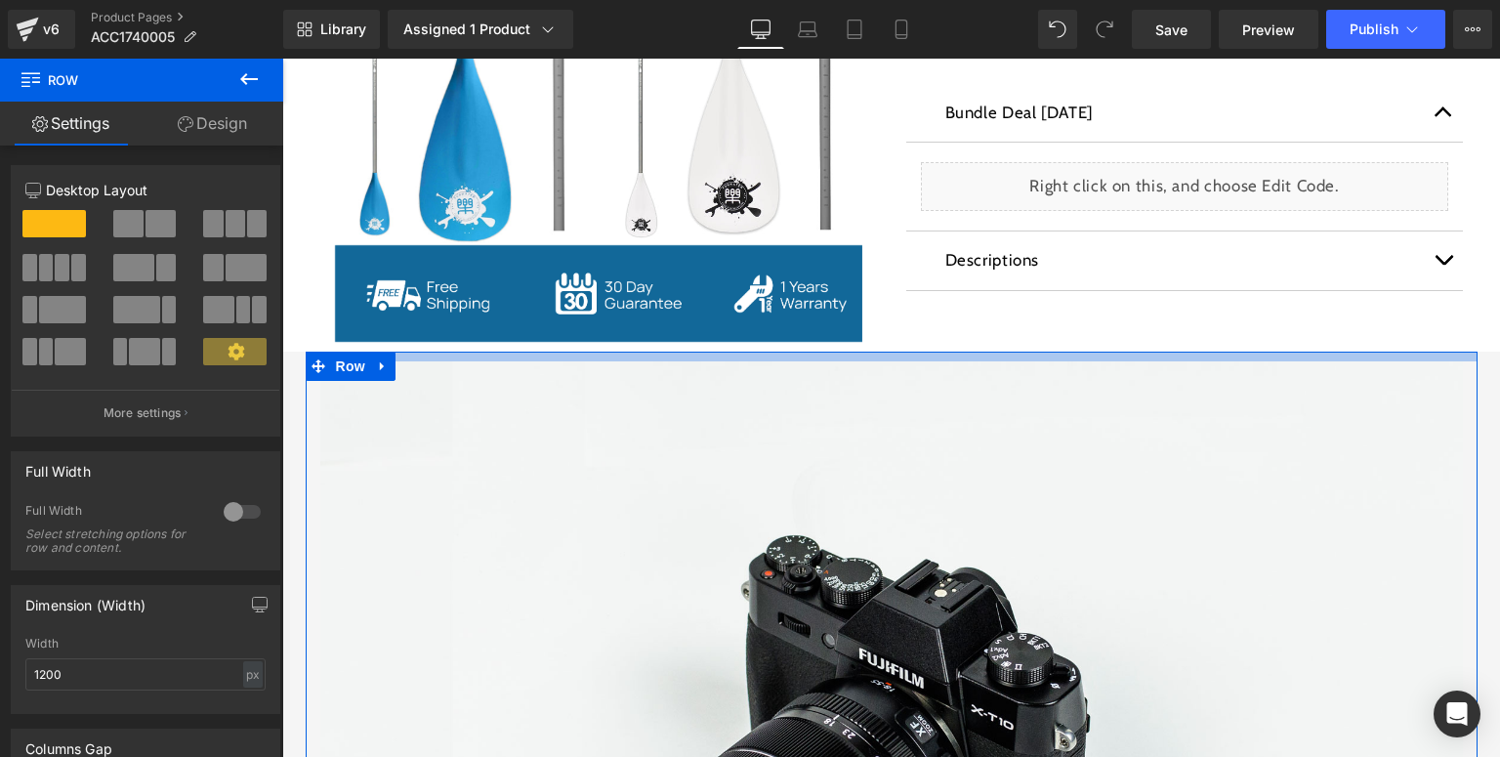
drag, startPoint x: 607, startPoint y: 367, endPoint x: 629, endPoint y: 348, distance: 29.8
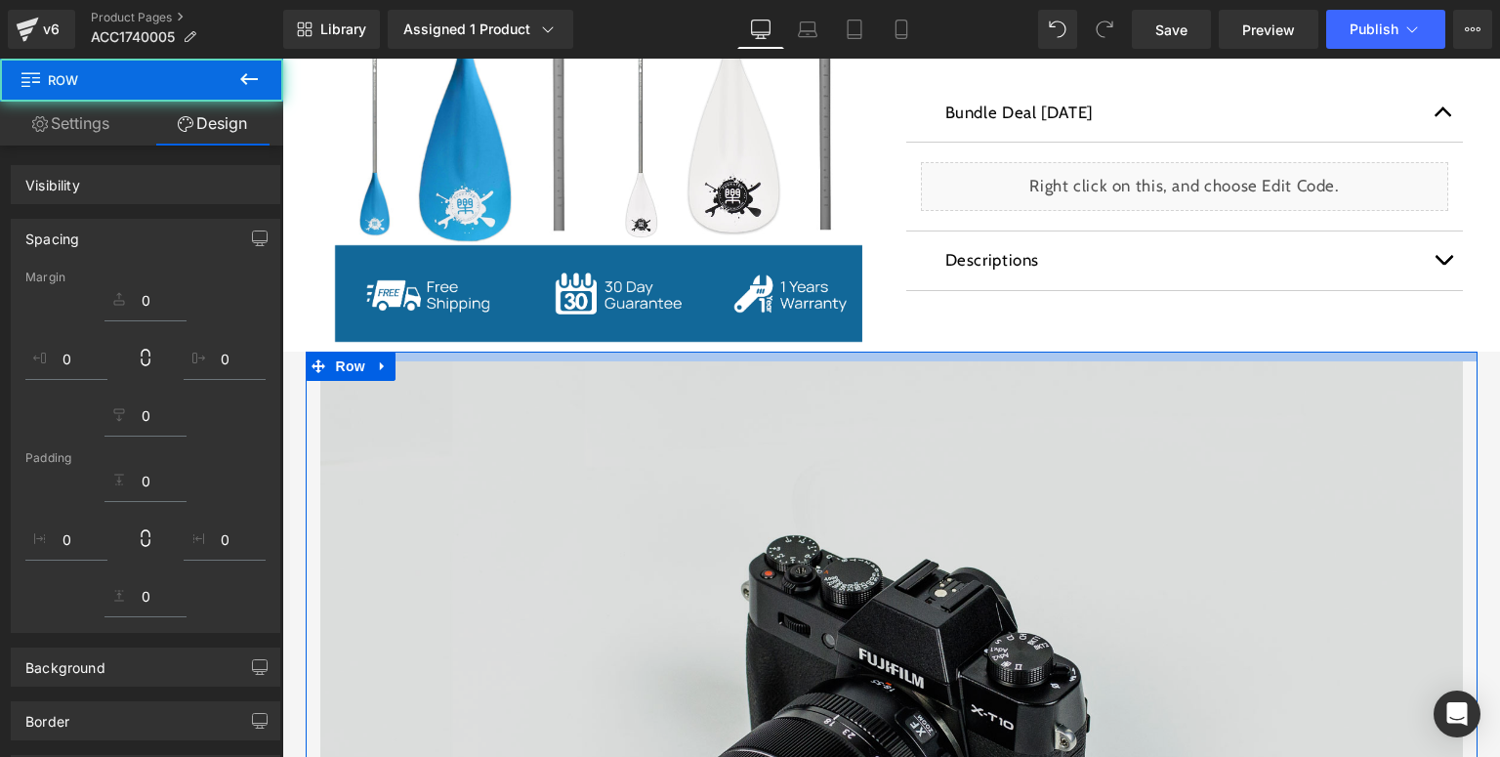
click at [476, 485] on img at bounding box center [891, 739] width 1143 height 757
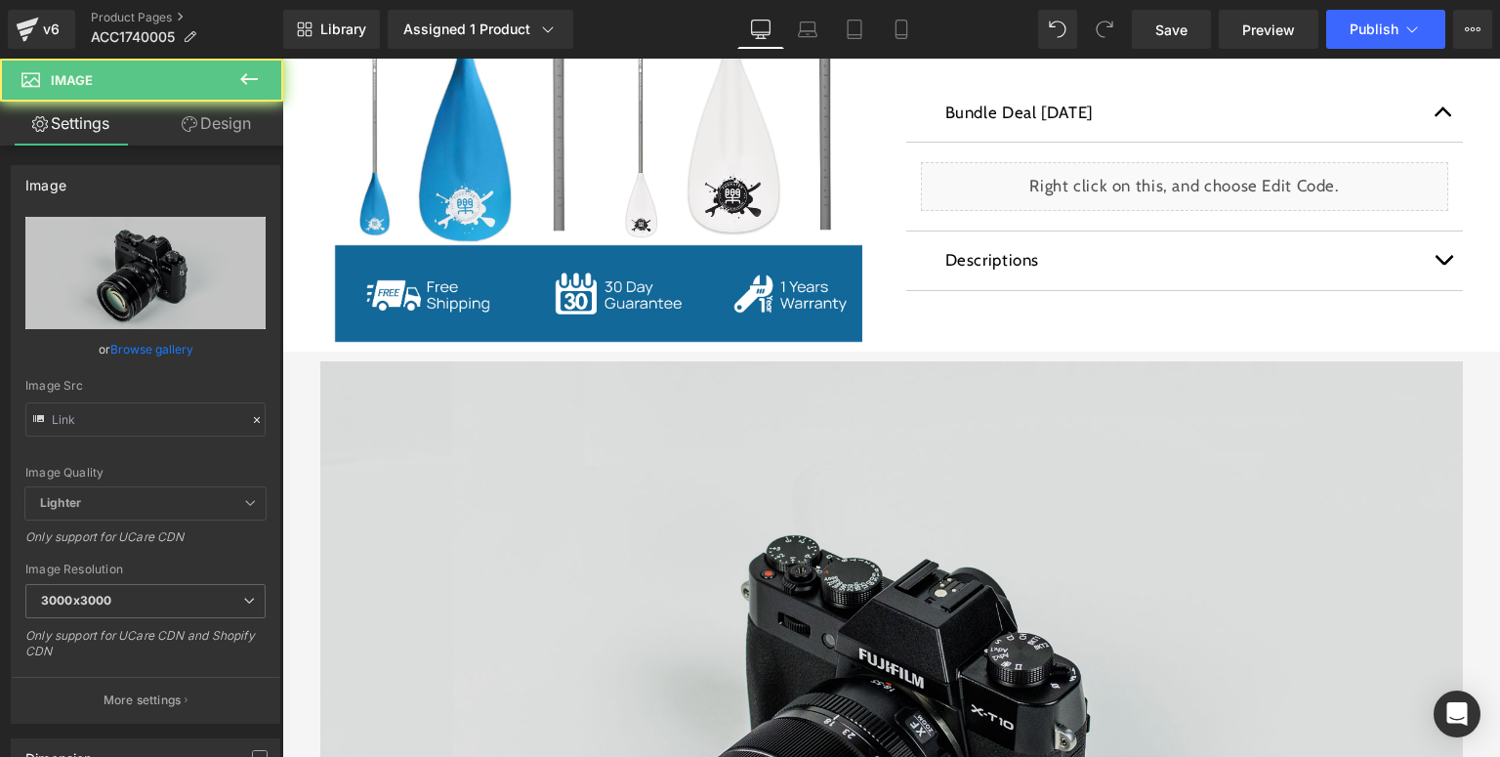
type input "//[DOMAIN_NAME][URL]"
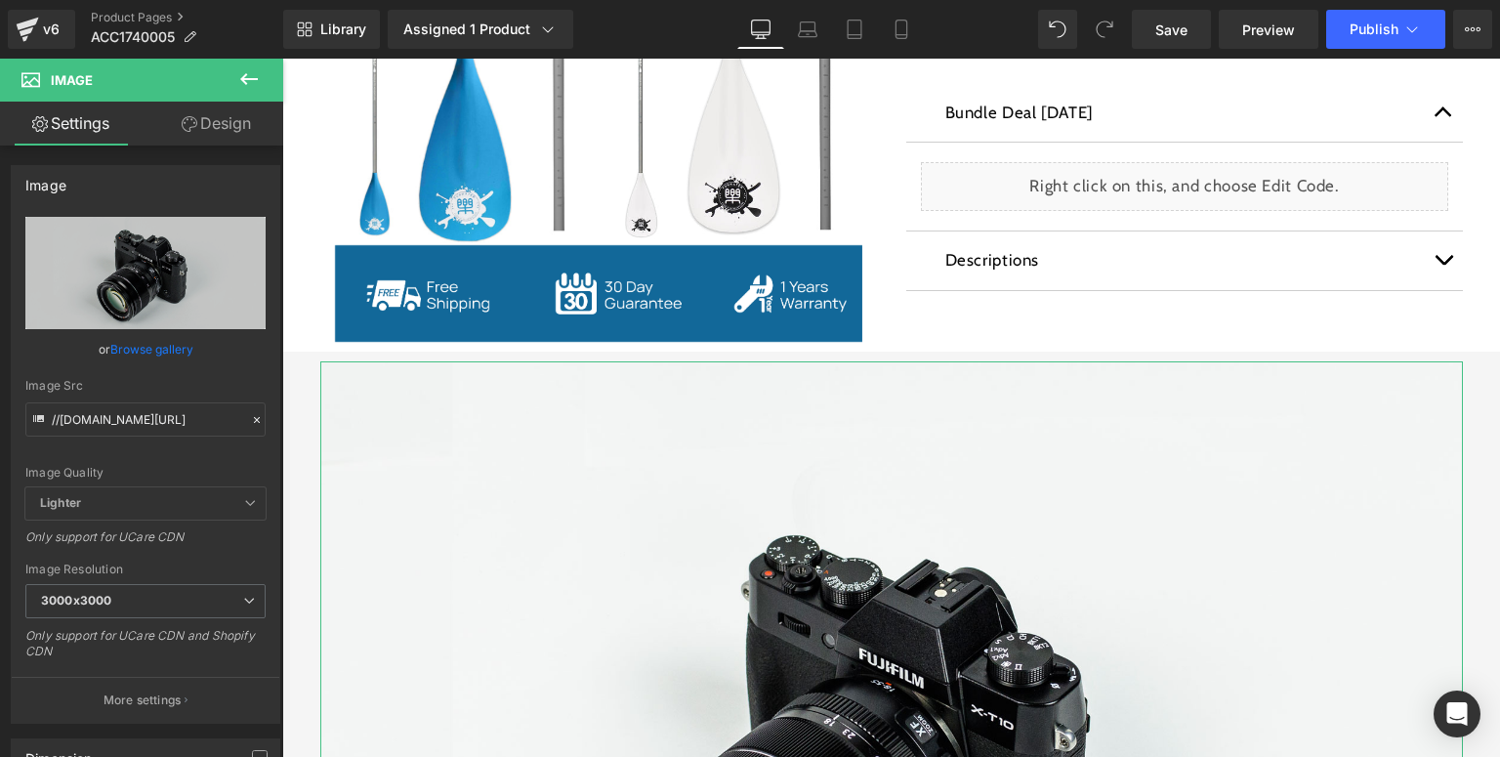
click at [204, 120] on link "Design" at bounding box center [217, 124] width 142 height 44
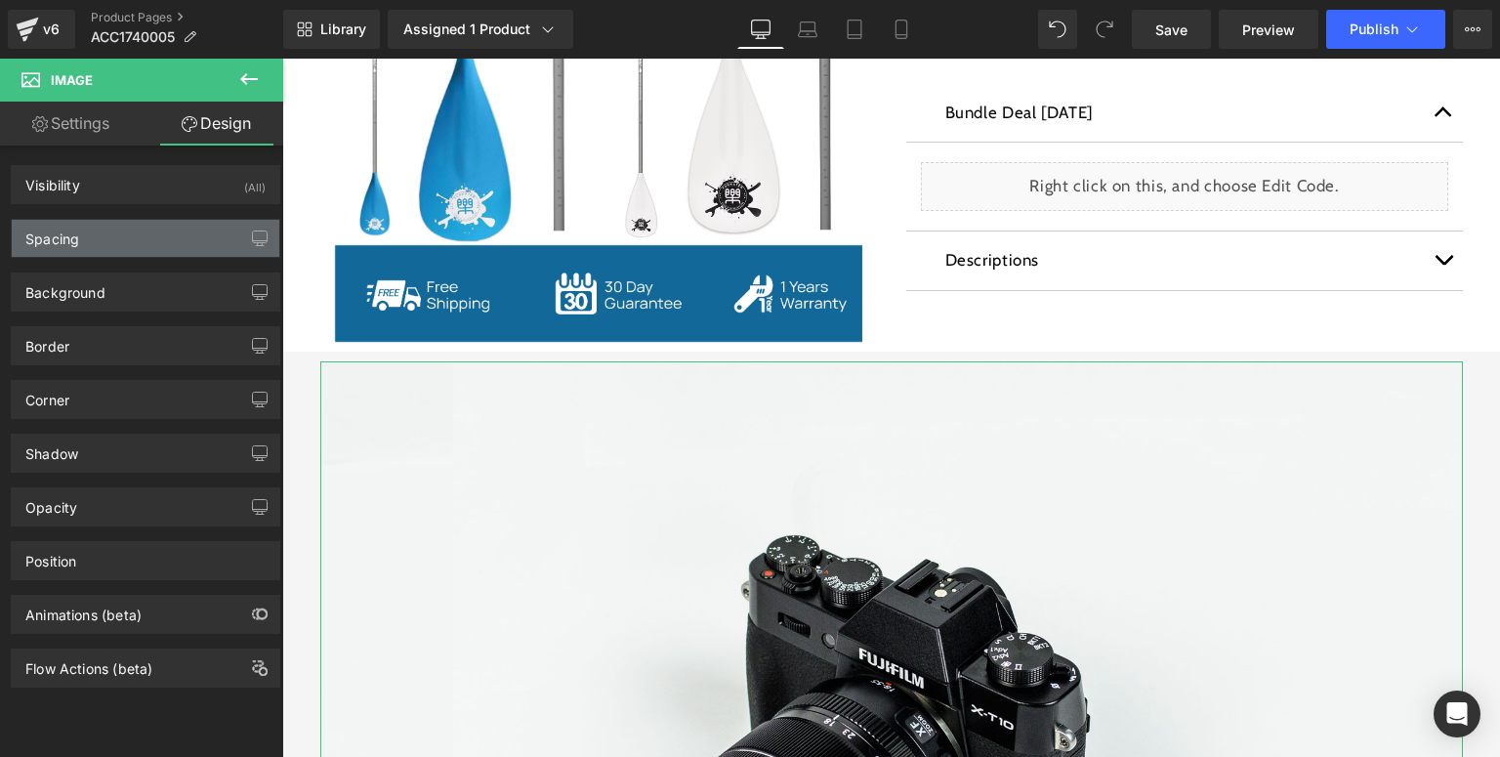
click at [102, 242] on div "Spacing" at bounding box center [146, 238] width 268 height 37
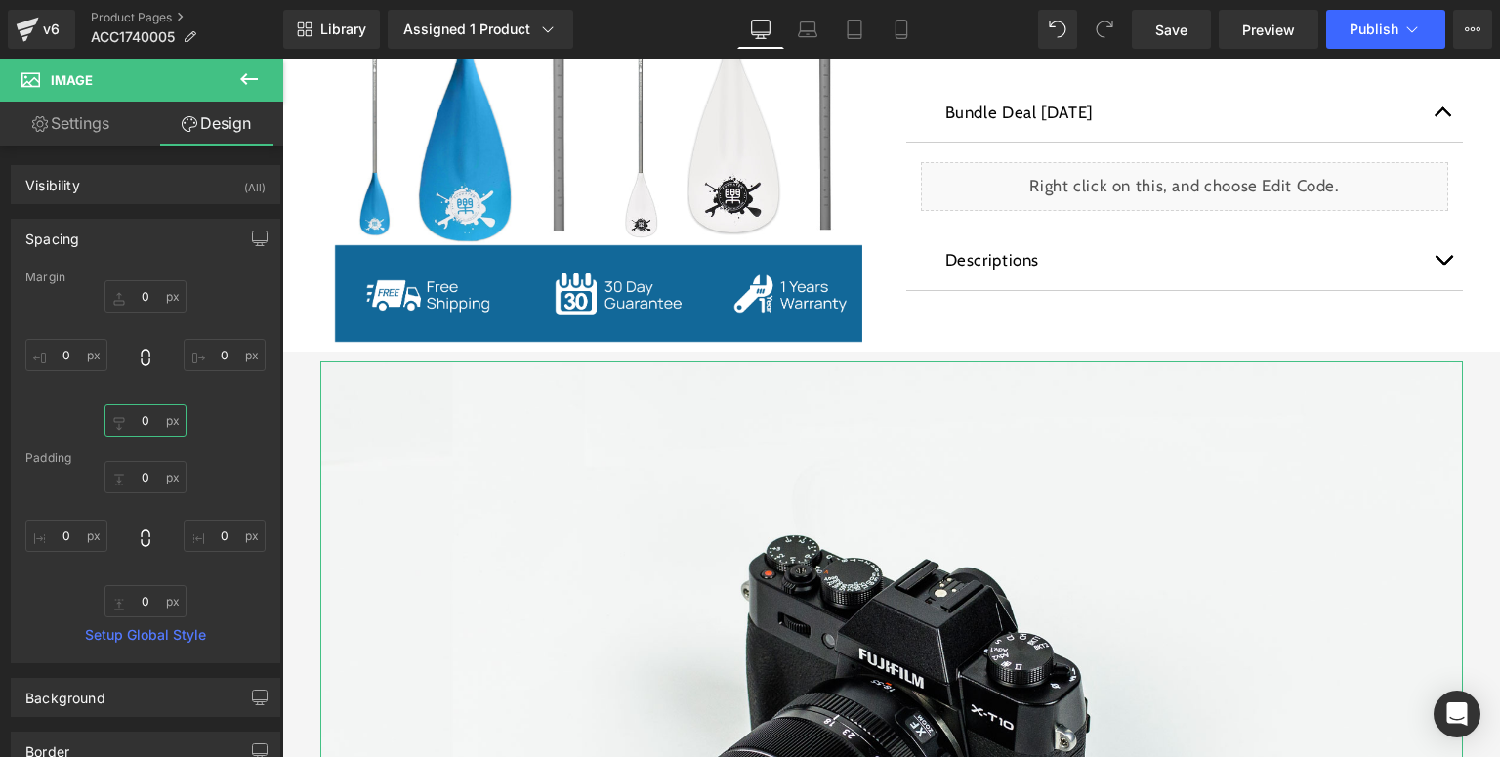
click at [152, 428] on input "0" at bounding box center [146, 420] width 82 height 32
type input "5"
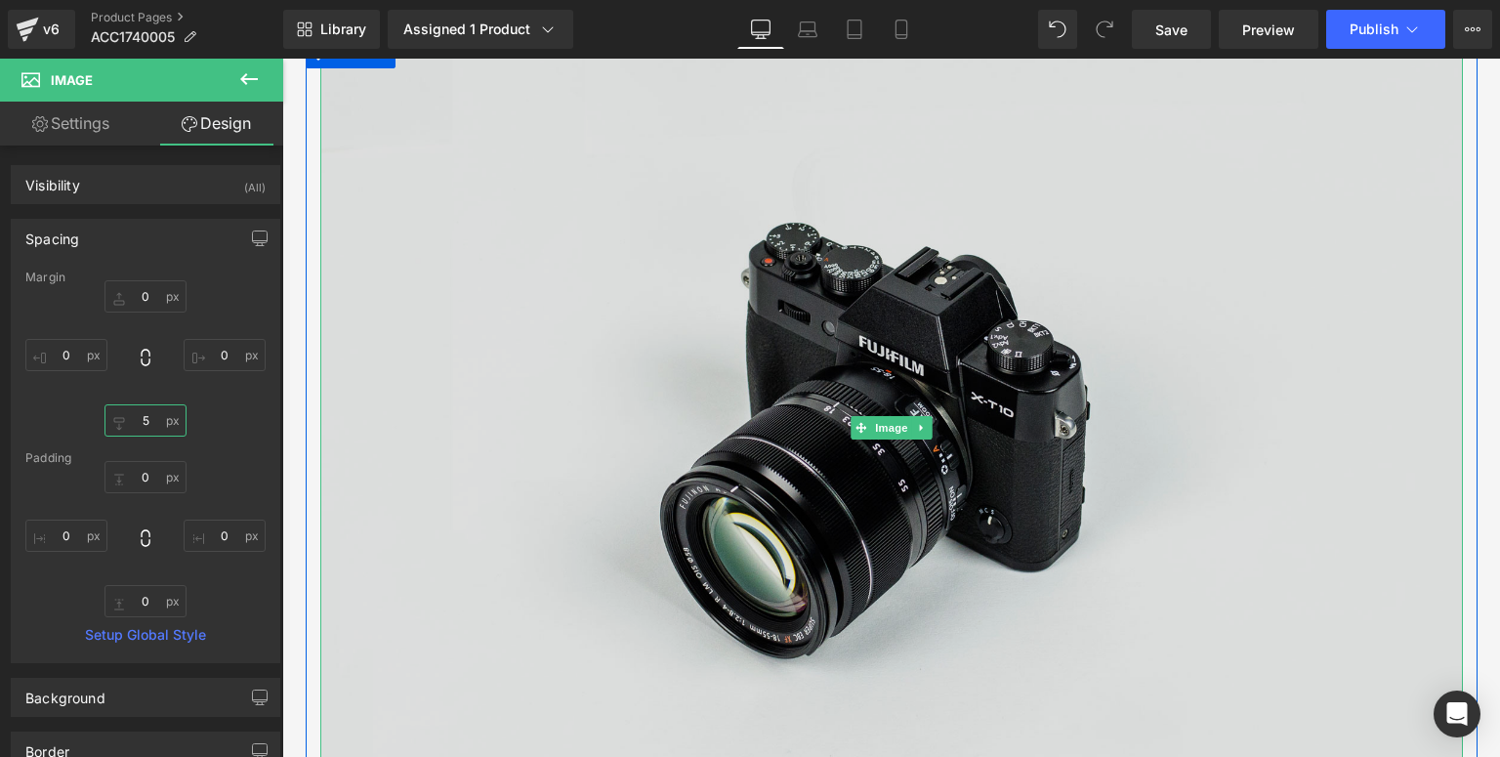
scroll to position [1172, 0]
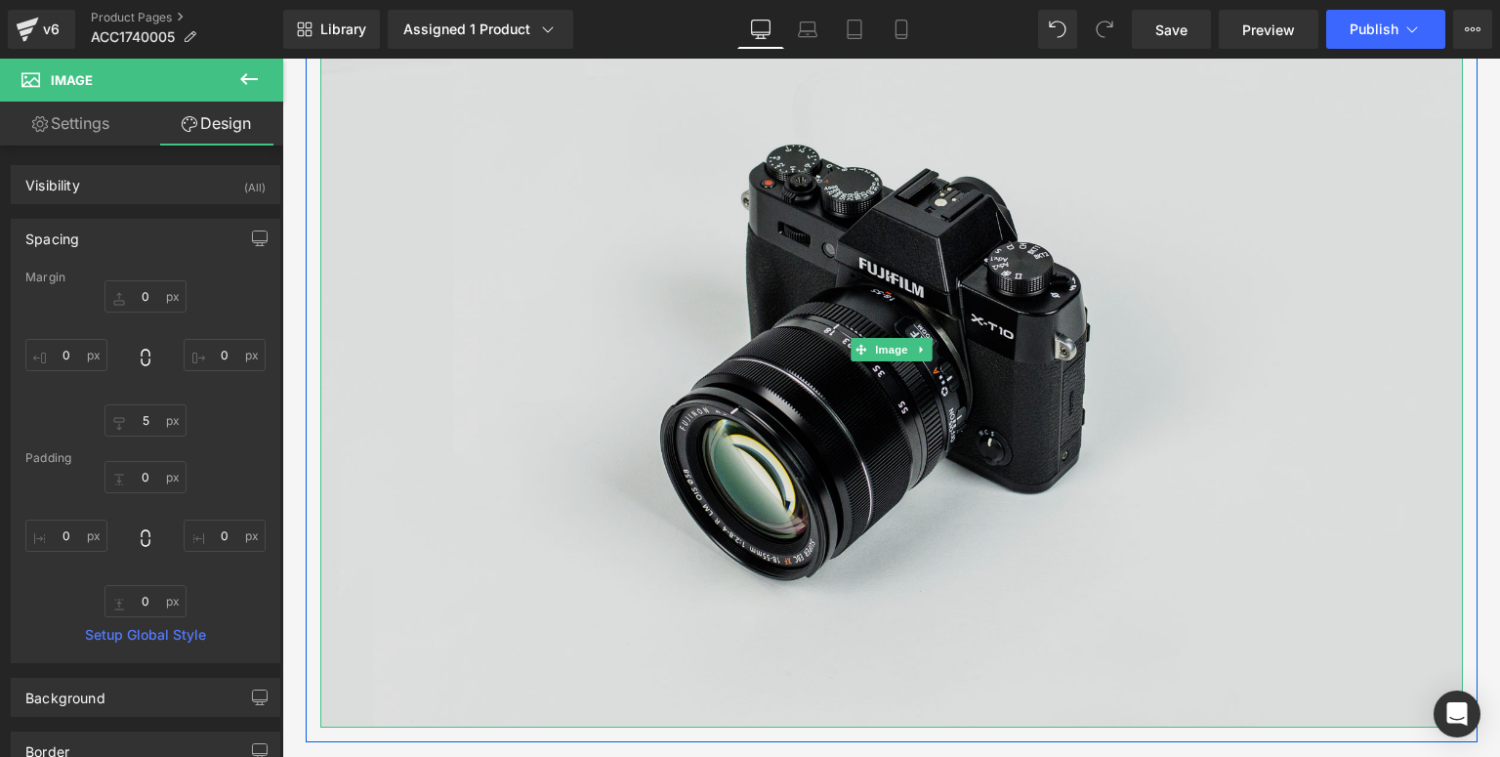
click at [735, 456] on img at bounding box center [891, 349] width 1143 height 757
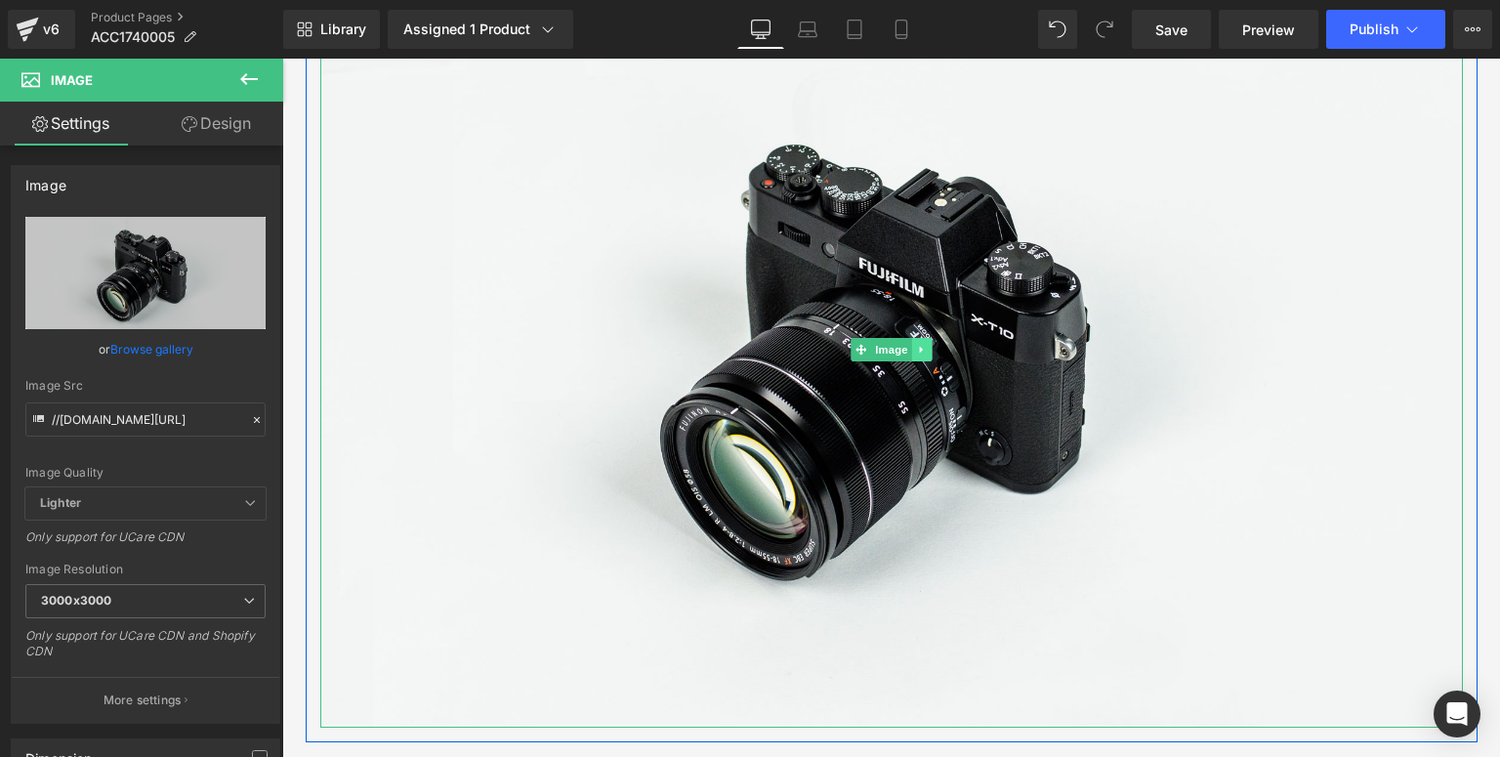
click at [920, 349] on icon at bounding box center [921, 350] width 11 height 12
click at [907, 347] on icon at bounding box center [912, 349] width 11 height 11
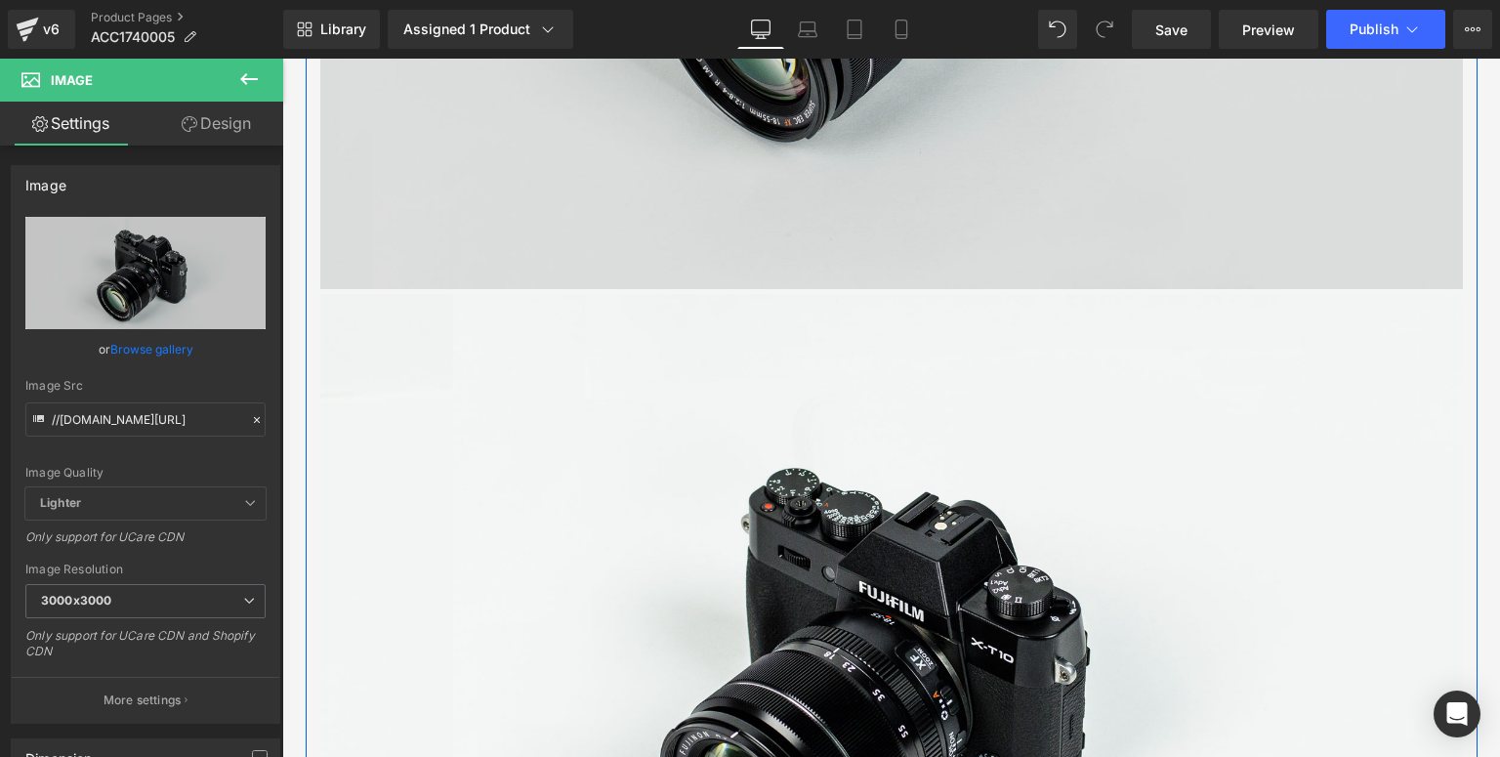
scroll to position [1455, 0]
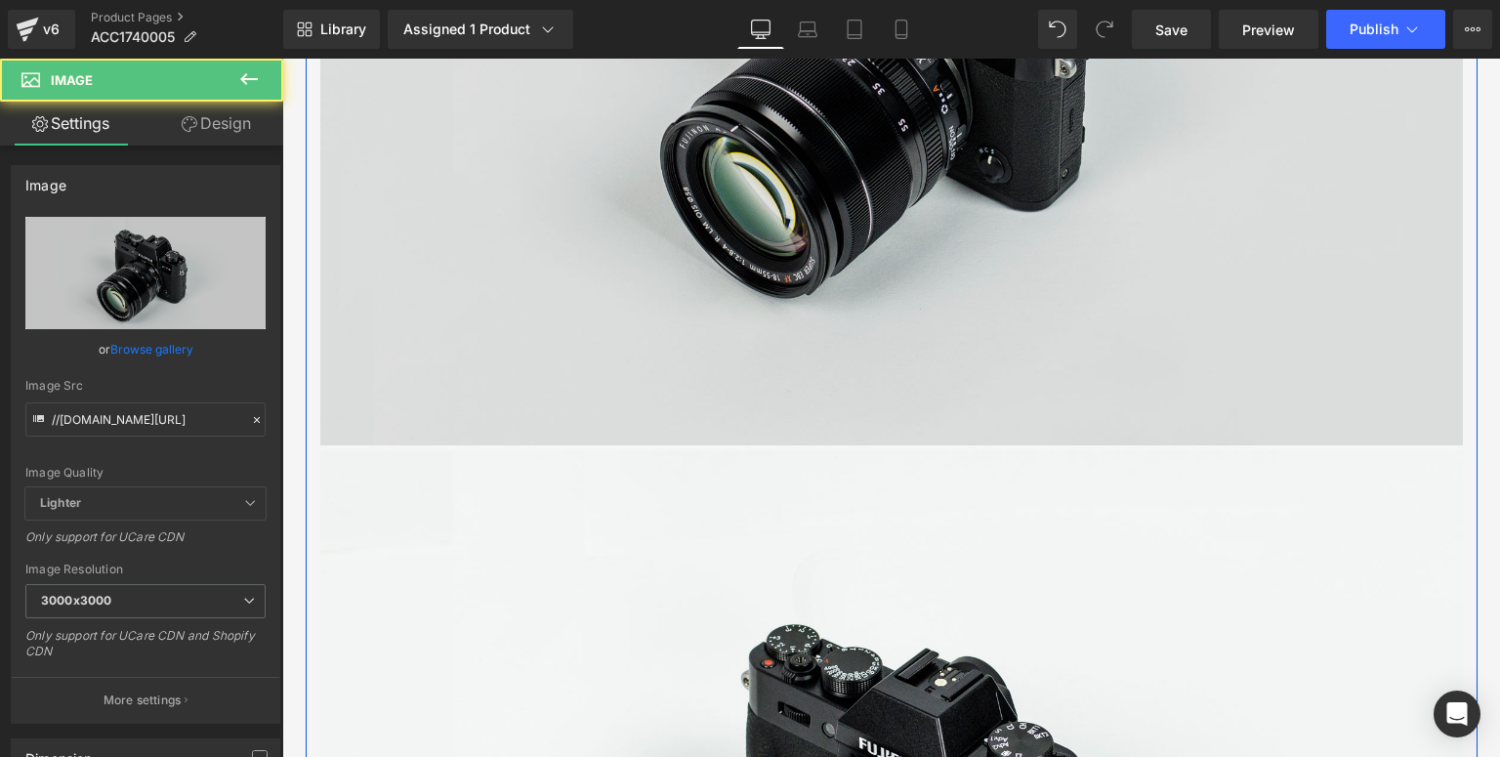
click at [876, 321] on img at bounding box center [891, 66] width 1143 height 757
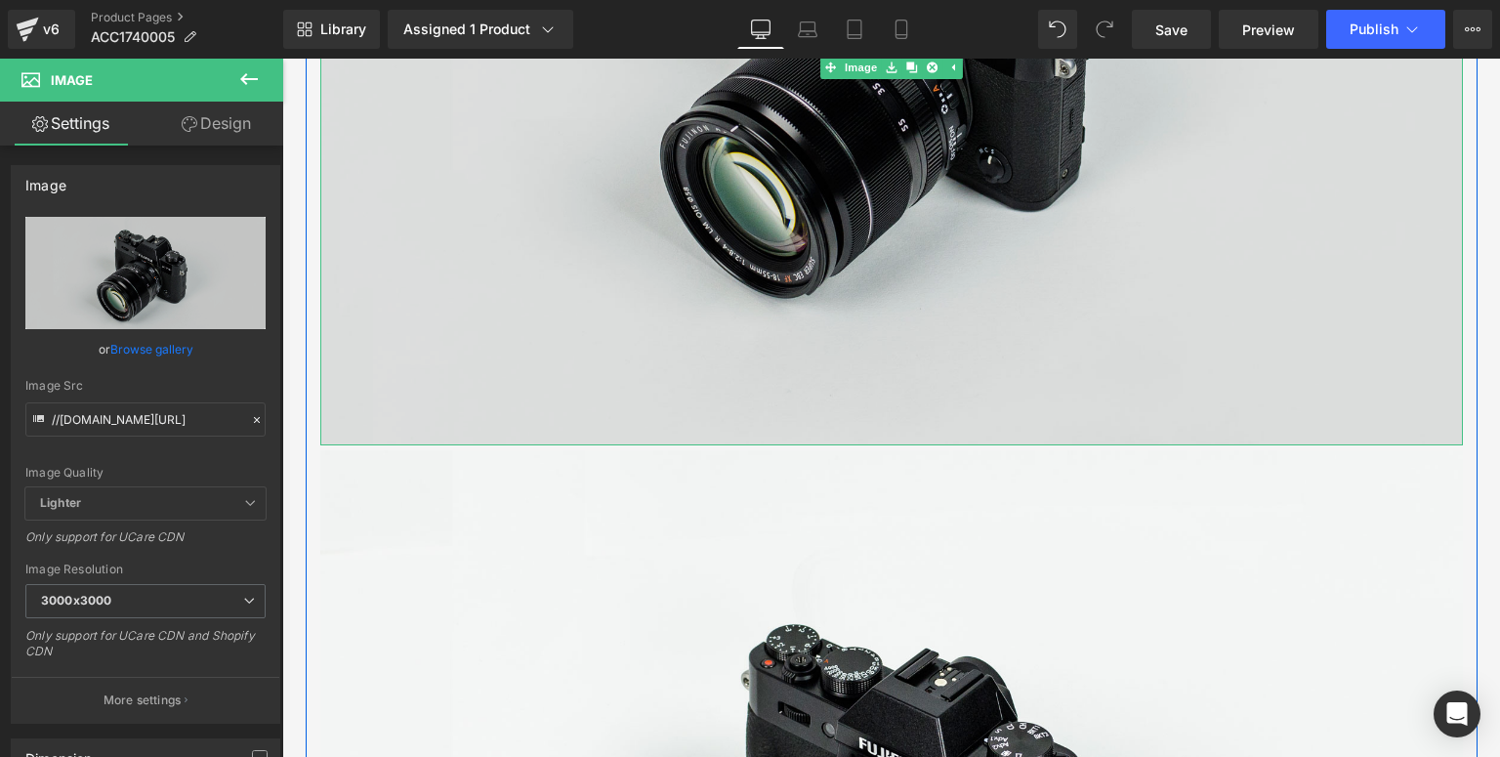
click at [561, 278] on img at bounding box center [891, 66] width 1143 height 757
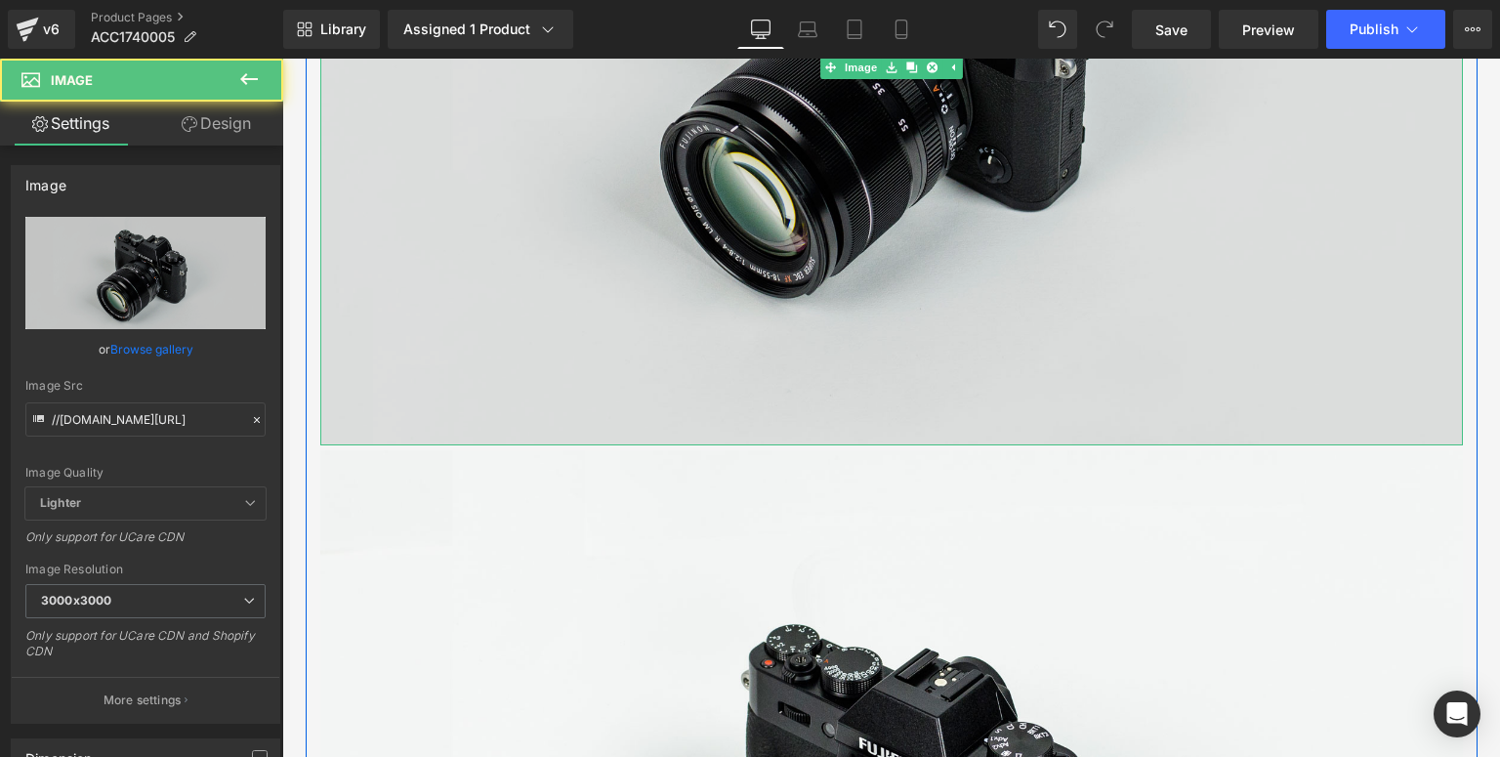
scroll to position [1064, 0]
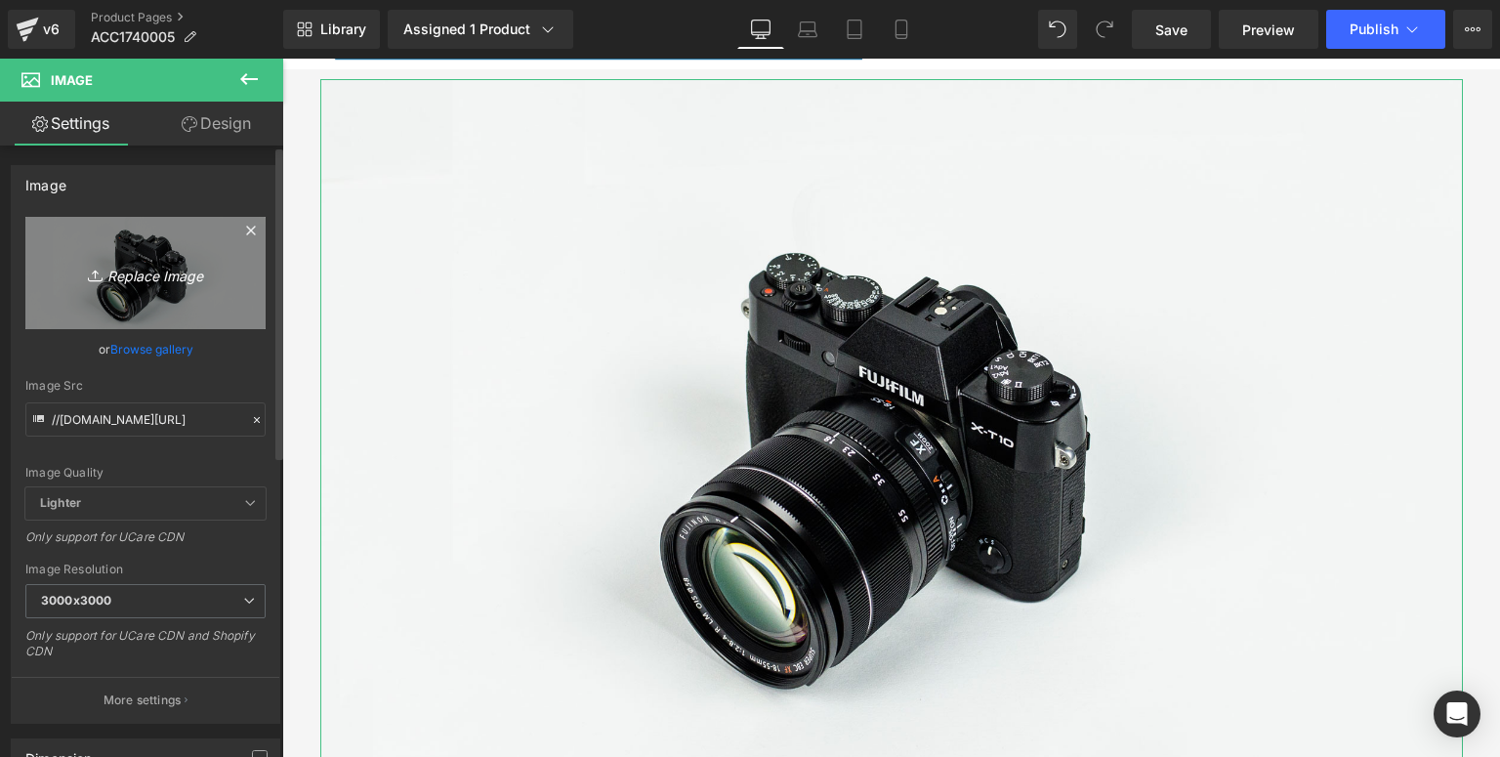
click at [119, 277] on icon "Replace Image" at bounding box center [145, 273] width 156 height 24
type input "C:\fakepath\FW-单叶桨-详情页_01.jpg"
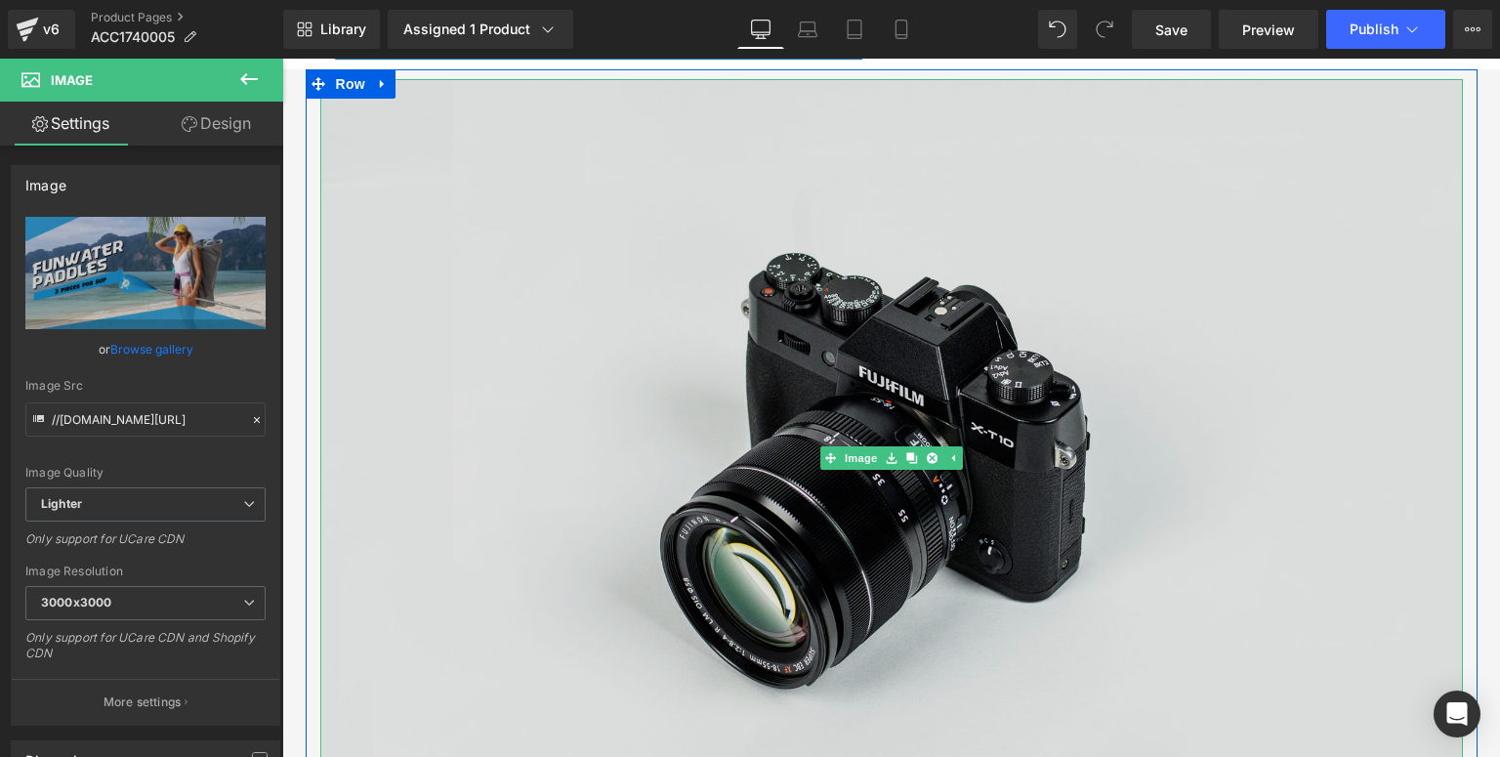
type input "https://ucarecdn.com/879f4122-df42-42ad-81c6-7ae516352d67/-/format/auto/-/previ…"
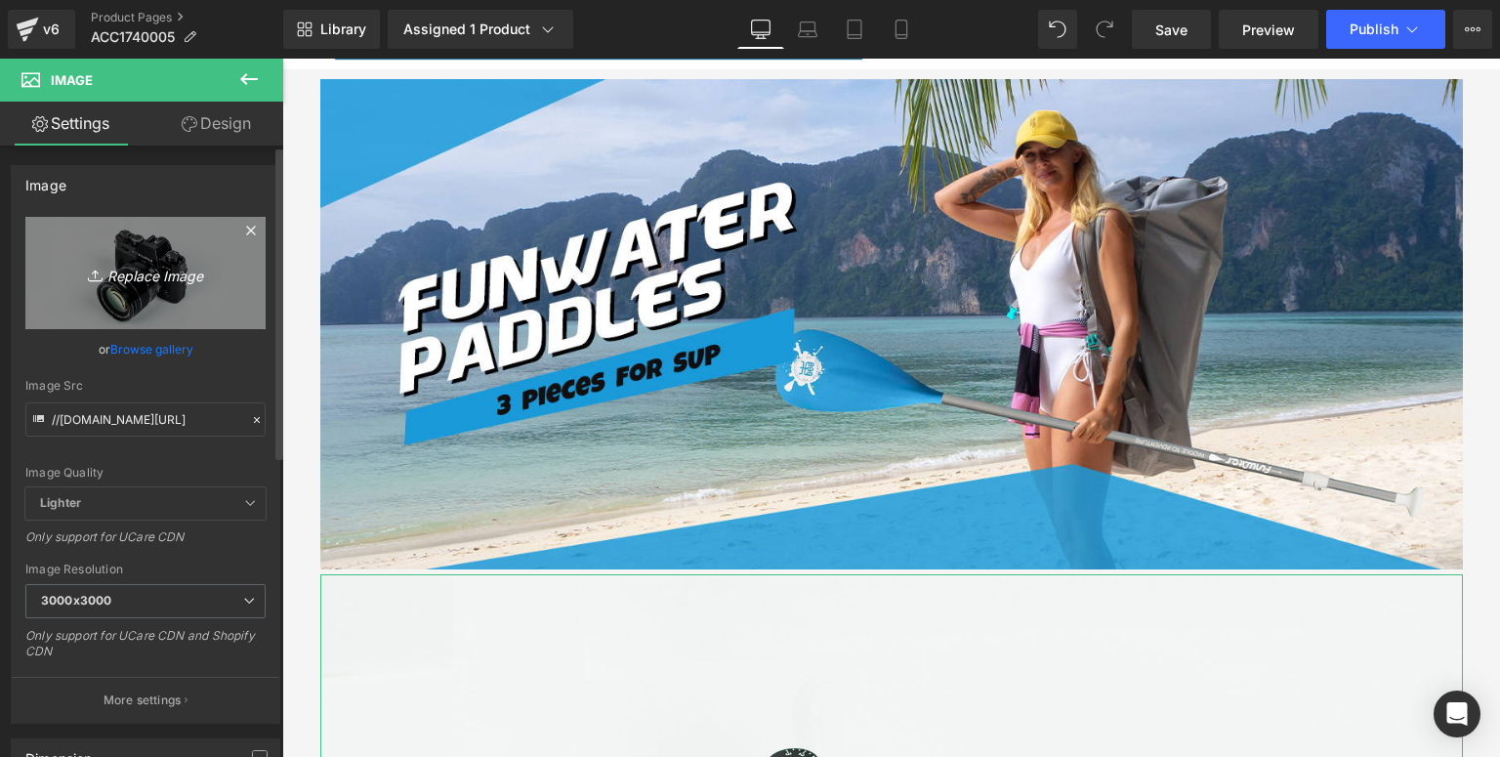
click at [105, 272] on icon "Replace Image" at bounding box center [145, 273] width 156 height 24
type input "C:\fakepath\FW-单叶桨-详情页_02.jpg"
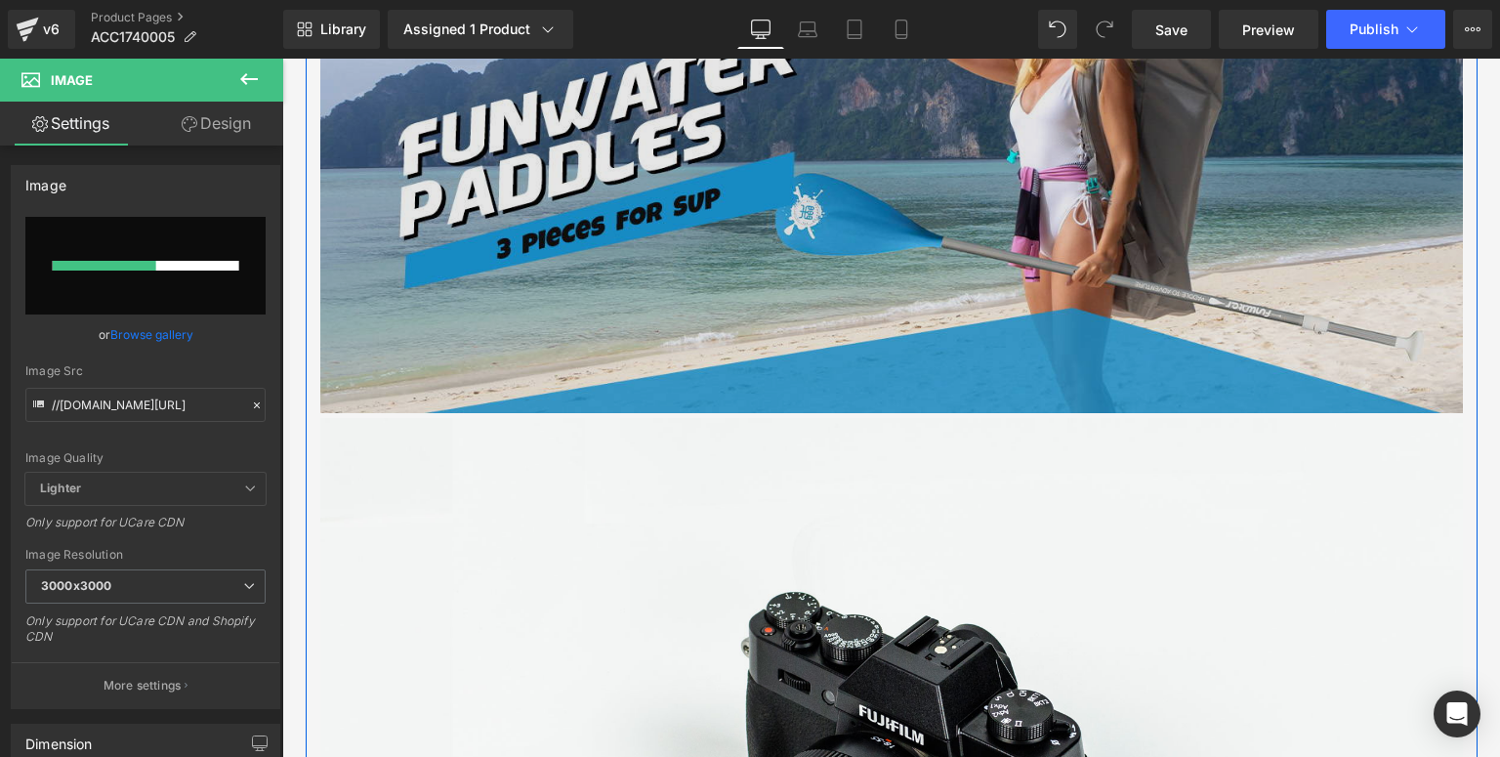
scroll to position [1142, 0]
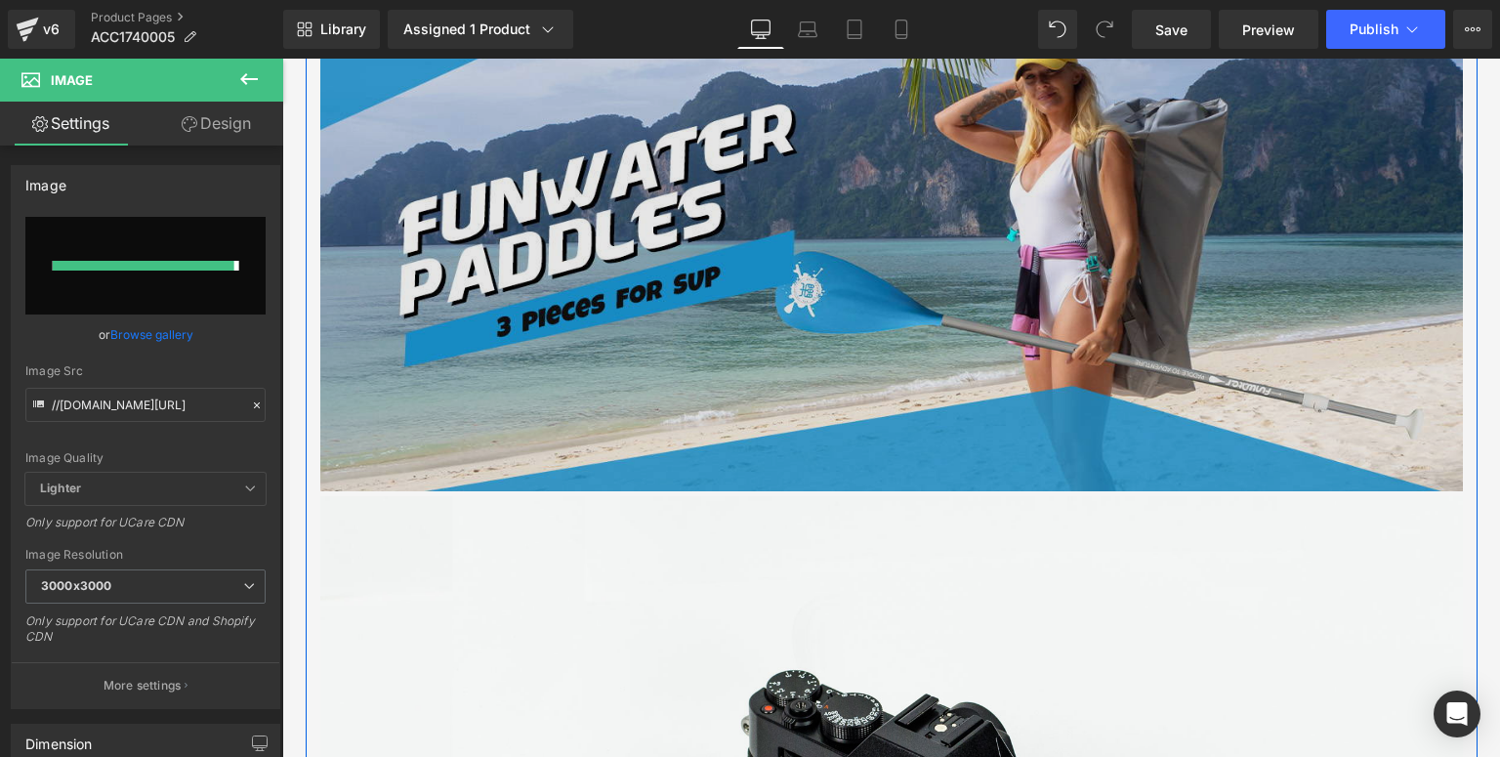
type input "https://ucarecdn.com/4b2ac61d-23c1-4c1e-8b59-0e28a9bcf5b4/-/format/auto/-/previ…"
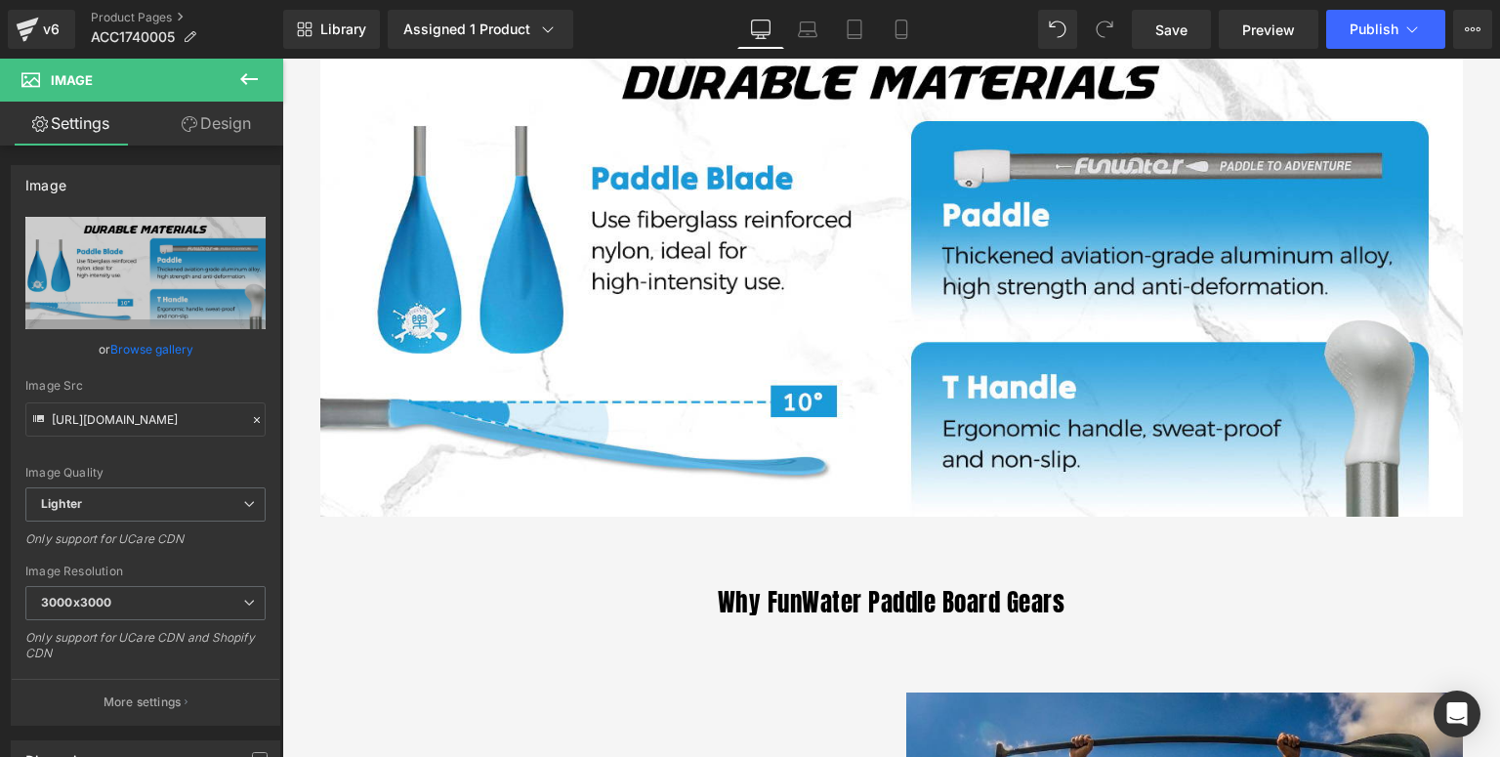
scroll to position [1689, 0]
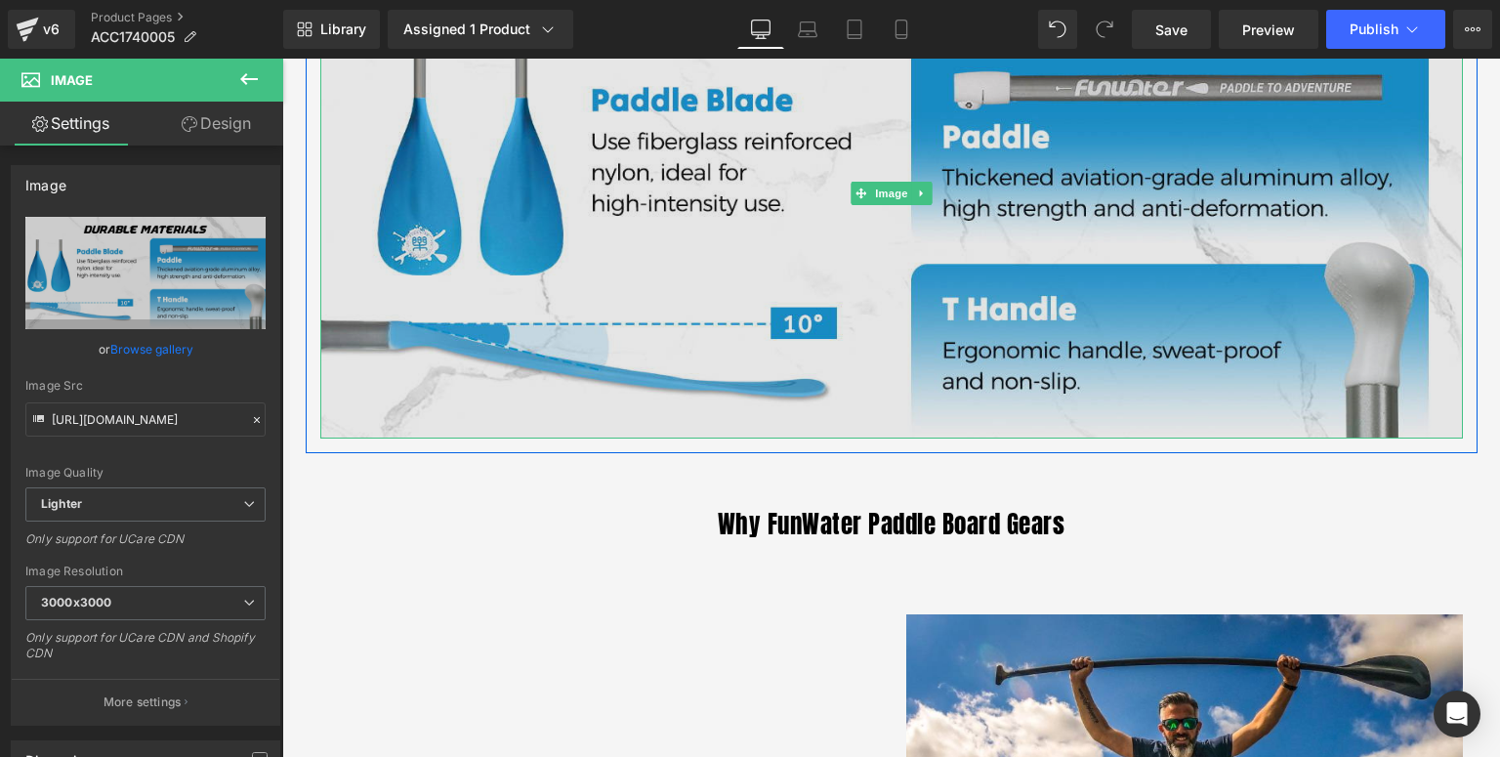
click at [746, 316] on img at bounding box center [891, 193] width 1143 height 489
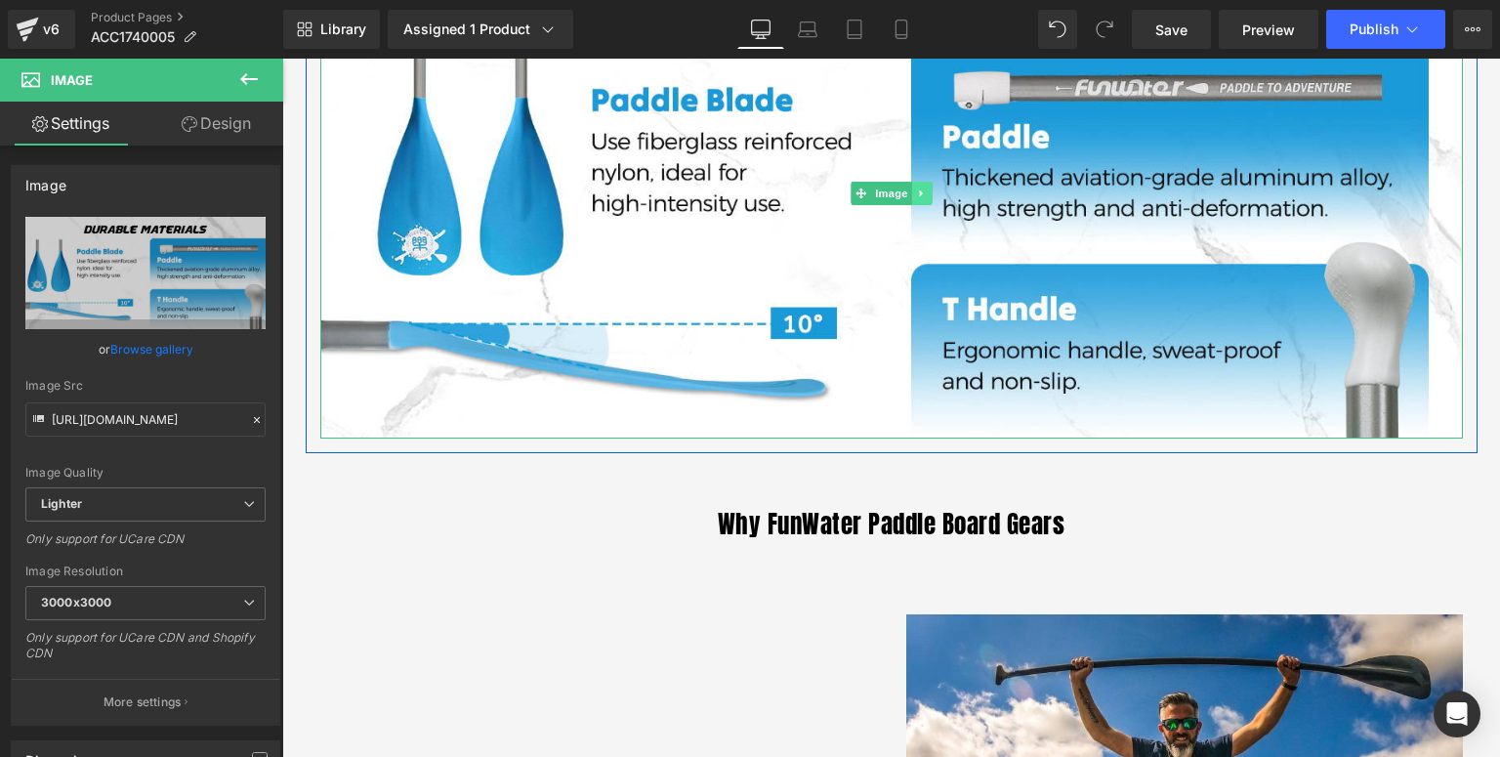
click at [916, 197] on icon at bounding box center [921, 194] width 11 height 12
click at [907, 191] on icon at bounding box center [912, 194] width 11 height 11
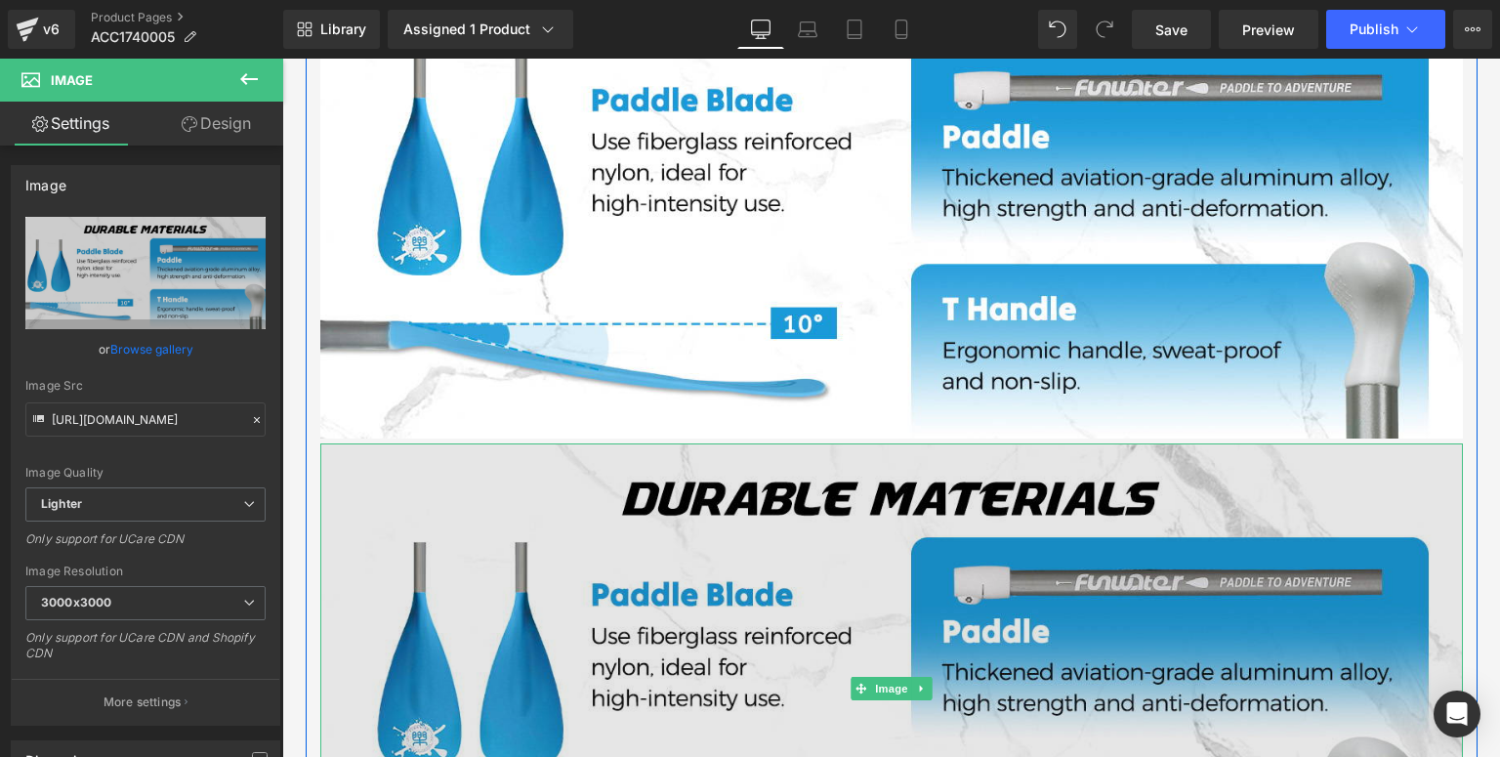
click at [616, 469] on img at bounding box center [891, 687] width 1143 height 489
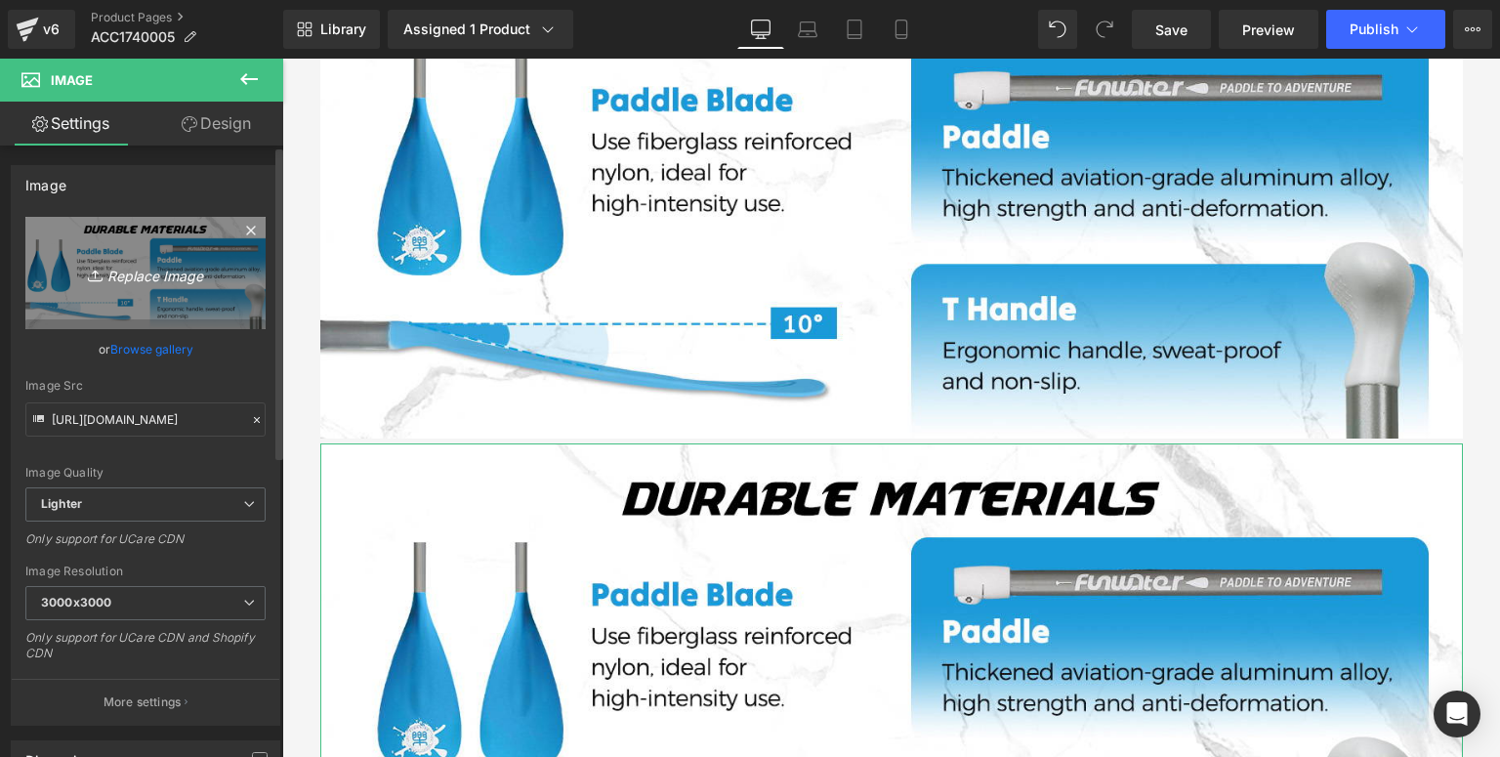
click at [189, 277] on icon "Replace Image" at bounding box center [145, 273] width 156 height 24
type input "C:\fakepath\FW-单叶桨-详情页_03.jpg"
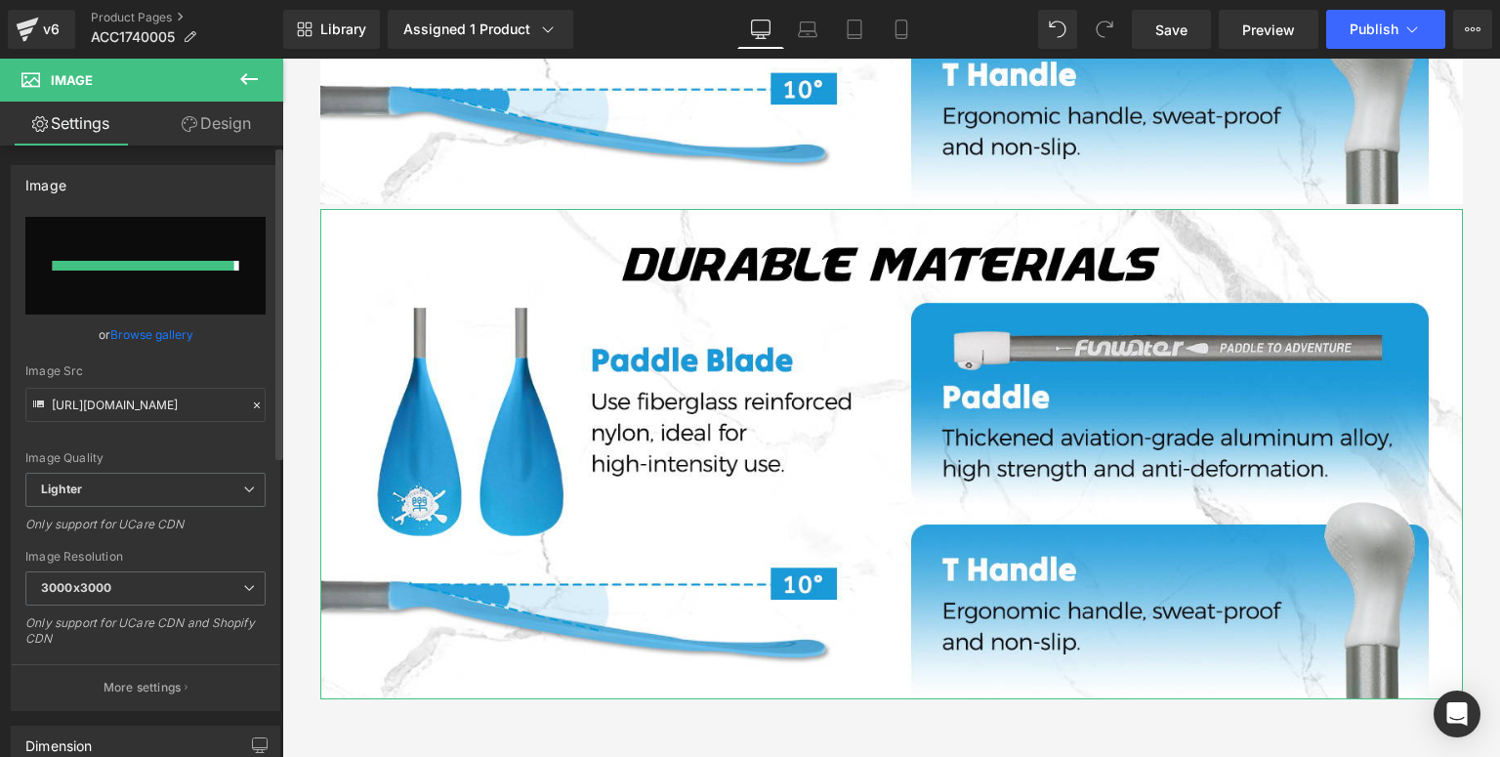
type input "https://ucarecdn.com/bee09368-4b79-4bcd-928b-76a76cc80005/-/format/auto/-/previ…"
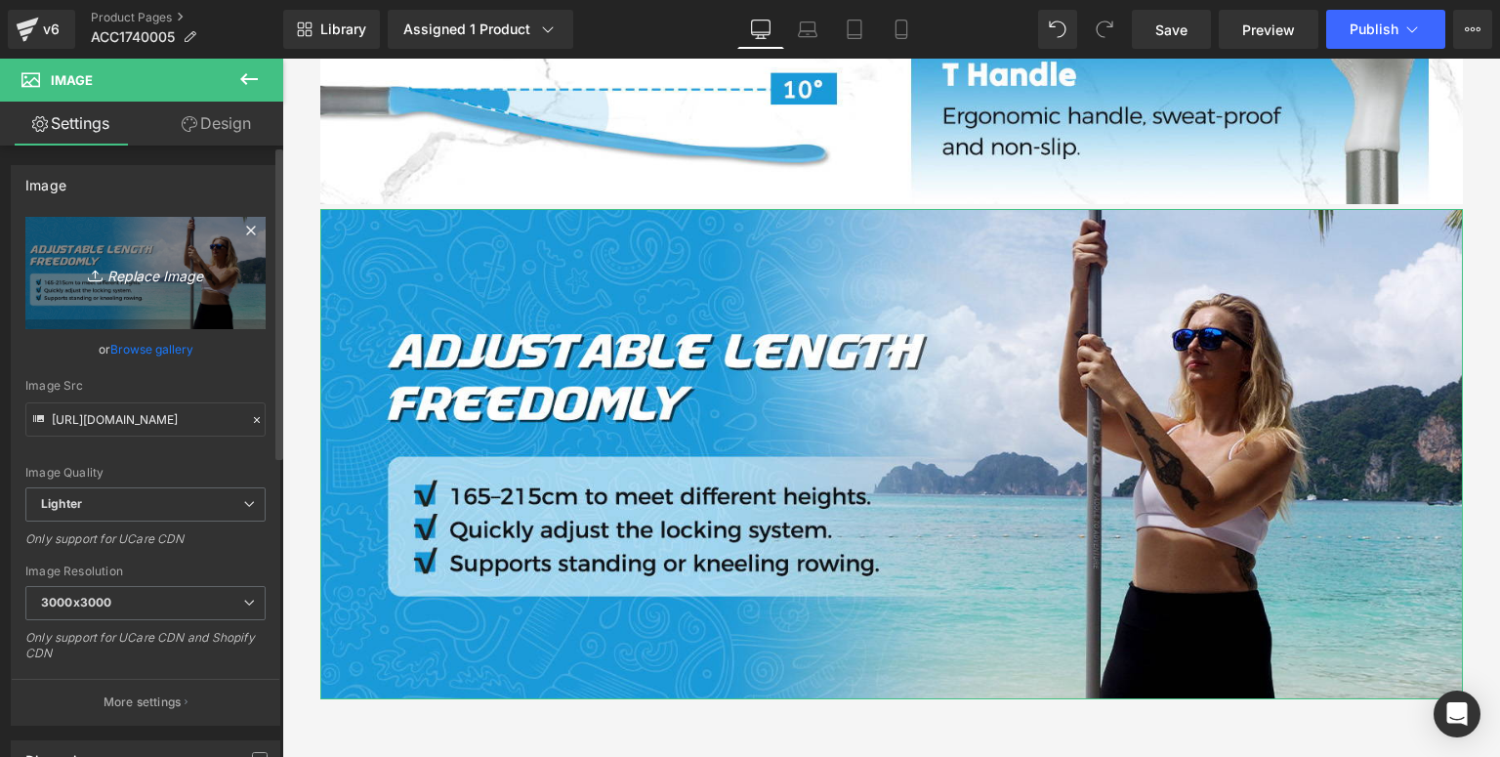
scroll to position [2002, 0]
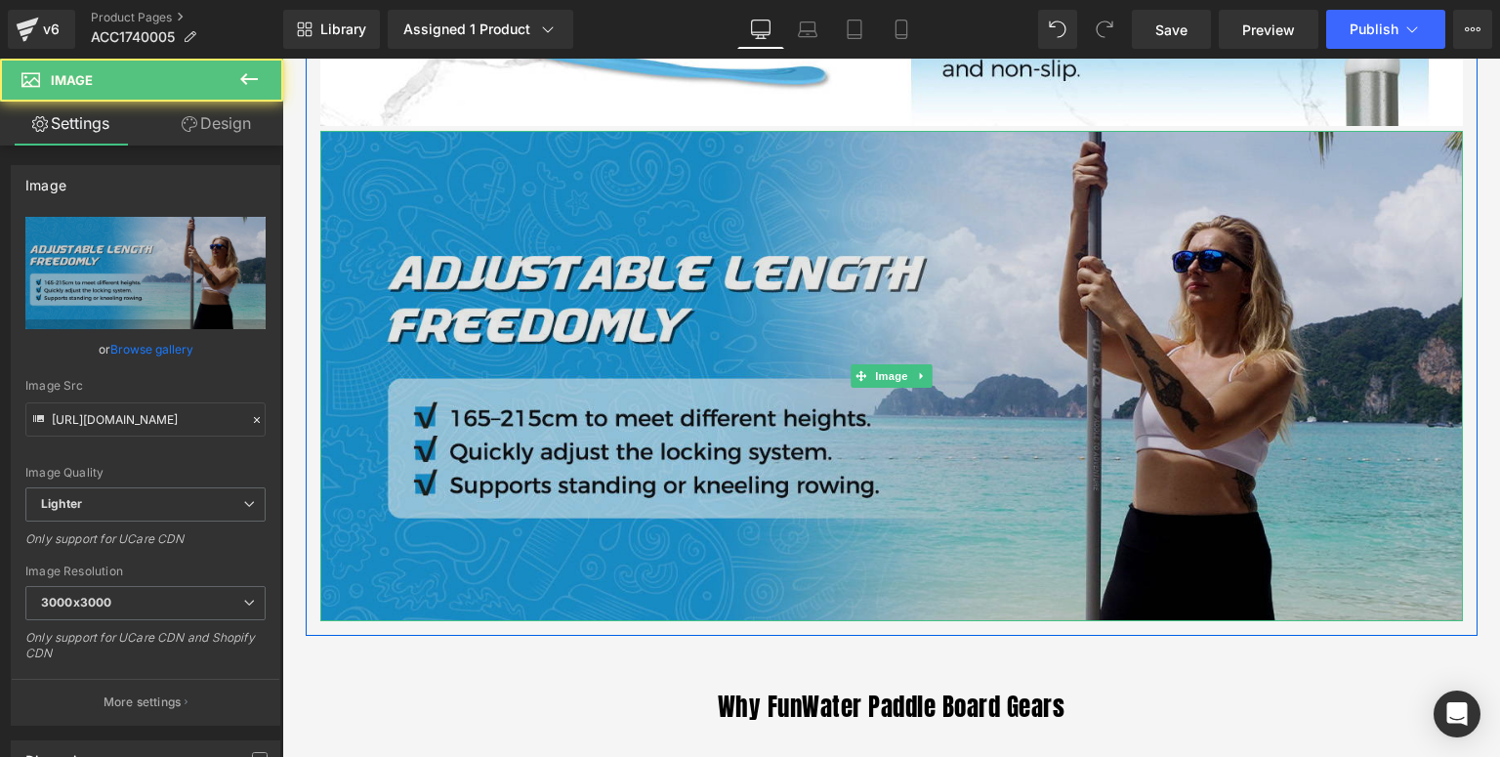
click at [865, 437] on img at bounding box center [891, 375] width 1143 height 489
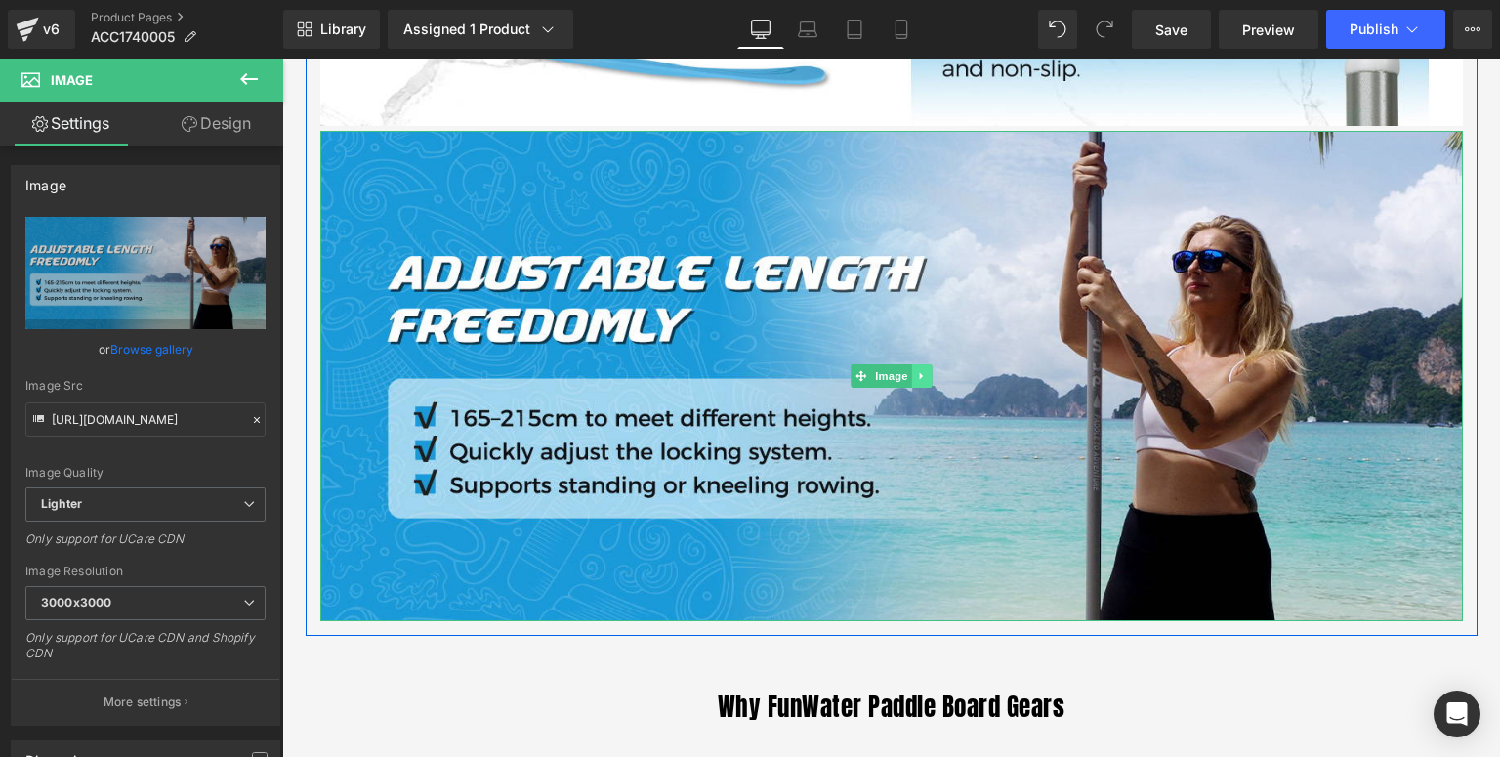
click at [918, 375] on icon at bounding box center [921, 376] width 11 height 12
click at [907, 375] on icon at bounding box center [912, 375] width 11 height 11
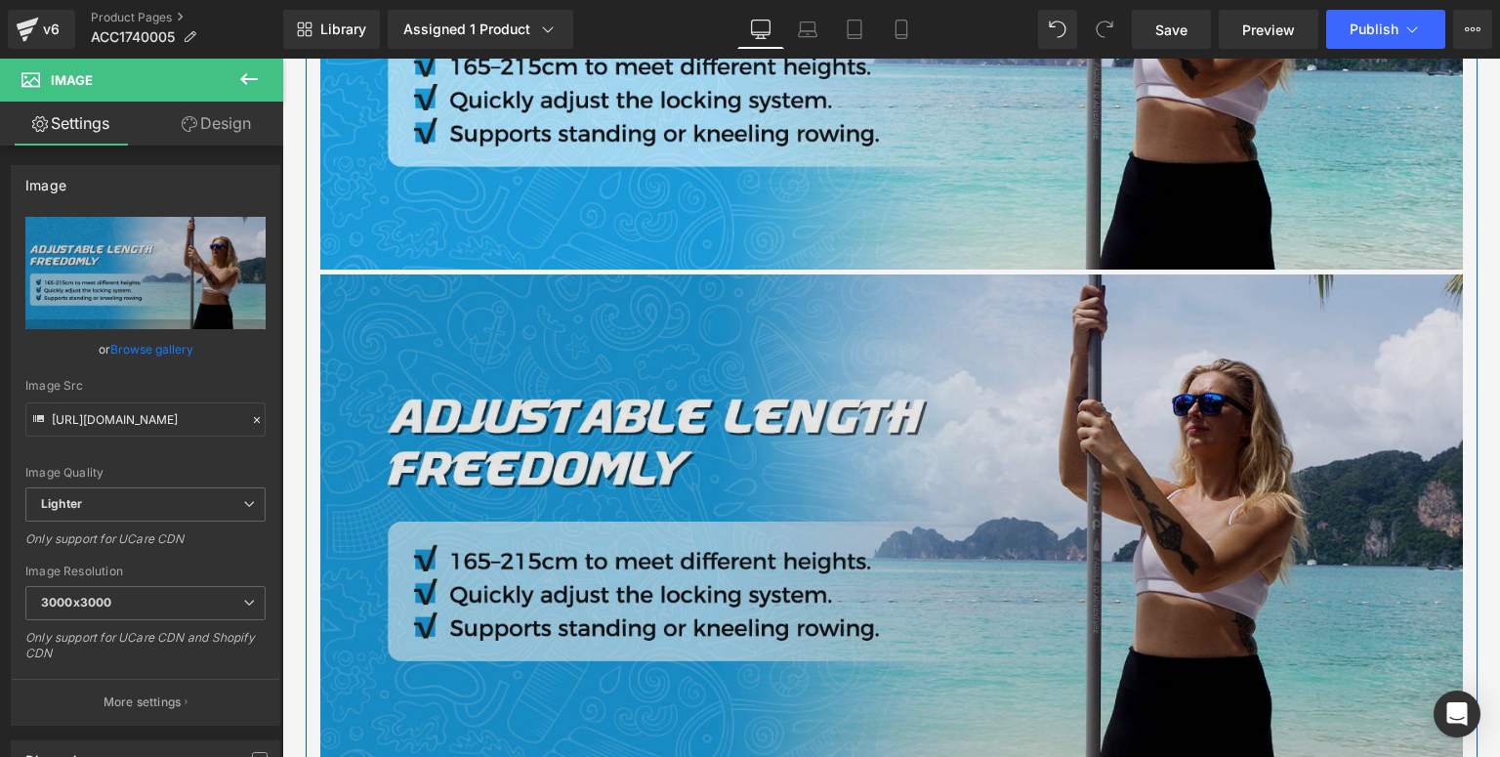
scroll to position [2489, 0]
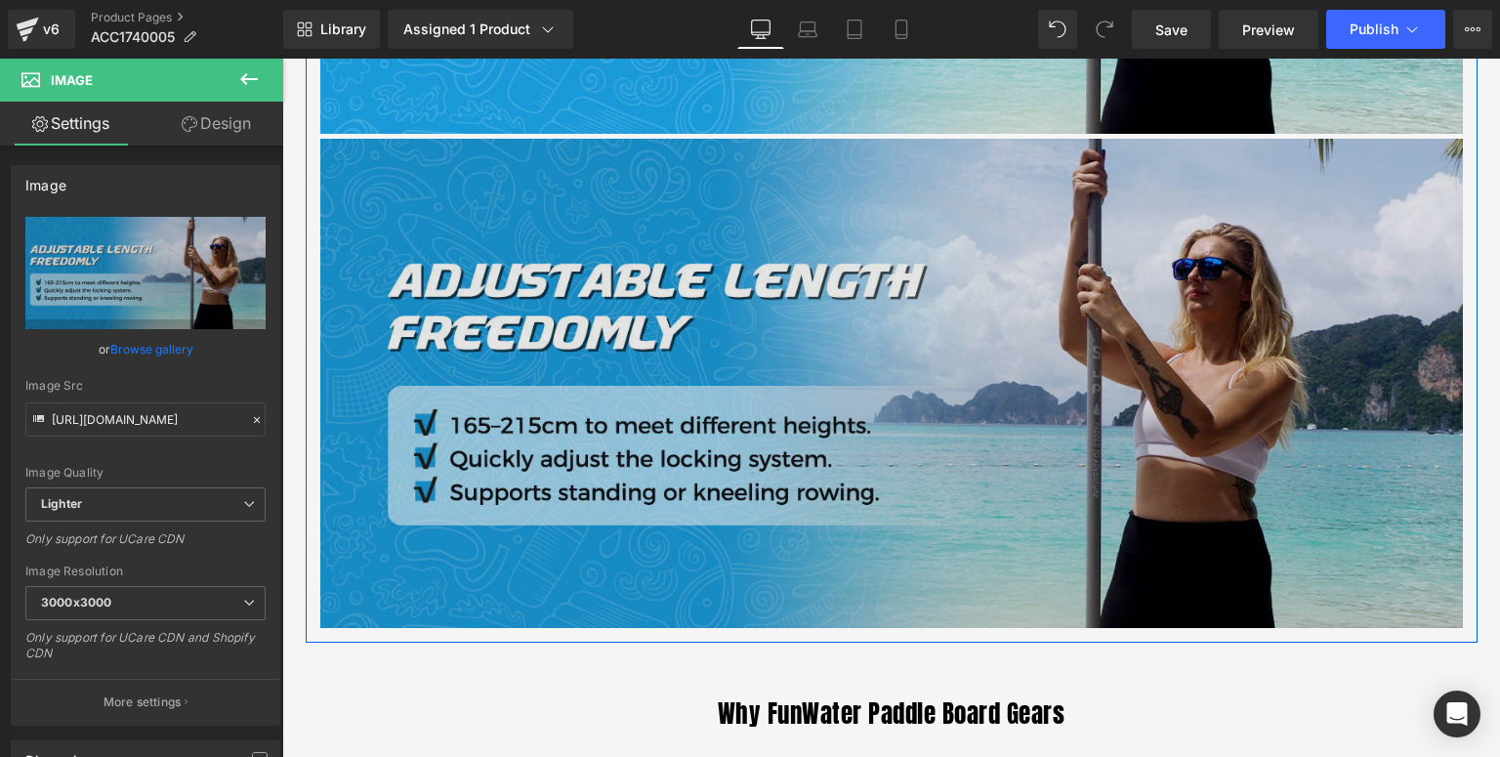
click at [566, 477] on img at bounding box center [891, 383] width 1143 height 489
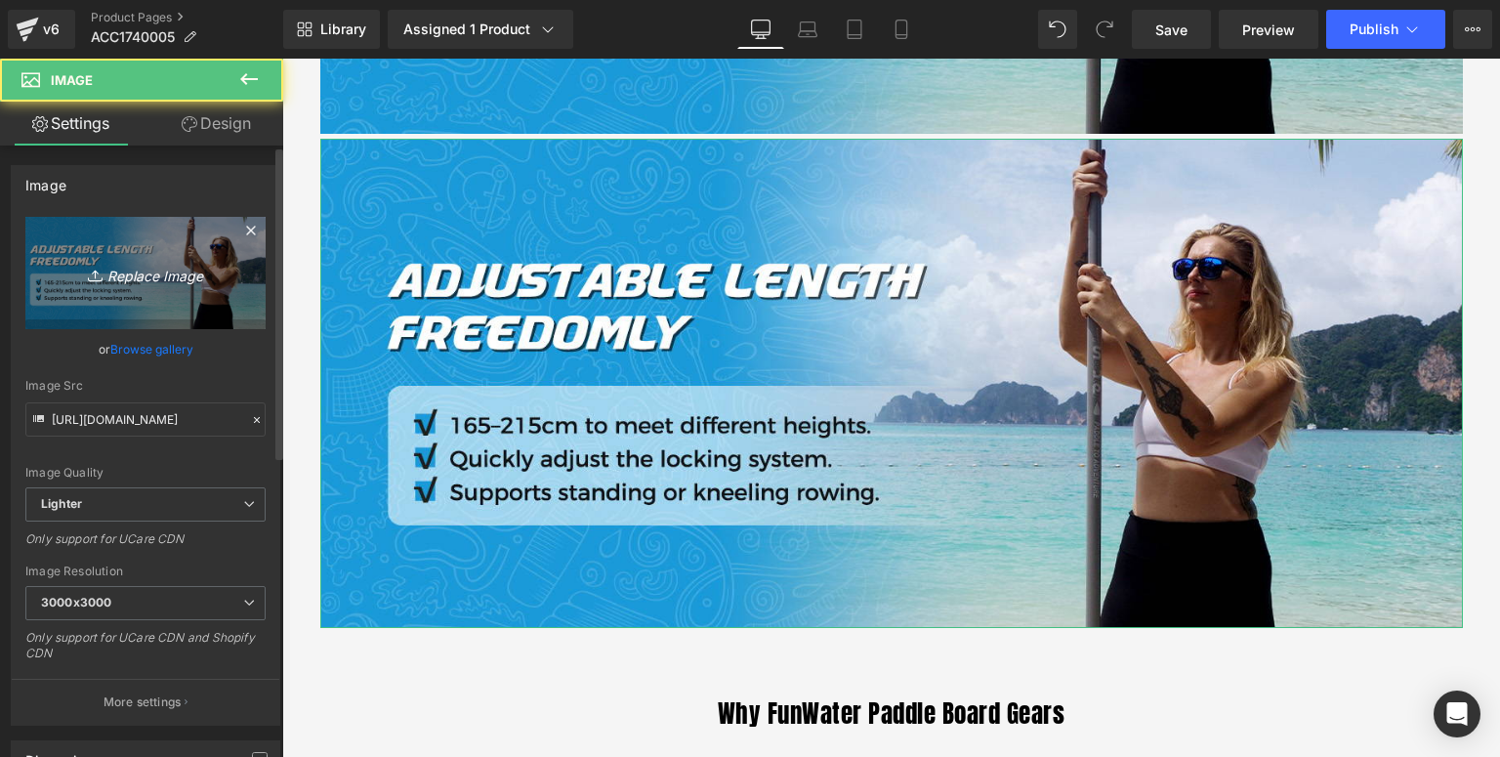
click at [172, 271] on icon "Replace Image" at bounding box center [145, 273] width 156 height 24
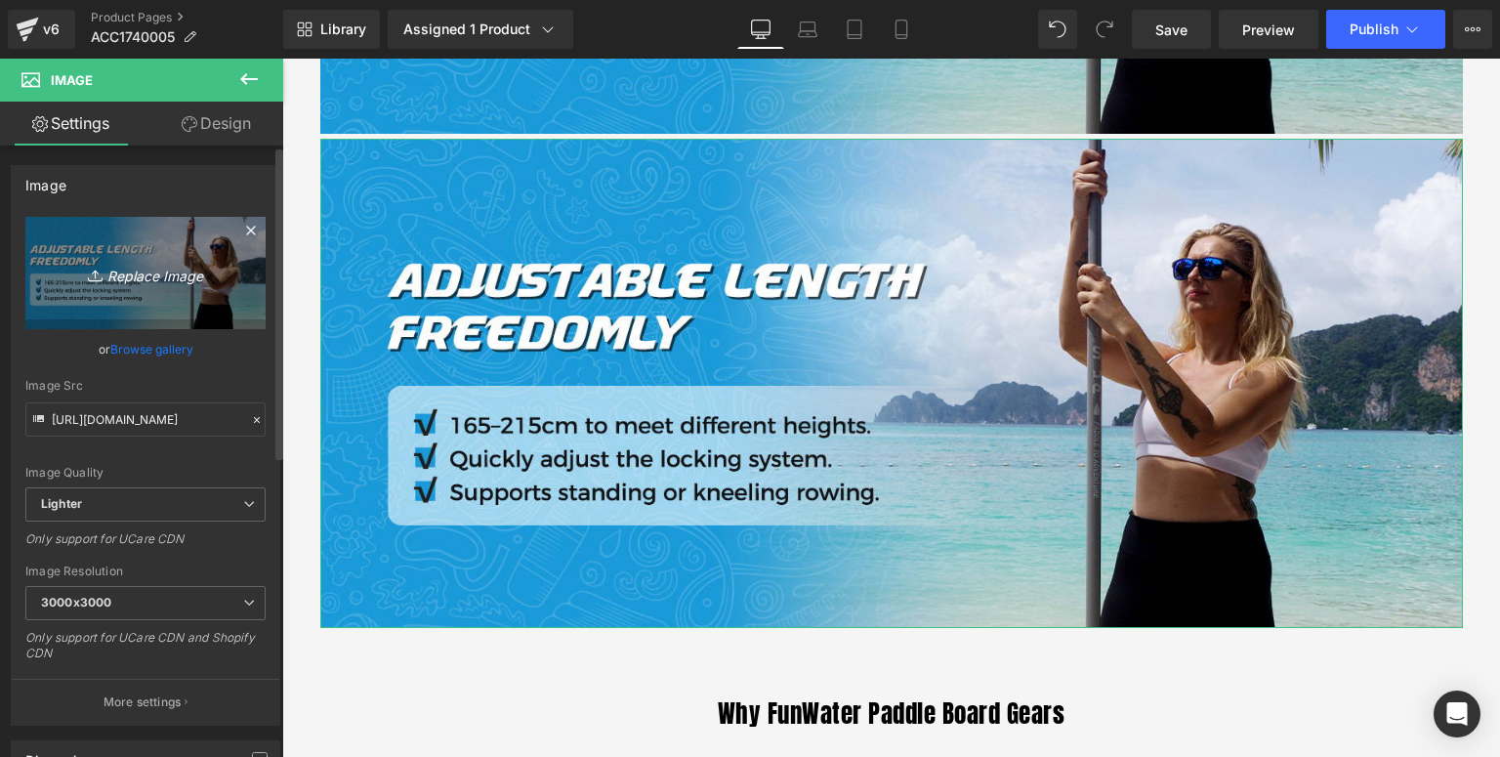
type input "C:\fakepath\FW-单叶桨-详情页_04.jpg"
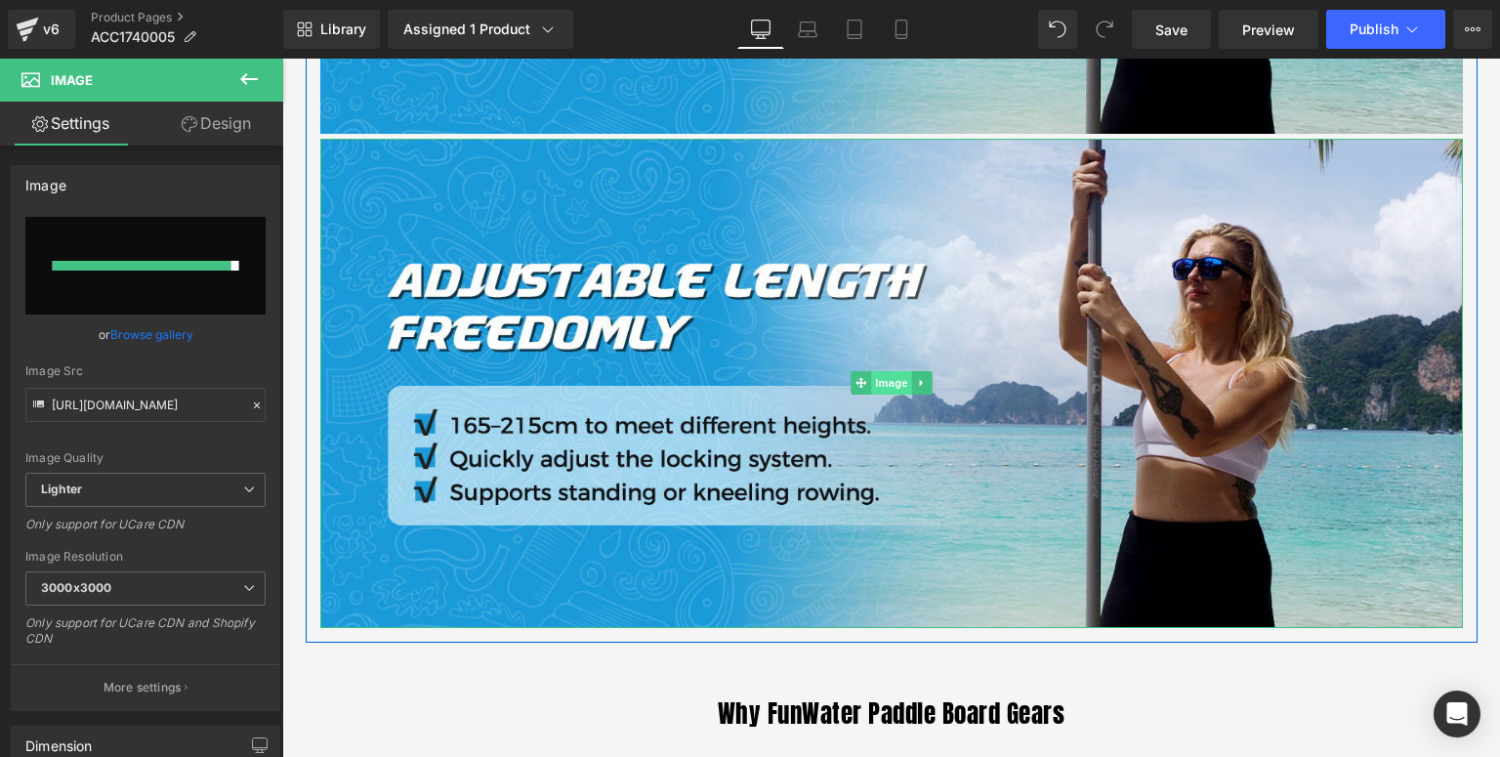
type input "https://ucarecdn.com/b1657f9b-62fc-44da-8266-f9e5c52d46f4/-/format/auto/-/previ…"
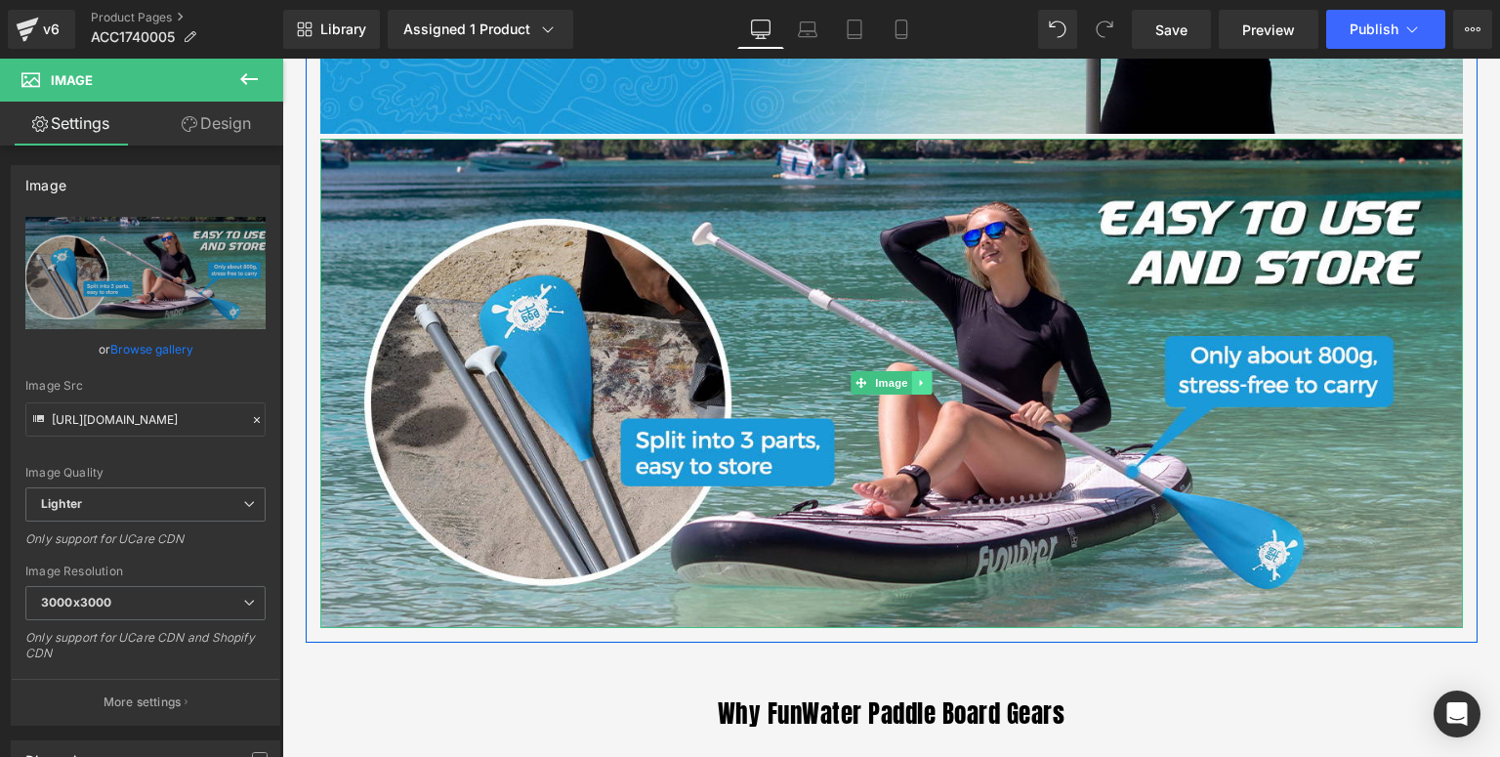
click at [919, 381] on icon at bounding box center [920, 383] width 3 height 7
click at [909, 383] on icon at bounding box center [912, 383] width 11 height 12
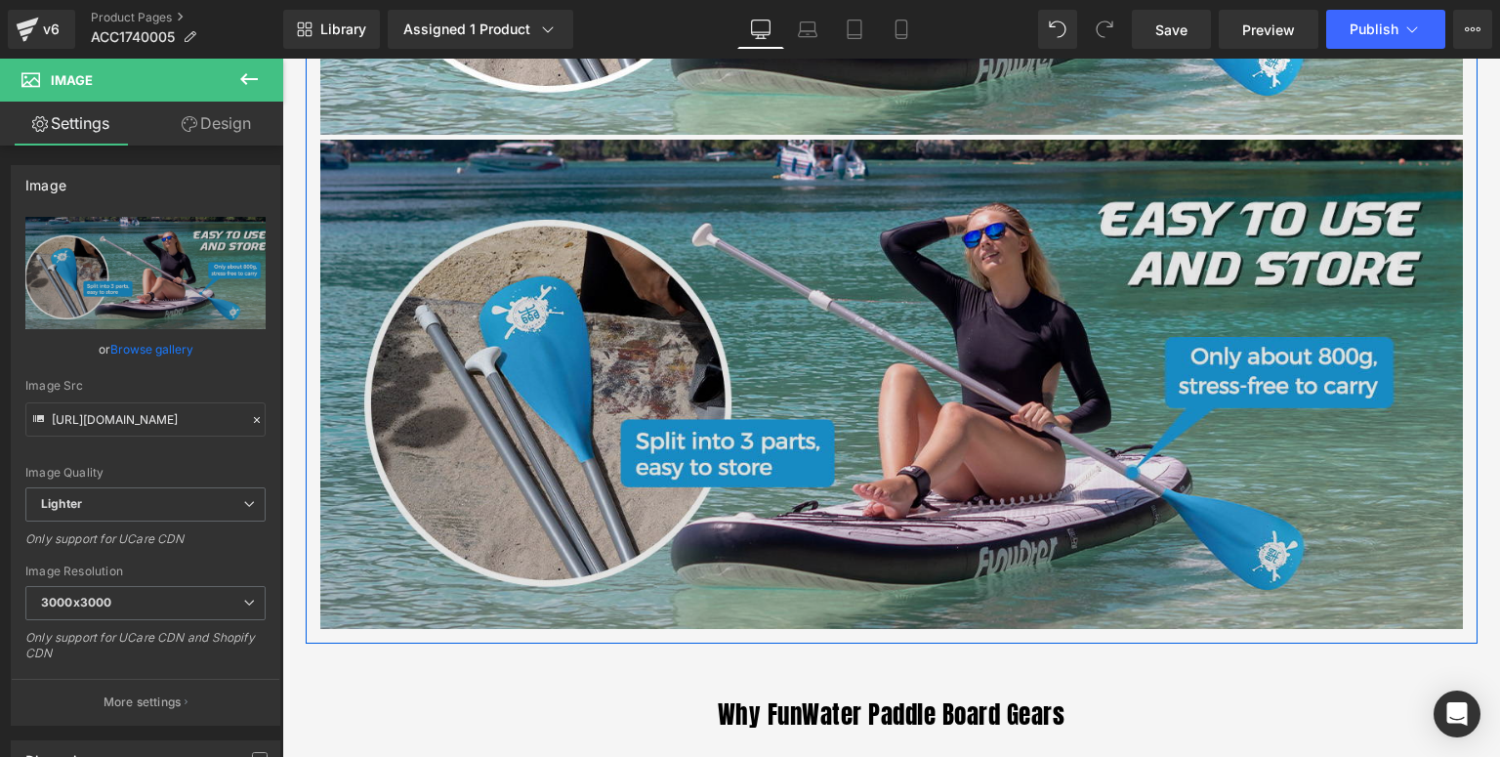
scroll to position [2984, 0]
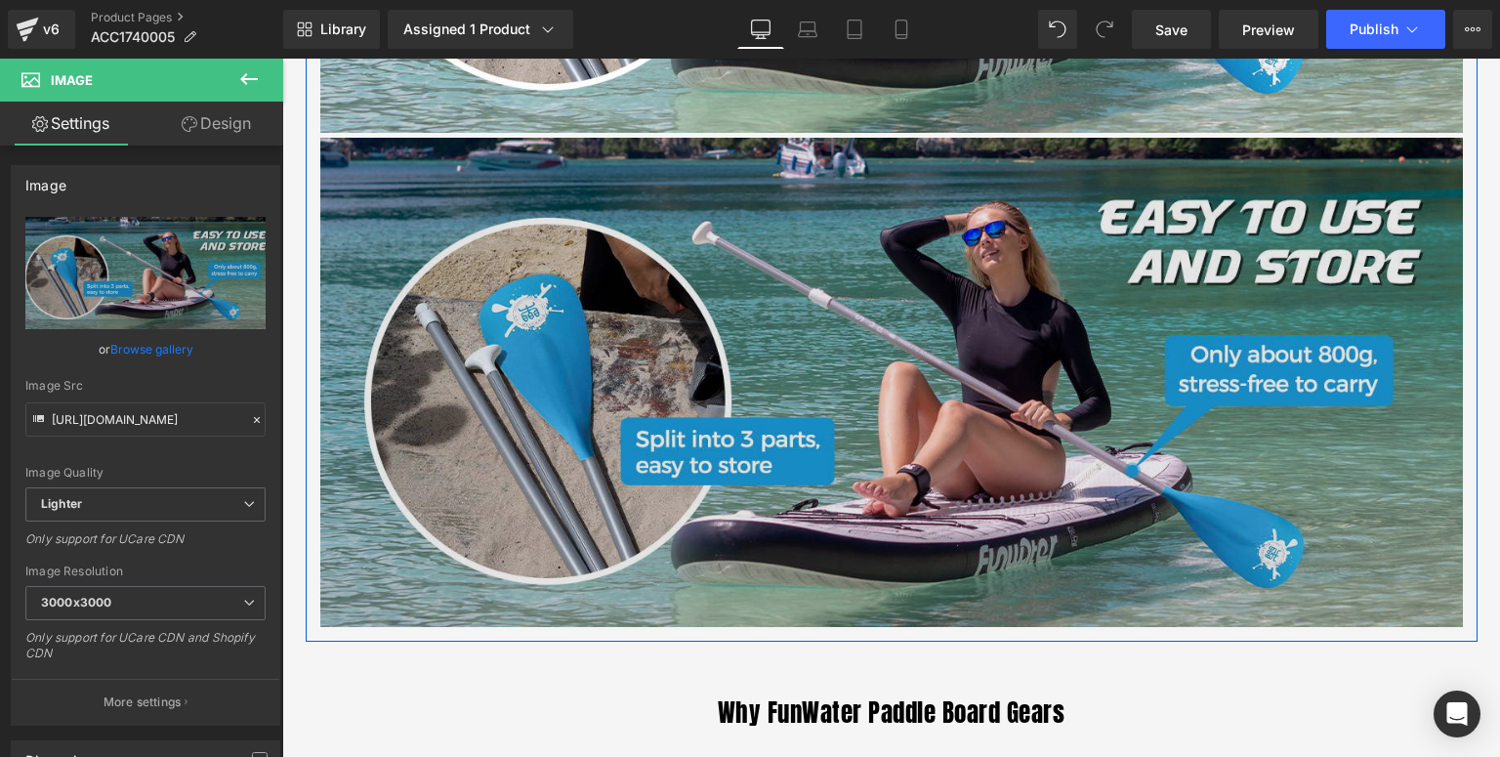
click at [717, 489] on img at bounding box center [891, 382] width 1143 height 489
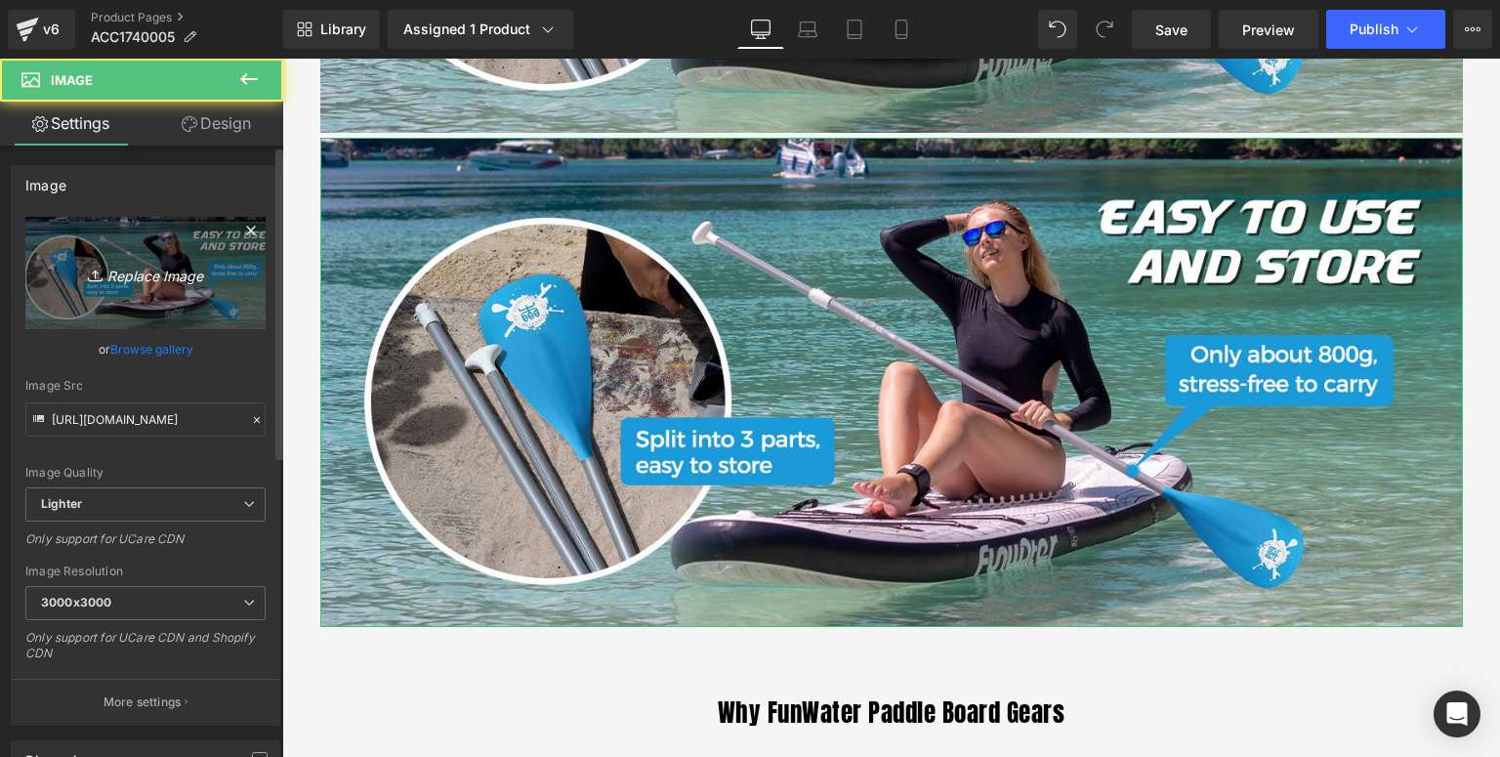
click at [158, 273] on icon "Replace Image" at bounding box center [145, 273] width 156 height 24
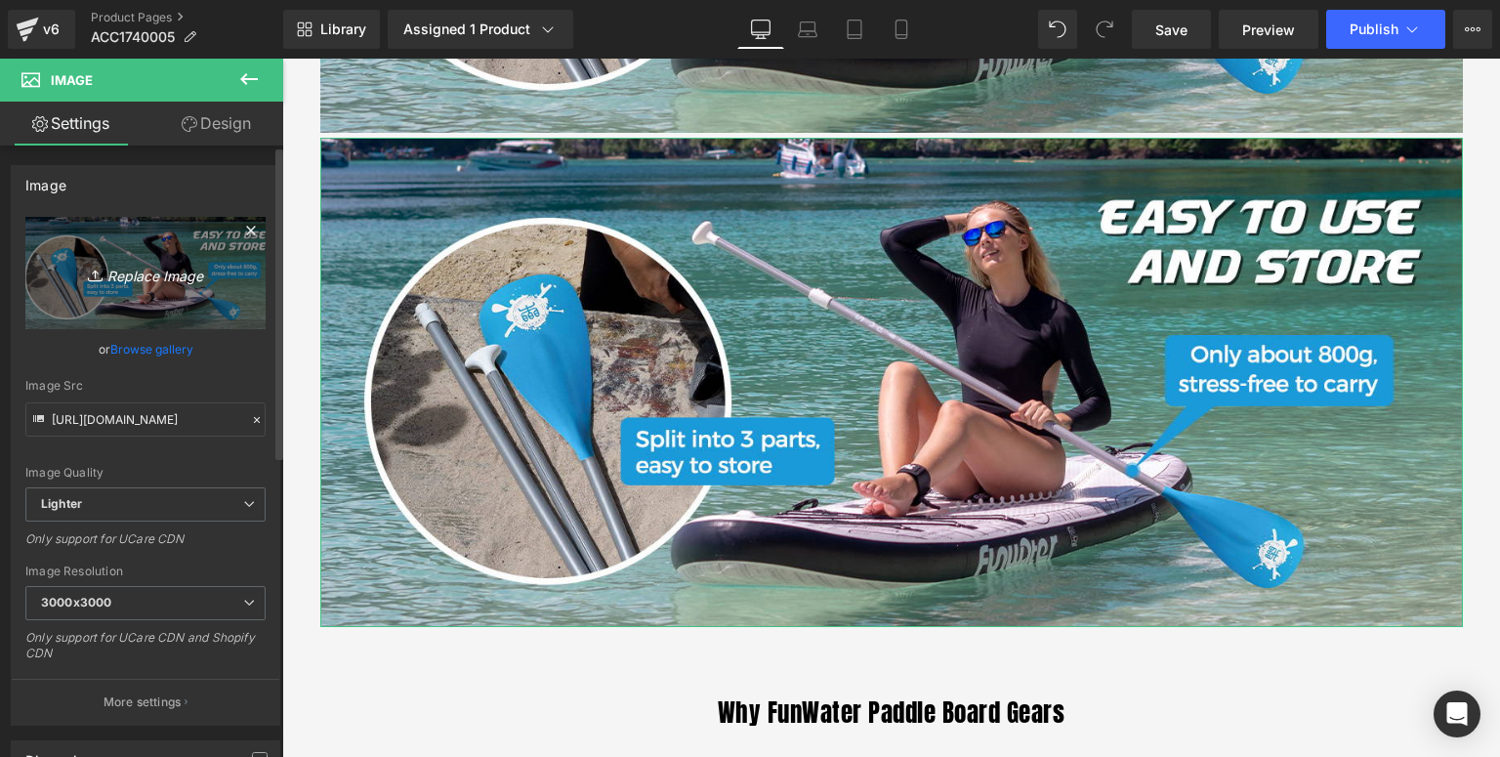
type input "C:\fakepath\FW-单叶桨-详情页_05.jpg"
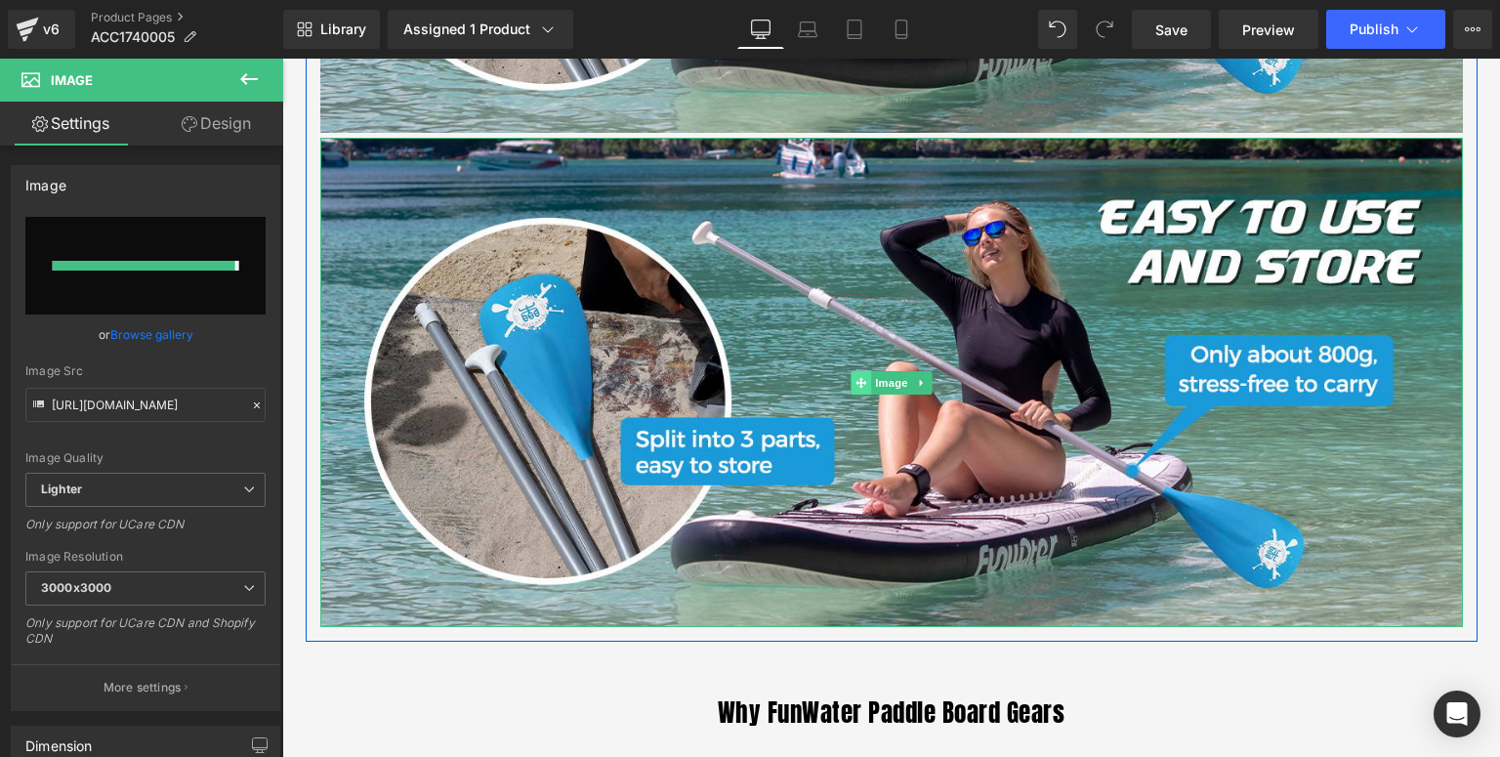
type input "https://ucarecdn.com/ce77921b-753a-484d-869d-4bac07e241bf/-/format/auto/-/previ…"
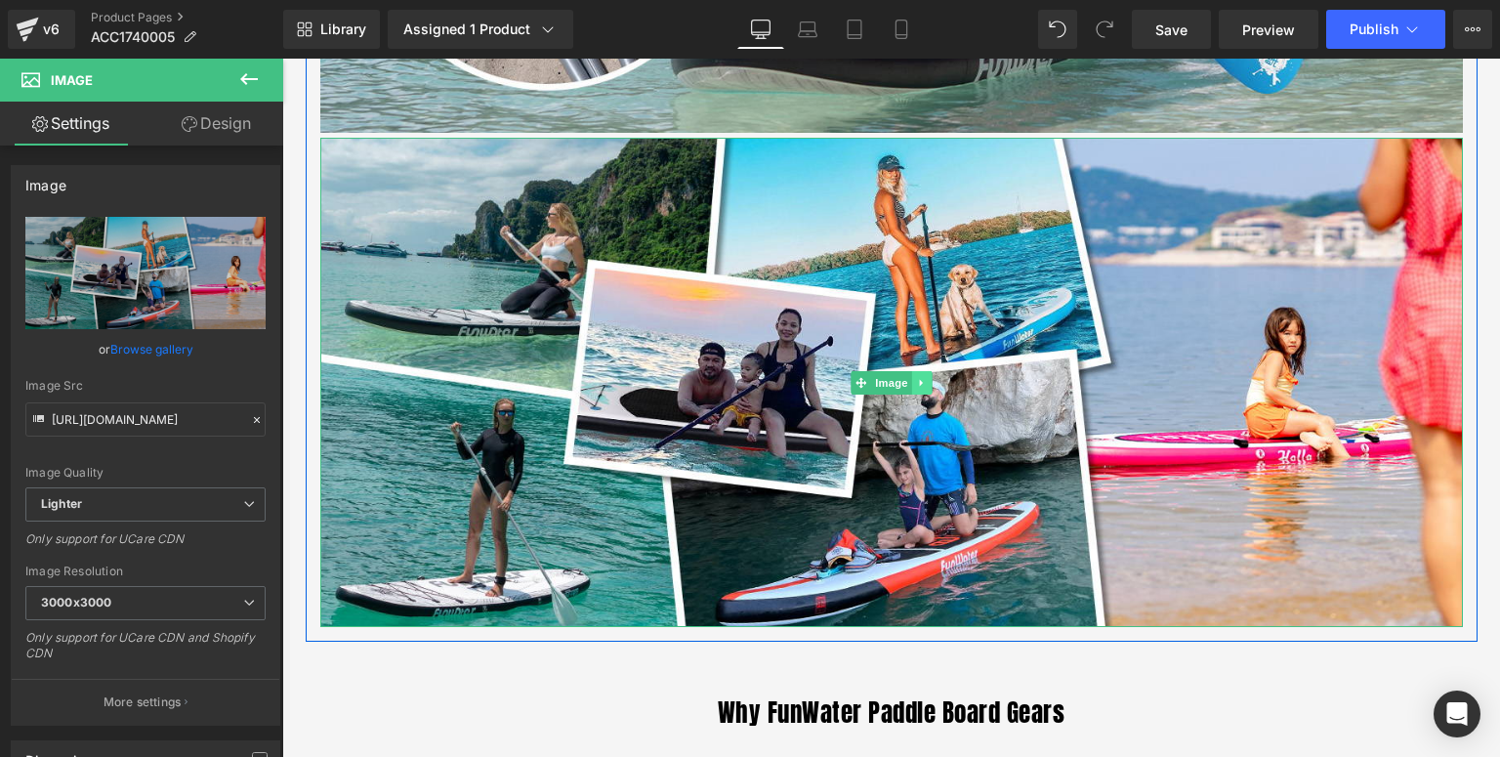
click at [916, 380] on icon at bounding box center [921, 383] width 11 height 12
click at [907, 379] on icon at bounding box center [912, 382] width 11 height 11
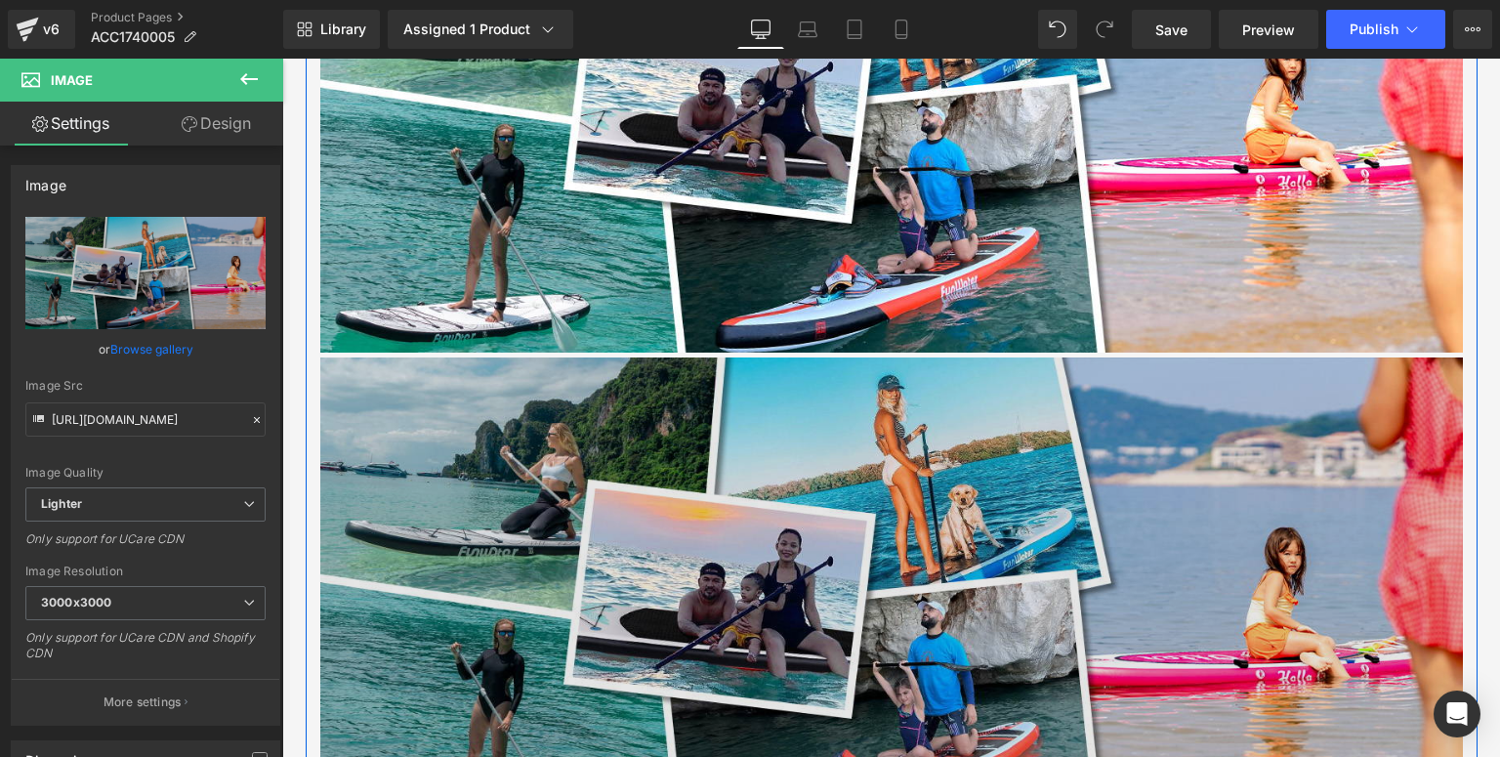
scroll to position [3479, 0]
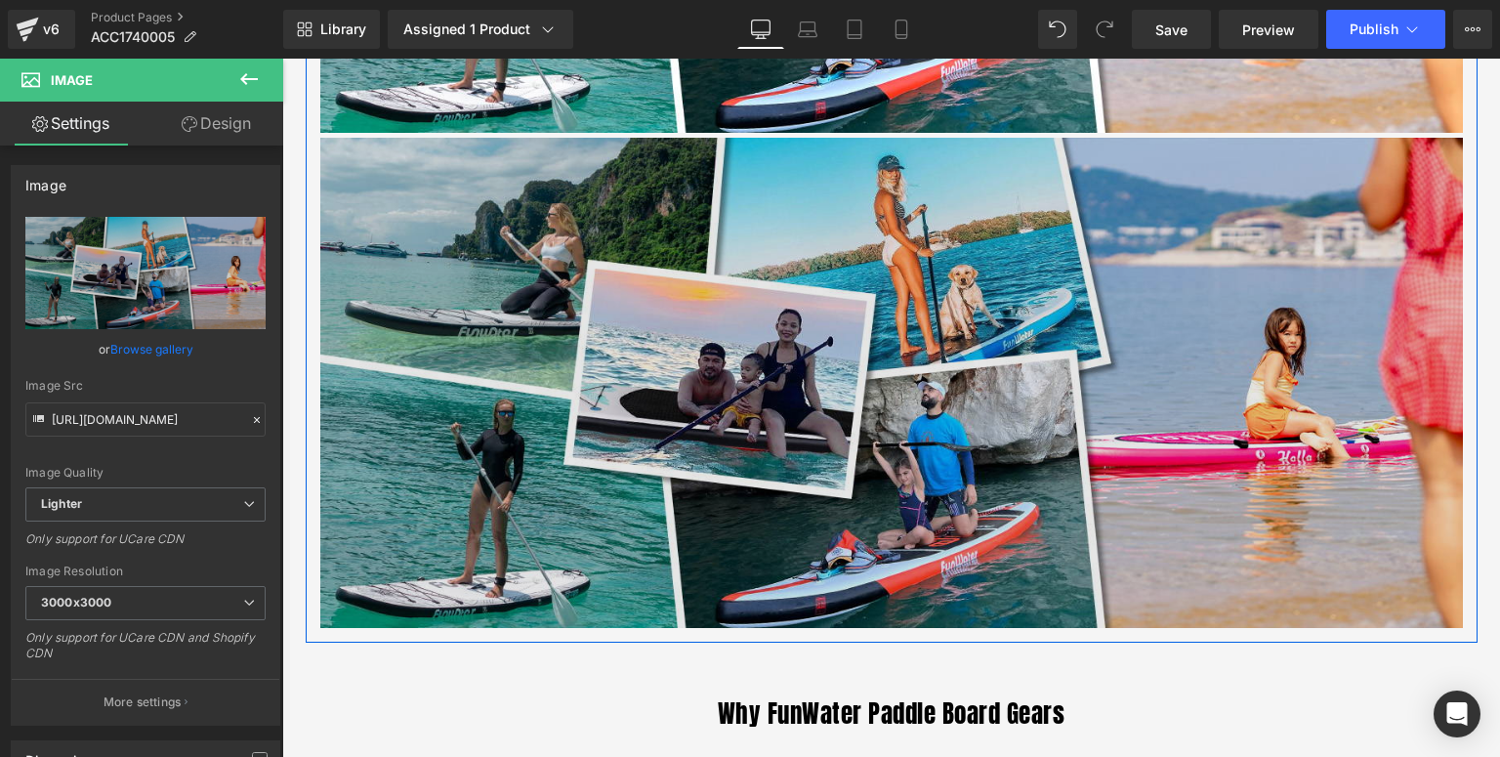
click at [688, 438] on img at bounding box center [891, 382] width 1143 height 489
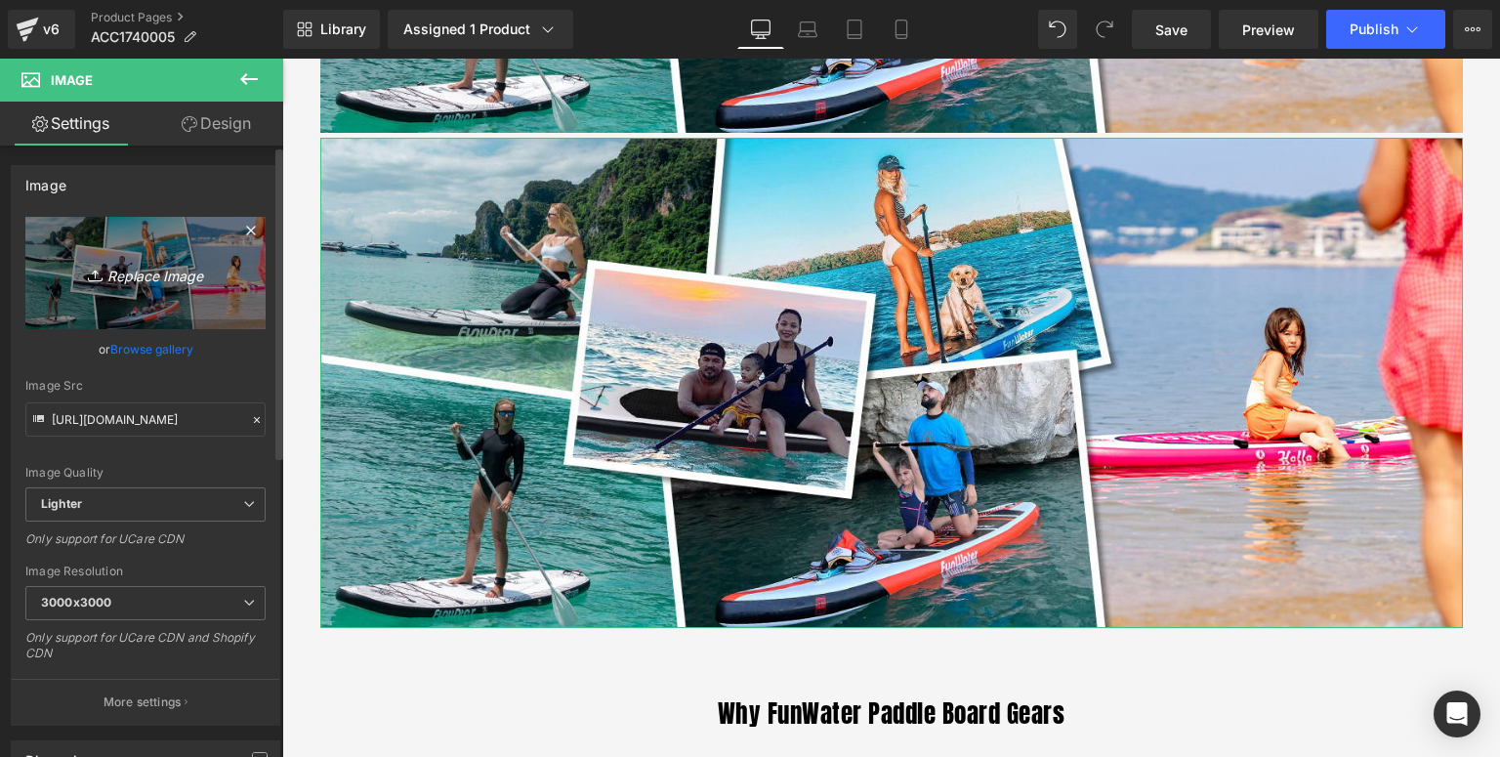
click at [124, 298] on link "Replace Image" at bounding box center [145, 273] width 240 height 112
type input "C:\fakepath\FW-单叶桨-详情页_06.jpg"
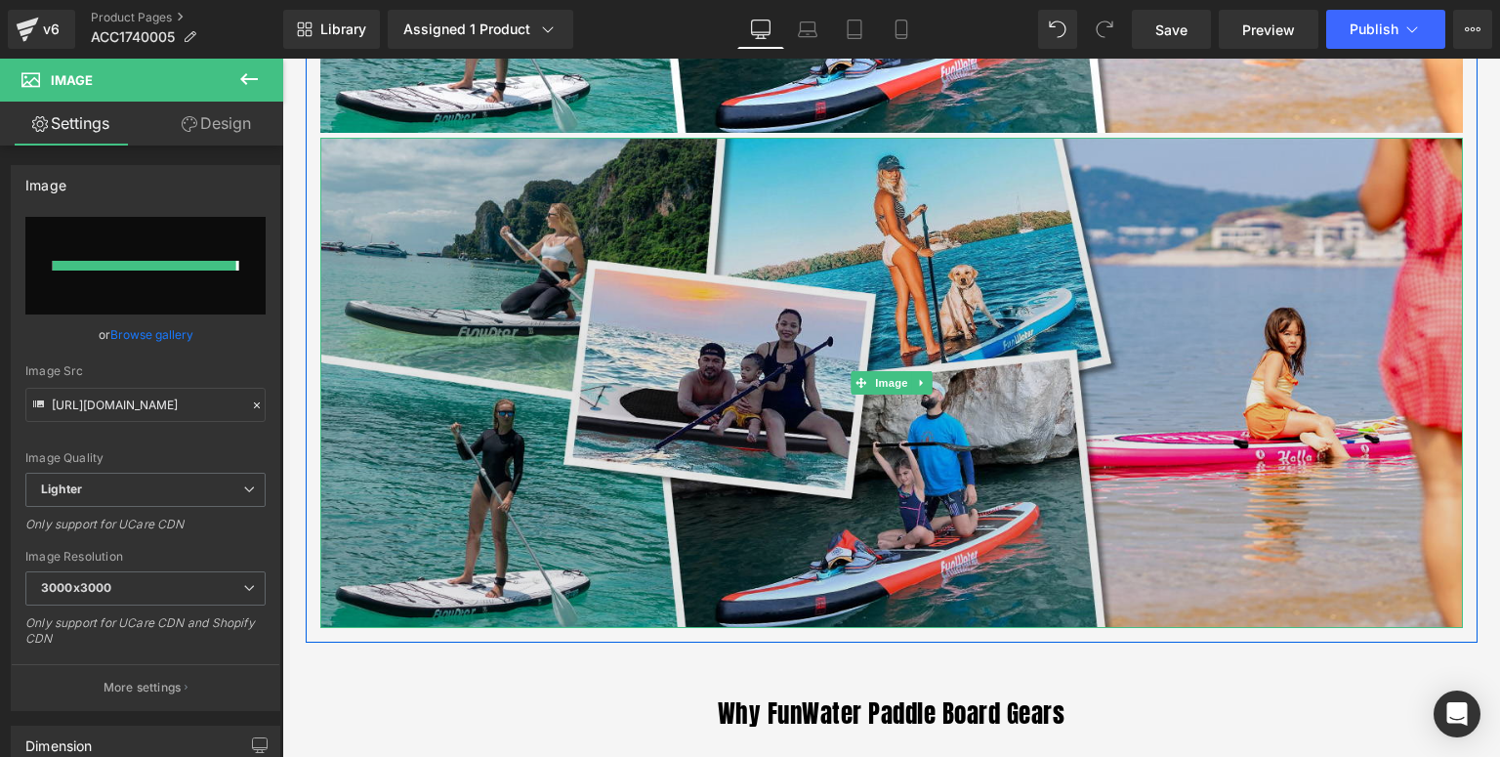
type input "https://ucarecdn.com/af2f3fcd-9d46-4409-950c-508d6854c54e/-/format/auto/-/previ…"
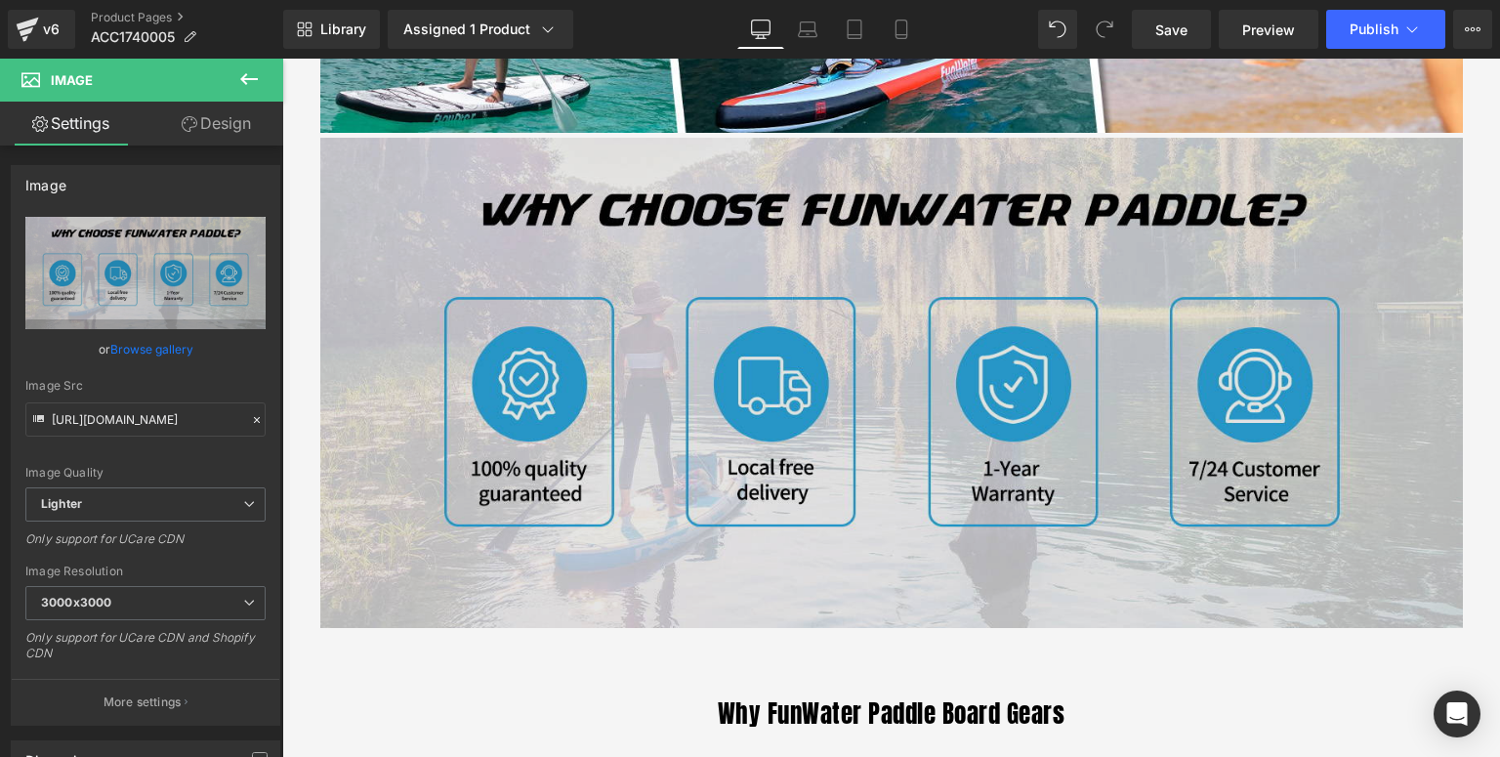
scroll to position [3713, 0]
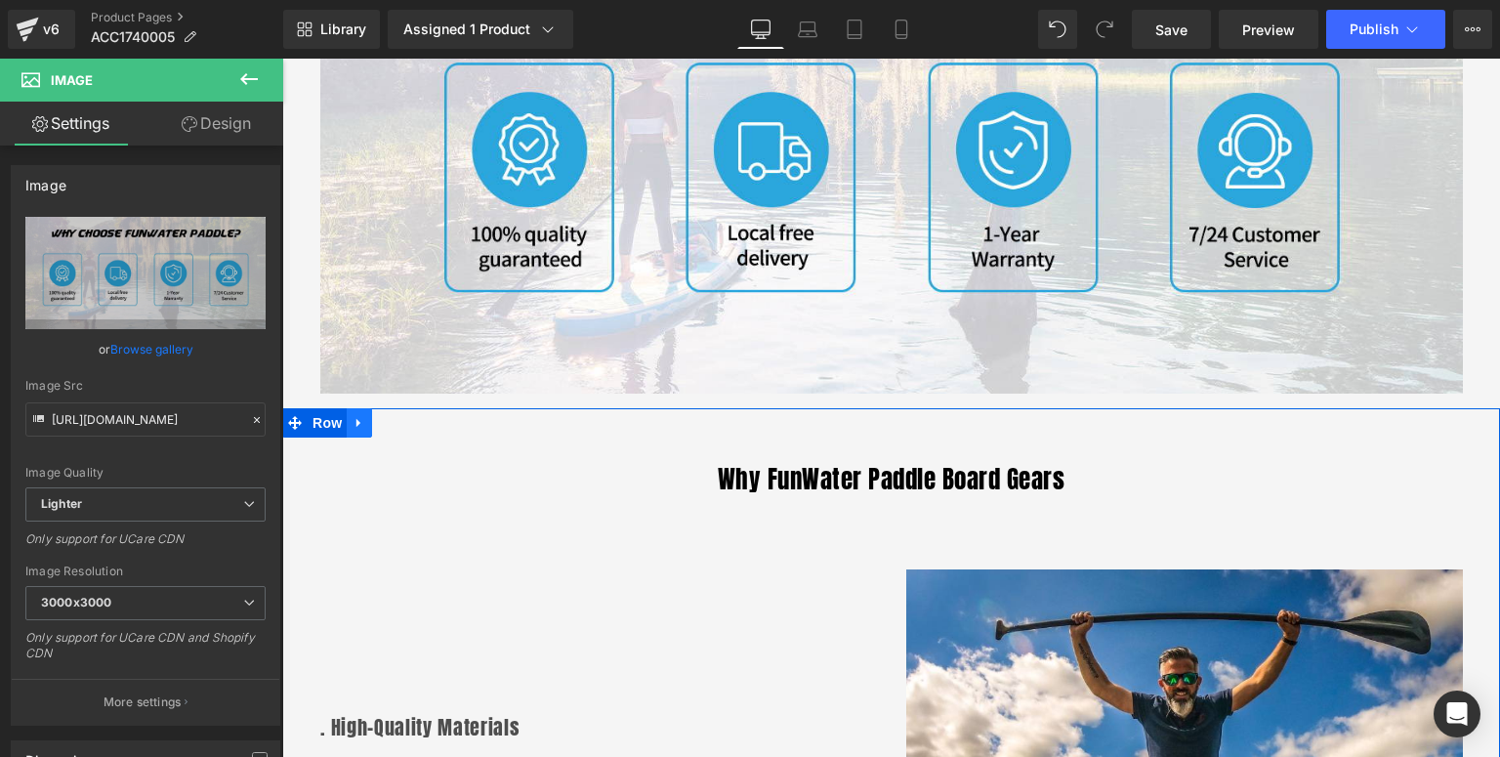
click at [353, 419] on icon at bounding box center [360, 422] width 14 height 15
click at [403, 420] on icon at bounding box center [410, 423] width 14 height 14
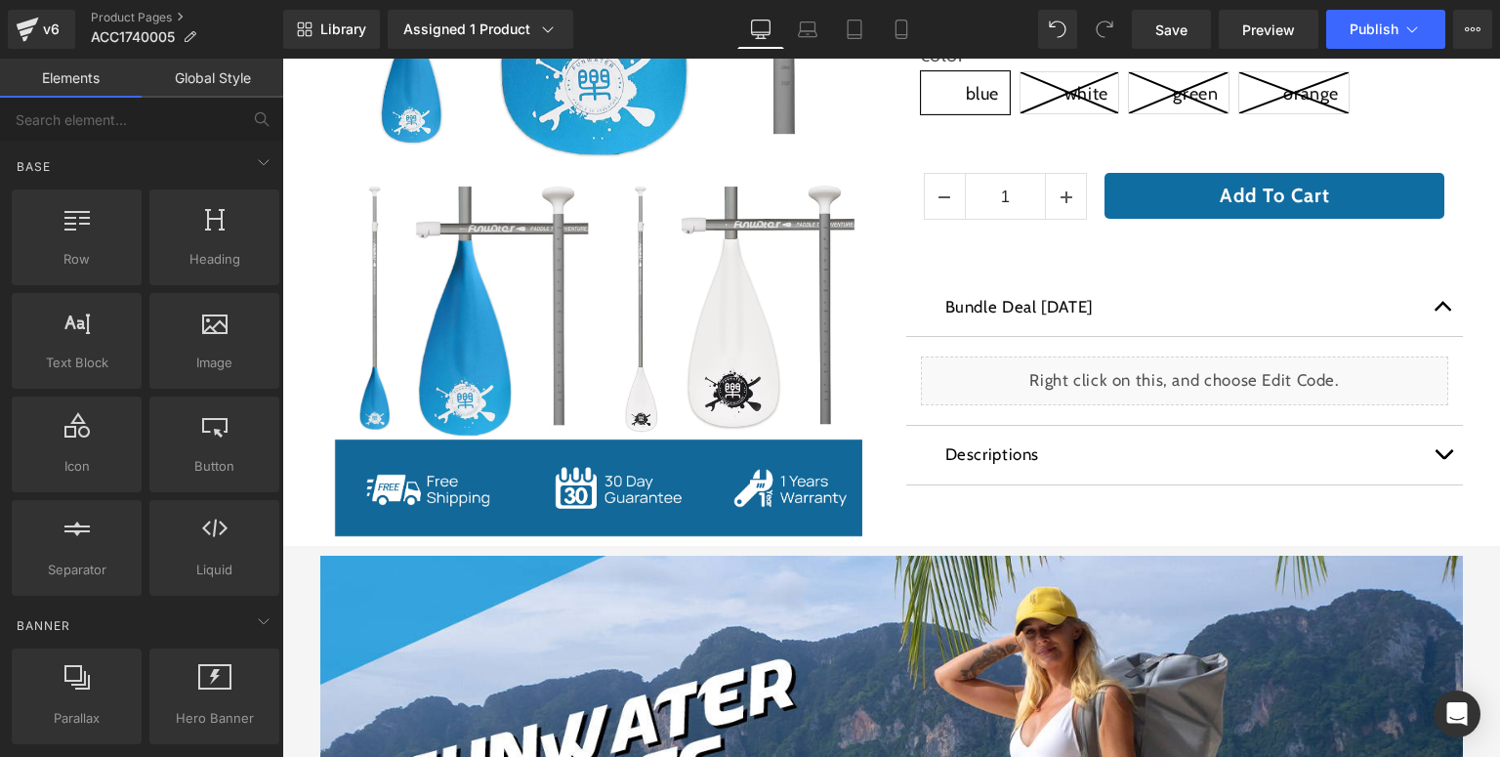
scroll to position [822, 0]
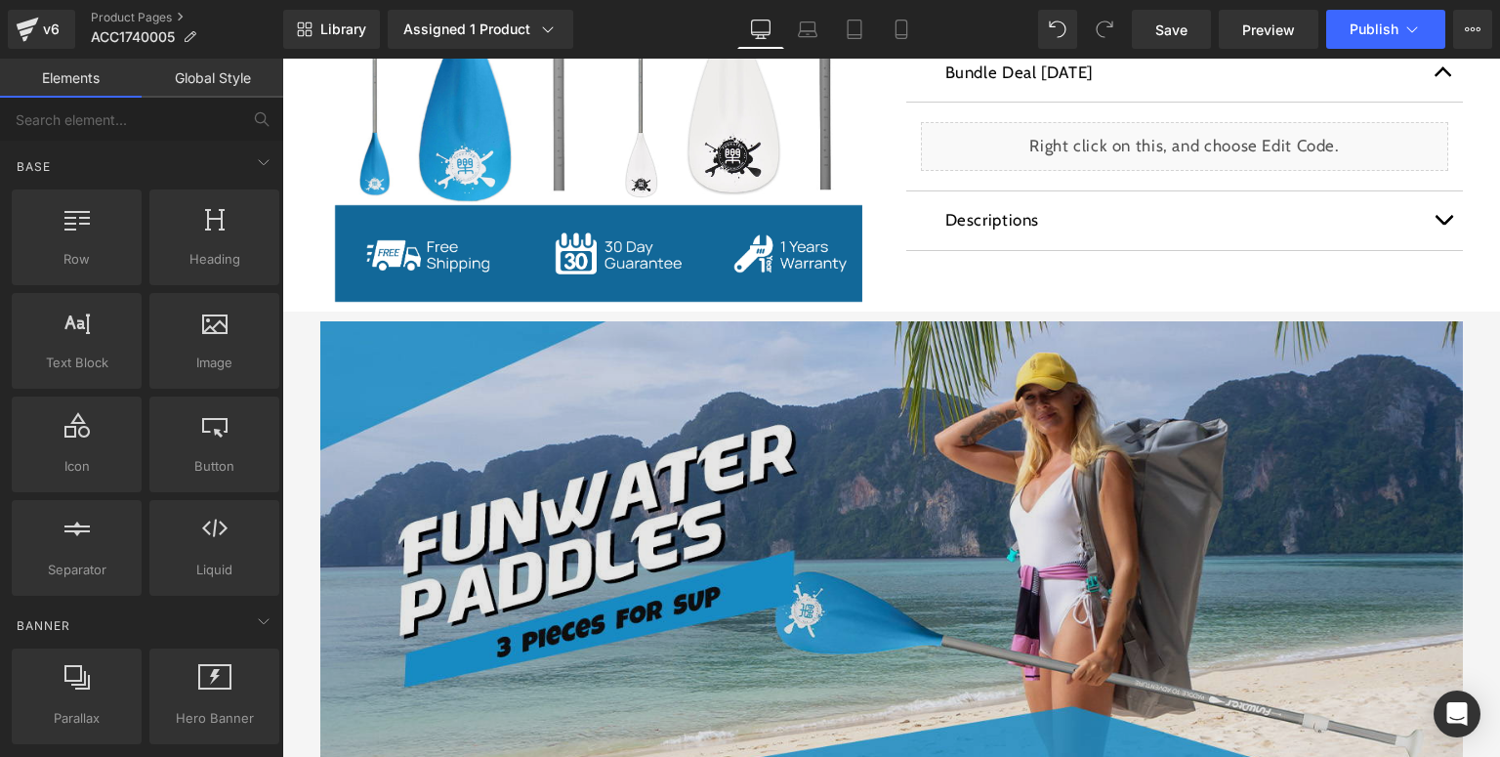
click at [682, 488] on img at bounding box center [891, 565] width 1143 height 489
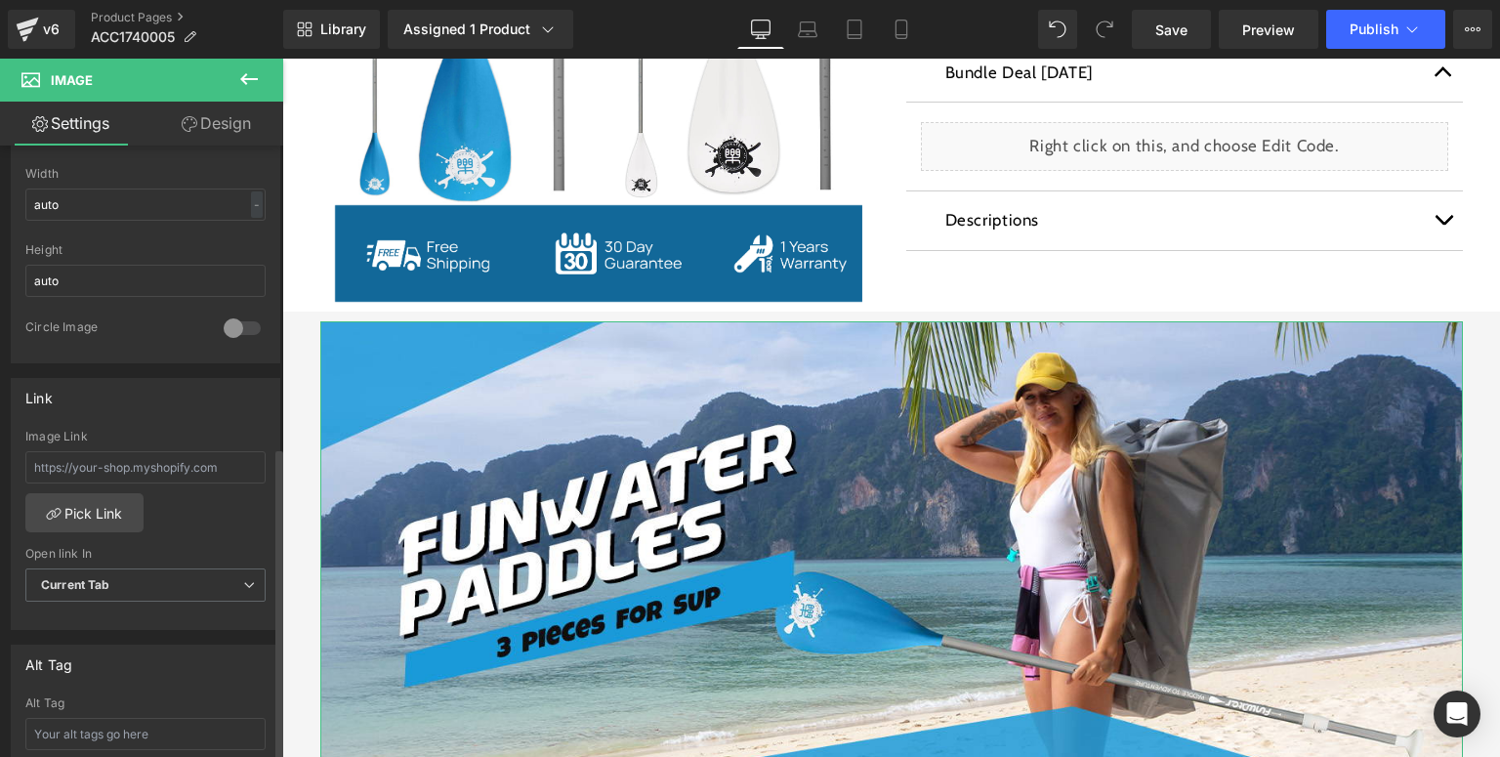
scroll to position [703, 0]
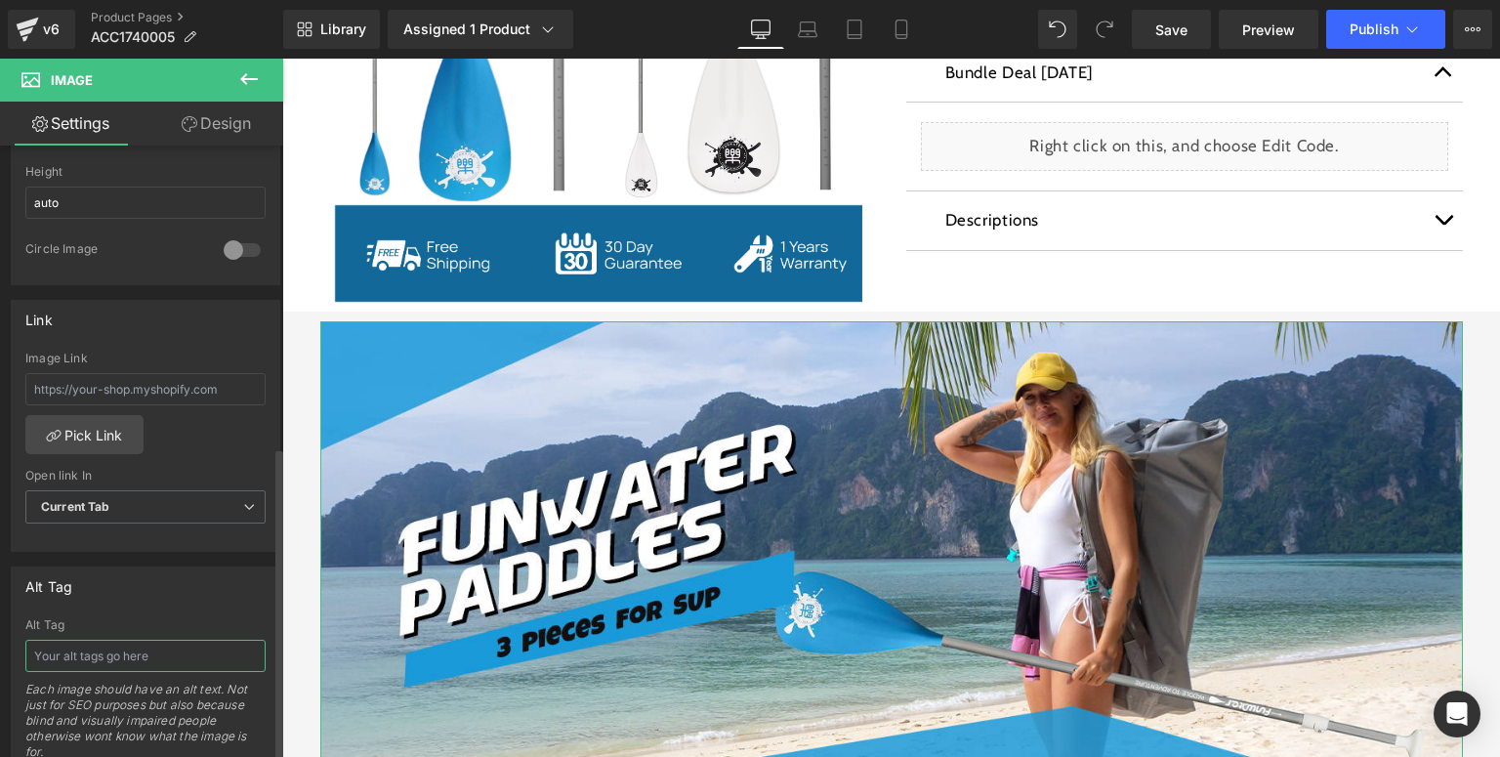
click at [107, 649] on input "text" at bounding box center [145, 656] width 240 height 32
type input "Funwater paddle board paddles for SUP 3 pieces adjustable length"
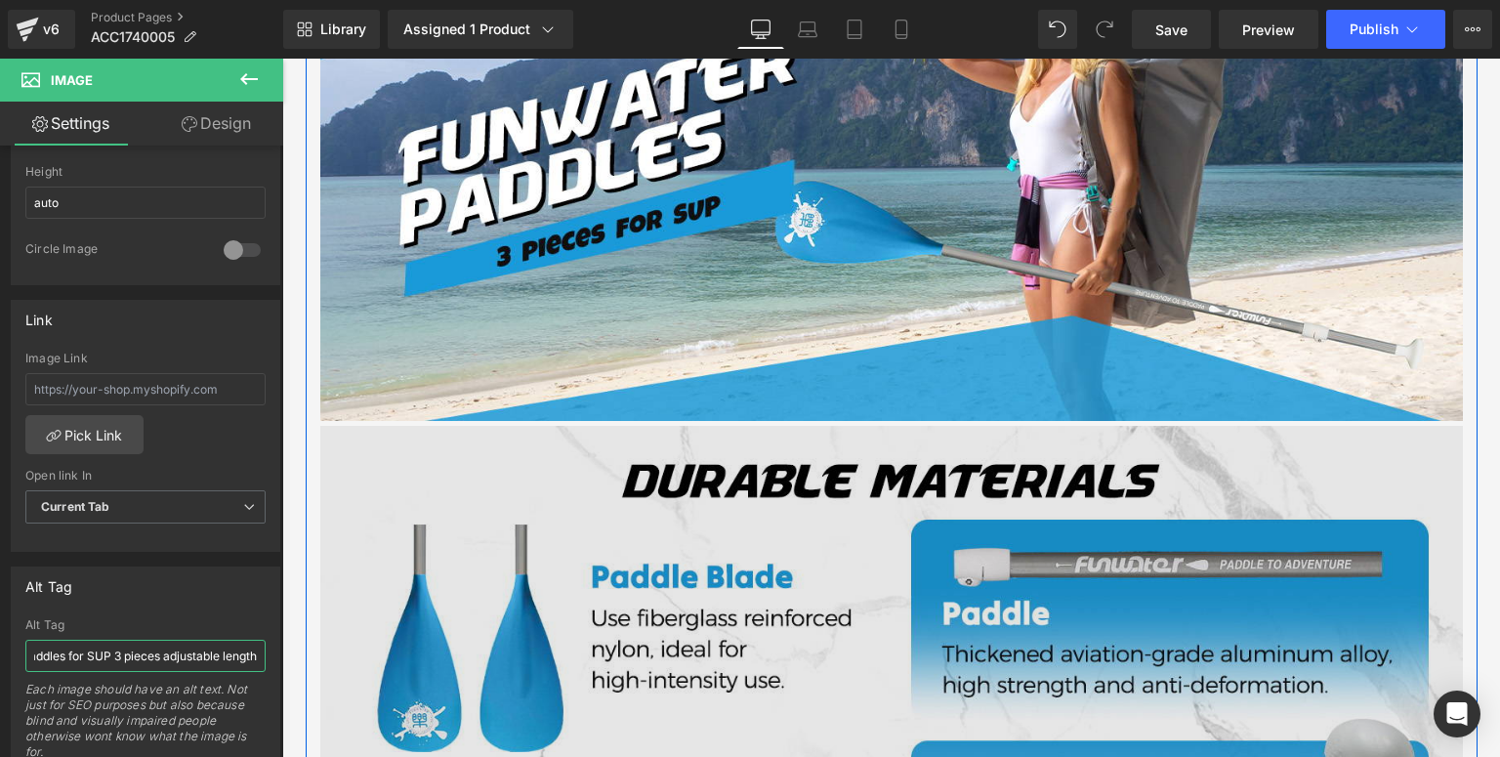
scroll to position [1290, 0]
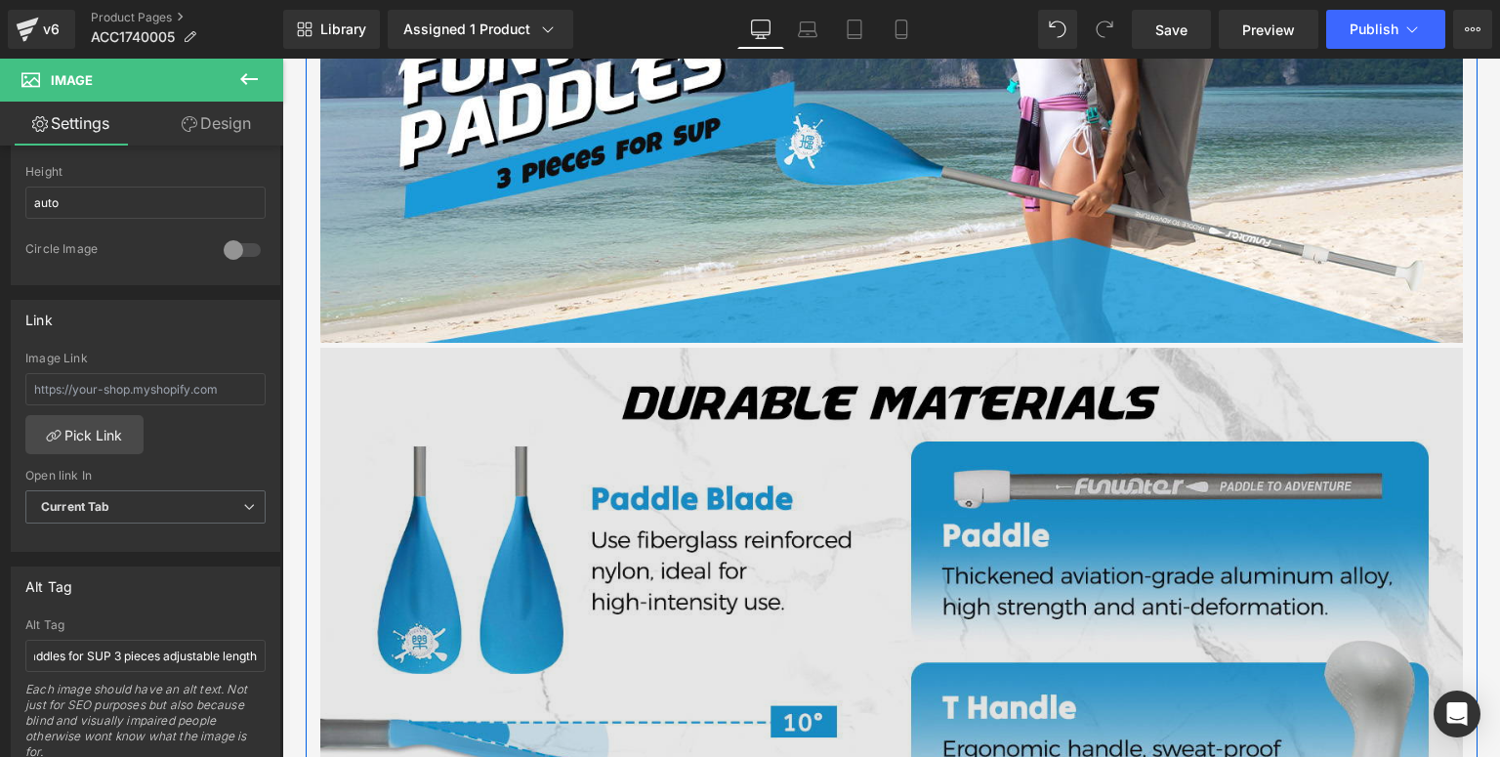
click at [594, 555] on img at bounding box center [891, 592] width 1143 height 489
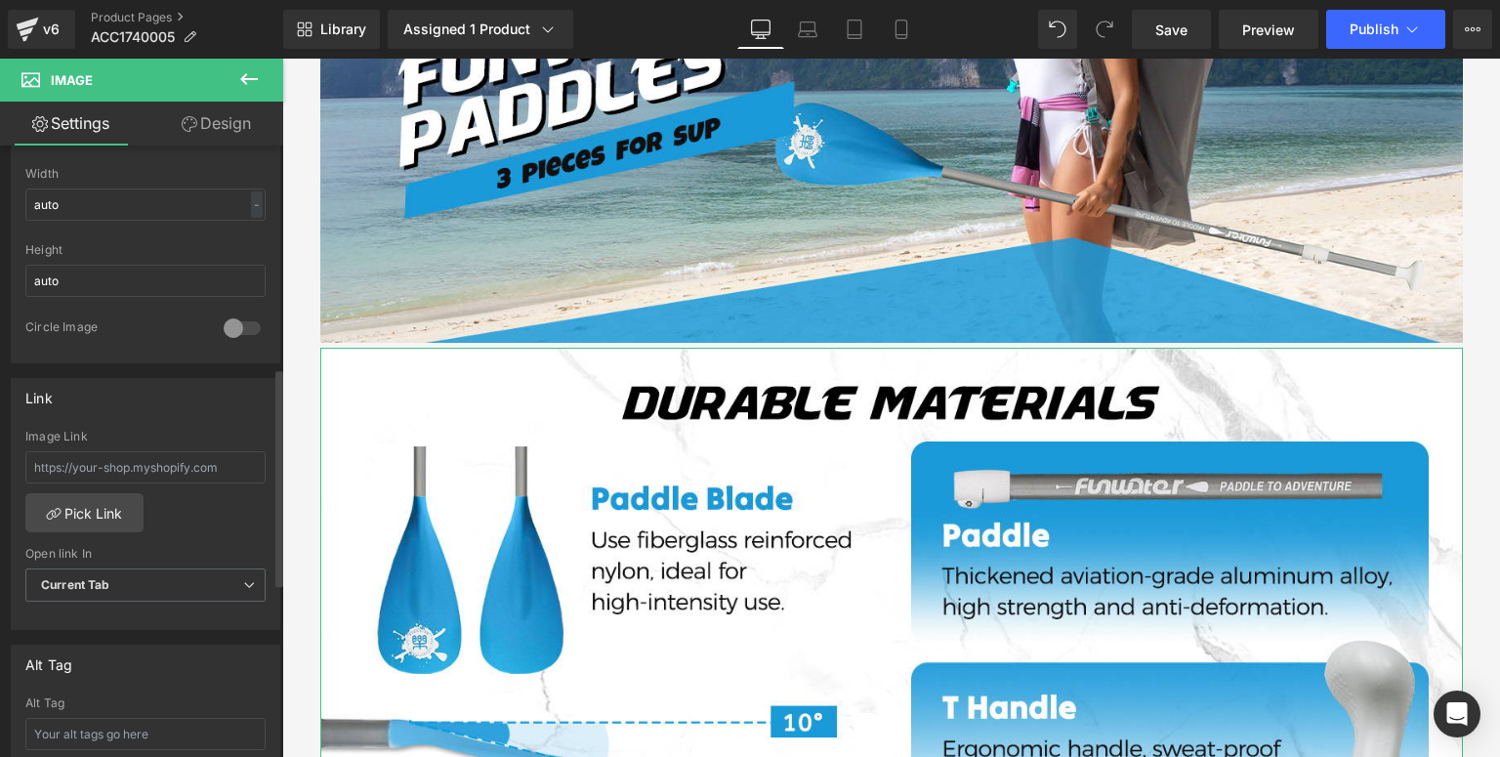
scroll to position [781, 0]
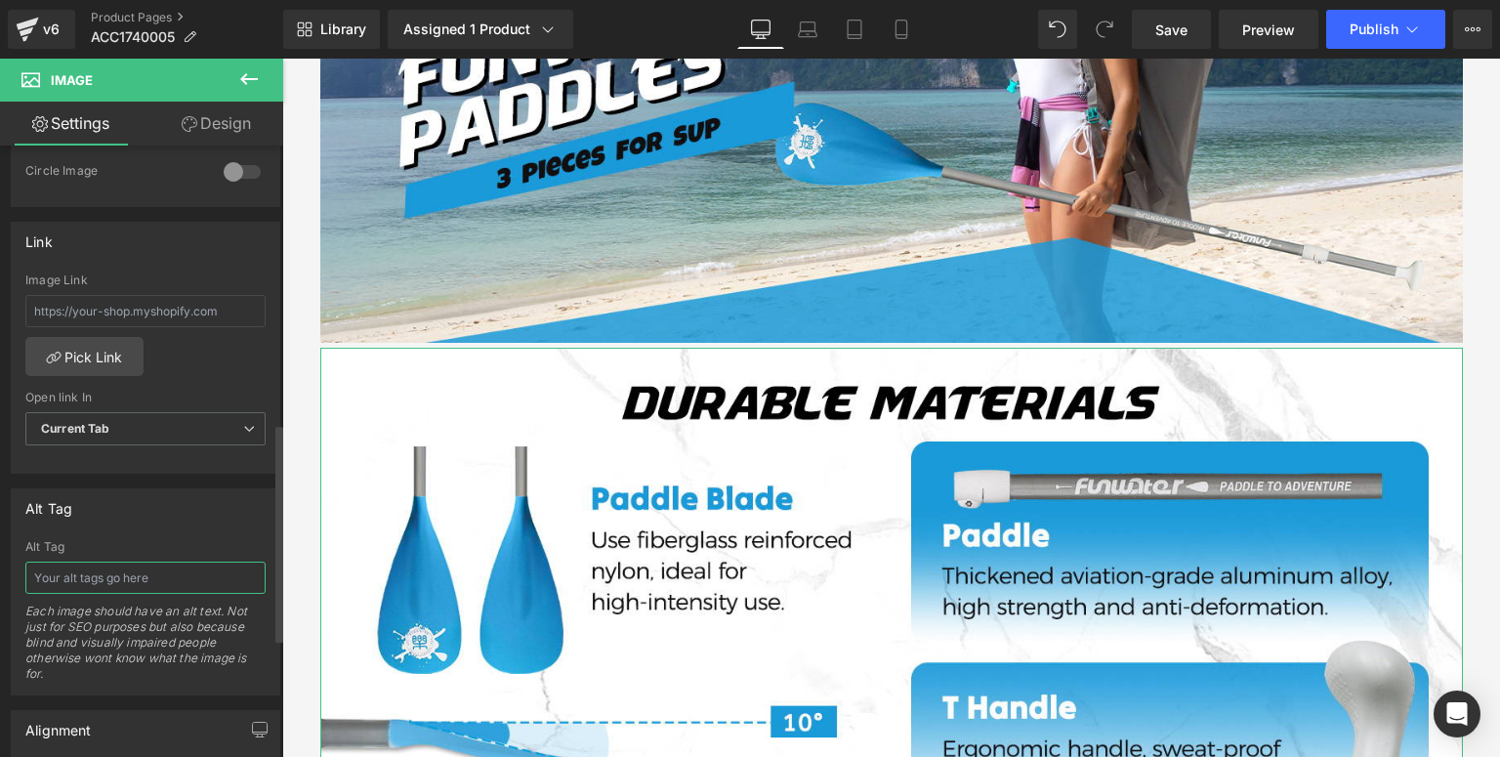
click at [143, 586] on input "text" at bounding box center [145, 578] width 240 height 32
type input "F"
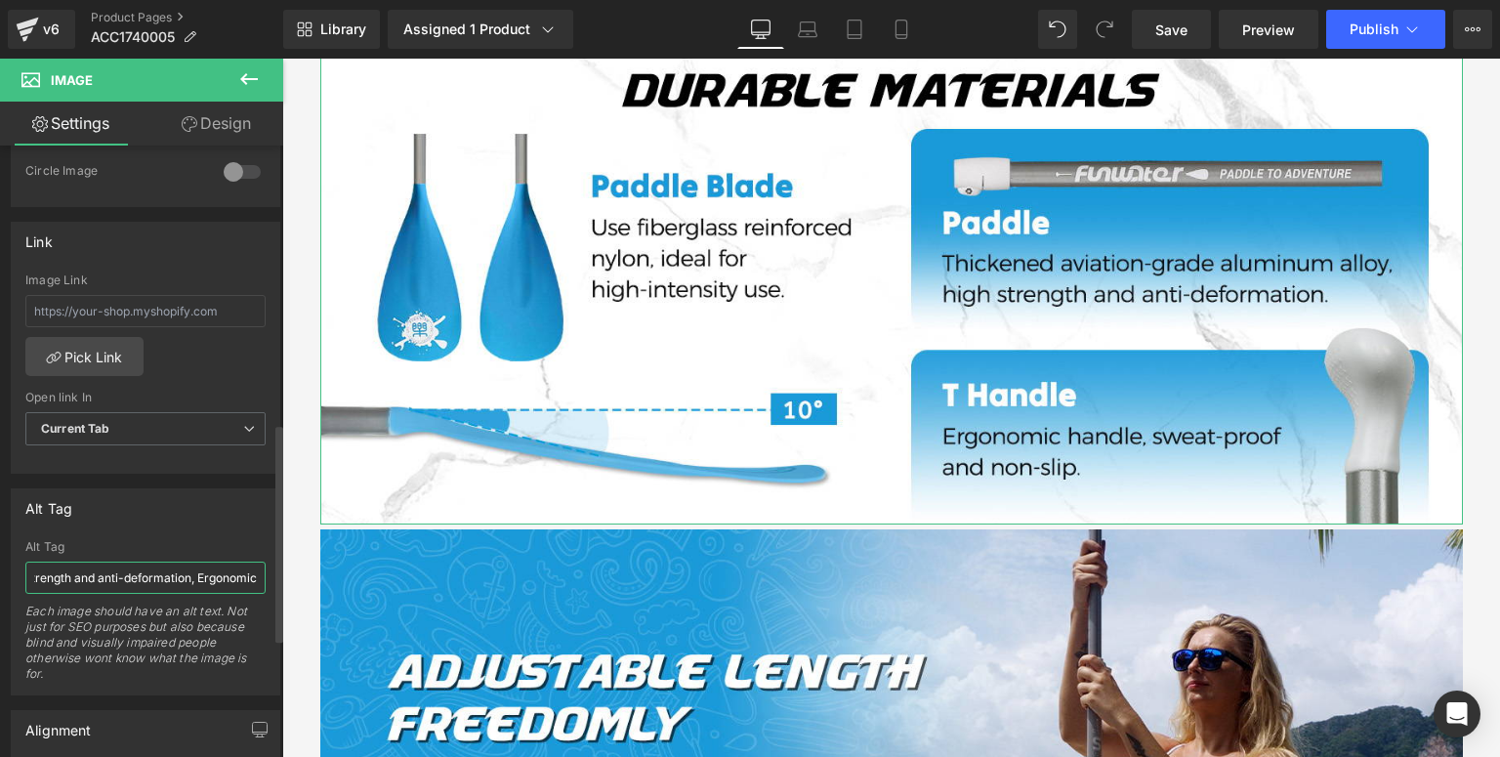
scroll to position [0, 497]
type input "Inflatable paddle board paddle blade use fiberglass reinforced nylon, paddle ha…"
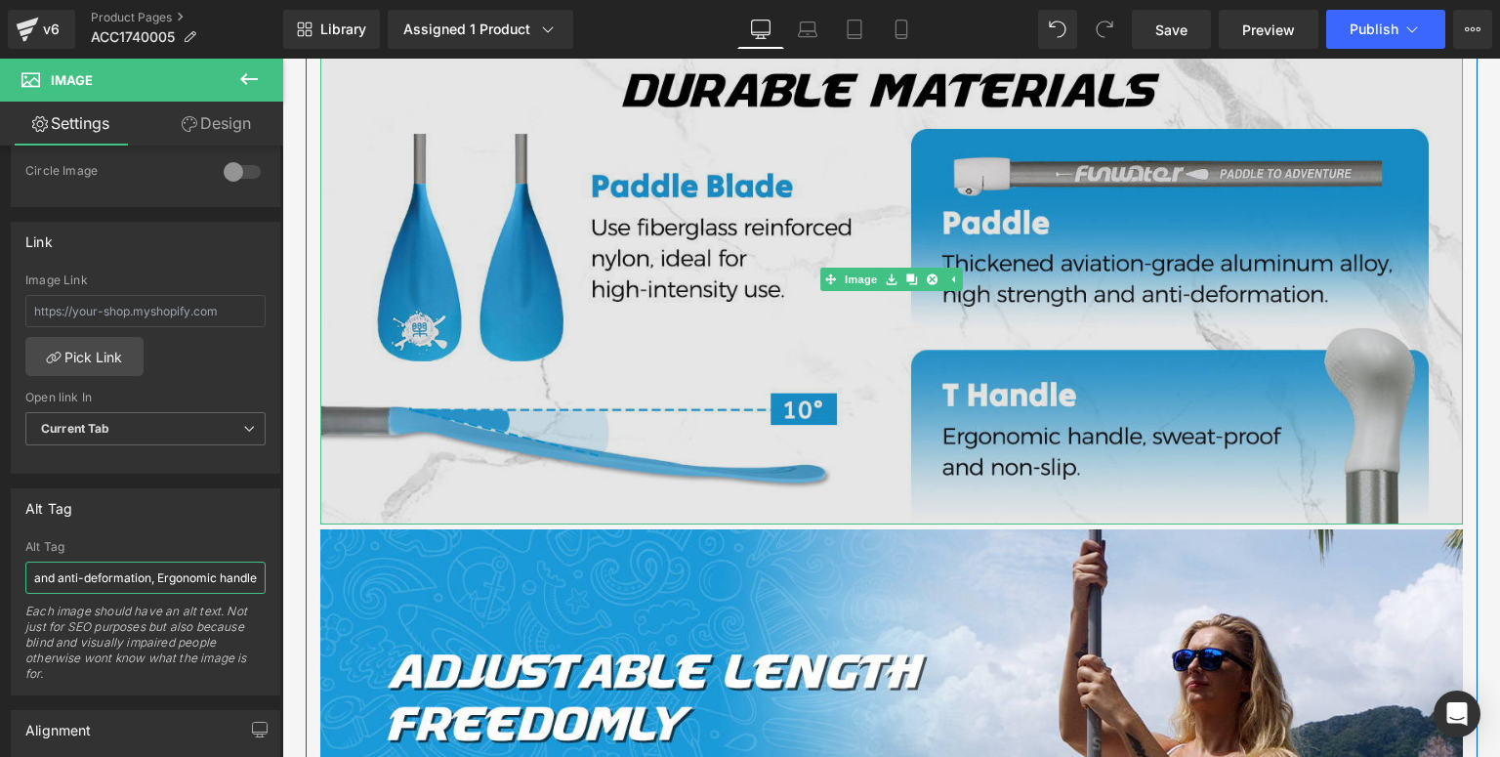
scroll to position [1837, 0]
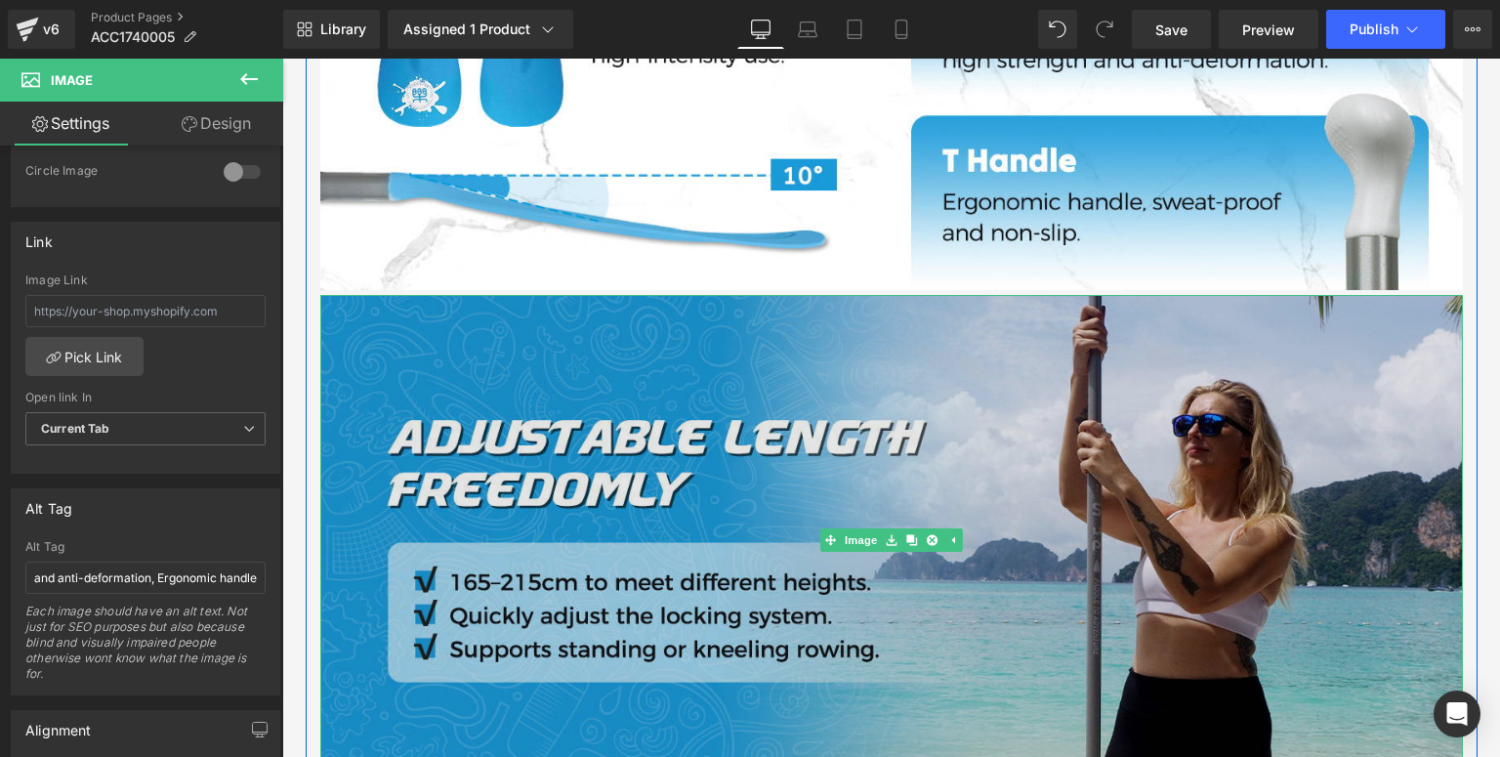
click at [566, 481] on img at bounding box center [891, 539] width 1143 height 489
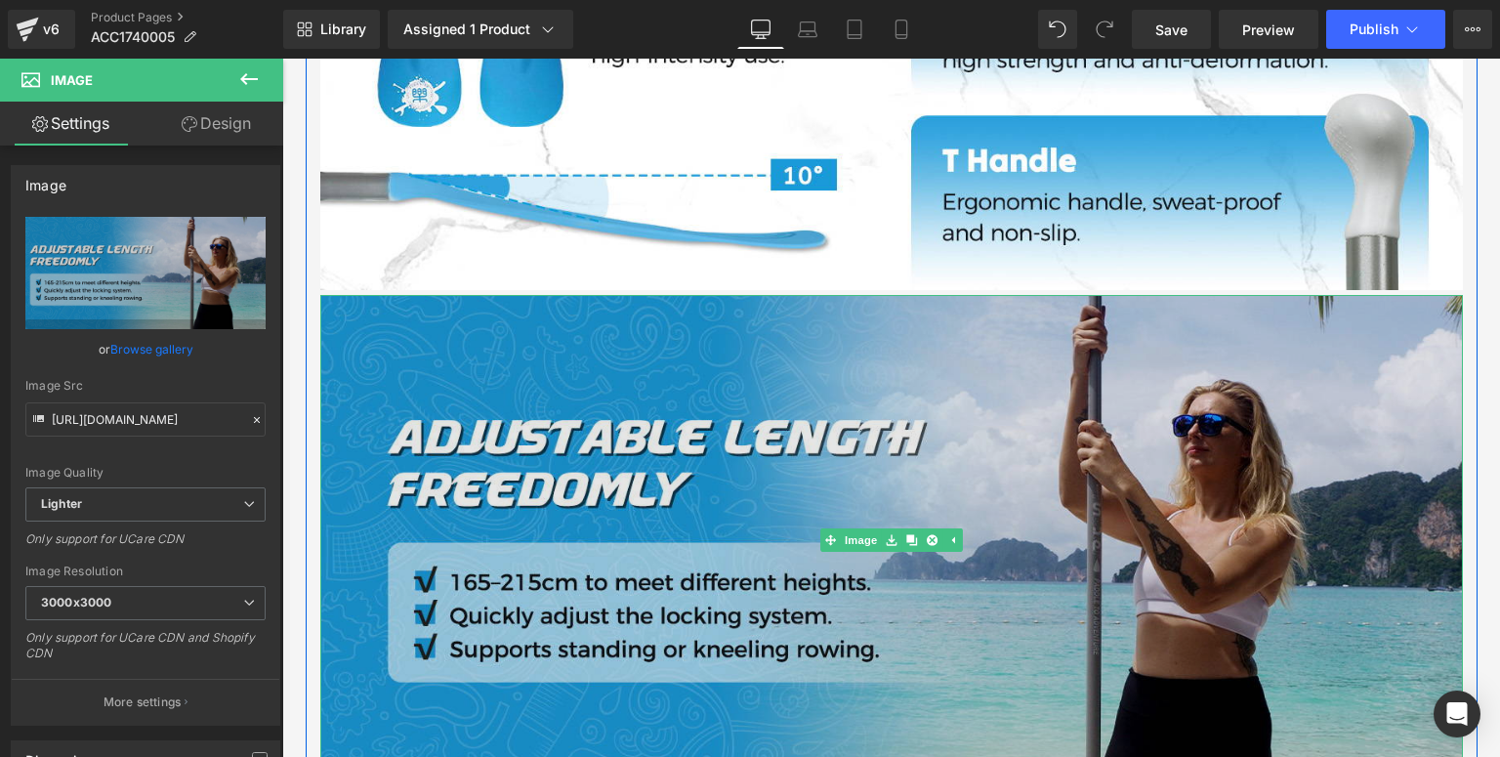
scroll to position [1916, 0]
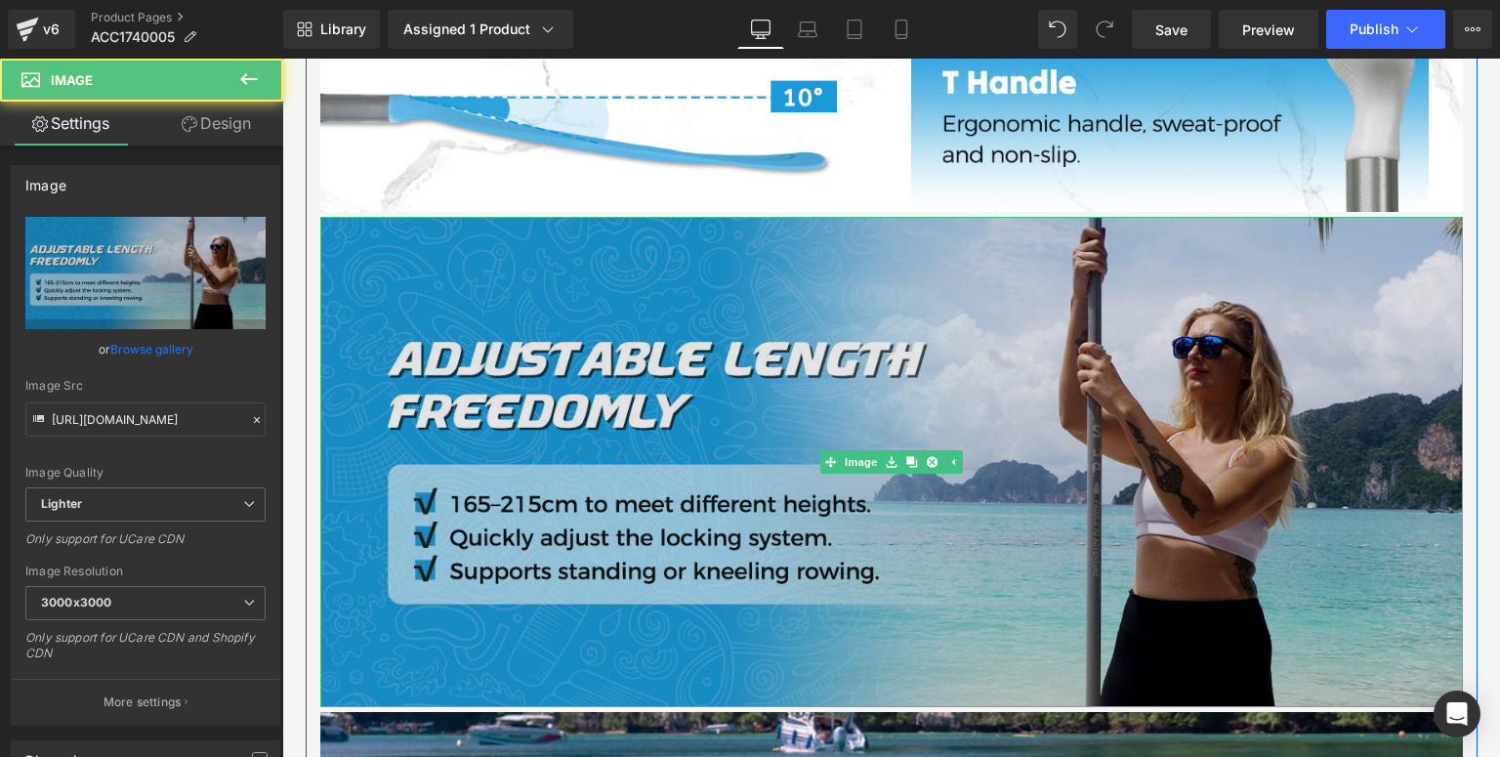
click at [446, 331] on img at bounding box center [891, 461] width 1143 height 489
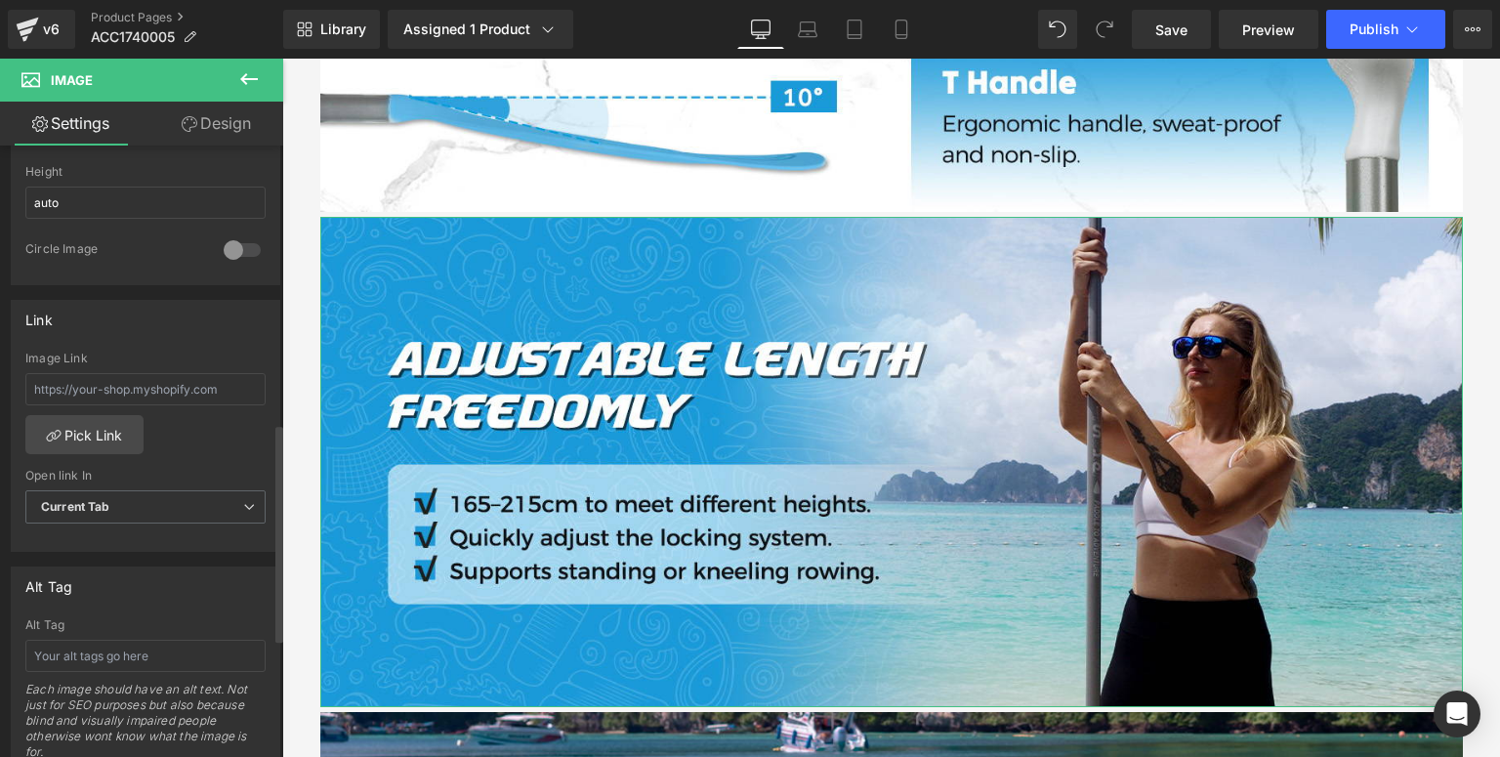
scroll to position [781, 0]
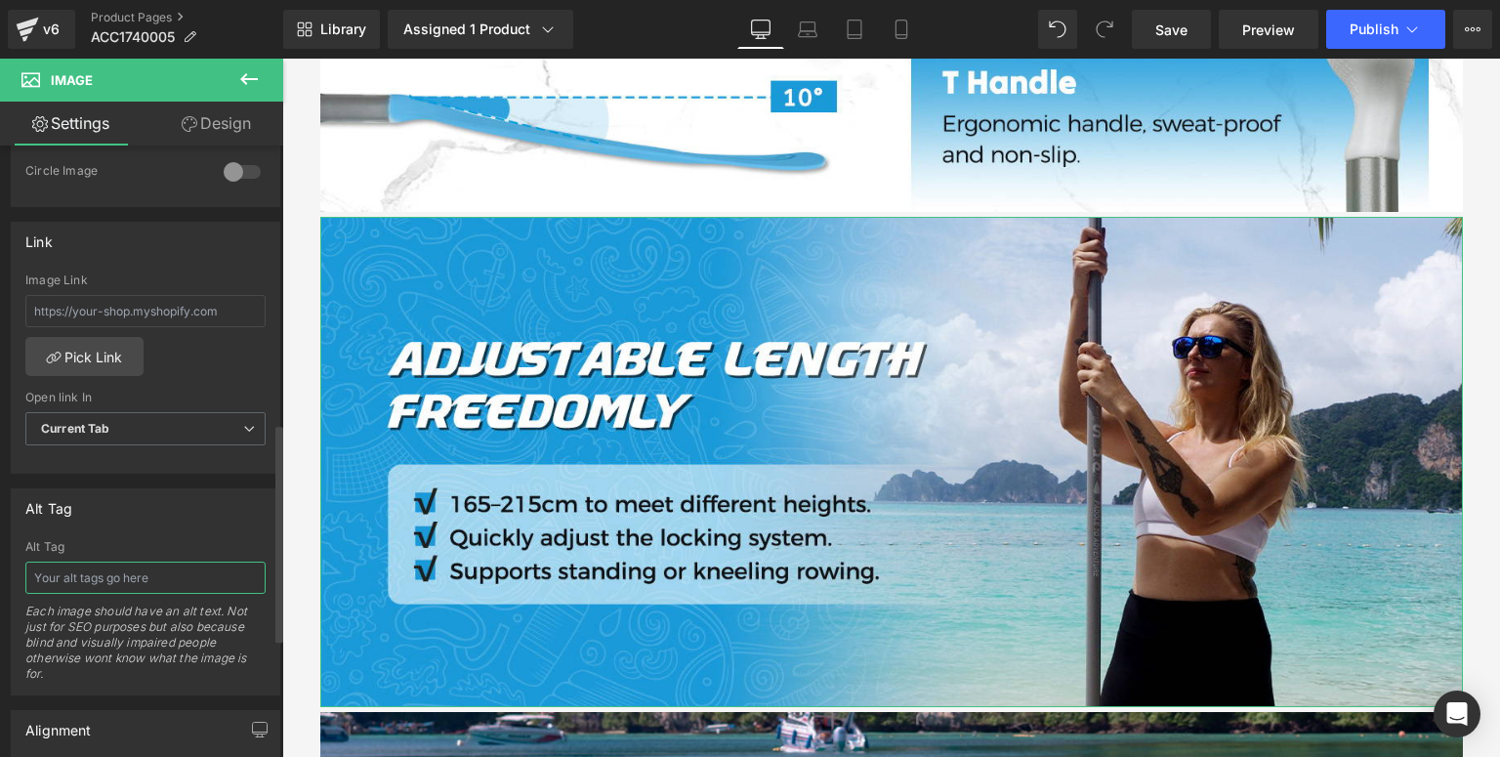
click at [152, 570] on input "text" at bounding box center [145, 578] width 240 height 32
type input "F"
type input "Stand up paddle board adjustable length from 165-215CM to meet different heights"
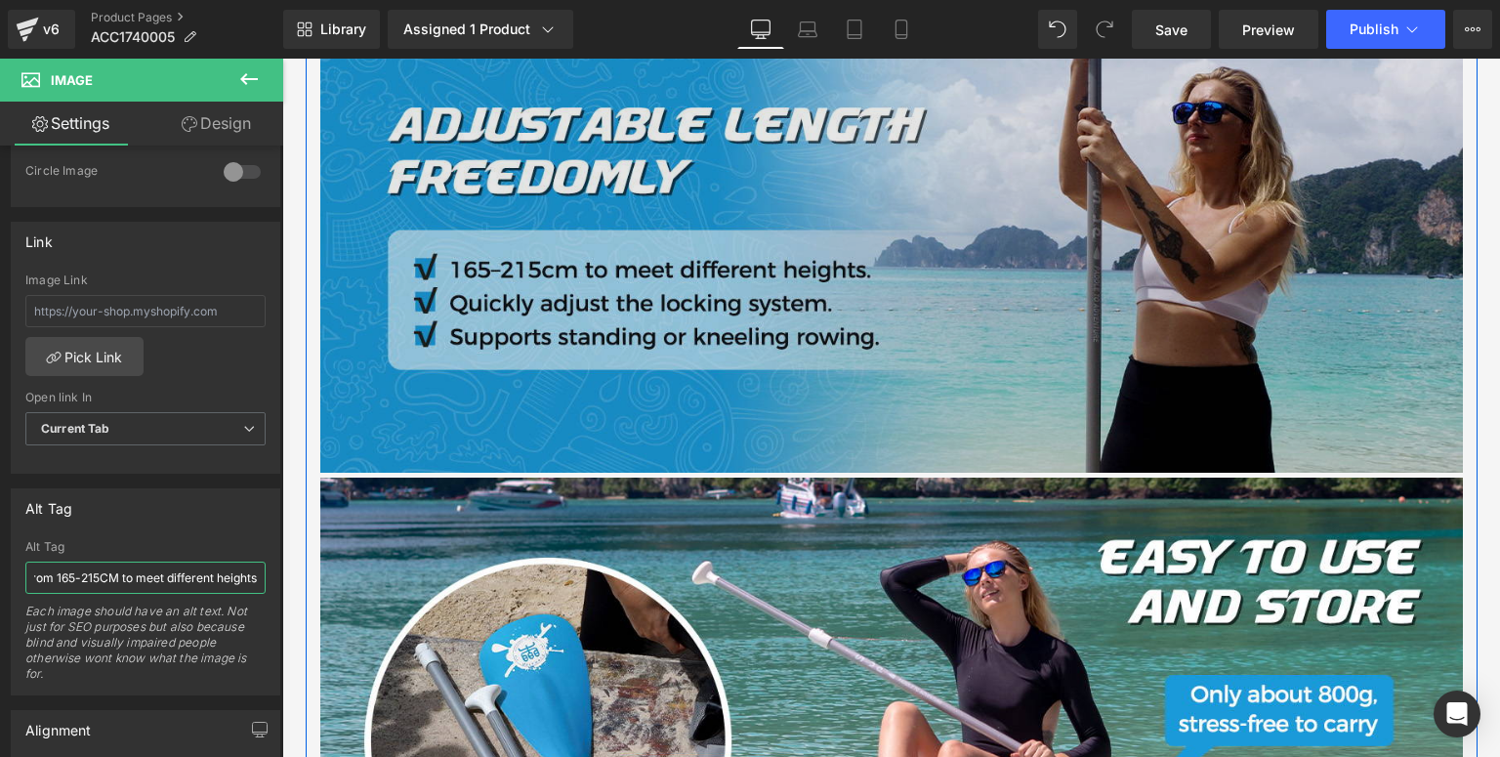
scroll to position [2384, 0]
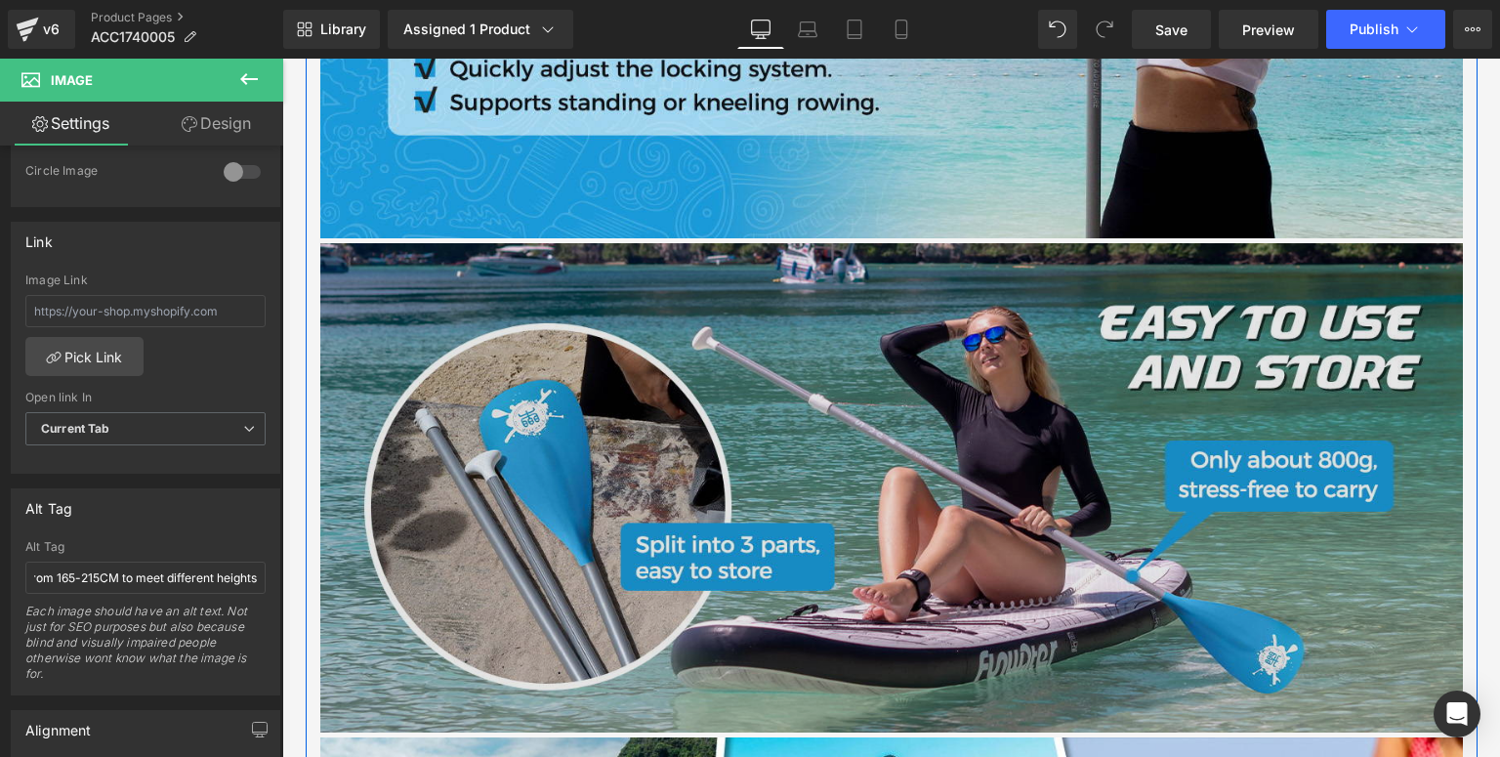
click at [582, 527] on img at bounding box center [891, 487] width 1143 height 489
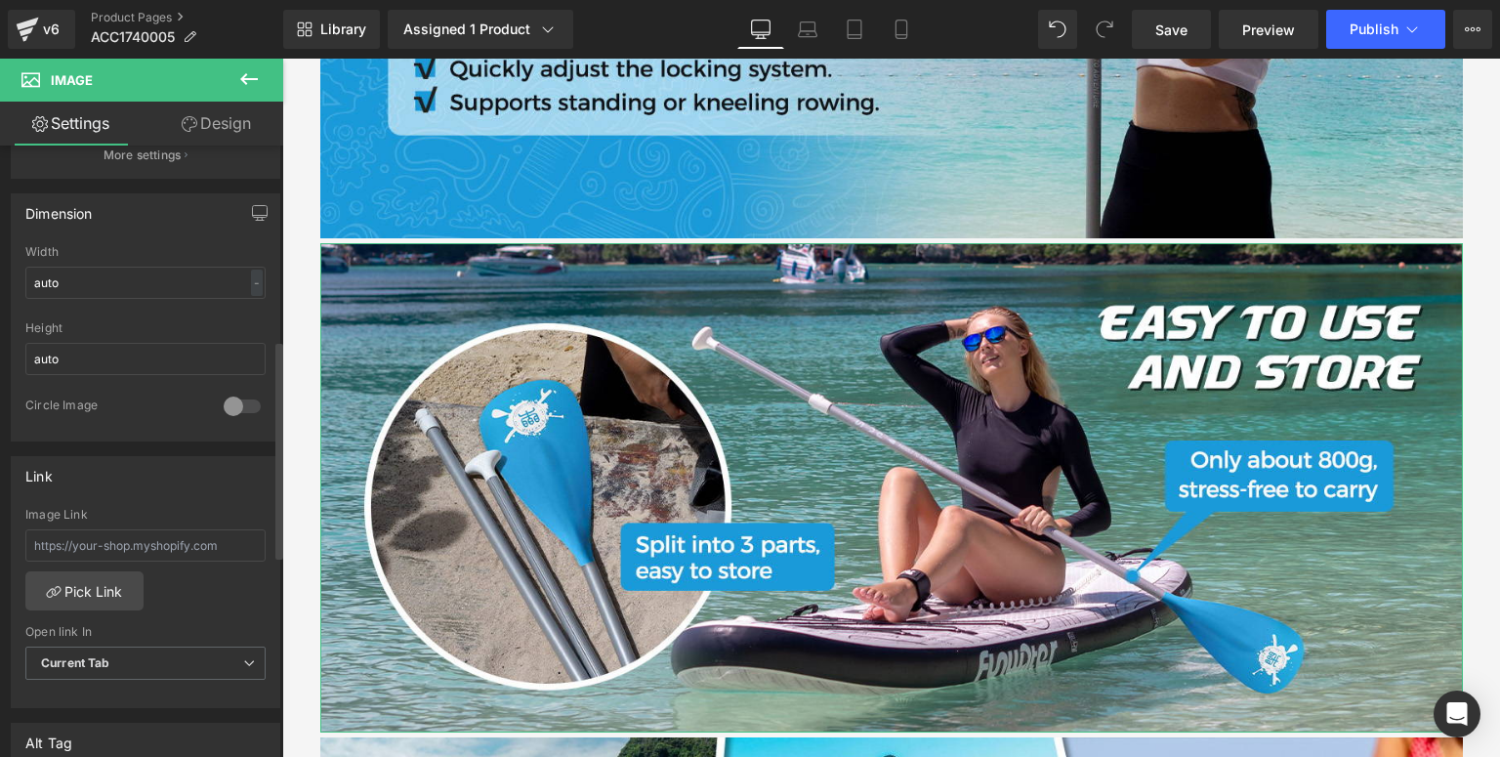
scroll to position [860, 0]
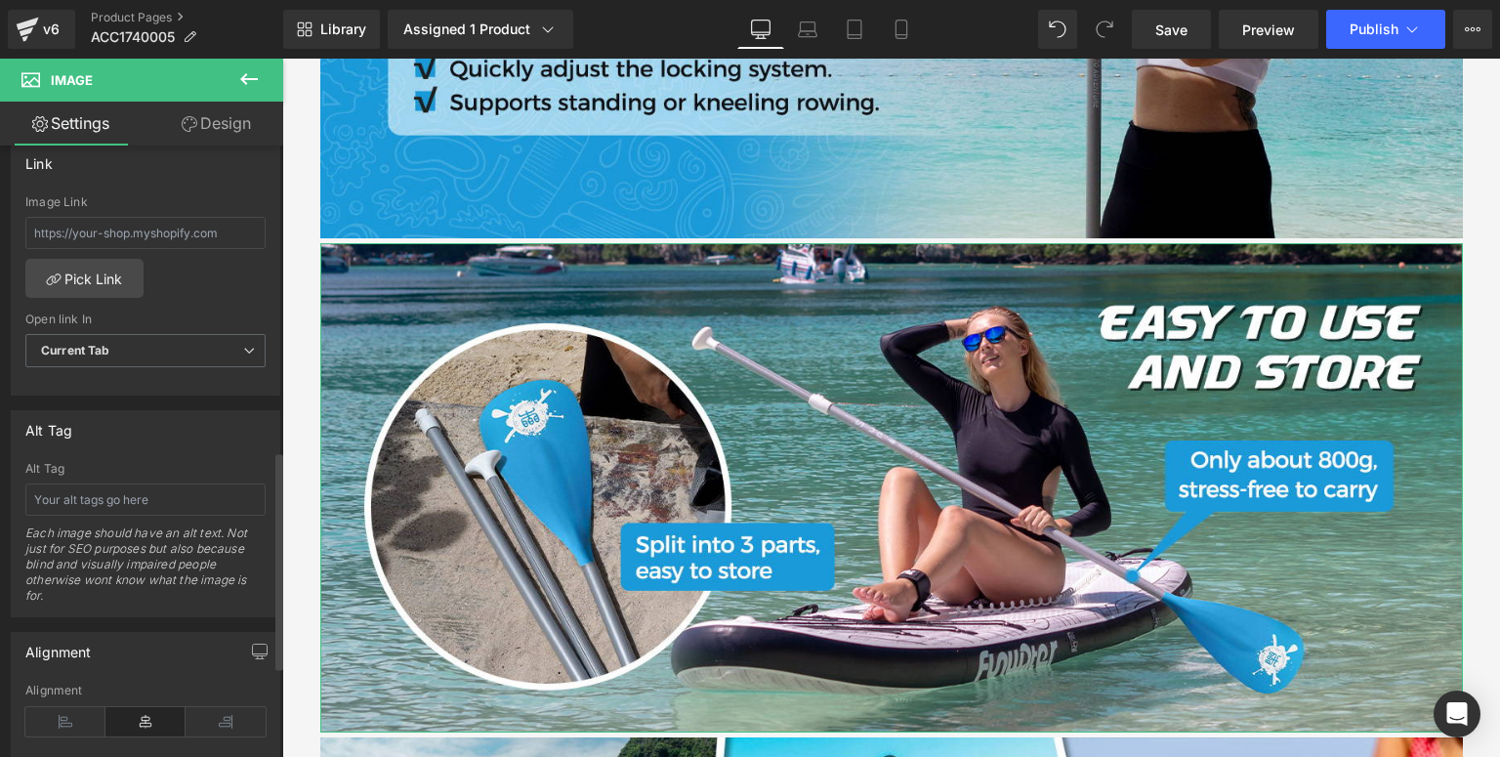
click at [150, 512] on div "Alt Tag Each image should have an alt text. Not just for SEO purposes but also …" at bounding box center [145, 539] width 240 height 154
click at [157, 507] on input "text" at bounding box center [145, 500] width 240 height 32
type input "Funwater paddle for SUP is only 800g, easy to use and store"
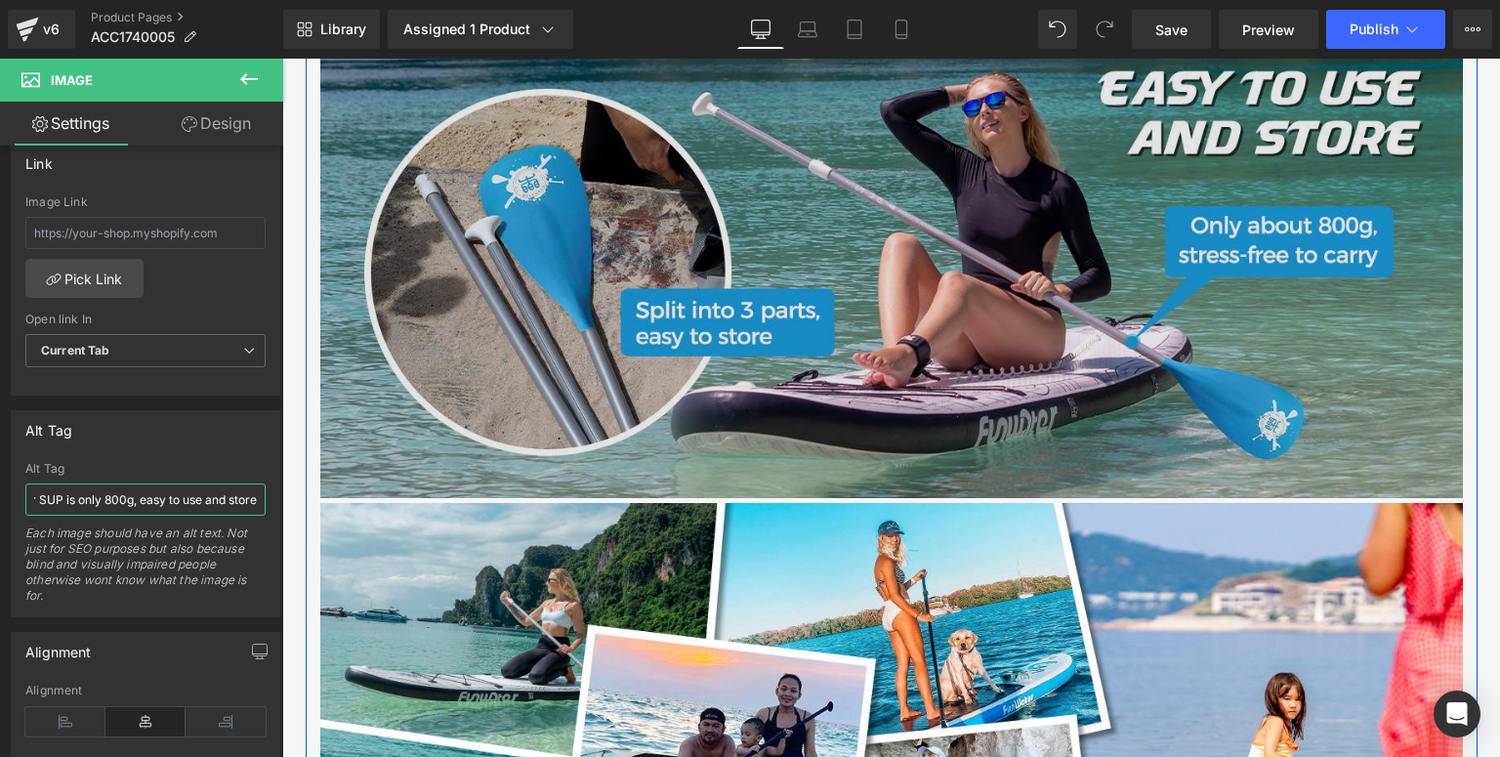
scroll to position [2853, 0]
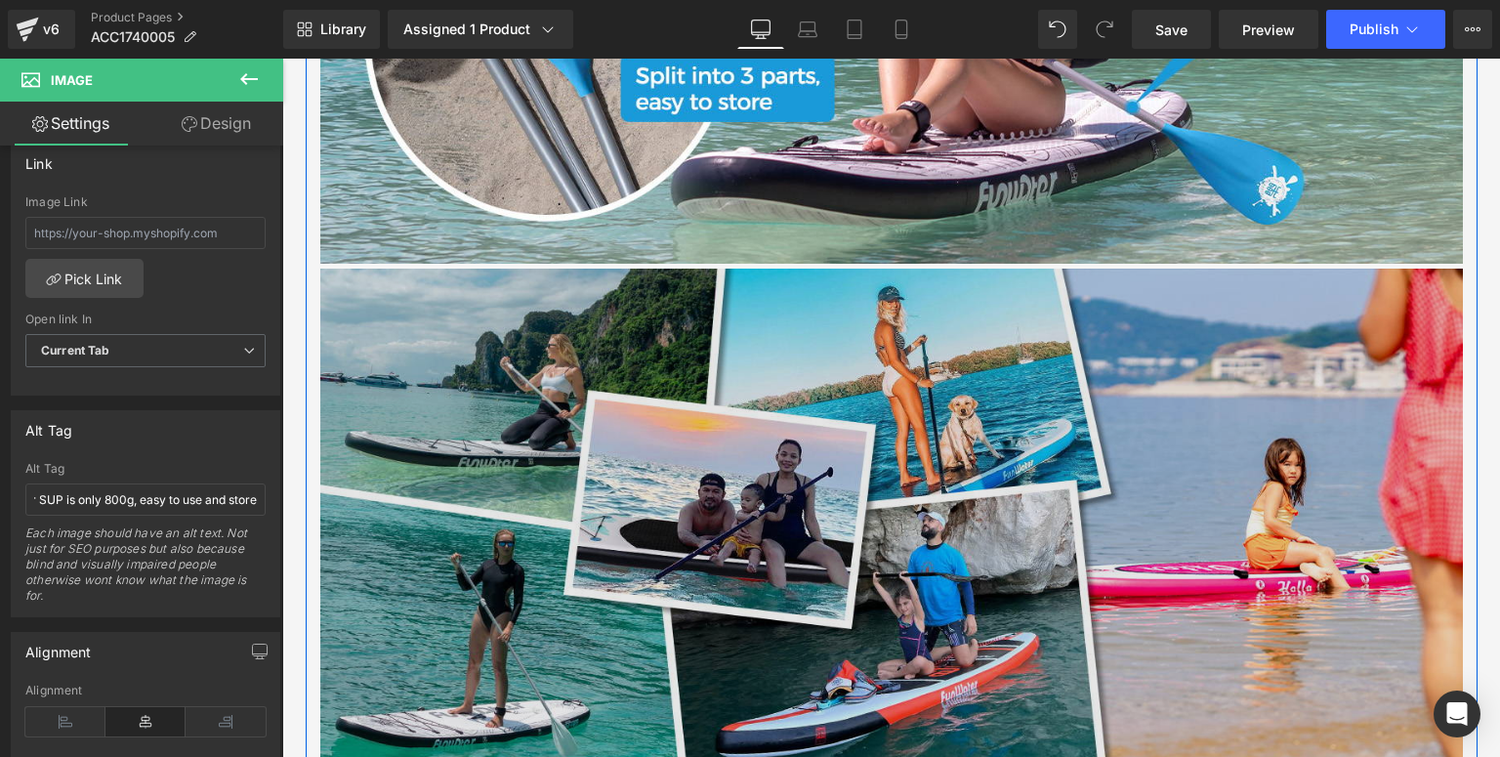
click at [580, 547] on img at bounding box center [891, 513] width 1143 height 489
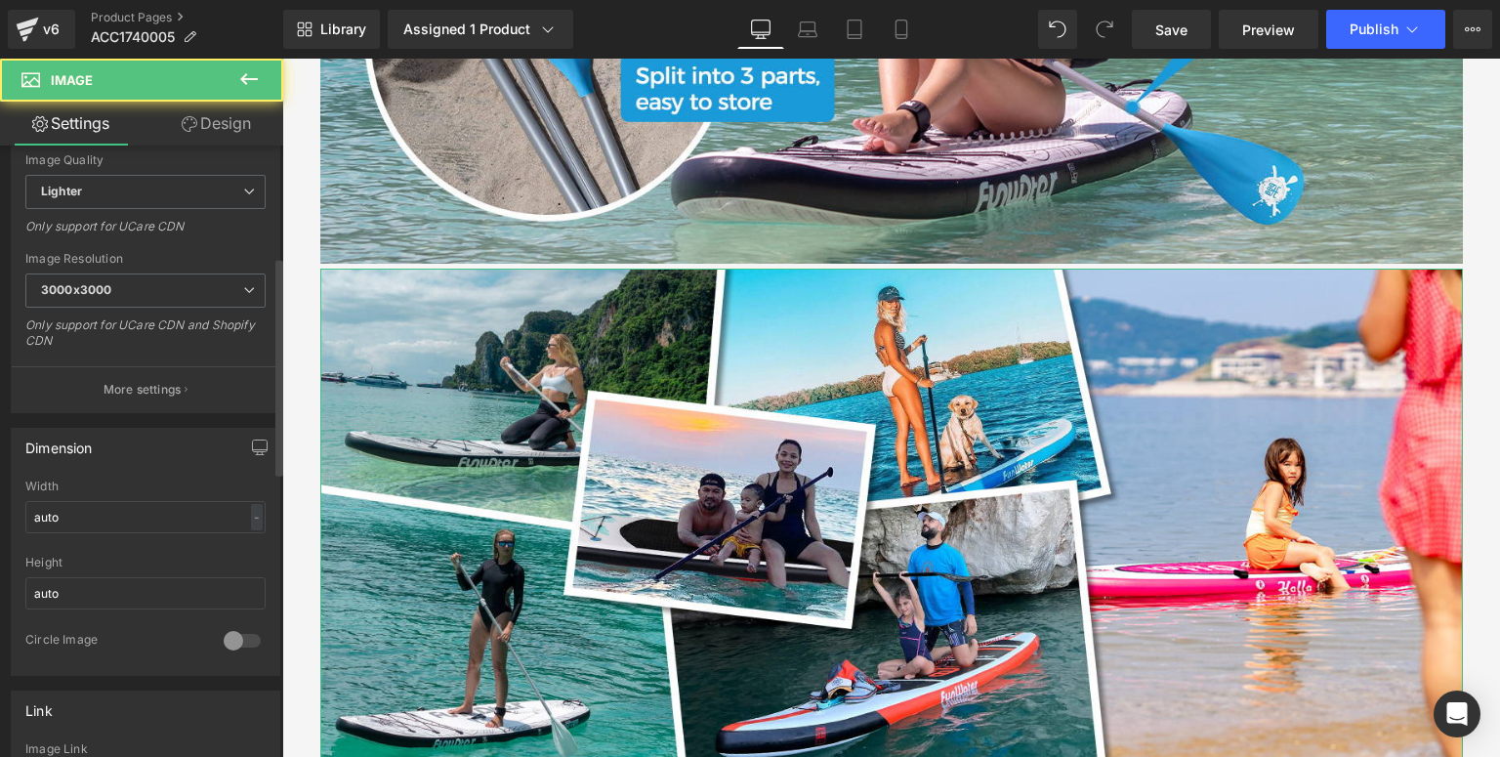
scroll to position [703, 0]
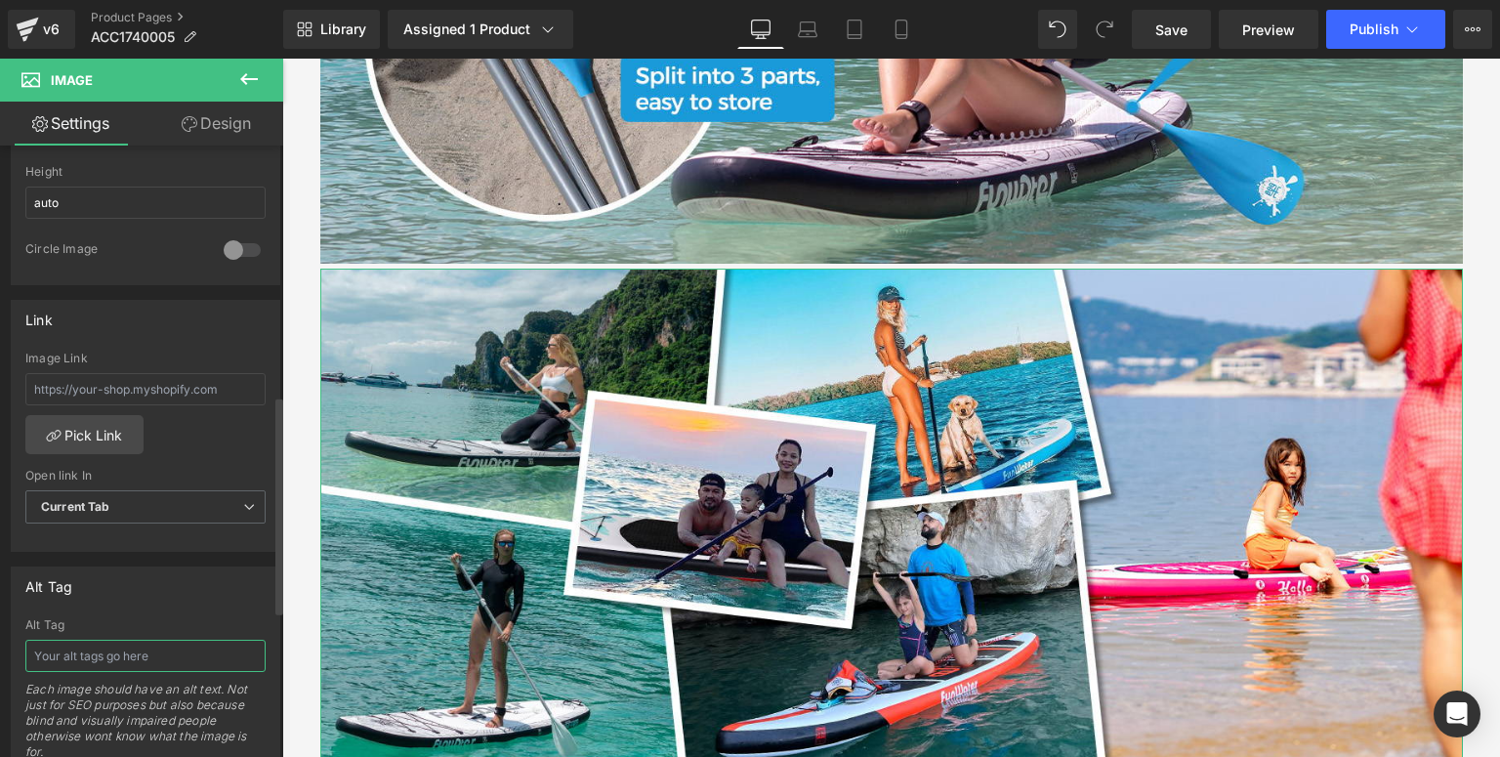
click at [98, 645] on input "text" at bounding box center [145, 656] width 240 height 32
type input "Funwater paddle for paddleboard can use on paddle boards, Kayaks and child SUP"
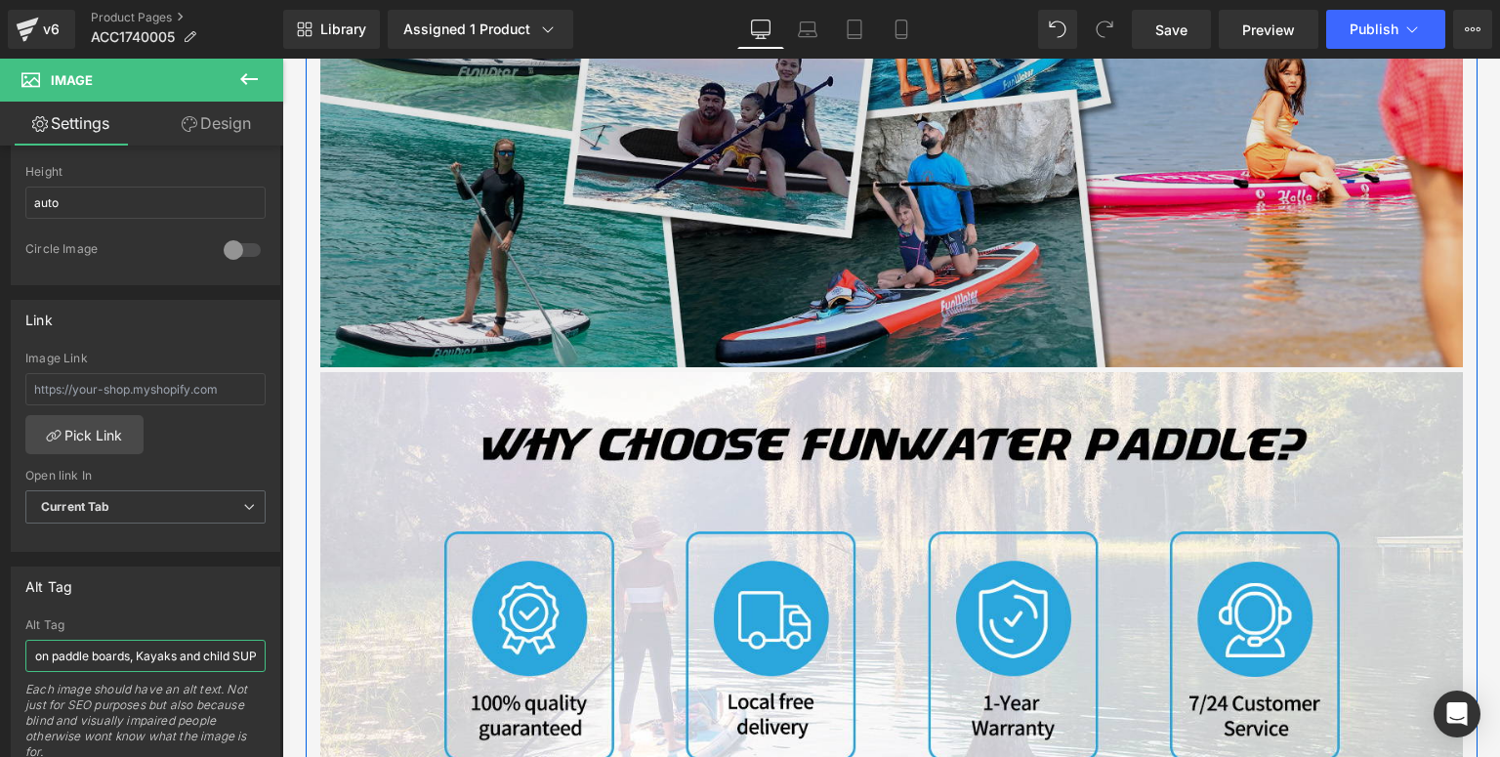
scroll to position [3479, 0]
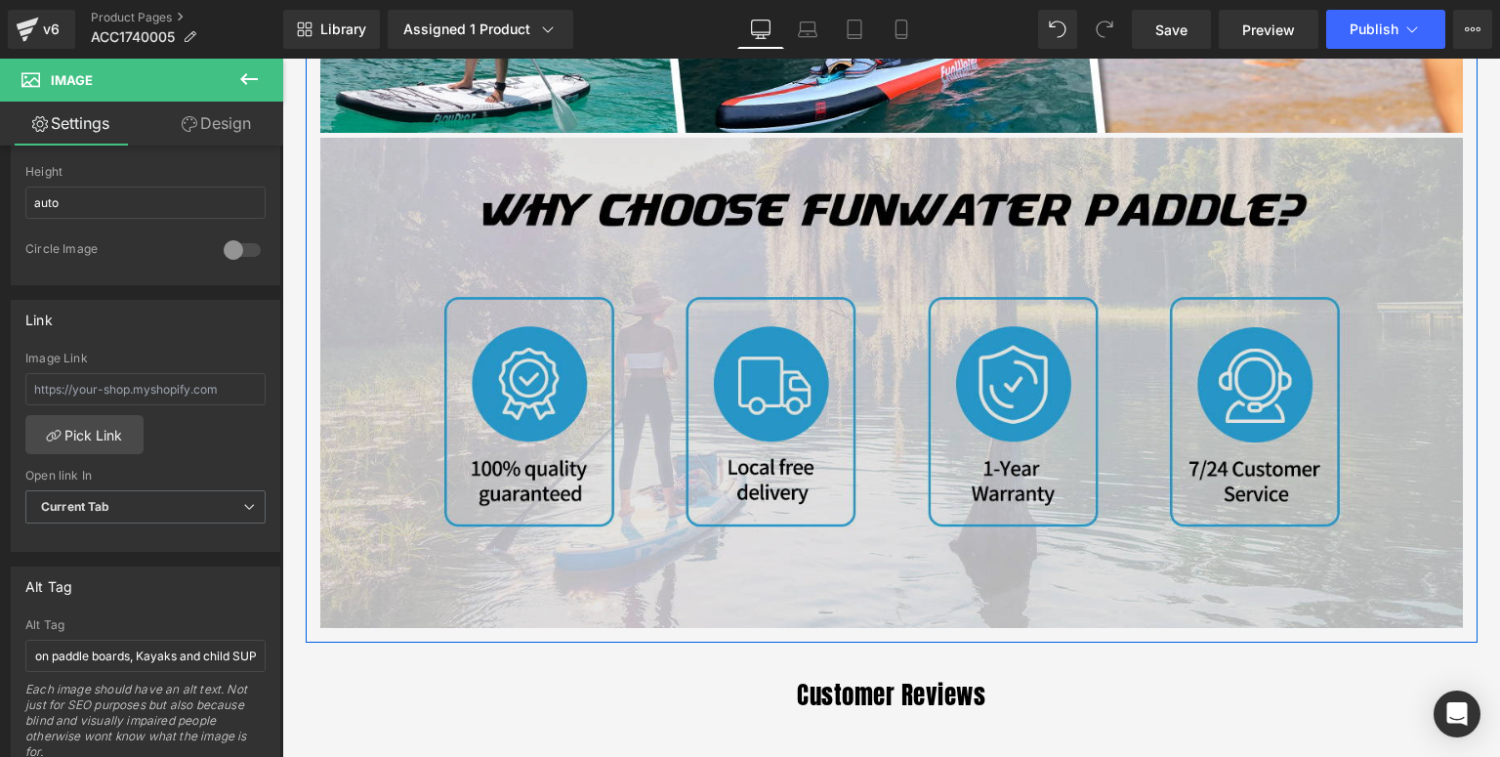
click at [574, 590] on img at bounding box center [891, 382] width 1143 height 489
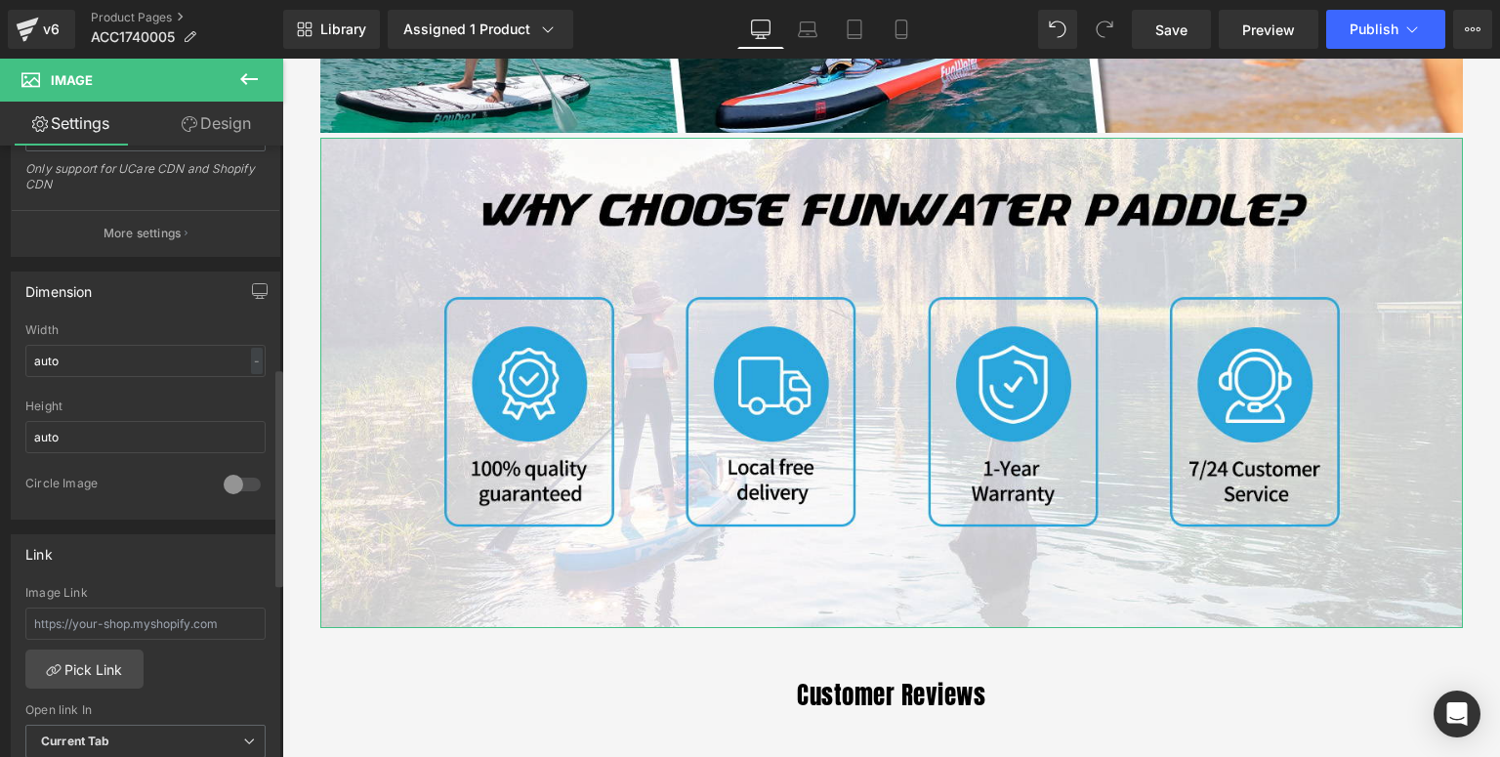
scroll to position [703, 0]
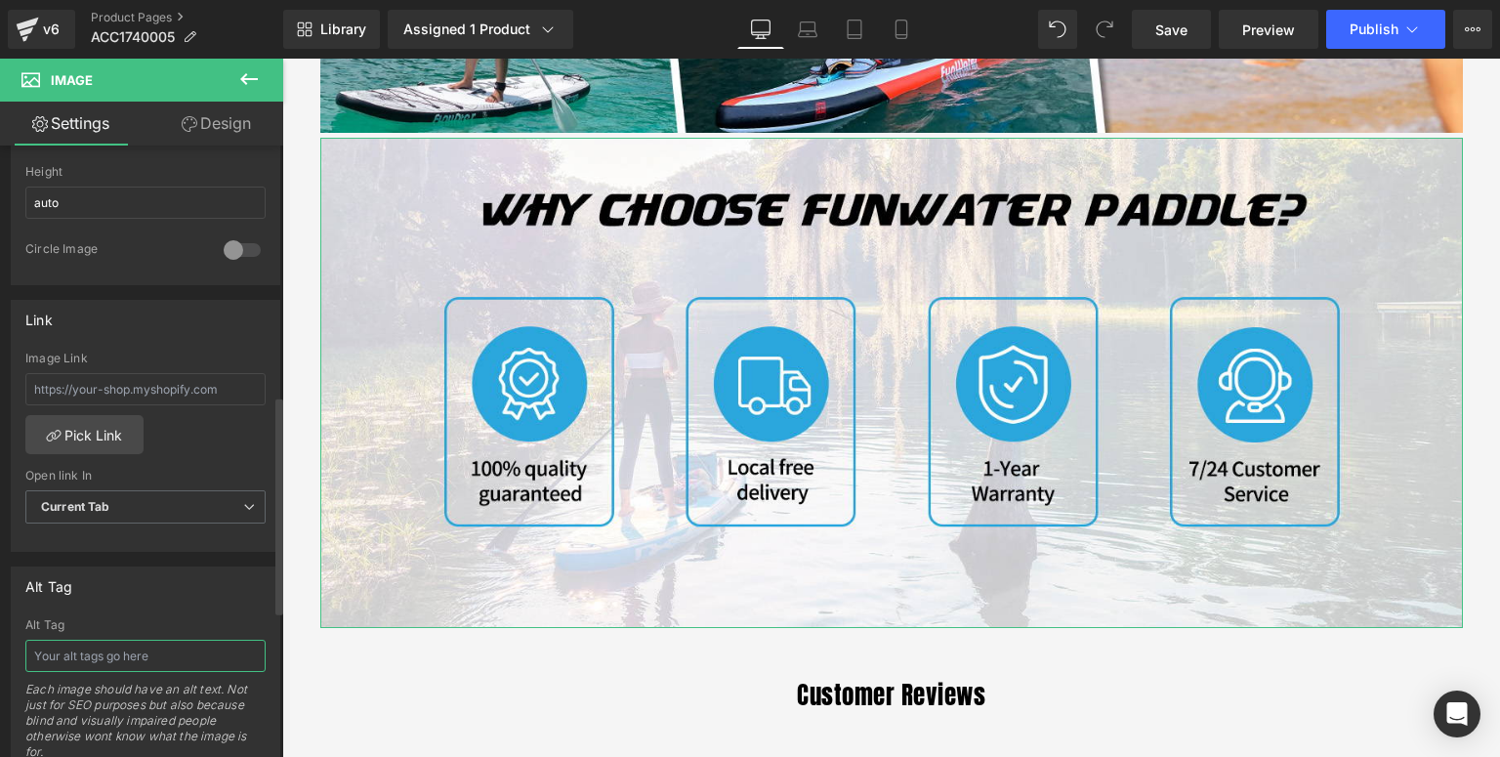
click at [109, 652] on input "text" at bounding box center [145, 656] width 240 height 32
type input "F"
type input "W"
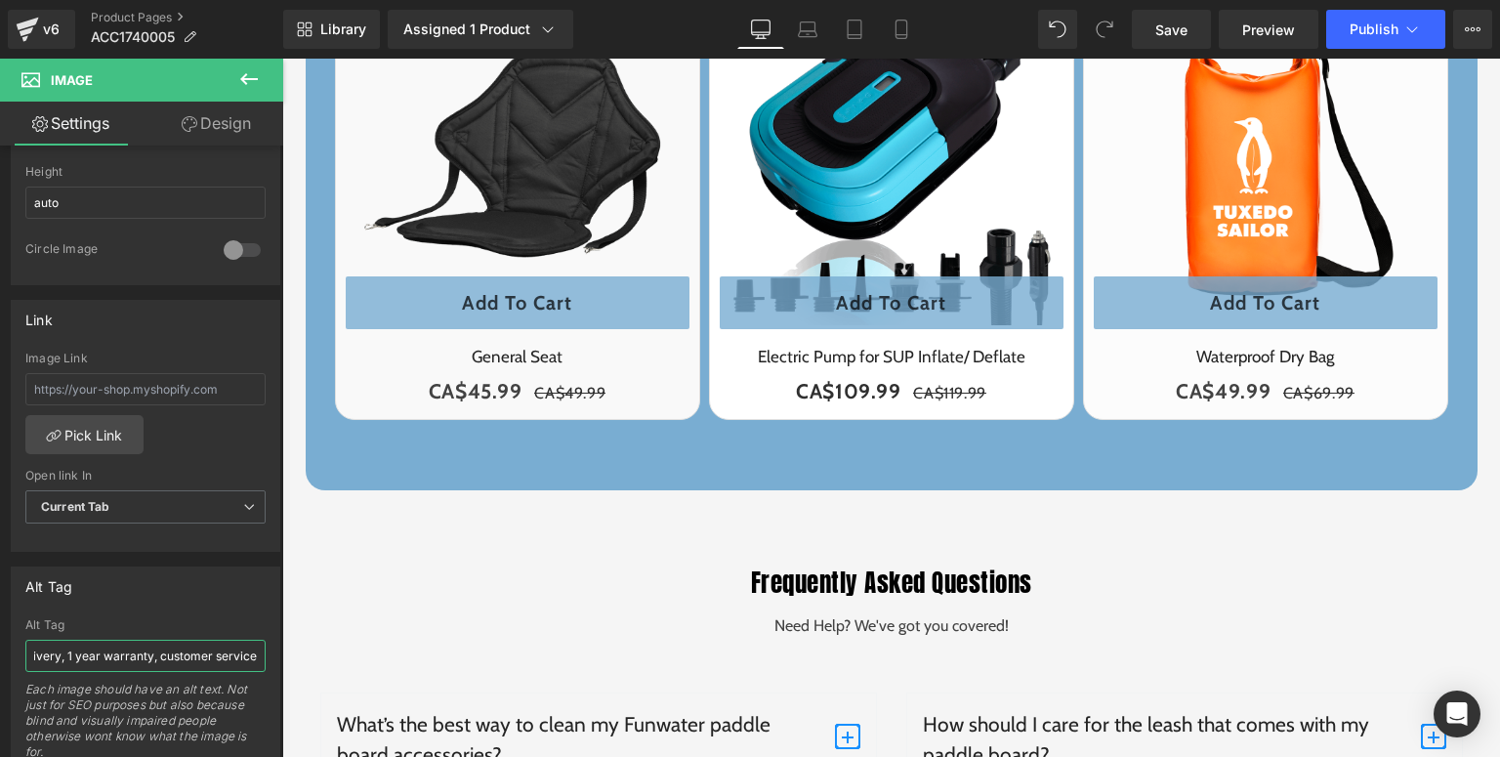
scroll to position [4885, 0]
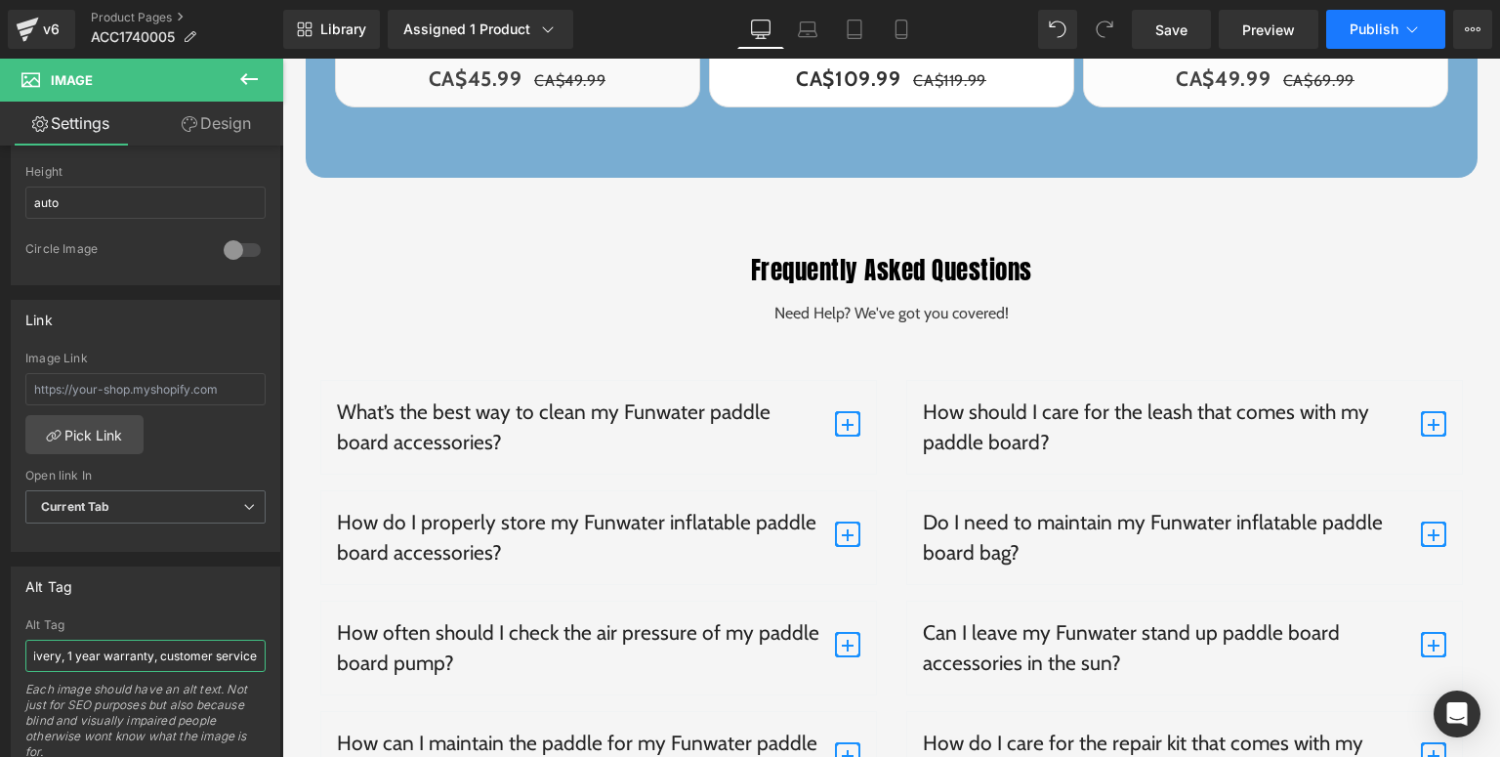
type input "Funwater paddle for stand up paddle board has 100% quality guaranteed, local fr…"
click at [1356, 21] on span "Publish" at bounding box center [1374, 29] width 49 height 16
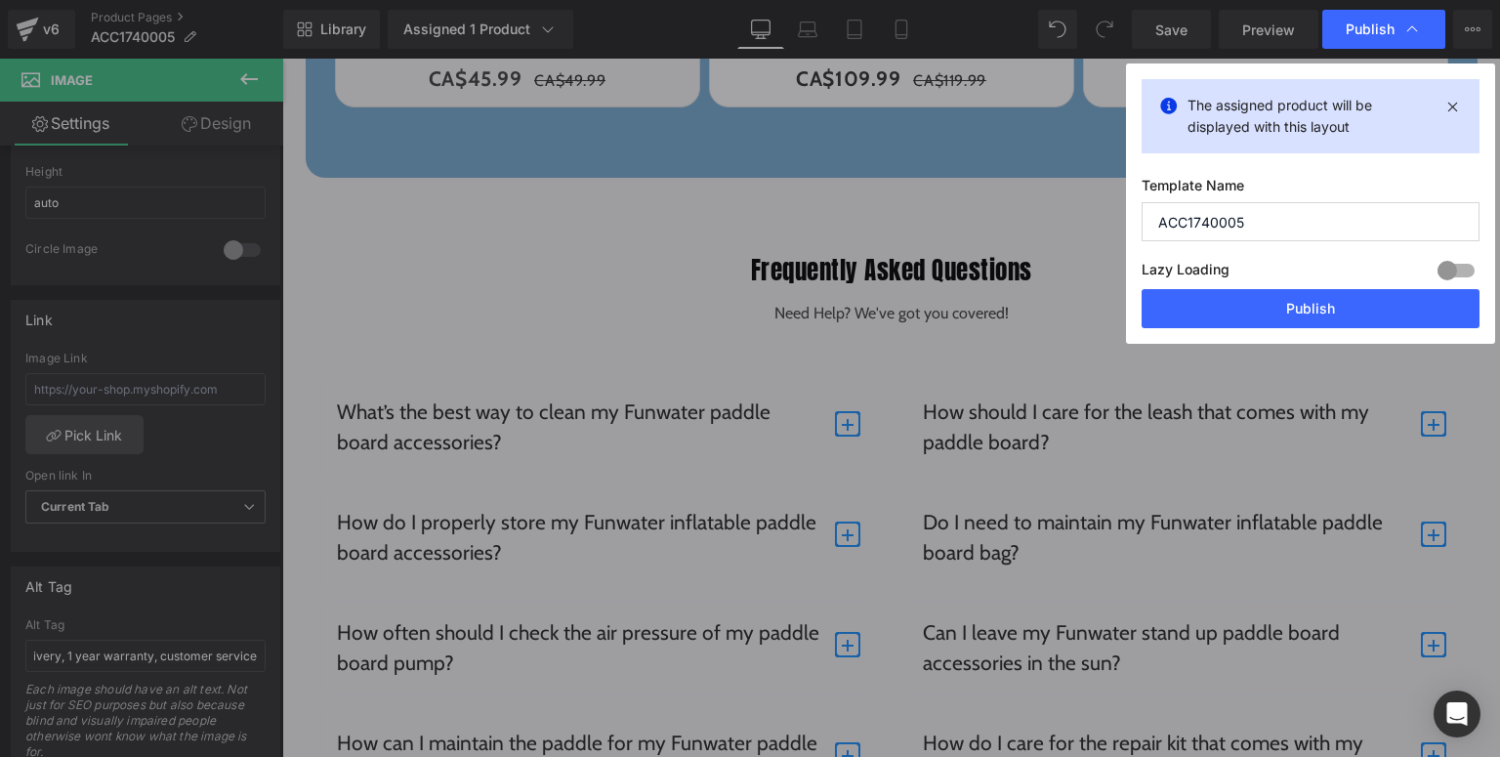
scroll to position [0, 0]
click at [1286, 301] on button "Publish" at bounding box center [1311, 308] width 338 height 39
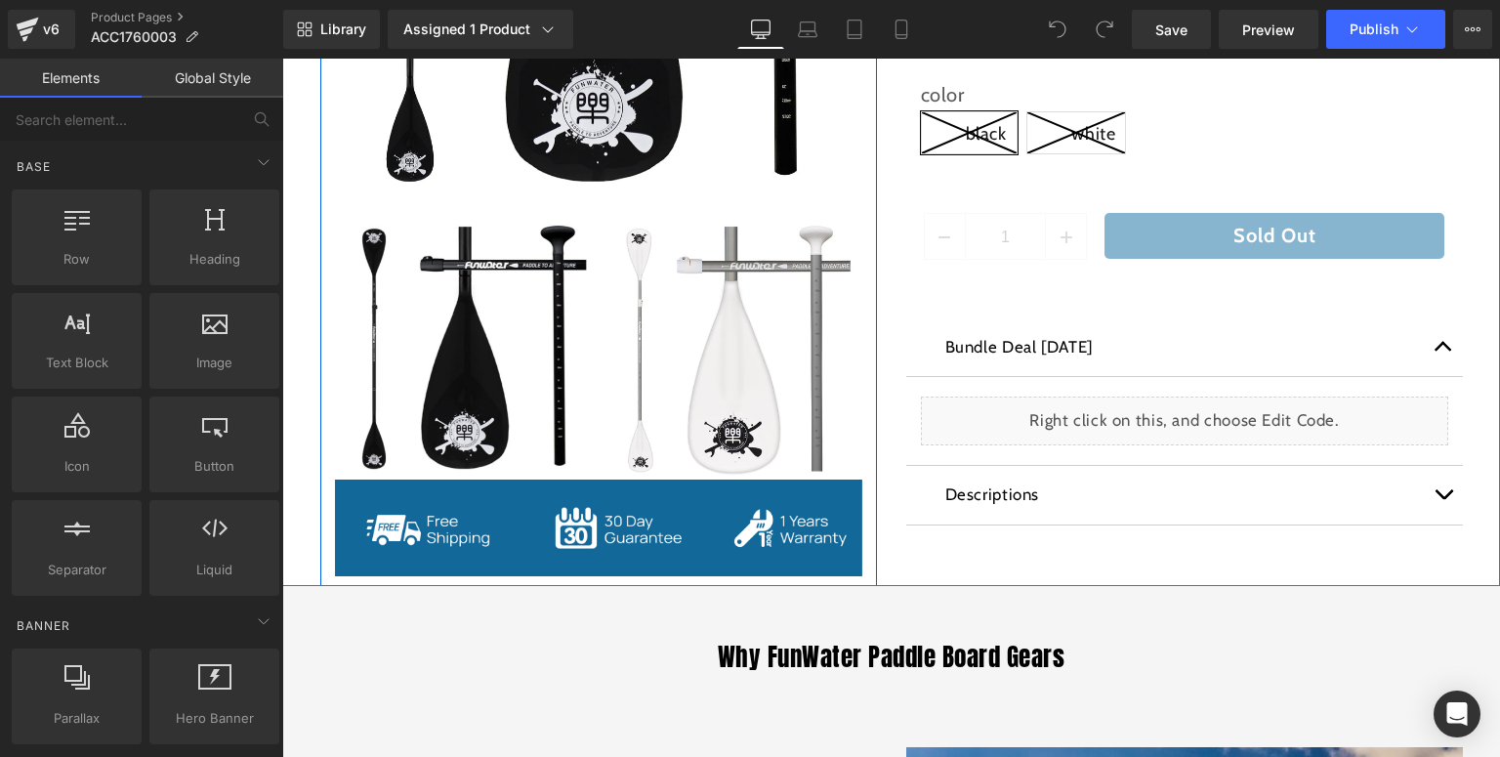
scroll to position [860, 0]
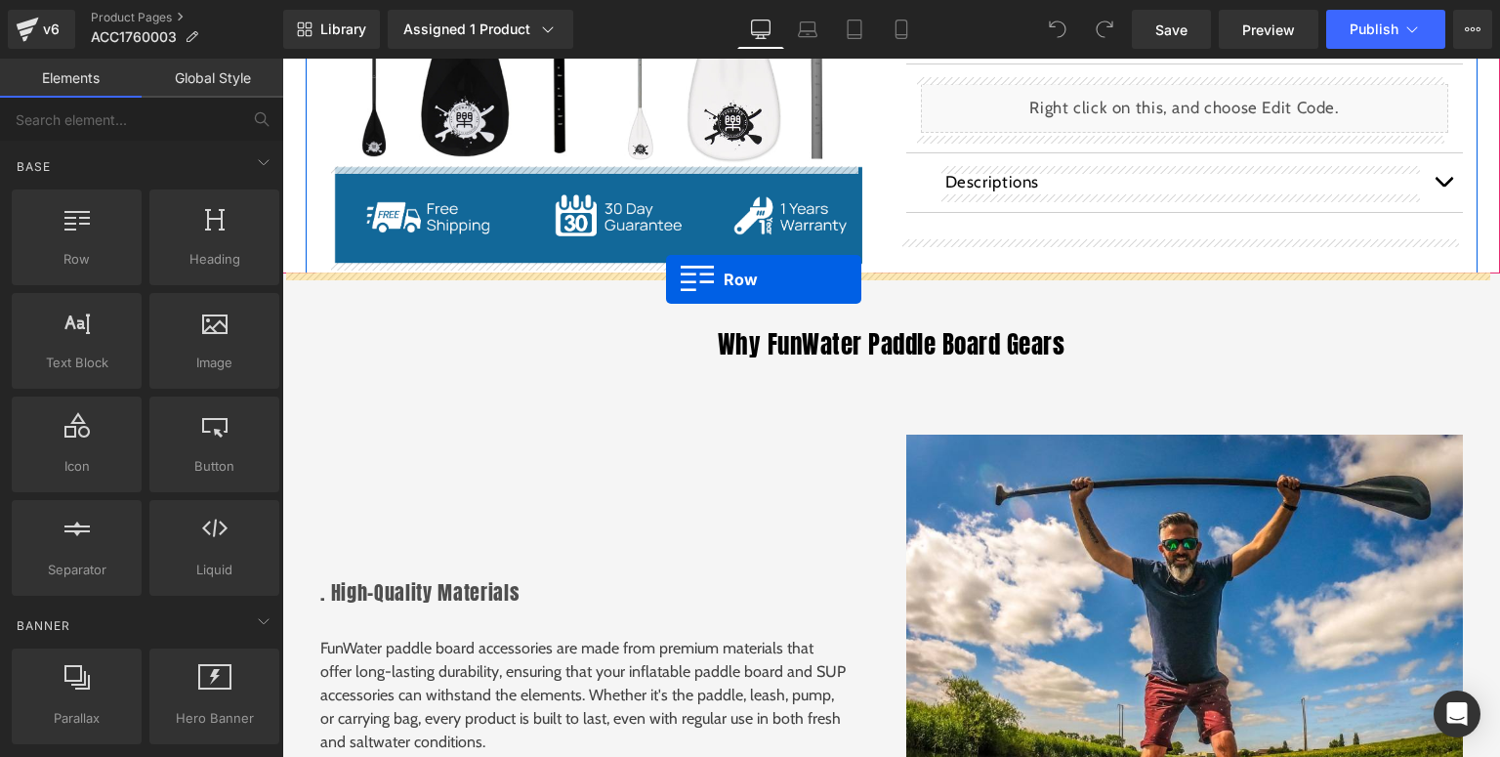
drag, startPoint x: 392, startPoint y: 307, endPoint x: 666, endPoint y: 279, distance: 275.9
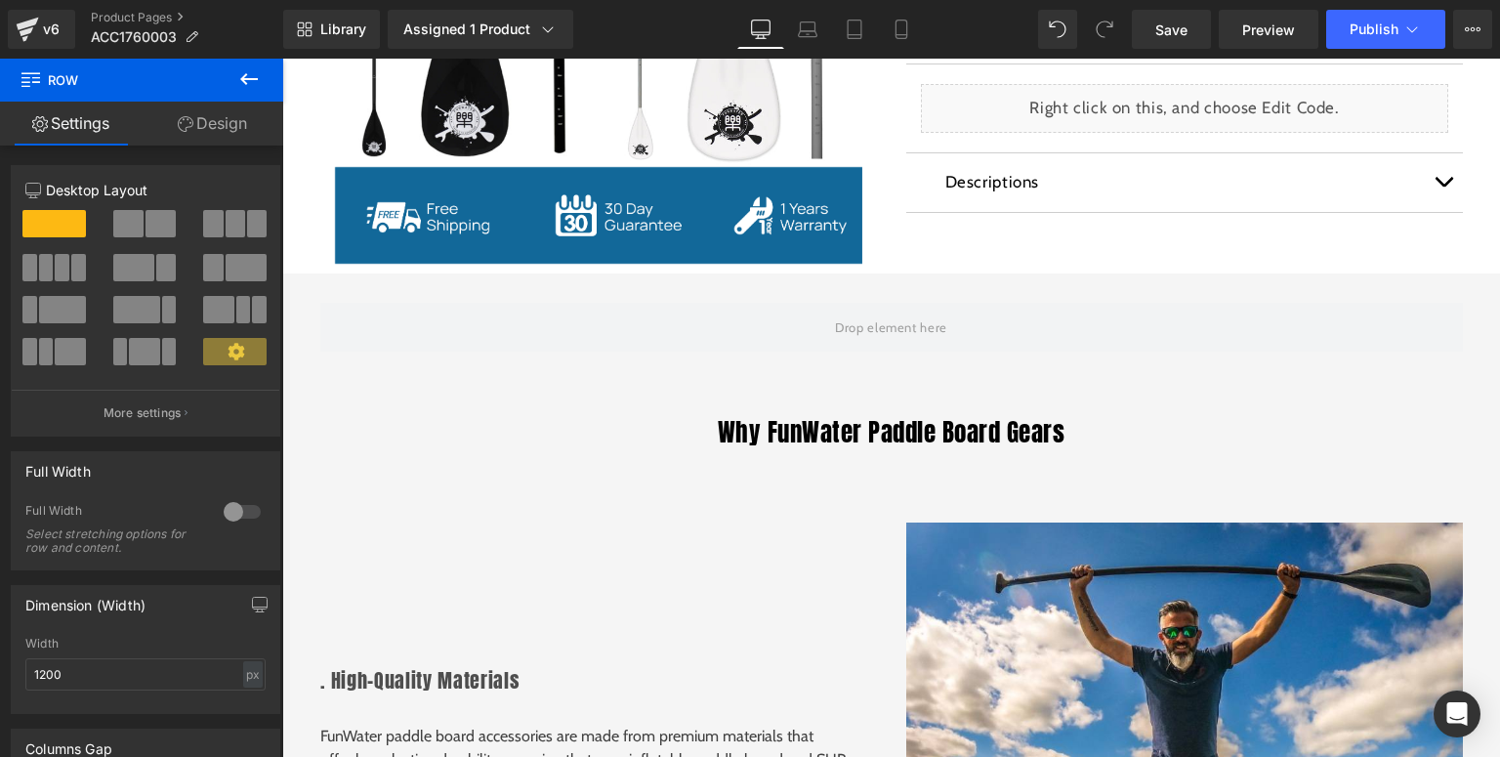
click at [254, 82] on icon at bounding box center [248, 78] width 23 height 23
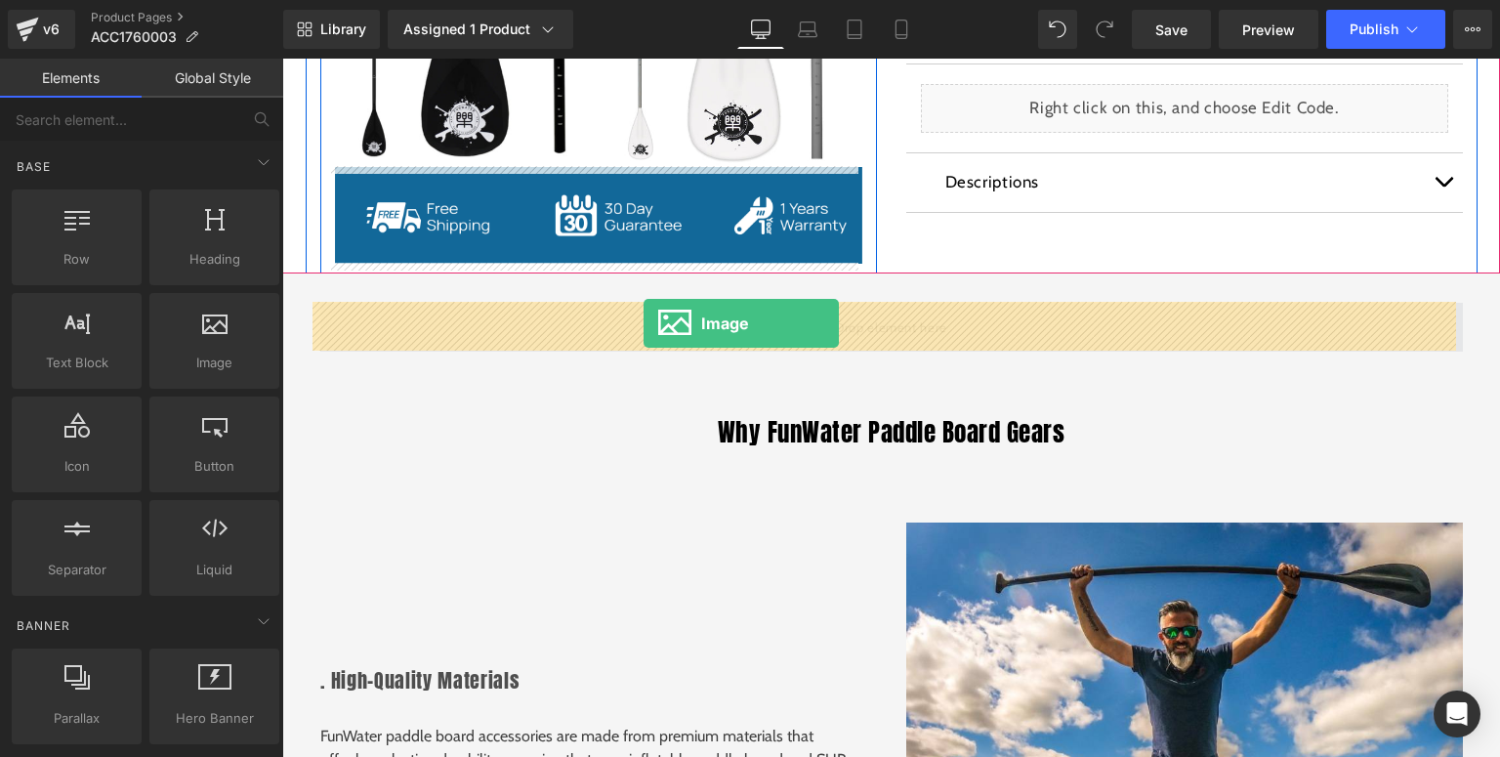
drag, startPoint x: 502, startPoint y: 412, endPoint x: 644, endPoint y: 323, distance: 167.2
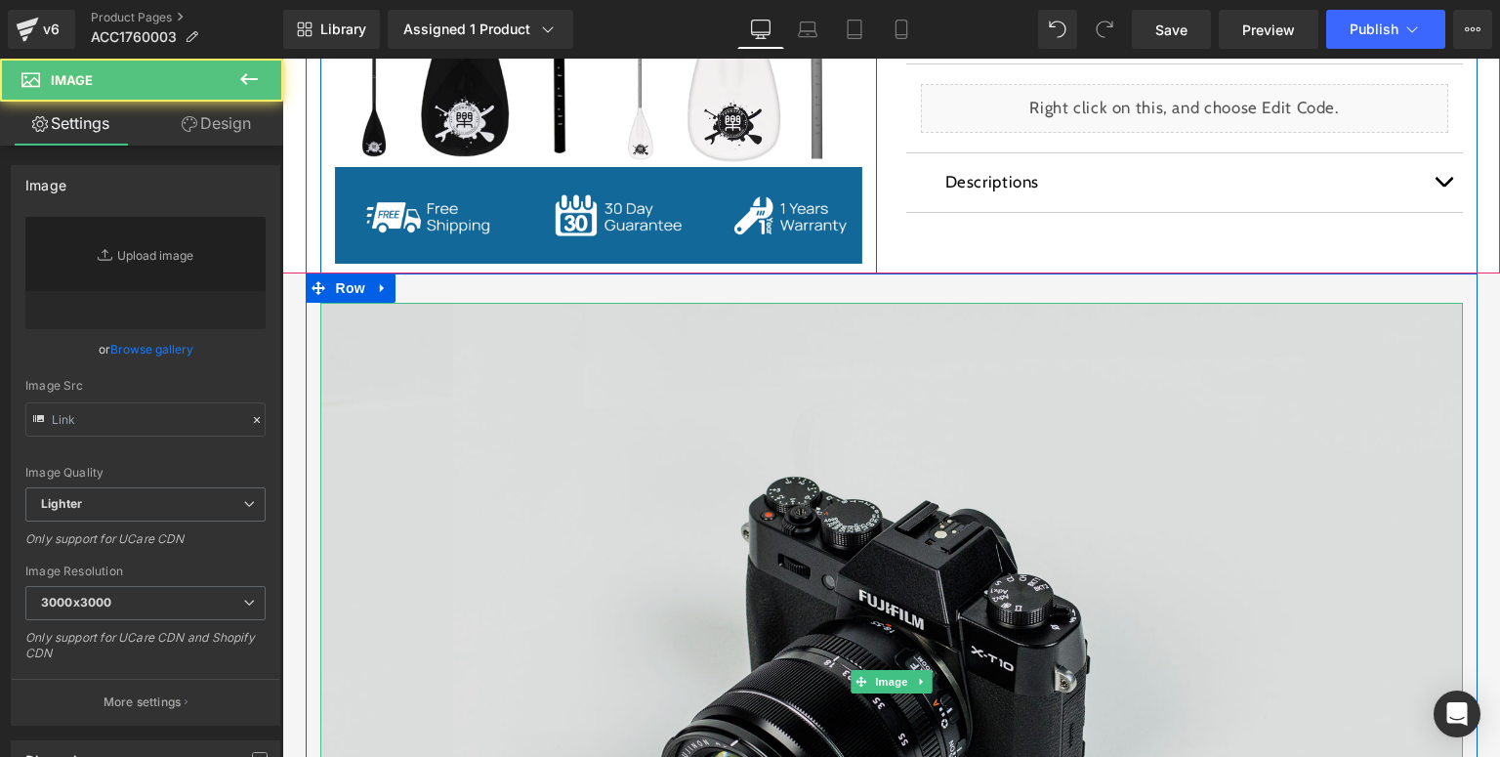
type input "//[DOMAIN_NAME][URL]"
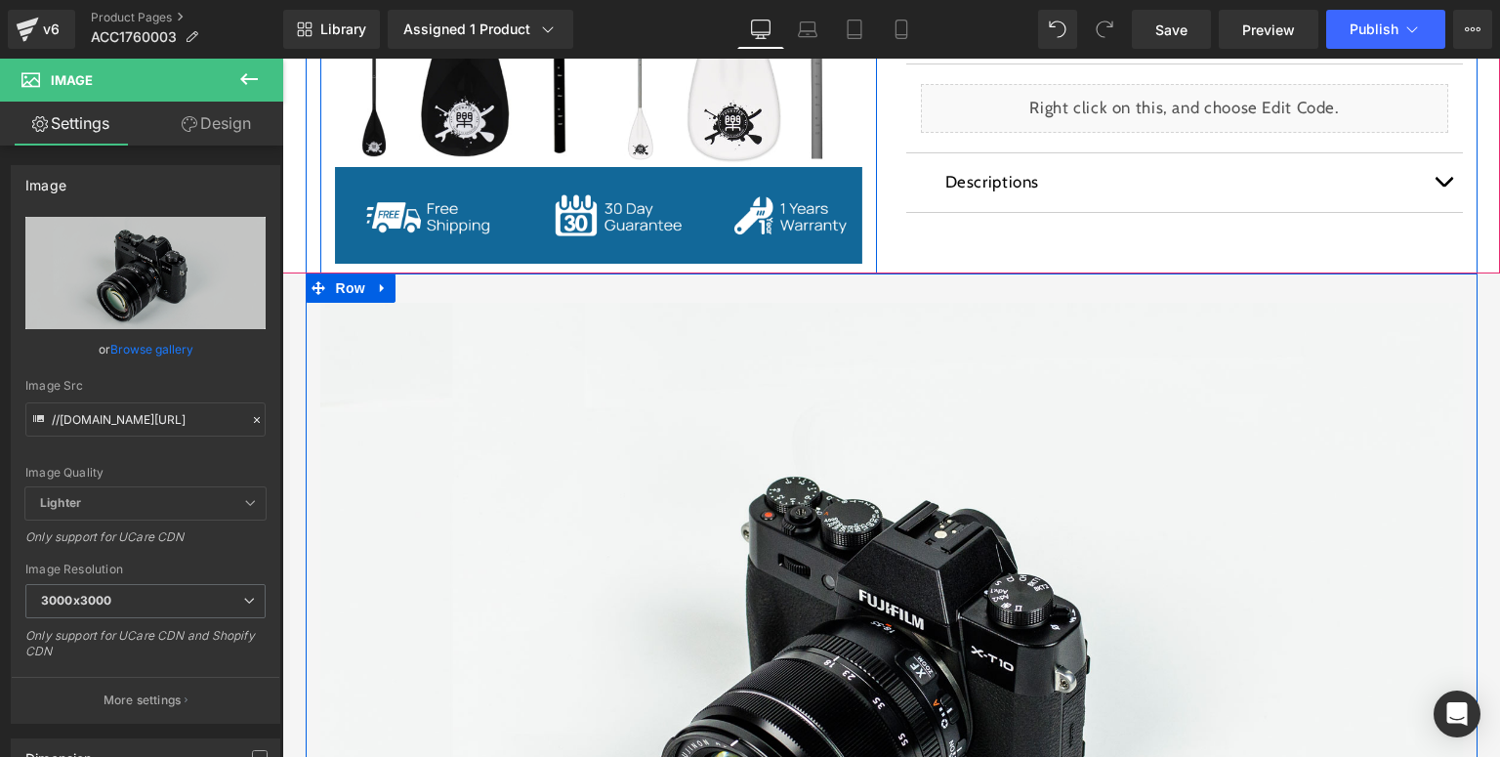
click at [489, 283] on div "Image Row" at bounding box center [892, 672] width 1172 height 796
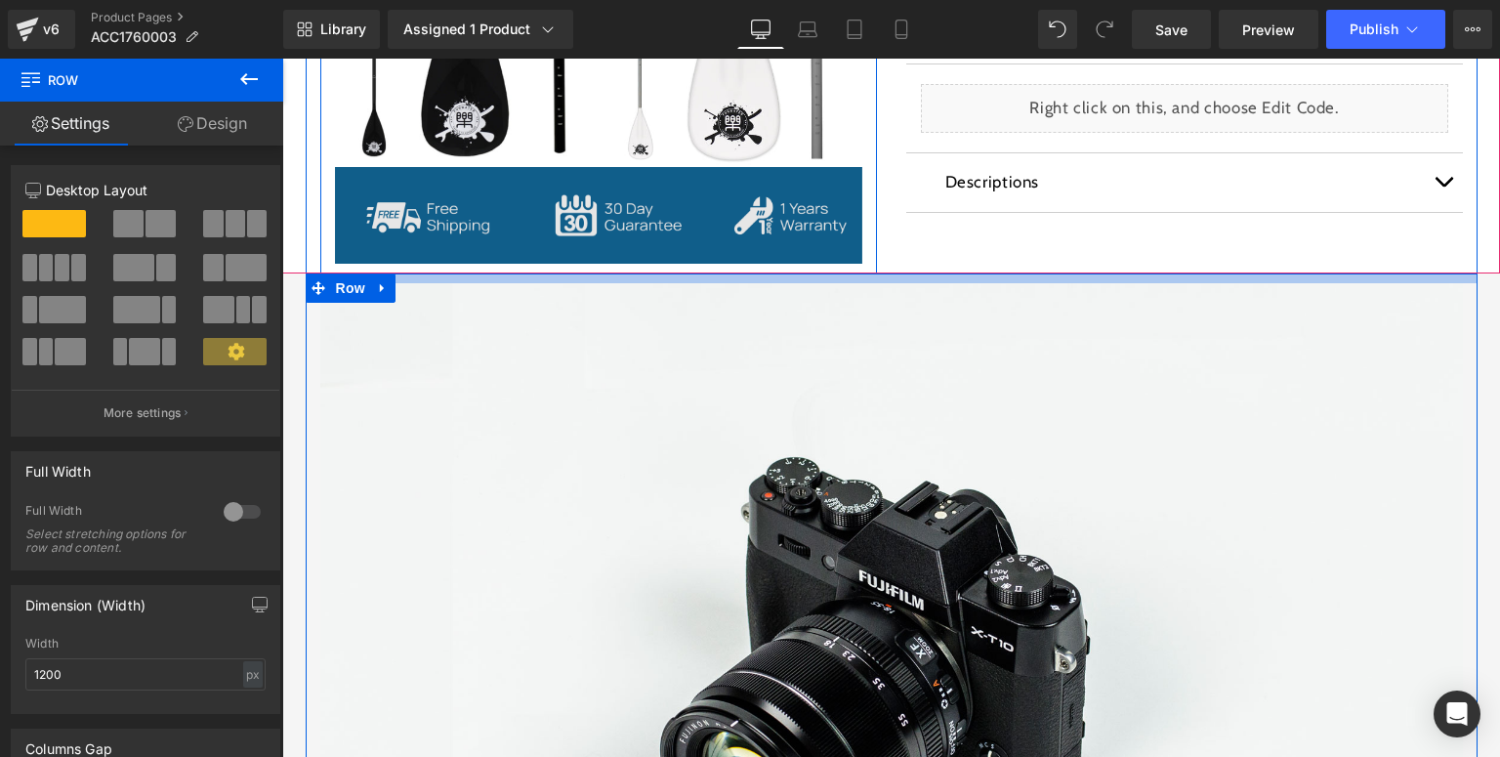
drag, startPoint x: 531, startPoint y: 280, endPoint x: 551, endPoint y: 261, distance: 27.6
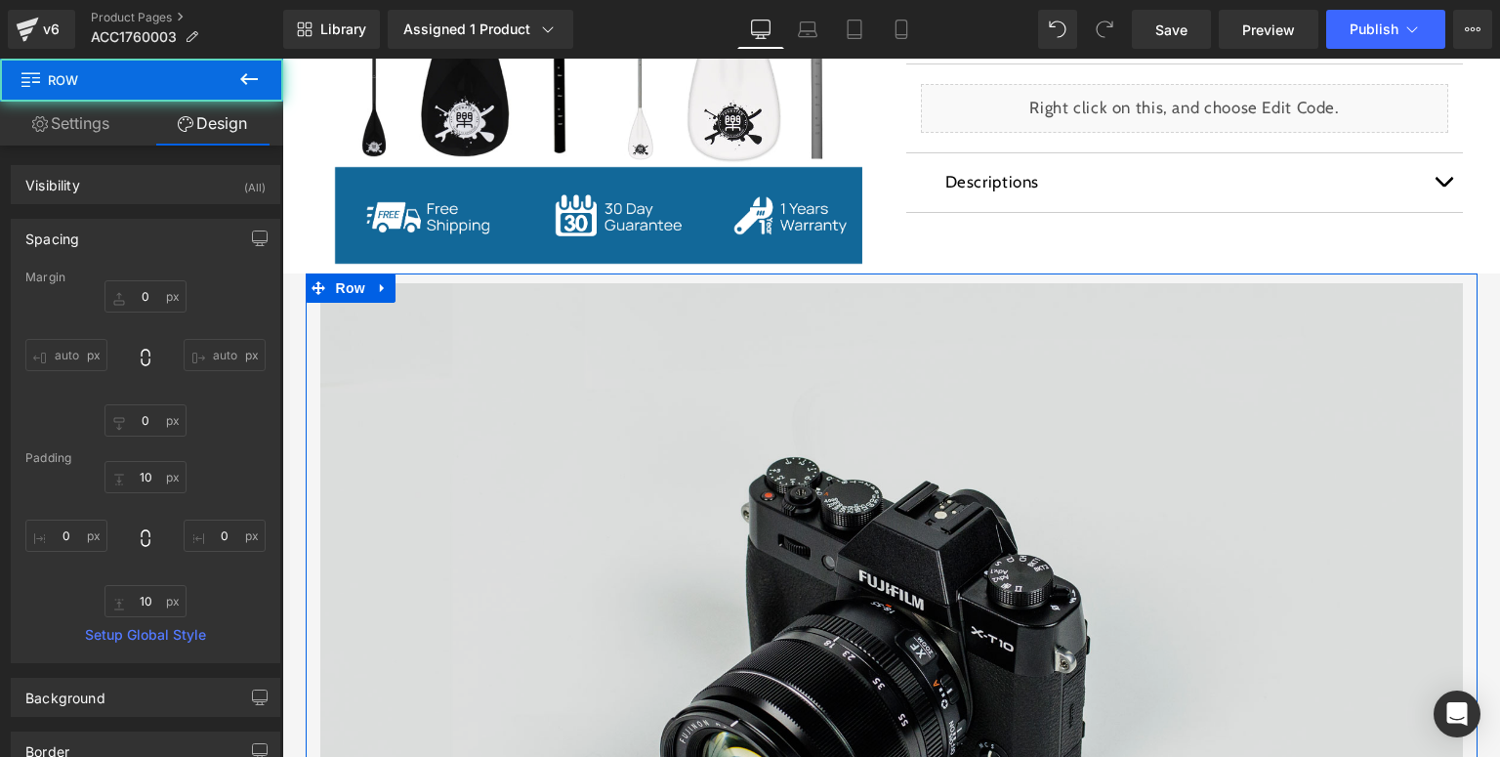
click at [344, 399] on img at bounding box center [891, 661] width 1143 height 757
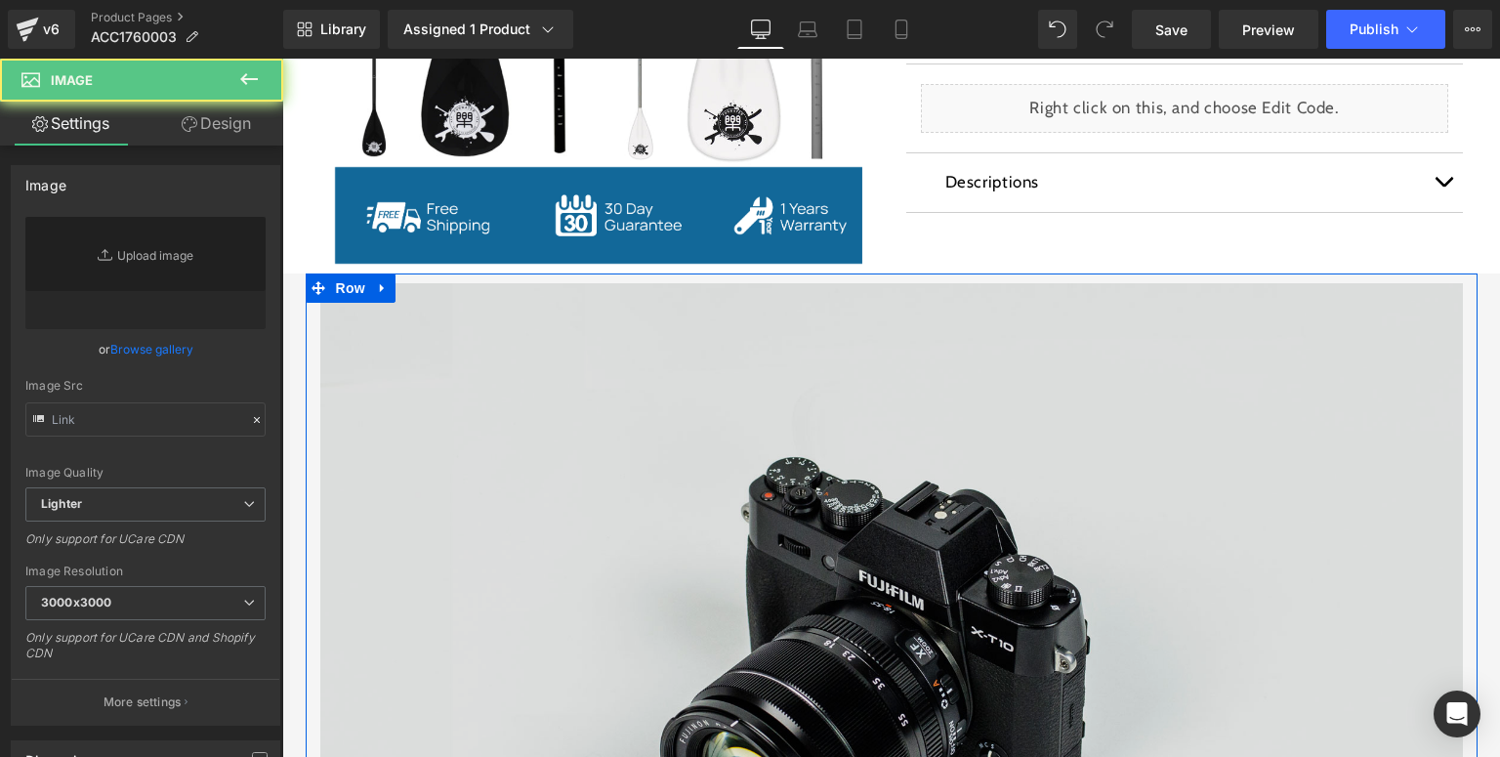
type input "//[DOMAIN_NAME][URL]"
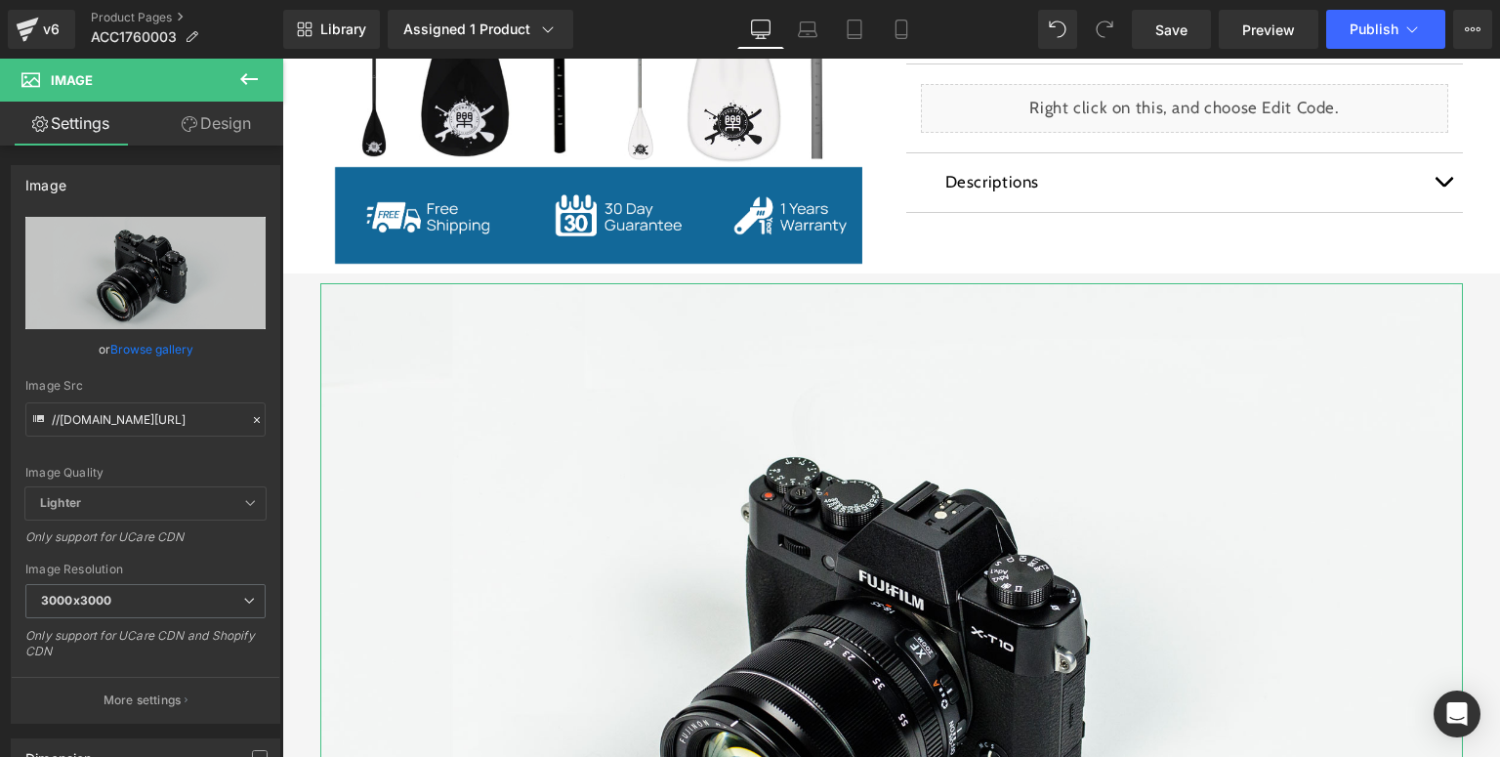
click at [223, 125] on link "Design" at bounding box center [217, 124] width 142 height 44
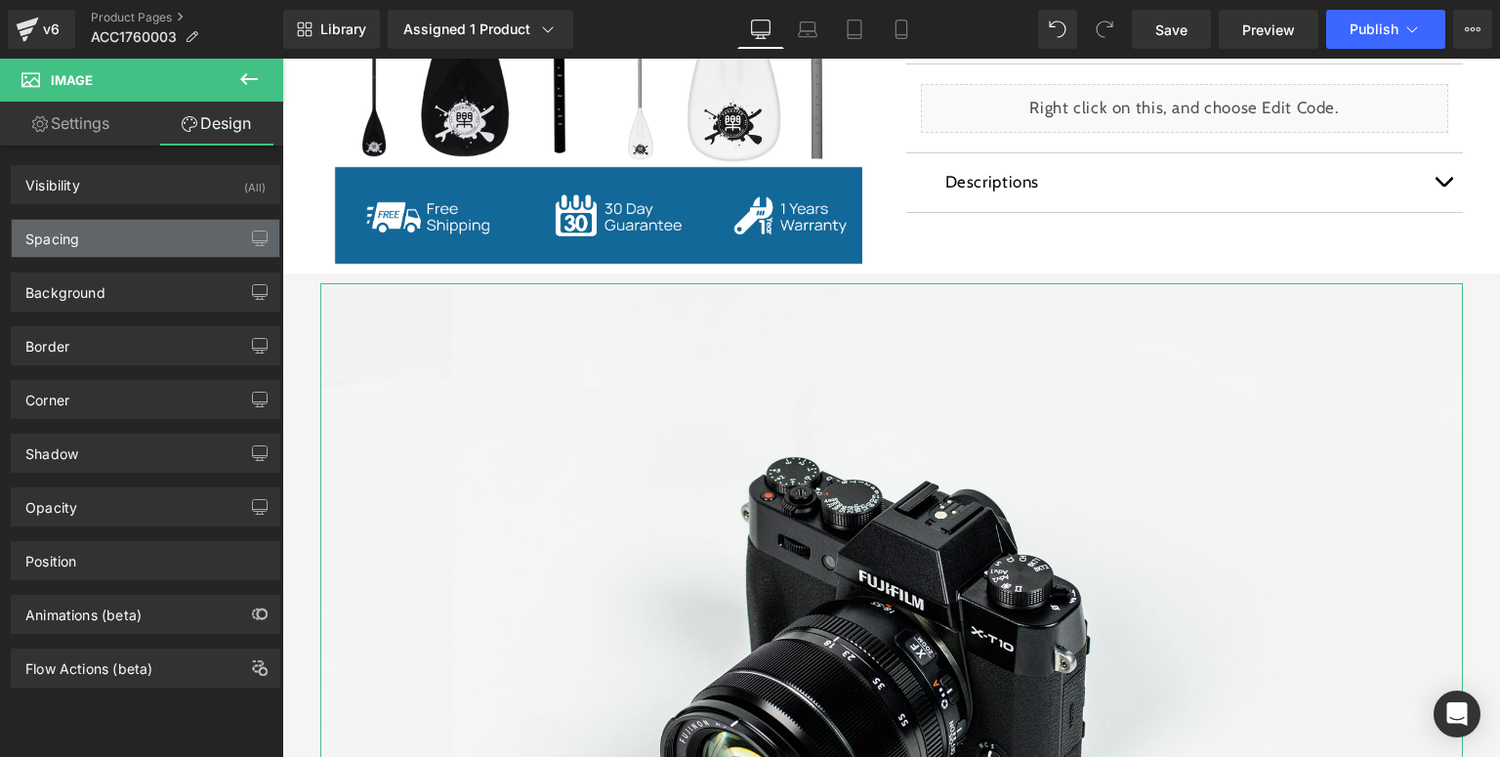
type input "0"
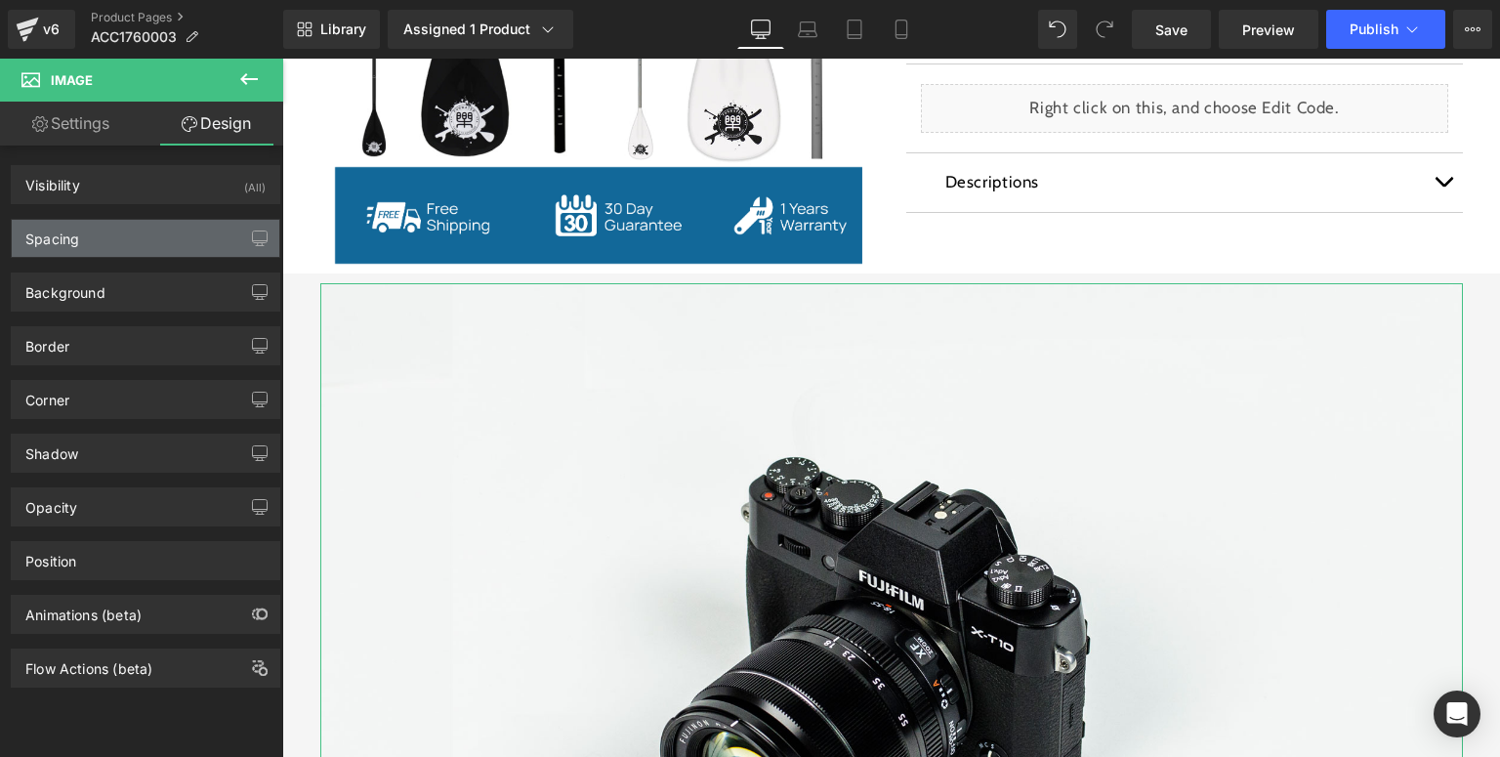
type input "0"
click at [94, 227] on div "Spacing" at bounding box center [146, 238] width 268 height 37
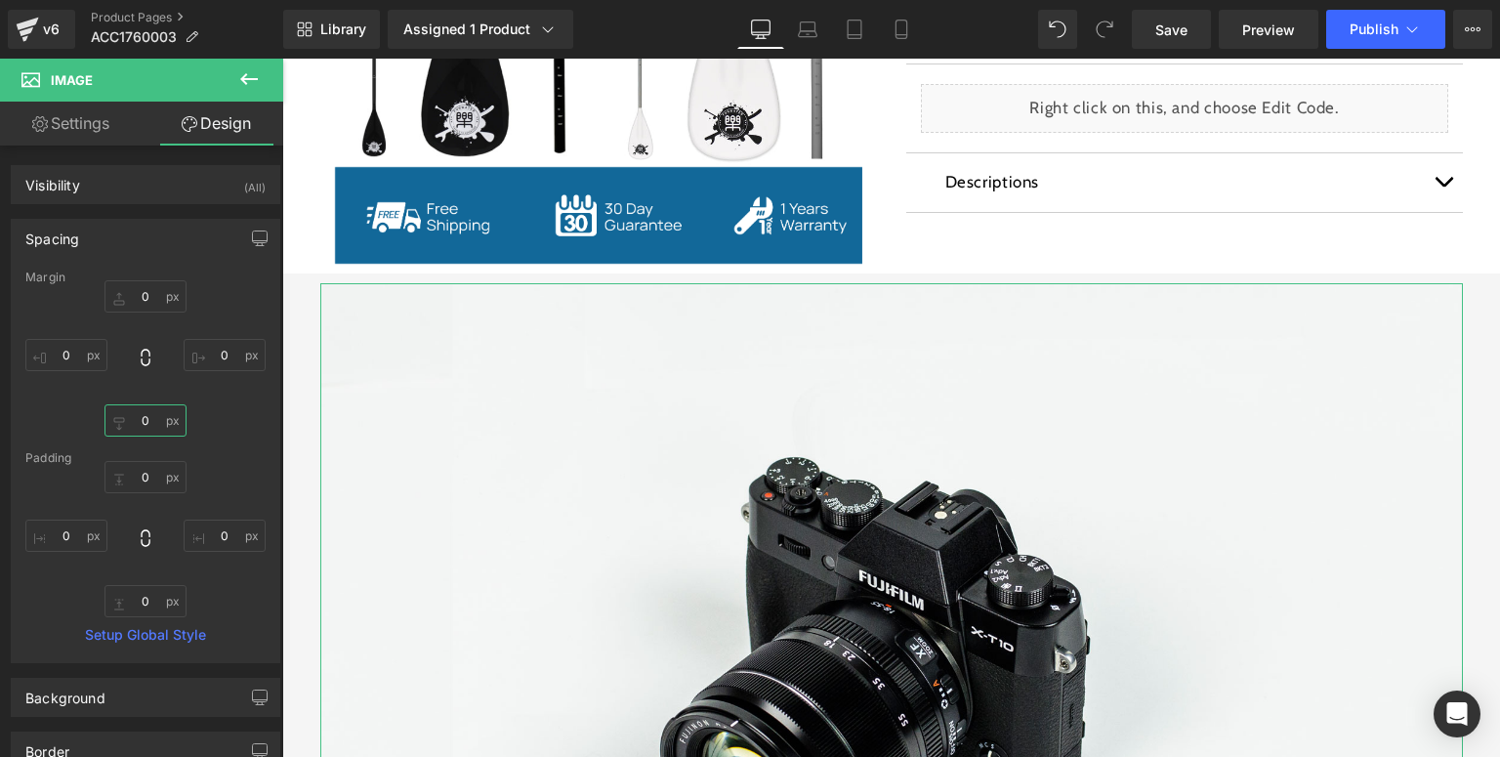
click at [151, 415] on input "0" at bounding box center [146, 420] width 82 height 32
type input "5"
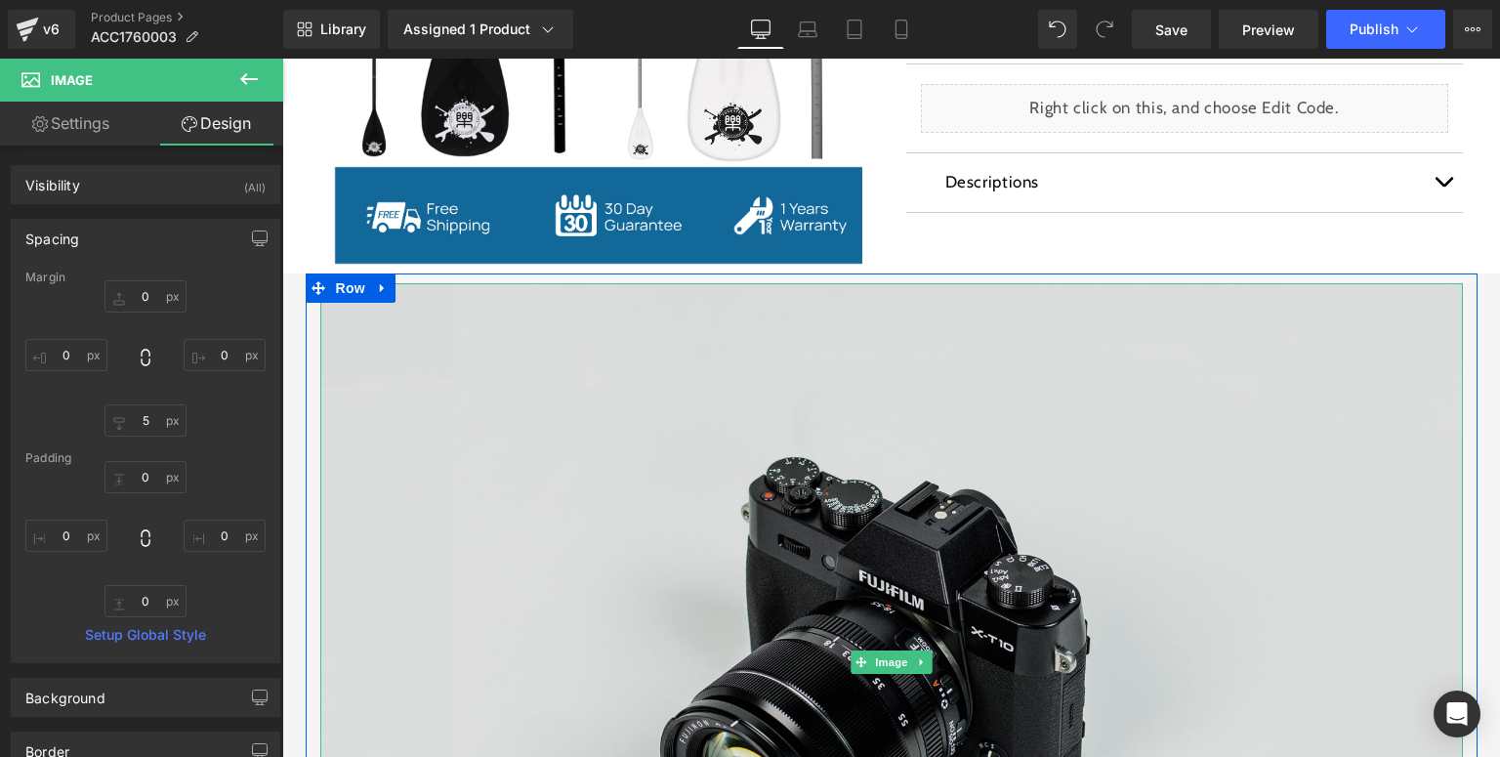
click at [880, 455] on img at bounding box center [891, 661] width 1143 height 757
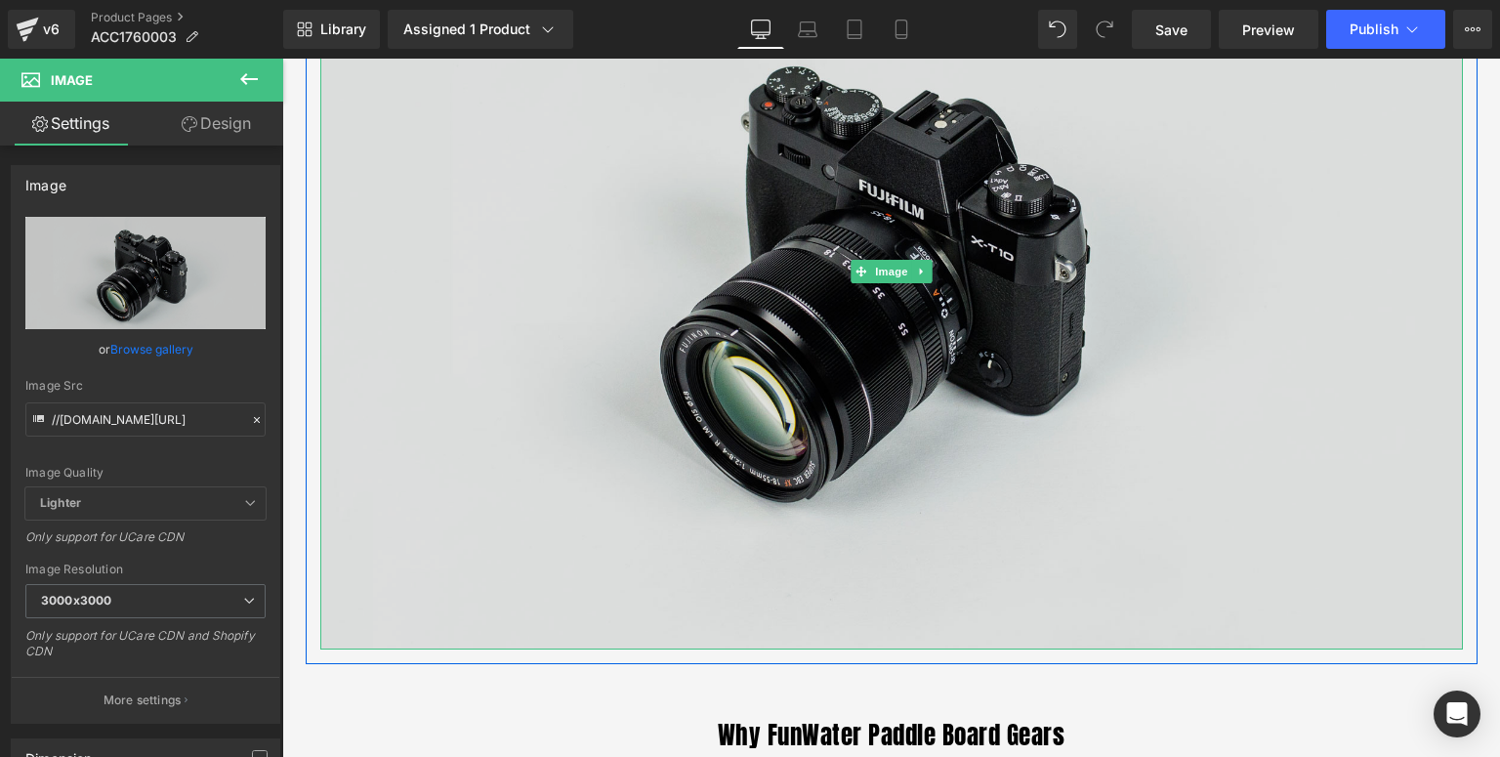
scroll to position [1172, 0]
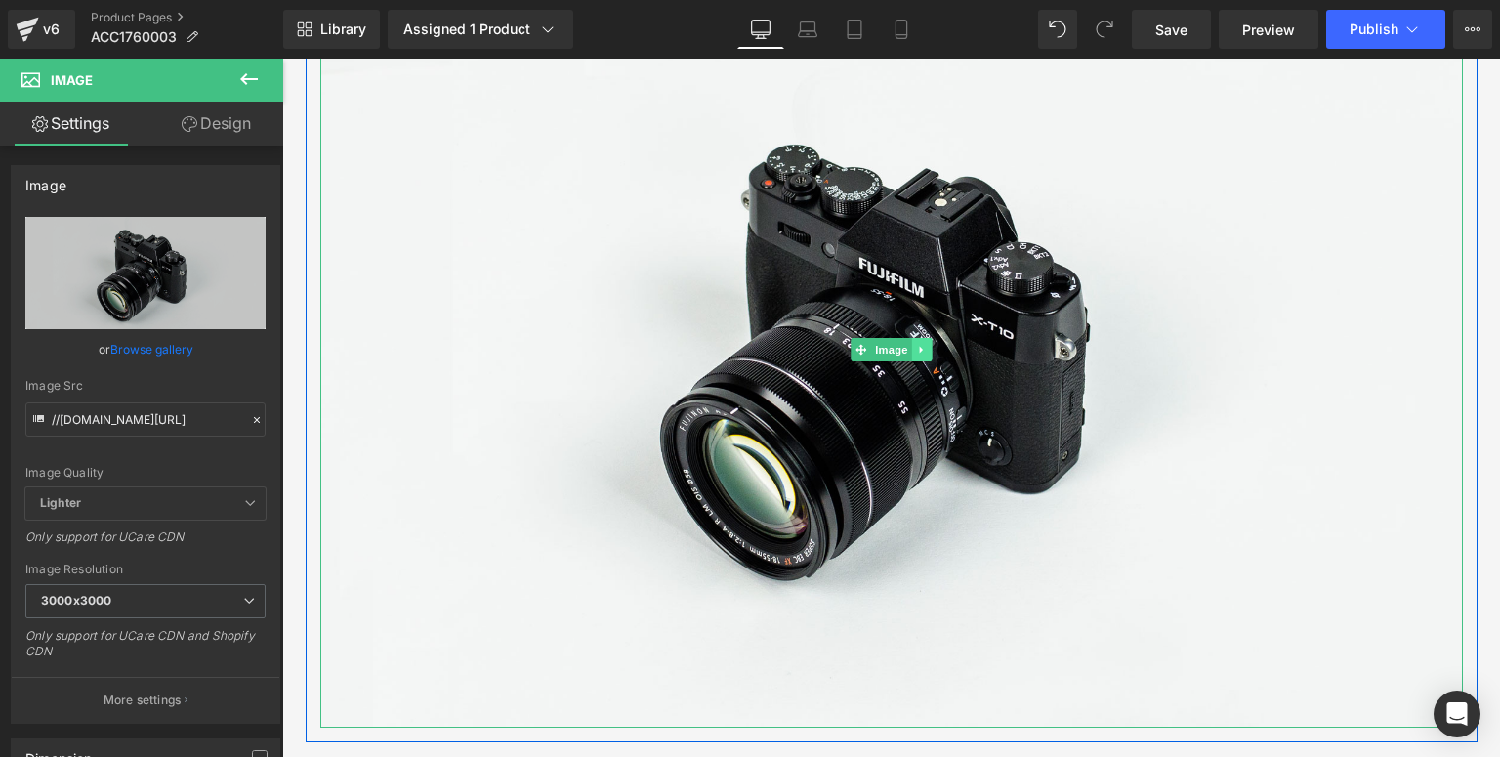
click at [922, 355] on link at bounding box center [921, 349] width 21 height 23
click at [910, 354] on icon at bounding box center [912, 349] width 11 height 11
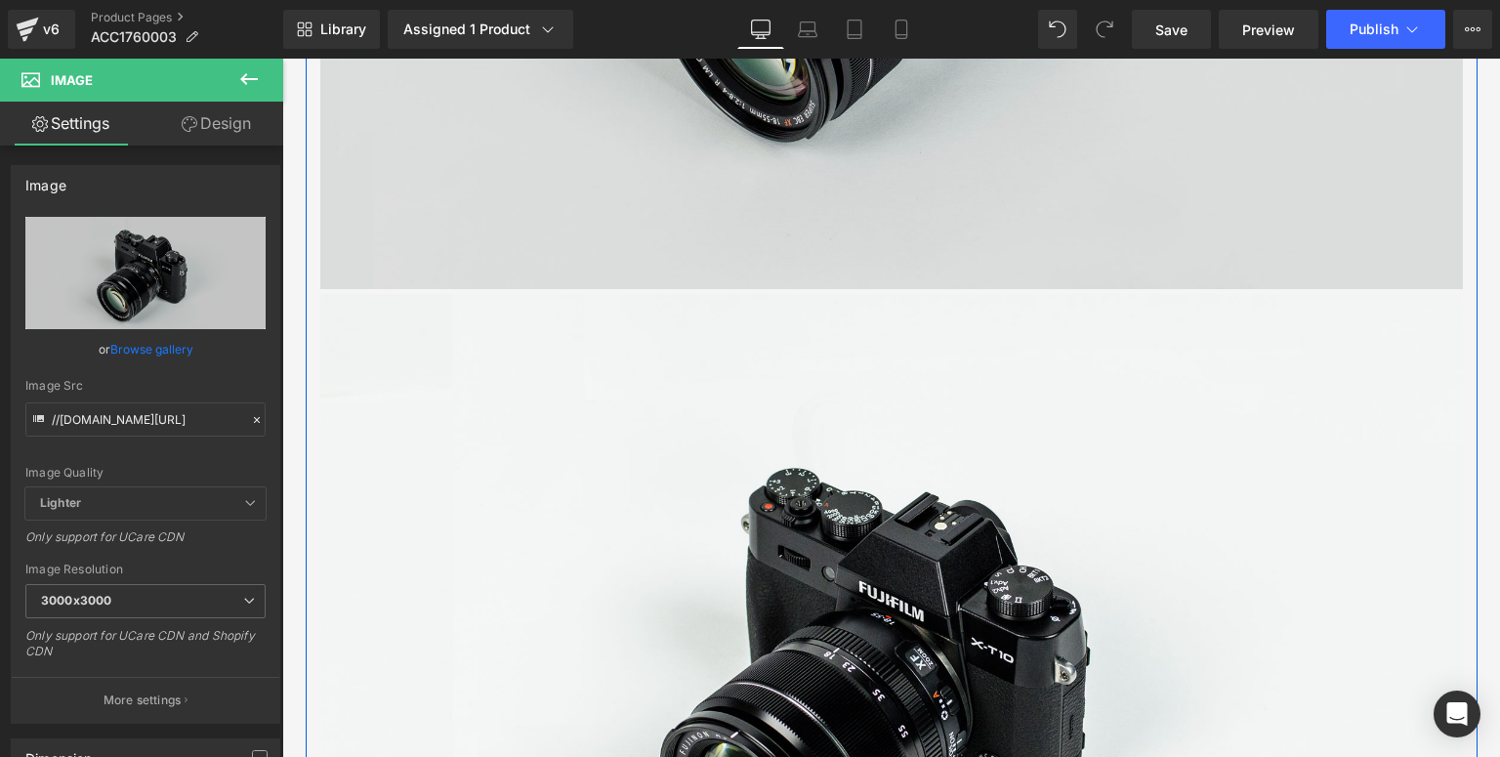
scroll to position [1533, 0]
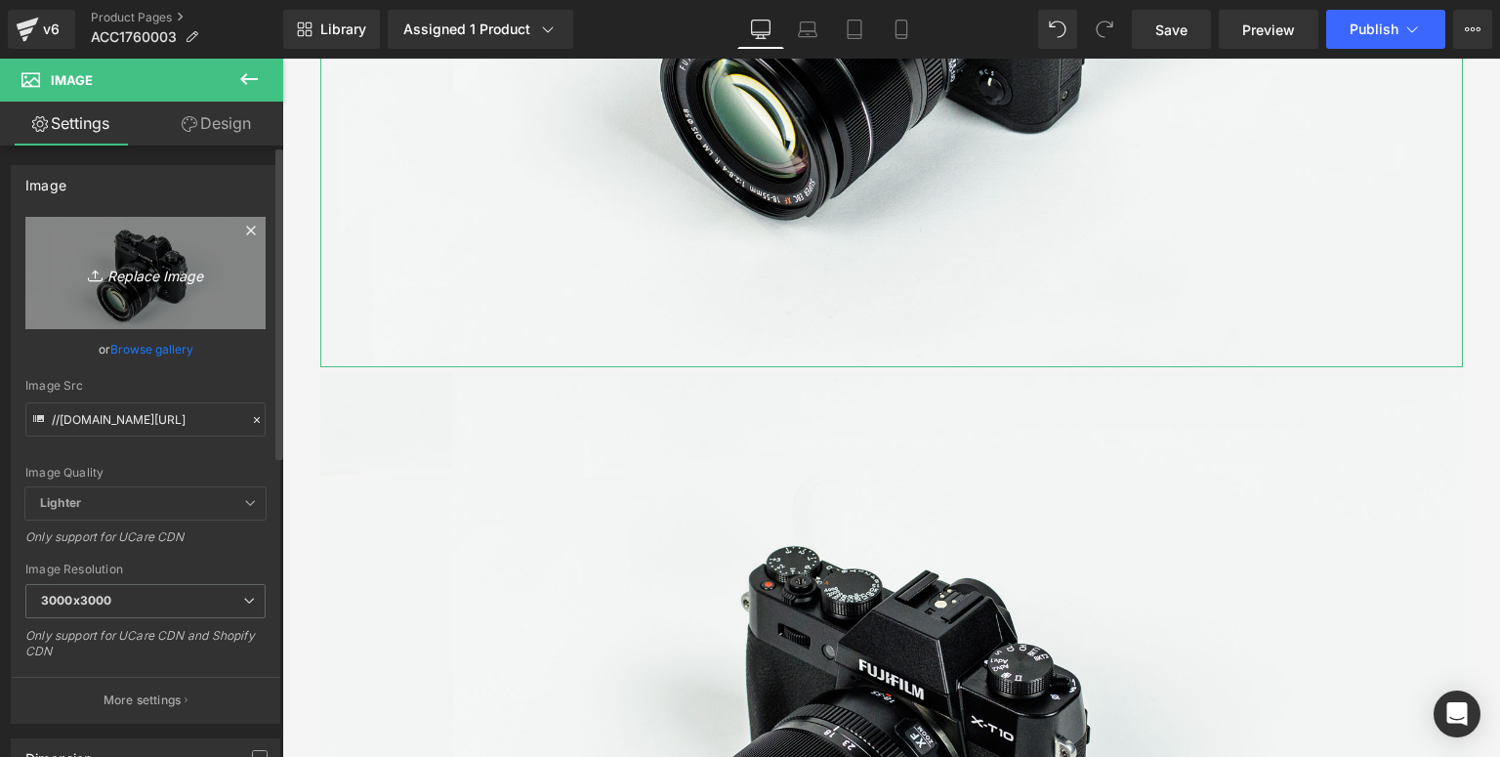
click at [188, 274] on icon "Replace Image" at bounding box center [145, 273] width 156 height 24
type input "C:\fakepath\FW-双叶桨-详情页_01.jpg"
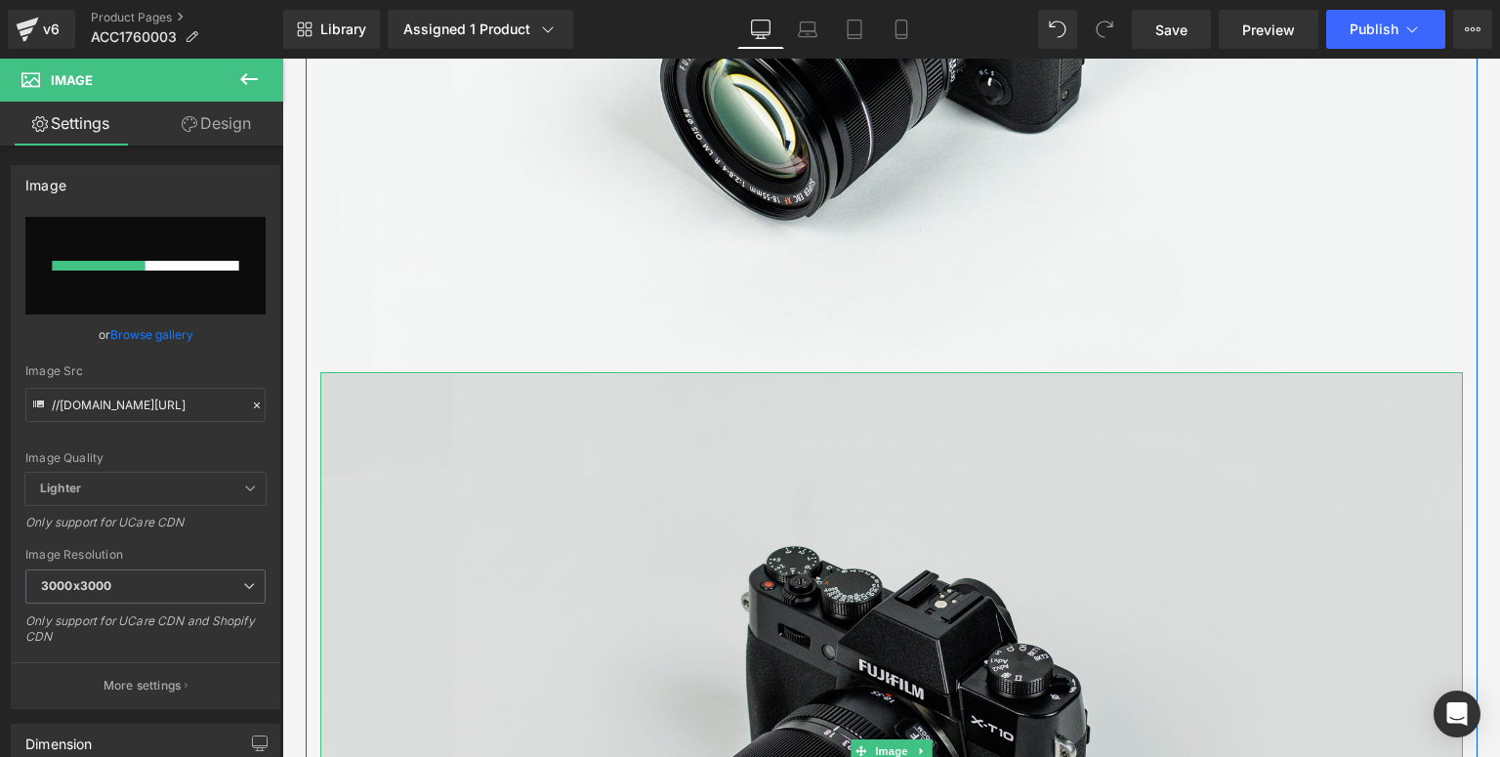
scroll to position [1220, 0]
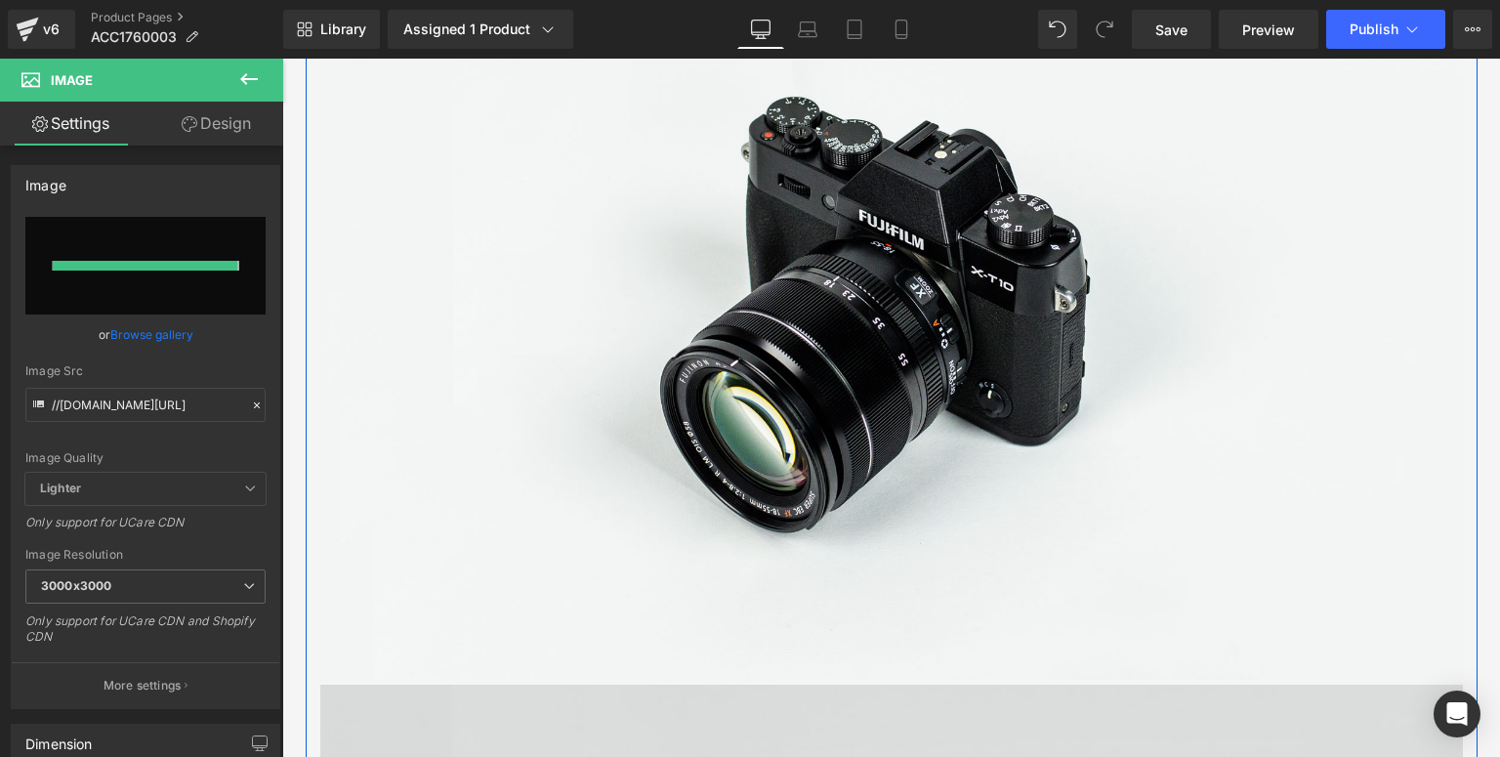
type input "[URL][DOMAIN_NAME]"
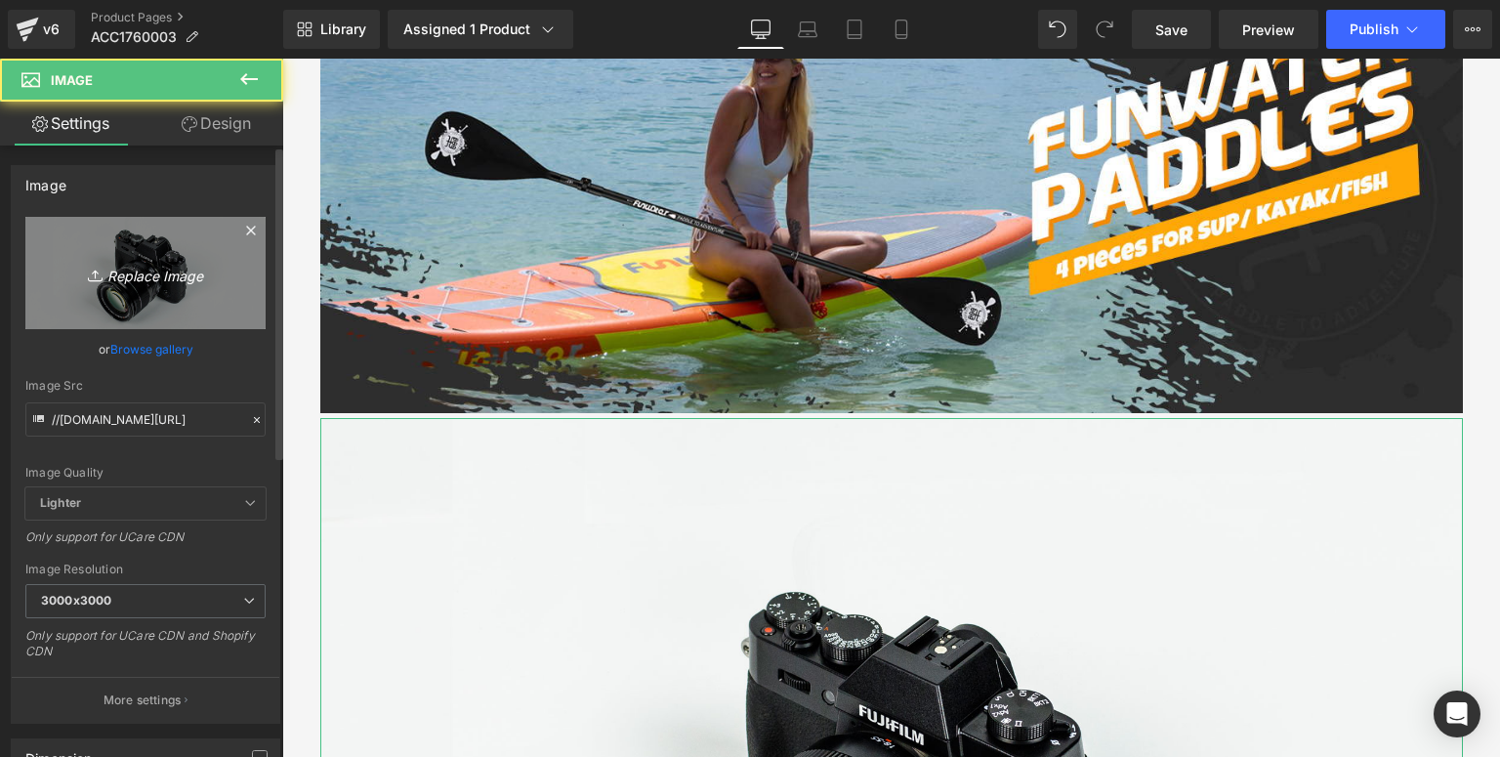
click at [155, 261] on icon "Replace Image" at bounding box center [145, 273] width 156 height 24
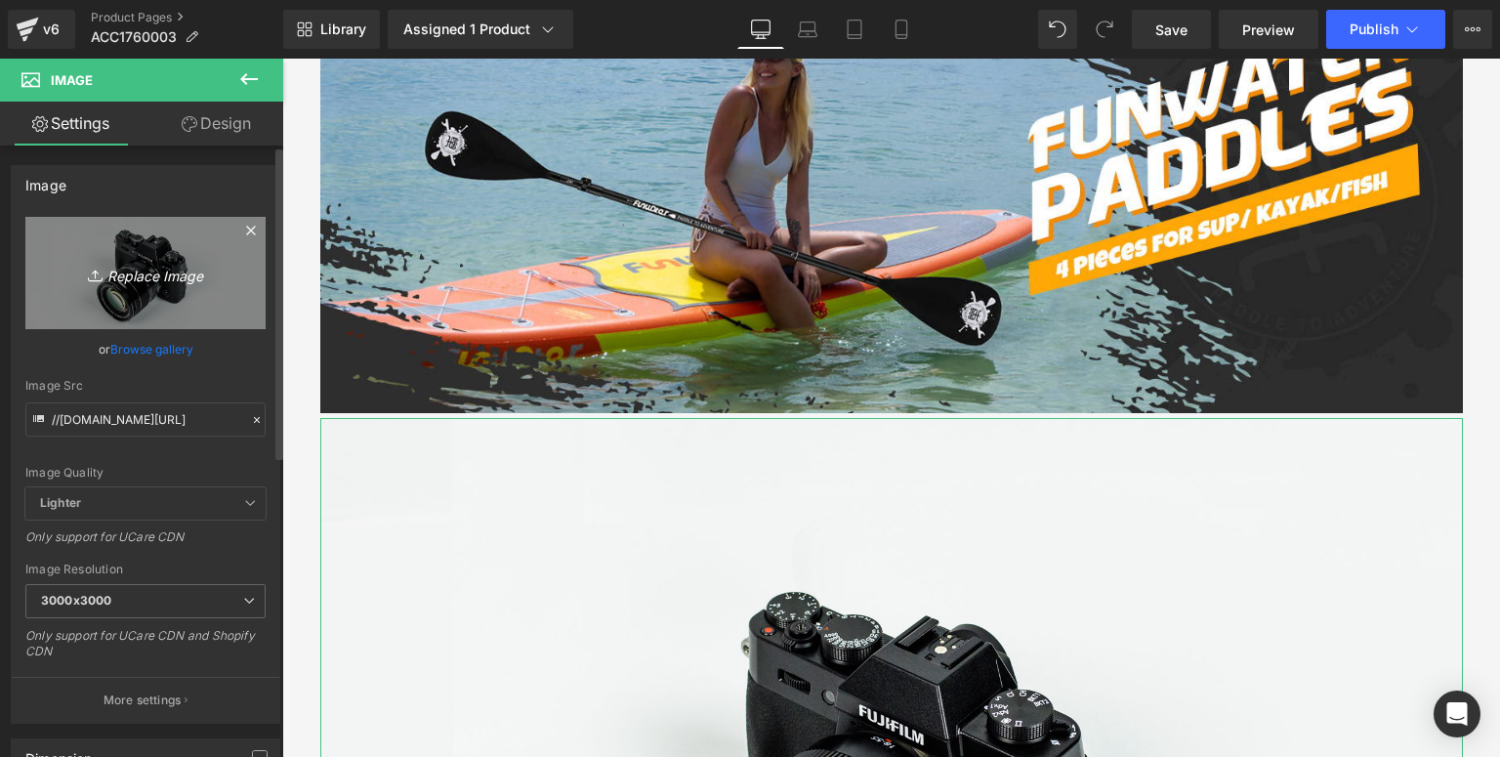
type input "C:\fakepath\FW-双叶桨-详情页_02.jpg"
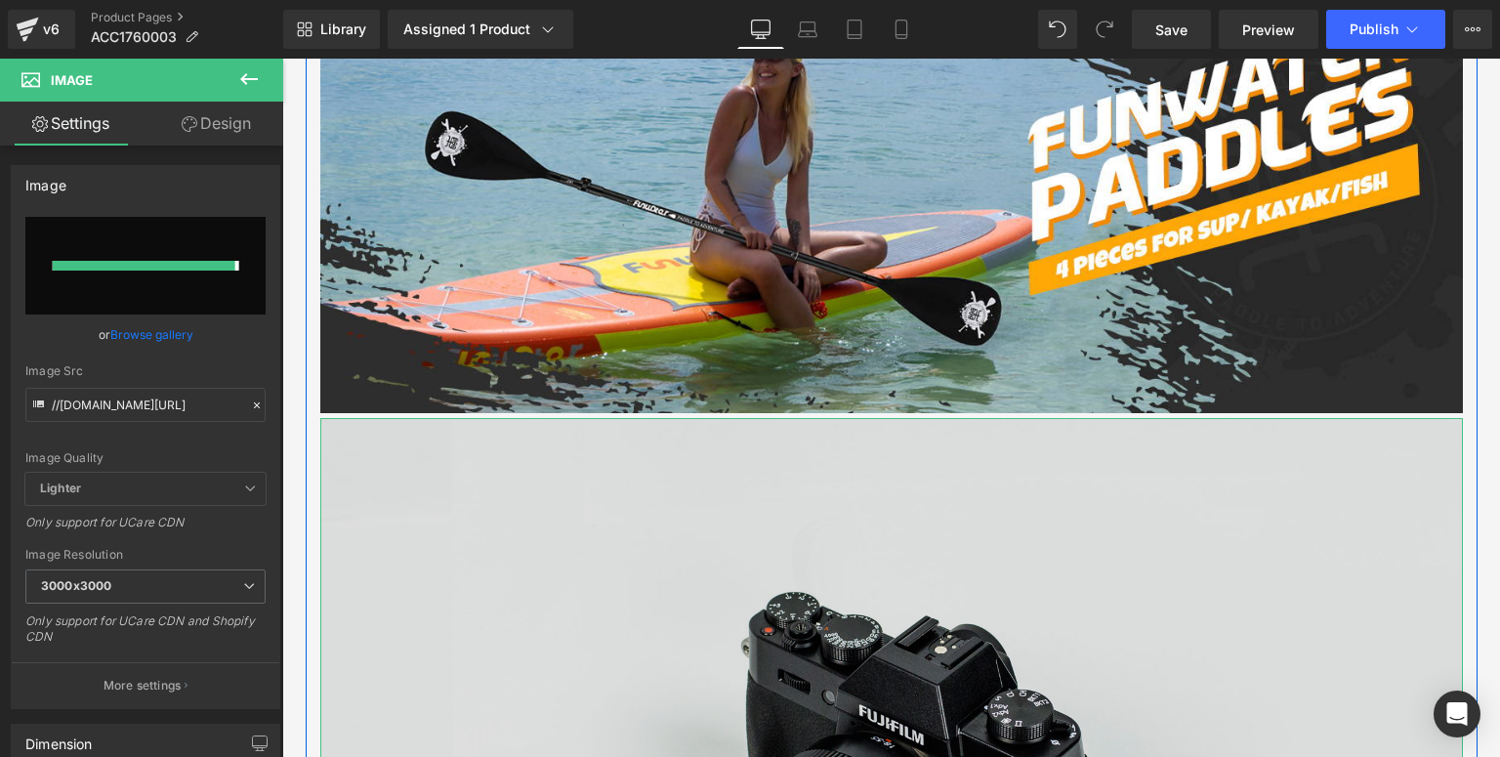
type input "[URL][DOMAIN_NAME]"
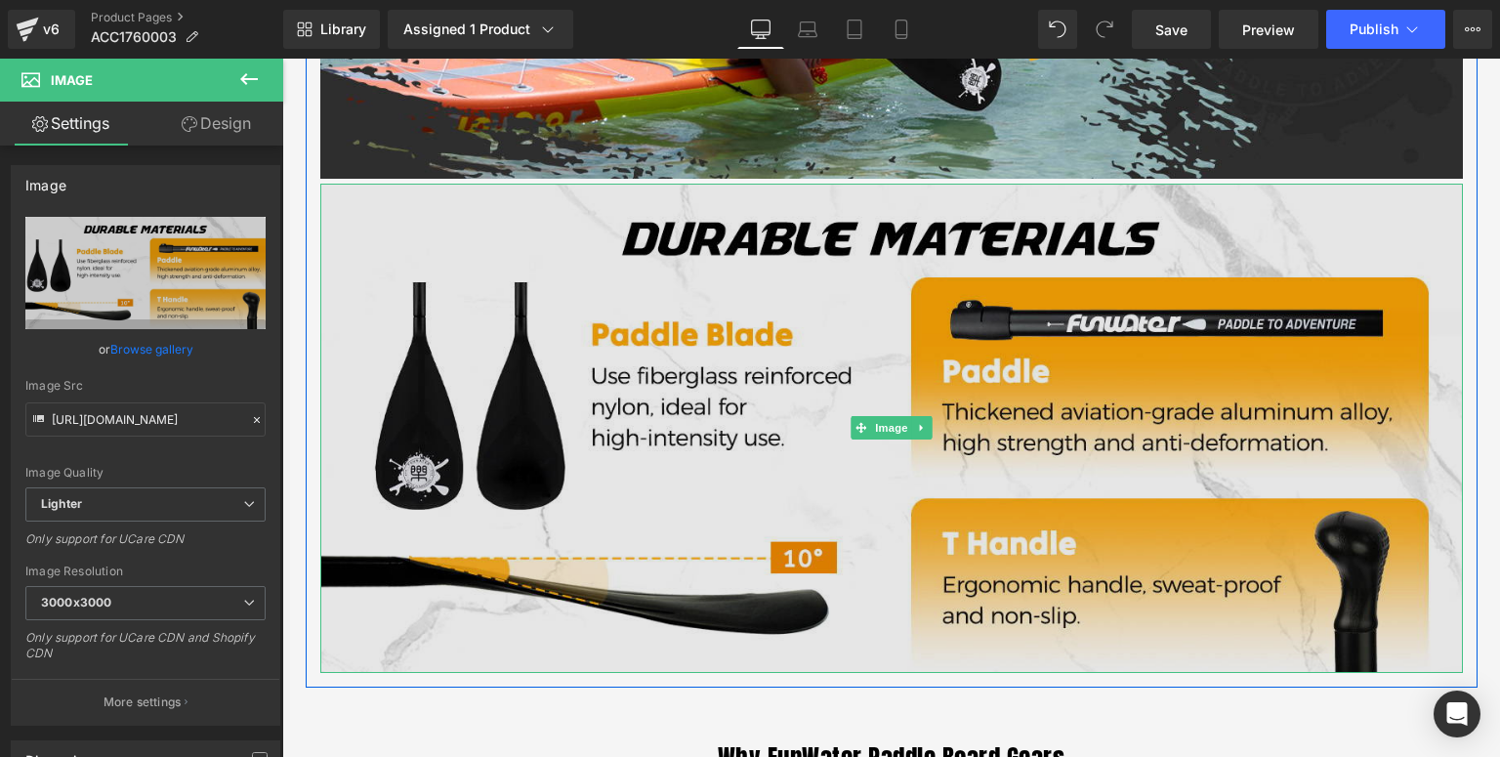
scroll to position [1533, 0]
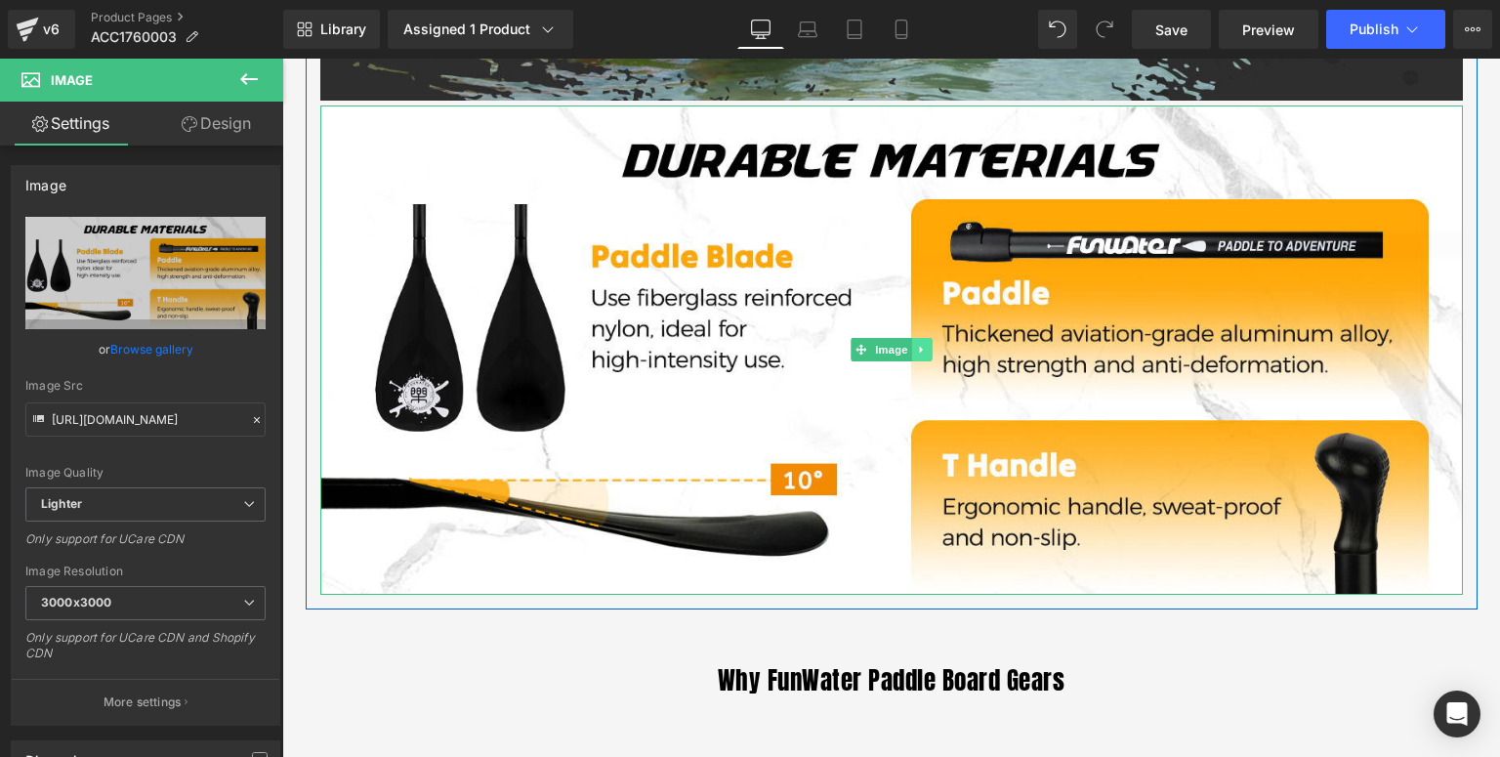
click at [916, 353] on icon at bounding box center [921, 350] width 11 height 12
click at [907, 348] on icon at bounding box center [912, 350] width 11 height 11
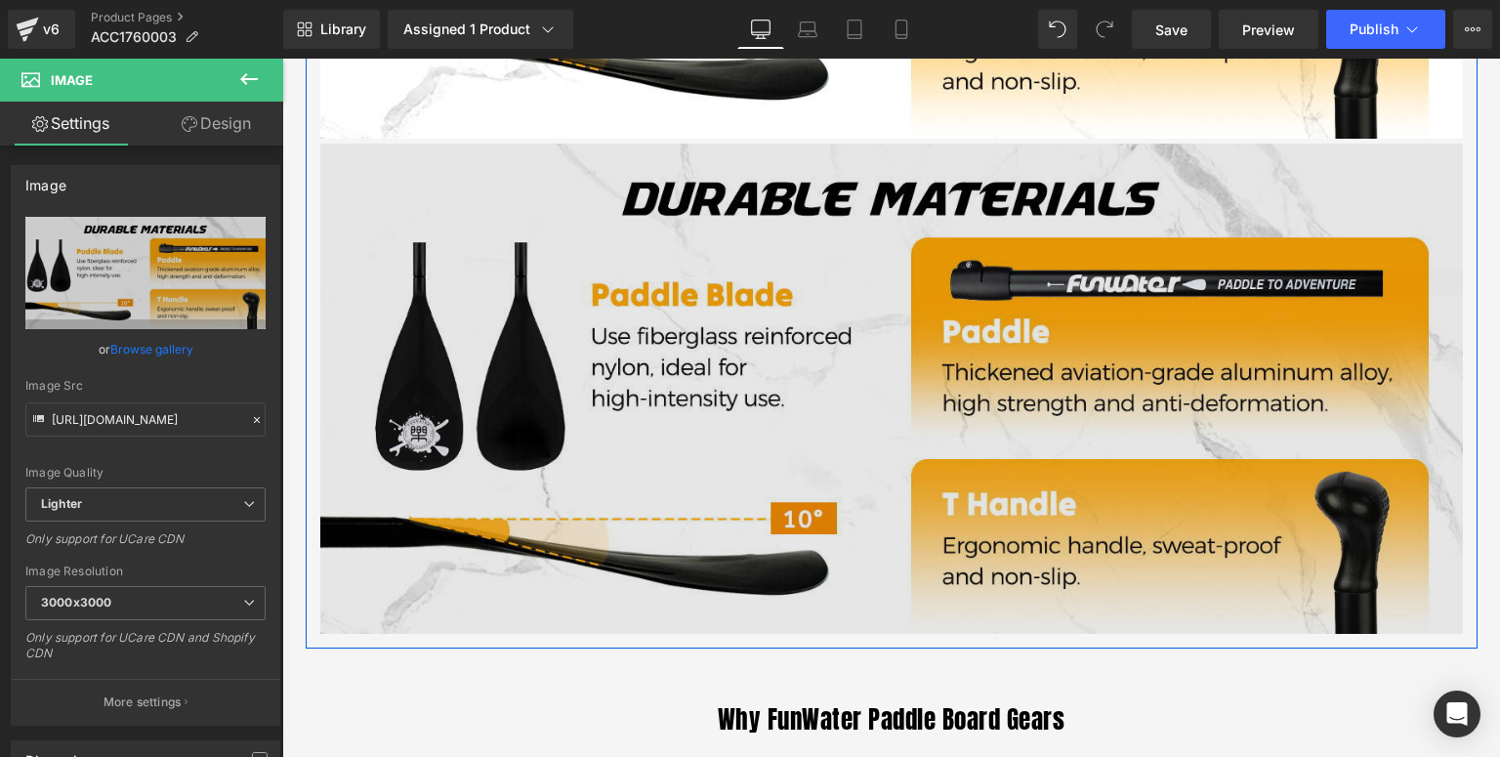
scroll to position [1995, 0]
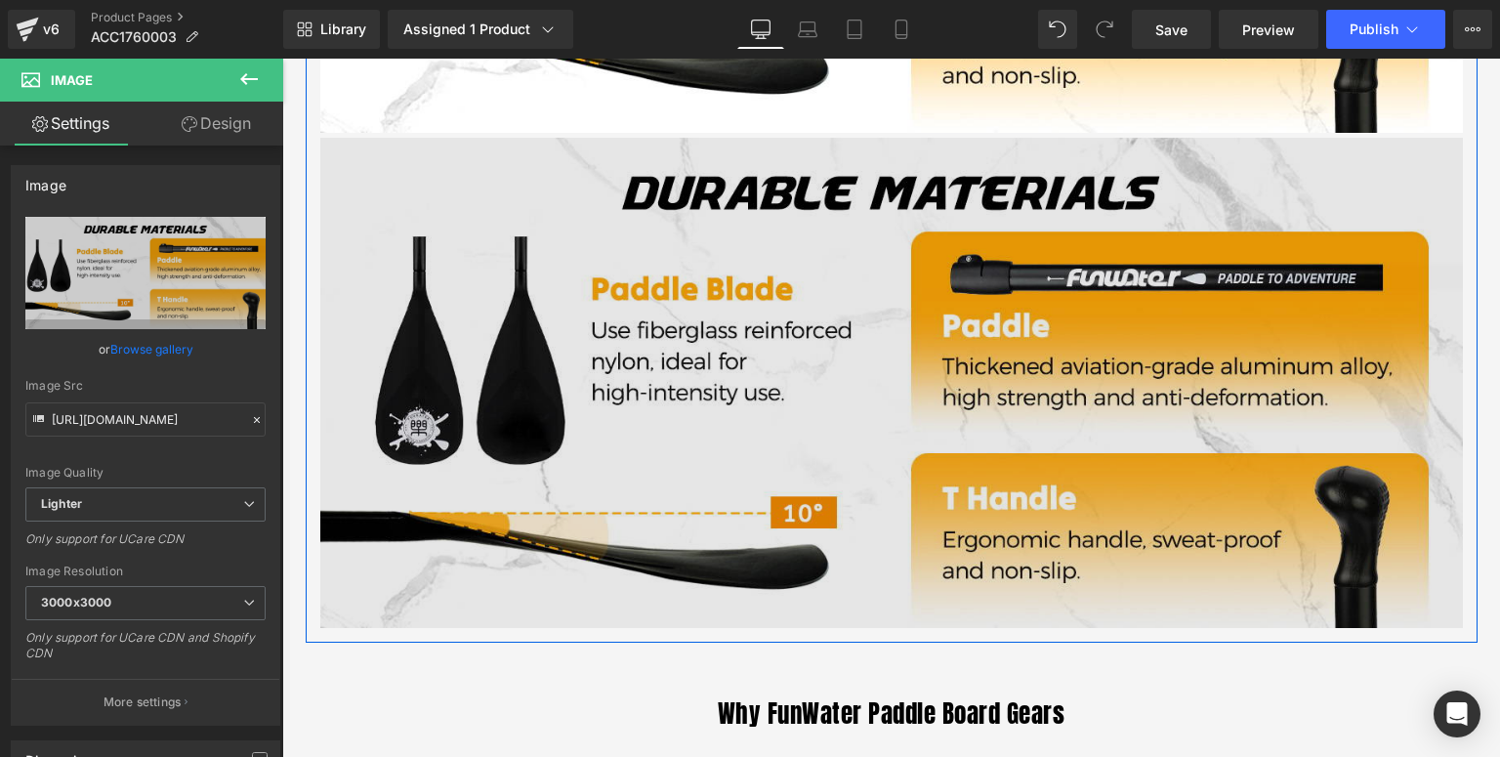
click at [727, 508] on img at bounding box center [891, 382] width 1143 height 489
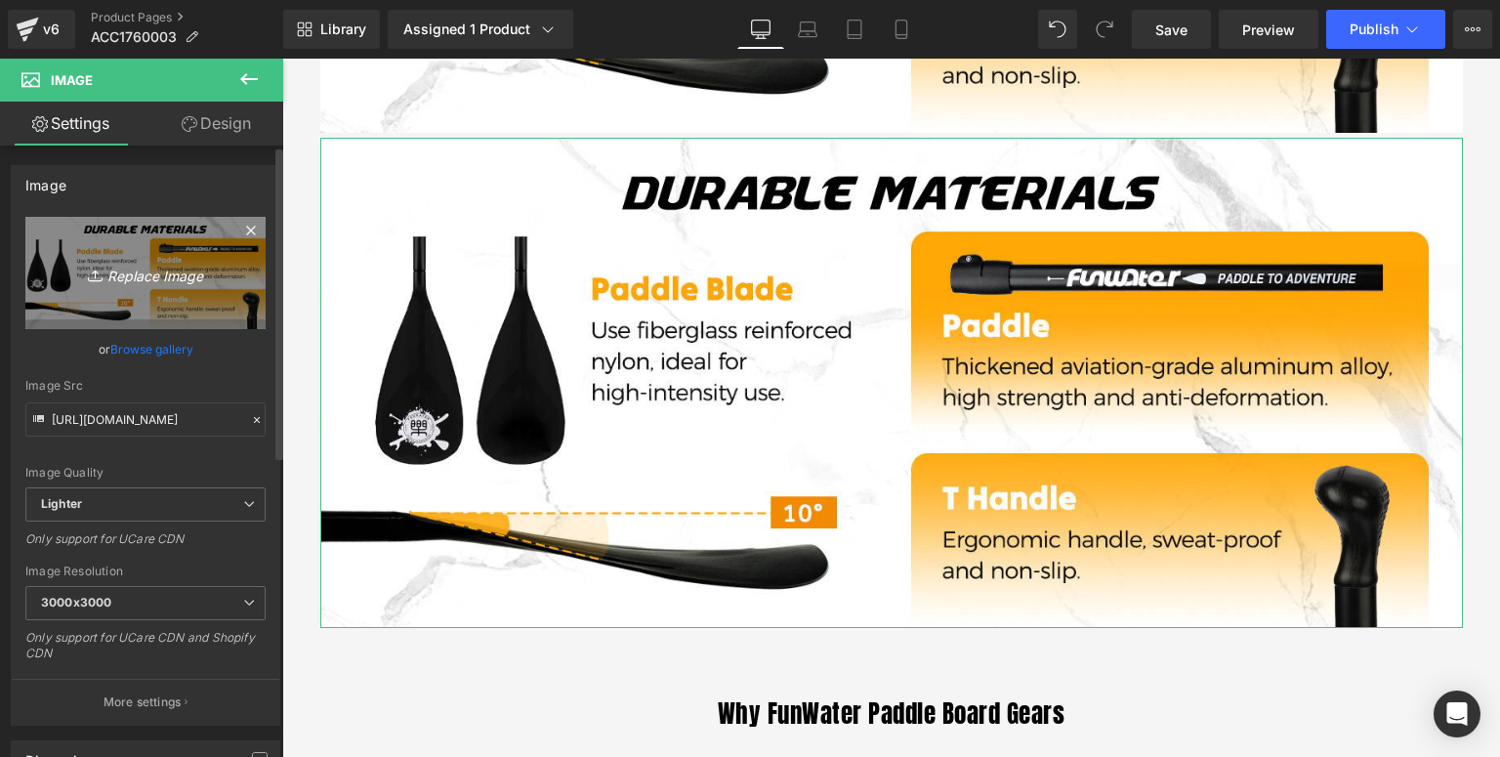
click at [115, 283] on icon "Replace Image" at bounding box center [145, 273] width 156 height 24
type input "C:\fakepath\FW-双叶桨-详情页_03.jpg"
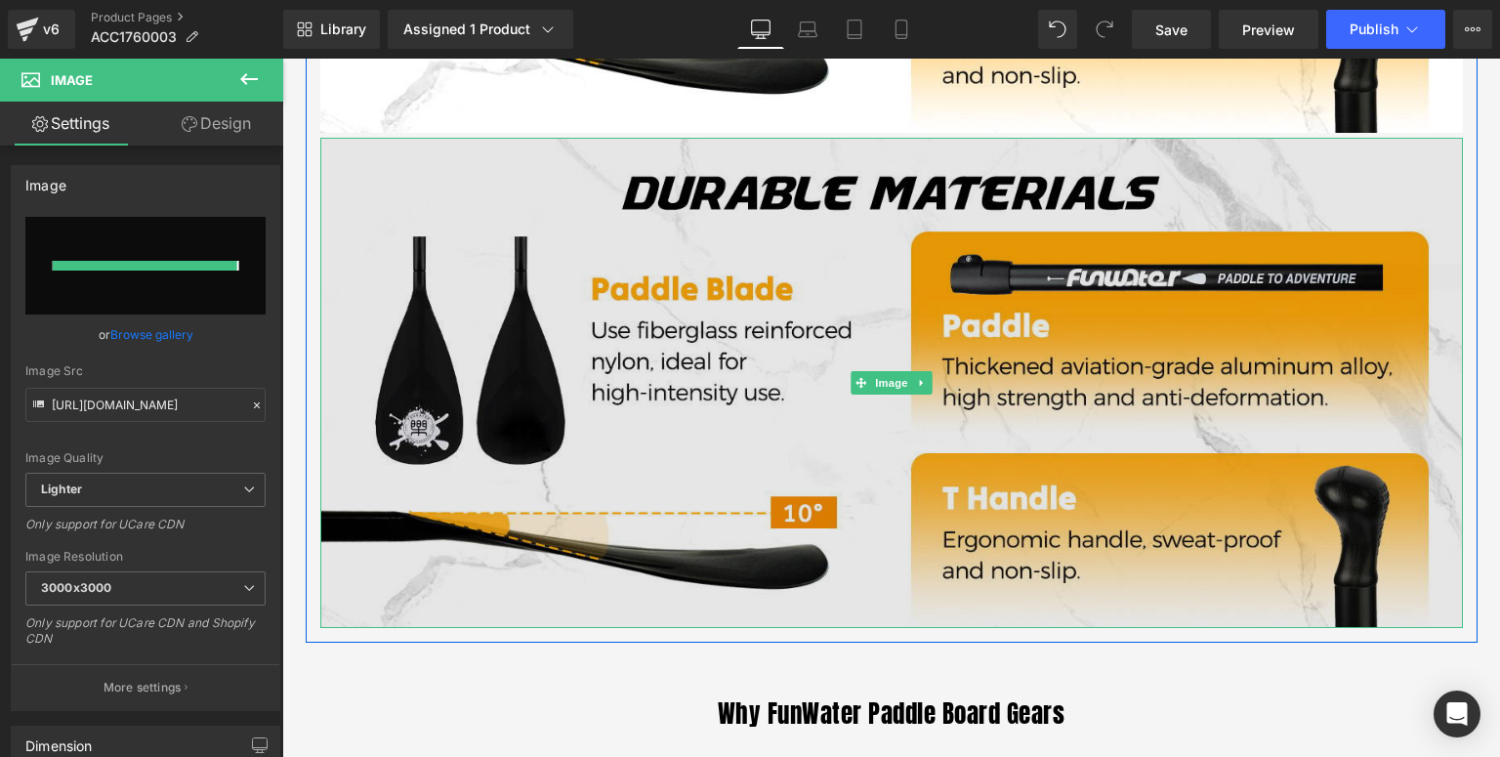
type input "[URL][DOMAIN_NAME]"
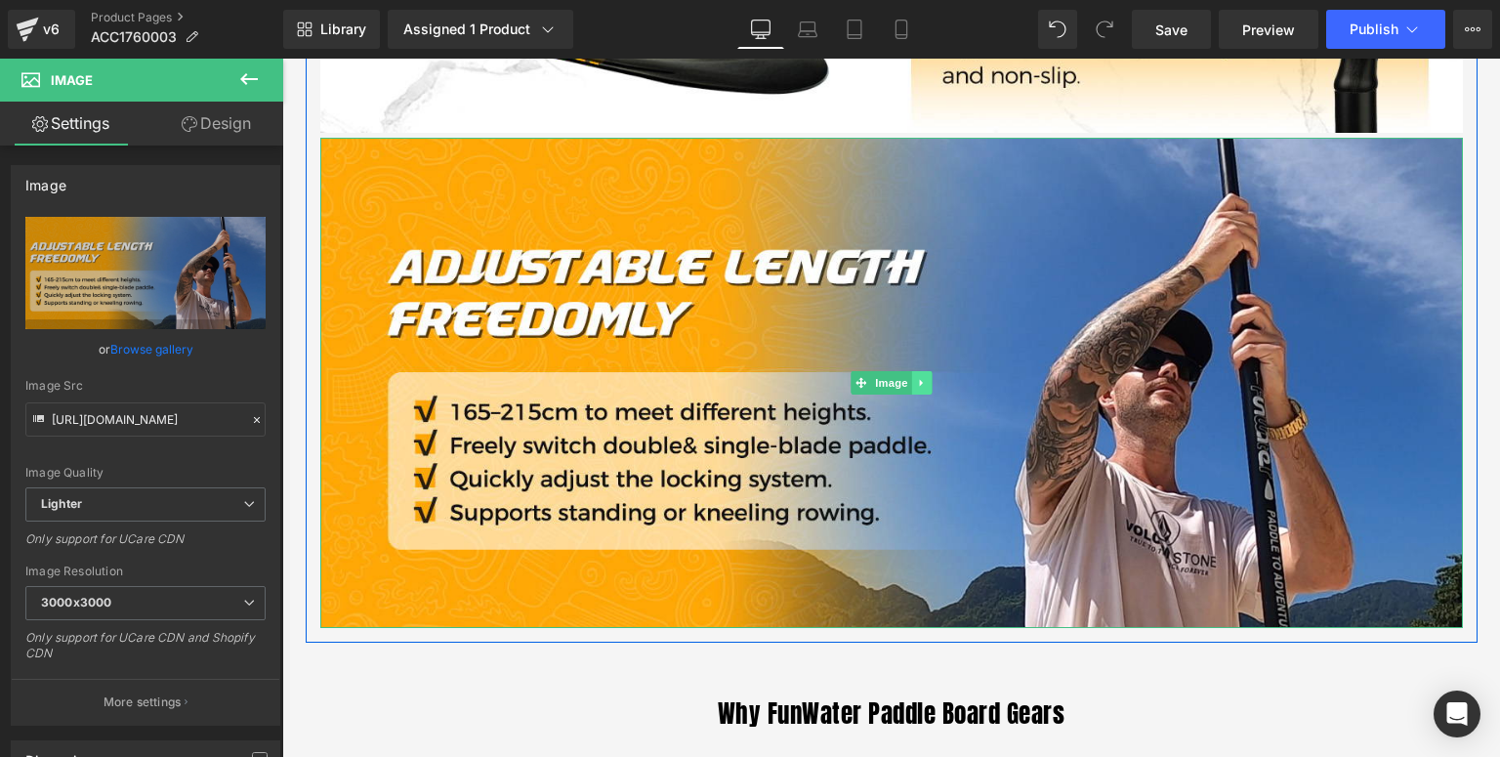
click at [914, 393] on link at bounding box center [921, 382] width 21 height 23
click at [910, 384] on icon at bounding box center [912, 382] width 11 height 11
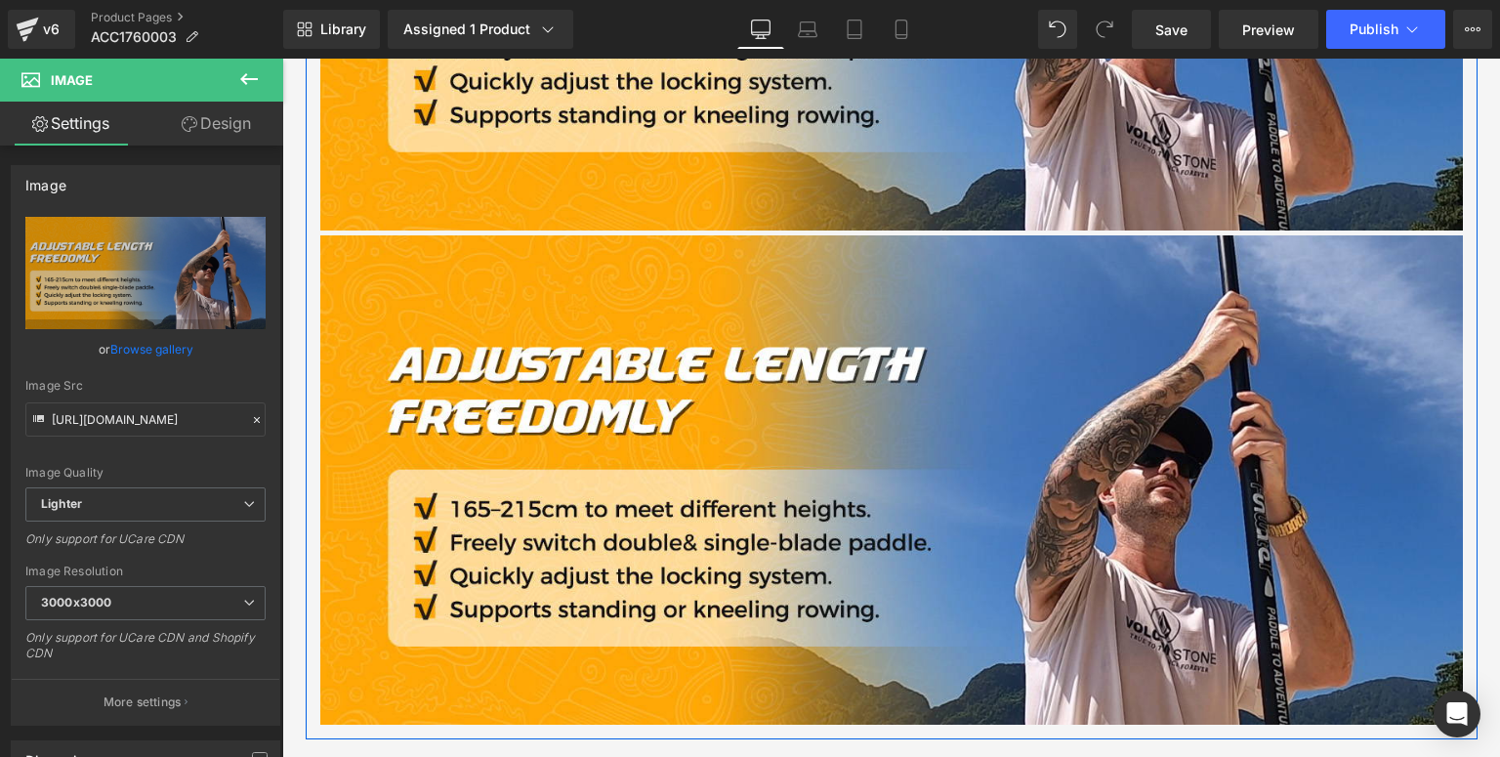
scroll to position [2489, 0]
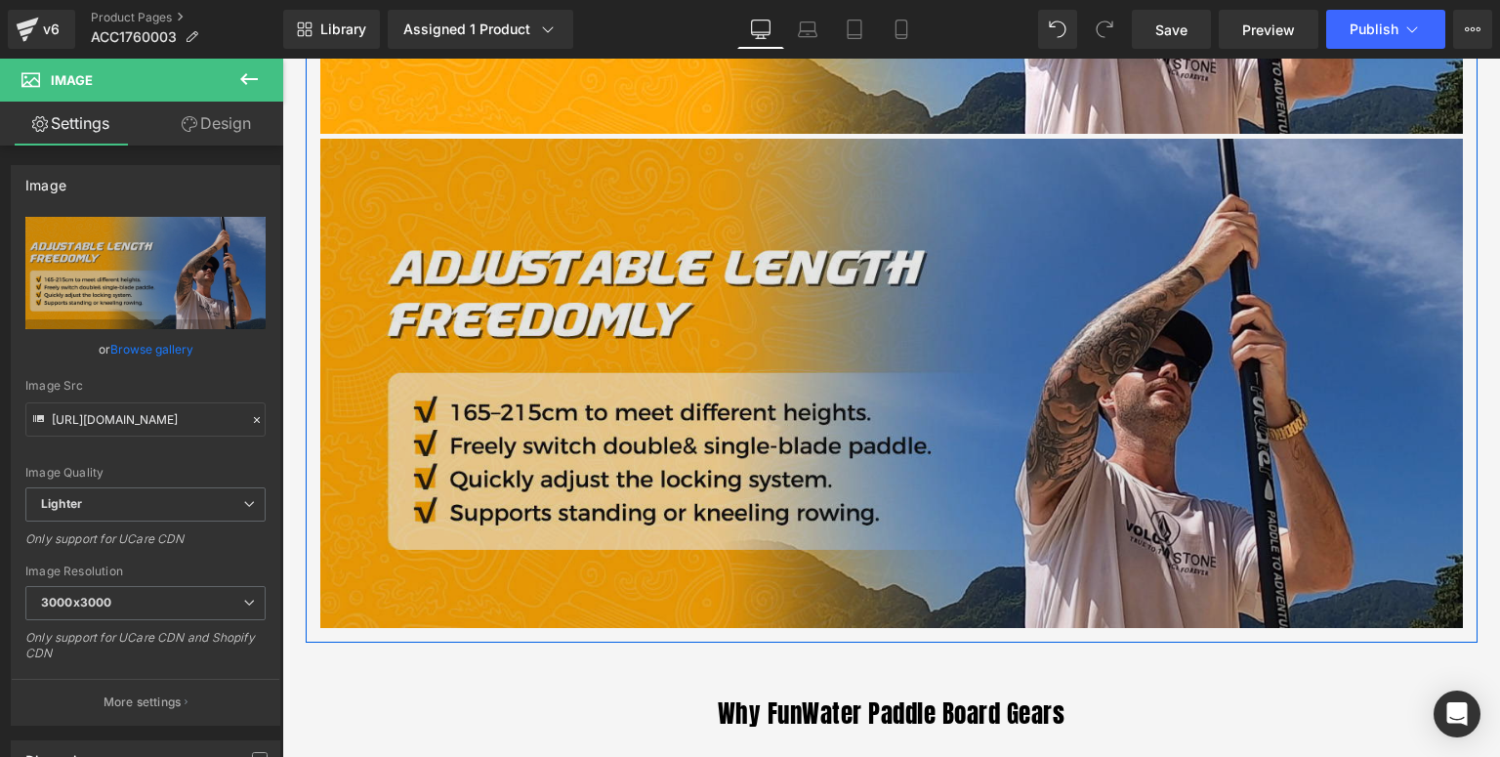
click at [687, 538] on img at bounding box center [891, 383] width 1143 height 489
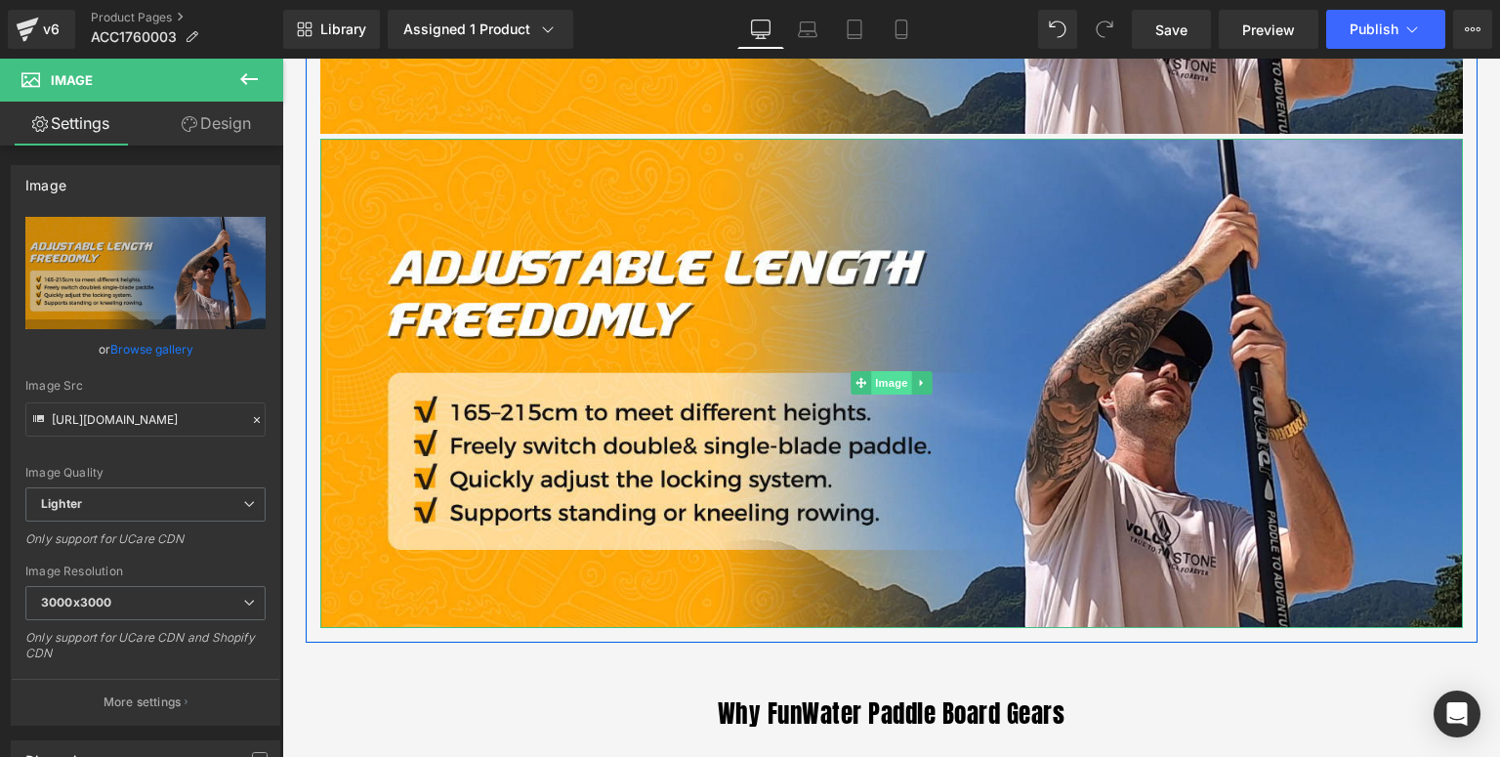
click at [875, 375] on span "Image" at bounding box center [891, 382] width 41 height 23
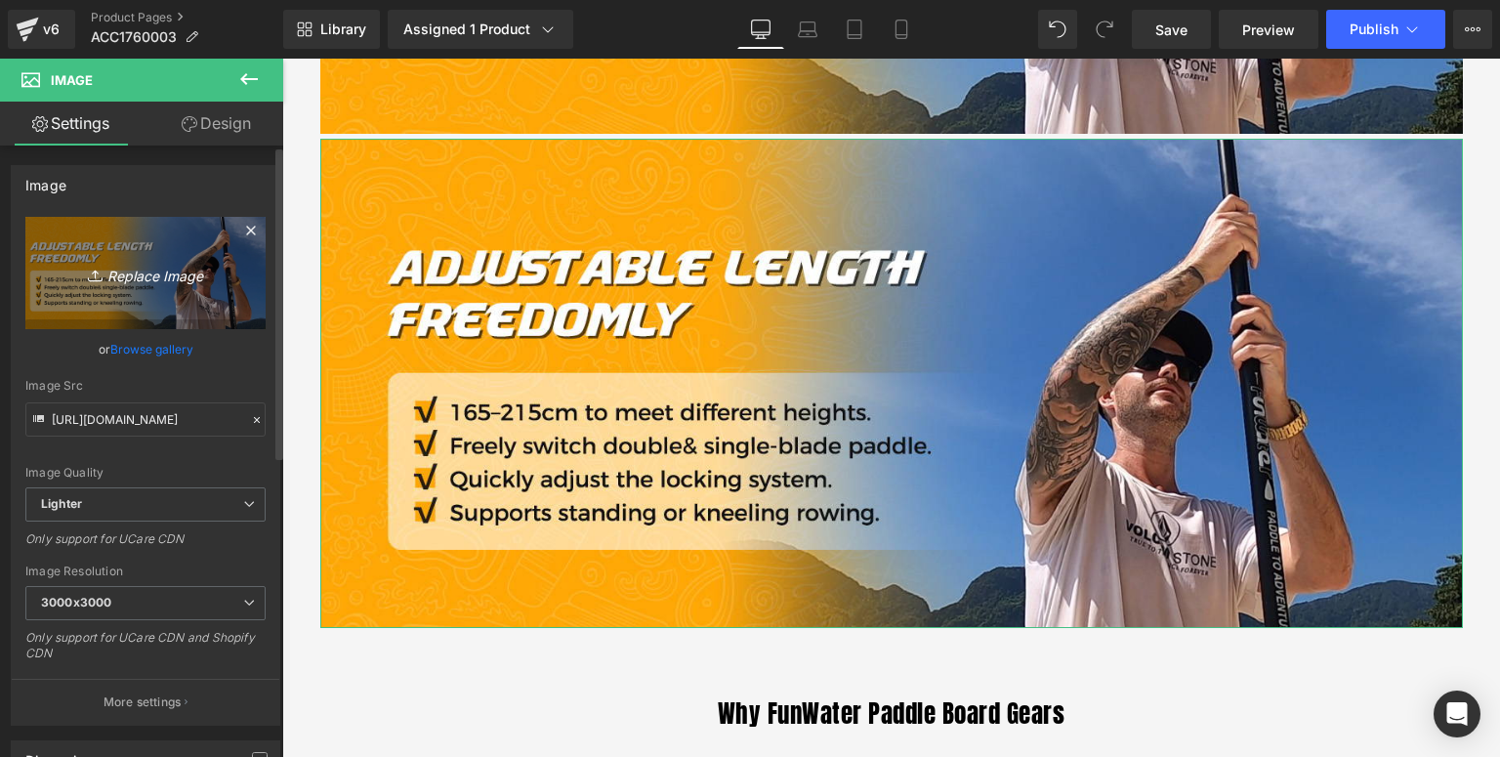
click at [148, 294] on link "Replace Image" at bounding box center [145, 273] width 240 height 112
type input "C:\fakepath\FW-双叶桨-详情页_04.jpg"
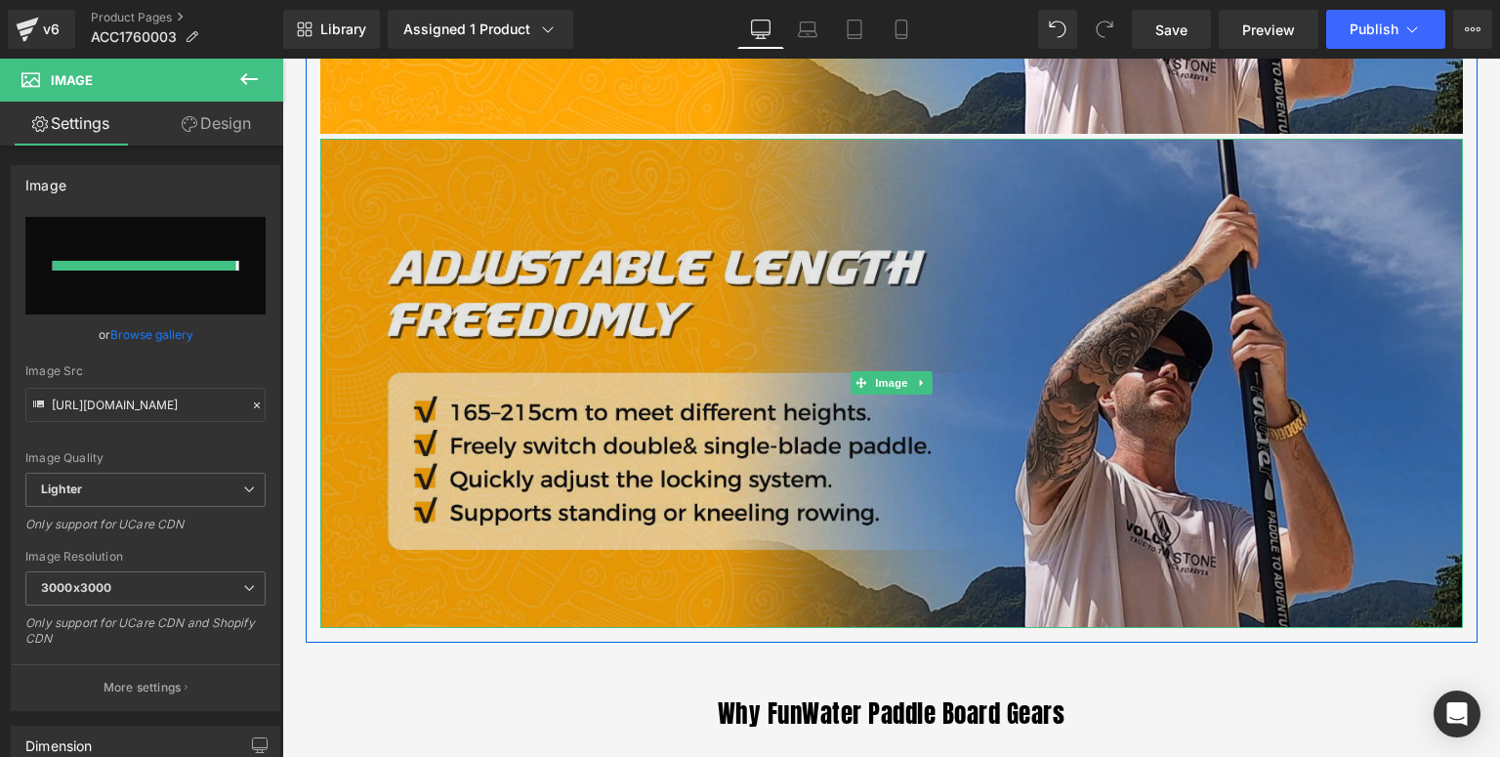
type input "[URL][DOMAIN_NAME]"
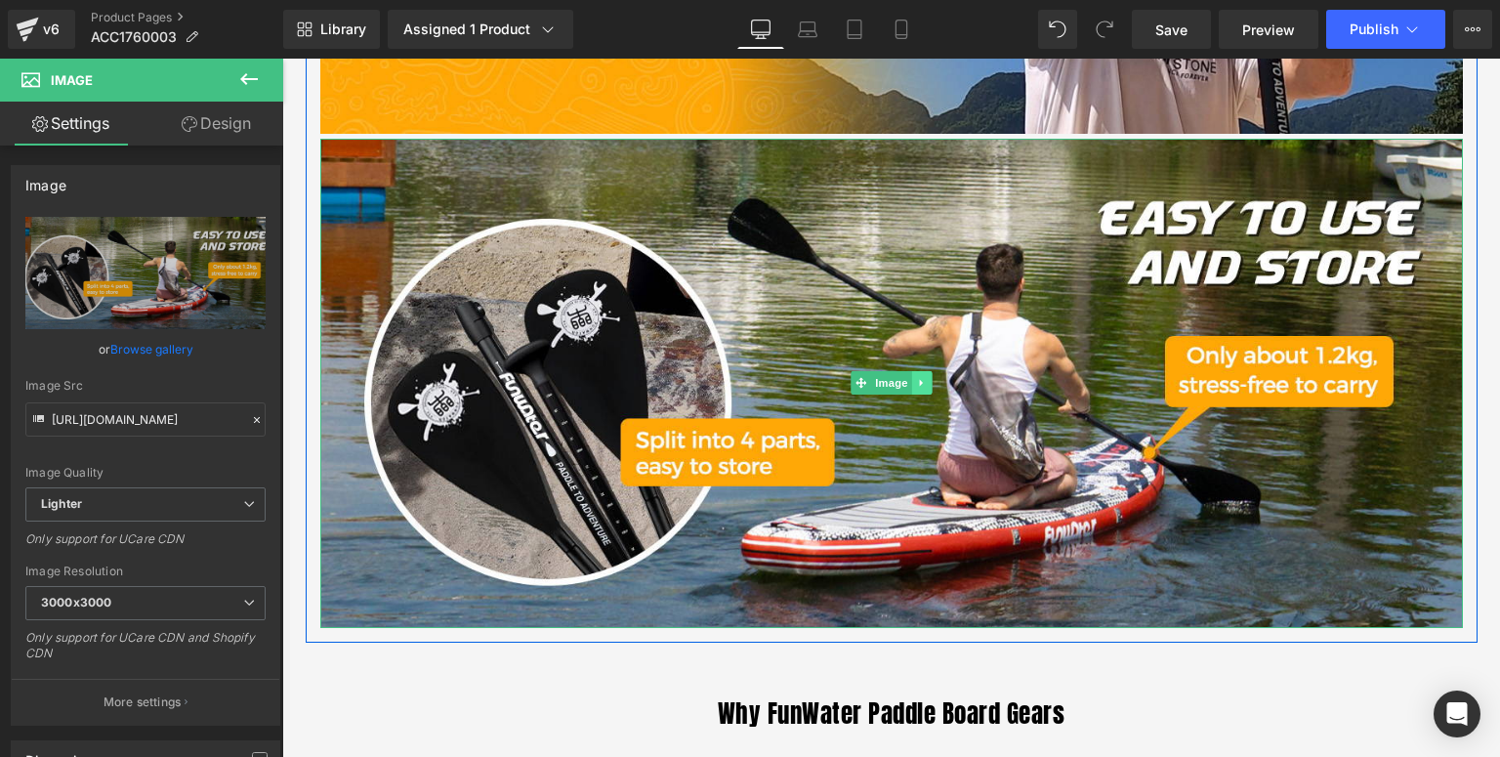
click at [919, 384] on icon at bounding box center [921, 383] width 11 height 12
click at [913, 384] on link at bounding box center [912, 382] width 21 height 23
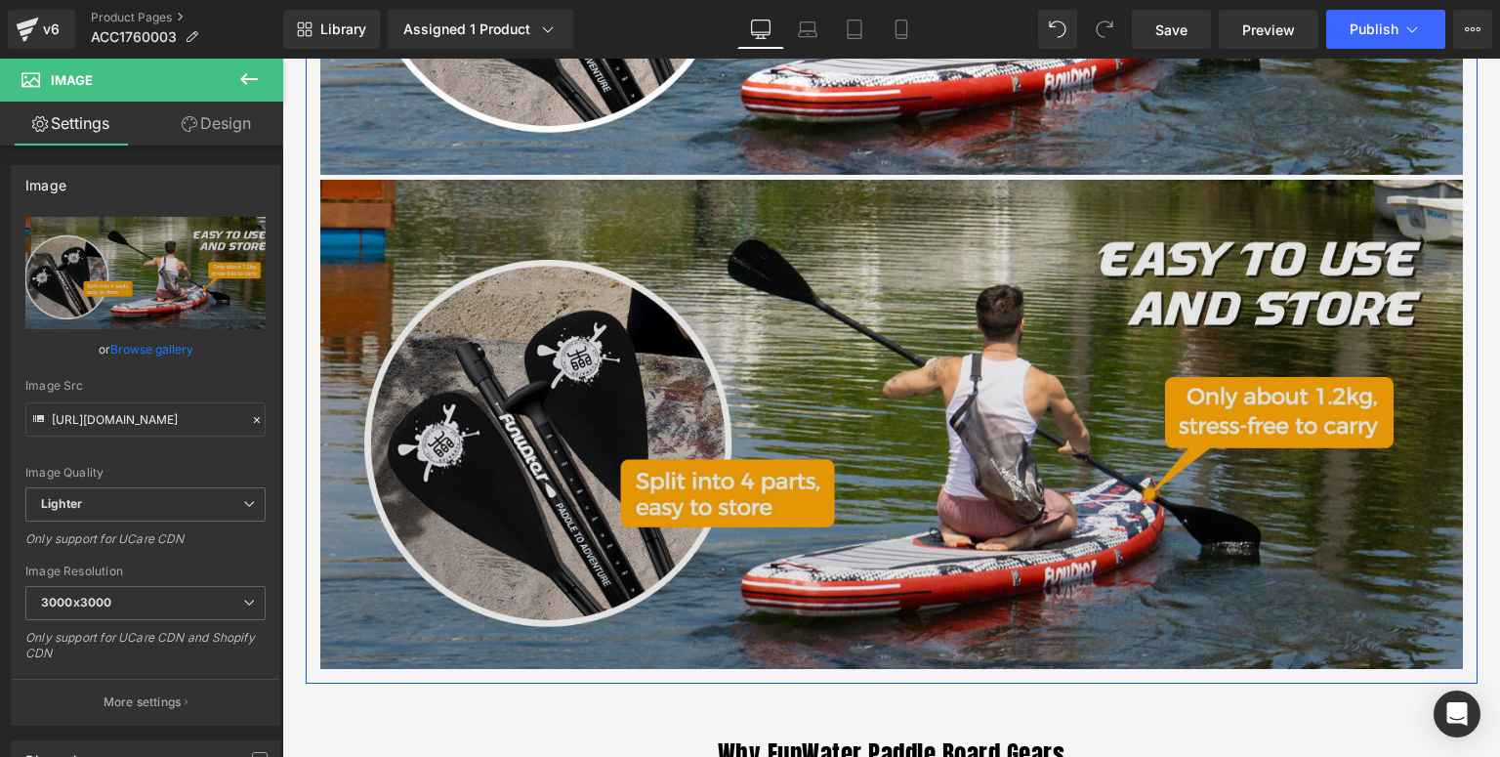
scroll to position [2984, 0]
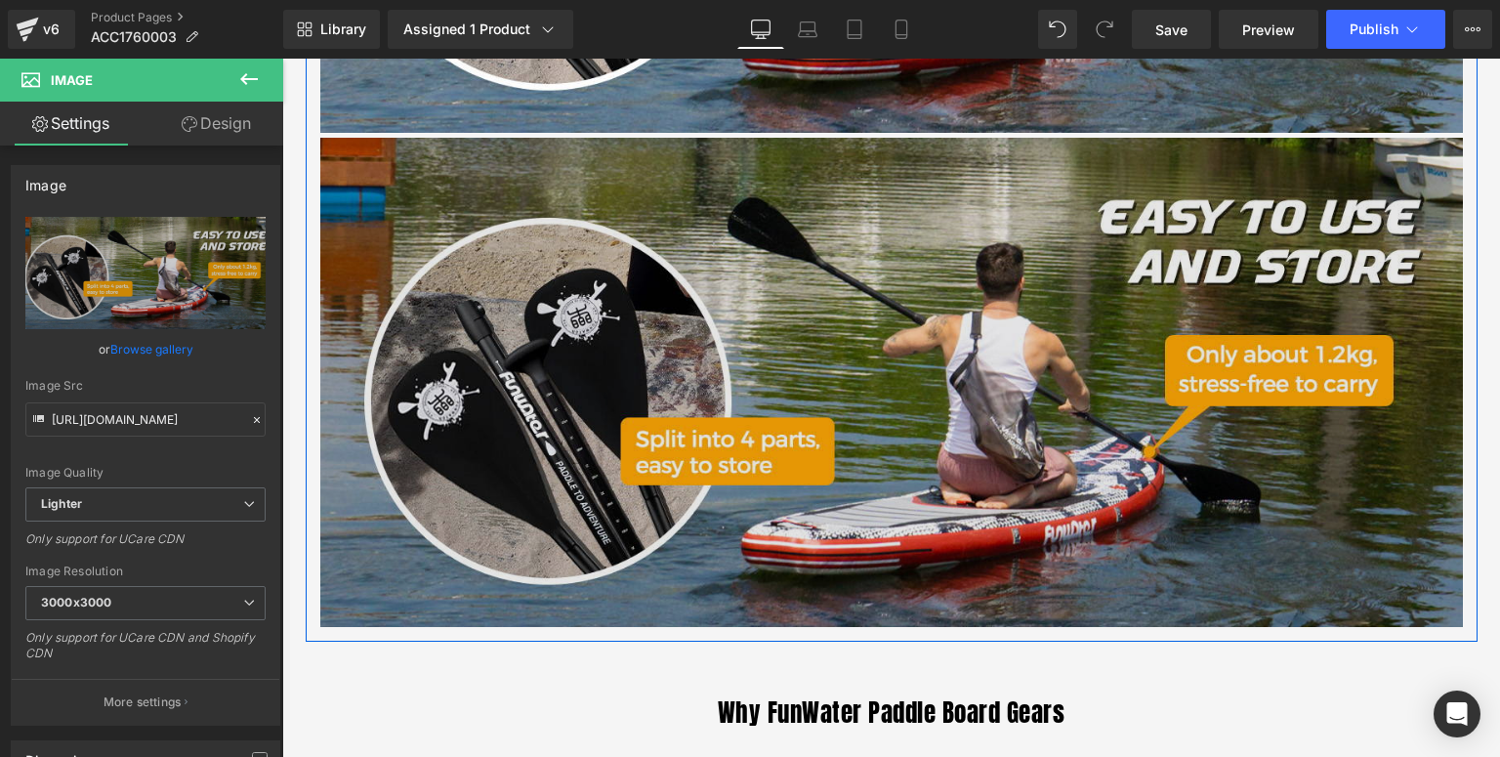
click at [736, 545] on img at bounding box center [891, 382] width 1143 height 489
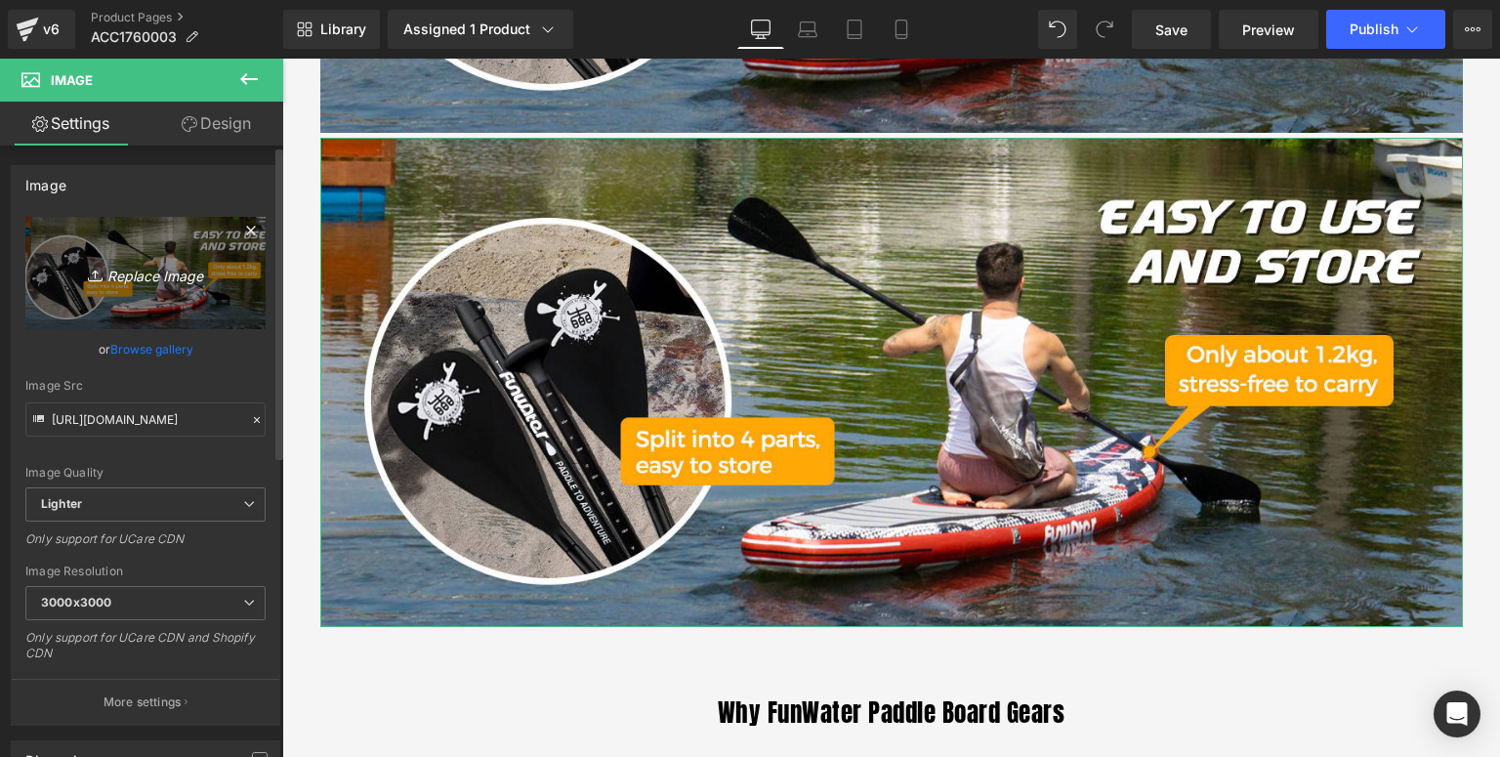
click at [104, 285] on link "Replace Image" at bounding box center [145, 273] width 240 height 112
type input "C:\fakepath\FW-双叶桨-详情页_05.jpg"
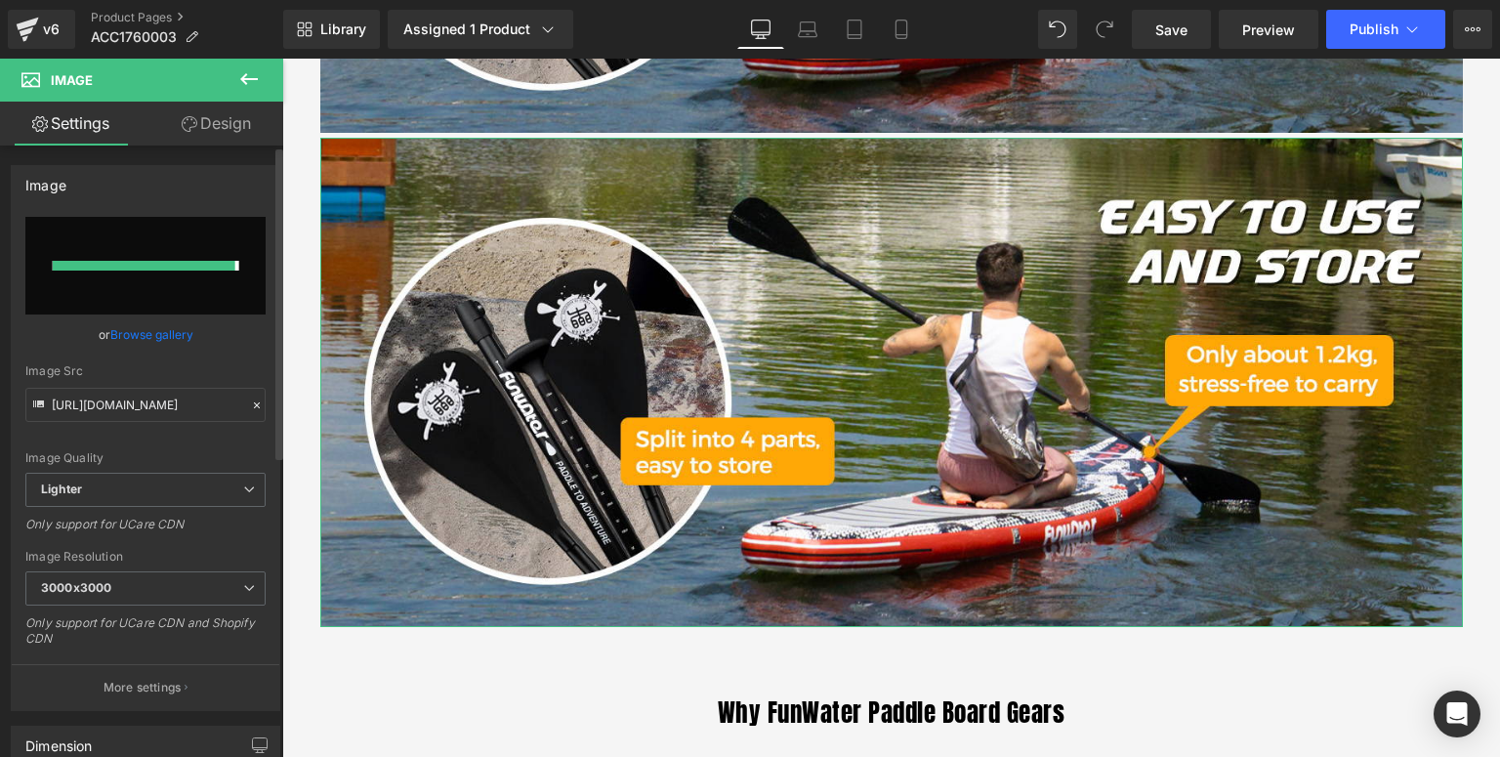
type input "[URL][DOMAIN_NAME]"
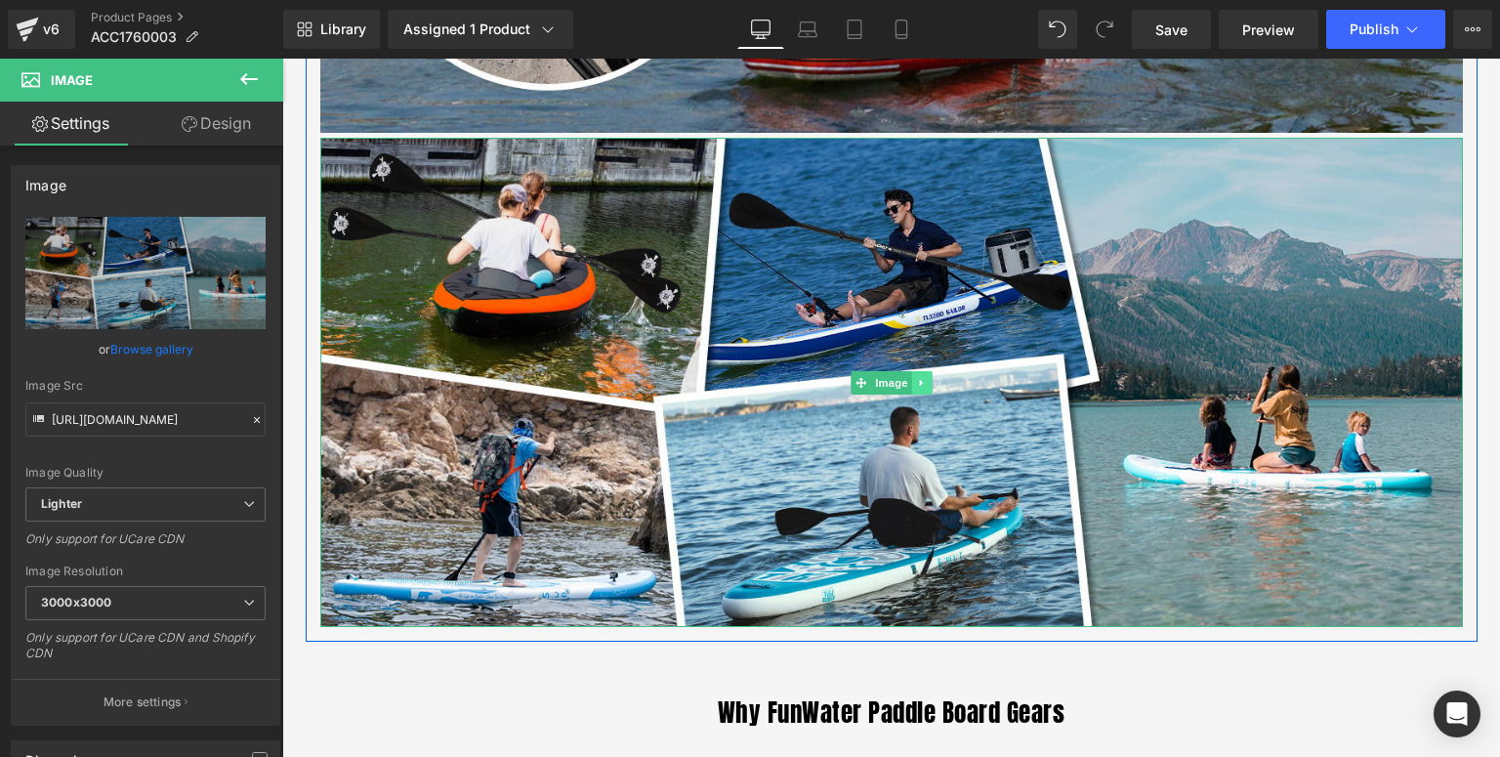
click at [922, 380] on link at bounding box center [921, 382] width 21 height 23
click at [907, 379] on icon at bounding box center [912, 382] width 11 height 11
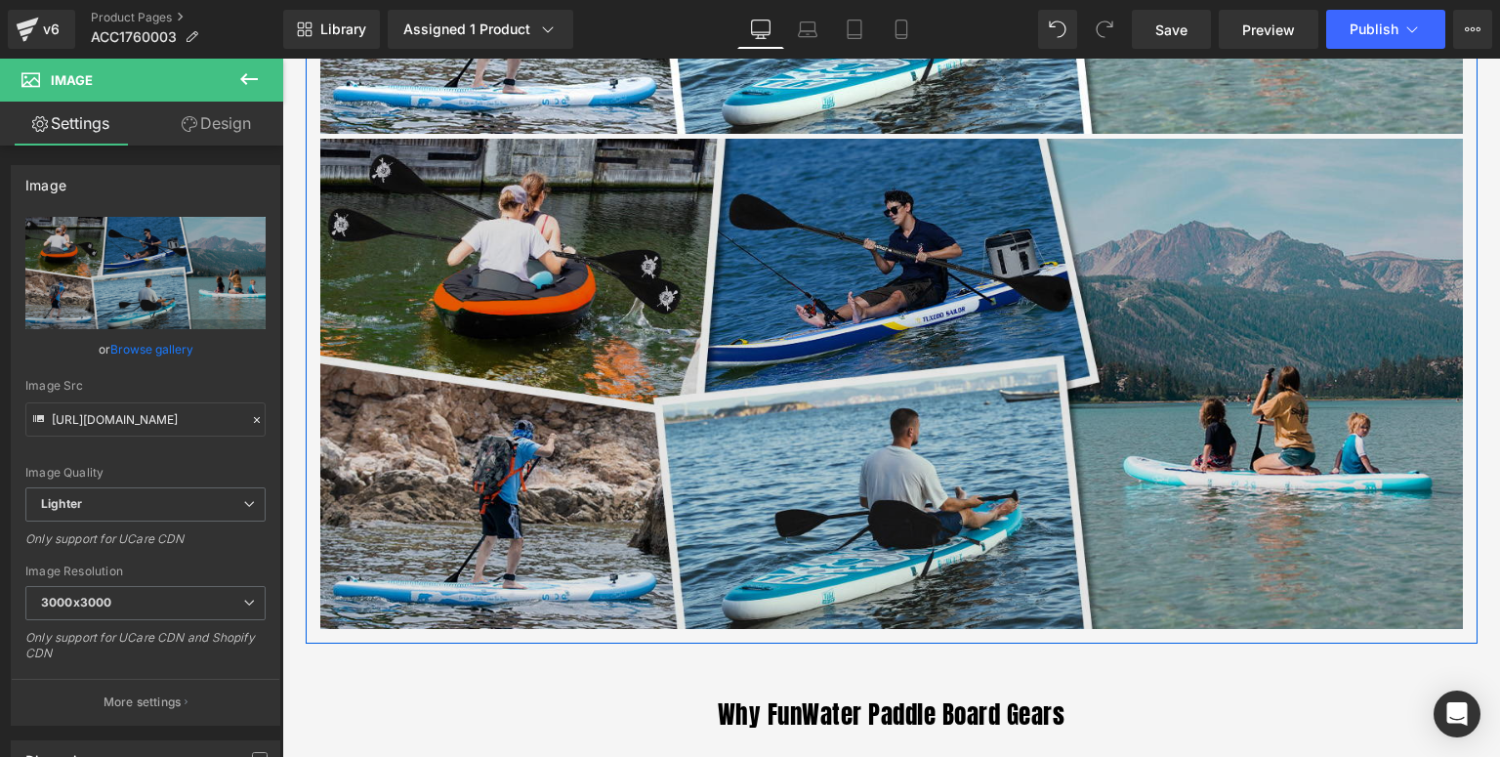
scroll to position [3479, 0]
click at [725, 485] on img at bounding box center [891, 382] width 1143 height 489
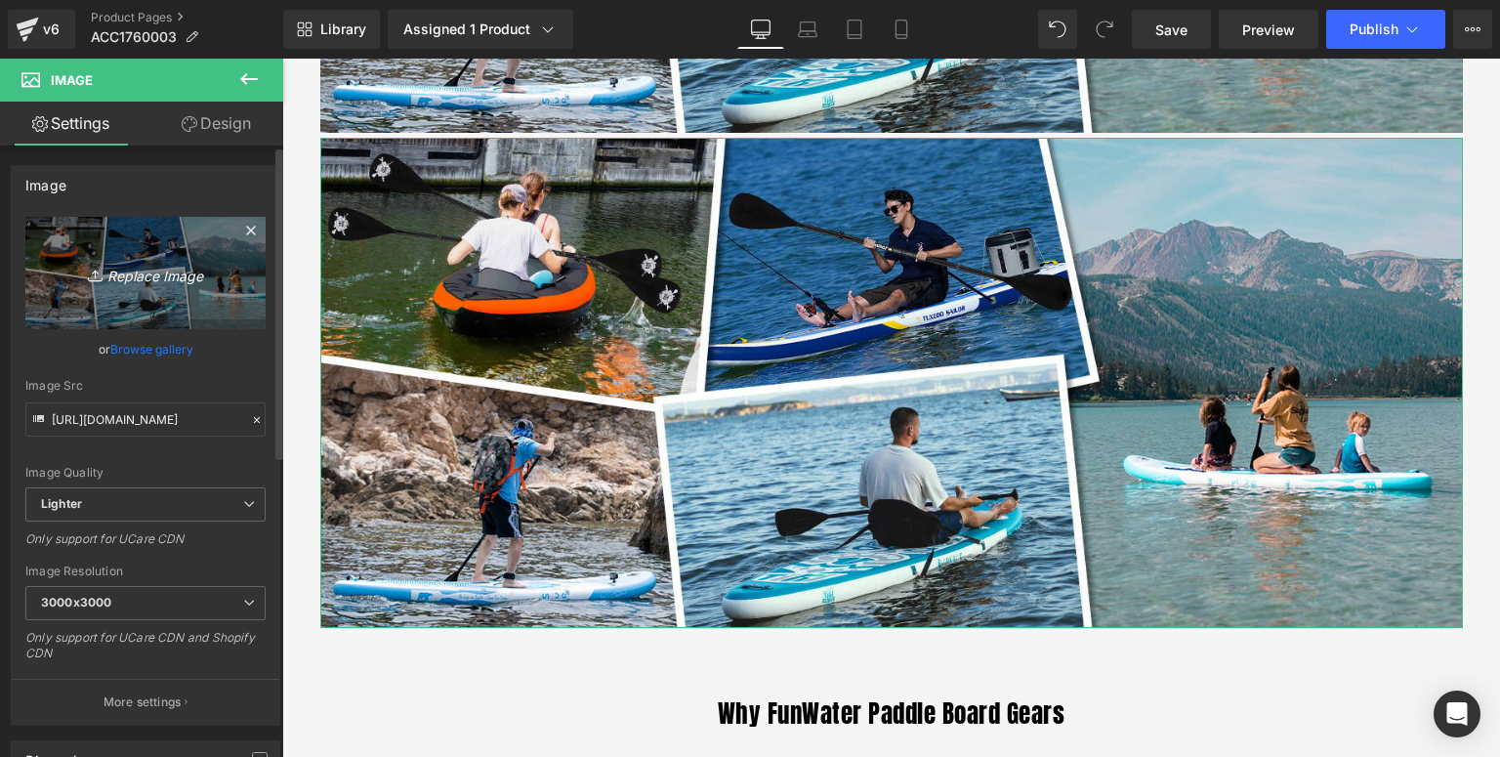
click at [125, 309] on link "Replace Image" at bounding box center [145, 273] width 240 height 112
type input "C:\fakepath\FW-双叶桨-详情页_06.jpg"
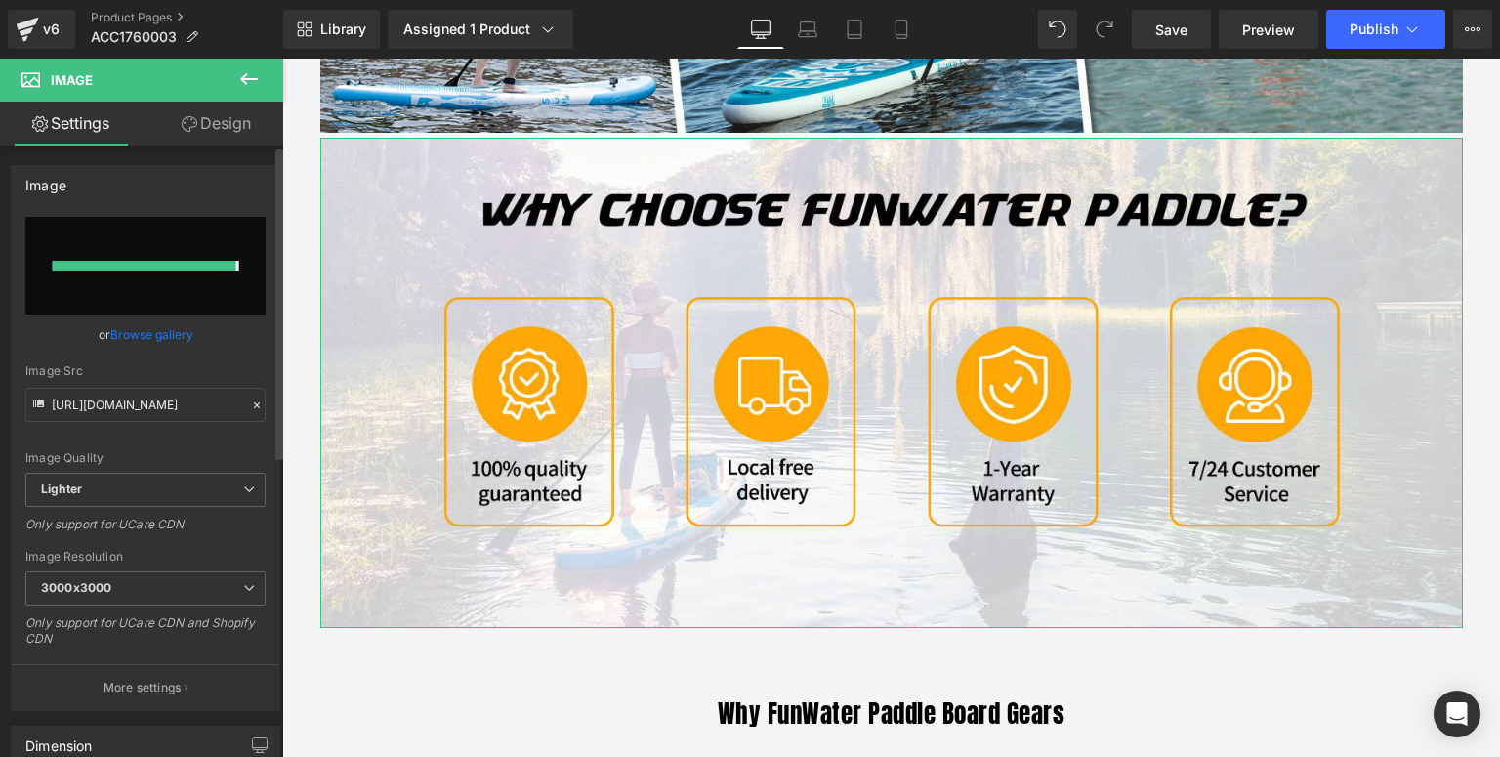
type input "[URL][DOMAIN_NAME]"
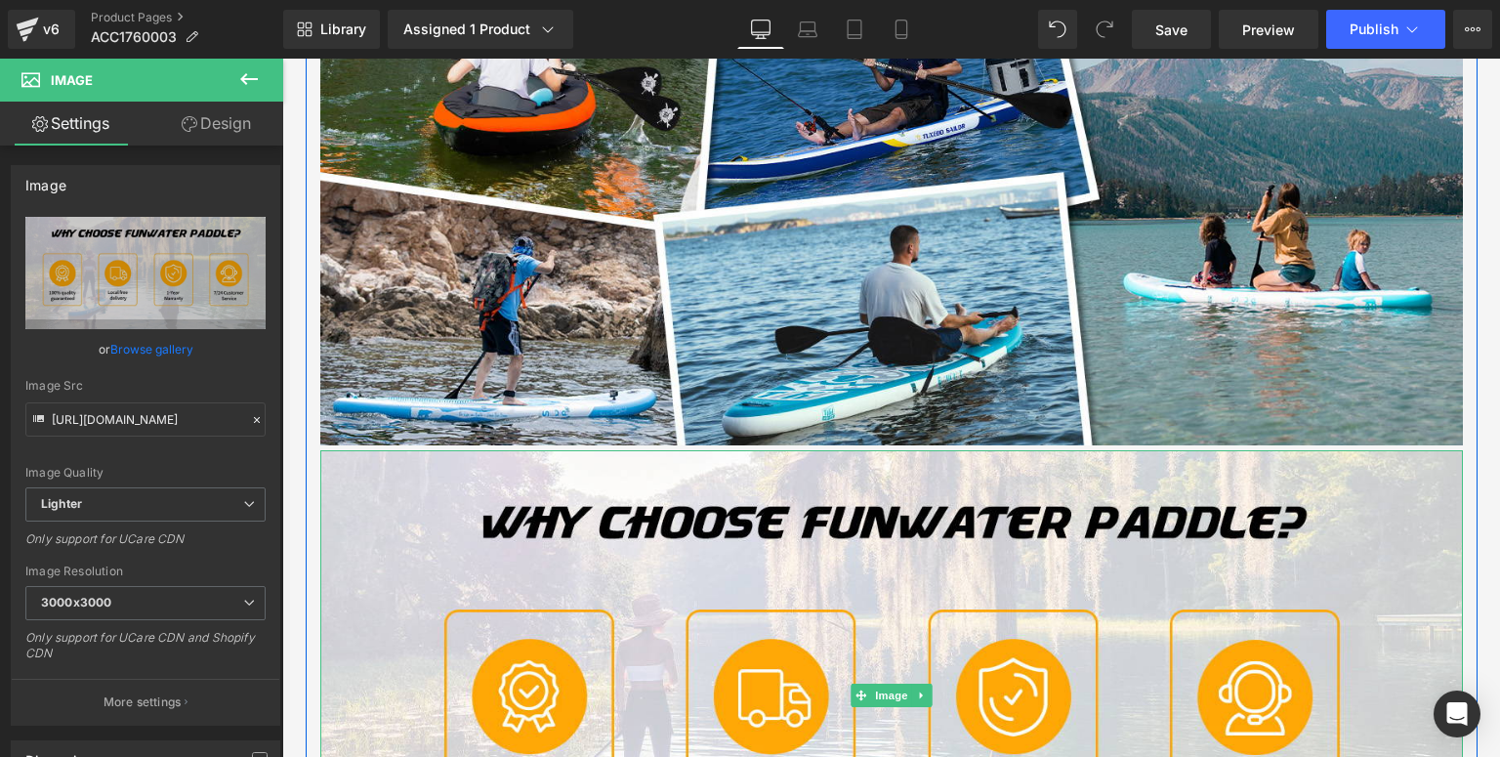
scroll to position [3557, 0]
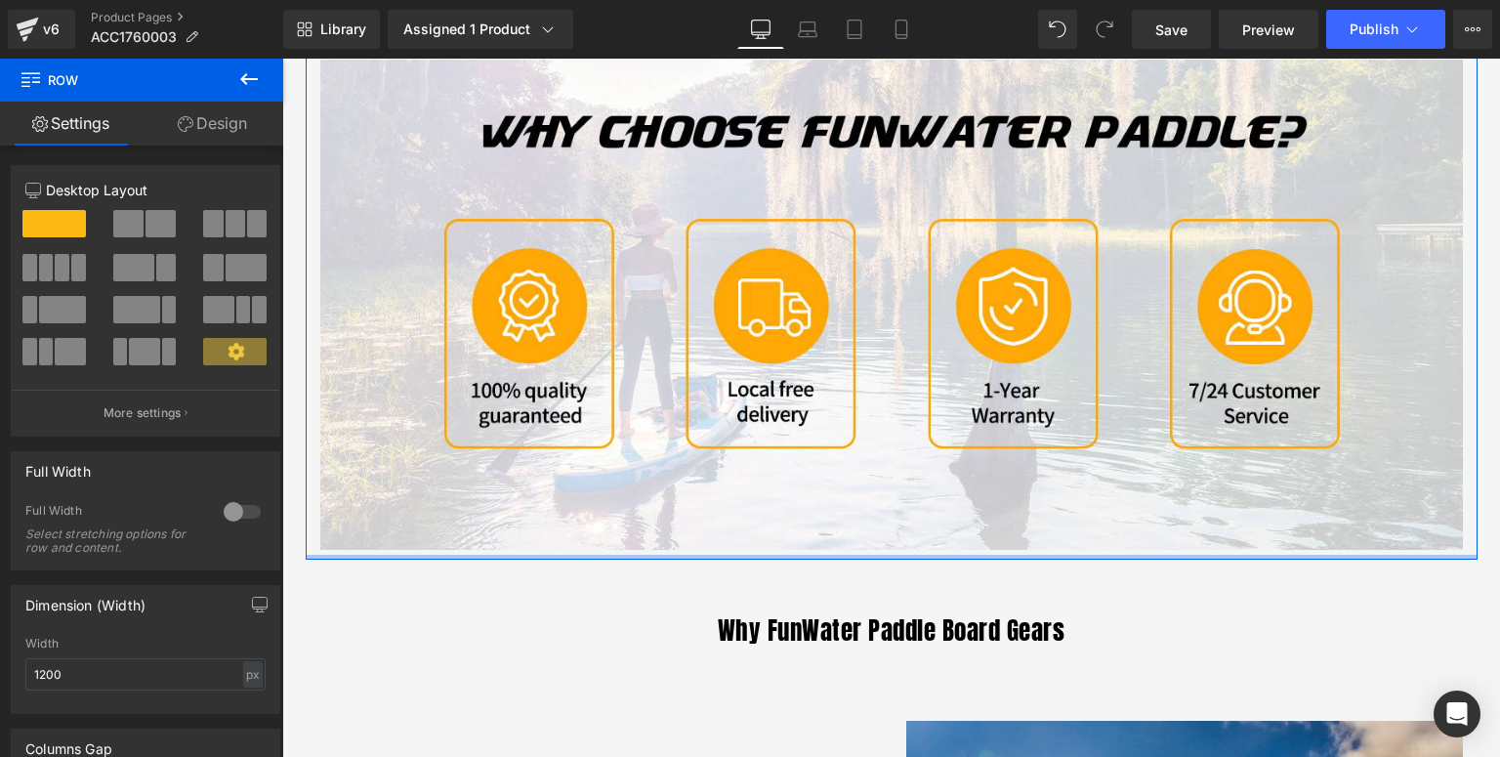
click at [790, 555] on div at bounding box center [892, 557] width 1172 height 5
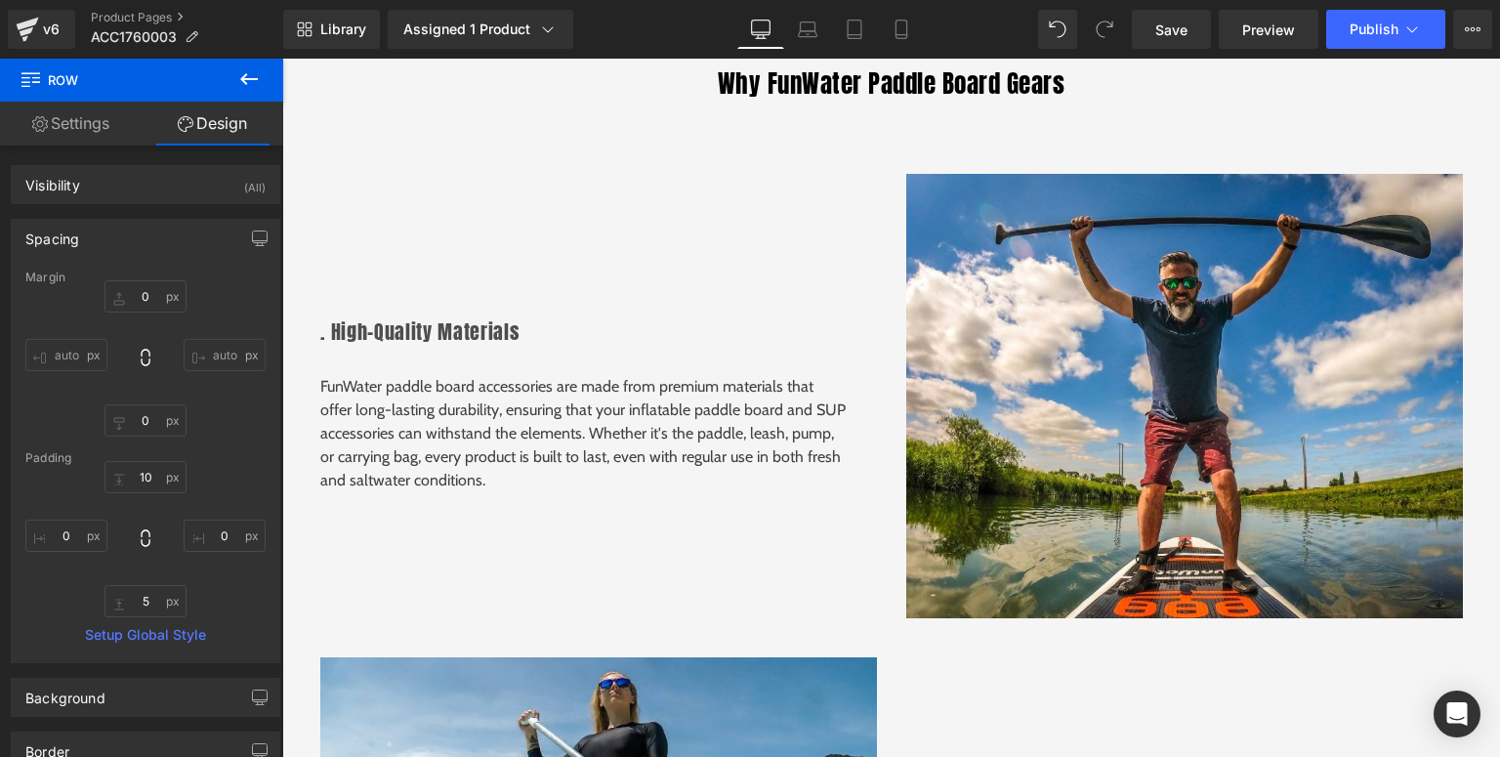
scroll to position [3791, 0]
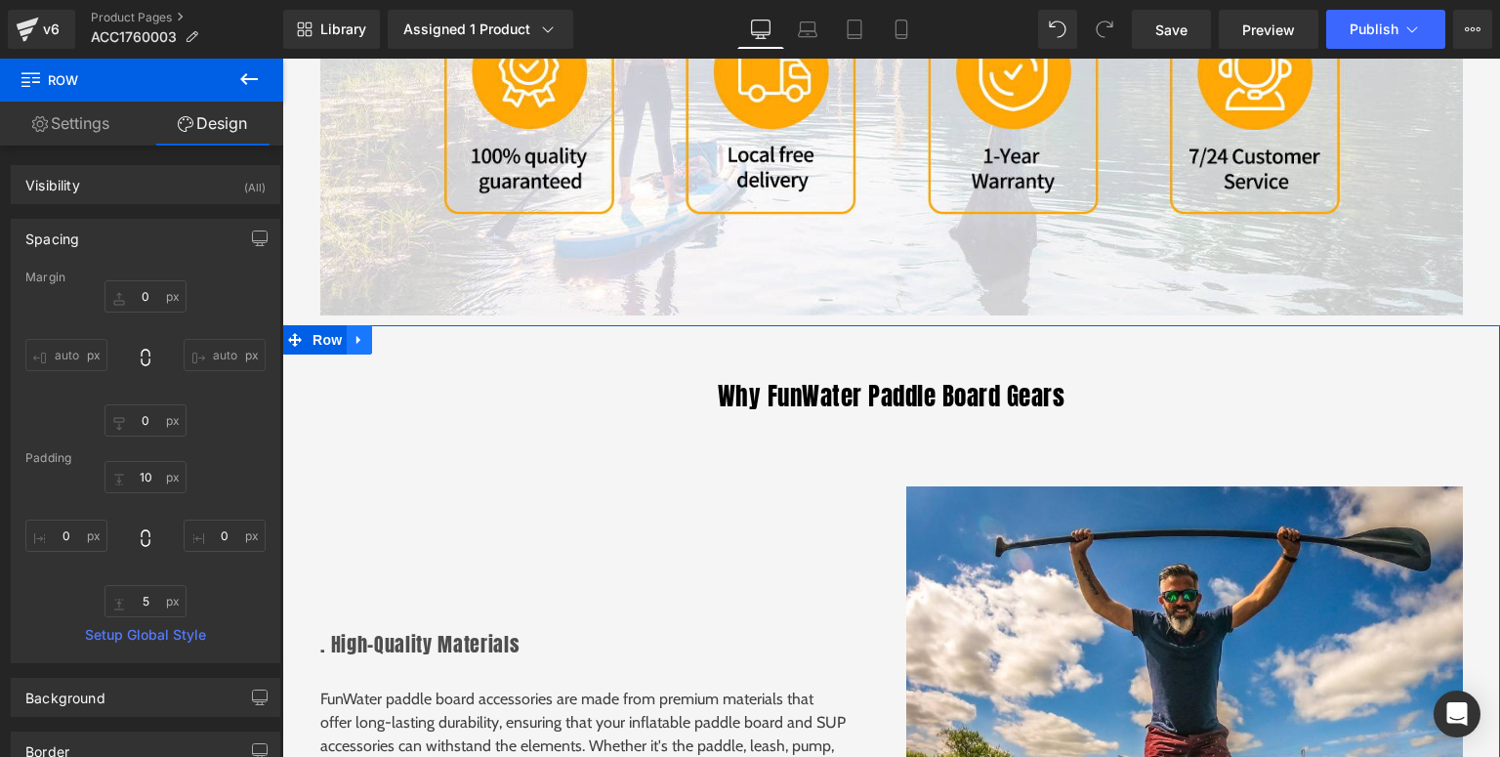
click at [357, 340] on icon at bounding box center [360, 339] width 14 height 15
click at [403, 340] on icon at bounding box center [410, 339] width 14 height 15
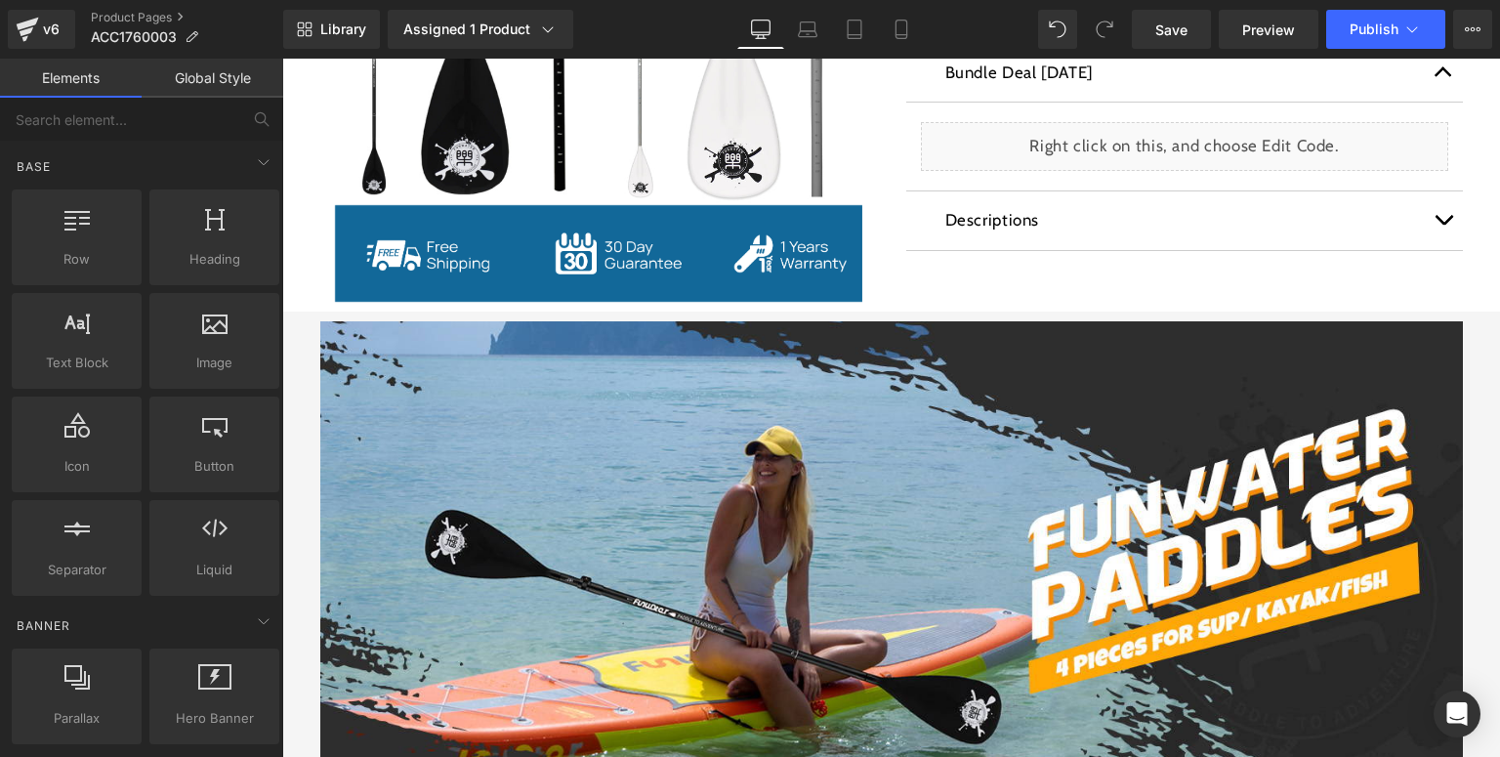
scroll to position [1134, 0]
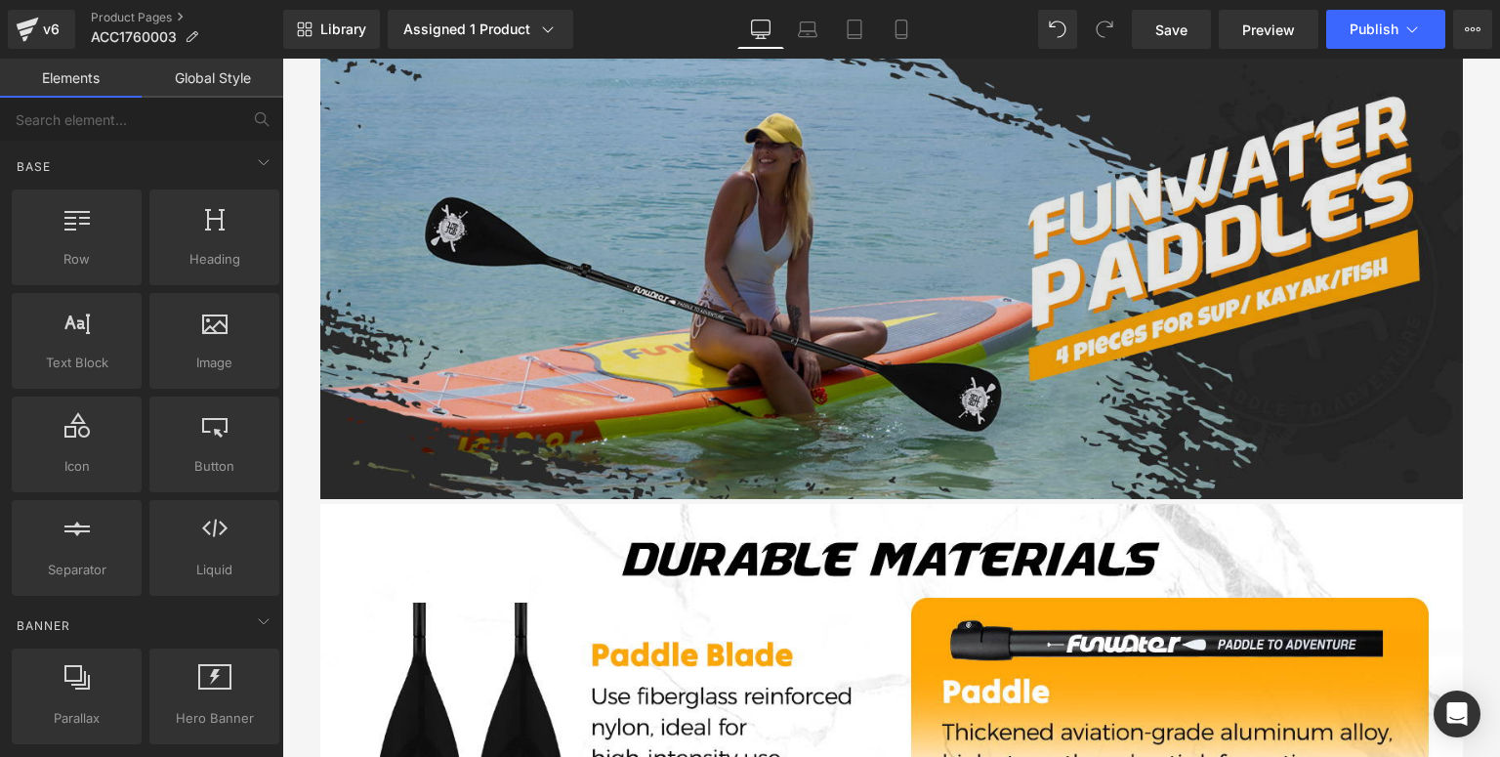
click at [740, 380] on img at bounding box center [891, 253] width 1143 height 489
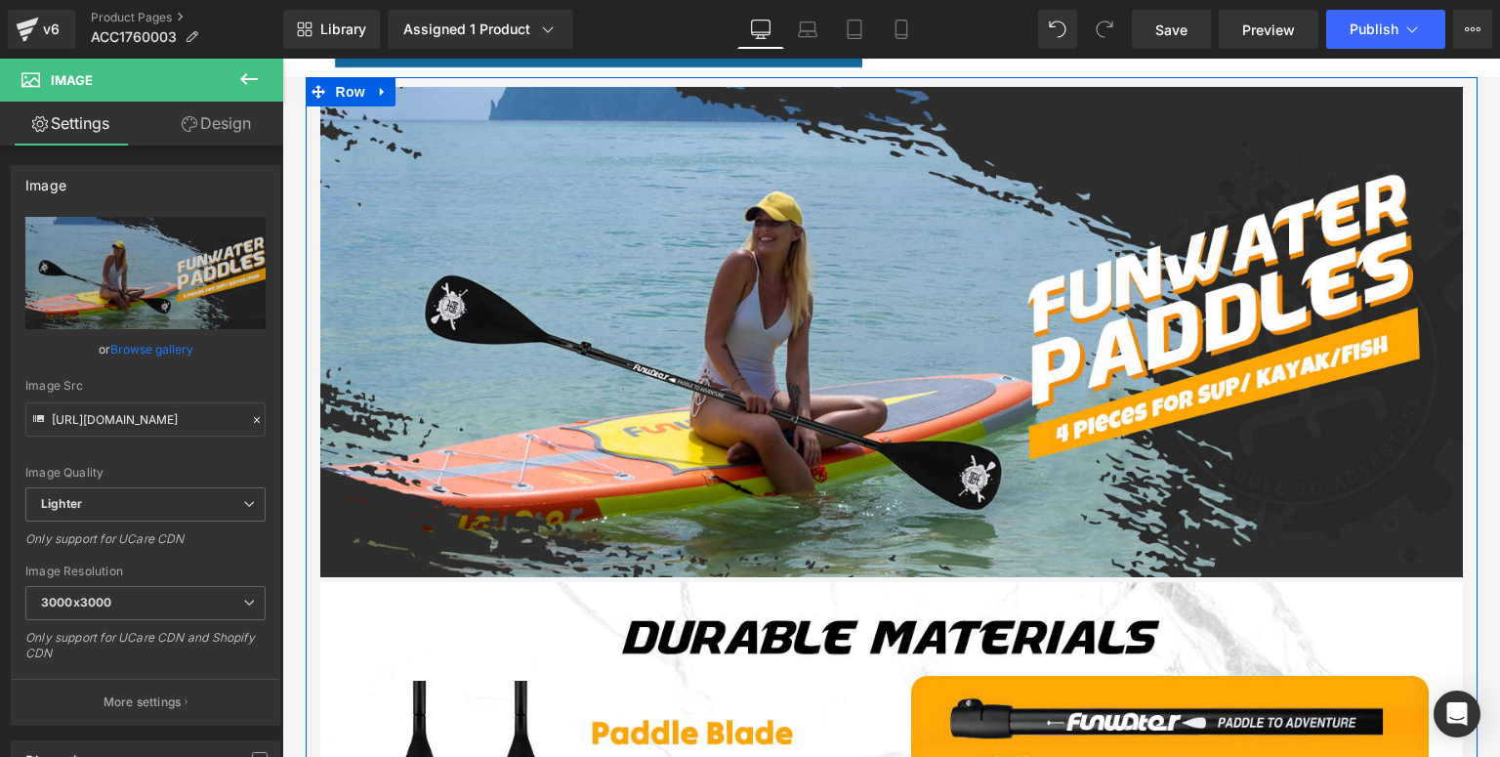
scroll to position [900, 0]
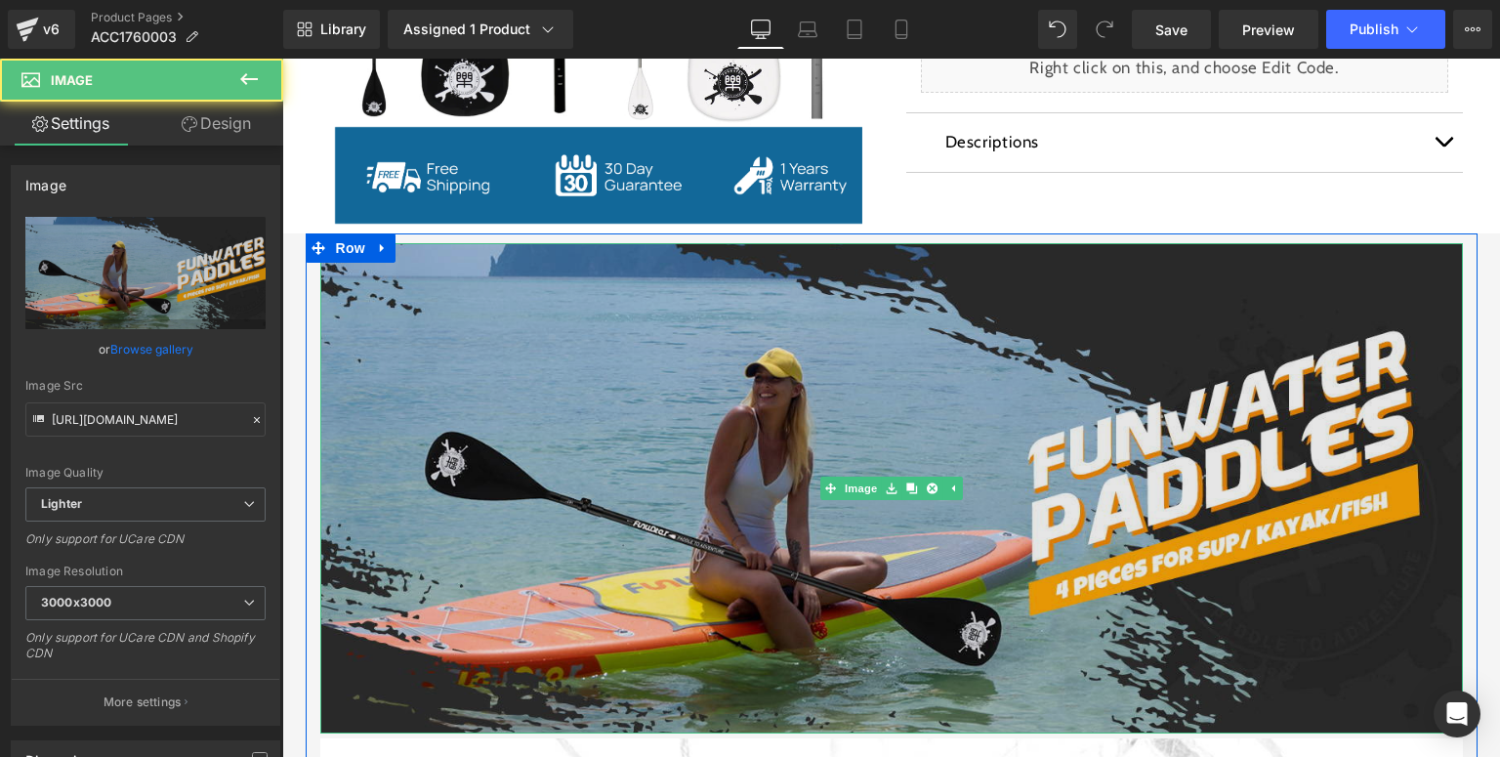
click at [926, 337] on img at bounding box center [891, 487] width 1143 height 489
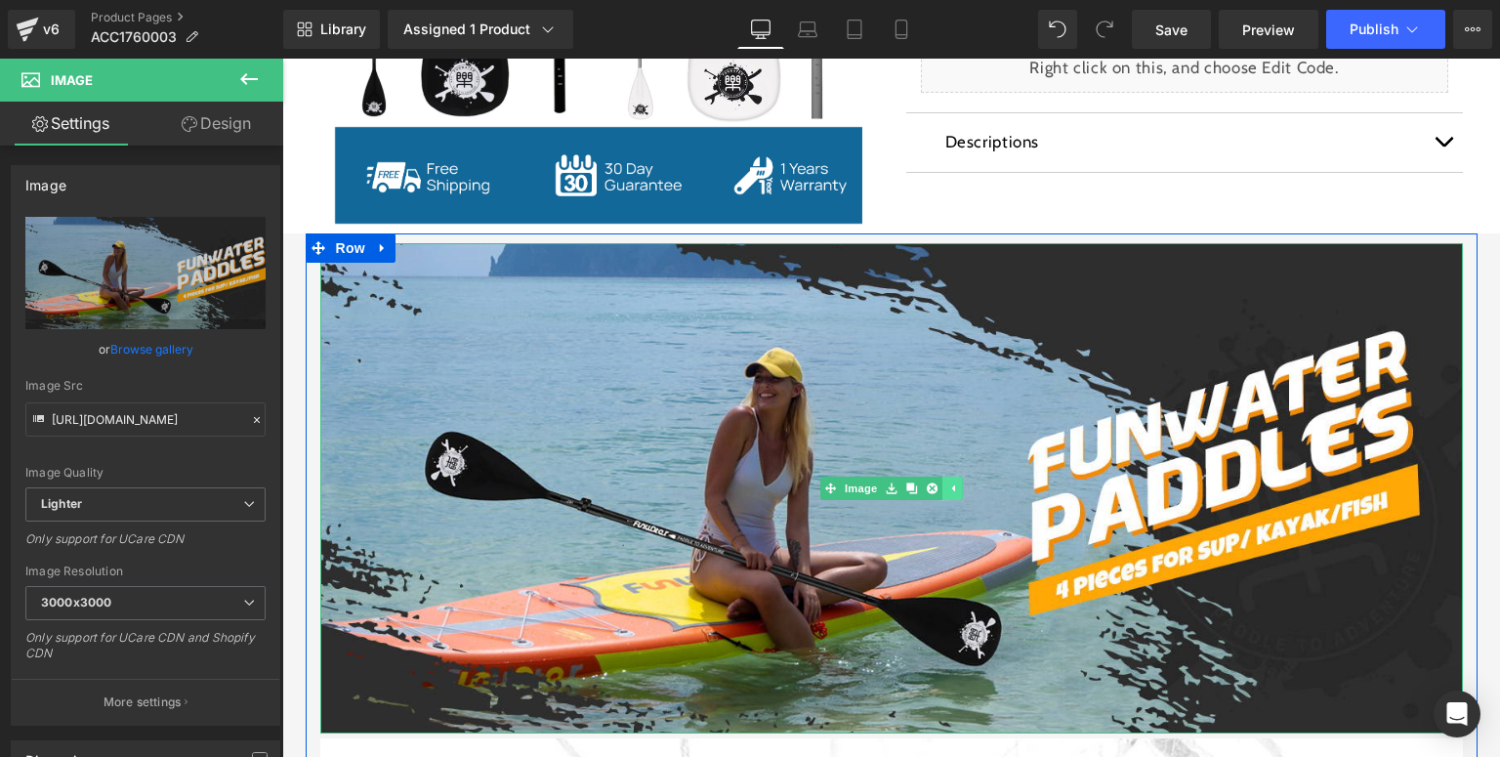
click at [951, 487] on icon at bounding box center [952, 489] width 11 height 12
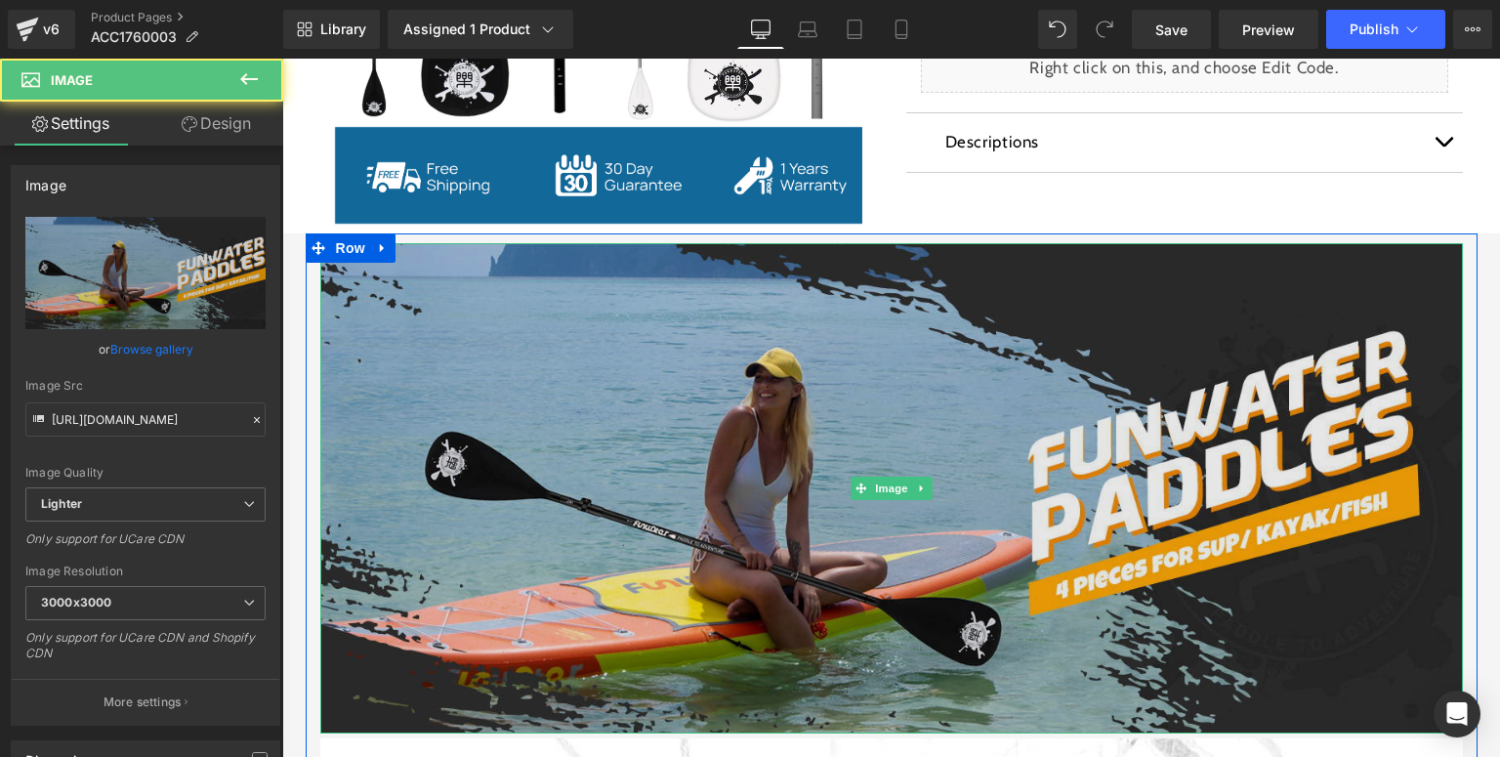
click at [806, 366] on img at bounding box center [891, 487] width 1143 height 489
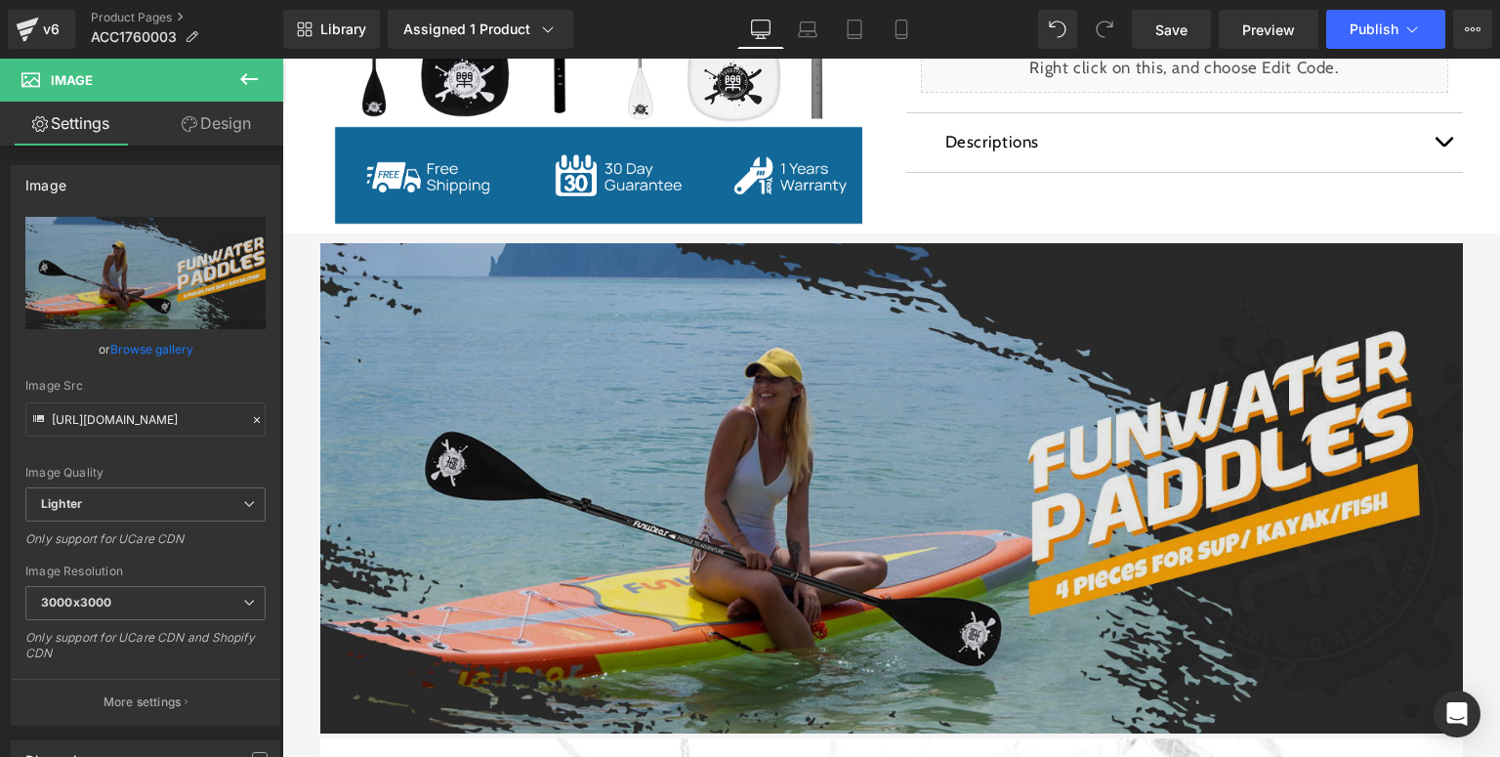
click at [743, 370] on img at bounding box center [891, 487] width 1143 height 489
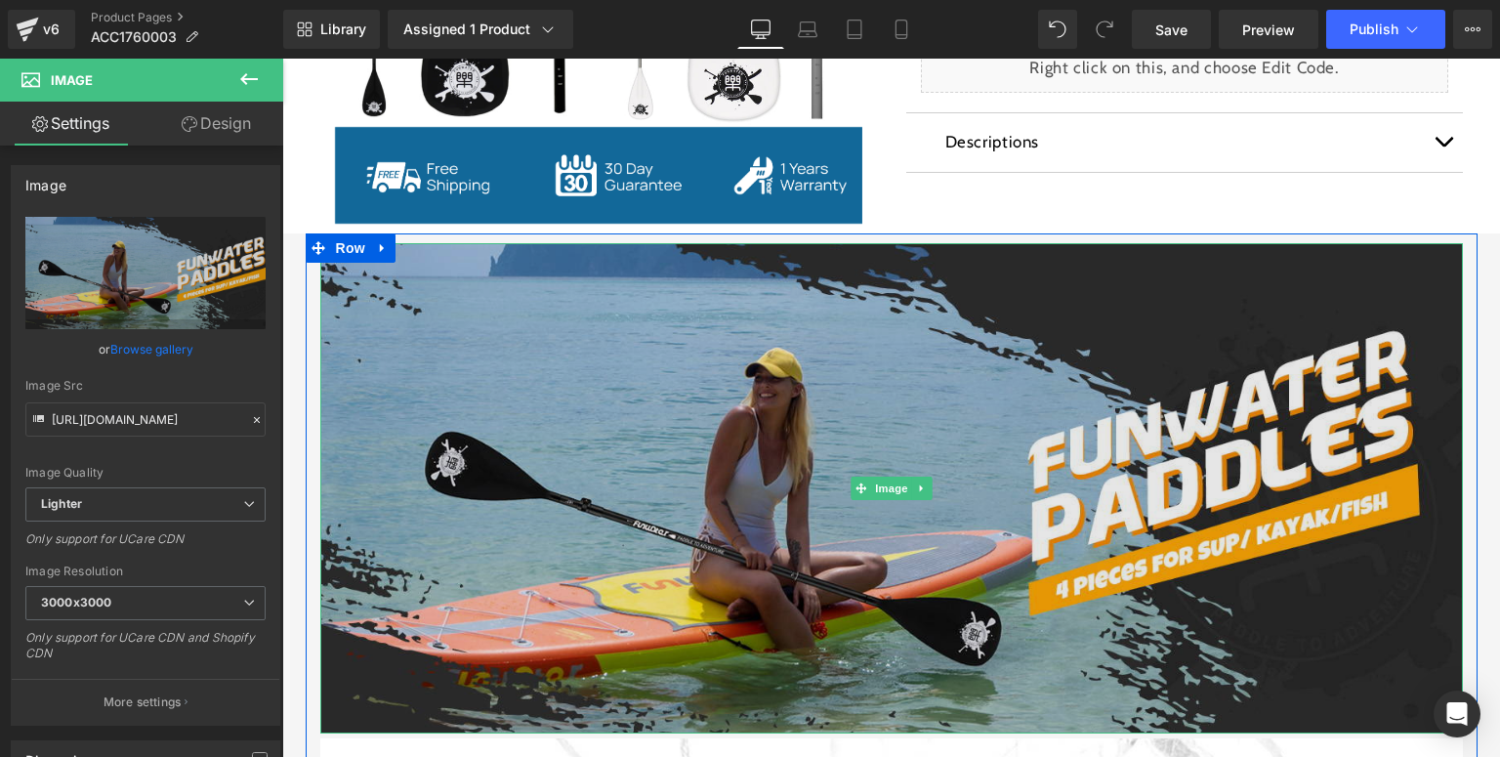
click at [742, 367] on img at bounding box center [891, 487] width 1143 height 489
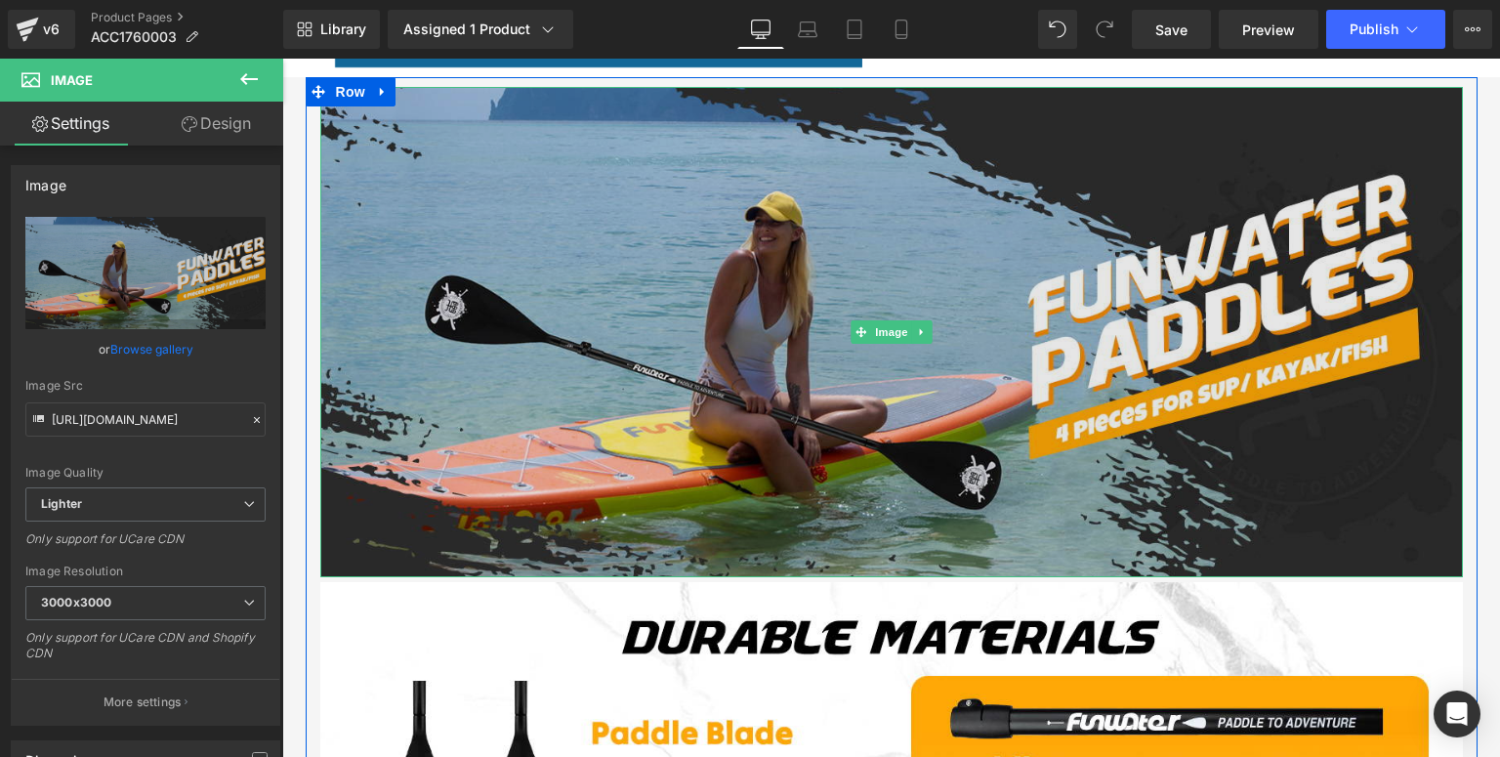
scroll to position [1134, 0]
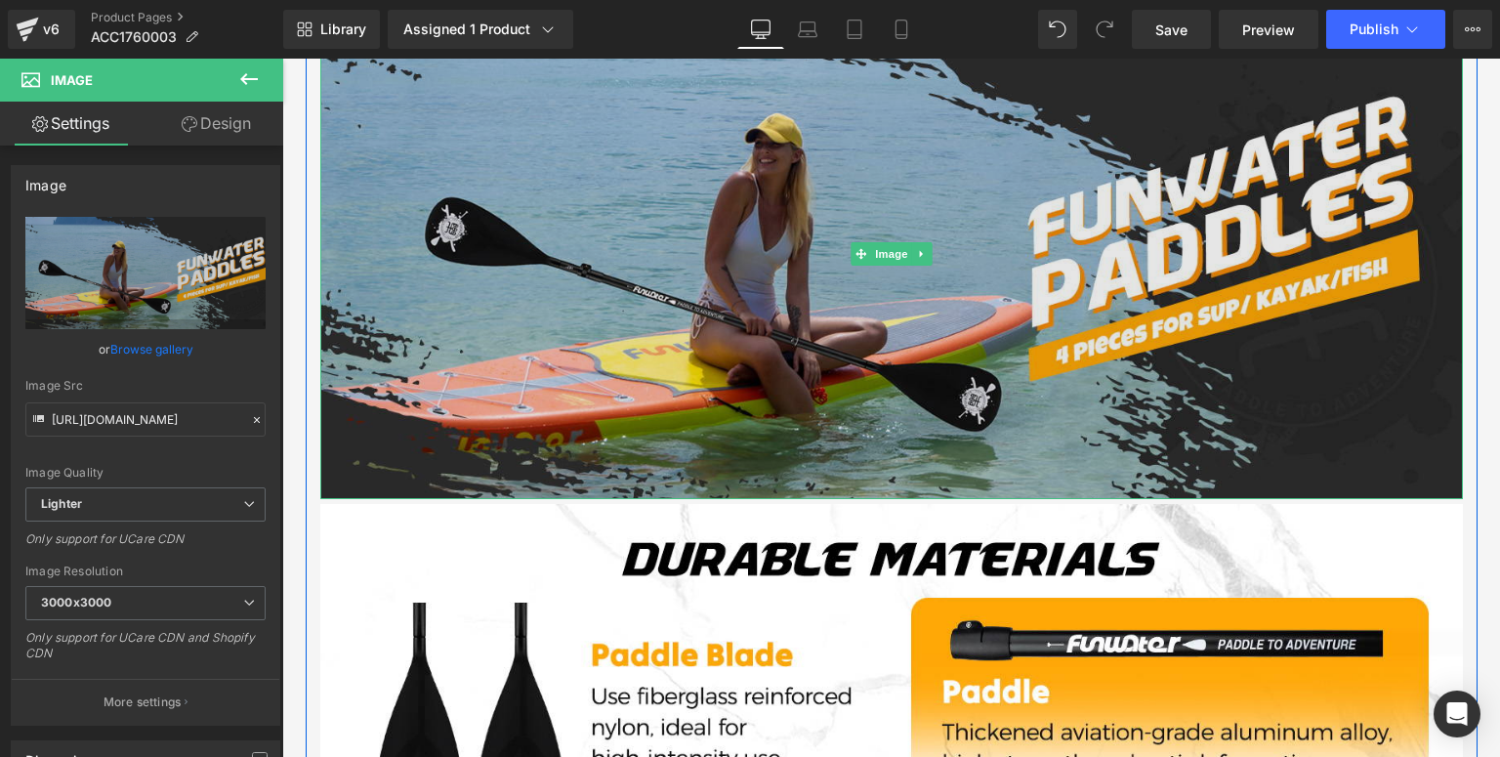
click at [586, 319] on img at bounding box center [891, 253] width 1143 height 489
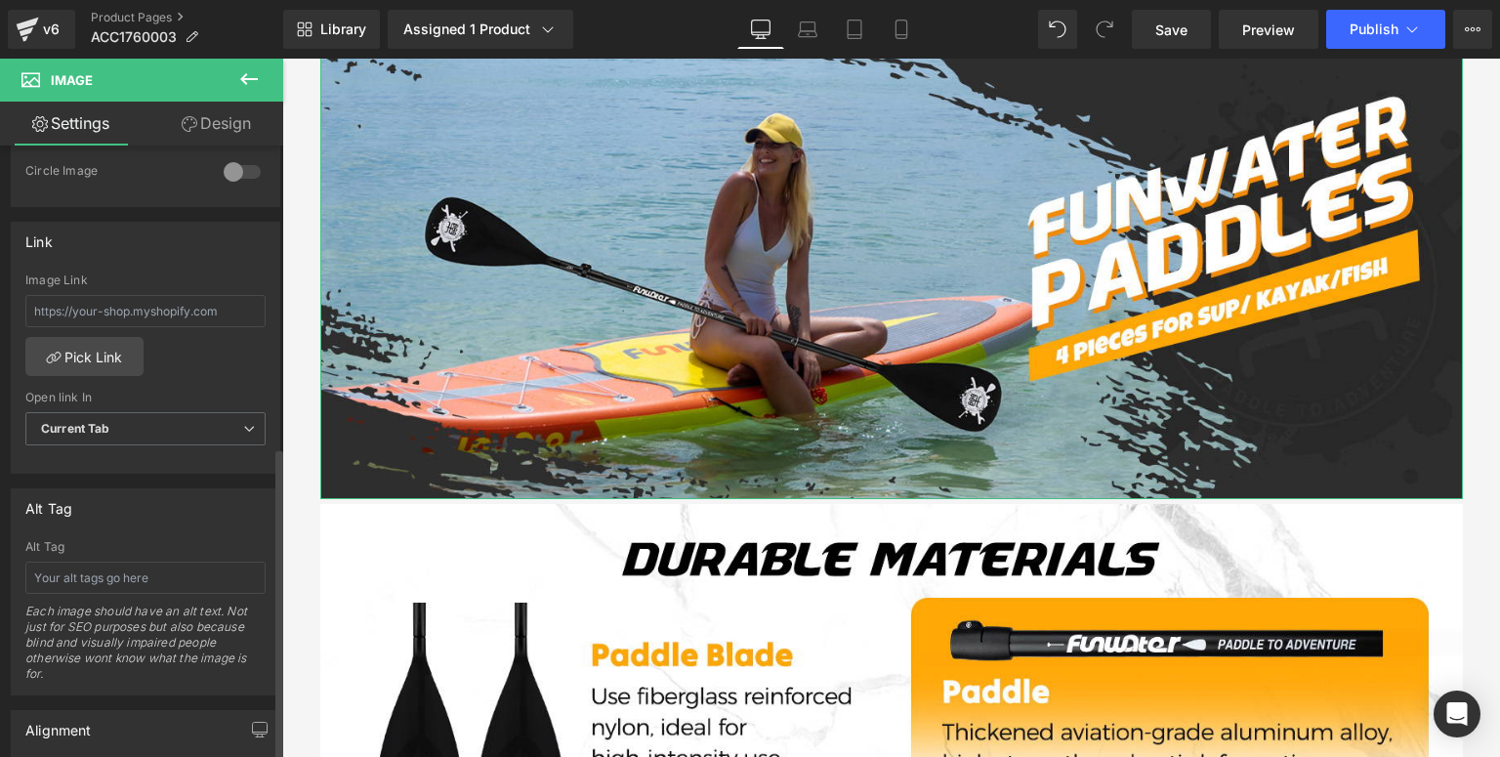
scroll to position [860, 0]
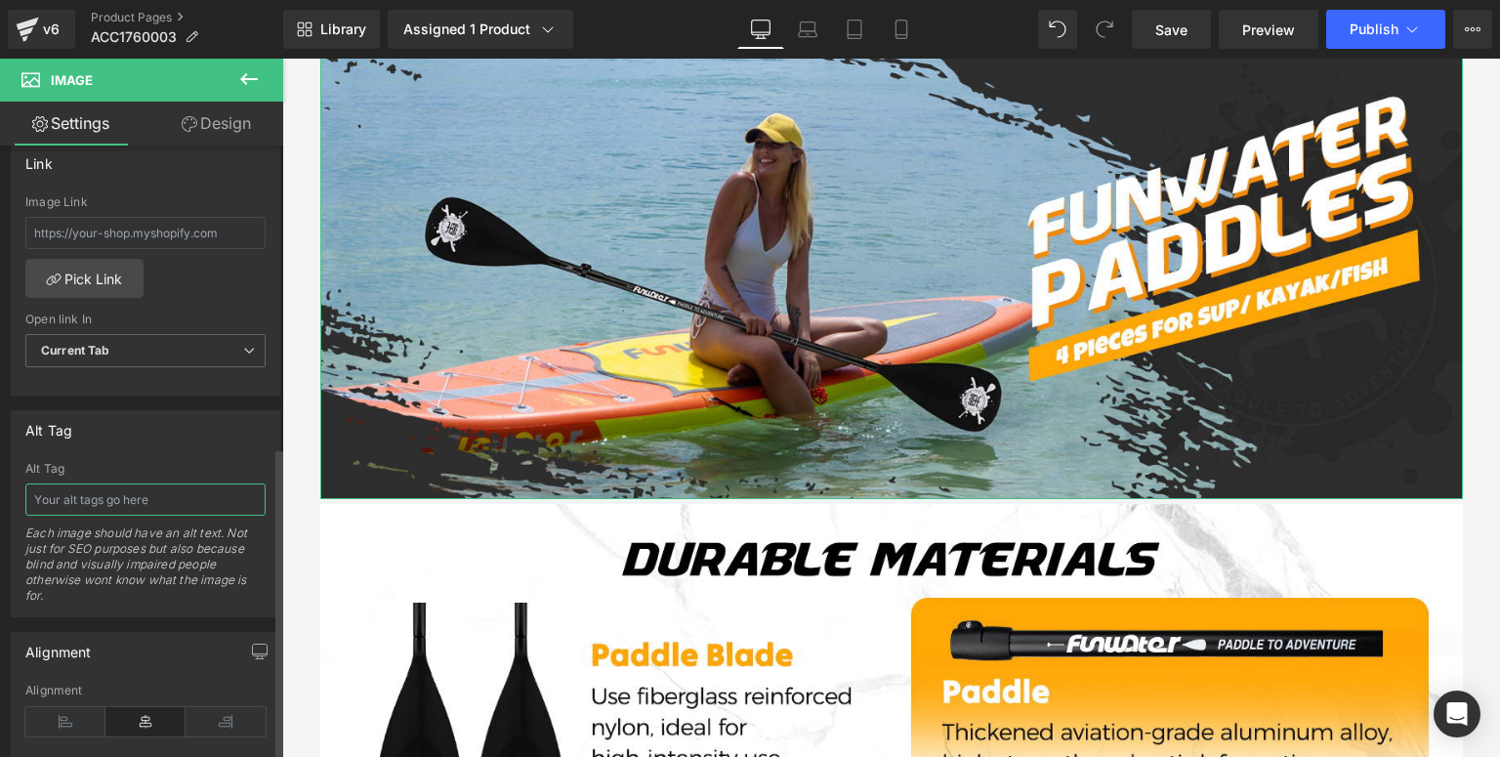
click at [113, 506] on input "text" at bounding box center [145, 500] width 240 height 32
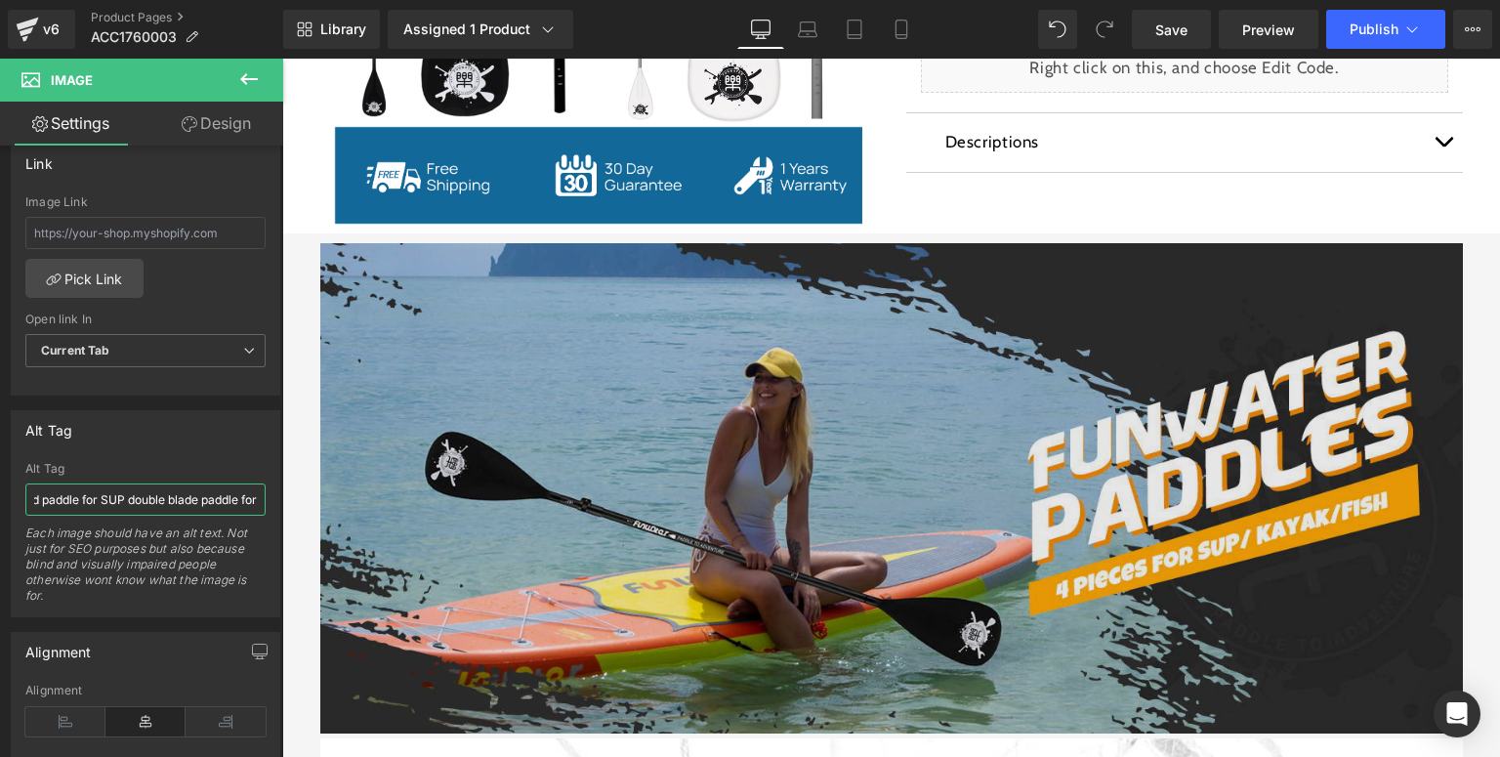
scroll to position [0, 189]
type input "Funwater stand up paddle board paddle for SUP double blade paddle"
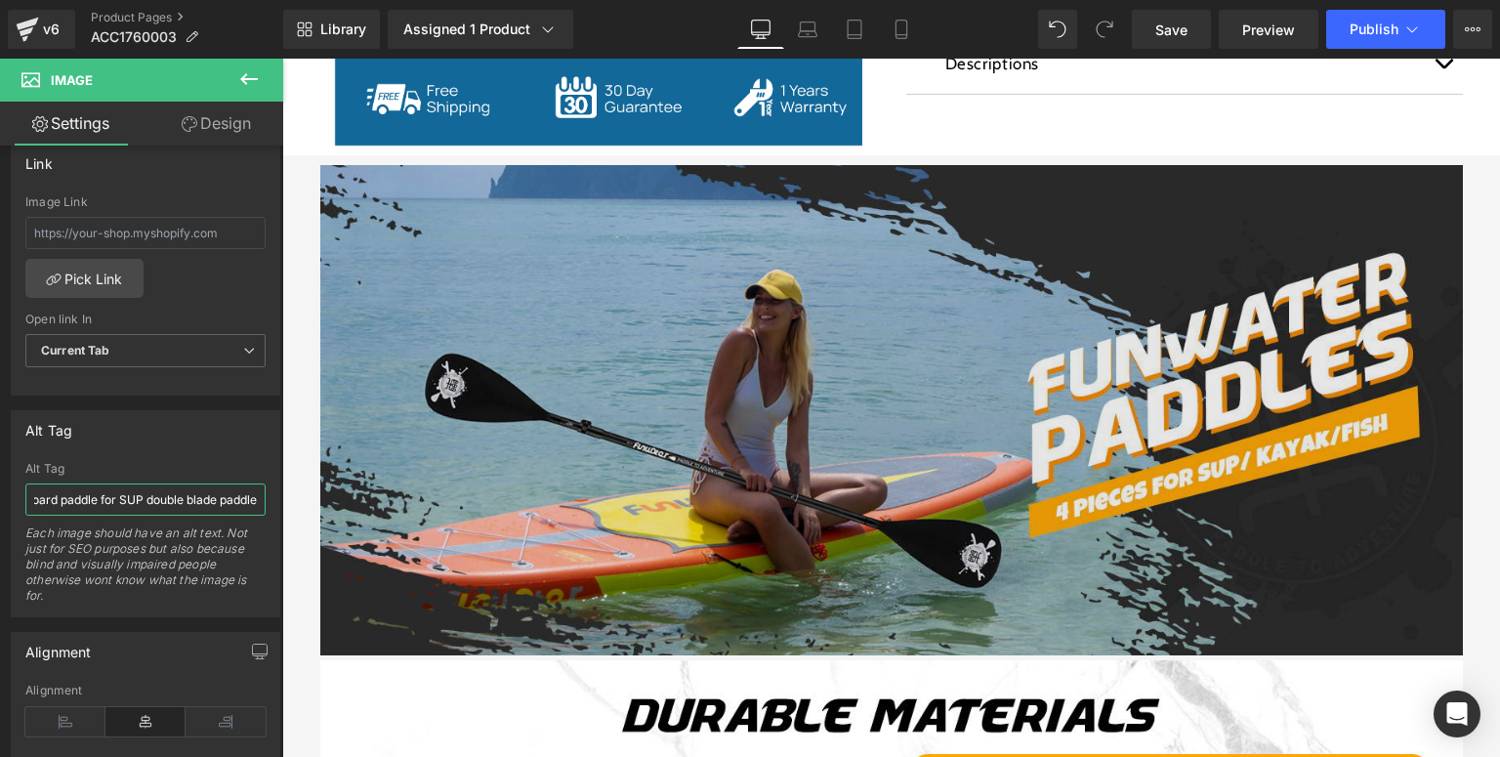
scroll to position [1525, 0]
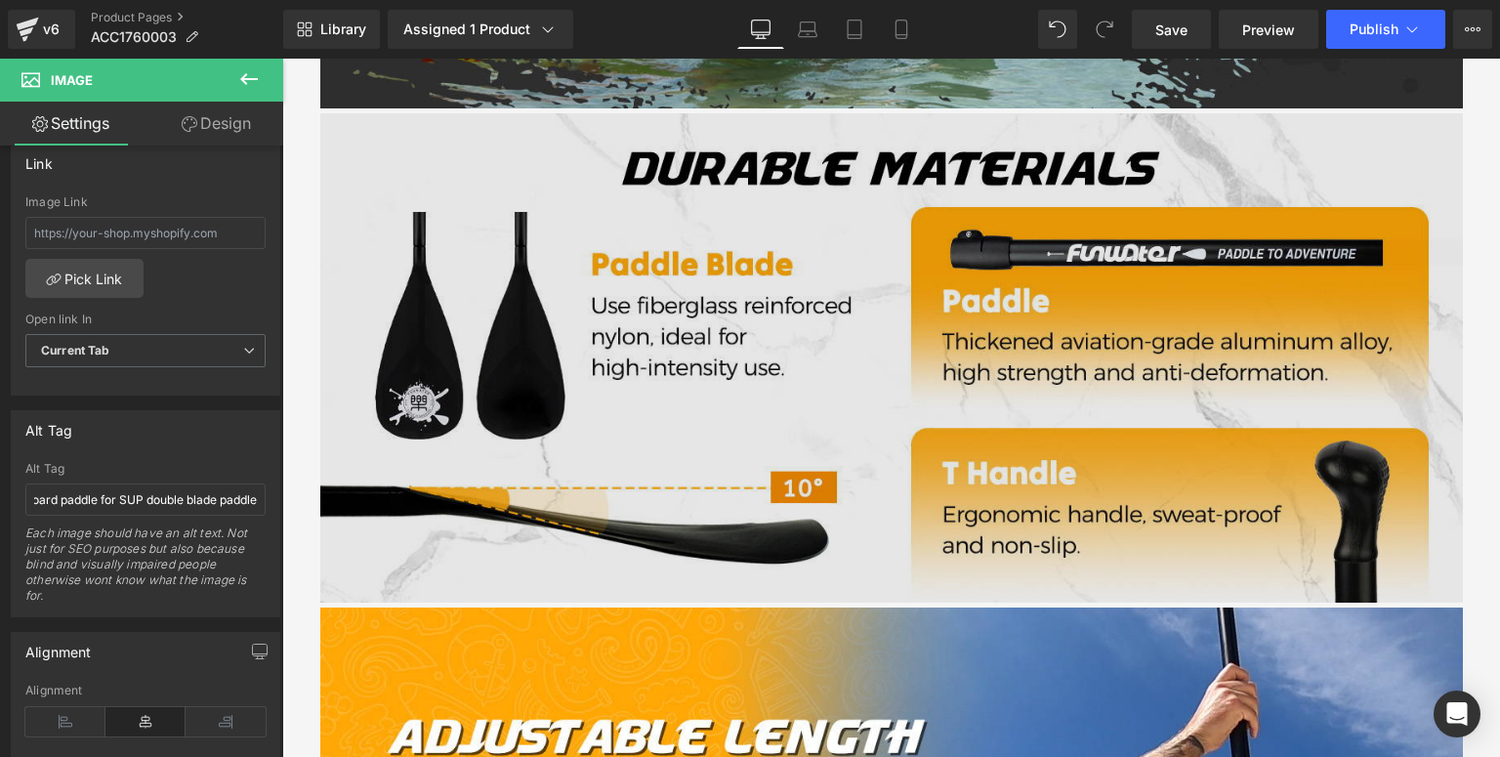
click at [846, 387] on img at bounding box center [891, 357] width 1143 height 489
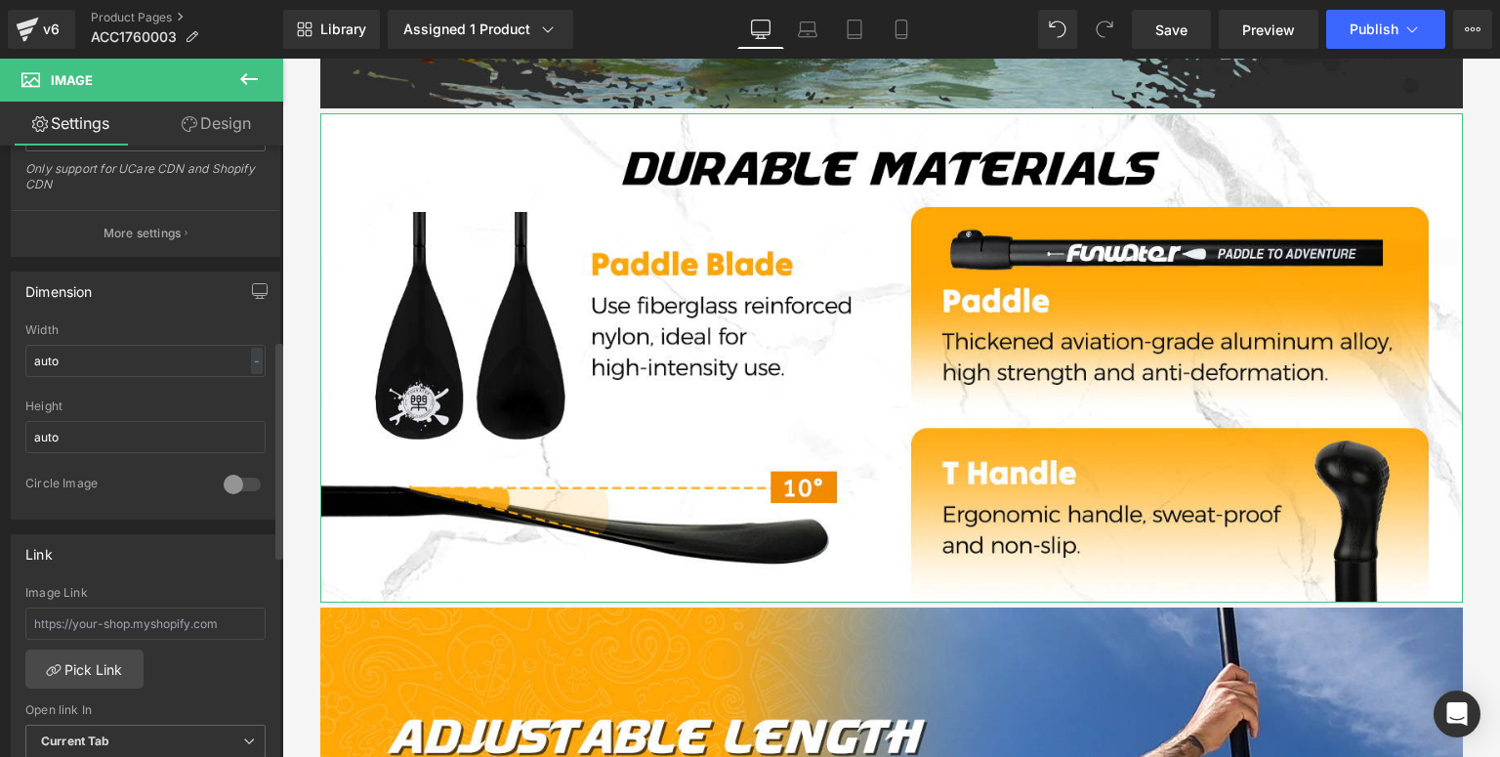
scroll to position [703, 0]
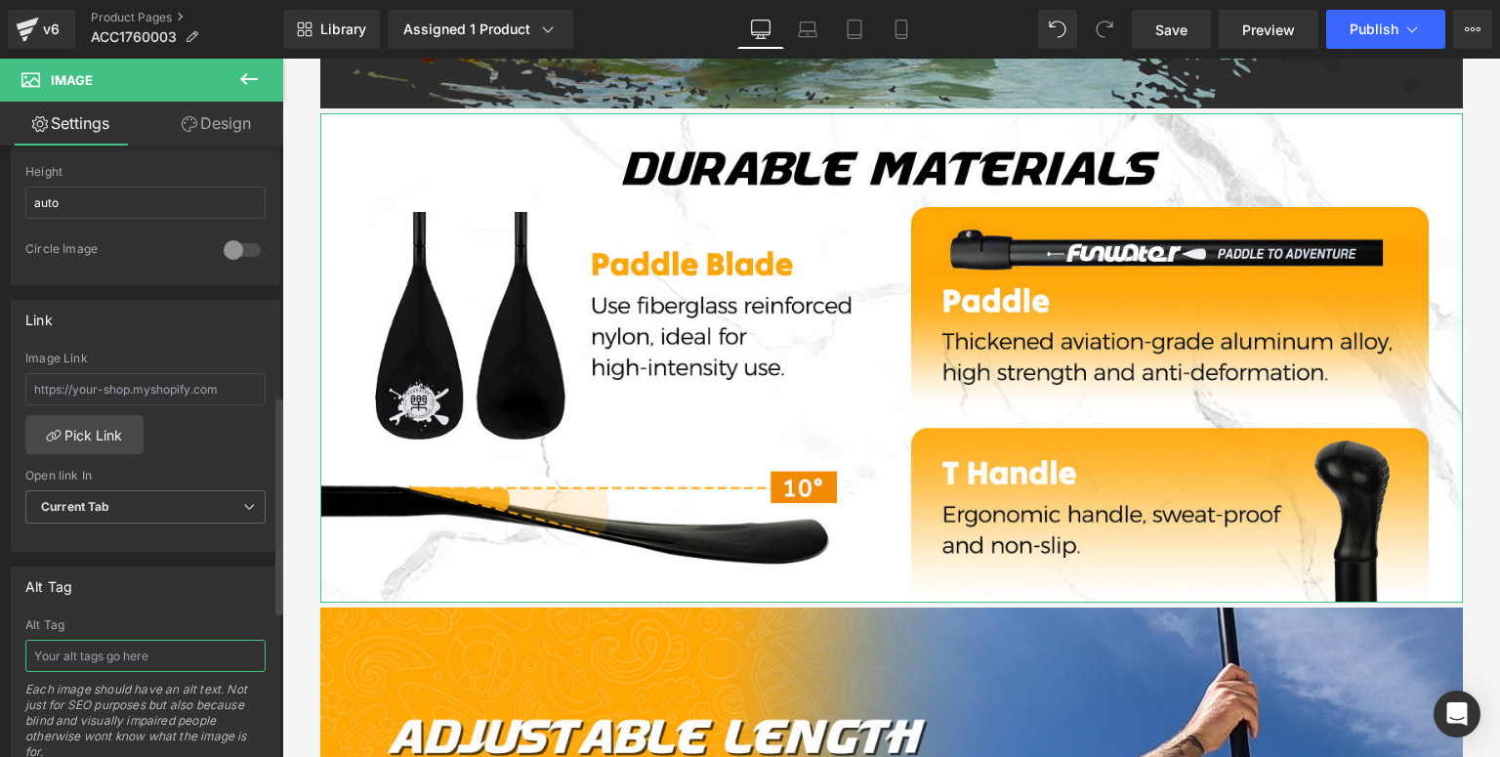
click at [107, 648] on input "text" at bounding box center [145, 656] width 240 height 32
type input "i"
type input "inflatable paddle board paddle use fiberglass reinforced nylon and erganomic ha…"
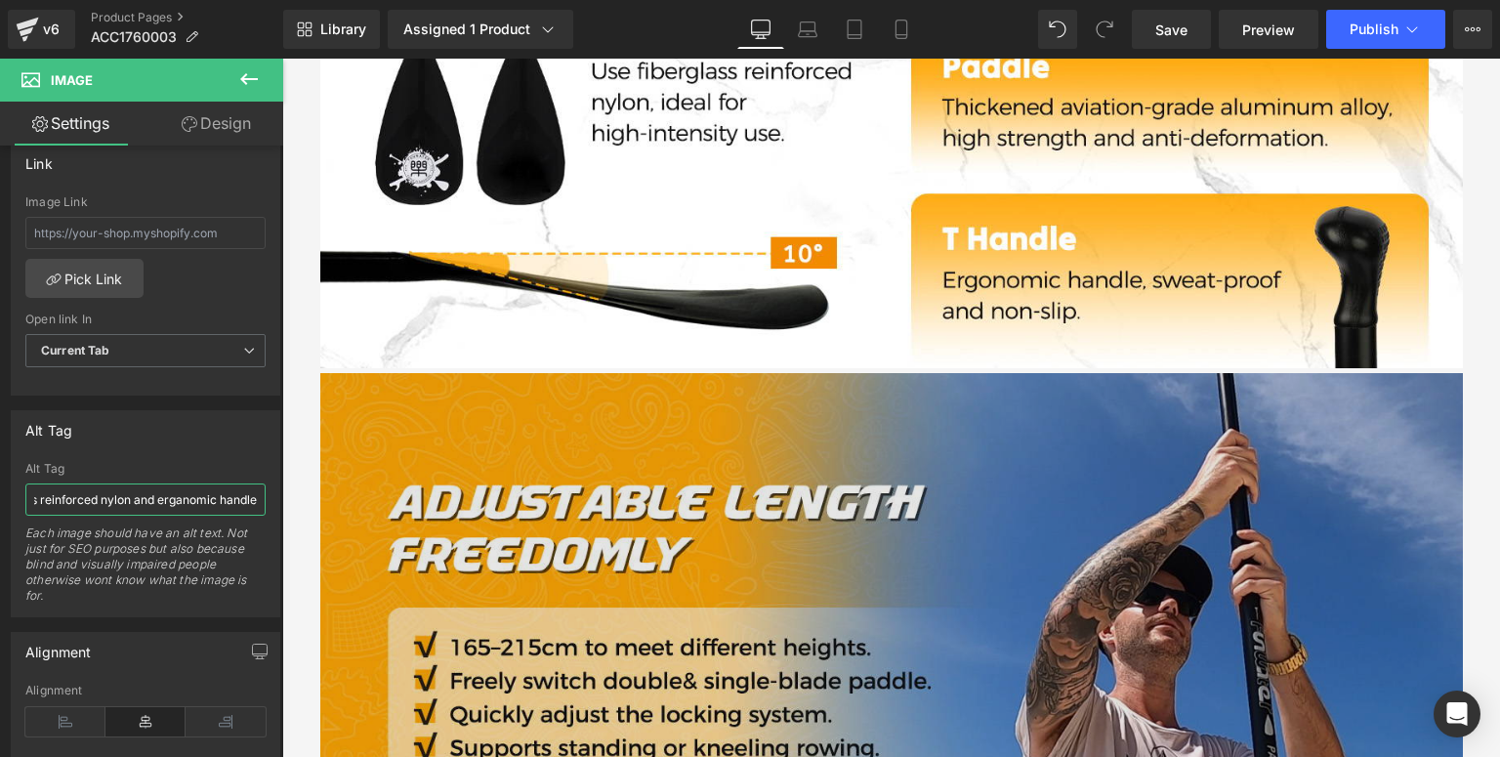
scroll to position [1994, 0]
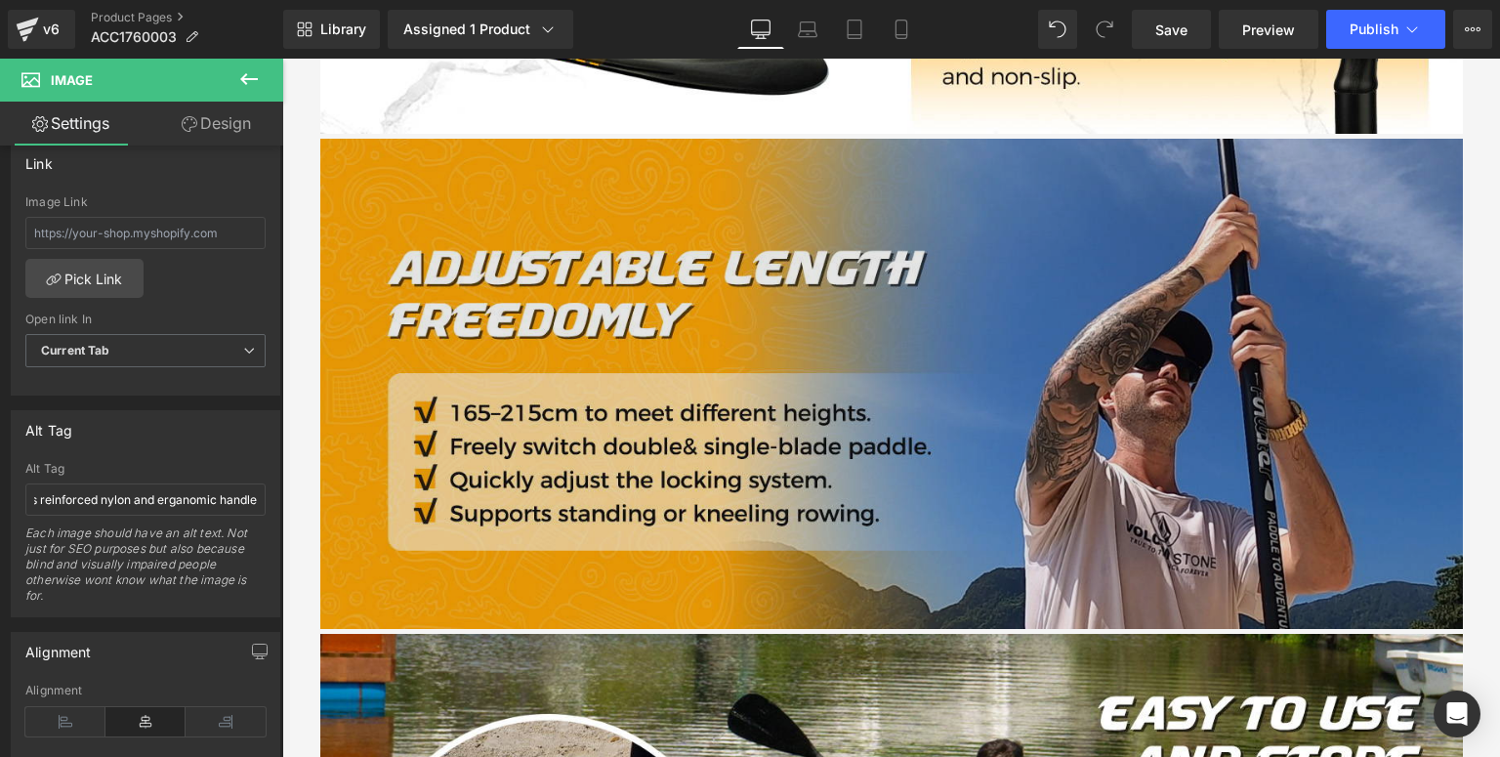
click at [589, 429] on img at bounding box center [891, 383] width 1143 height 489
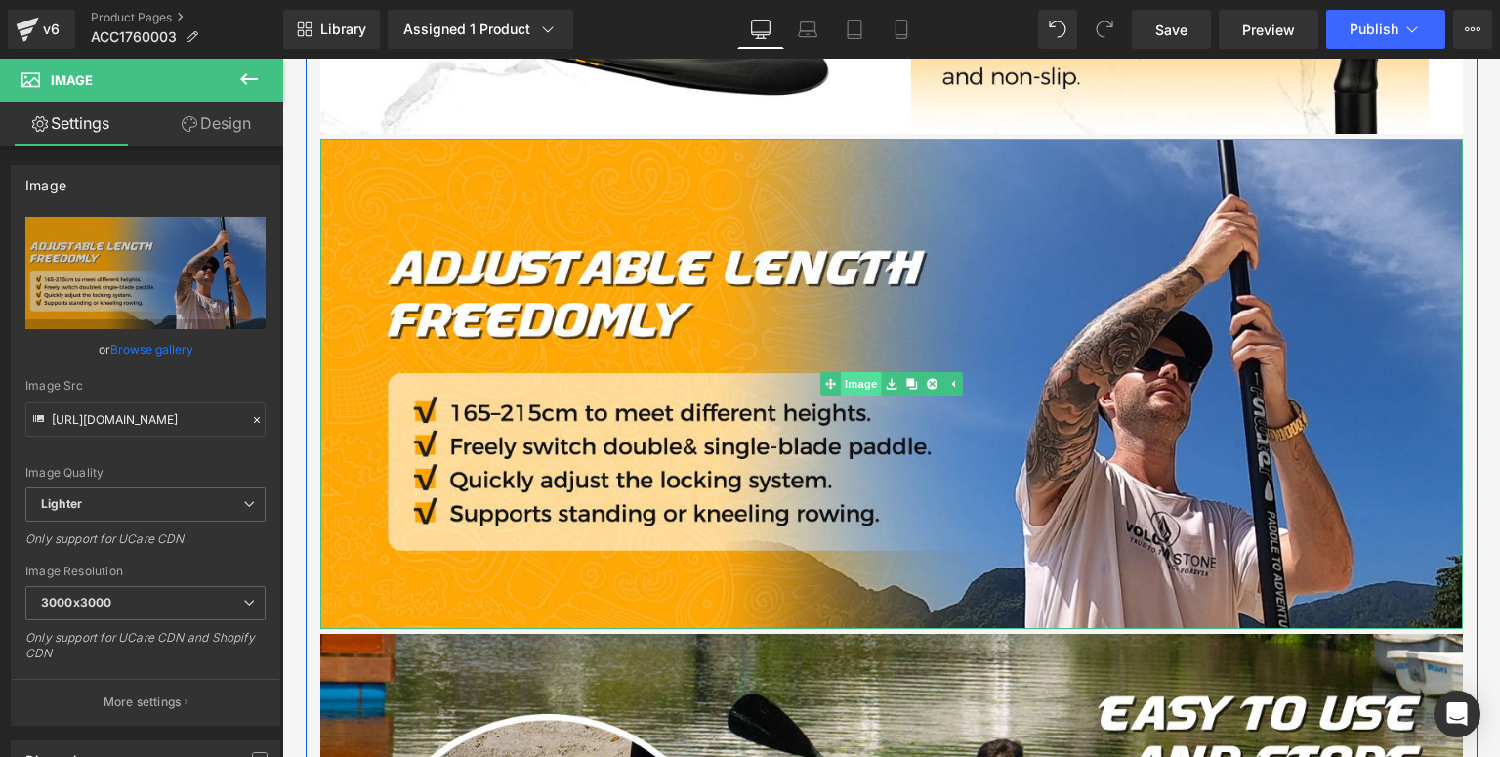
click at [863, 374] on span "Image" at bounding box center [861, 383] width 41 height 23
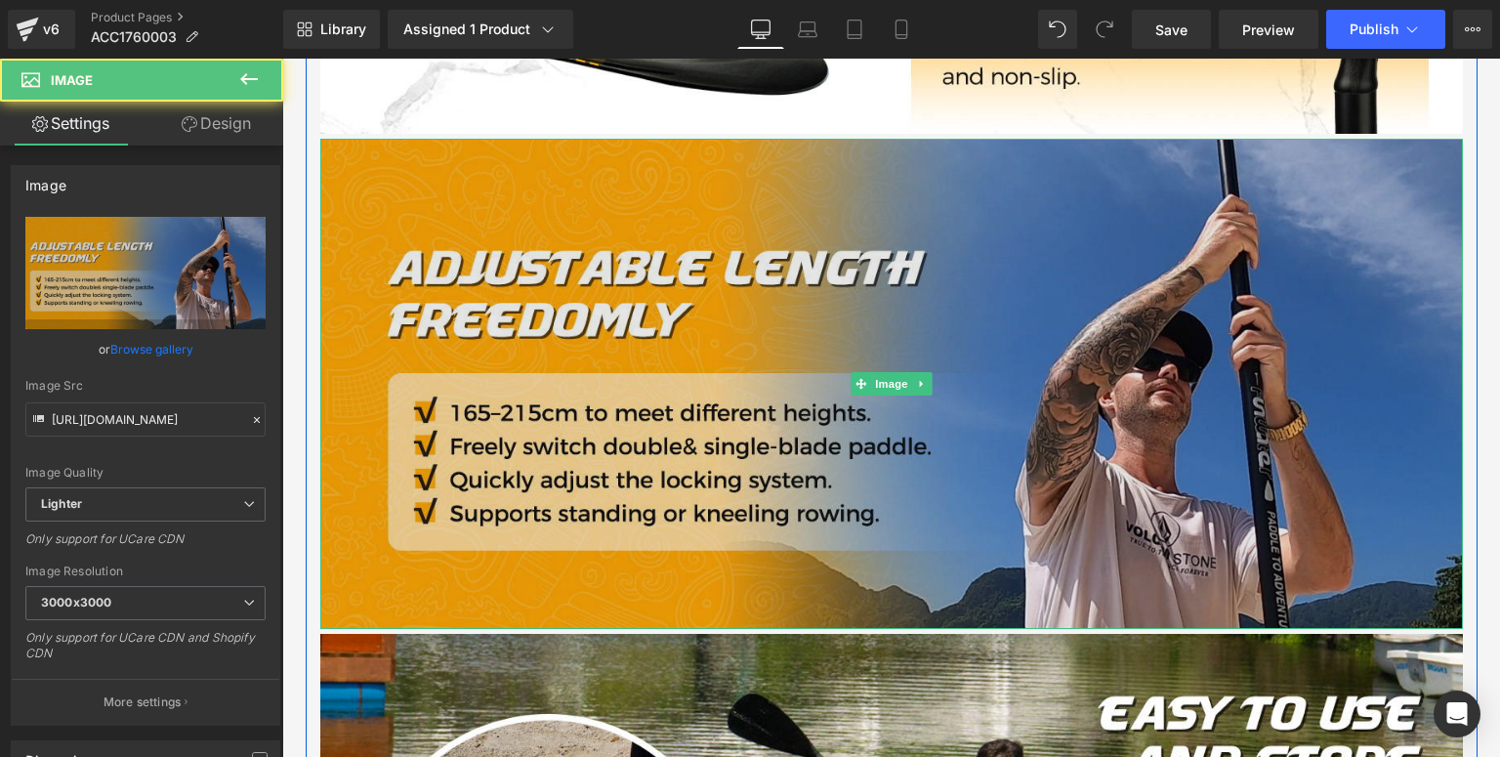
click at [549, 303] on img at bounding box center [891, 383] width 1143 height 489
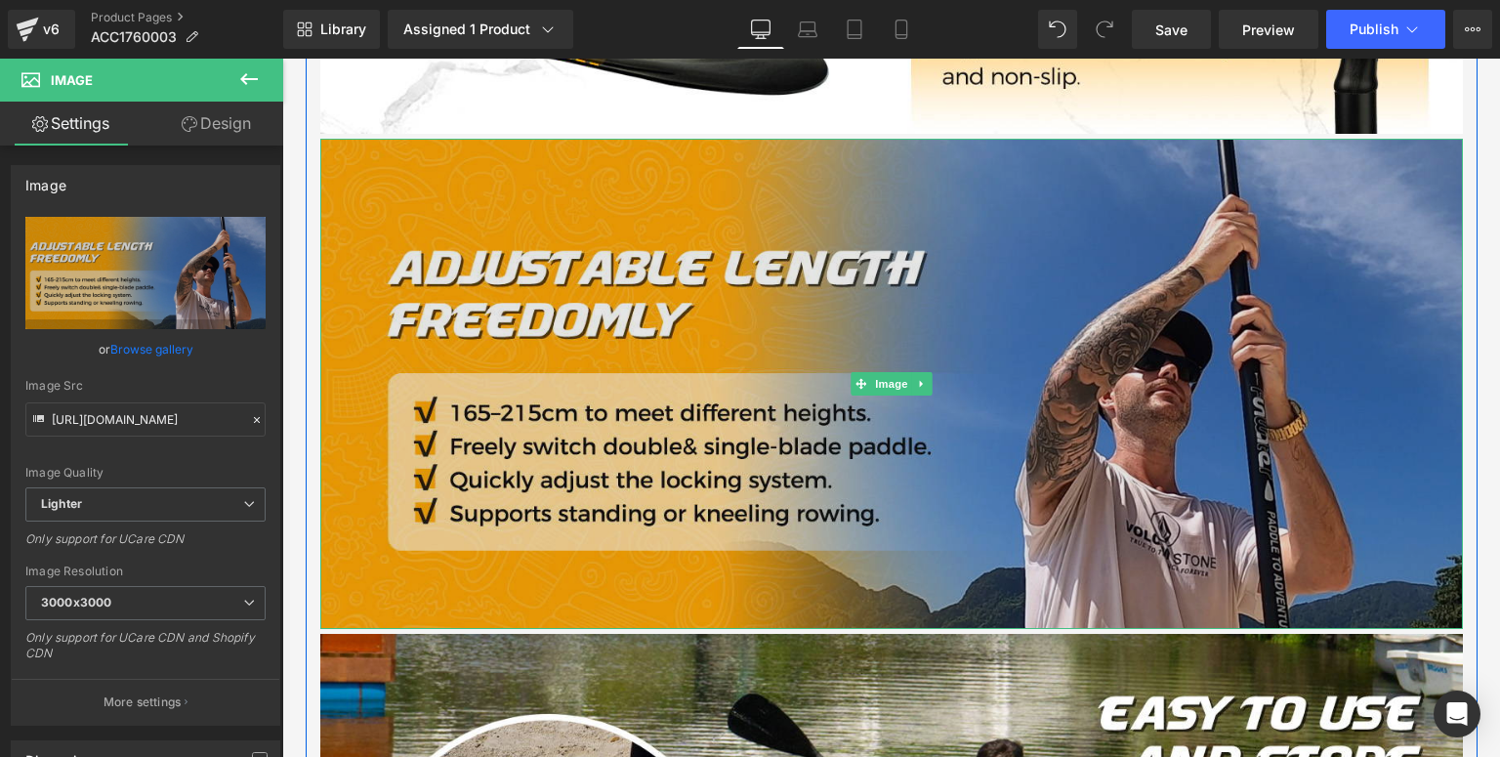
click at [579, 367] on img at bounding box center [891, 383] width 1143 height 489
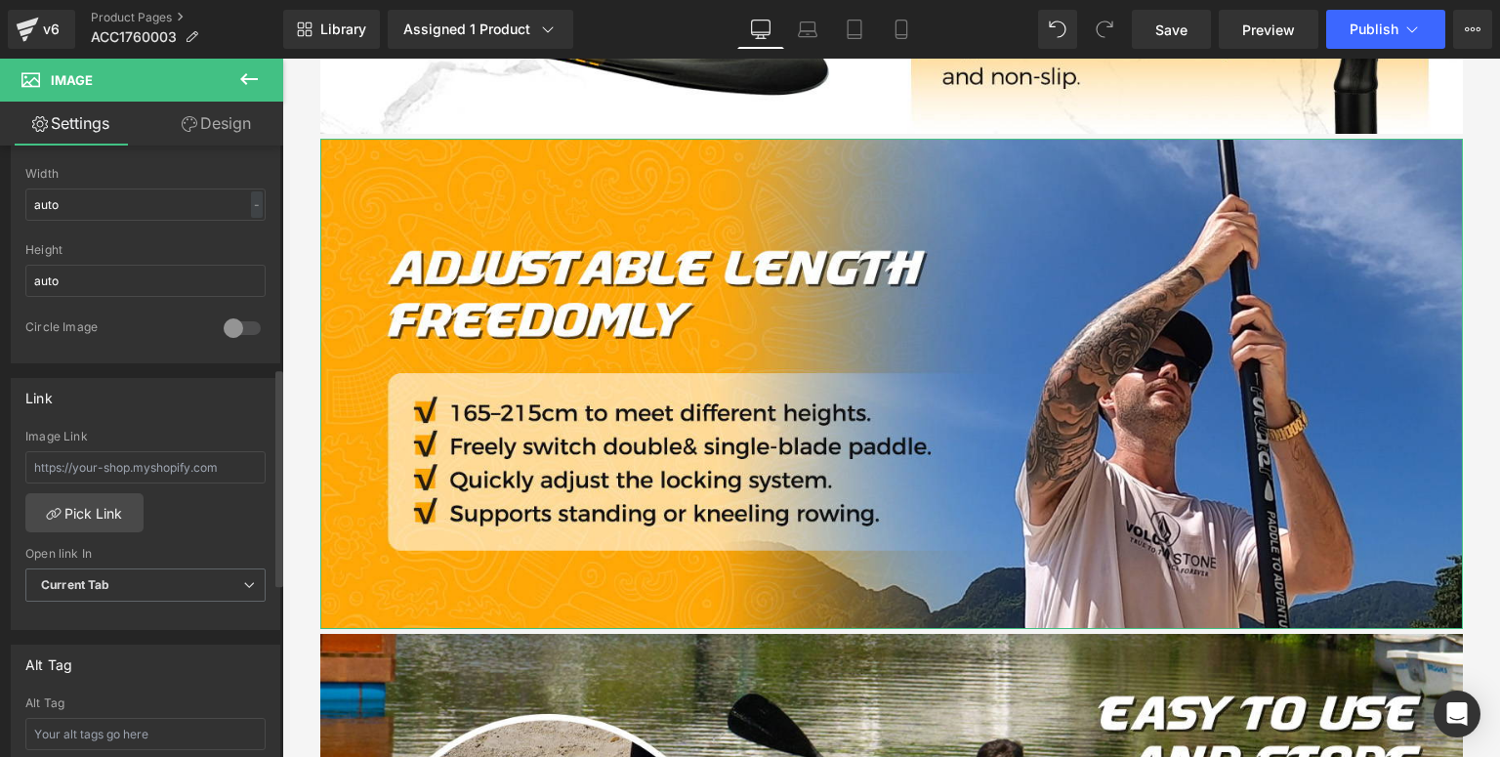
scroll to position [781, 0]
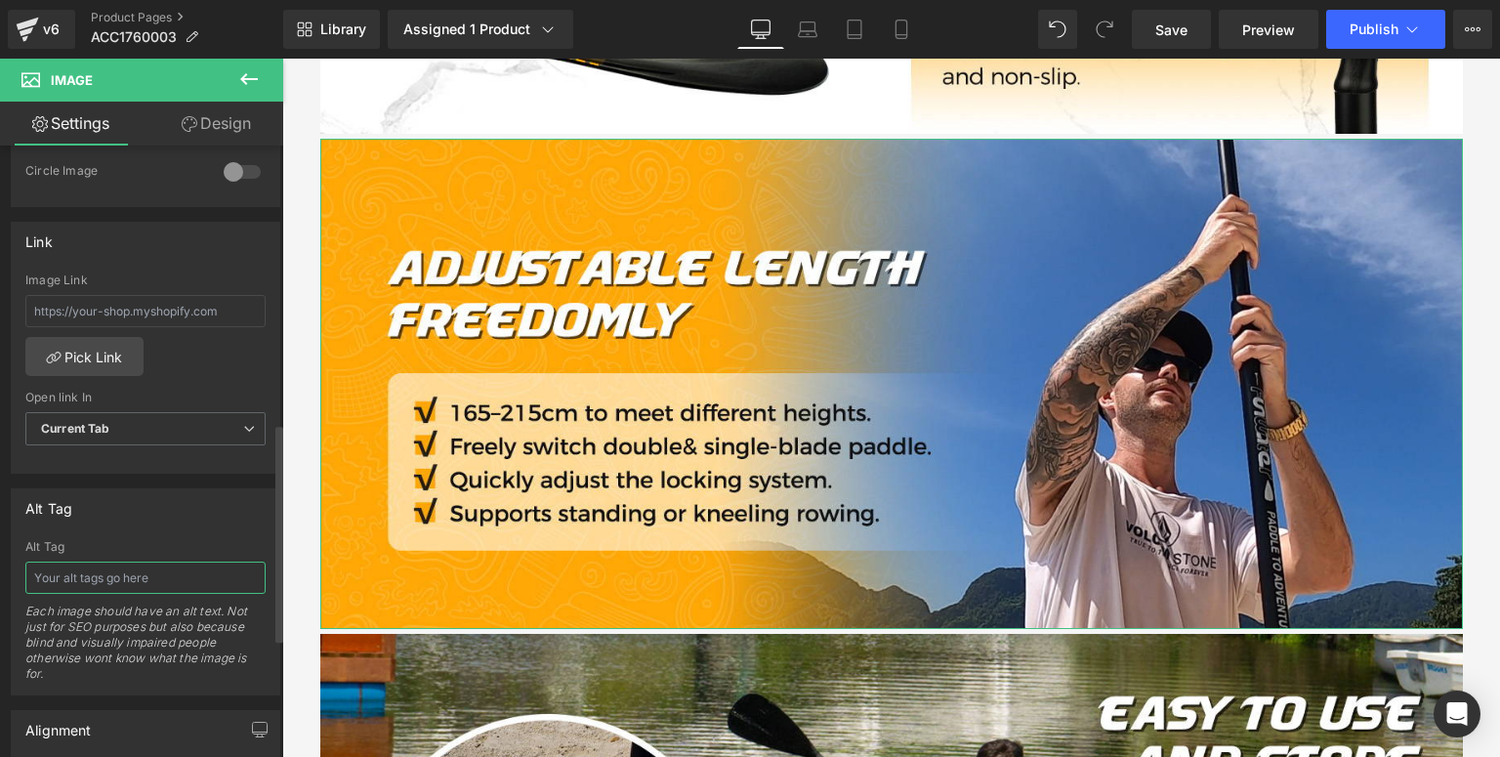
click at [124, 573] on input "text" at bounding box center [145, 578] width 240 height 32
type input "F"
type input "Paddle for SUP adjustable length from 165 to 215cm, freely switch double and si…"
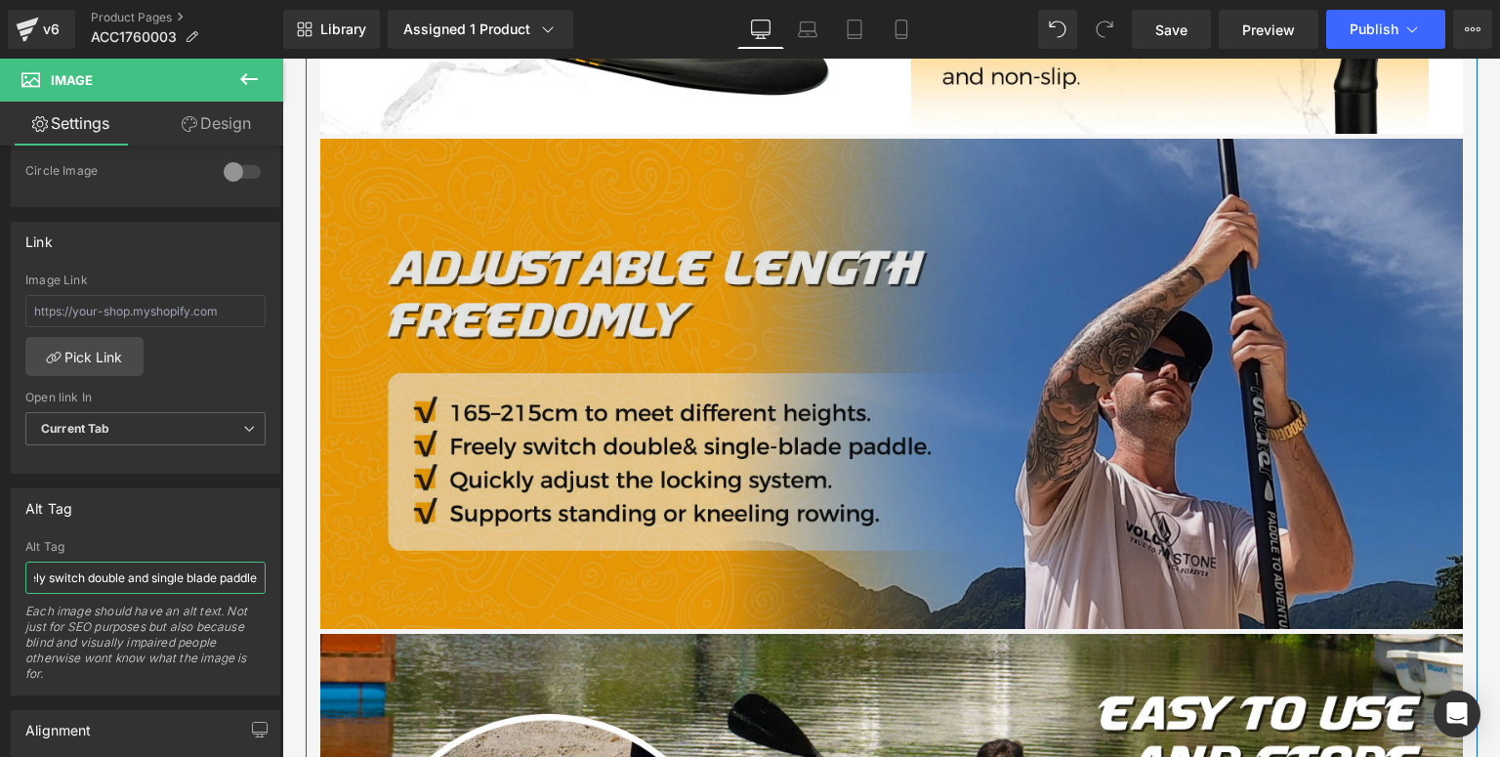
scroll to position [2306, 0]
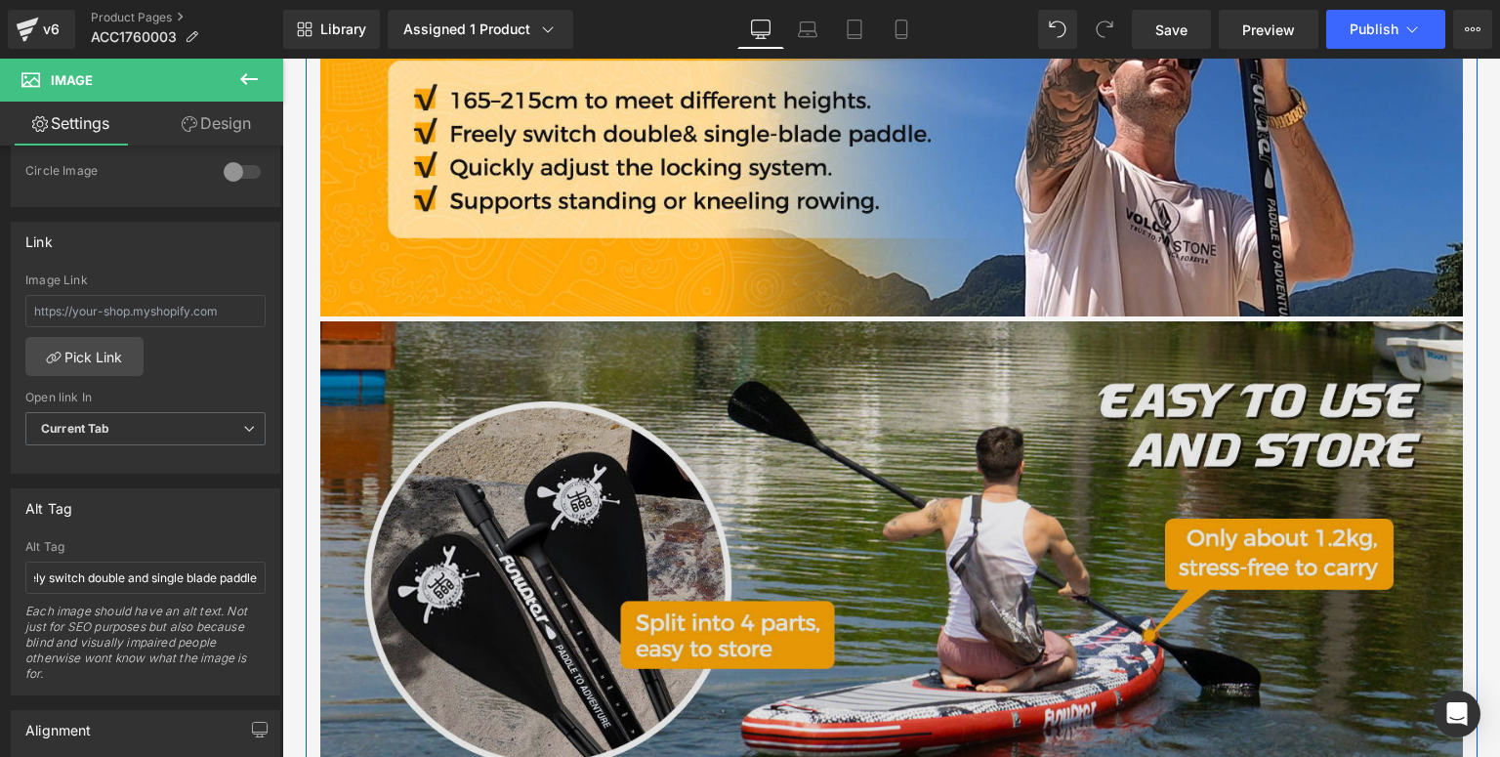
click at [690, 566] on img at bounding box center [891, 565] width 1143 height 489
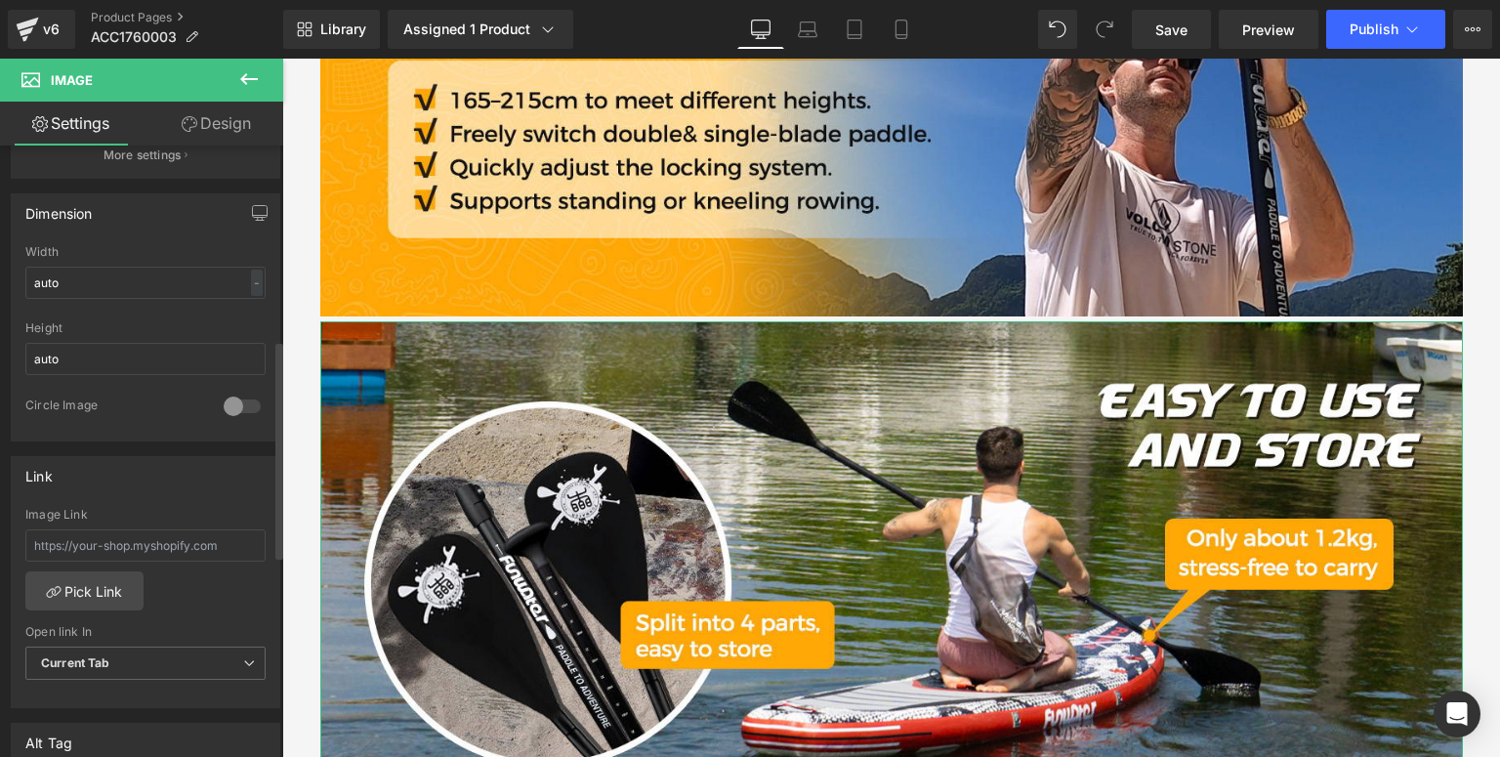
scroll to position [781, 0]
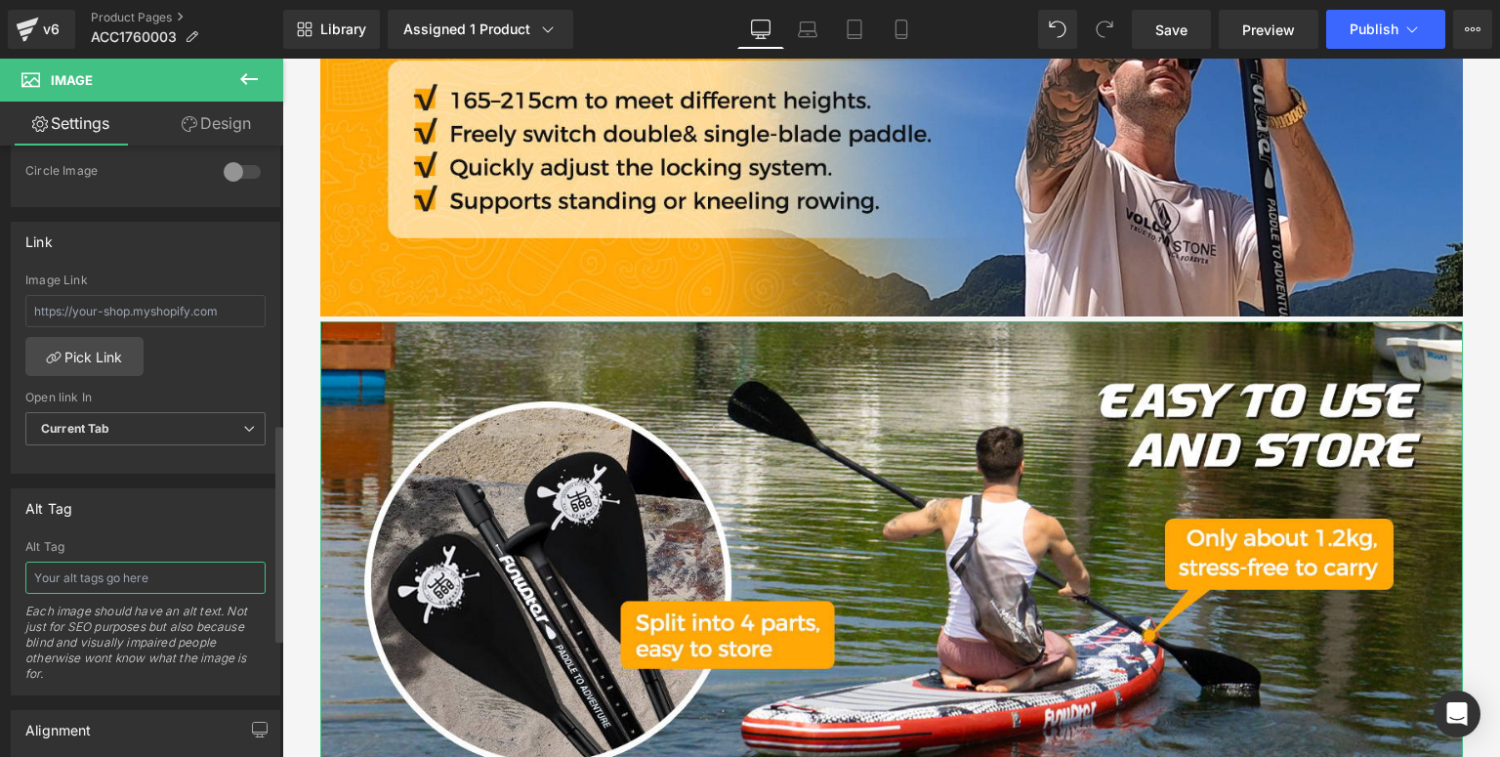
click at [170, 582] on input "text" at bounding box center [145, 578] width 240 height 32
type input "Double blade padlde board paddle in [GEOGRAPHIC_DATA] is easy to use and store"
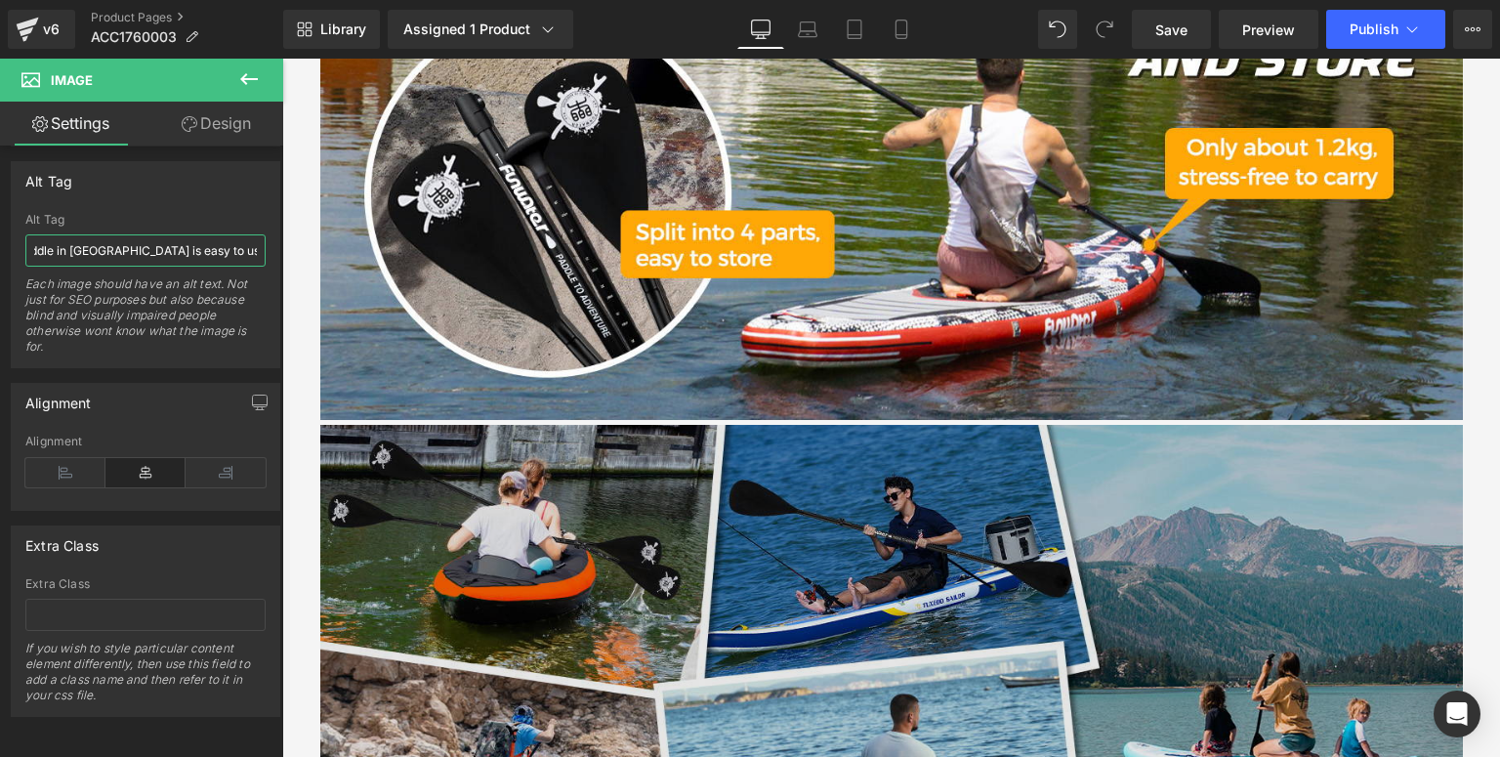
scroll to position [3010, 0]
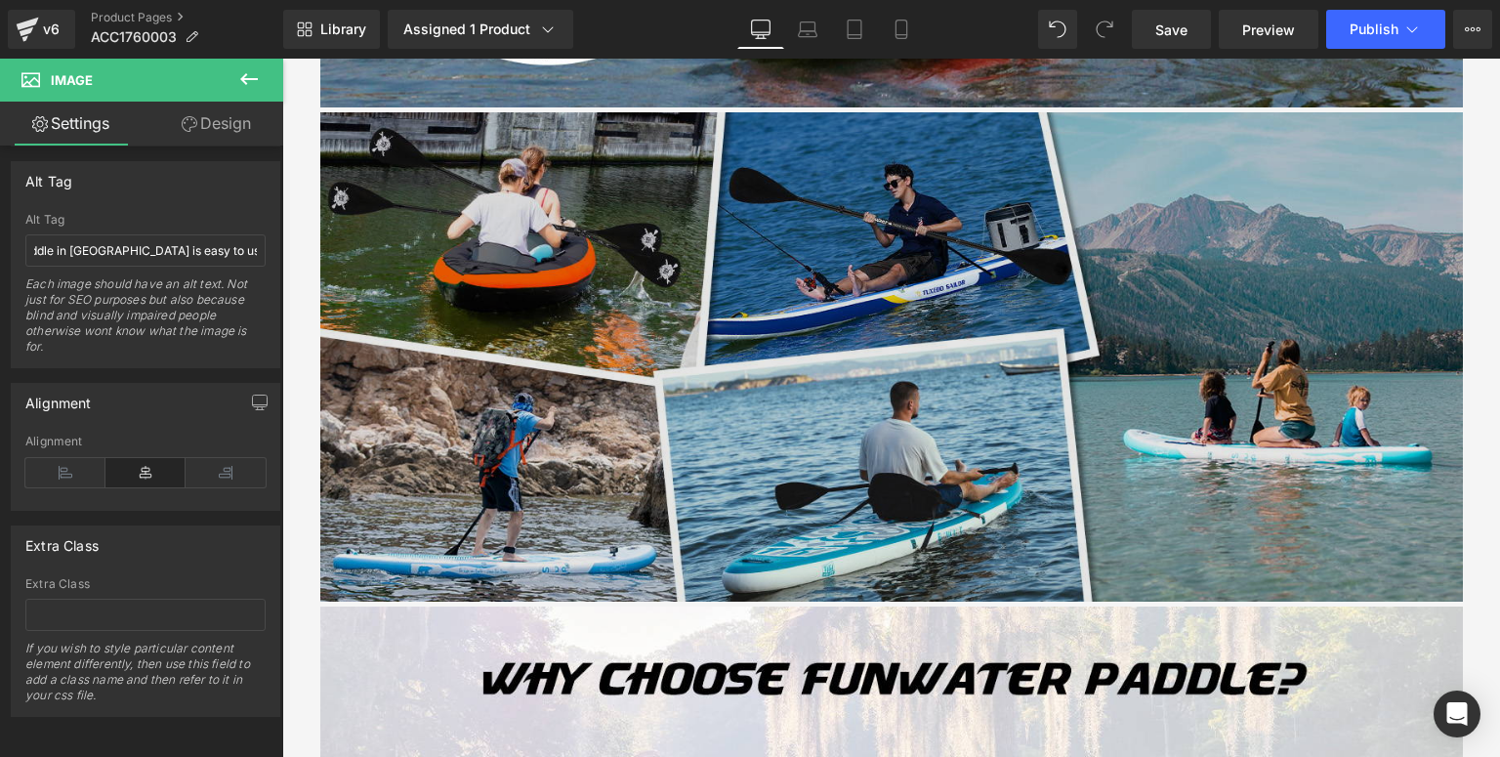
click at [677, 478] on img at bounding box center [891, 356] width 1143 height 489
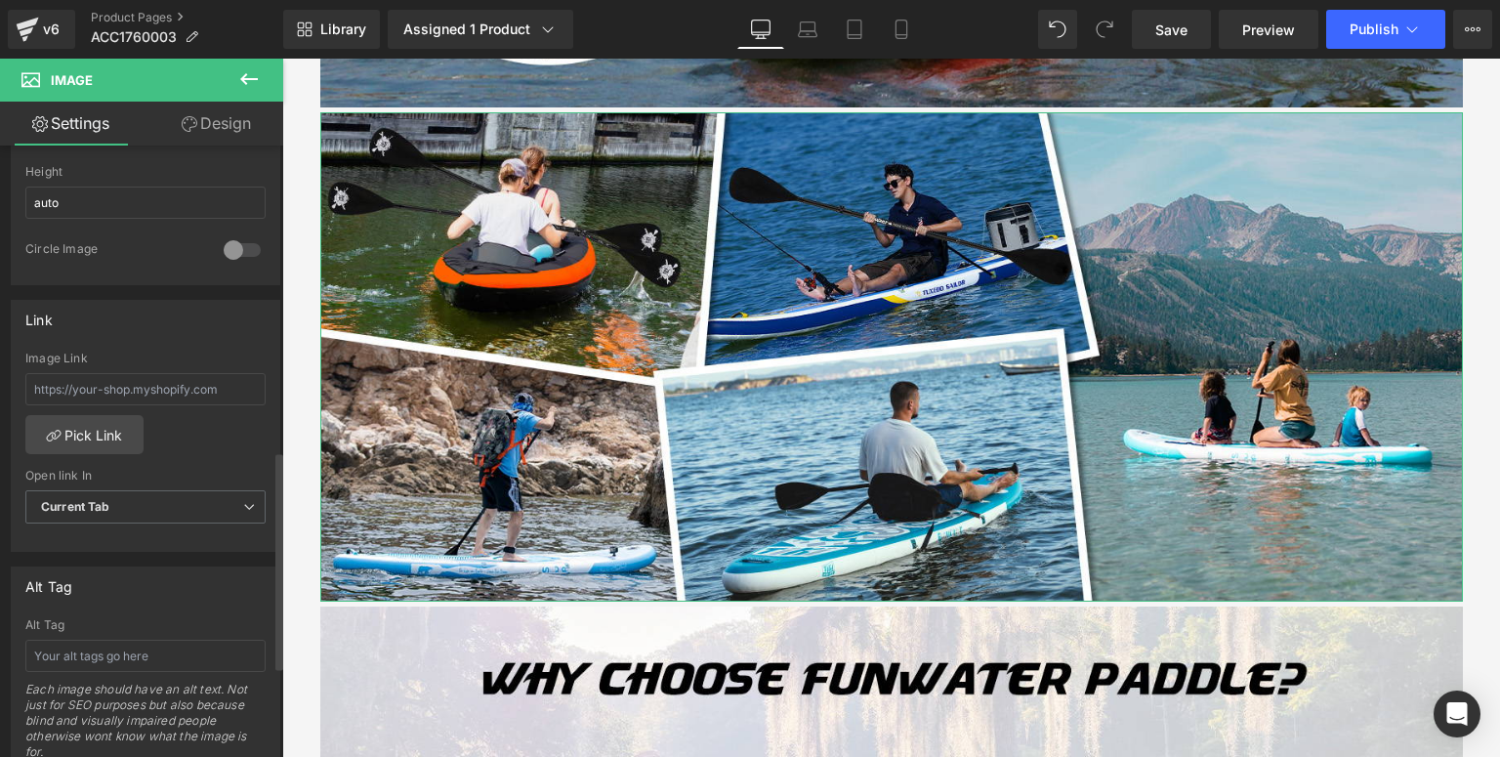
scroll to position [860, 0]
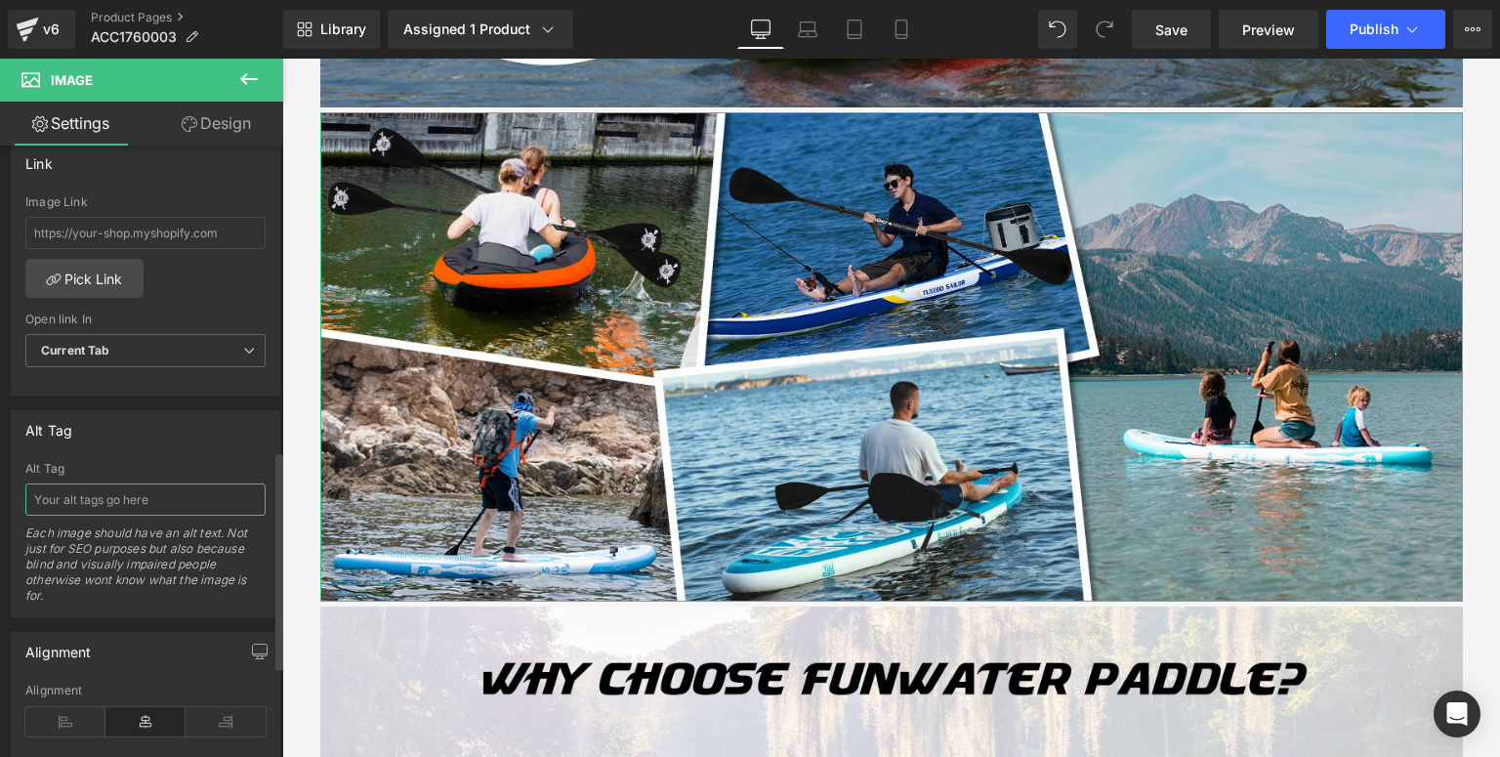
click at [194, 498] on input "text" at bounding box center [145, 500] width 240 height 32
type input "Funwater double blade paddles are suitable for inflatable paddle board, hard bo…"
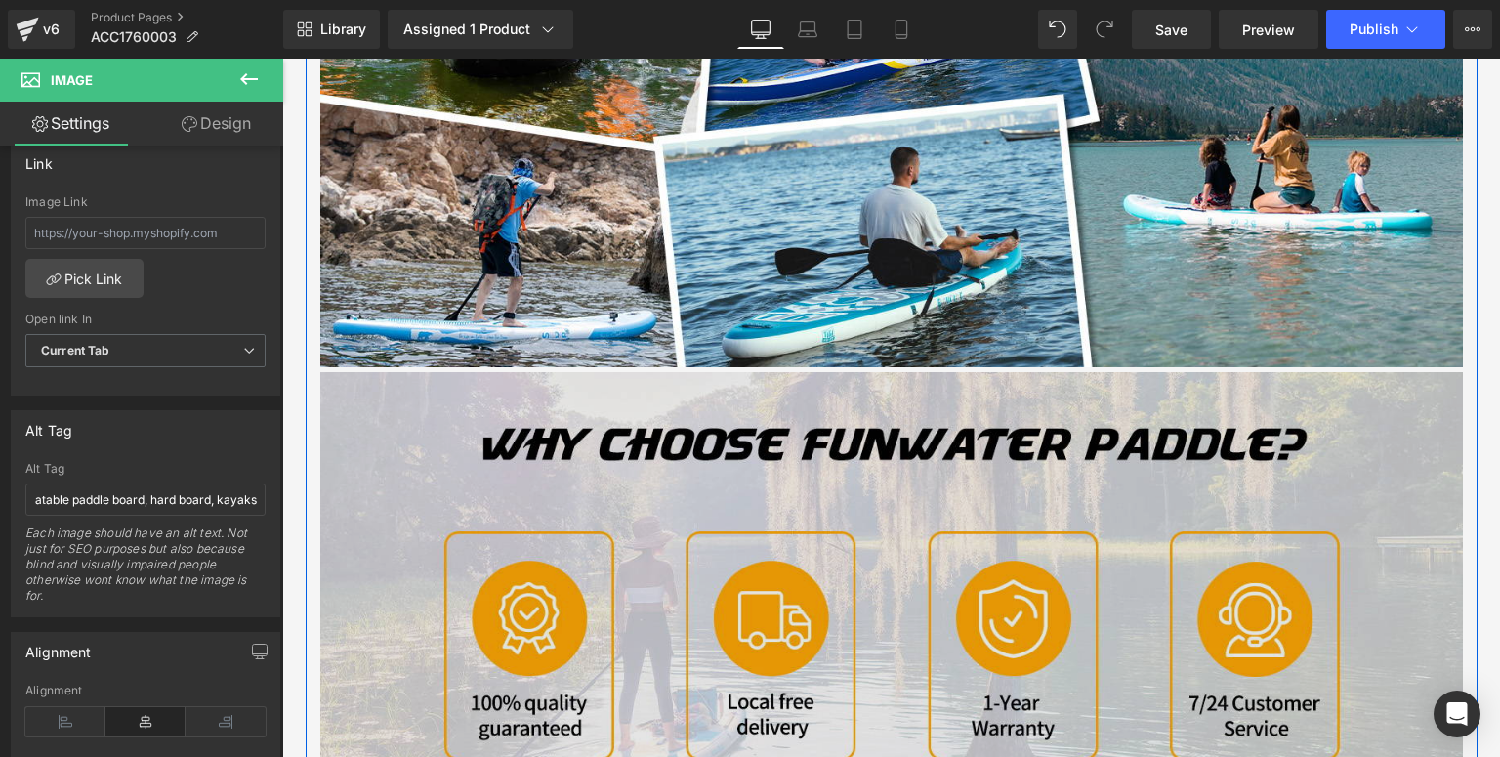
click at [504, 527] on img at bounding box center [891, 616] width 1143 height 489
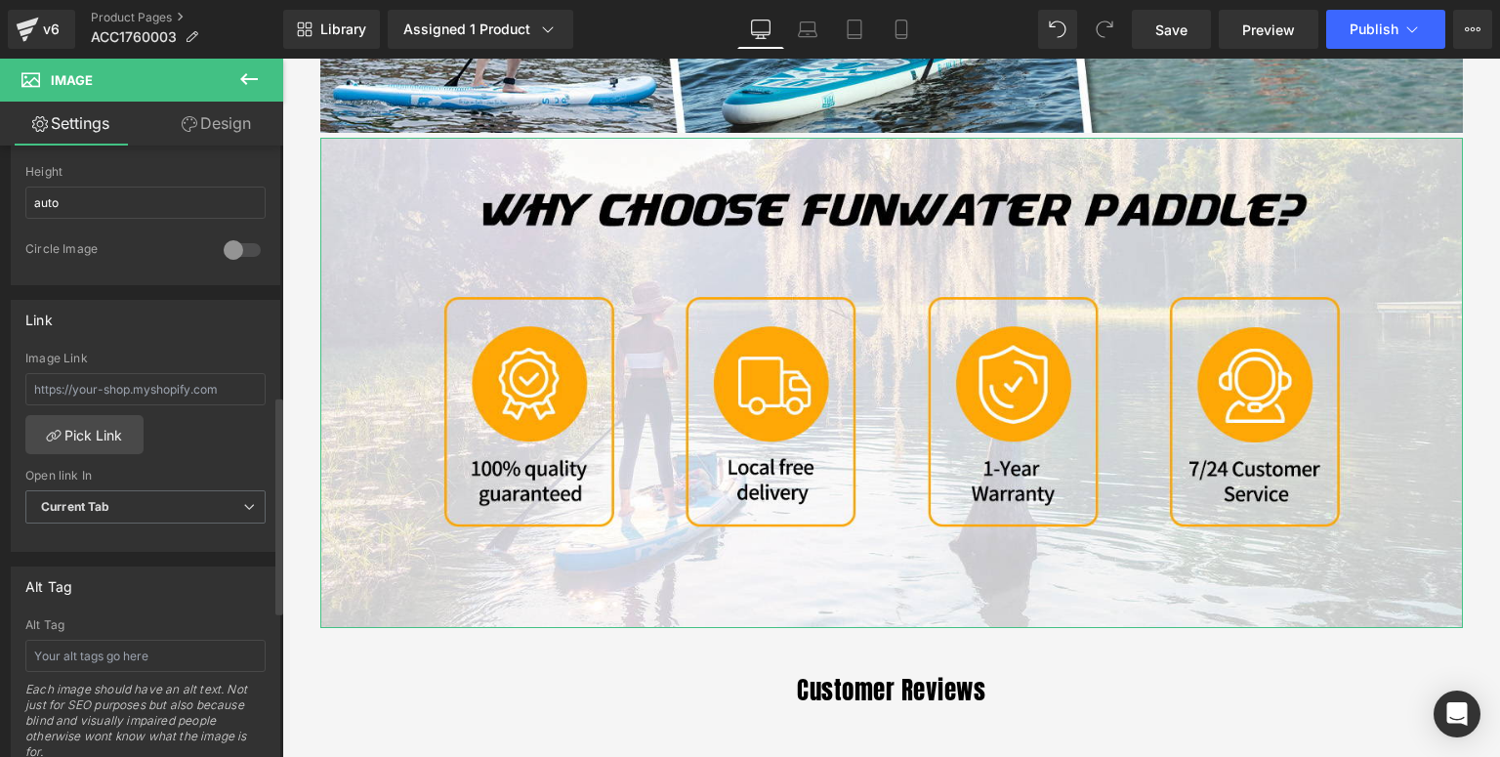
scroll to position [860, 0]
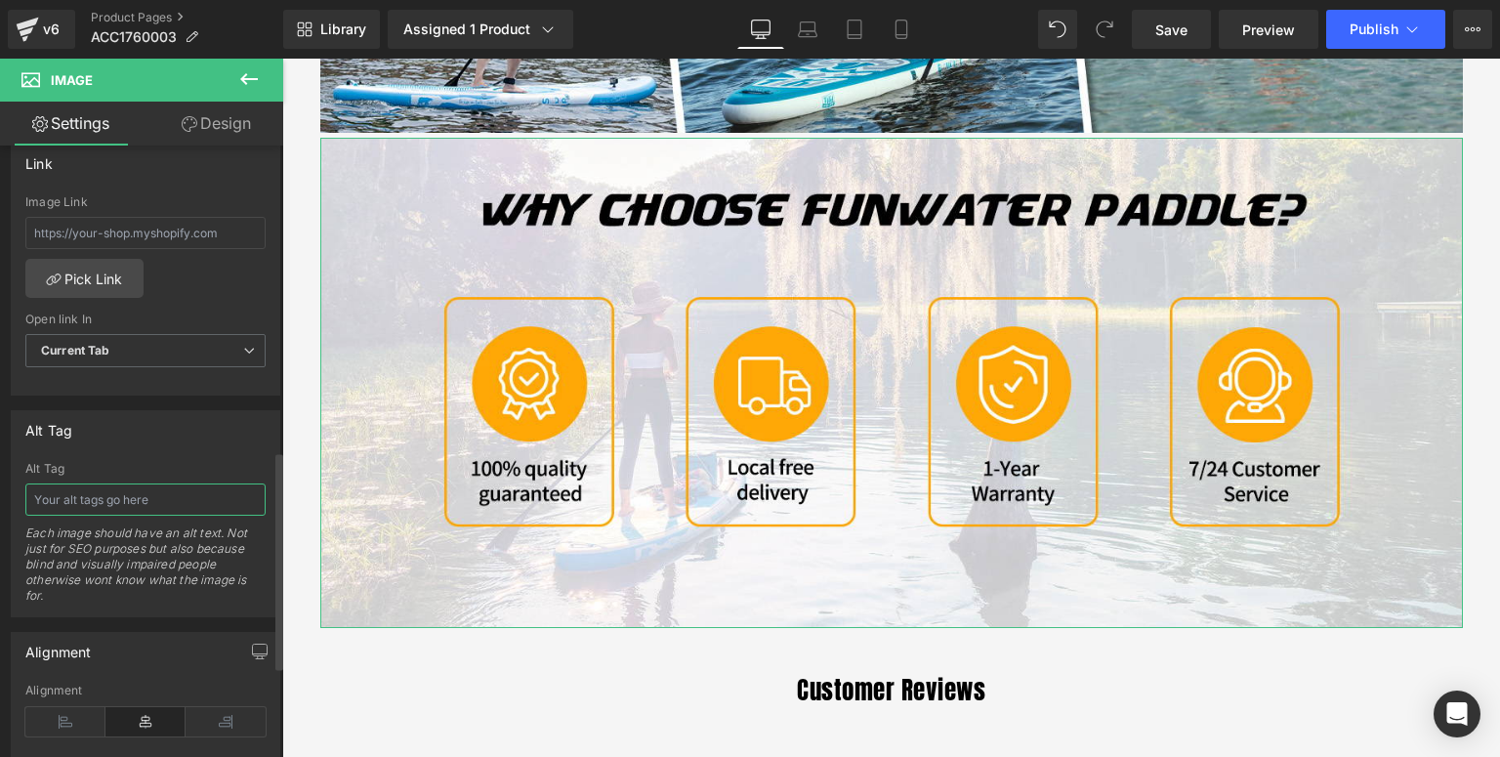
click at [97, 500] on input "text" at bounding box center [145, 500] width 240 height 32
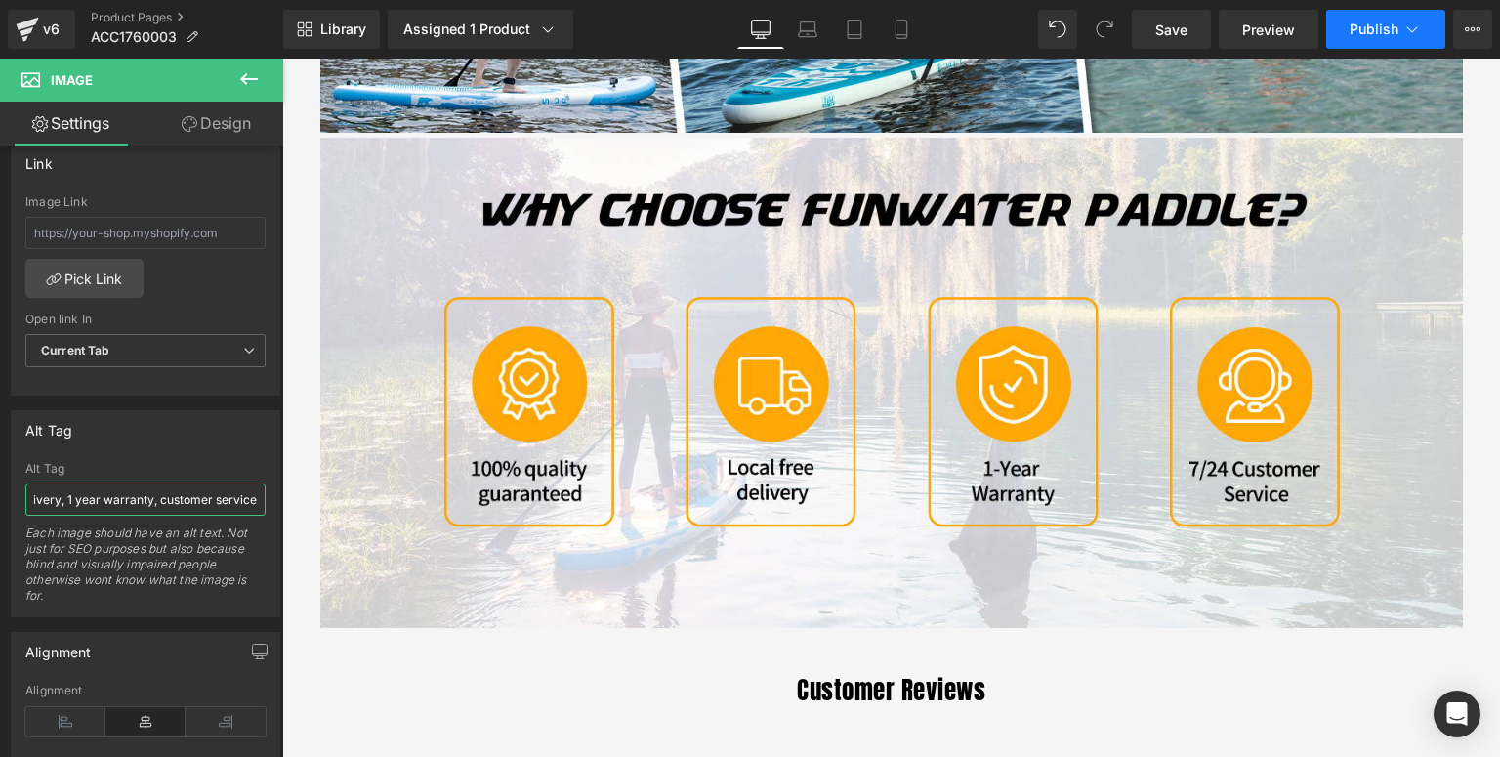
type input "Funwater accessories provide quality guranteed, local free delivery, 1 year war…"
click at [1354, 23] on span "Publish" at bounding box center [1374, 29] width 49 height 16
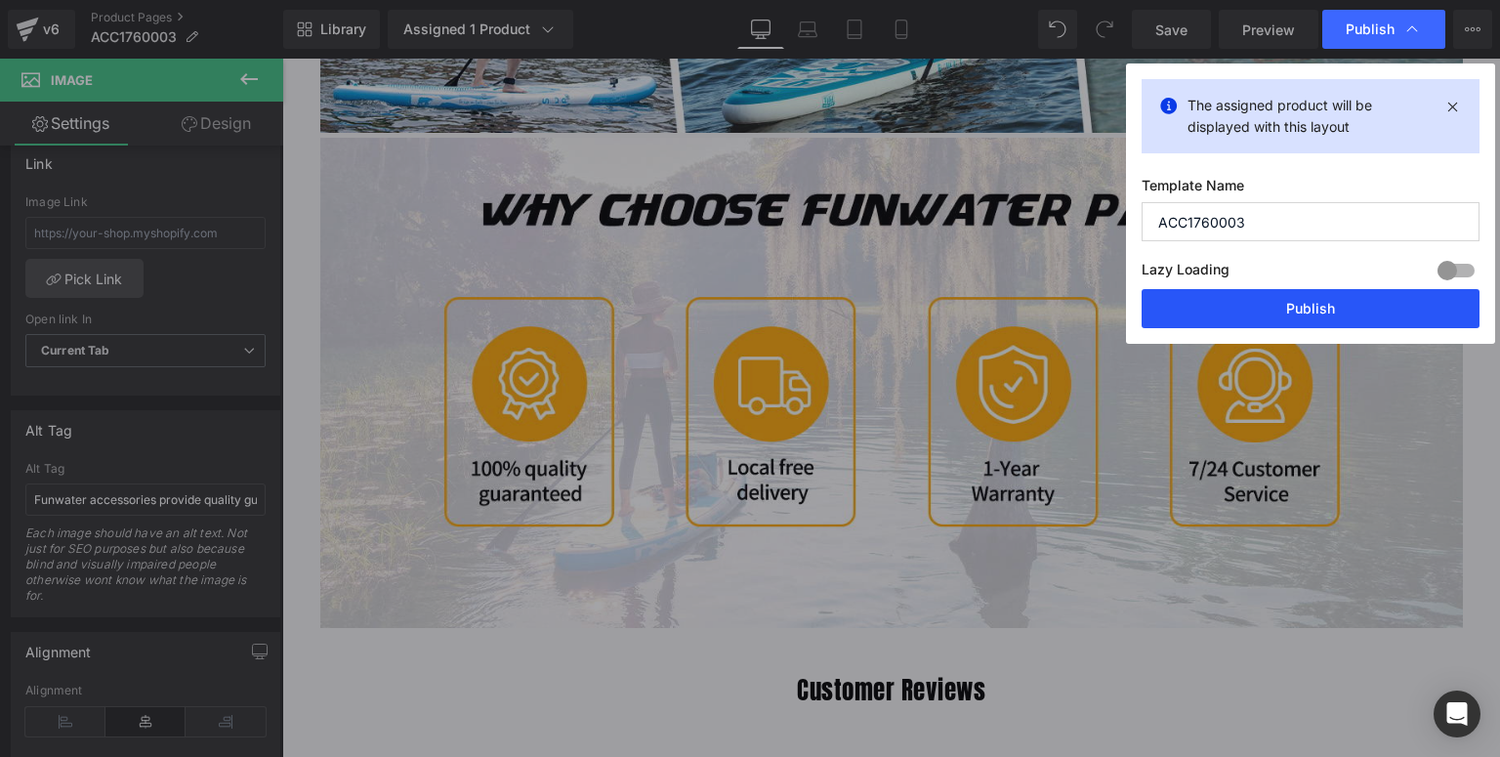
click at [1259, 309] on button "Publish" at bounding box center [1311, 308] width 338 height 39
